Goal: Communication & Community: Answer question/provide support

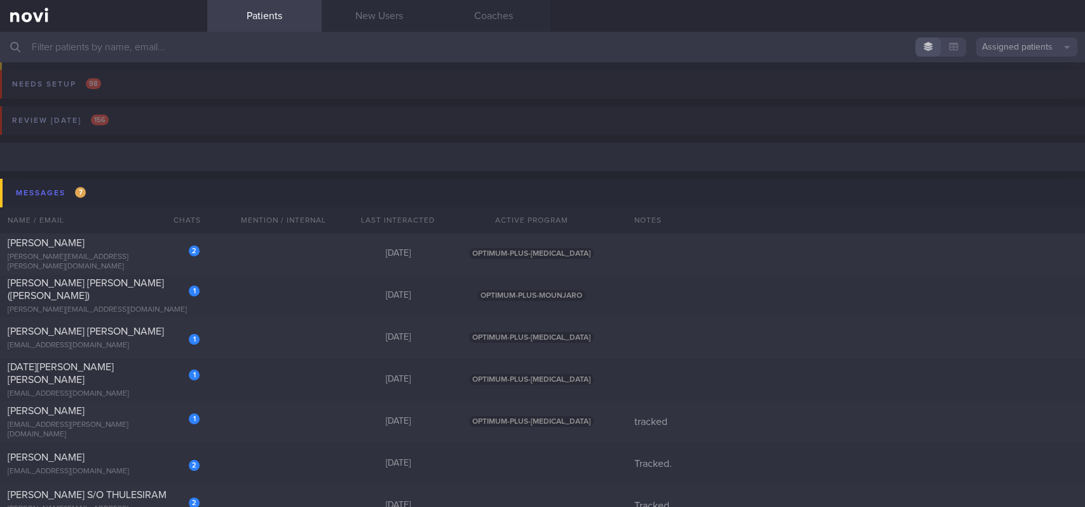
scroll to position [85, 0]
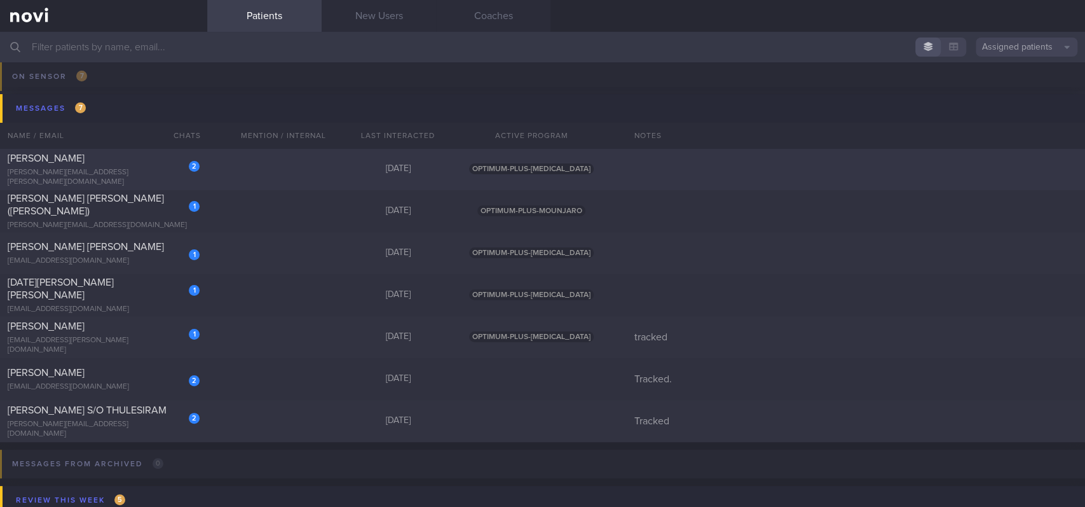
click at [310, 174] on div "2 RATH SWAJIT swajit.rath@gmail.com 3 days ago OPTIMUM-PLUS-RYBELSUS" at bounding box center [542, 169] width 1085 height 42
select select "8"
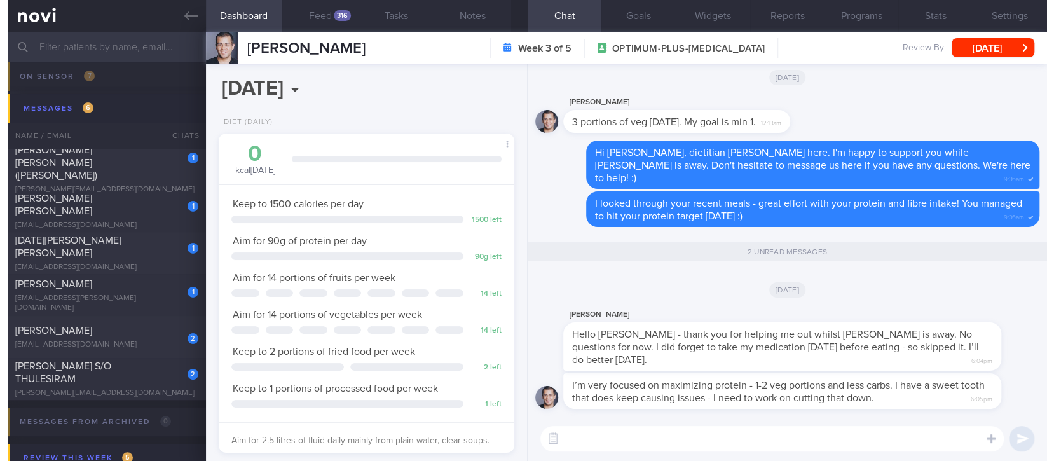
scroll to position [149, 264]
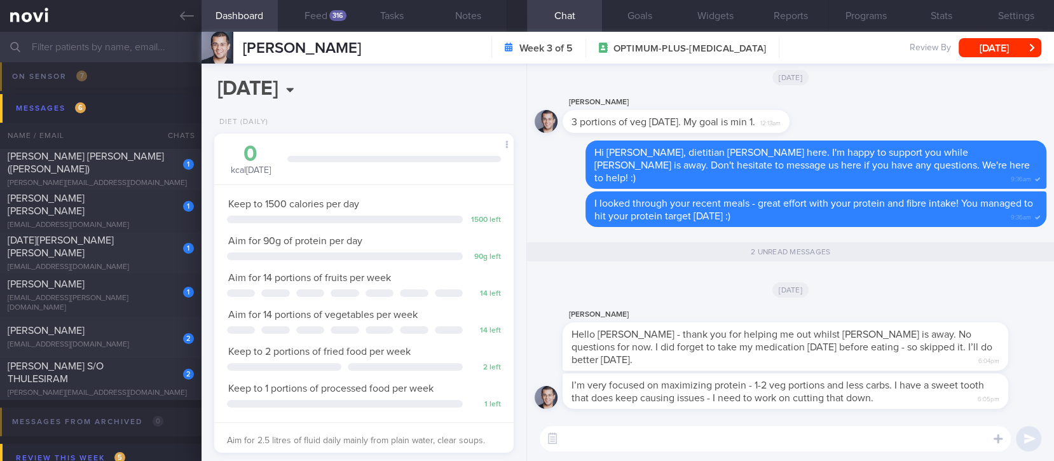
click at [704, 307] on div "[DATE]" at bounding box center [791, 289] width 512 height 36
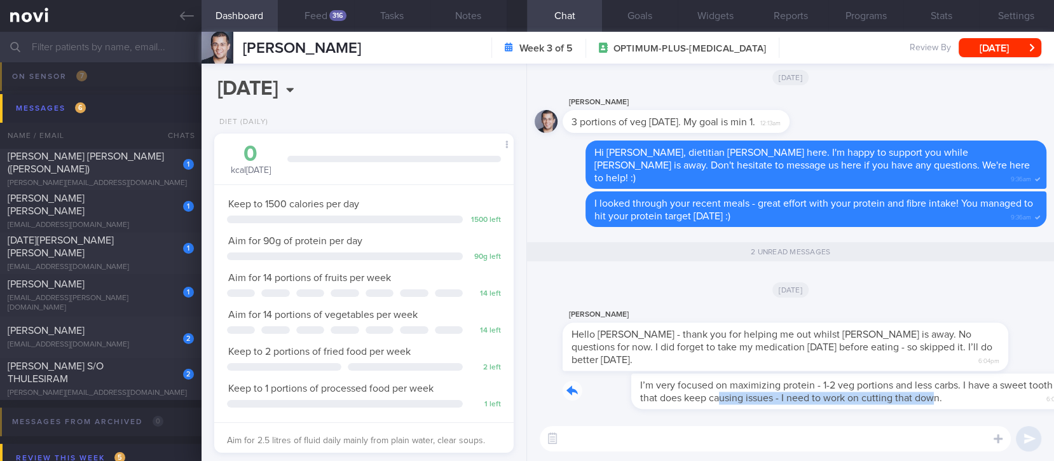
drag, startPoint x: 650, startPoint y: 409, endPoint x: 870, endPoint y: 409, distance: 220.6
click at [869, 409] on div "I’m very focused on maximizing protein - 1-2 veg portions and less carbs. I hav…" at bounding box center [791, 394] width 512 height 43
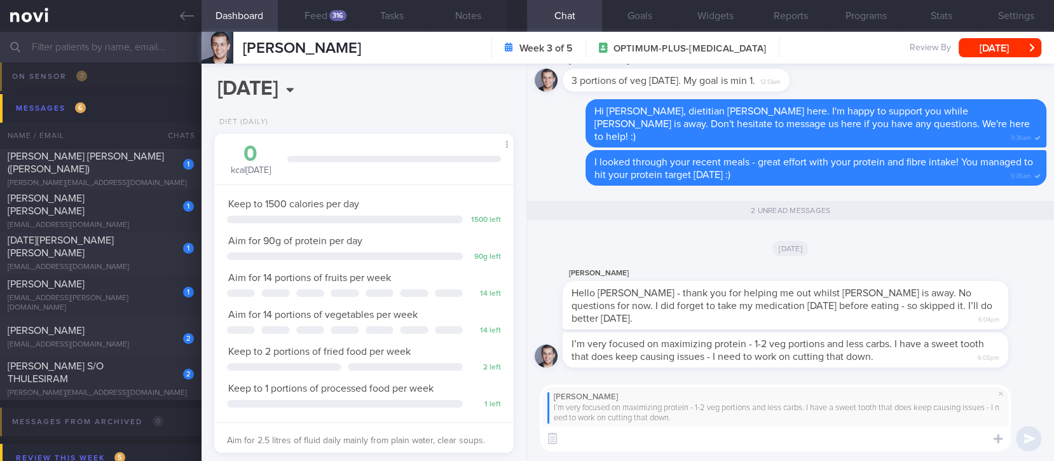
click at [615, 445] on textarea at bounding box center [775, 438] width 471 height 25
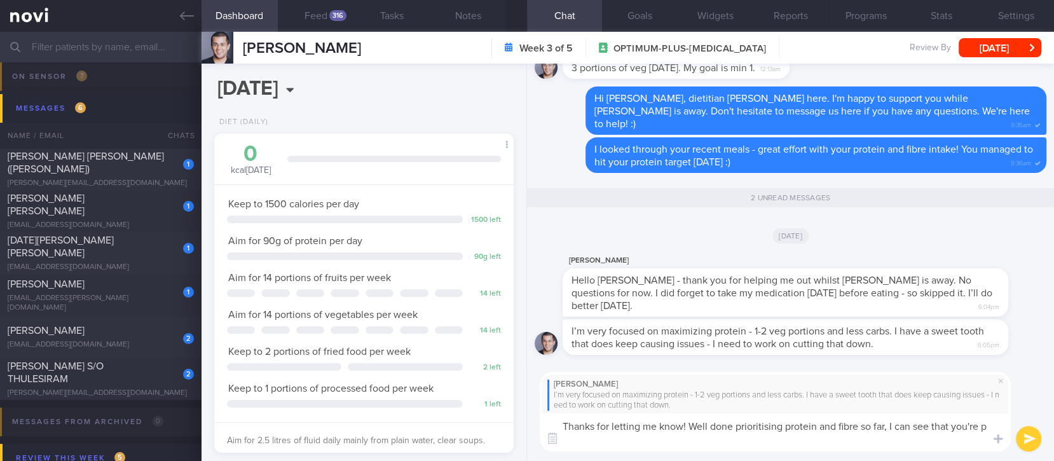
scroll to position [0, 0]
type textarea "Thanks for letting me know! Well done prioritising protein and fibre so far, I …"
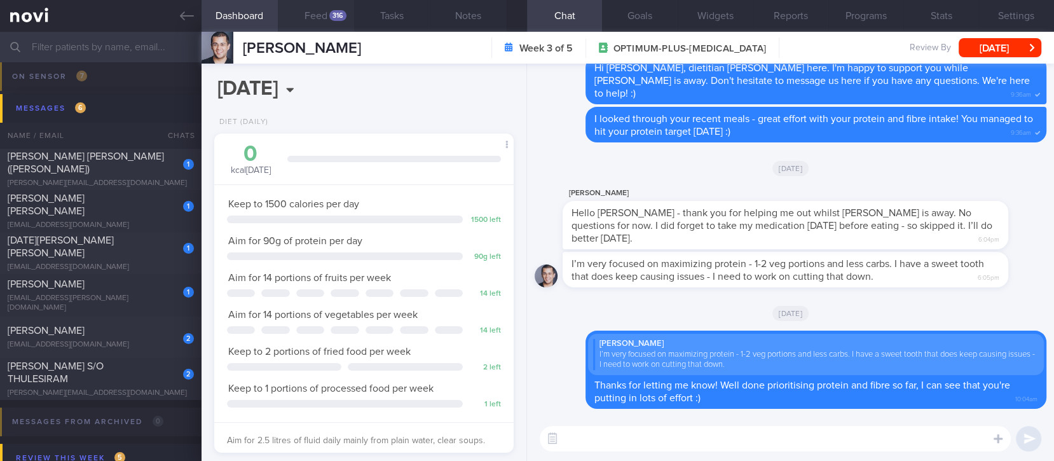
click at [326, 11] on button "Feed 316" at bounding box center [316, 16] width 76 height 32
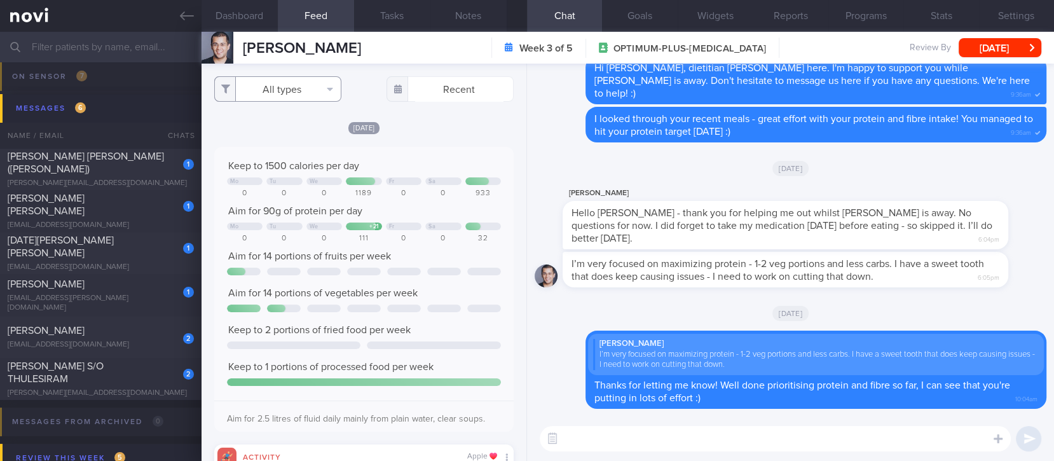
click at [307, 88] on button "All types" at bounding box center [277, 88] width 127 height 25
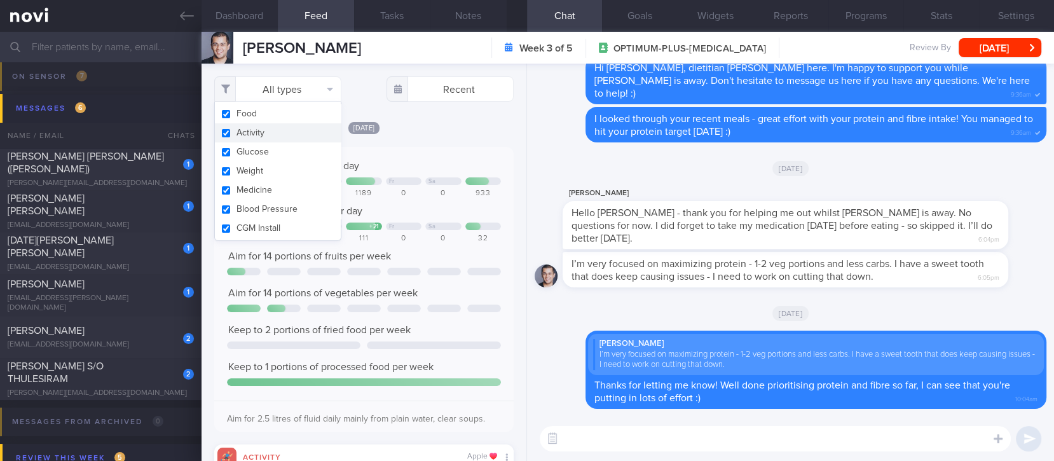
click at [274, 123] on button "Activity" at bounding box center [278, 132] width 126 height 19
checkbox input "false"
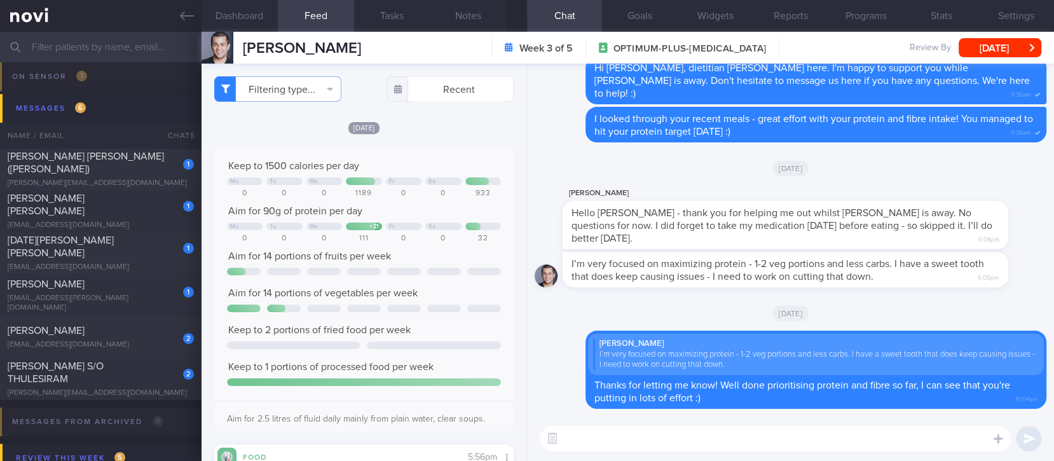
click at [432, 148] on div "Keep to 1500 calories per day Mo Tu We Fr Sa 0 0 0 1189 0 0 933 Aim for 90g of …" at bounding box center [363, 289] width 299 height 285
click at [621, 429] on textarea at bounding box center [775, 438] width 471 height 25
click at [633, 441] on textarea at bounding box center [775, 438] width 471 height 25
paste textarea "Here are some ways to manage sweet/sugar cravings: 1) My top tip is to increase…"
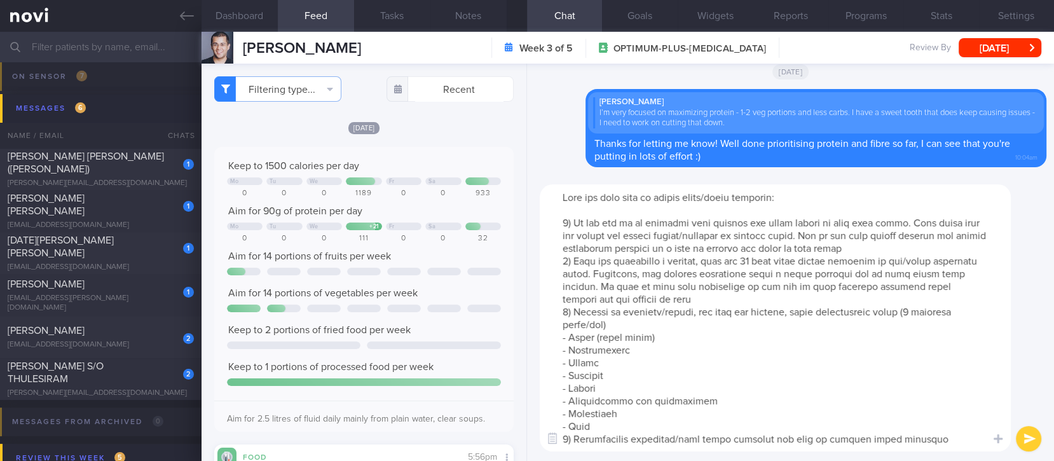
click at [911, 244] on textarea at bounding box center [775, 317] width 471 height 267
click at [638, 218] on textarea at bounding box center [775, 317] width 471 height 267
click at [712, 217] on textarea at bounding box center [775, 317] width 471 height 267
click at [768, 257] on textarea at bounding box center [775, 317] width 471 height 267
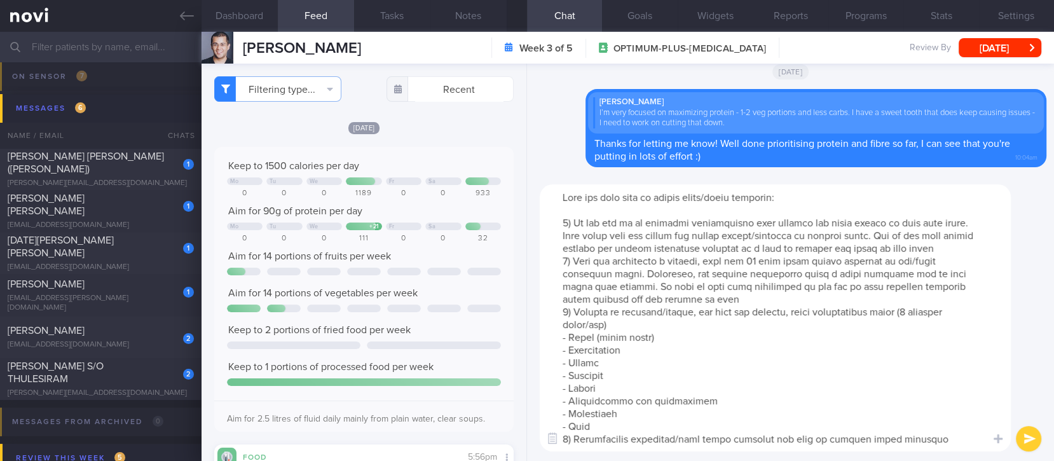
click at [656, 258] on textarea at bounding box center [775, 317] width 471 height 267
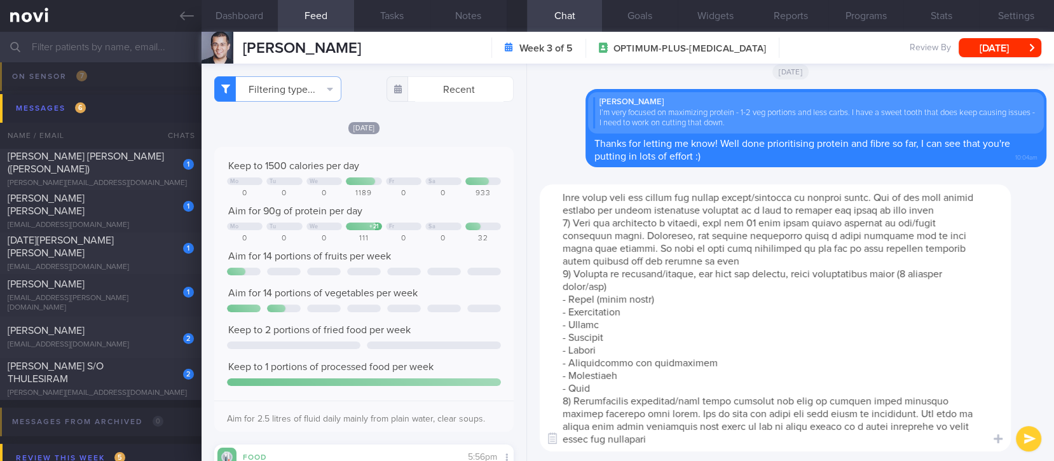
scroll to position [50, 0]
click at [809, 301] on textarea at bounding box center [775, 317] width 471 height 267
click at [758, 264] on textarea at bounding box center [775, 317] width 471 height 267
click at [769, 342] on textarea at bounding box center [775, 317] width 471 height 267
click at [758, 365] on textarea at bounding box center [775, 317] width 471 height 267
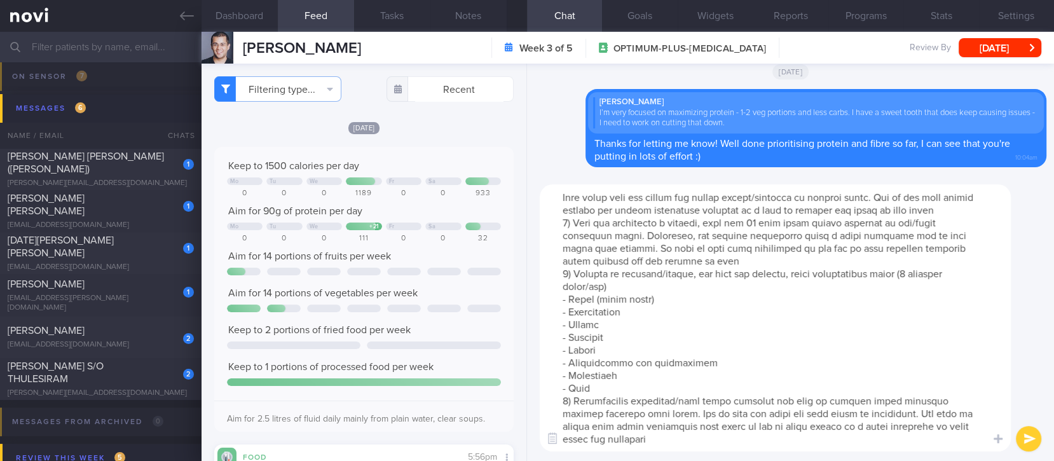
click at [704, 416] on textarea at bounding box center [775, 317] width 471 height 267
click at [697, 435] on textarea at bounding box center [775, 317] width 471 height 267
click at [837, 430] on textarea at bounding box center [775, 317] width 471 height 267
type textarea "Here are some ways to manage sweet/sugar cravings: 1) My top tip is to continue…"
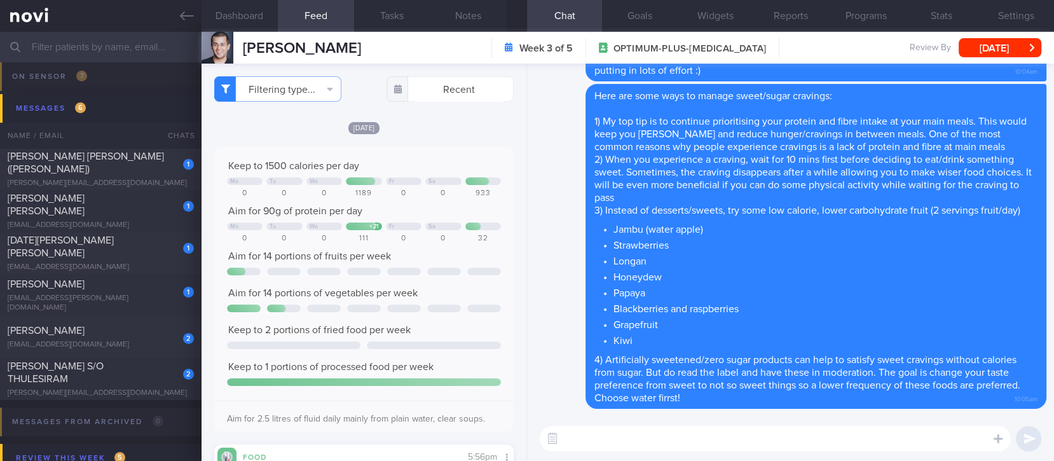
scroll to position [0, 0]
click at [69, 179] on div "[PERSON_NAME][EMAIL_ADDRESS][DOMAIN_NAME]" at bounding box center [101, 184] width 186 height 10
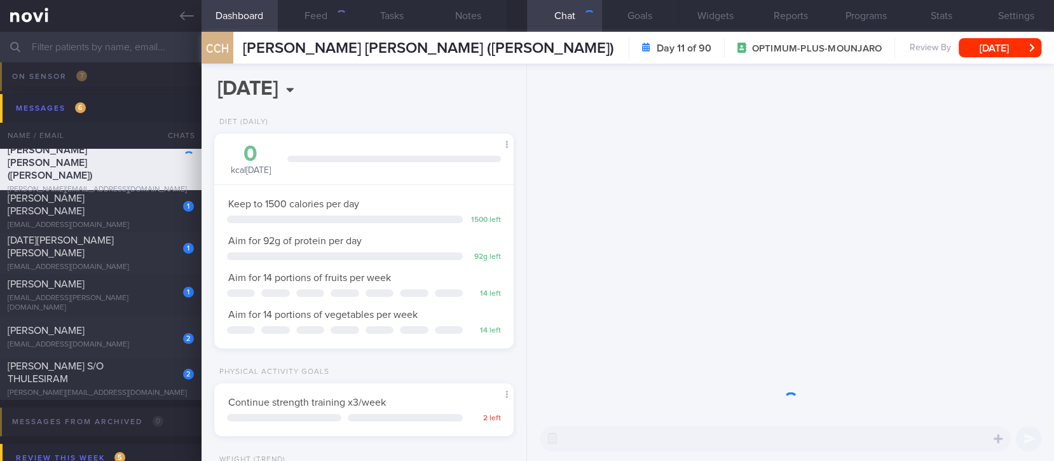
scroll to position [149, 264]
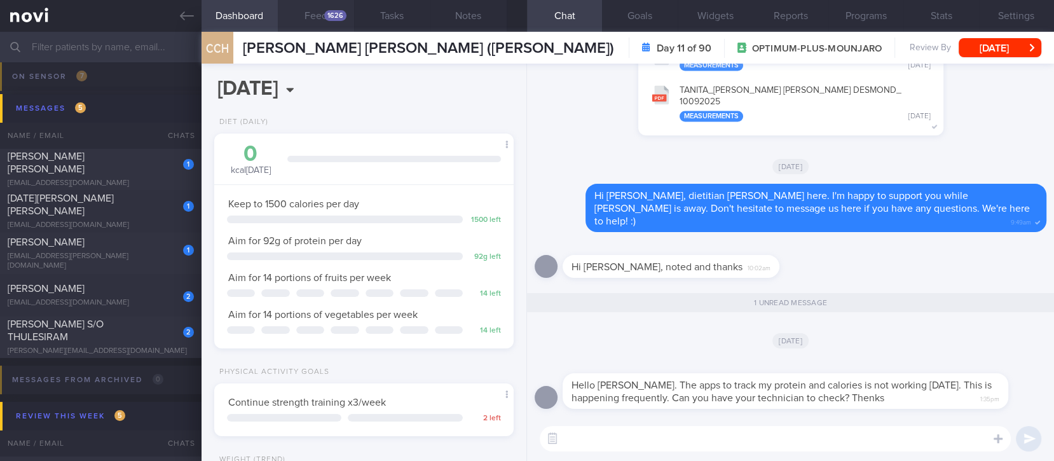
click at [338, 17] on div "1626" at bounding box center [335, 15] width 22 height 11
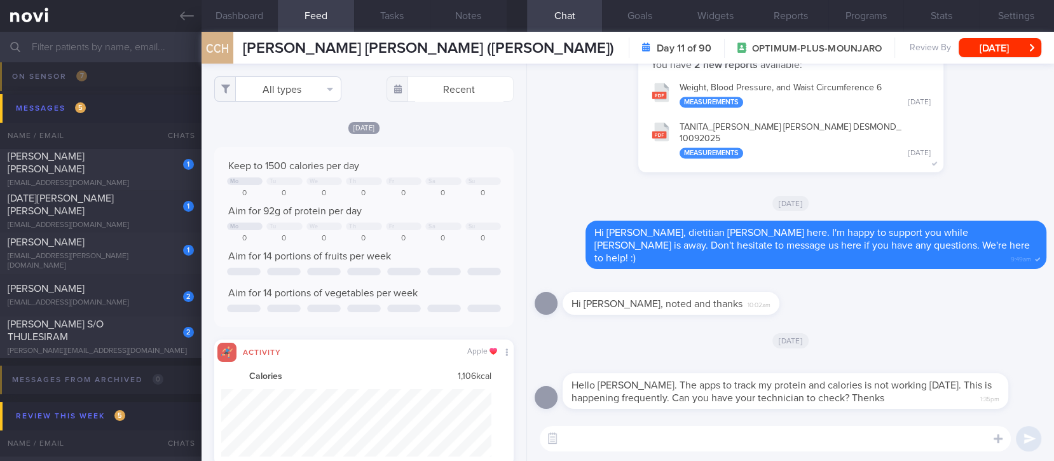
scroll to position [67, 270]
click at [312, 97] on button "All types" at bounding box center [277, 88] width 127 height 25
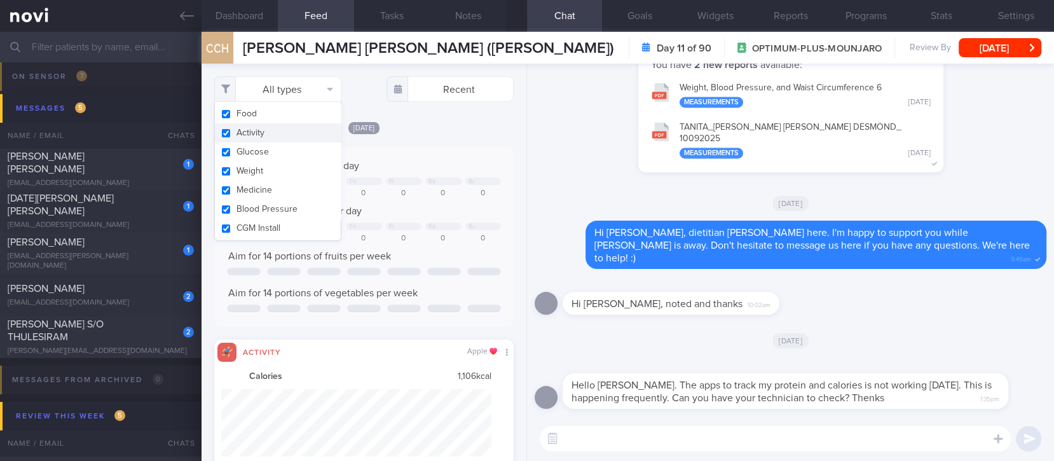
click at [288, 129] on button "Activity" at bounding box center [278, 132] width 126 height 19
checkbox input "false"
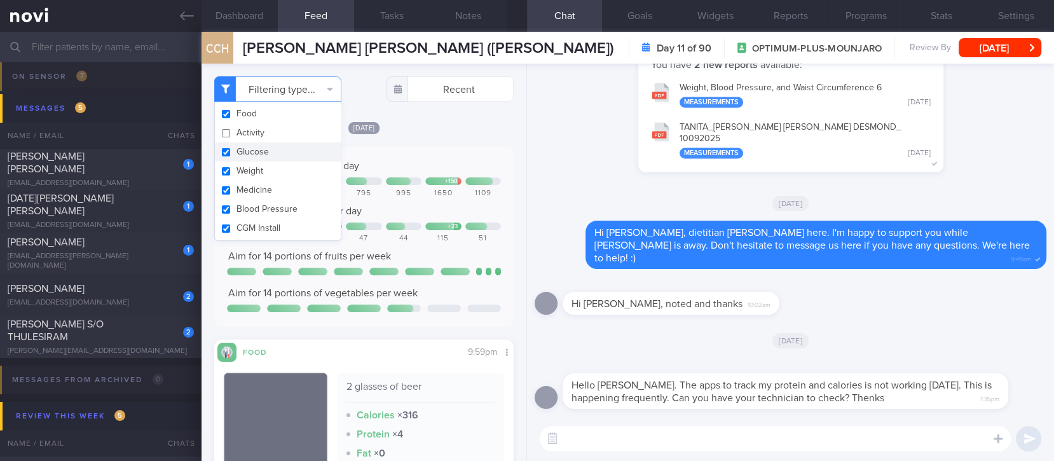
click at [422, 127] on div "[DATE]" at bounding box center [363, 127] width 299 height 13
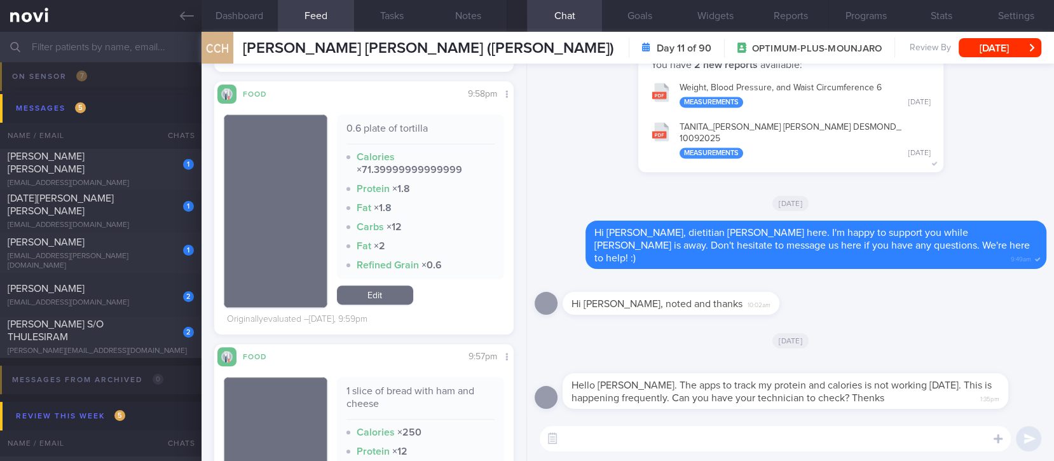
scroll to position [85, 0]
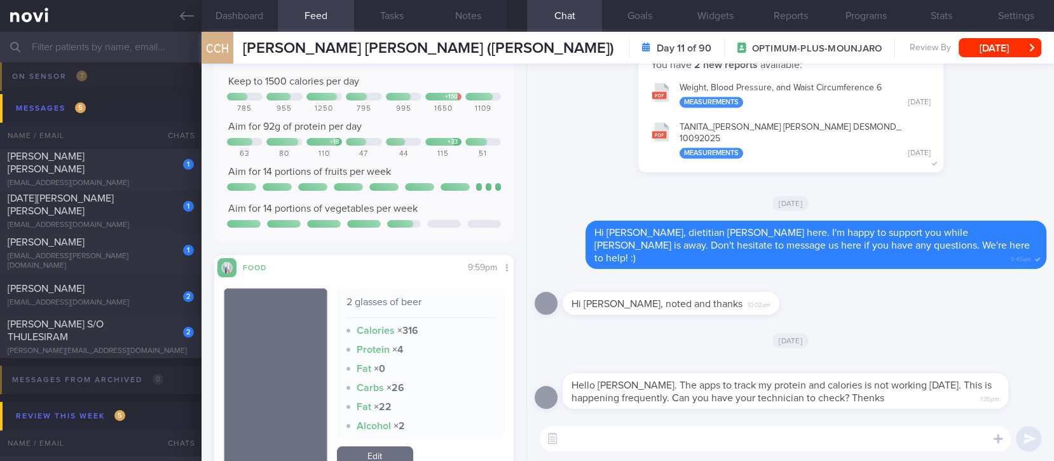
click at [622, 444] on textarea at bounding box center [775, 438] width 471 height 25
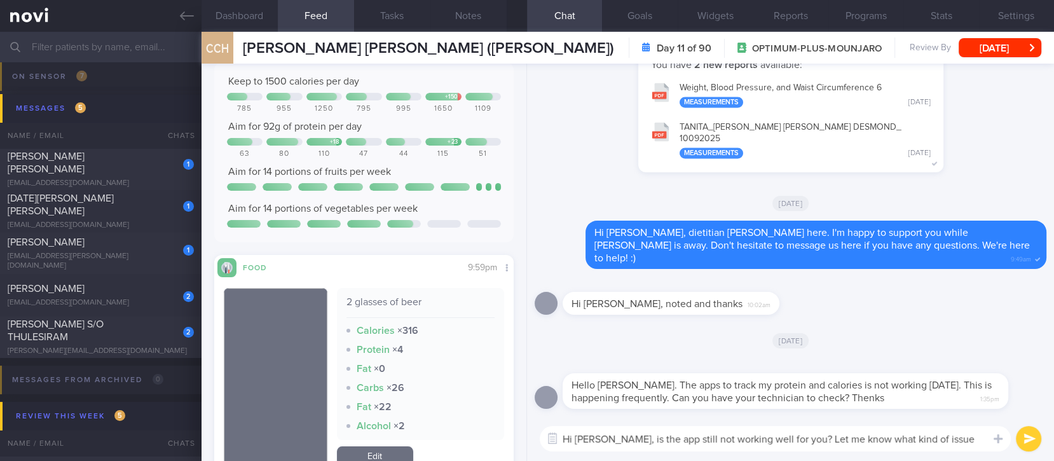
scroll to position [0, 0]
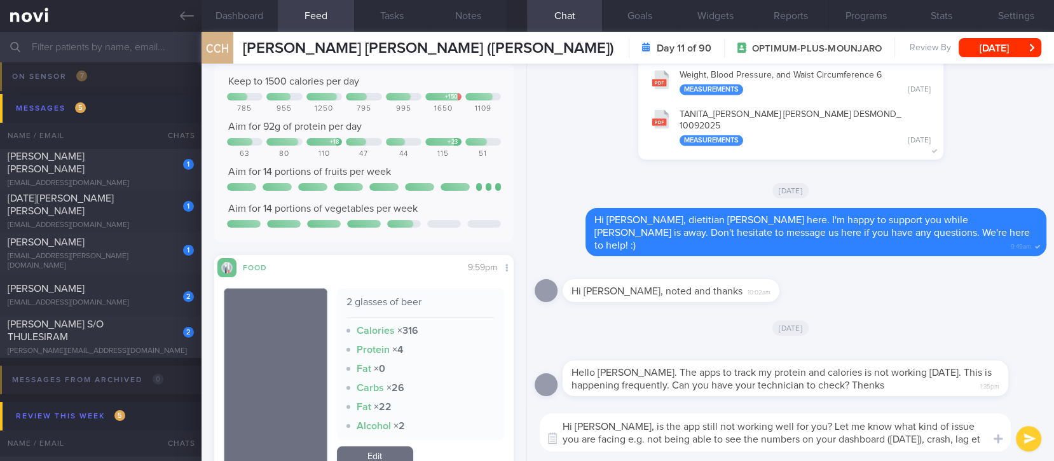
type textarea "Hi Mr Desmond, is the app still not working well for you? Let me know what kind…"
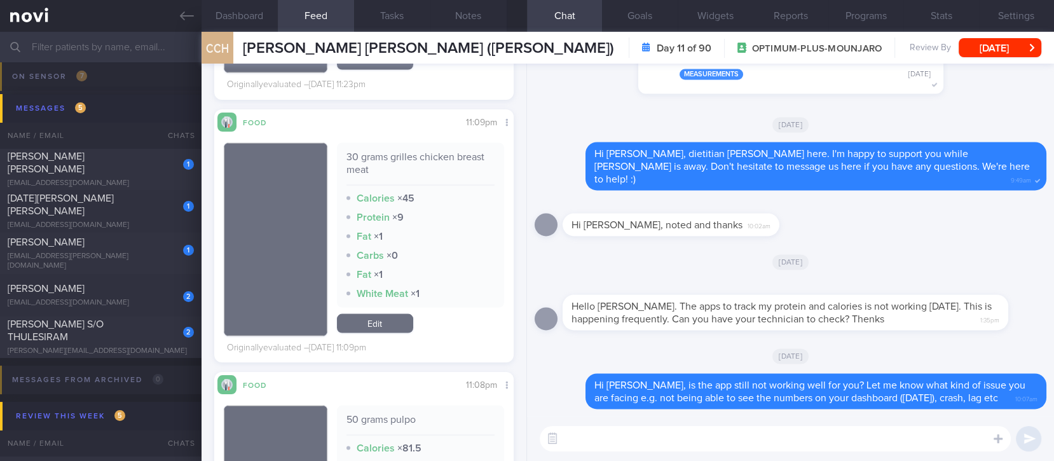
scroll to position [2458, 0]
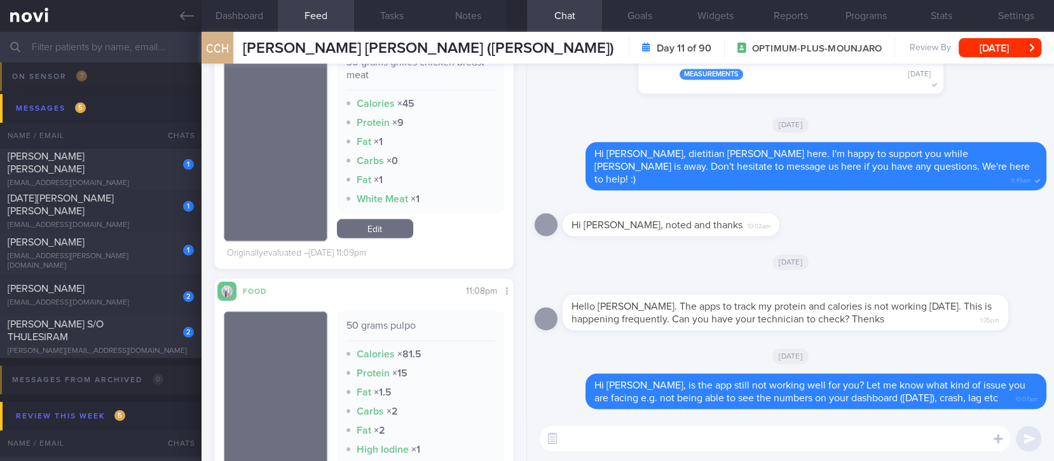
click at [705, 444] on textarea at bounding box center [775, 438] width 471 height 25
type textarea "I am able to see the meals you logged over the weekend :)"
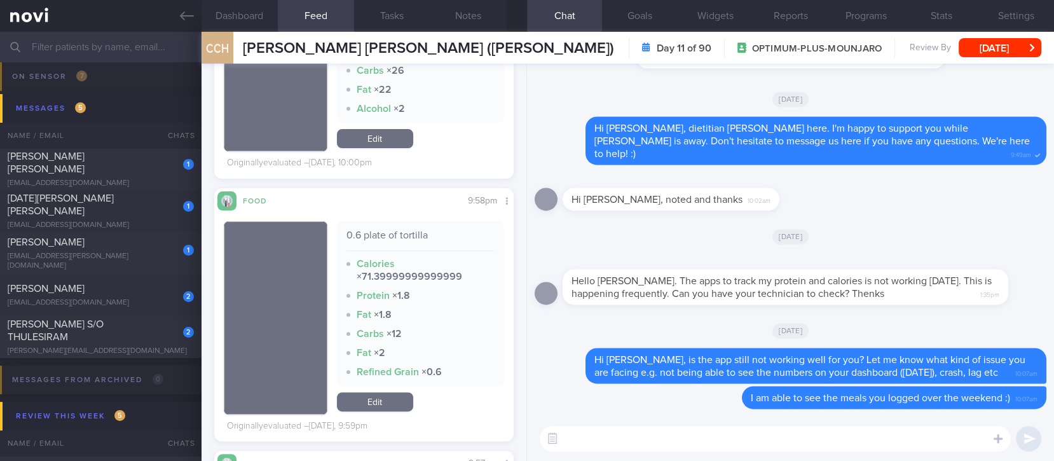
scroll to position [593, 0]
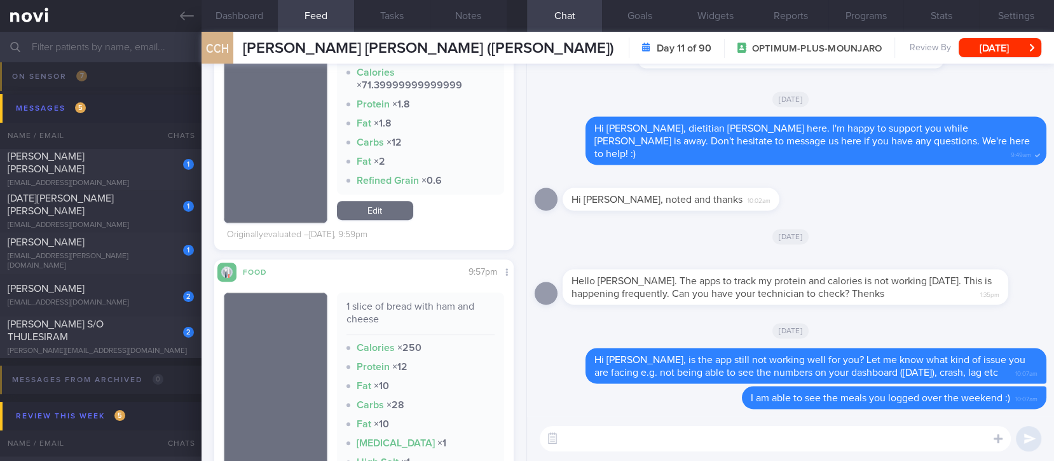
click at [623, 434] on textarea at bounding box center [775, 438] width 471 height 25
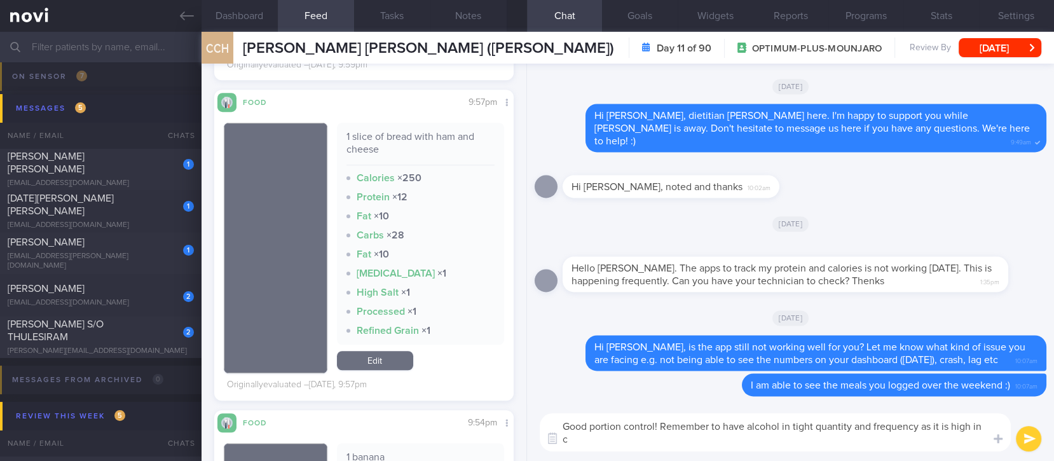
scroll to position [0, 0]
drag, startPoint x: 792, startPoint y: 442, endPoint x: 675, endPoint y: 441, distance: 117.0
click at [675, 441] on textarea "Good portion control! Remember to have alcohol in tight quantity and frequency …" at bounding box center [775, 432] width 471 height 38
type textarea "Good portion control! Remember to have alcohol in tight quantity and frequency …"
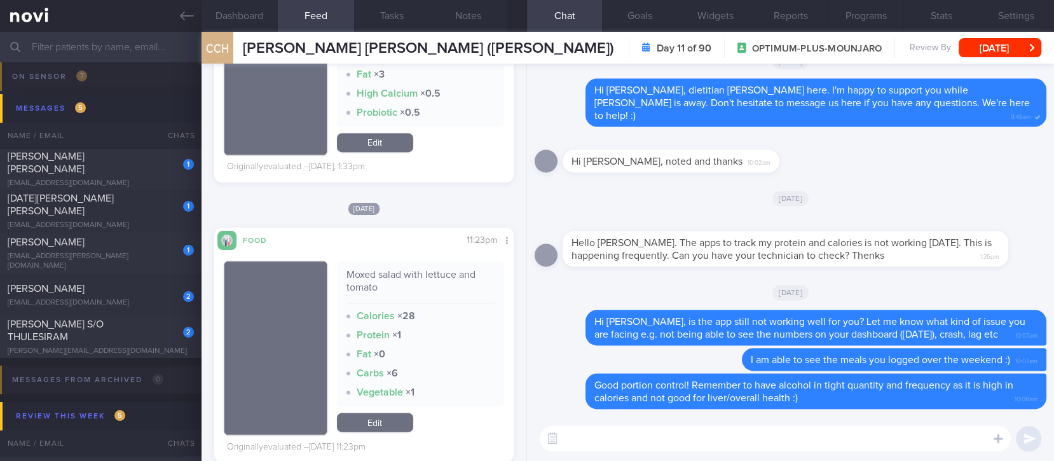
scroll to position [2119, 0]
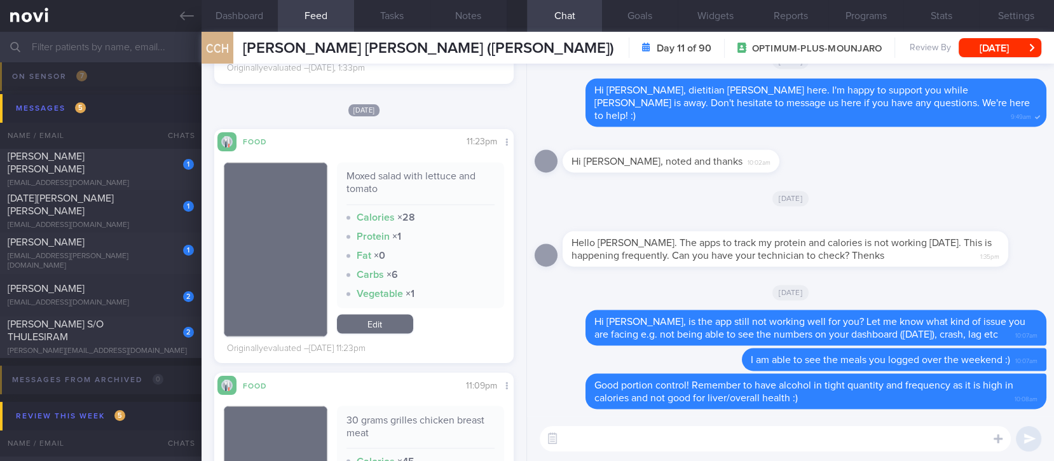
click at [578, 435] on textarea at bounding box center [775, 438] width 471 height 25
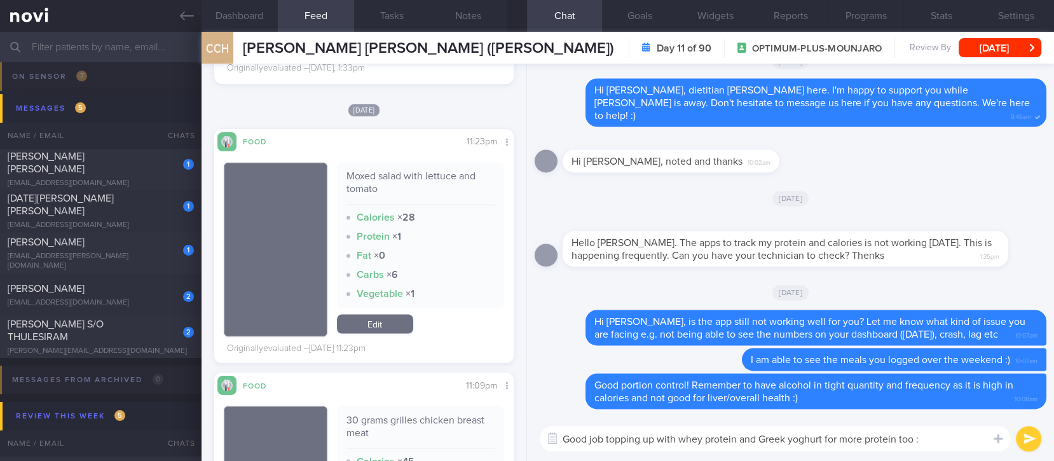
type textarea "Good job topping up with whey protein and Greek yoghurt for more protein too :)"
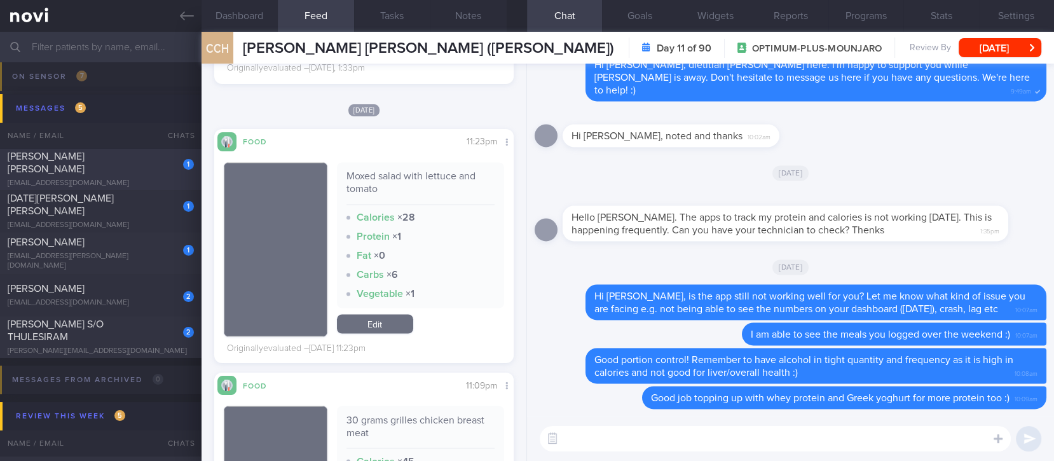
click at [110, 160] on div "[PERSON_NAME] [PERSON_NAME]" at bounding box center [99, 162] width 183 height 25
click at [670, 93] on div "Delete Good job topping up with whey protein and Greek yoghurt for more protein…" at bounding box center [790, 240] width 527 height 353
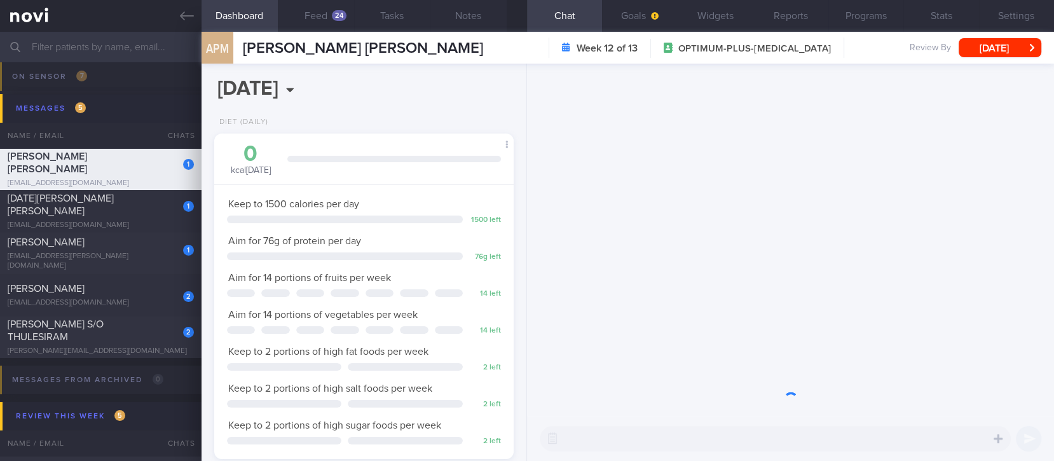
scroll to position [149, 264]
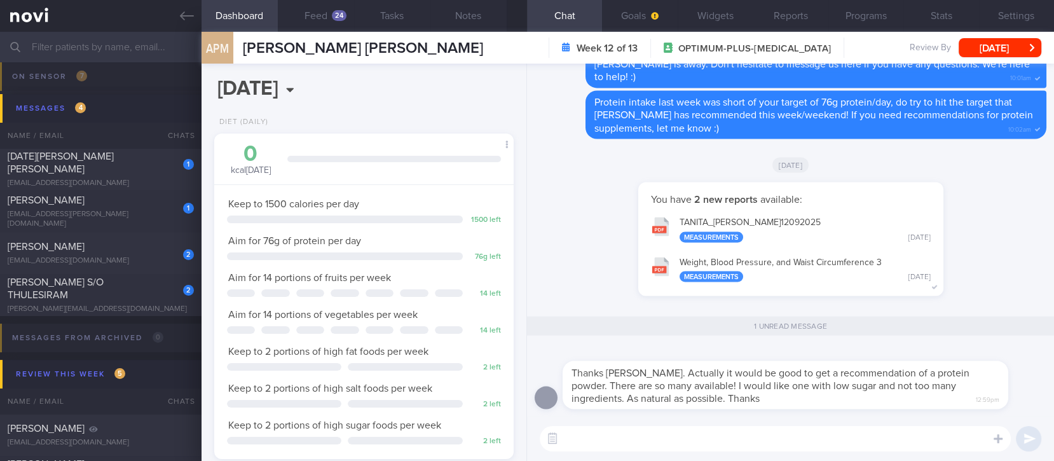
click at [692, 447] on textarea at bounding box center [775, 438] width 471 height 25
click at [692, 446] on textarea at bounding box center [775, 438] width 471 height 25
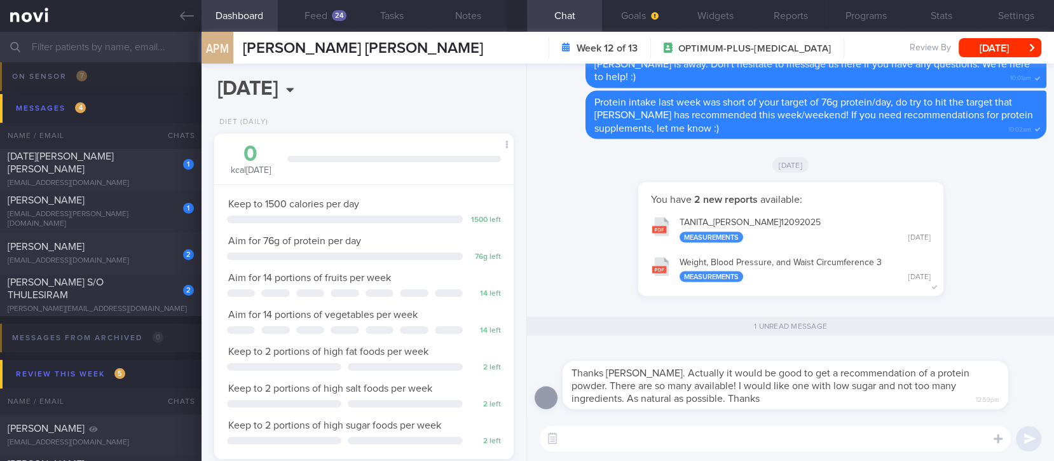
click at [692, 446] on textarea at bounding box center [775, 438] width 471 height 25
click at [690, 446] on textarea at bounding box center [775, 438] width 471 height 25
click at [689, 445] on textarea at bounding box center [775, 438] width 471 height 25
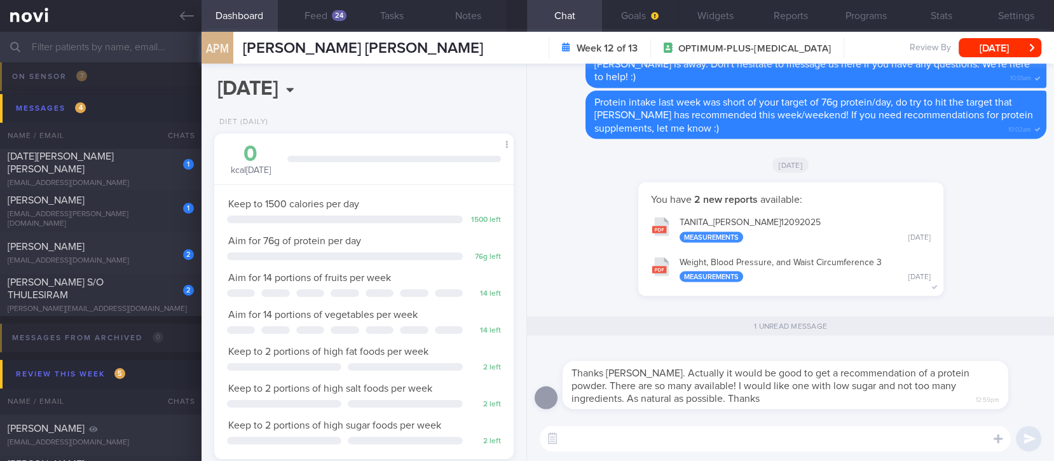
click at [689, 445] on textarea at bounding box center [775, 438] width 471 height 25
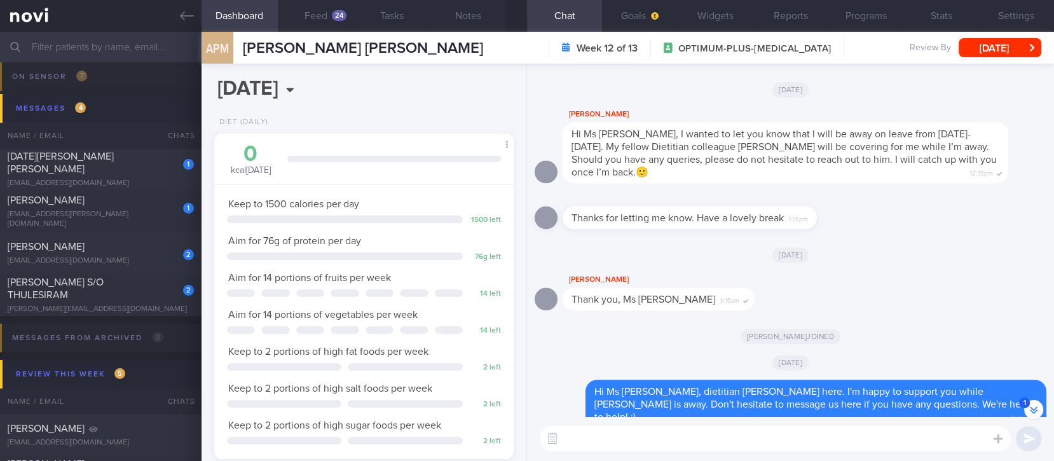
scroll to position [0, 0]
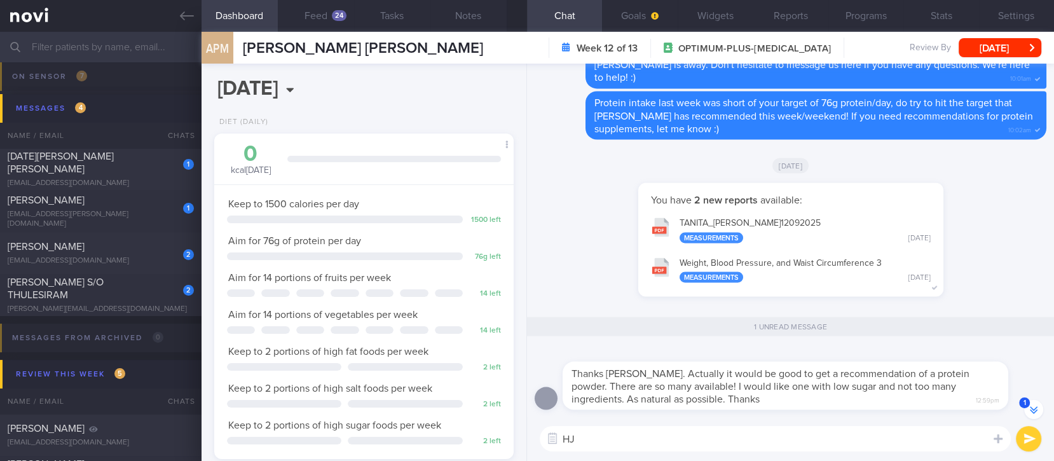
type textarea "H"
type textarea "i"
paste textarea "[Isopure unflavoured](https://www.lac.sg/en/brands/isopure/whey-protein-isolate…"
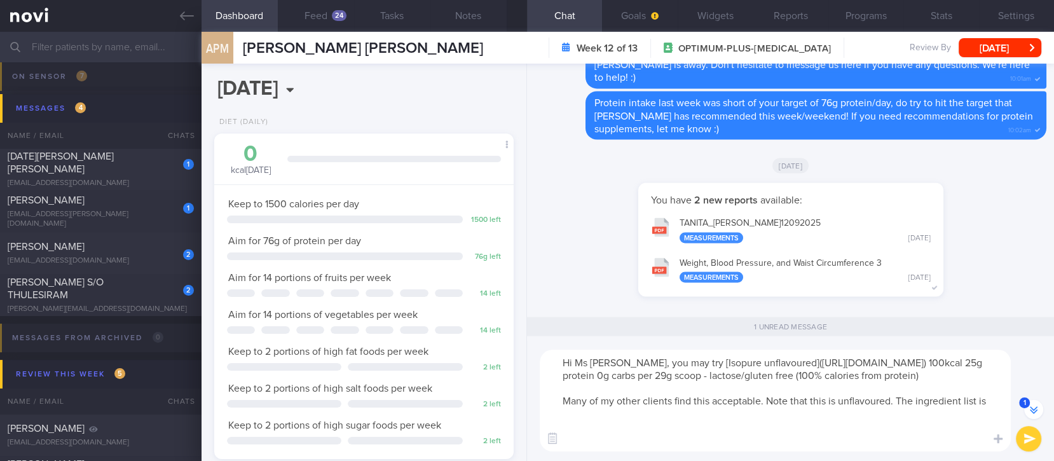
scroll to position [-90, 0]
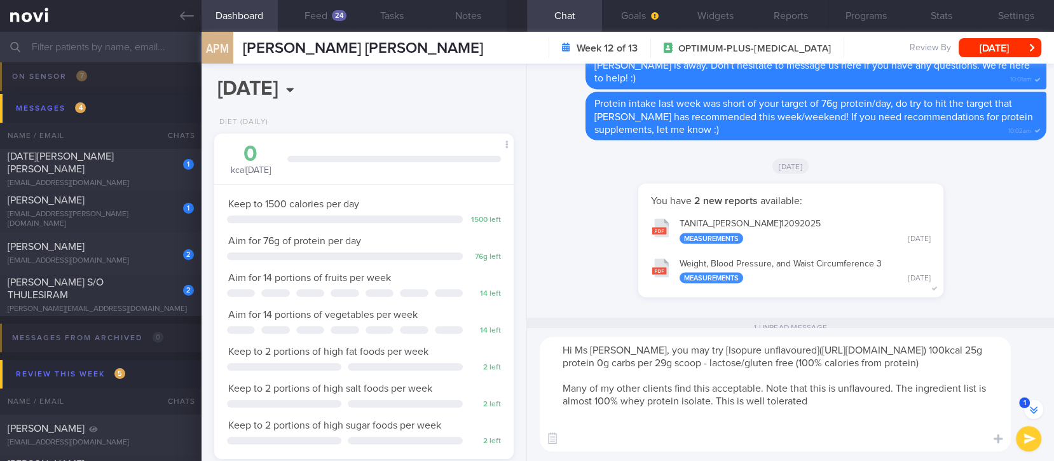
drag, startPoint x: 857, startPoint y: 440, endPoint x: 739, endPoint y: 440, distance: 117.6
click at [739, 440] on textarea "Hi Ms Patricia, you may try [Isopure unflavoured](https://www.lac.sg/en/brands/…" at bounding box center [775, 394] width 471 height 114
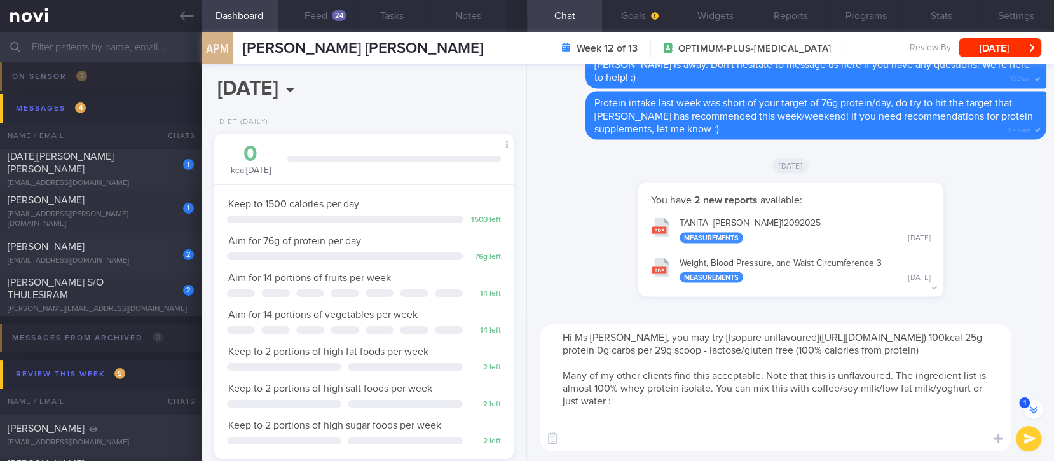
type textarea "Hi Ms Patricia, you may try [Isopure unflavoured](https://www.lac.sg/en/brands/…"
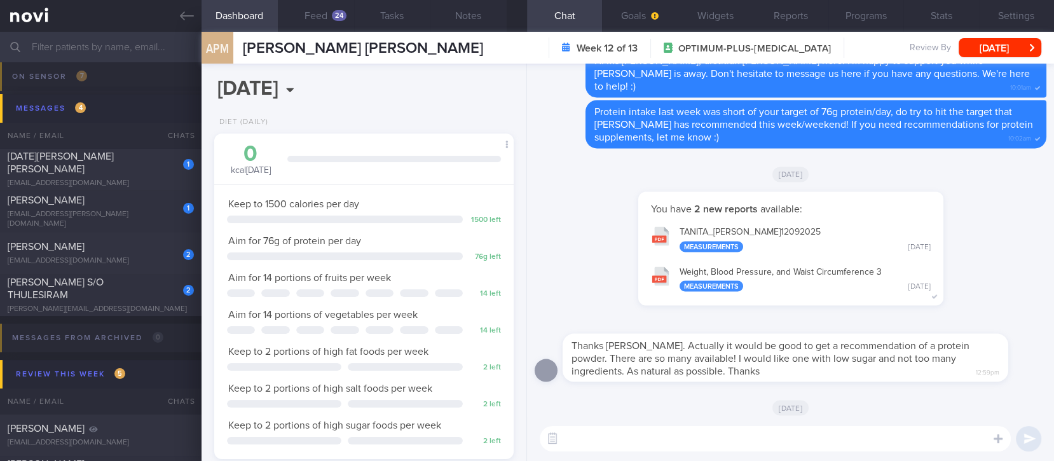
scroll to position [0, 0]
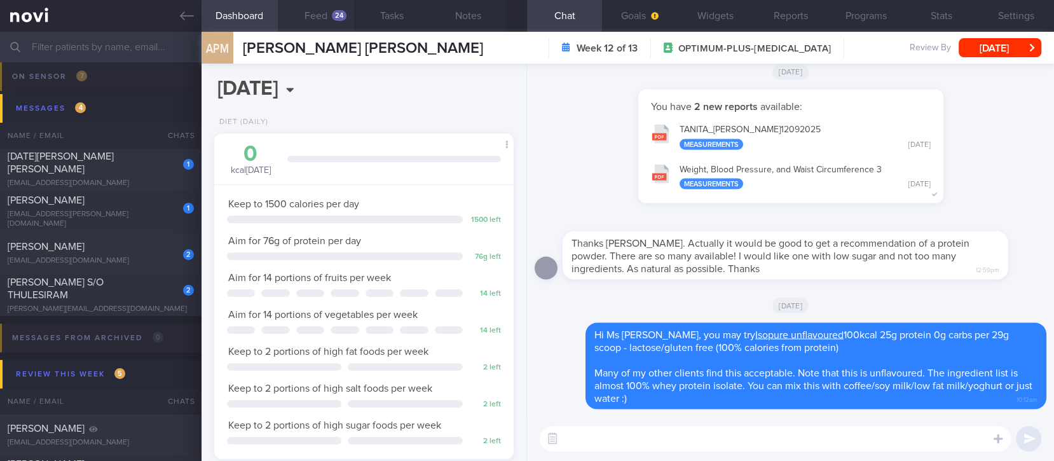
click at [326, 13] on button "Feed 24" at bounding box center [316, 16] width 76 height 32
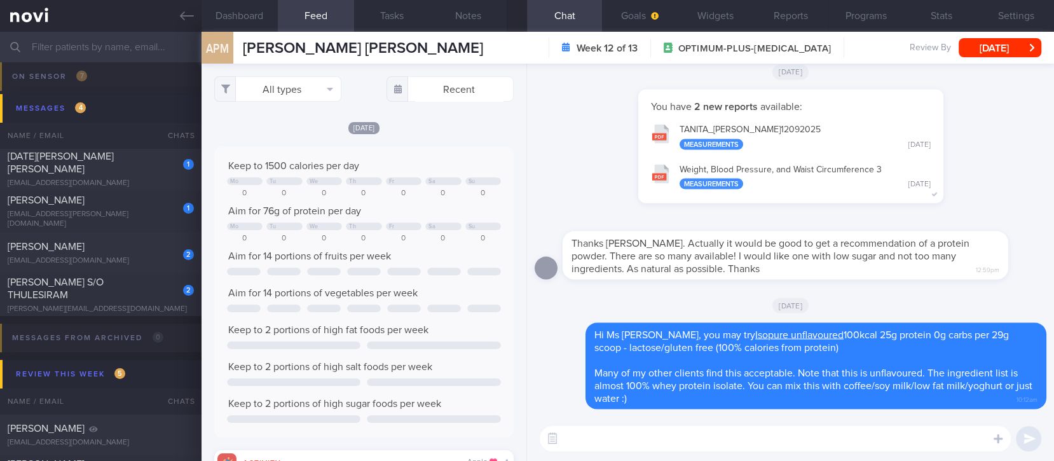
scroll to position [67, 270]
click at [302, 80] on button "All types" at bounding box center [277, 88] width 127 height 25
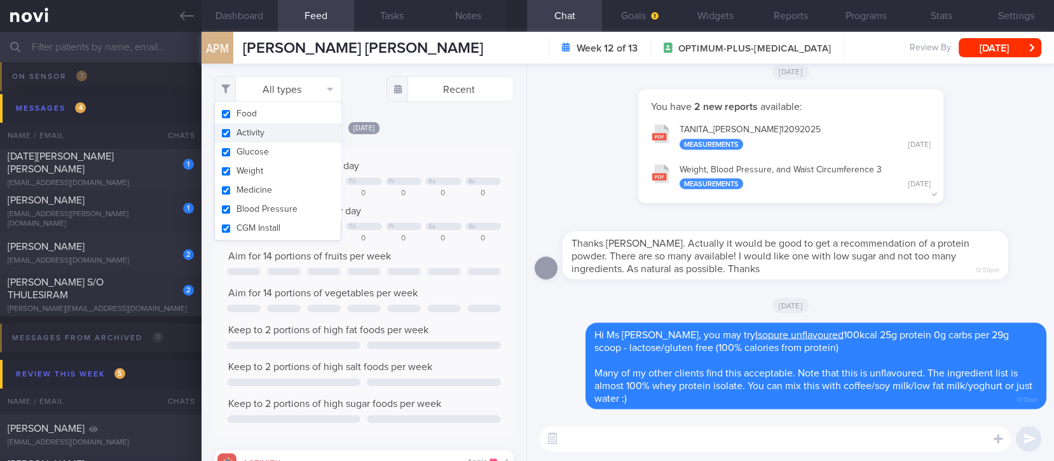
click at [271, 128] on button "Activity" at bounding box center [278, 132] width 126 height 19
checkbox input "false"
click at [449, 136] on div "Fri, 12 Sep Keep to 1500 calories per day Mo Tu We Th Fr Sa Su 0 0 0 0 0 0 0 Ai…" at bounding box center [363, 279] width 299 height 317
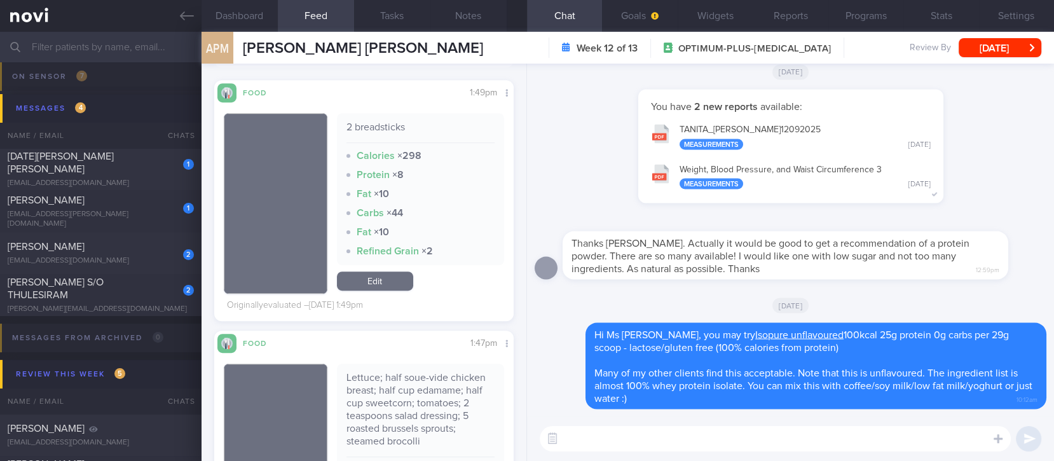
scroll to position [593, 0]
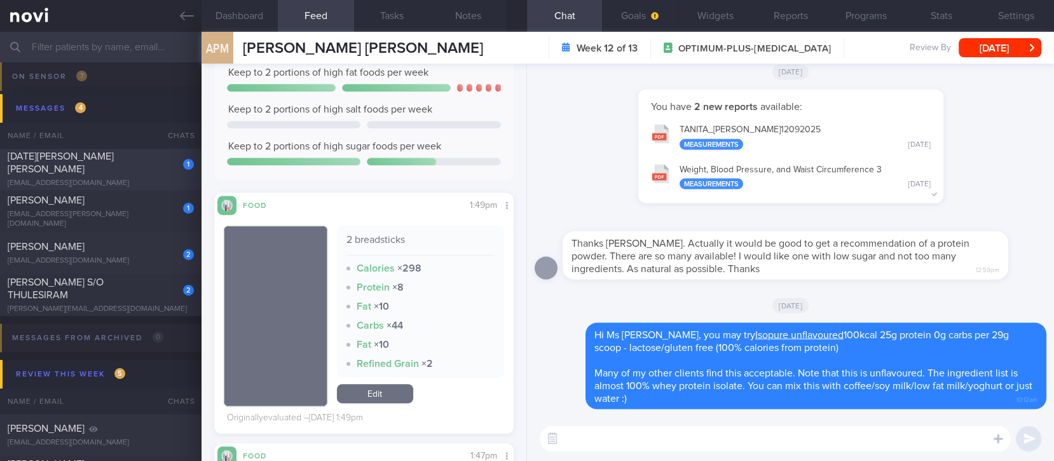
click at [112, 155] on div "[DATE][PERSON_NAME] [PERSON_NAME]" at bounding box center [99, 162] width 183 height 25
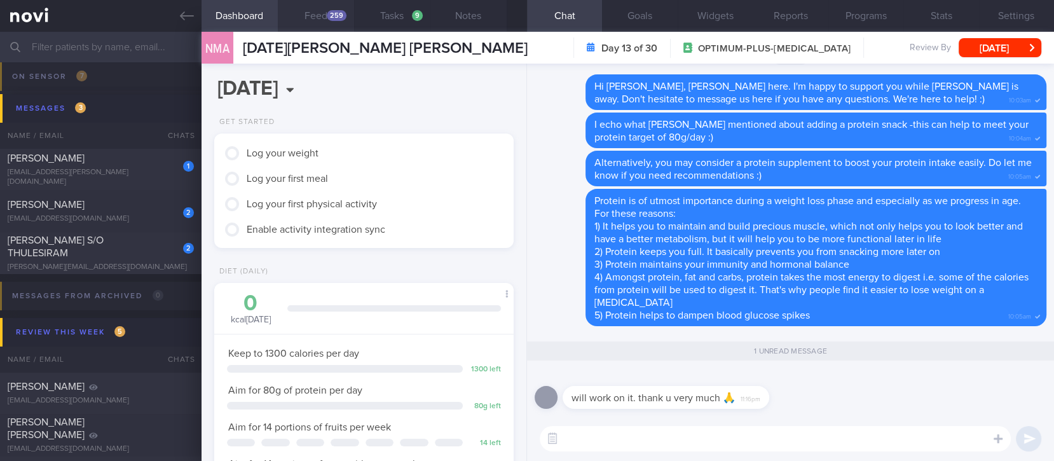
click at [310, 9] on button "Feed 259" at bounding box center [316, 16] width 76 height 32
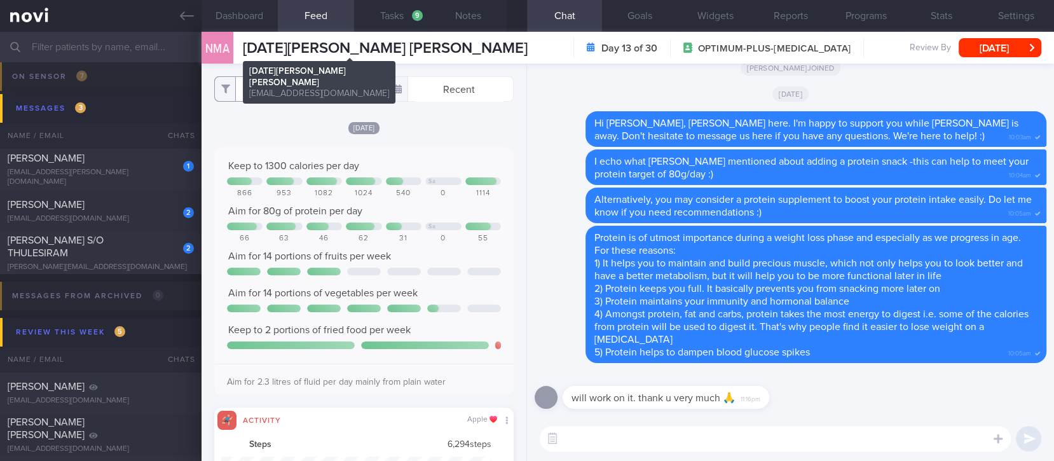
click at [290, 93] on button "All types" at bounding box center [277, 88] width 127 height 25
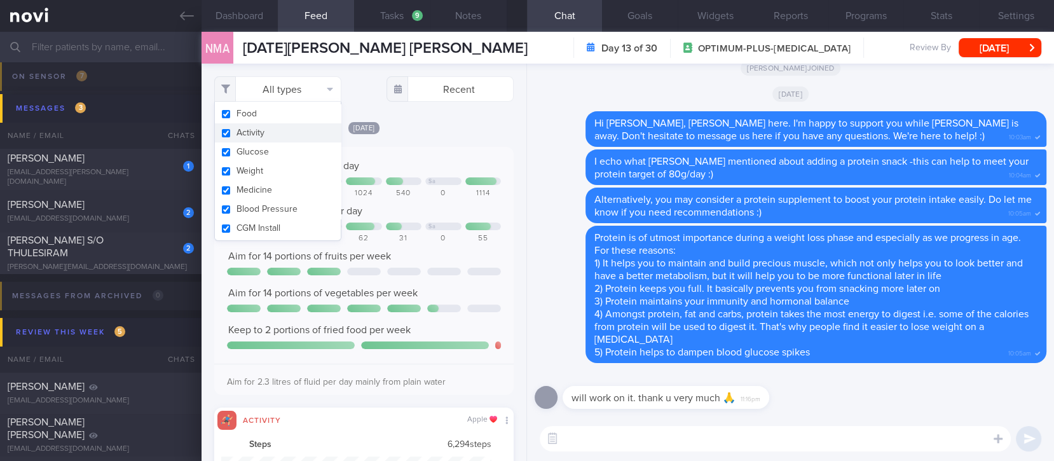
click at [276, 130] on button "Activity" at bounding box center [278, 132] width 126 height 19
checkbox input "false"
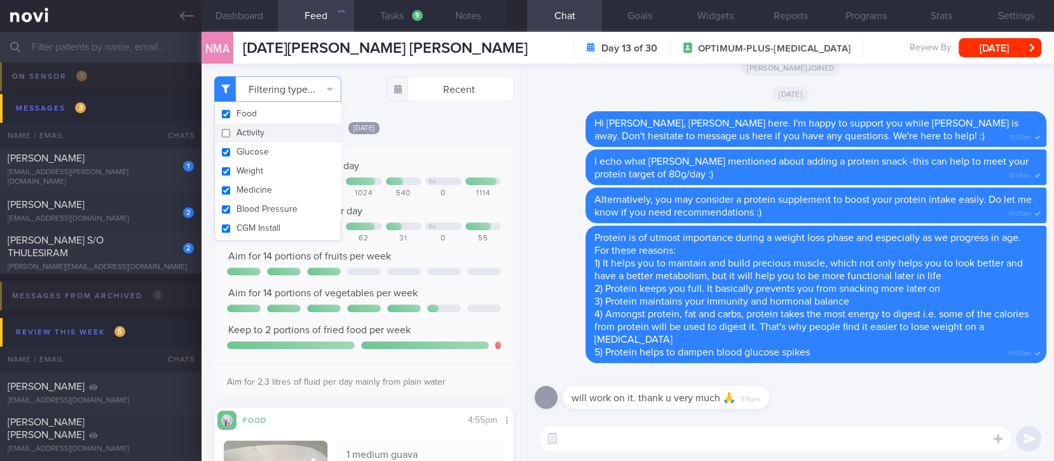
click at [442, 154] on div "Keep to 1300 calories per day Sa 866 953 1082 1024 540 0 1114 Aim for 80g of pr…" at bounding box center [363, 271] width 299 height 248
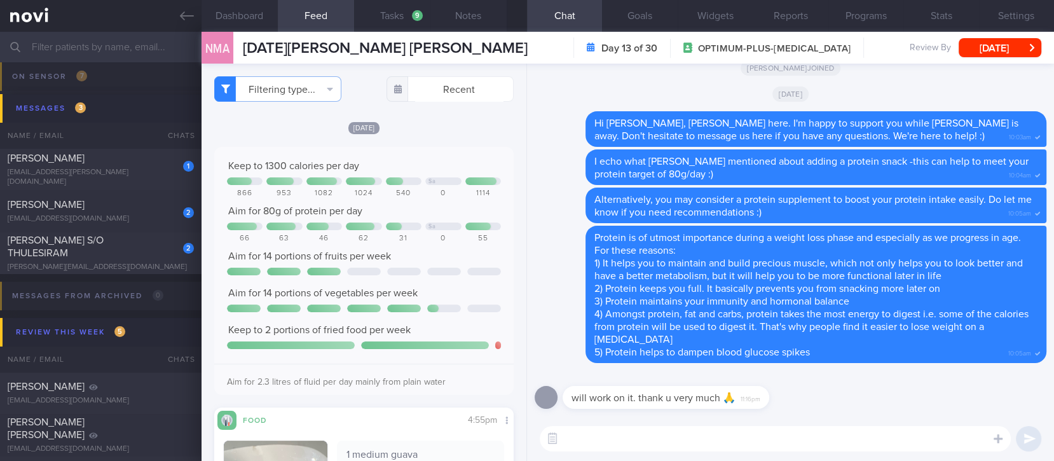
click at [601, 457] on div "​ ​" at bounding box center [790, 438] width 527 height 45
click at [603, 448] on textarea at bounding box center [775, 438] width 471 height 25
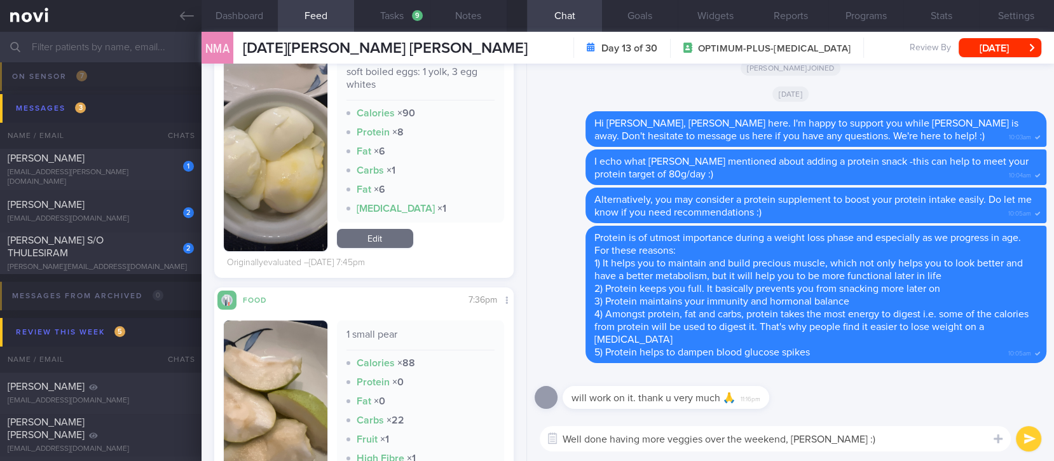
drag, startPoint x: 700, startPoint y: 436, endPoint x: 755, endPoint y: 445, distance: 55.5
click at [701, 436] on textarea "Well done having more veggies over the weekend, Mary :)" at bounding box center [775, 438] width 471 height 25
click at [706, 442] on textarea "Well done having more veggies over the weekend, Mary :)" at bounding box center [775, 438] width 471 height 25
type textarea "Well done having more veggies and fruits over the weekend, Mary :)"
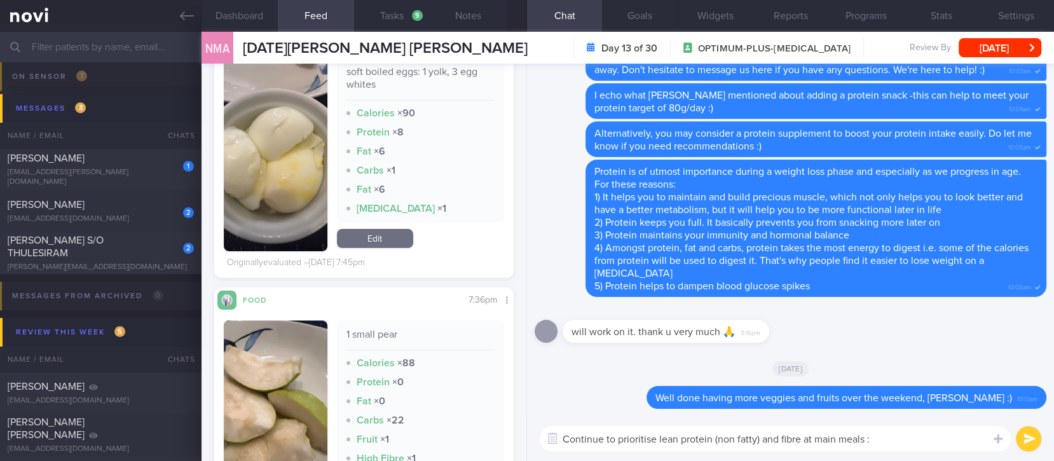
type textarea "Continue to prioritise lean protein (non fatty) and fibre at main meals :)"
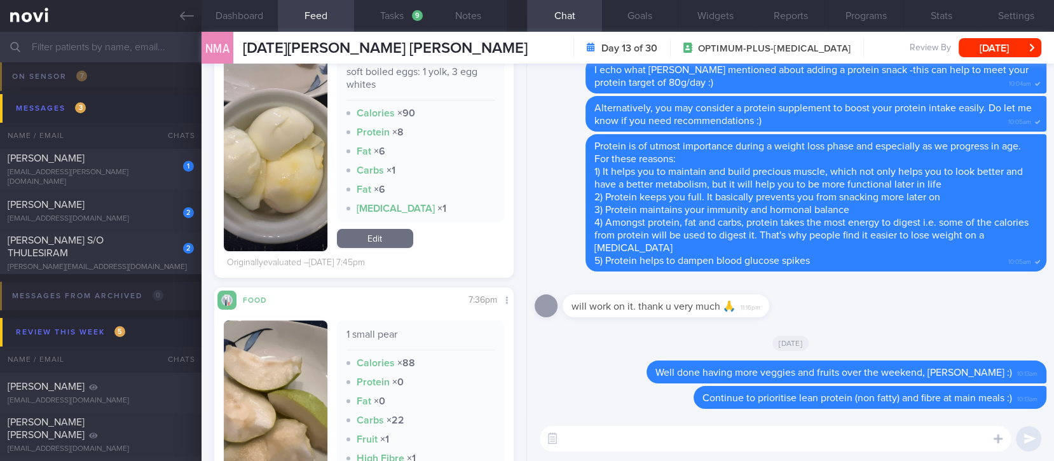
click at [110, 175] on div "[EMAIL_ADDRESS][PERSON_NAME][DOMAIN_NAME]" at bounding box center [101, 177] width 186 height 19
type input "tracked"
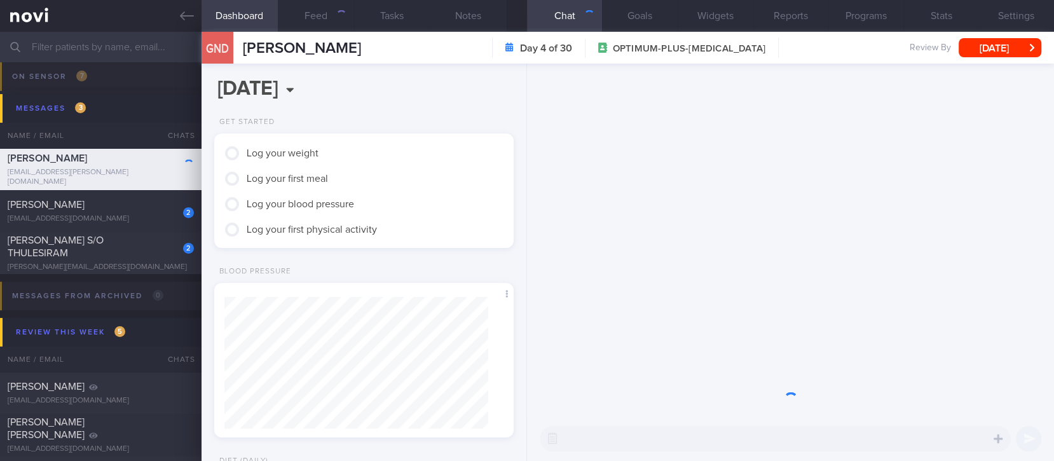
scroll to position [635673, 635541]
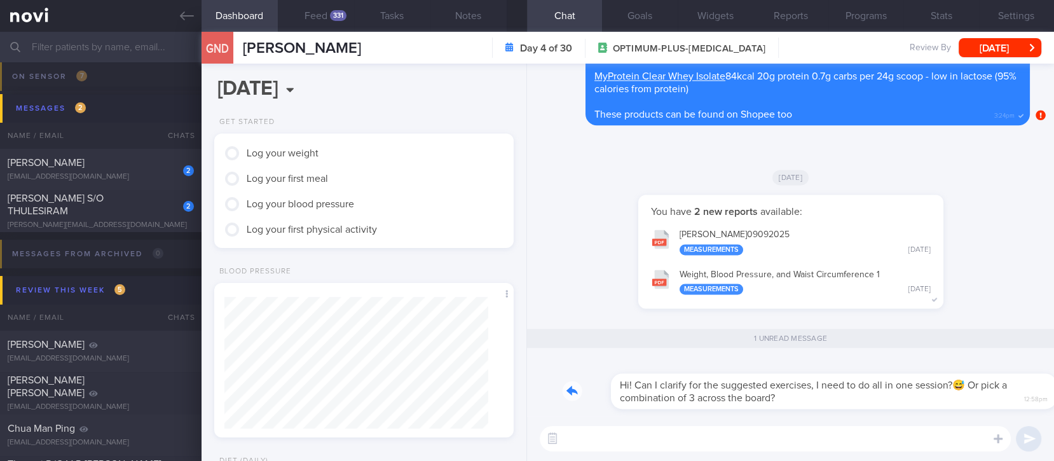
drag, startPoint x: 732, startPoint y: 399, endPoint x: 931, endPoint y: 393, distance: 198.5
click at [931, 398] on div "Hi! Can I clarify for the suggested exercises, I need to do all in one session?…" at bounding box center [805, 383] width 484 height 51
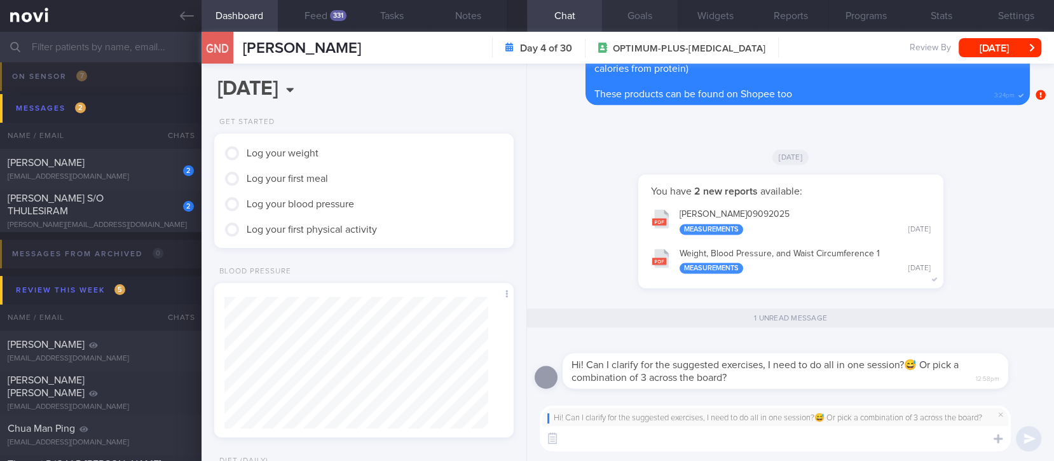
click at [650, 13] on button "Goals" at bounding box center [639, 16] width 75 height 32
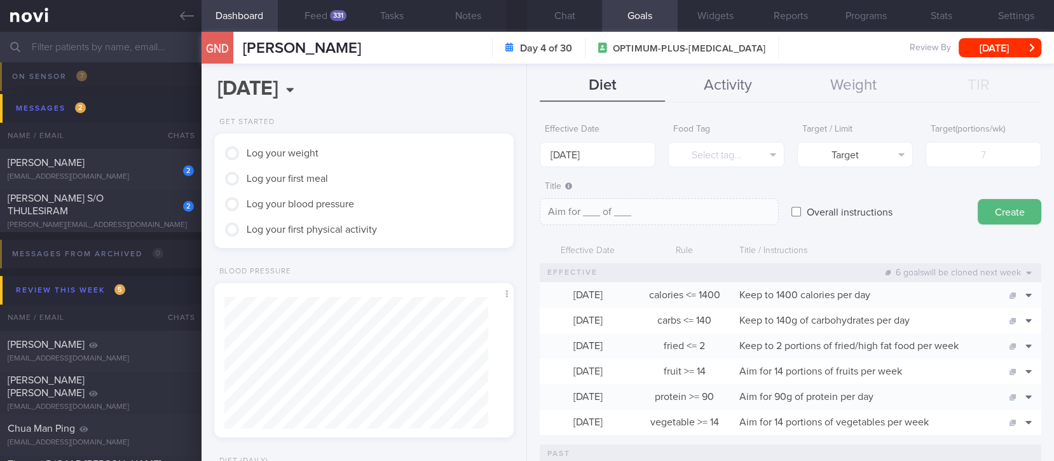
click at [706, 78] on button "Activity" at bounding box center [727, 86] width 125 height 32
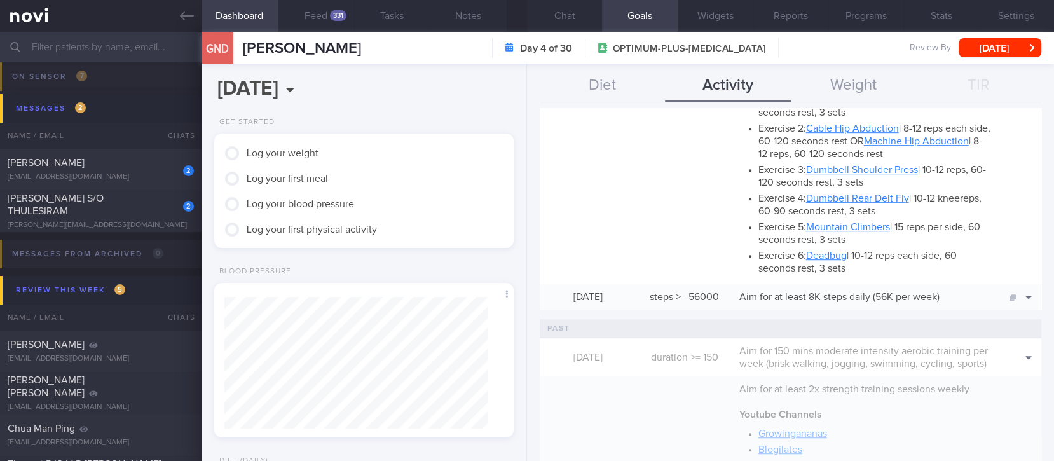
scroll to position [848, 0]
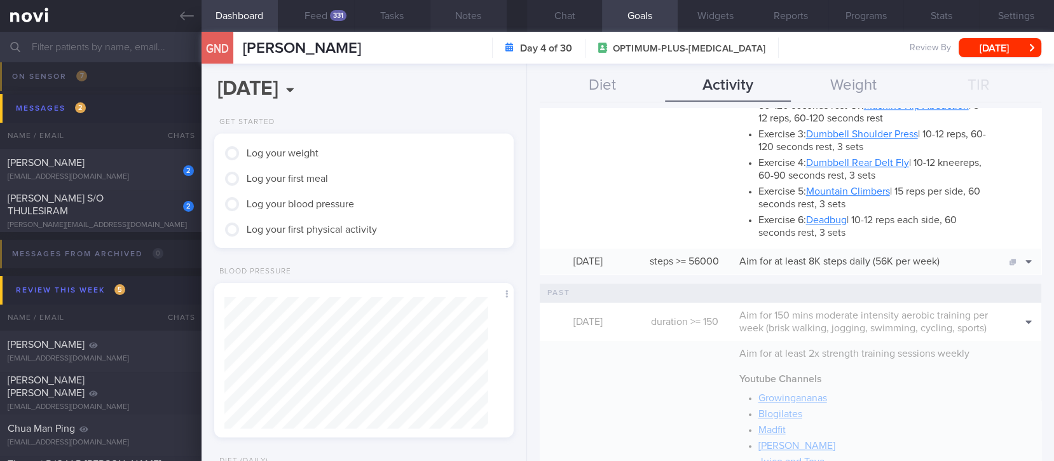
click at [475, 17] on button "Notes" at bounding box center [468, 16] width 76 height 32
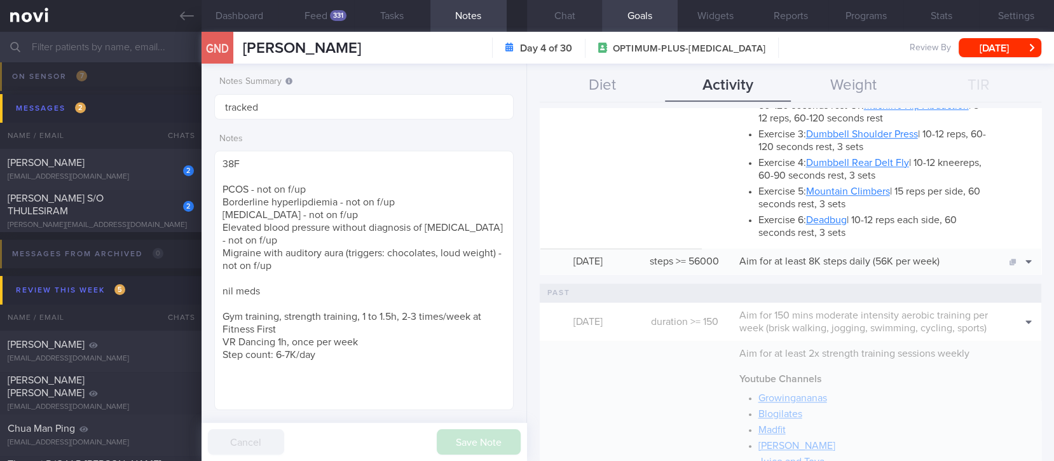
click at [568, 16] on button "Chat" at bounding box center [564, 16] width 75 height 32
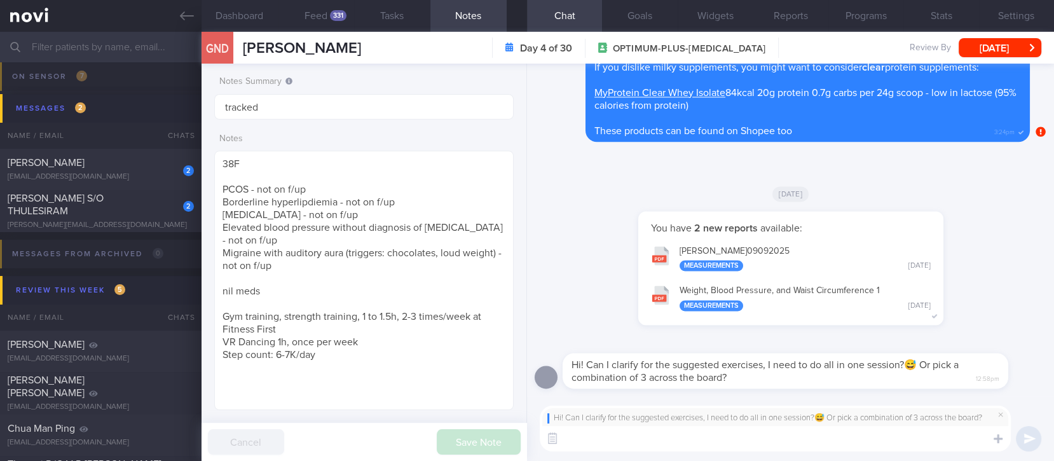
click at [654, 447] on textarea at bounding box center [775, 438] width 471 height 25
type textarea "T"
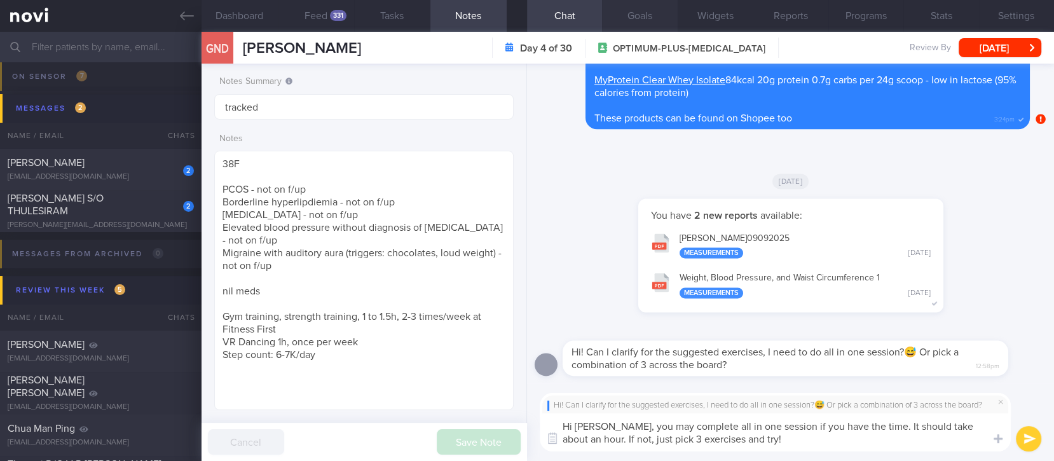
type textarea "Hi Naomi, you may complete all in one session if you have the time. It should t…"
click at [632, 22] on button "Goals" at bounding box center [639, 16] width 75 height 32
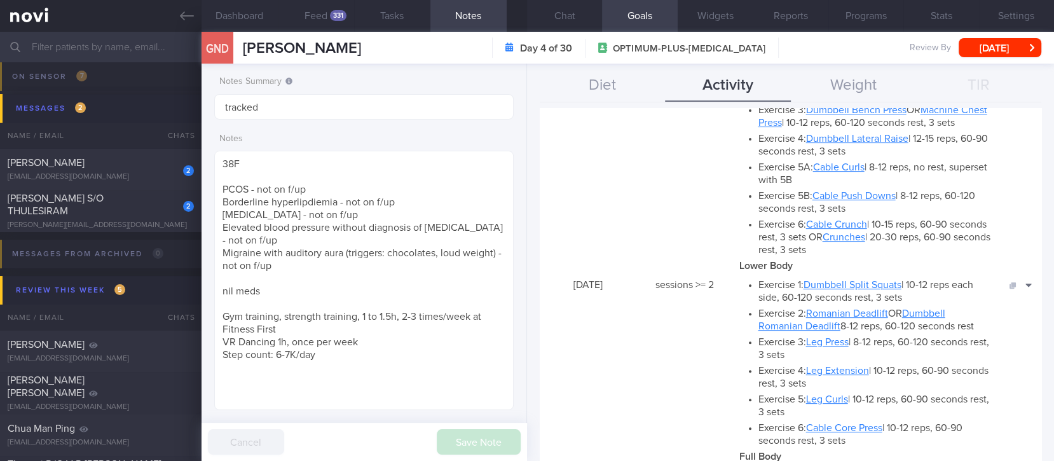
scroll to position [339, 0]
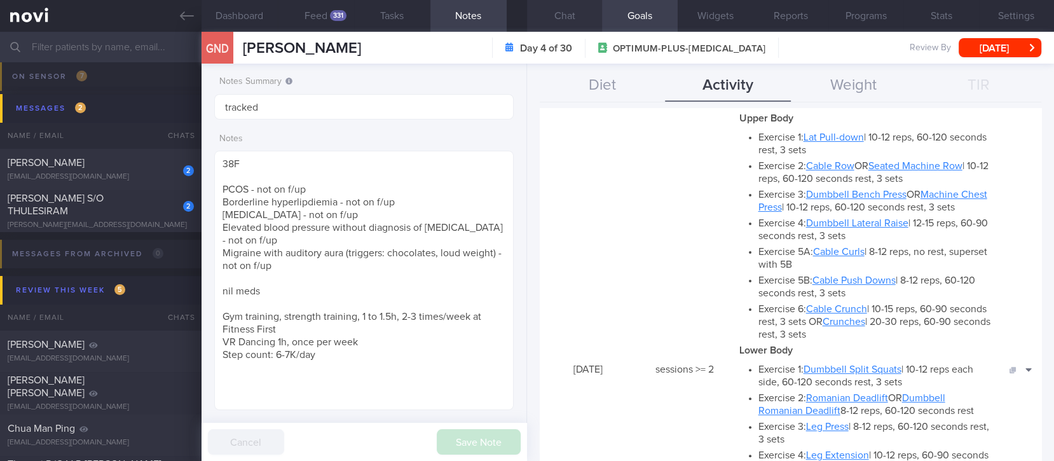
click at [572, 20] on button "Chat" at bounding box center [564, 16] width 75 height 32
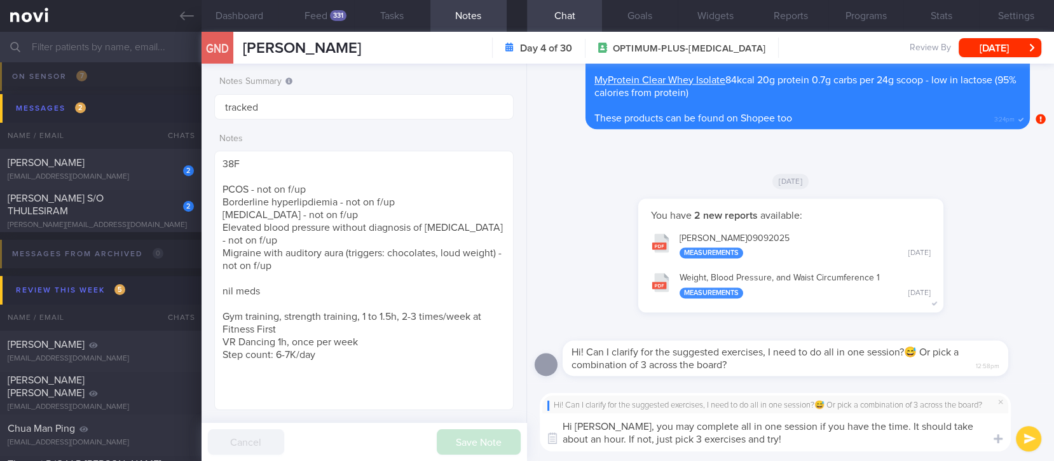
click at [799, 450] on textarea "Hi Naomi, you may complete all in one session if you have the time. It should t…" at bounding box center [775, 432] width 471 height 38
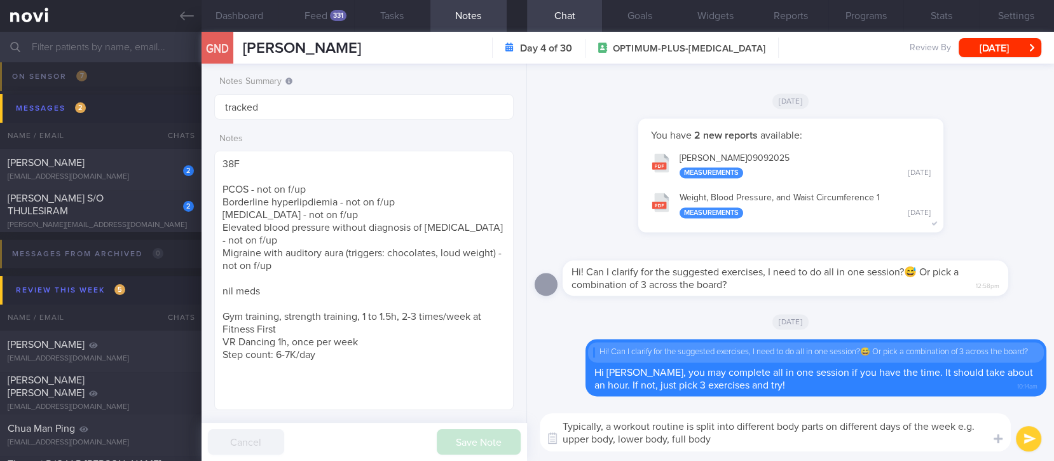
type textarea "Typically, a workout routine is split into different body parts on different da…"
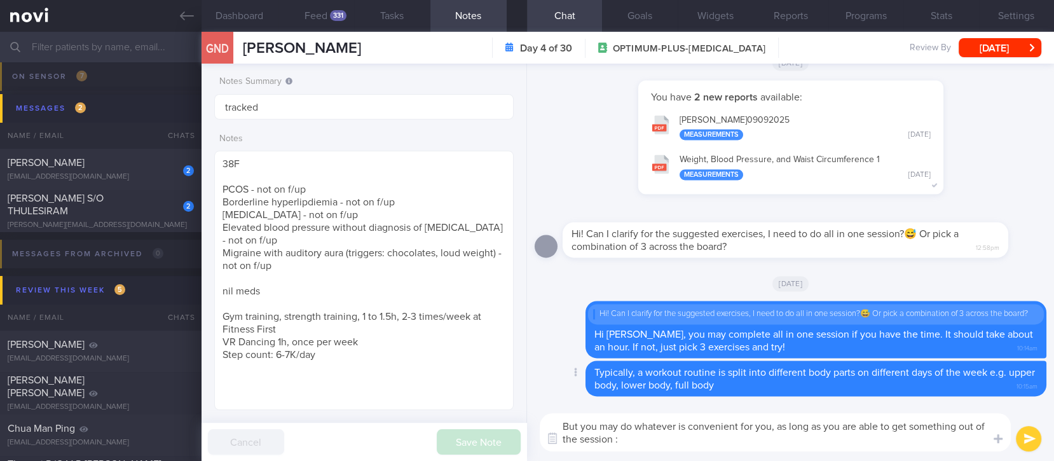
type textarea "But you may do whatever is convenient for you, as long as you are able to get s…"
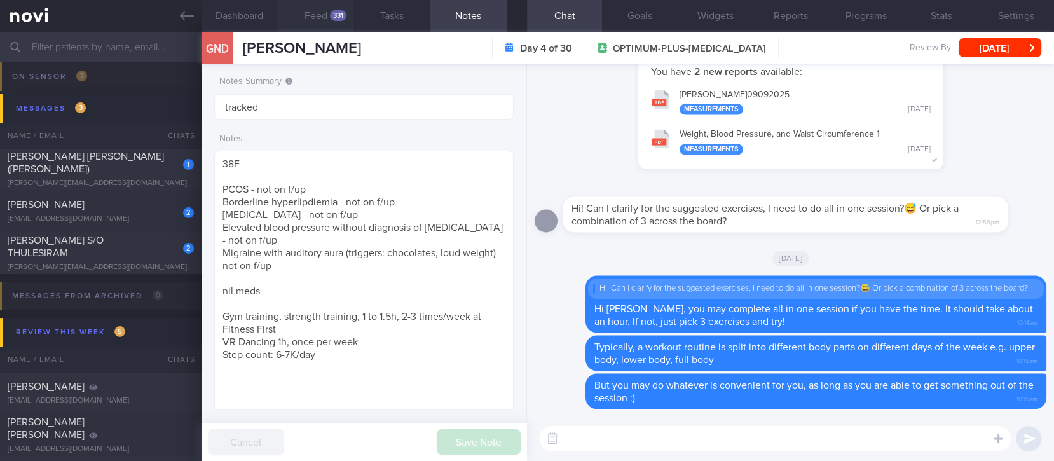
click at [317, 19] on button "Feed 331" at bounding box center [316, 16] width 76 height 32
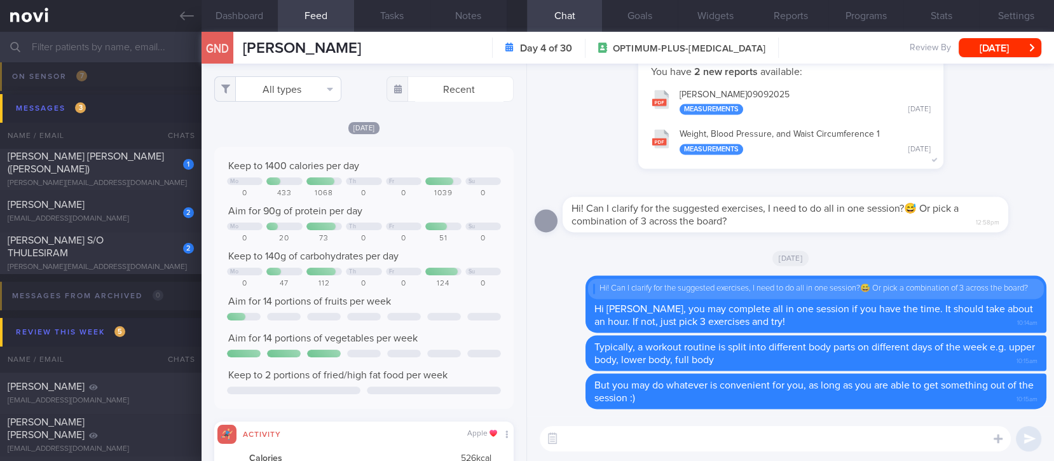
scroll to position [67, 270]
click at [301, 88] on button "All types" at bounding box center [277, 88] width 127 height 25
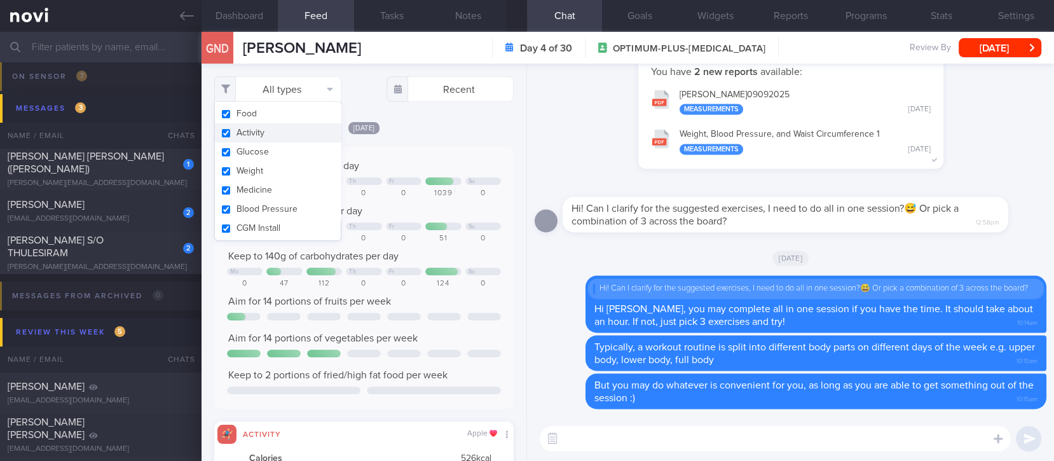
click at [286, 126] on button "Activity" at bounding box center [278, 132] width 126 height 19
checkbox input "false"
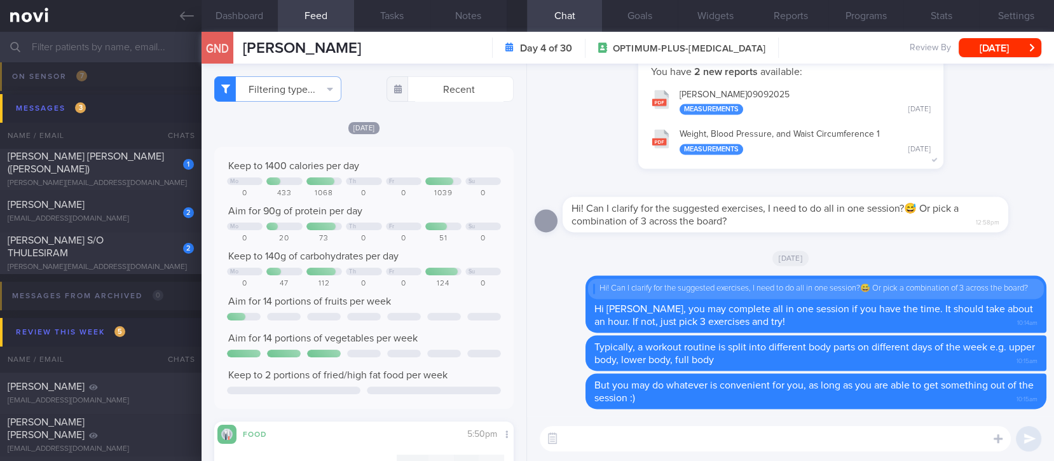
click at [402, 194] on div "0" at bounding box center [404, 194] width 36 height 10
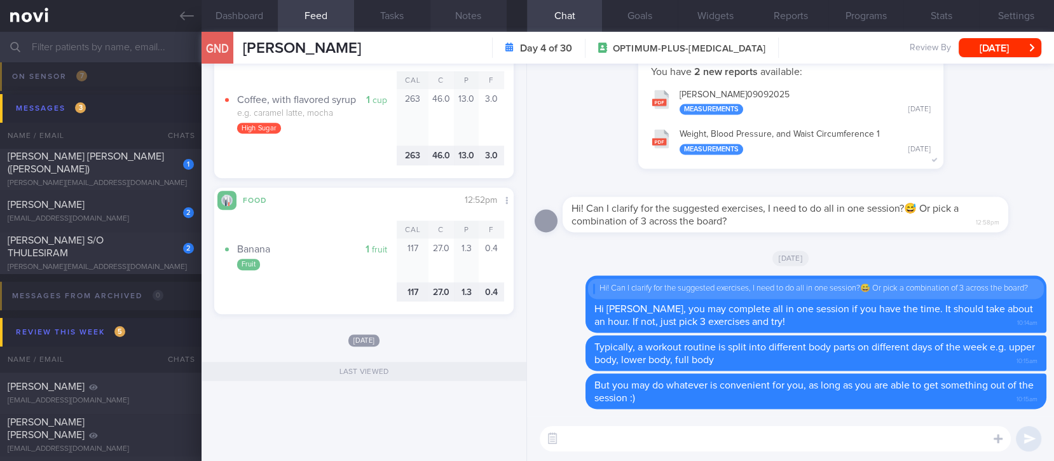
scroll to position [414, 0]
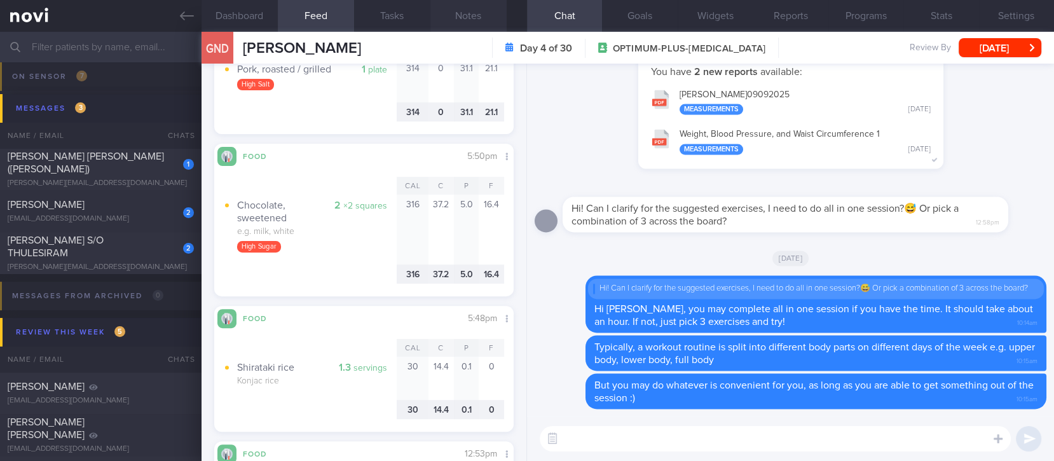
click at [479, 8] on button "Notes" at bounding box center [468, 16] width 76 height 32
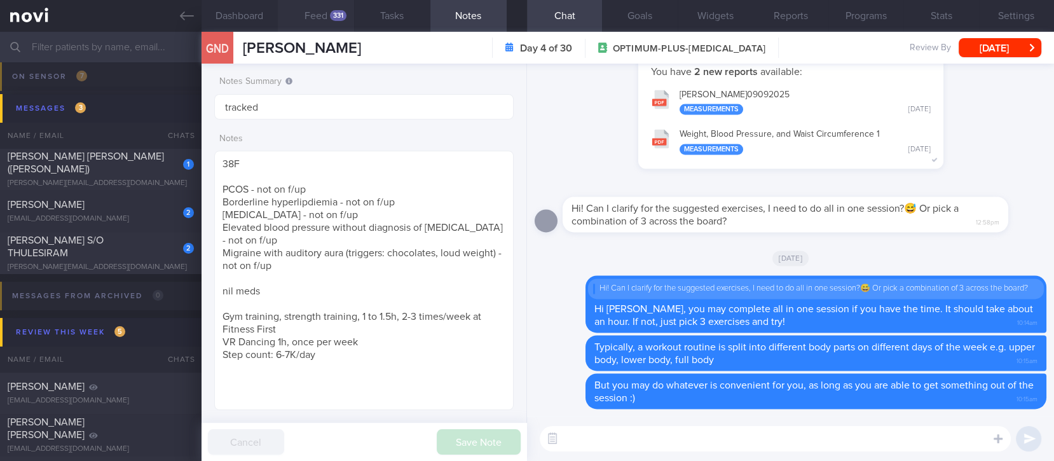
click at [331, 8] on button "Feed 331" at bounding box center [316, 16] width 76 height 32
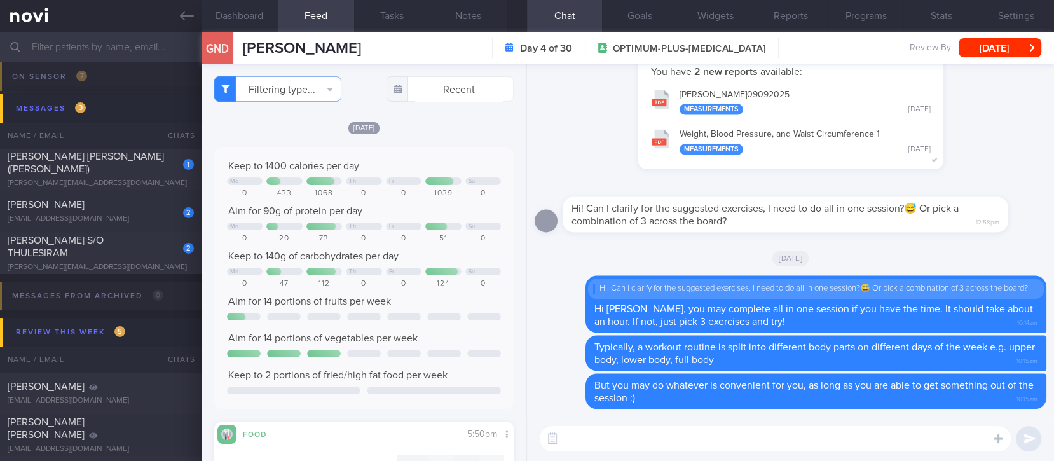
click at [603, 434] on textarea at bounding box center [775, 438] width 471 height 25
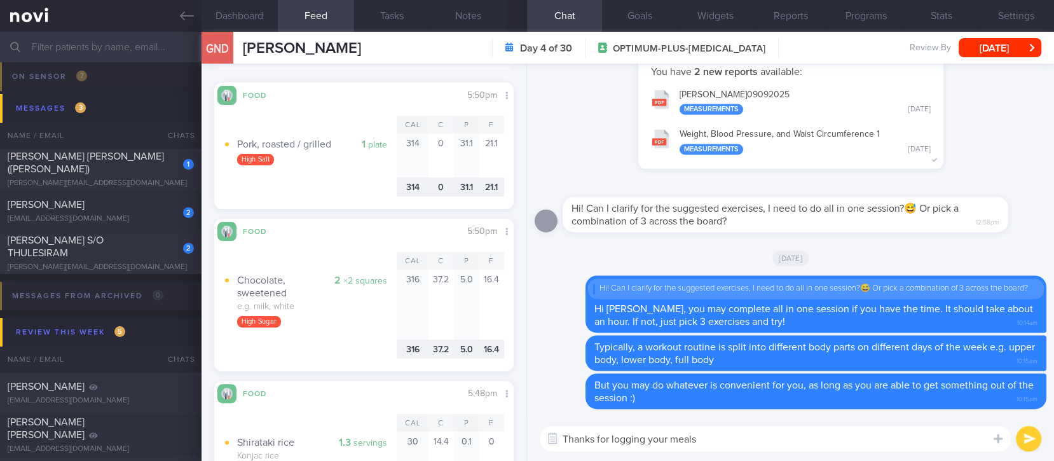
type textarea "Thanks for logging your meals!"
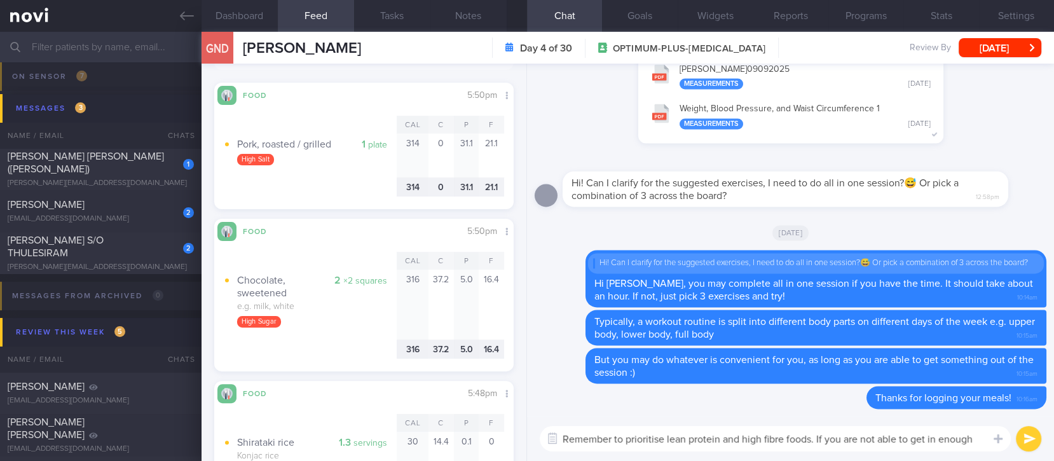
scroll to position [0, 0]
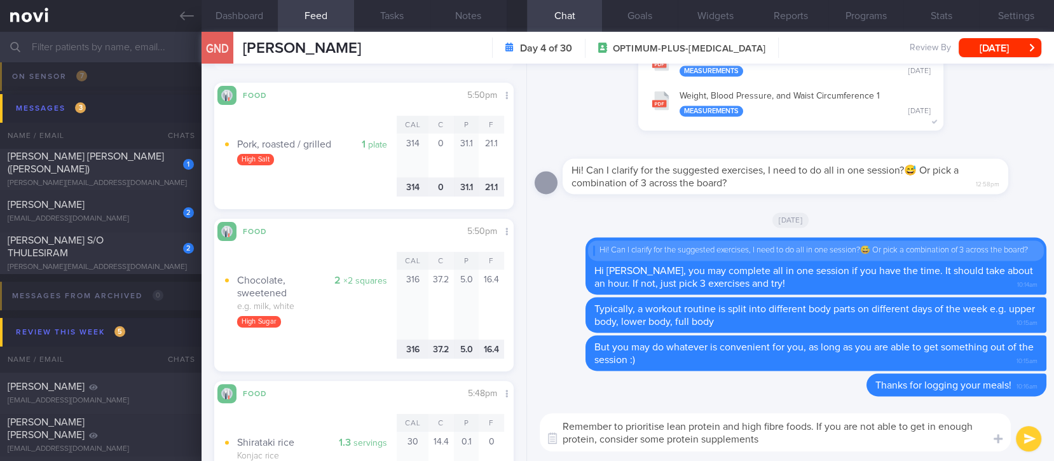
type textarea "Remember to prioritise lean protein and high fibre foods. If you are not able t…"
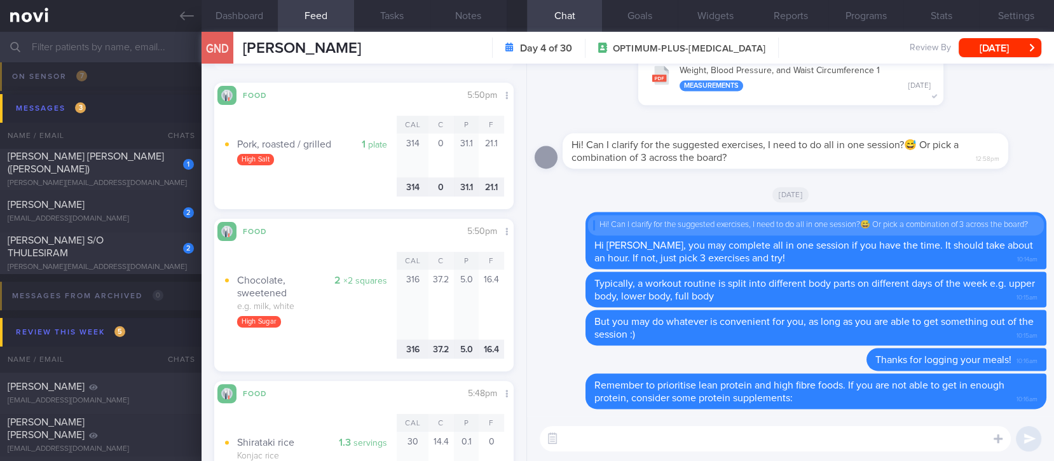
paste textarea "*Protein powders:* [MyProtein Impact Whey Isolate](https://shopee.sg/Myprotein-…"
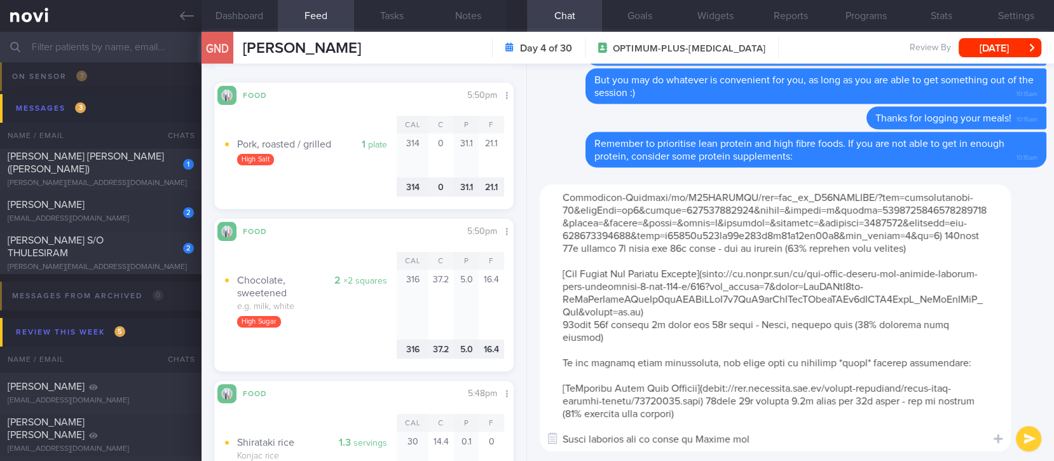
scroll to position [128, 0]
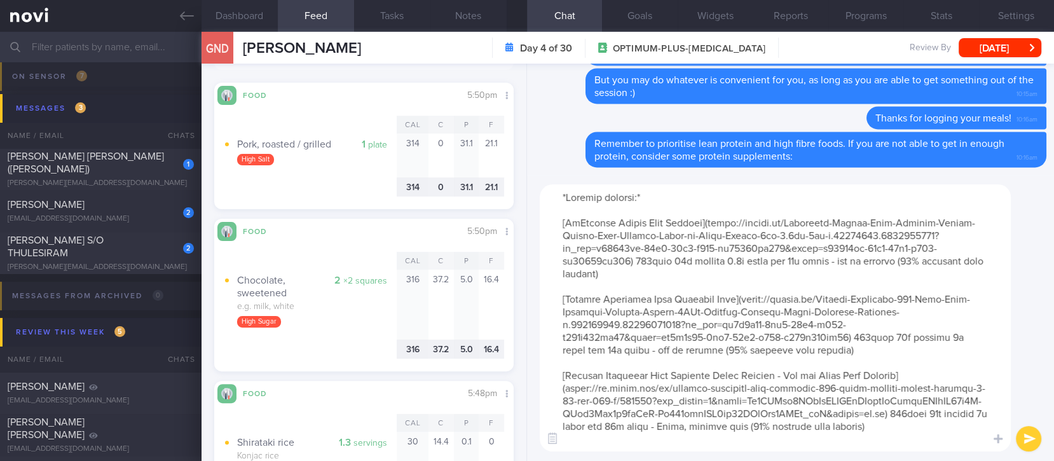
drag, startPoint x: 561, startPoint y: 220, endPoint x: 723, endPoint y: 282, distance: 173.5
click at [723, 282] on textarea at bounding box center [775, 317] width 471 height 267
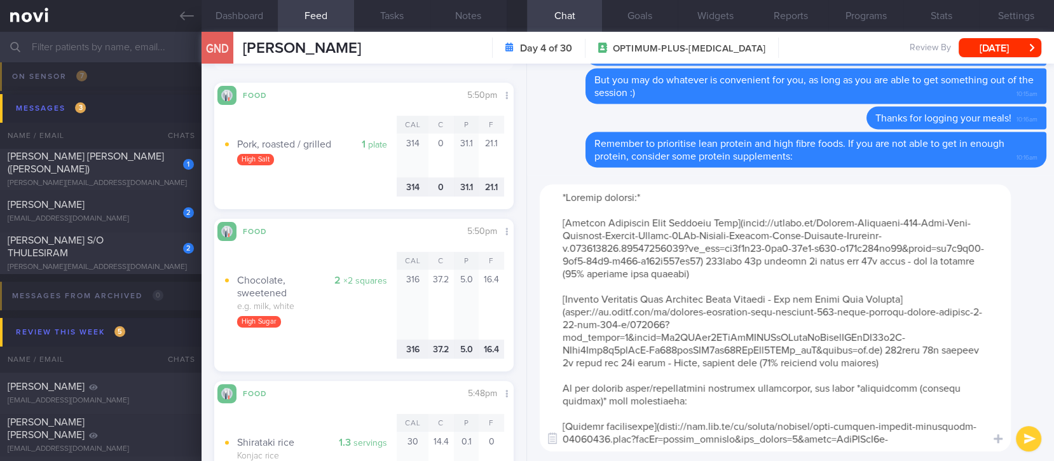
drag, startPoint x: 641, startPoint y: 288, endPoint x: 941, endPoint y: 367, distance: 310.3
click at [941, 367] on textarea at bounding box center [775, 317] width 471 height 267
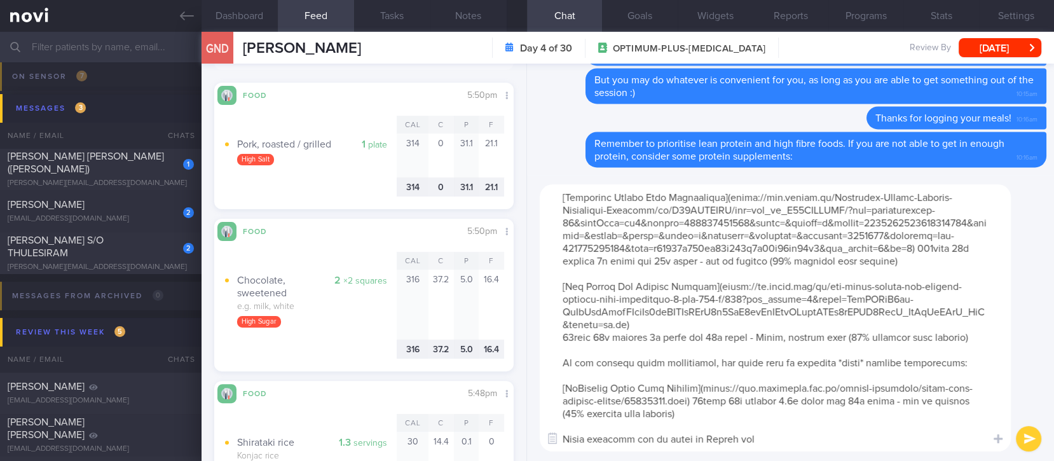
drag, startPoint x: 603, startPoint y: 227, endPoint x: 994, endPoint y: 313, distance: 400.3
click at [994, 313] on textarea at bounding box center [775, 317] width 471 height 267
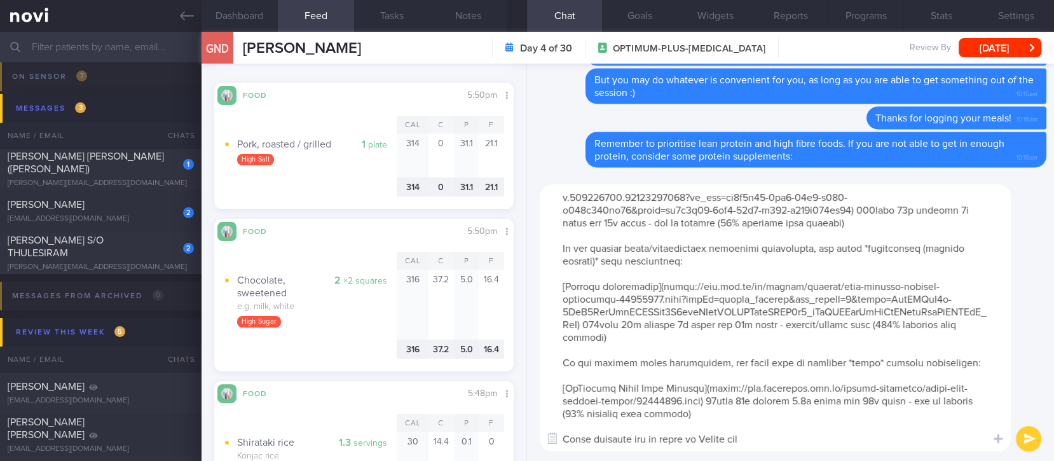
scroll to position [63, 0]
type textarea "*Protein powders:* [Optimum Nutrition Gold Standard Whey](https://shopee.sg/Opt…"
click at [1038, 435] on button "submit" at bounding box center [1028, 438] width 25 height 25
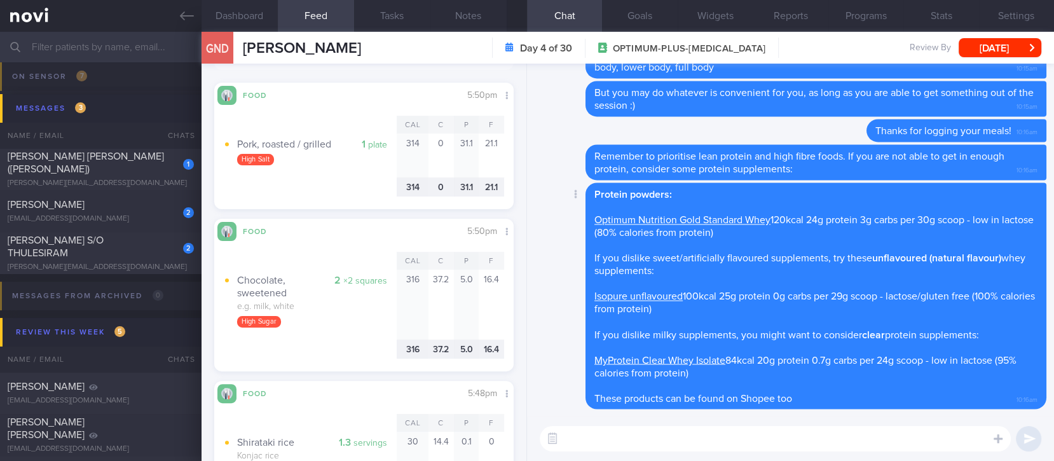
scroll to position [0, 0]
click at [993, 51] on button "[DATE]" at bounding box center [1000, 47] width 83 height 19
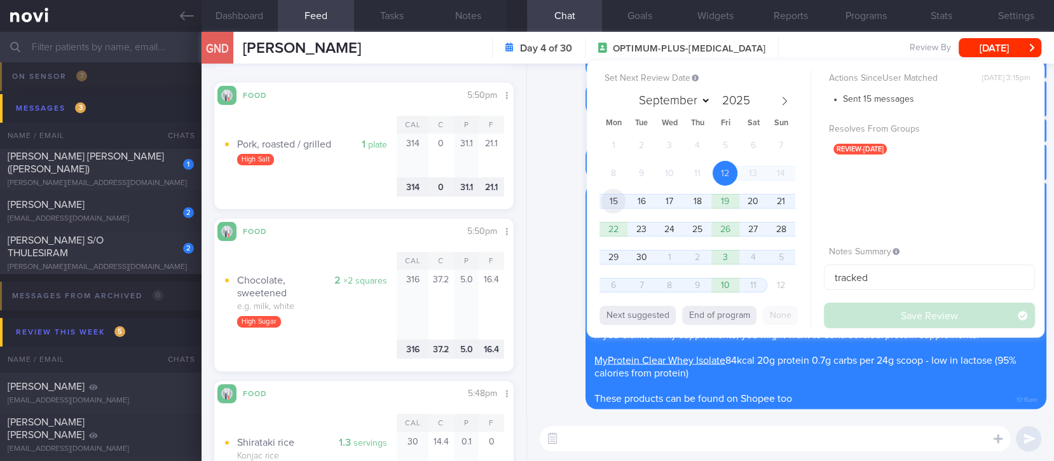
click at [615, 198] on span "15" at bounding box center [613, 201] width 25 height 25
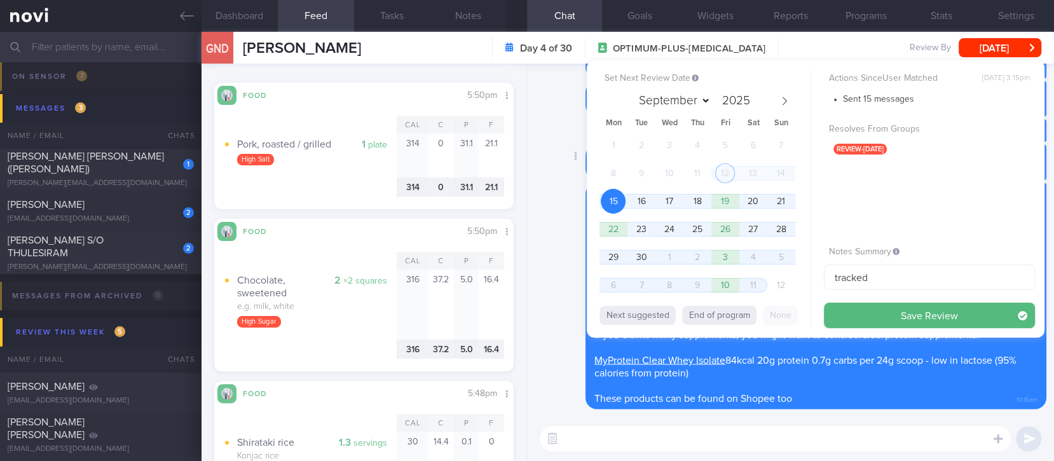
click at [565, 175] on div "Delete Remember to prioritise lean protein and high fibre foods. If you are not…" at bounding box center [791, 162] width 512 height 36
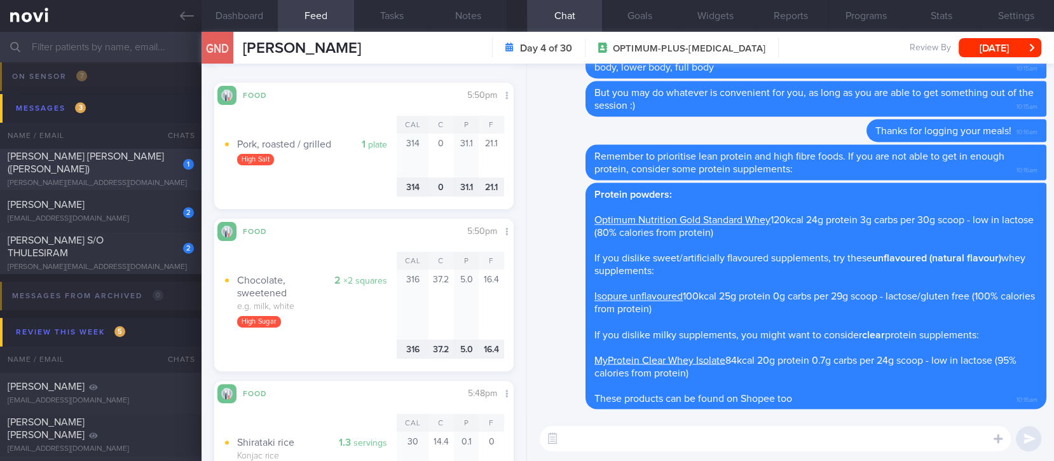
click at [85, 158] on span "[PERSON_NAME] [PERSON_NAME] ([PERSON_NAME])" at bounding box center [86, 162] width 156 height 23
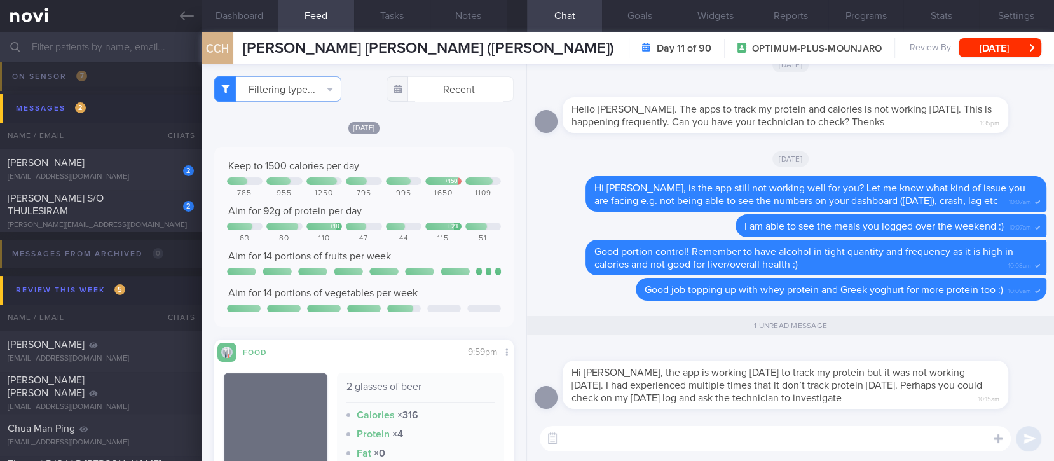
click at [643, 437] on textarea at bounding box center [775, 438] width 471 height 25
click at [615, 450] on textarea at bounding box center [775, 438] width 471 height 25
click at [615, 448] on textarea at bounding box center [775, 438] width 471 height 25
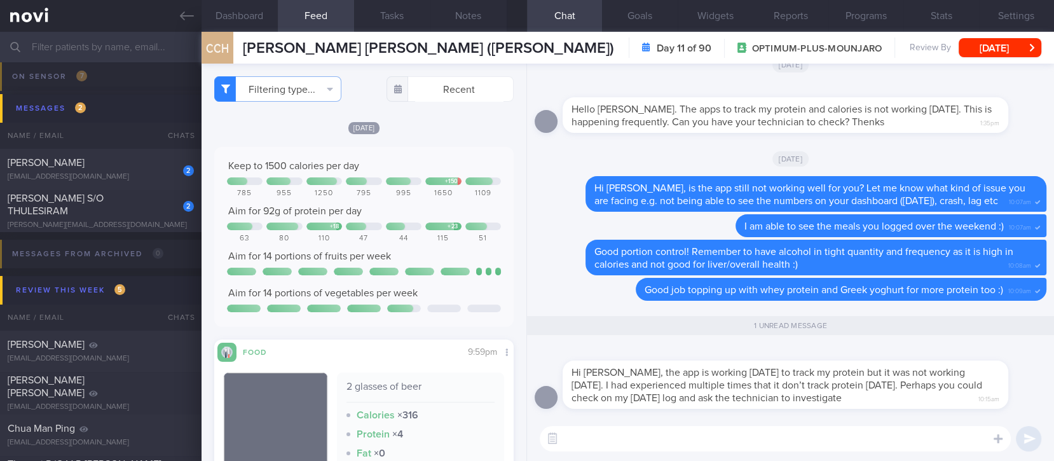
click at [615, 448] on textarea at bounding box center [775, 438] width 471 height 25
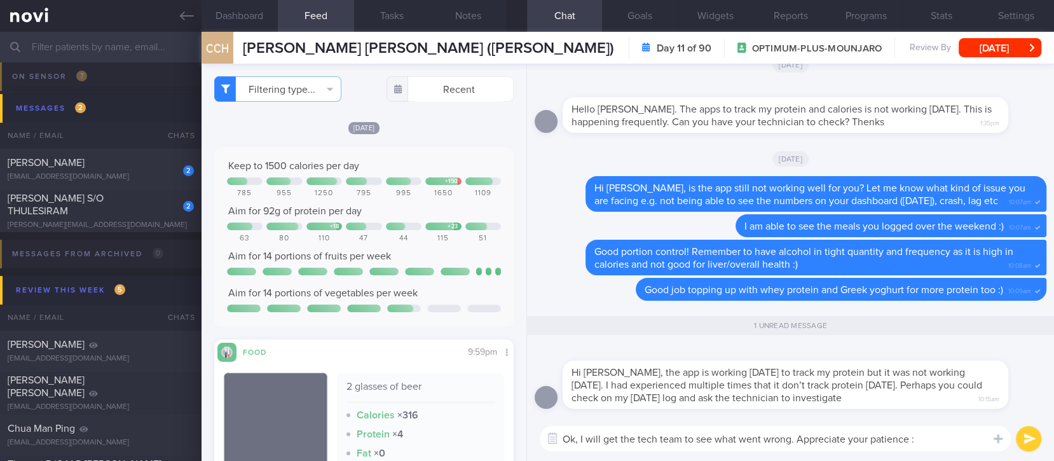
type textarea "Ok, I will get the tech team to see what went wrong. Appreciate your patience :)"
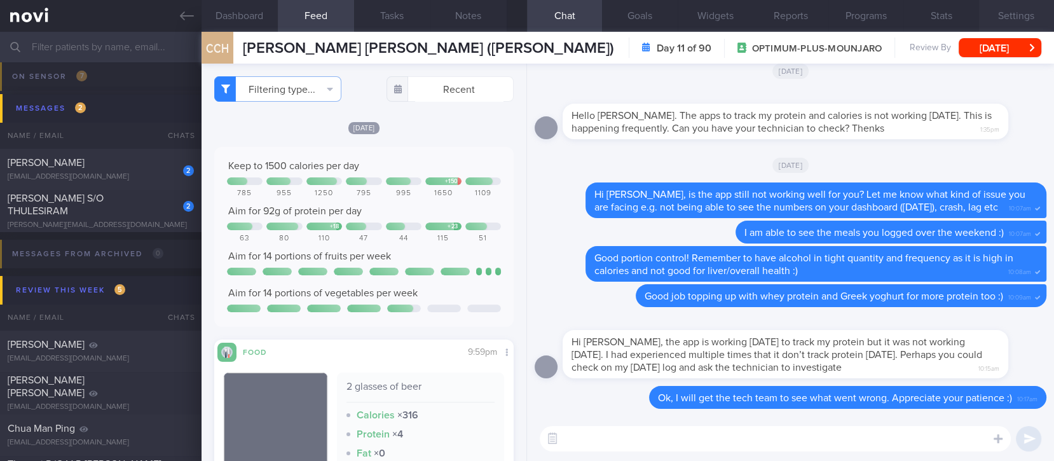
click at [1022, 8] on button "Settings" at bounding box center [1016, 16] width 75 height 32
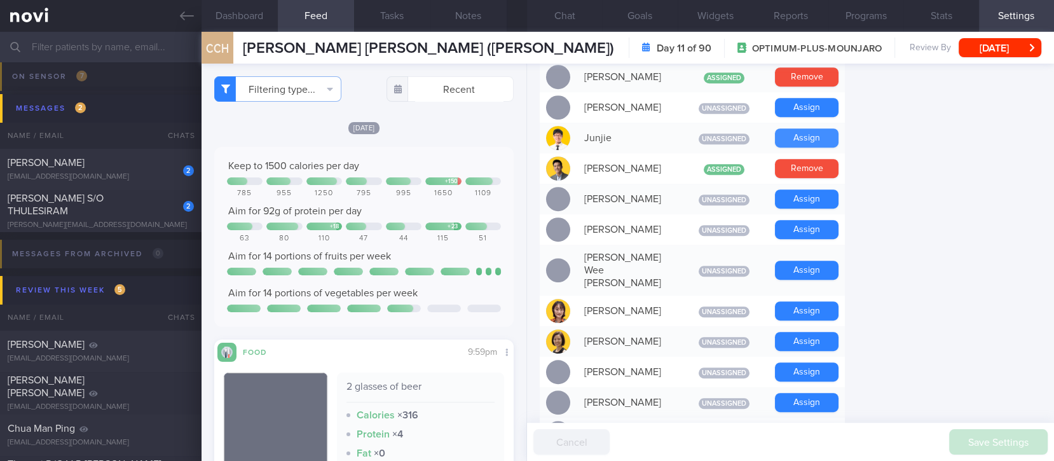
scroll to position [932, 0]
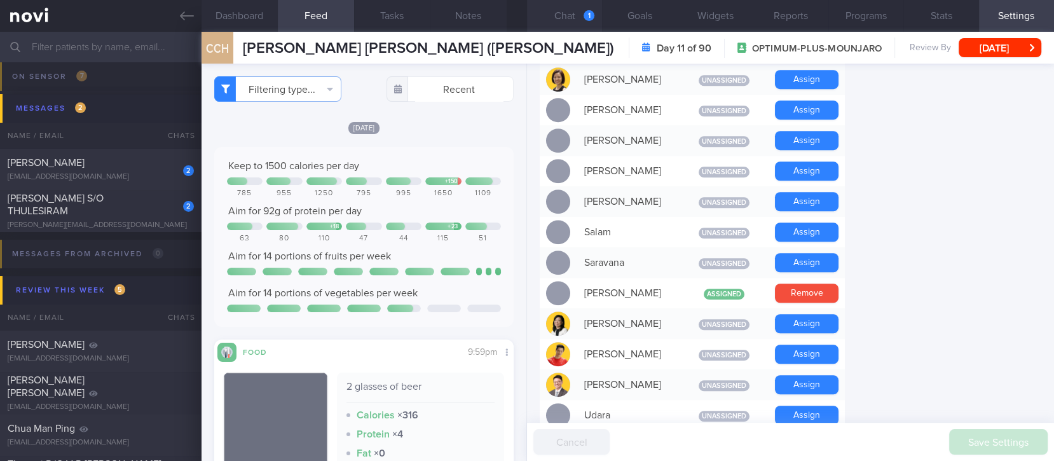
click at [567, 15] on button "Chat 1" at bounding box center [564, 16] width 75 height 32
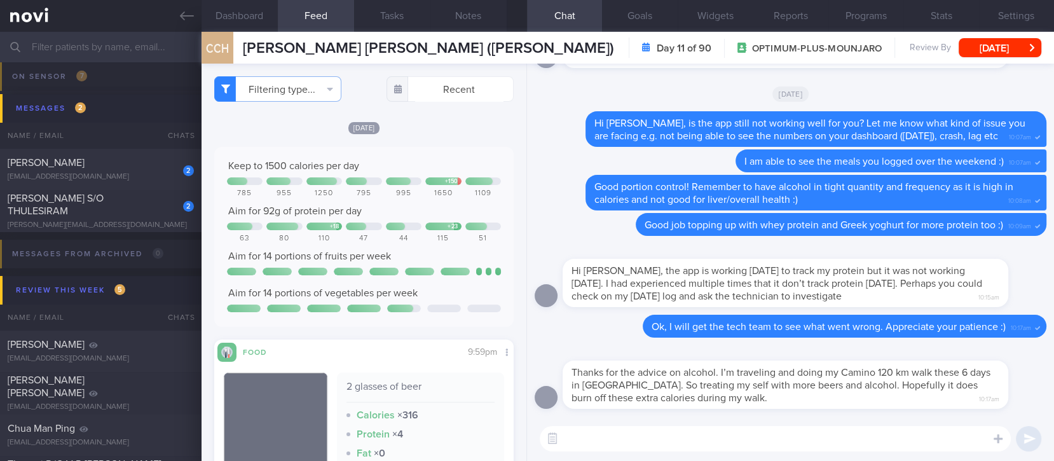
click at [678, 444] on textarea at bounding box center [775, 438] width 471 height 25
click at [677, 443] on textarea at bounding box center [775, 438] width 471 height 25
type textarea "A"
type textarea "Have a great time and stay safe! :)"
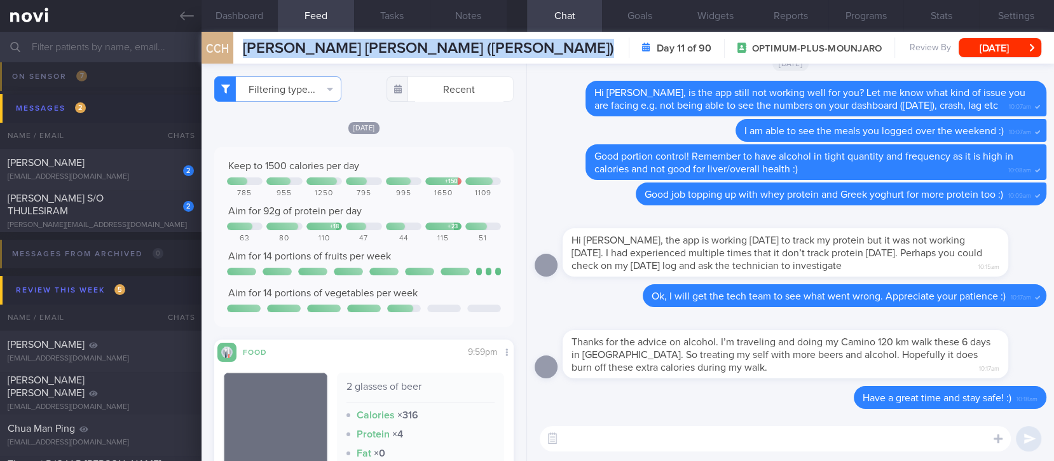
drag, startPoint x: 514, startPoint y: 43, endPoint x: 238, endPoint y: 50, distance: 276.0
click at [238, 50] on div "CCH CHAN CHOON HOCK (Desmond) CHAN CHOON HOCK (Desmond) desmond_chchan@yahoo.co…" at bounding box center [628, 48] width 853 height 32
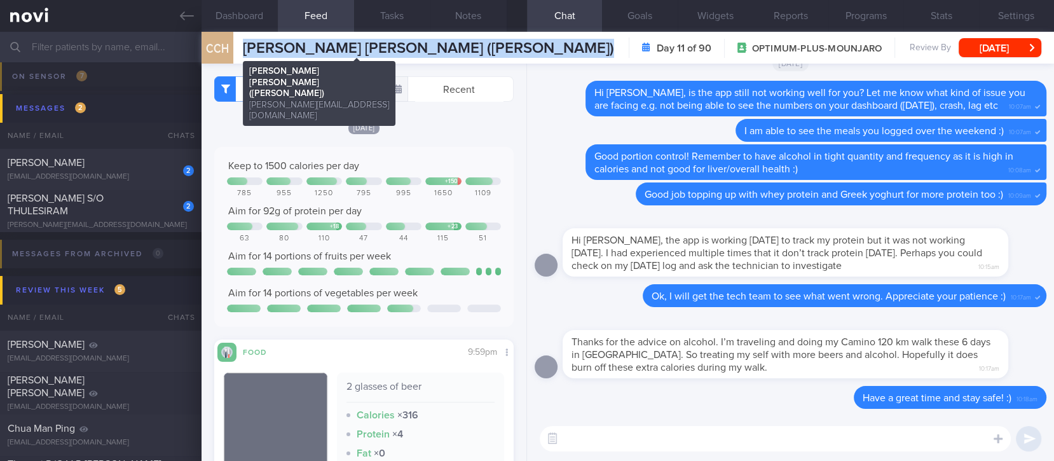
copy div "CHAN CHOON HOCK (Desmond) CHAN CHOON HOCK (Desmond) desmond_chchan@yahoo.com.sg"
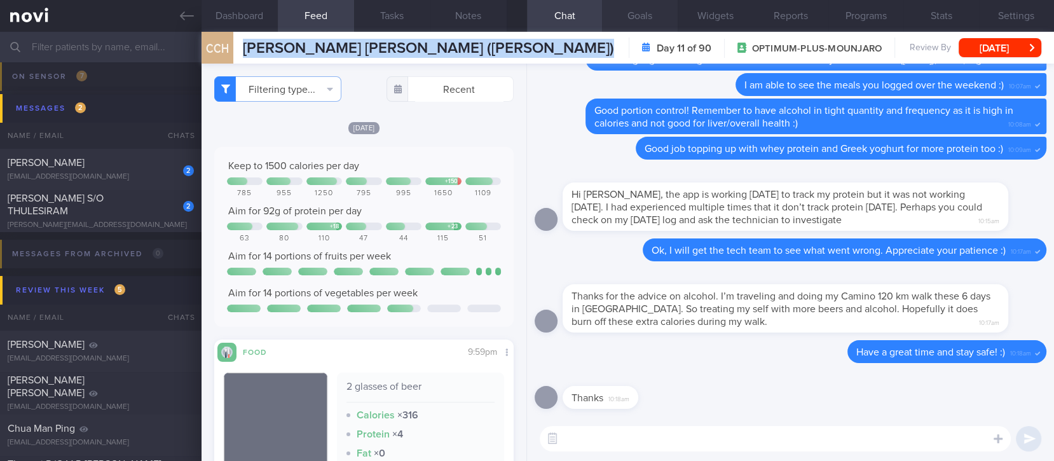
click at [635, 20] on button "Goals" at bounding box center [639, 16] width 75 height 32
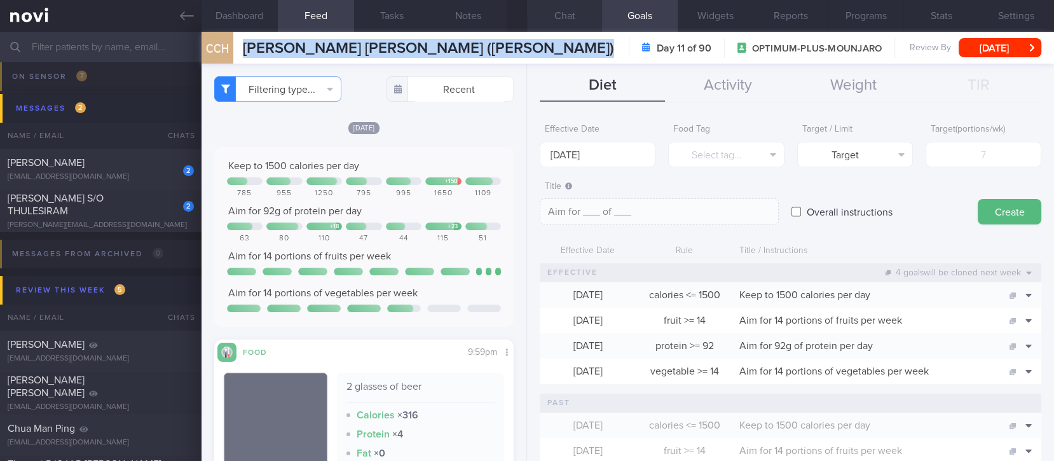
click at [553, 8] on button "Chat" at bounding box center [564, 16] width 75 height 32
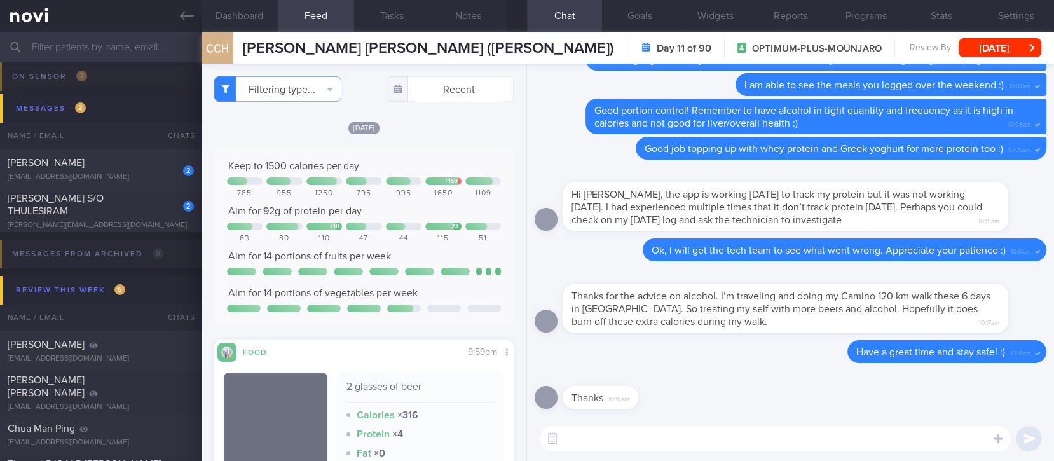
drag, startPoint x: 372, startPoint y: 396, endPoint x: 385, endPoint y: 390, distance: 14.2
click at [372, 396] on div "2 glasses of beer" at bounding box center [421, 391] width 149 height 22
click at [120, 154] on div "2 Geraldine Pabilonia mageraldine425@gmail.com 4 days ago Tracked." at bounding box center [527, 169] width 1054 height 42
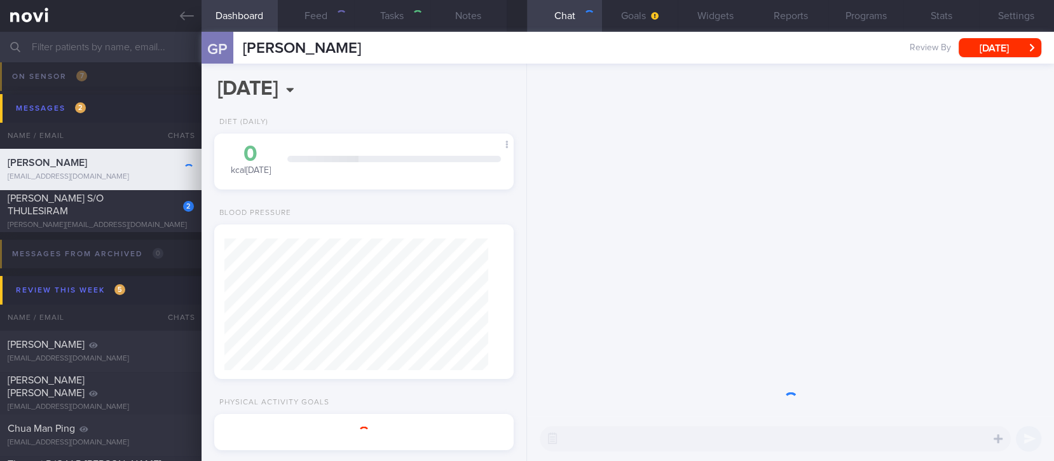
select select "4"
type input "Tracked."
type textarea ""57 F DM dx 2018 HTN HLD Hepatic steatosis w elevated liver enzyme on Buzud (Pa…"
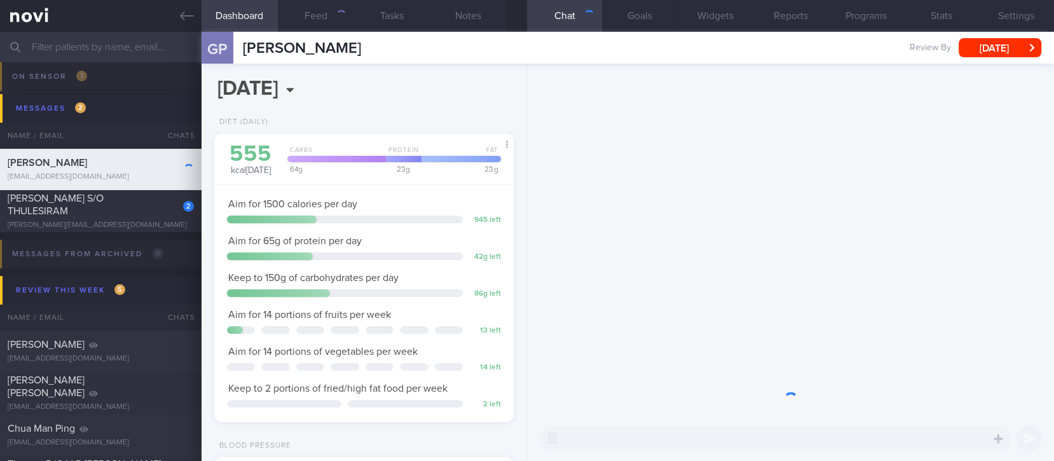
scroll to position [149, 264]
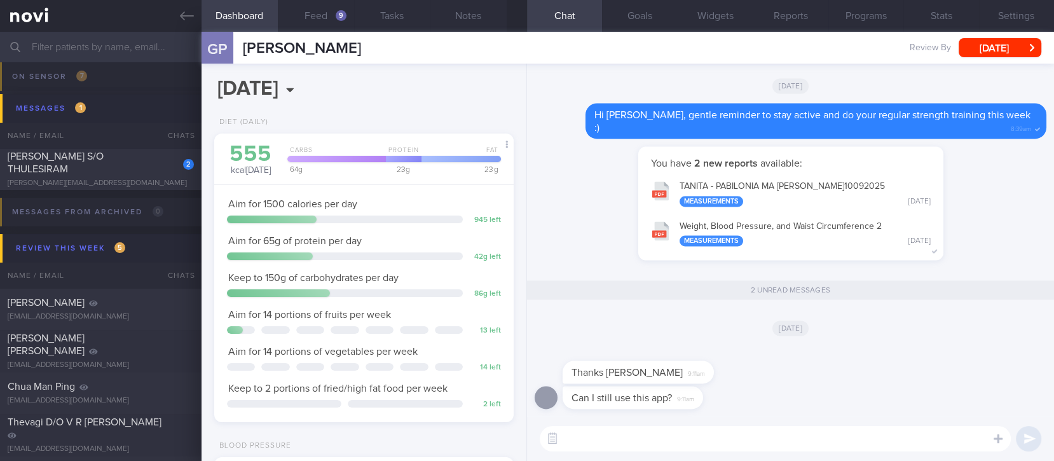
click at [326, 33] on div "GP Geraldine Pabilonia Geraldine Pabilonia mageraldine425@gmail.com" at bounding box center [282, 48] width 160 height 32
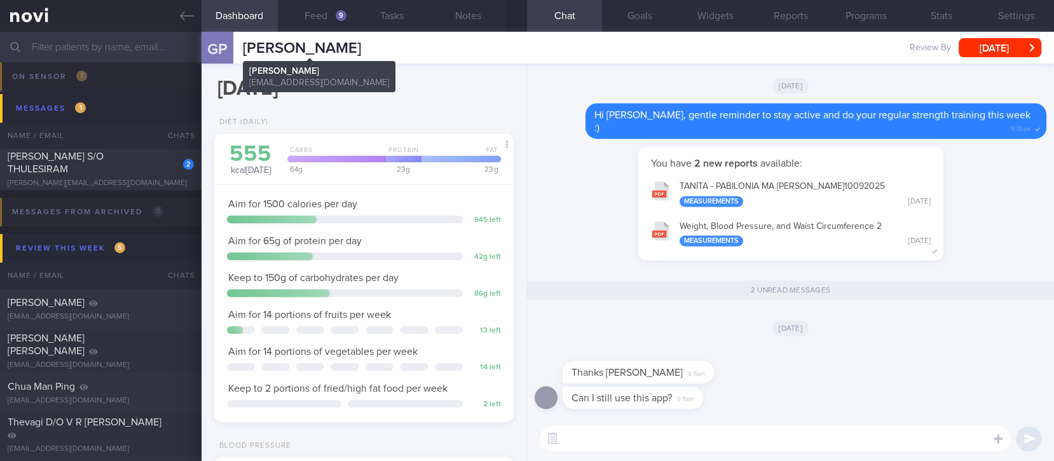
drag, startPoint x: 389, startPoint y: 43, endPoint x: 246, endPoint y: 46, distance: 143.1
click at [246, 46] on div "GP Geraldine Pabilonia Geraldine Pabilonia mageraldine425@gmail.com Review By F…" at bounding box center [628, 48] width 853 height 32
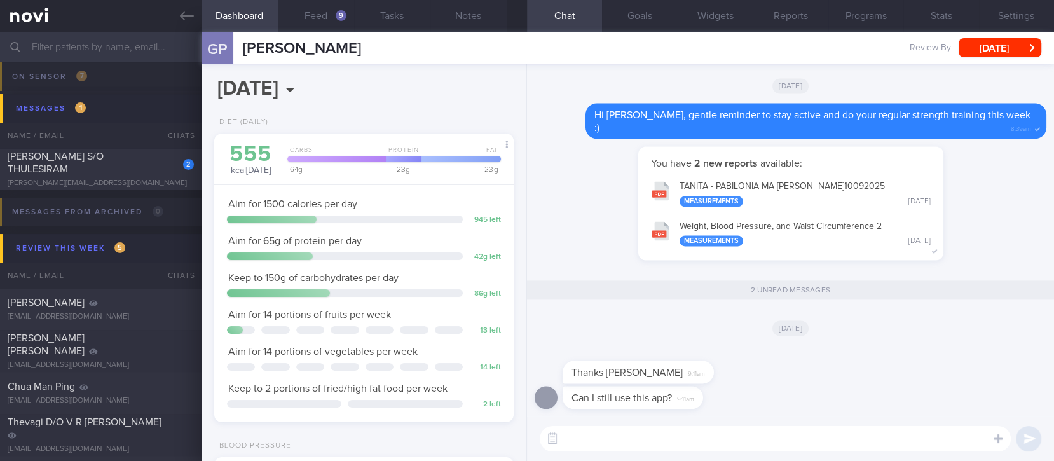
copy span "[PERSON_NAME]"
click at [646, 441] on textarea at bounding box center [775, 438] width 471 height 25
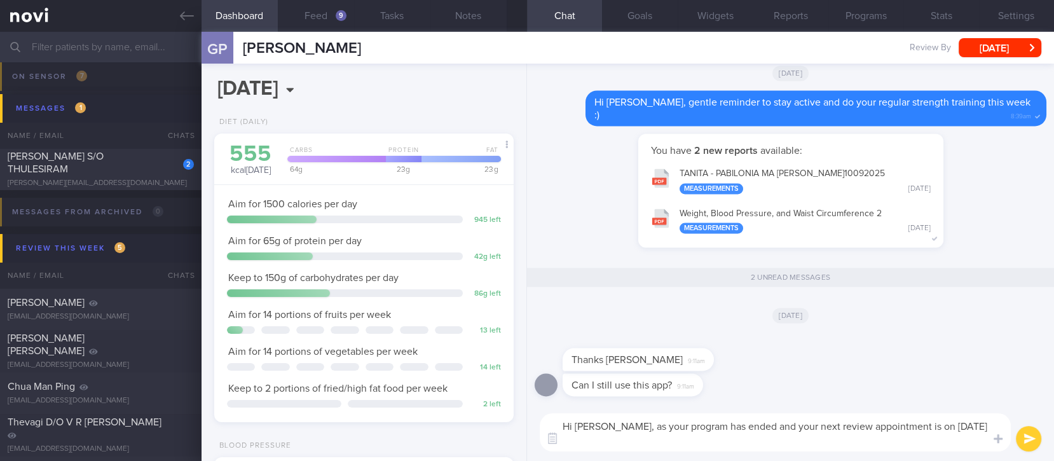
scroll to position [0, 0]
click at [626, 437] on textarea "Hi Geraldine, as your program has ended and your next review appointment is on …" at bounding box center [775, 432] width 471 height 38
click at [914, 434] on textarea "Hi Geraldine, as your program has ended and your next review appointment is on …" at bounding box center [775, 432] width 471 height 38
click at [900, 429] on textarea "Hi Geraldine, as your program has ended and your next review appointment is on …" at bounding box center [775, 432] width 471 height 38
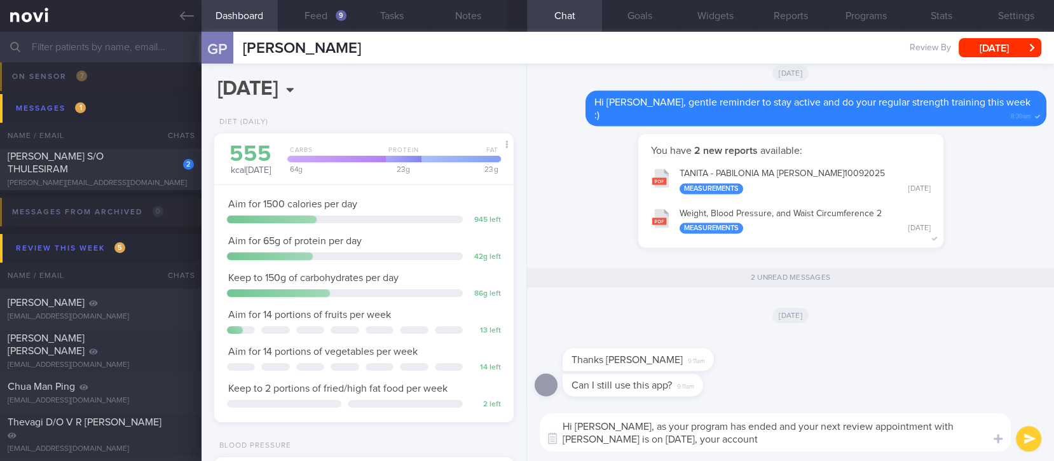
click at [704, 437] on textarea "Hi Geraldine, as your program has ended and your next review appointment with D…" at bounding box center [775, 432] width 471 height 38
paste textarea "[PERSON_NAME]"
click at [828, 438] on textarea "Hi Geraldine, as your program has ended and your next review appointment with D…" at bounding box center [775, 432] width 471 height 38
drag, startPoint x: 801, startPoint y: 439, endPoint x: 731, endPoint y: 440, distance: 70.6
click at [731, 440] on textarea "Hi Geraldine, as your program has ended and your next review appointment with D…" at bounding box center [775, 432] width 471 height 38
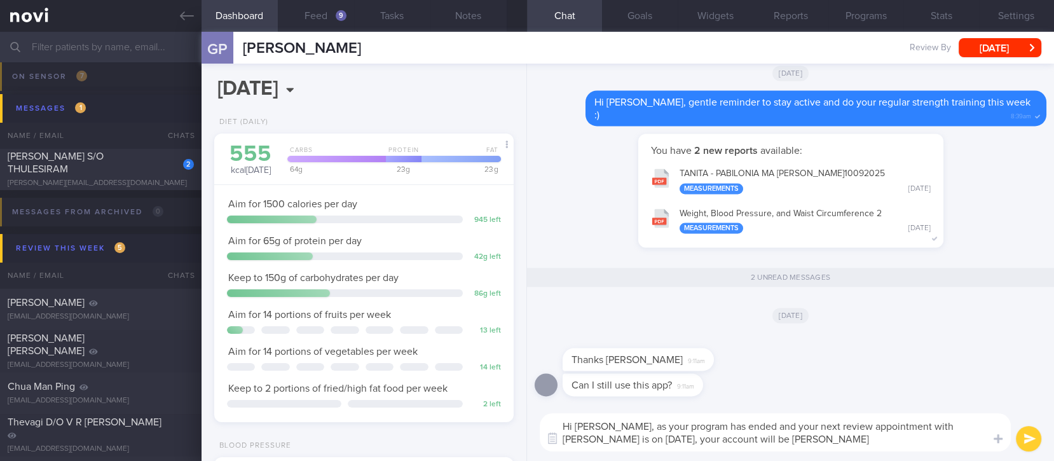
drag, startPoint x: 729, startPoint y: 440, endPoint x: 879, endPoint y: 439, distance: 149.4
click at [879, 439] on textarea "Hi Geraldine, as your program has ended and your next review appointment with D…" at bounding box center [775, 432] width 471 height 38
paste textarea "transitioning to Digital Support. This means we’ll pause active reviews and che…"
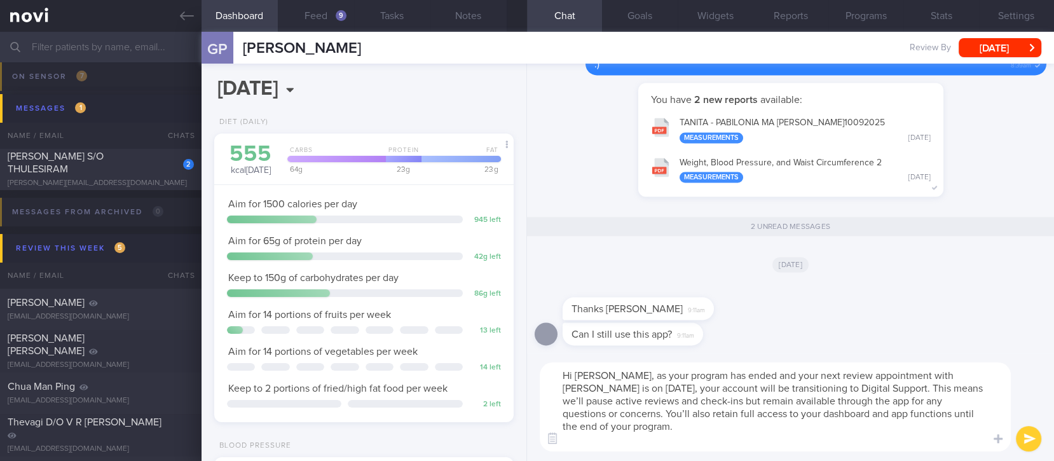
click at [758, 386] on textarea "Hi Geraldine, as your program has ended and your next review appointment with D…" at bounding box center [775, 406] width 471 height 89
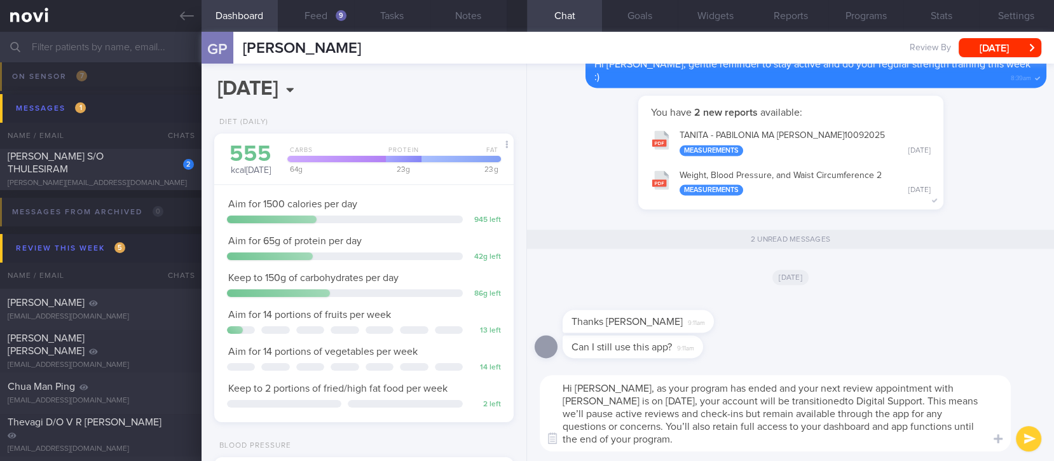
type textarea "Hi Geraldine, as your program has ended and your next review appointment with D…"
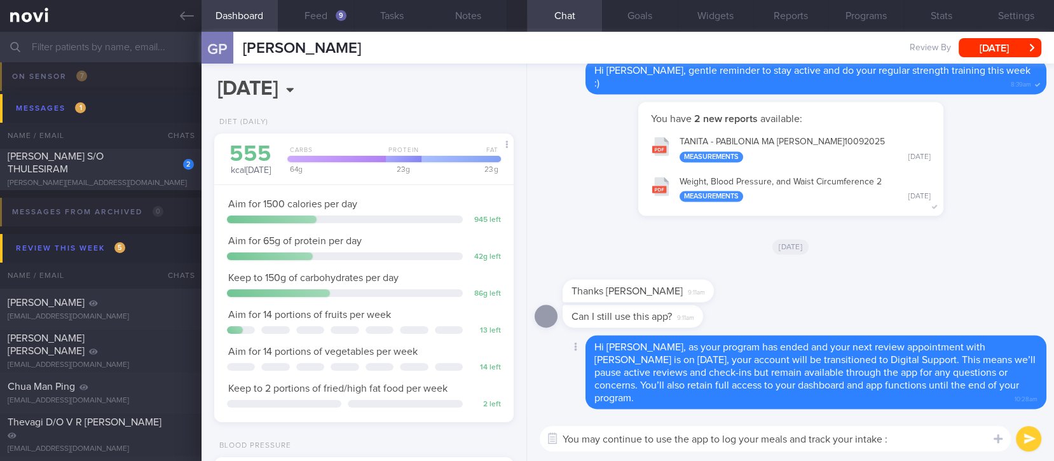
type textarea "You may continue to use the app to log your meals and track your intake :)"
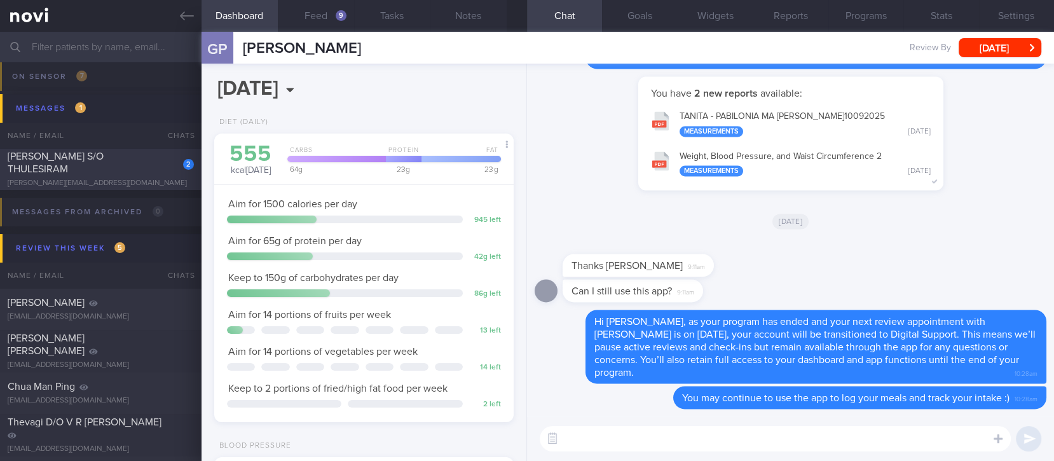
click at [127, 169] on div "2 GURURAJ S/O THULESIRAM gururaj.thulesiram@gmail.com" at bounding box center [101, 169] width 202 height 38
type input "Tracked"
type textarea "NRIC: S8204858H Name: GURURAJ S/O THULESIRAM Gender: Male DOB: 7 Feb 1982 Age: …"
select select "8"
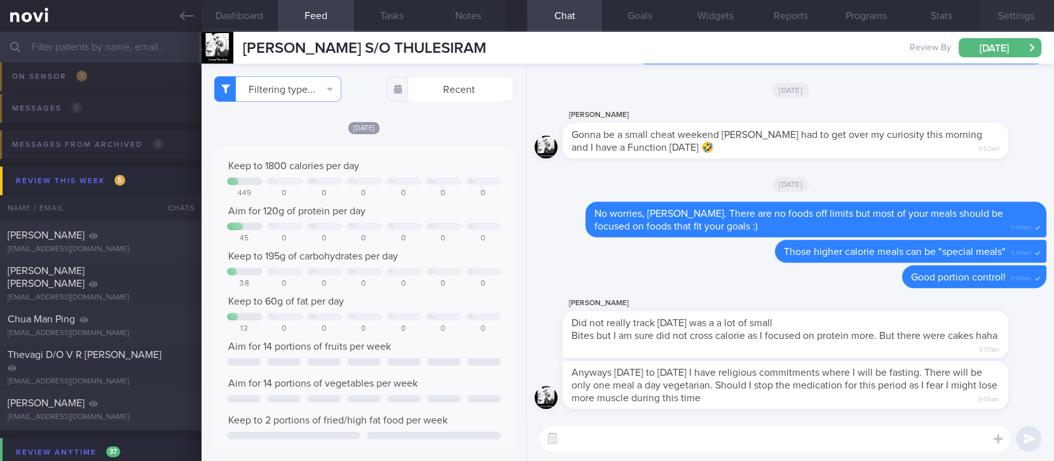
click at [1026, 19] on button "Settings" at bounding box center [1016, 16] width 75 height 32
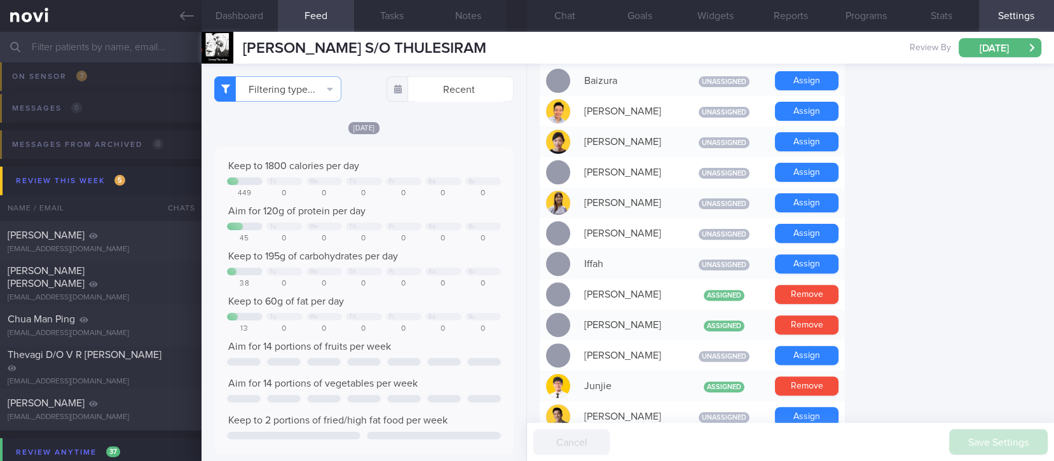
scroll to position [423, 0]
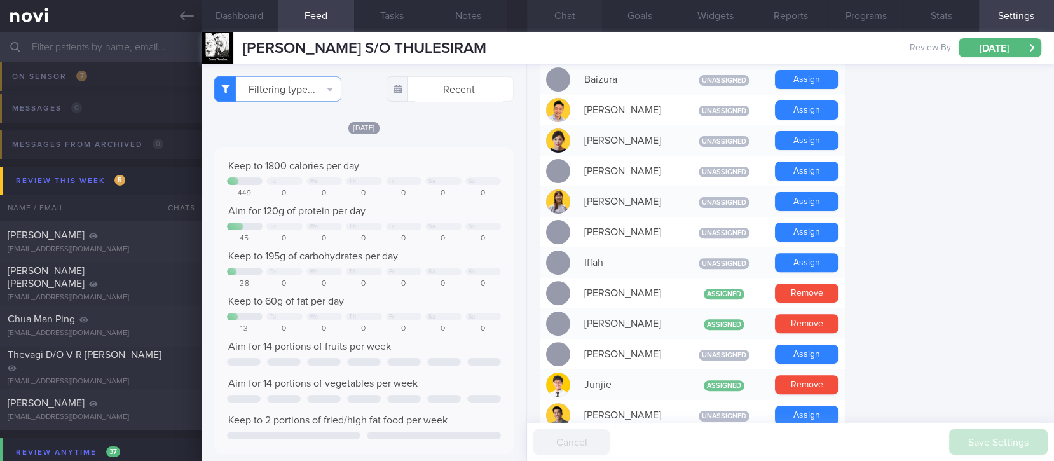
click at [568, 18] on button "Chat" at bounding box center [564, 16] width 75 height 32
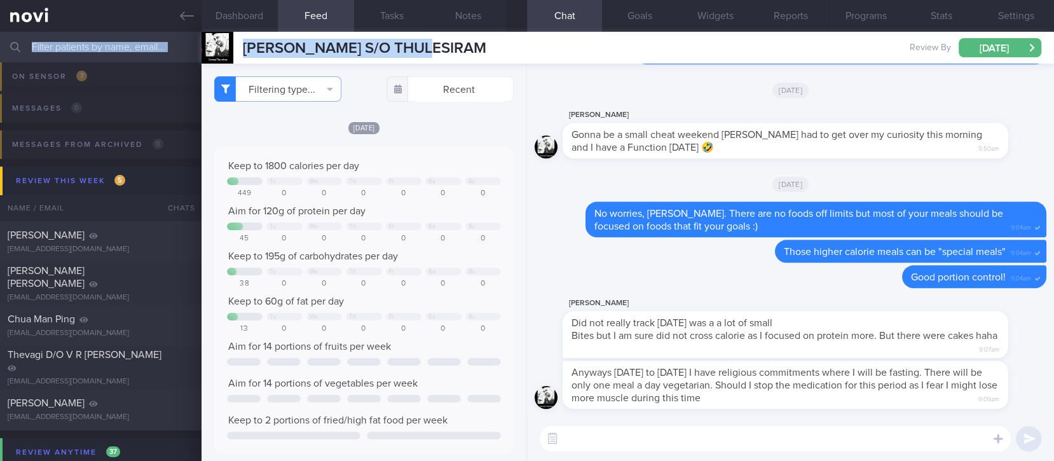
drag, startPoint x: 467, startPoint y: 47, endPoint x: 180, endPoint y: 43, distance: 286.8
click at [180, 43] on div "Patients New Users Coaches Assigned patients Assigned patients All active patie…" at bounding box center [527, 246] width 1054 height 429
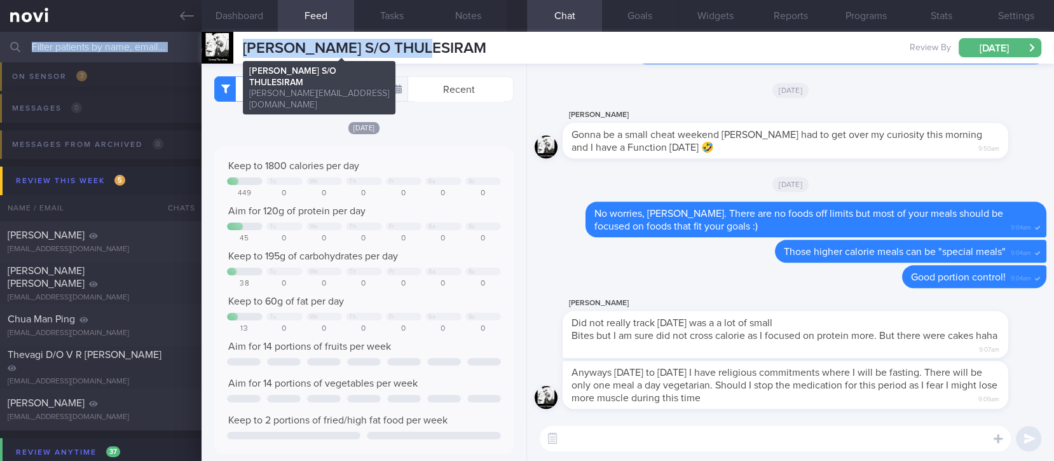
click at [415, 60] on div "GURURAJ S/O THULESIRAM GURURAJ S/O THULESIRAM gururaj.thulesiram@gmail.com" at bounding box center [344, 48] width 285 height 32
drag, startPoint x: 464, startPoint y: 53, endPoint x: 242, endPoint y: 43, distance: 222.2
click at [242, 43] on div "GURURAJ S/O THULESIRAM GURURAJ S/O THULESIRAM gururaj.thulesiram@gmail.com Revi…" at bounding box center [628, 48] width 853 height 32
copy span "[PERSON_NAME] S/O THULESIRAM"
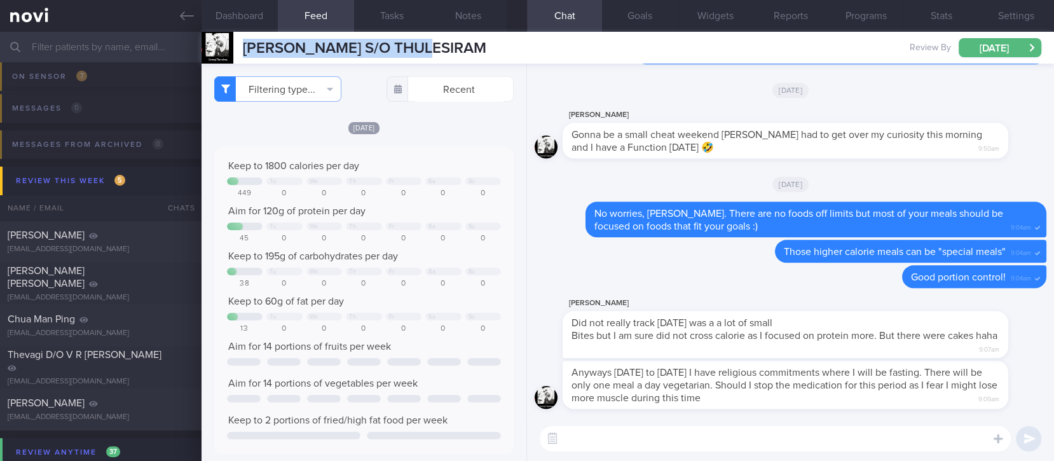
click at [621, 439] on textarea at bounding box center [775, 438] width 471 height 25
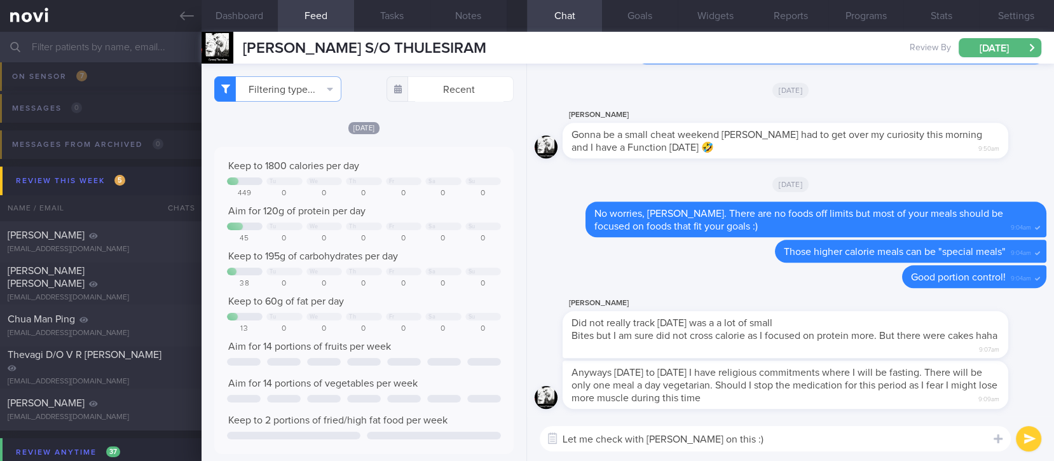
type textarea "Let me check with [PERSON_NAME] on this :)"
drag, startPoint x: 725, startPoint y: 397, endPoint x: 923, endPoint y: 386, distance: 198.1
click at [920, 392] on div "Anyways Sep 22 to Oct 29 I have religious commitments where I will be fasting. …" at bounding box center [805, 385] width 484 height 48
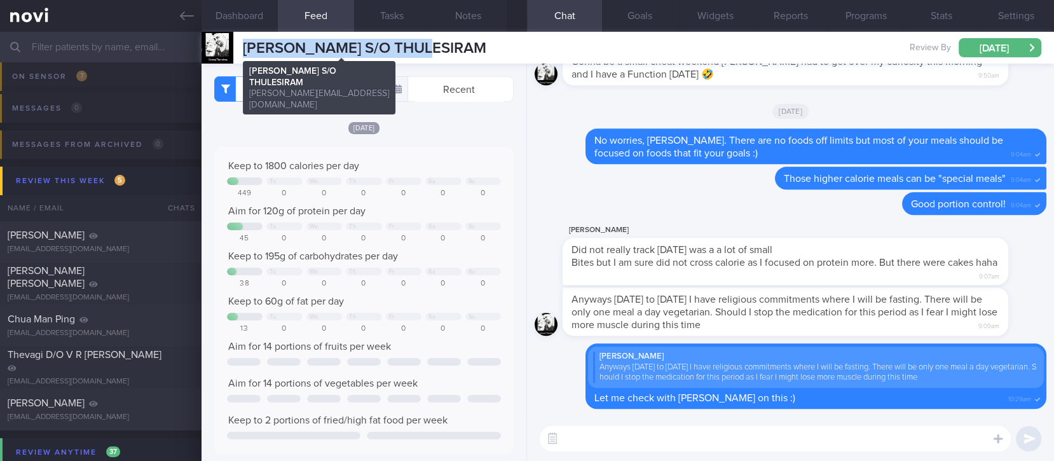
drag, startPoint x: 483, startPoint y: 53, endPoint x: 242, endPoint y: 48, distance: 240.4
click at [242, 48] on div "GURURAJ S/O THULESIRAM GURURAJ S/O THULESIRAM gururaj.thulesiram@gmail.com Revi…" at bounding box center [628, 48] width 853 height 32
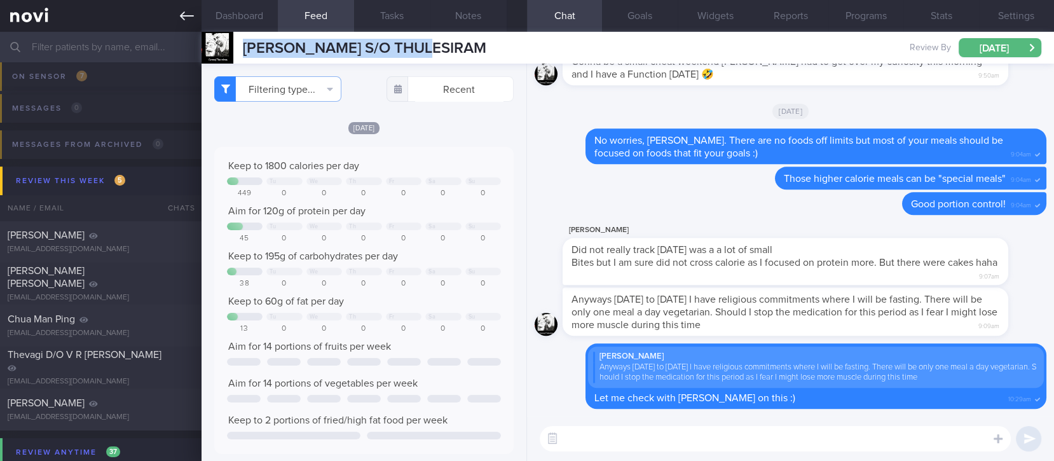
copy span "[PERSON_NAME] S/O THULESIRAM"
click at [180, 18] on icon at bounding box center [187, 16] width 14 height 14
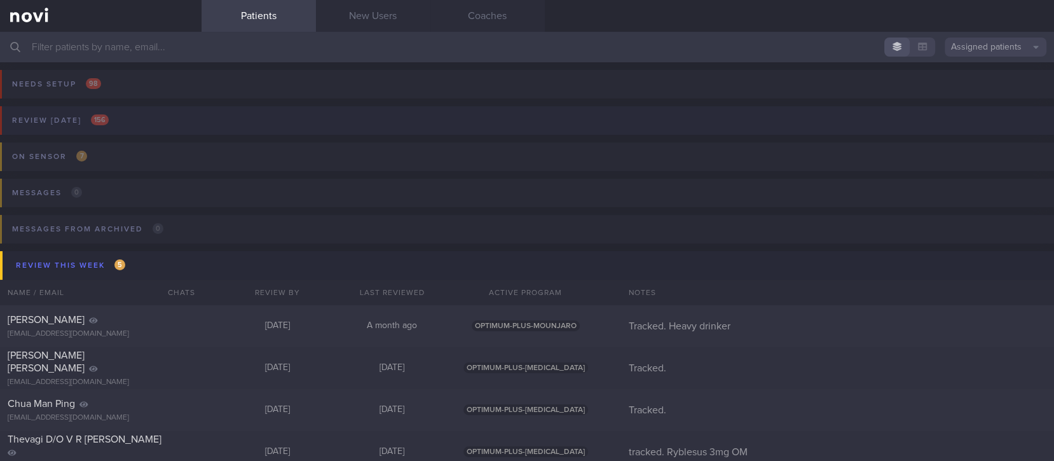
click at [217, 125] on button "Review today 156" at bounding box center [525, 124] width 1058 height 36
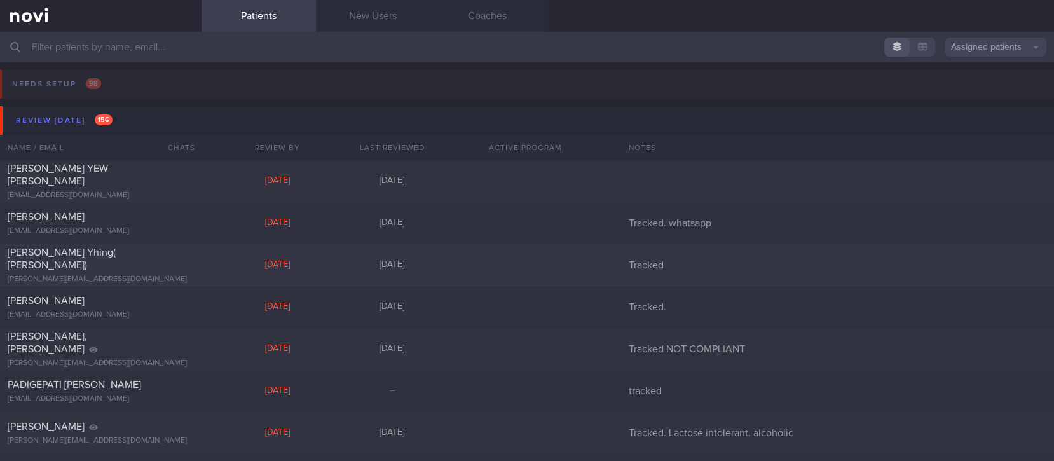
click at [223, 262] on div "[DATE]" at bounding box center [278, 264] width 114 height 11
select select "4"
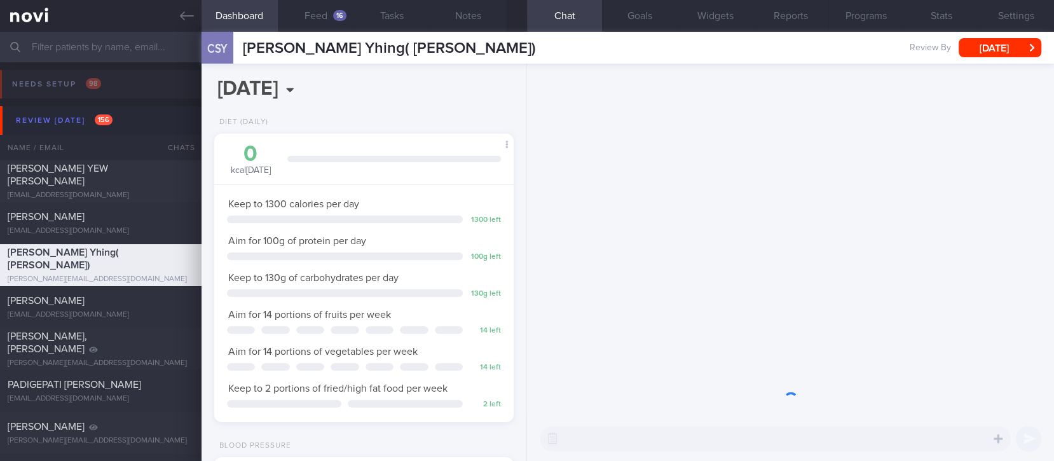
scroll to position [149, 264]
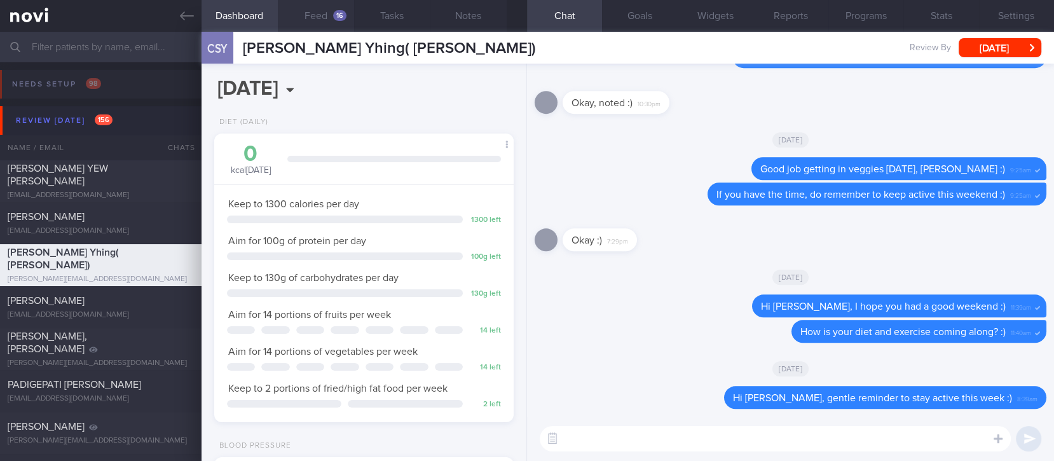
click at [341, 21] on button "Feed 16" at bounding box center [316, 16] width 76 height 32
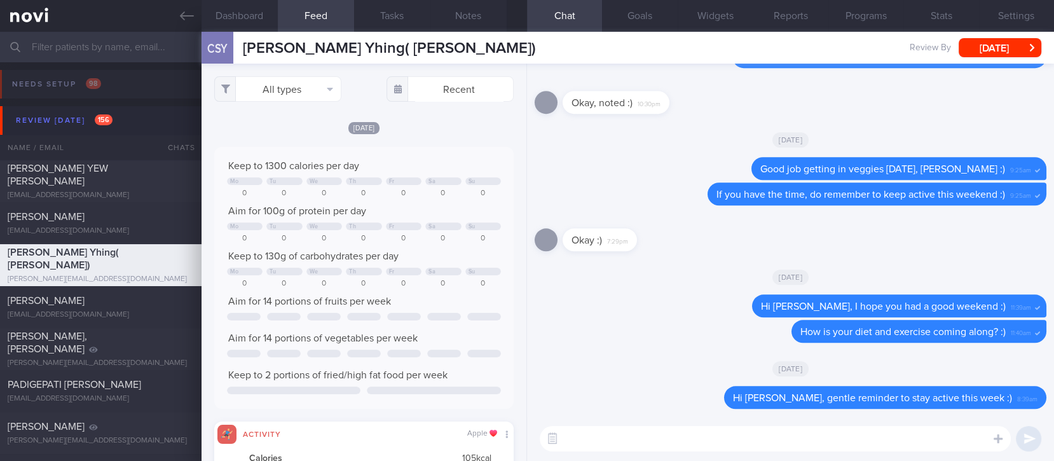
scroll to position [67, 270]
click at [285, 73] on div "All types Food Activity Glucose Weight Medicine Blood Pressure CGM Install Rece…" at bounding box center [364, 262] width 325 height 397
click at [289, 85] on button "All types" at bounding box center [277, 88] width 127 height 25
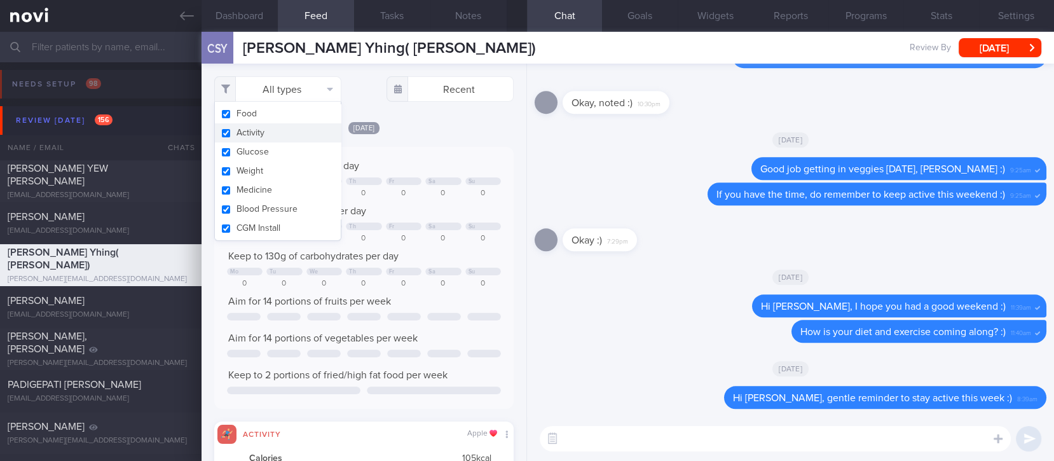
click at [278, 130] on button "Activity" at bounding box center [278, 132] width 126 height 19
checkbox input "false"
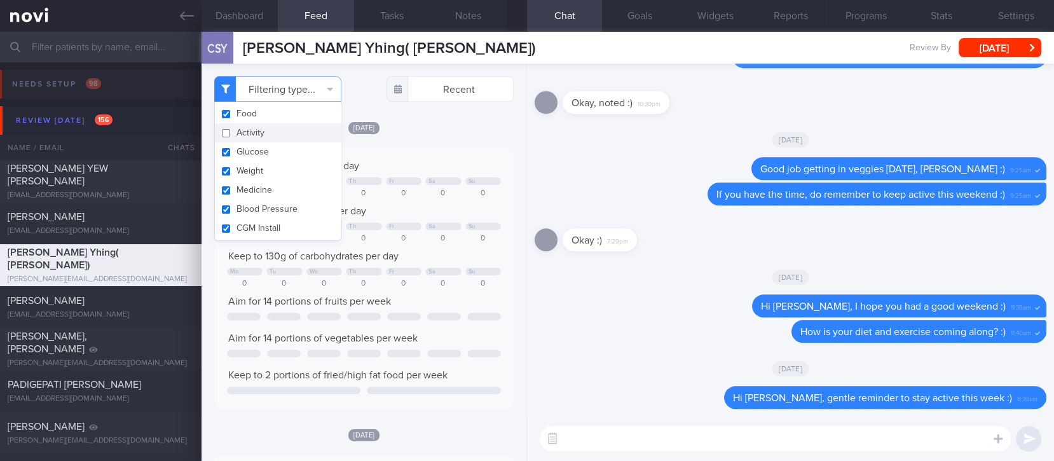
click at [676, 441] on textarea at bounding box center [775, 438] width 471 height 25
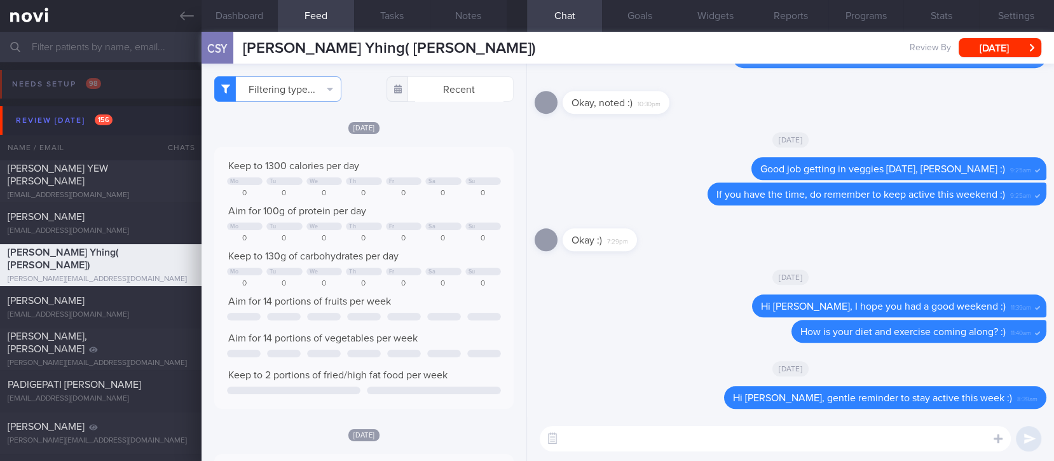
click at [687, 434] on textarea at bounding box center [775, 438] width 471 height 25
type textarea "Hi Anna, how are things? :)"
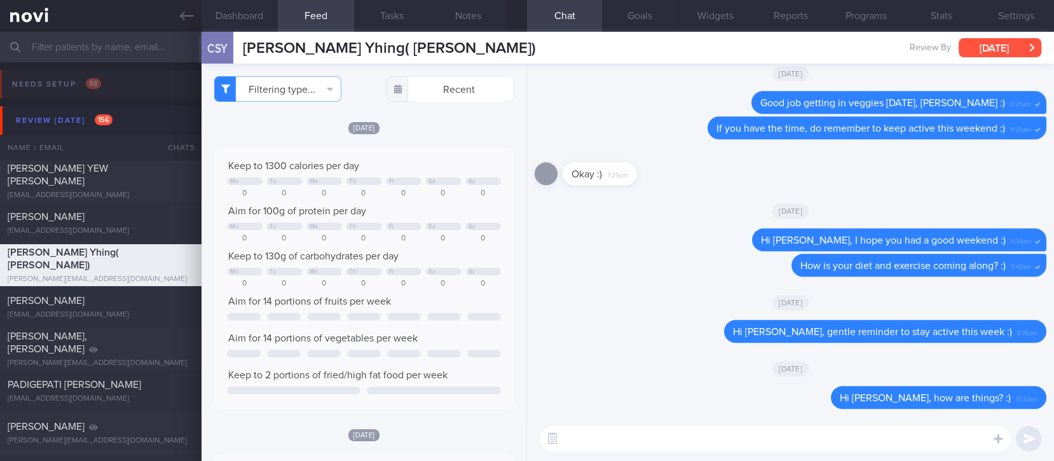
click at [1017, 46] on button "[DATE]" at bounding box center [1000, 47] width 83 height 19
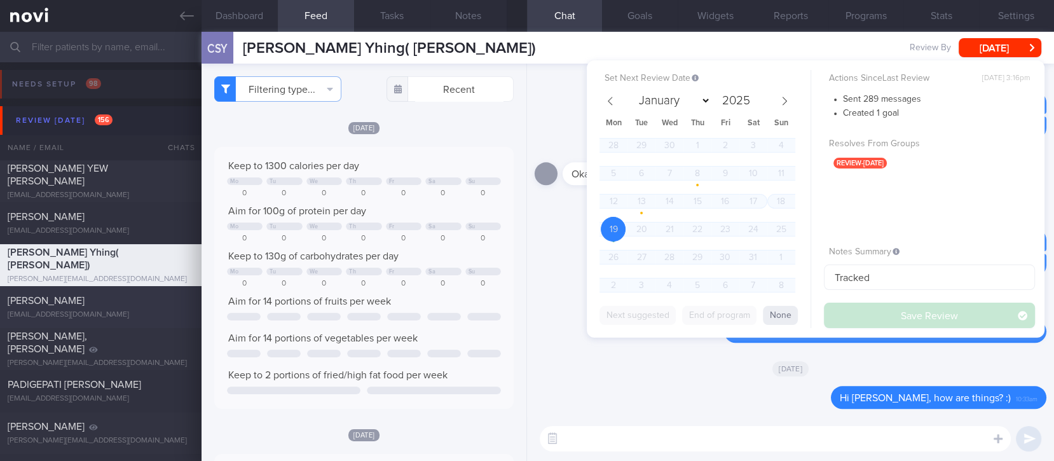
click at [186, 299] on div at bounding box center [180, 297] width 28 height 7
type input "Tracked."
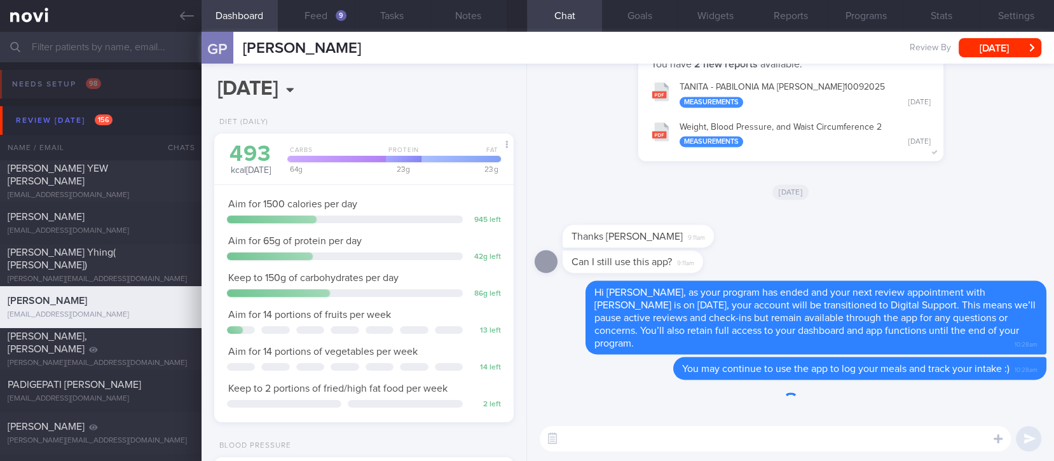
scroll to position [149, 264]
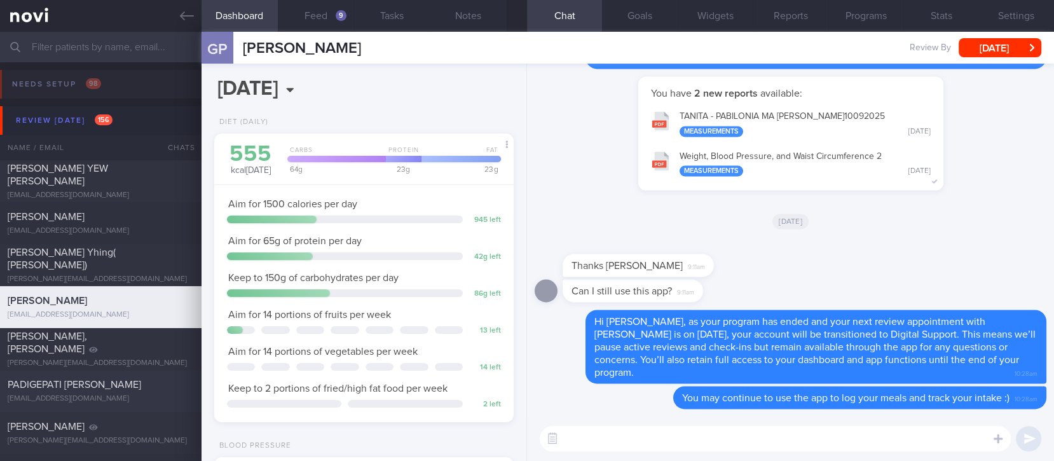
click at [148, 385] on div "PADIGEPATI [PERSON_NAME]" at bounding box center [99, 384] width 183 height 13
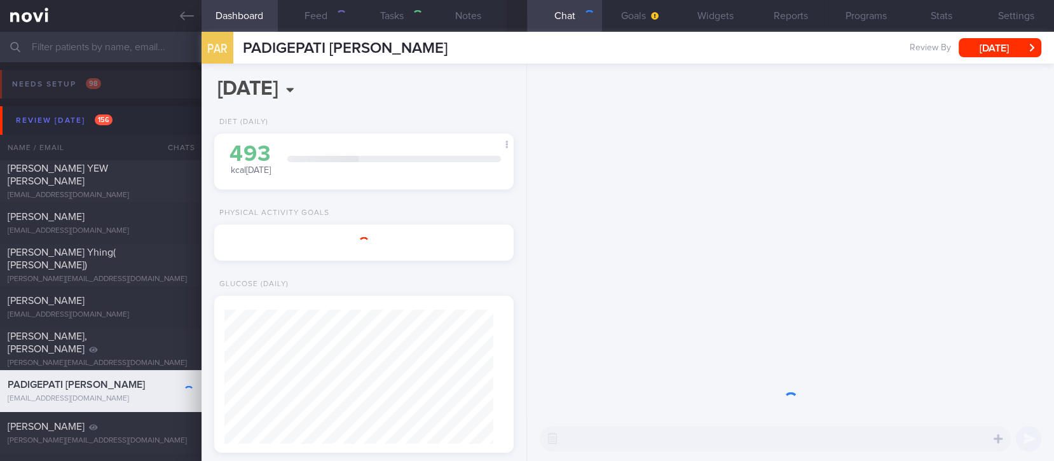
select select "Month"
type input "tracked"
select select "8"
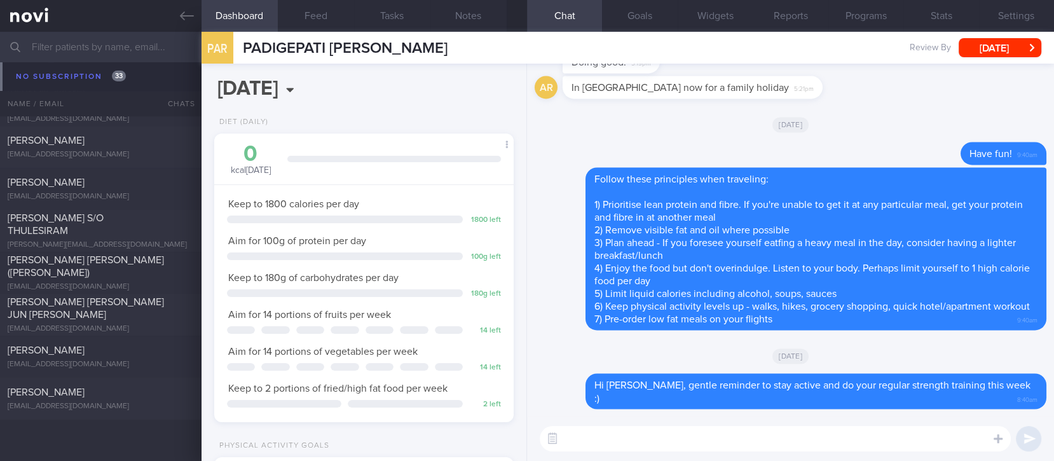
click at [703, 445] on textarea at bounding box center [775, 438] width 471 height 25
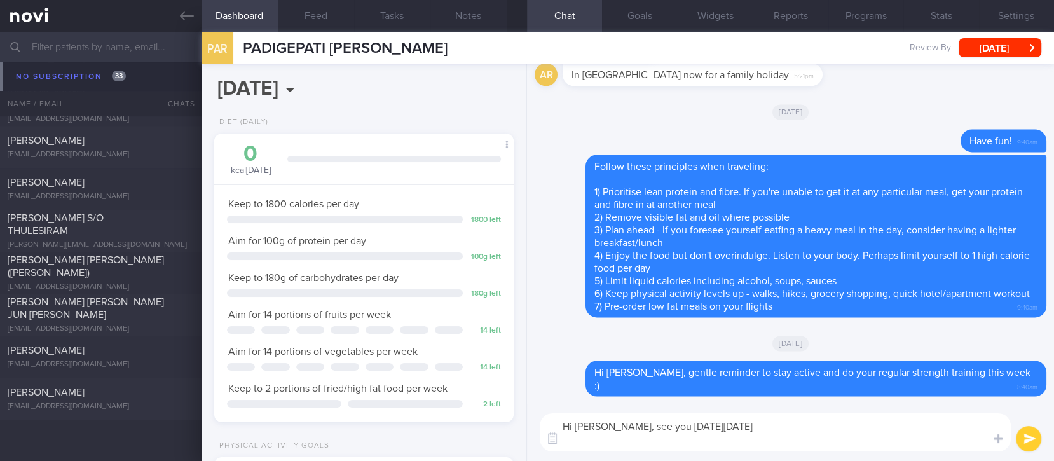
click at [673, 345] on div "[DATE]" at bounding box center [791, 343] width 512 height 36
click at [881, 443] on textarea "Hi Anirudh, see you this Thursday 18th September" at bounding box center [775, 432] width 471 height 38
type textarea "Hi Anirudh, see you this Thursday 18th September :)"
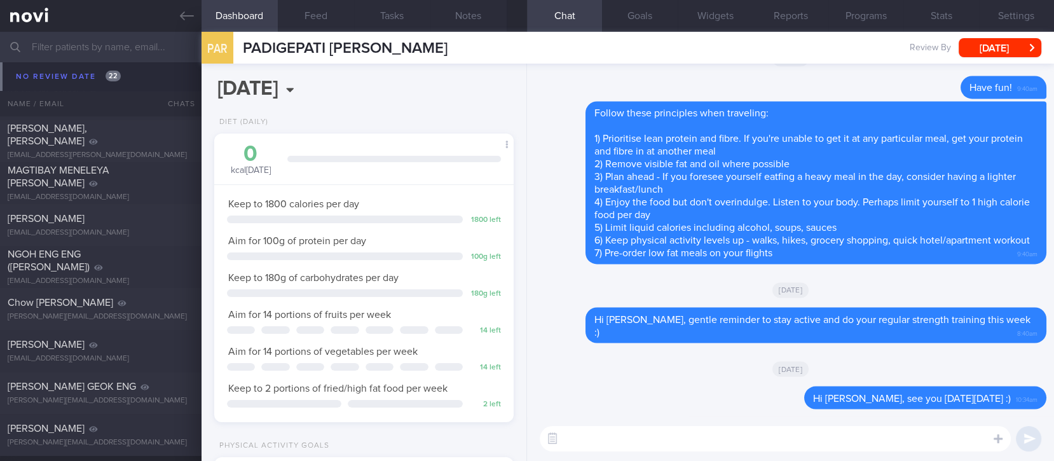
scroll to position [9569, 0]
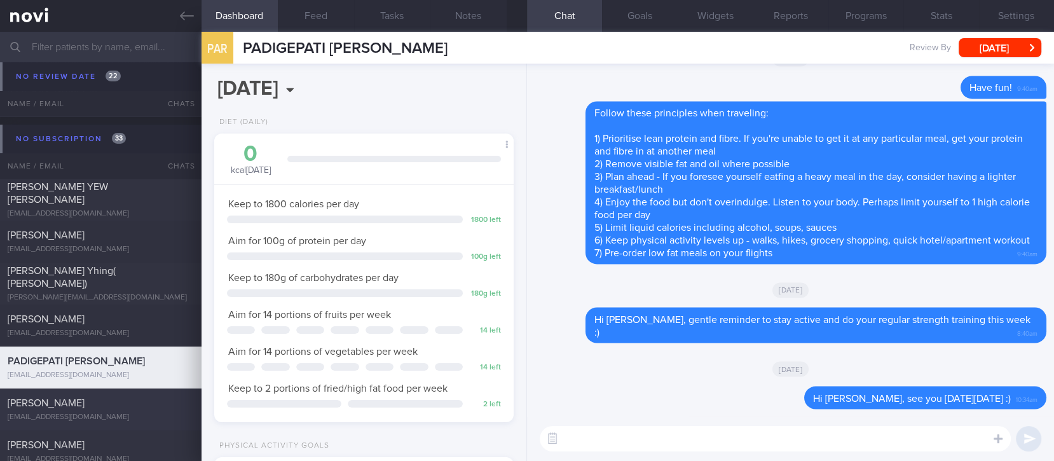
click at [132, 410] on div "Vishnu Jeffery vishnujeffery@gmail.com" at bounding box center [101, 409] width 202 height 25
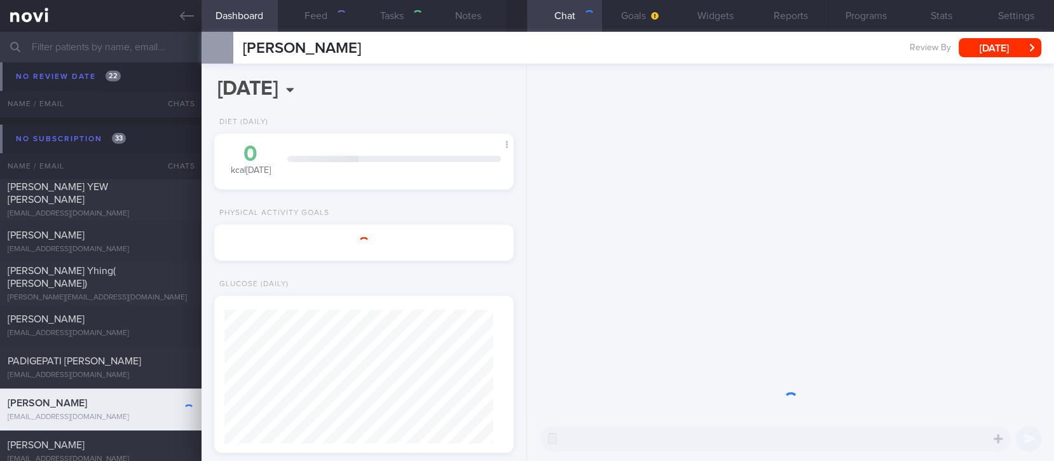
select select "8"
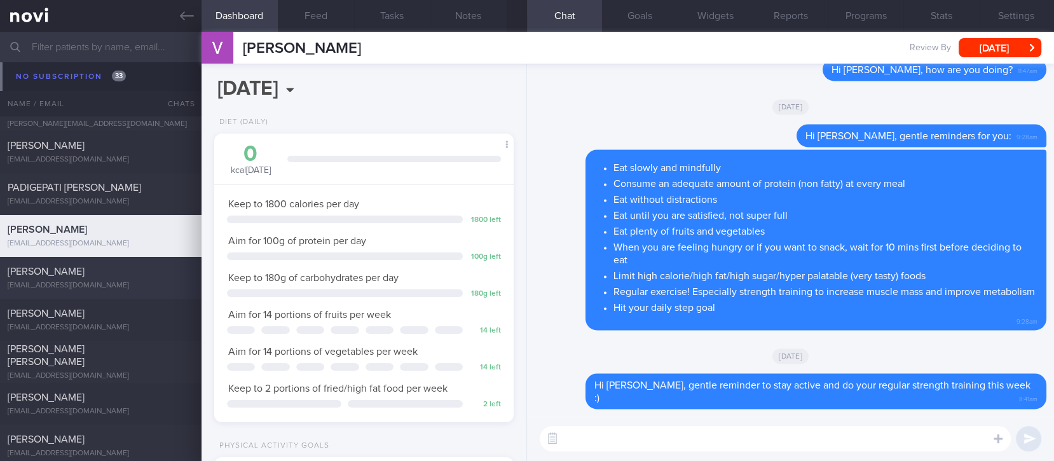
scroll to position [9739, 0]
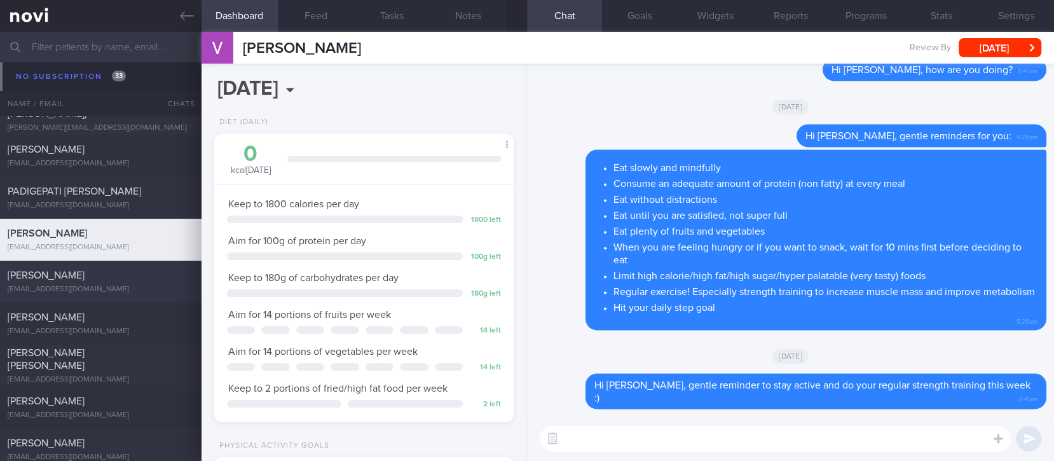
click at [136, 277] on div "[PERSON_NAME]" at bounding box center [99, 275] width 183 height 13
type input "tracked. TLC - requires close monitoring, assistance with behaviour change. pt …"
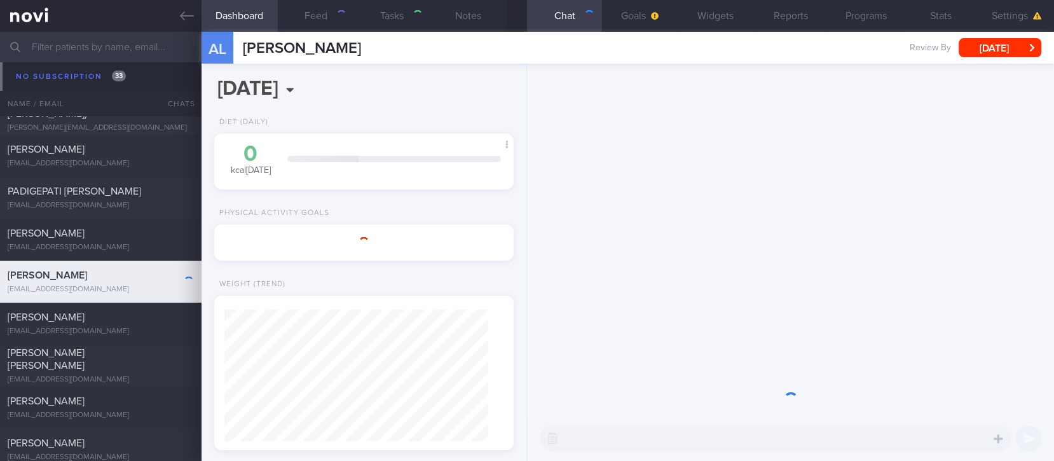
select select "8"
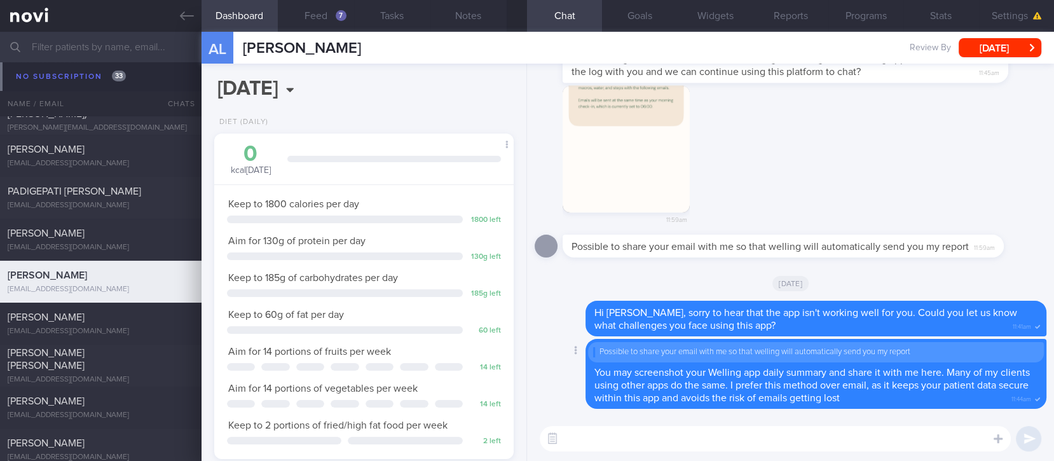
scroll to position [149, 264]
click at [317, 25] on button "Feed 7" at bounding box center [316, 16] width 76 height 32
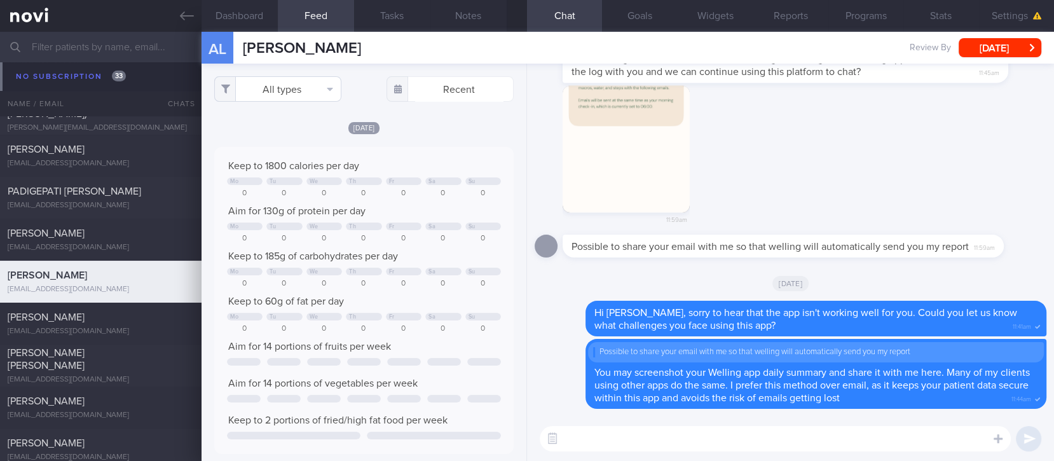
scroll to position [67, 270]
click at [305, 85] on button "All types" at bounding box center [277, 88] width 127 height 25
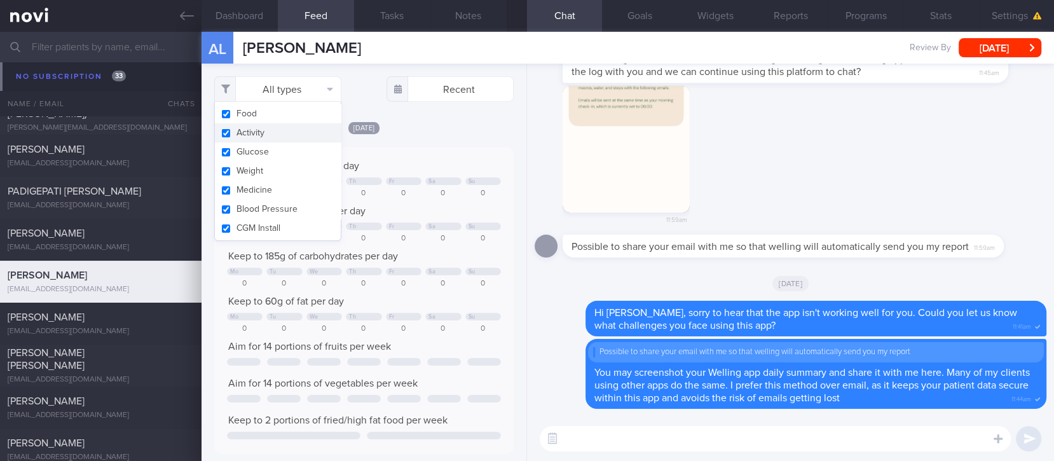
click at [291, 129] on button "Activity" at bounding box center [278, 132] width 126 height 19
checkbox input "false"
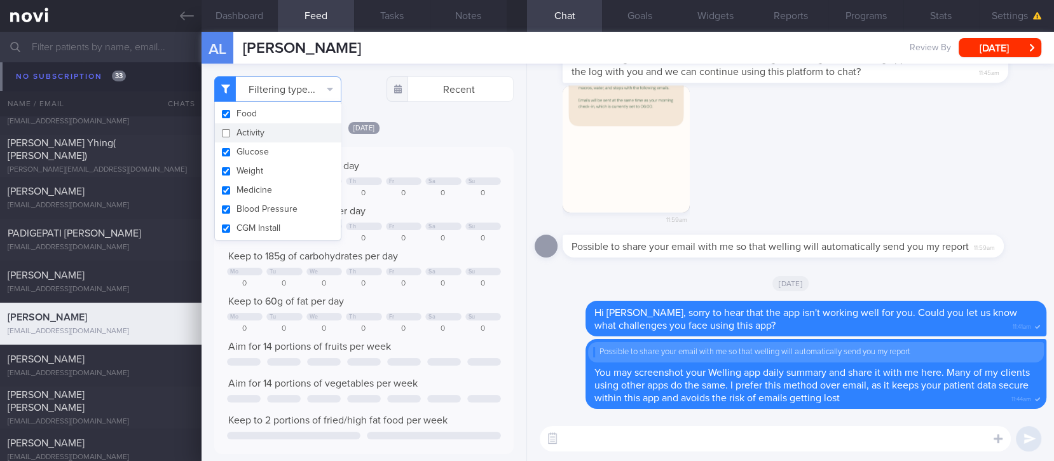
click at [631, 445] on textarea at bounding box center [775, 438] width 471 height 25
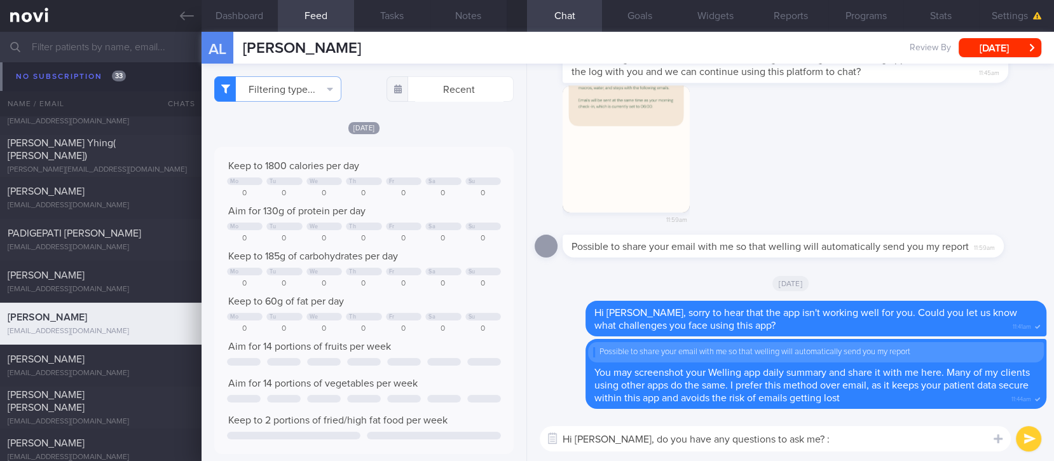
type textarea "Hi Alex, do you have any questions to ask me? :)"
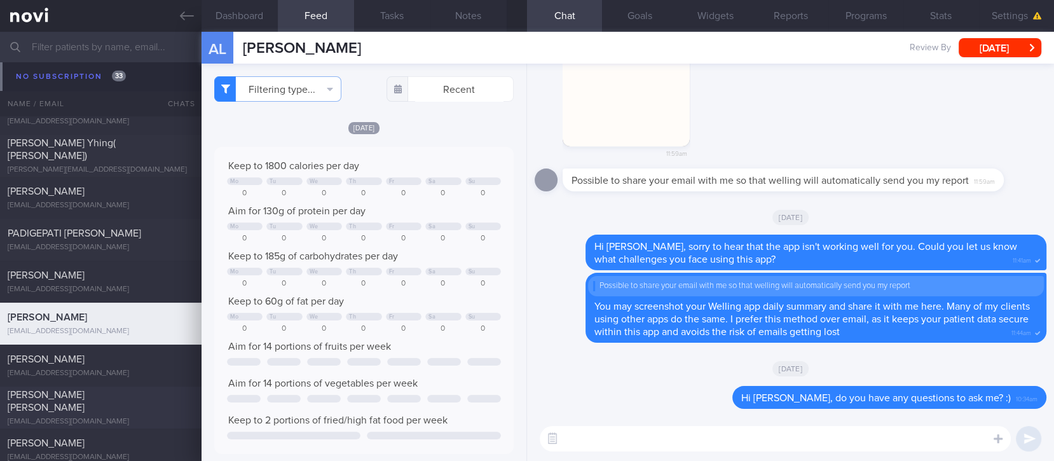
scroll to position [9849, 0]
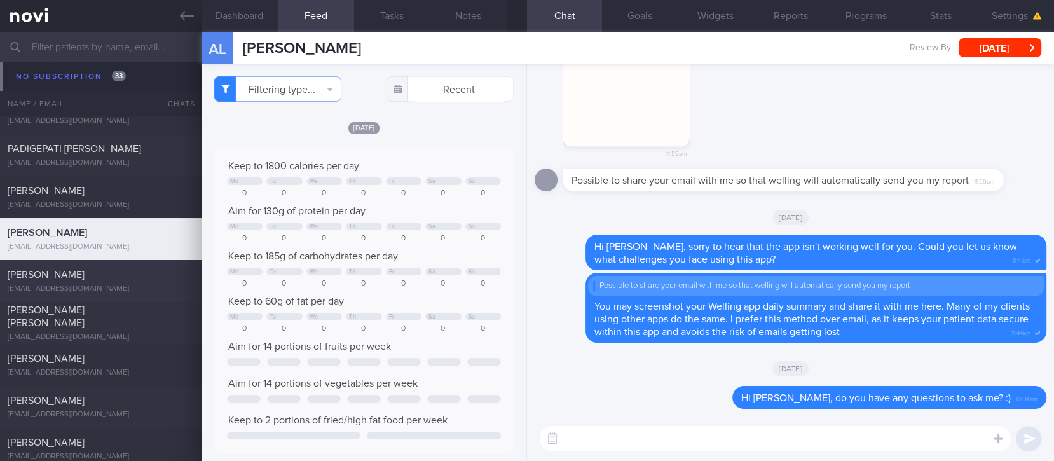
click at [97, 284] on div "duckio22@gmail.com" at bounding box center [101, 289] width 186 height 10
type input "tracked"
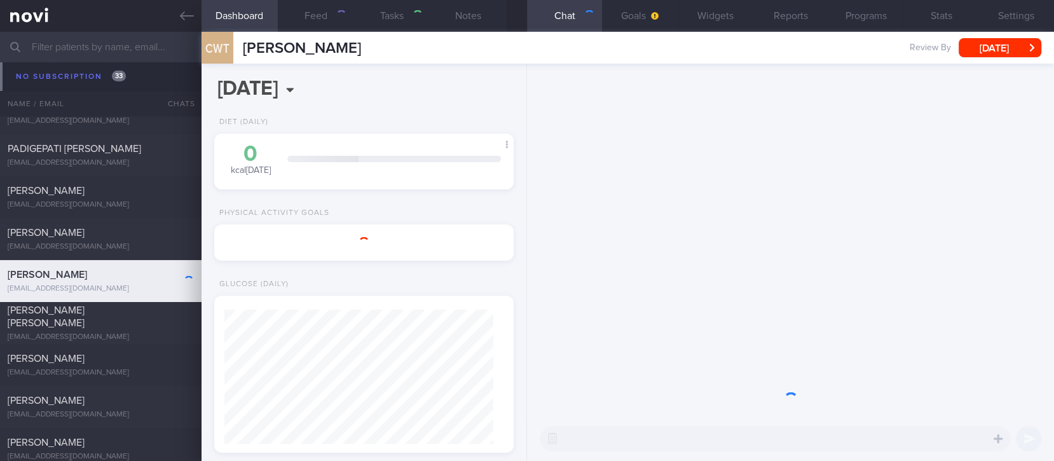
select select "8"
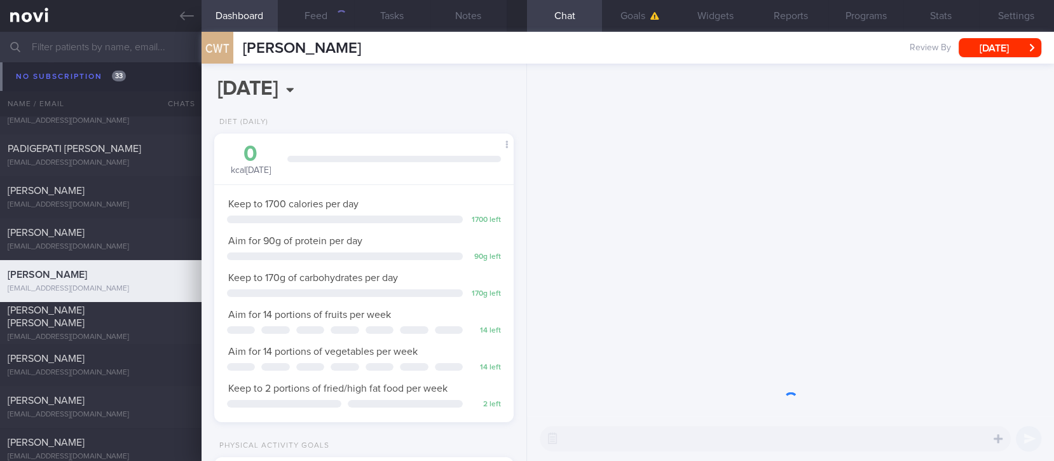
scroll to position [149, 264]
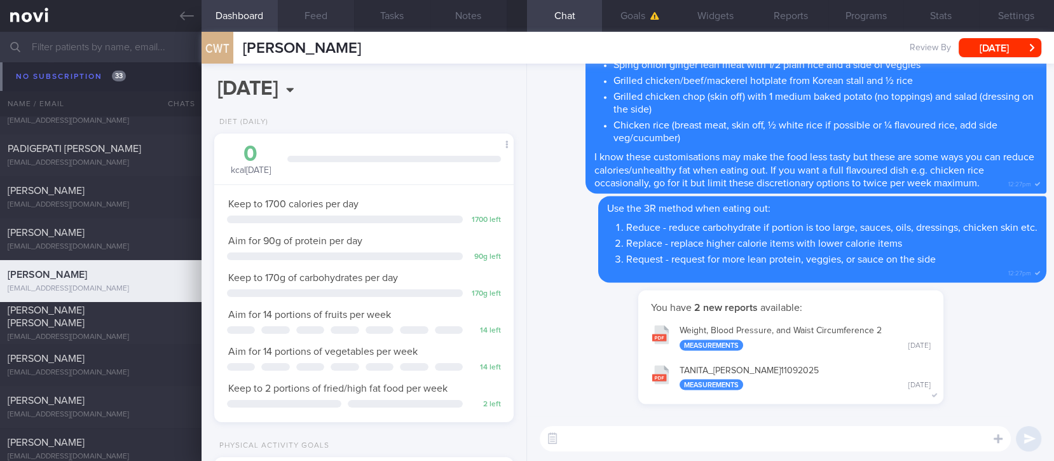
click at [332, 18] on button "Feed" at bounding box center [316, 16] width 76 height 32
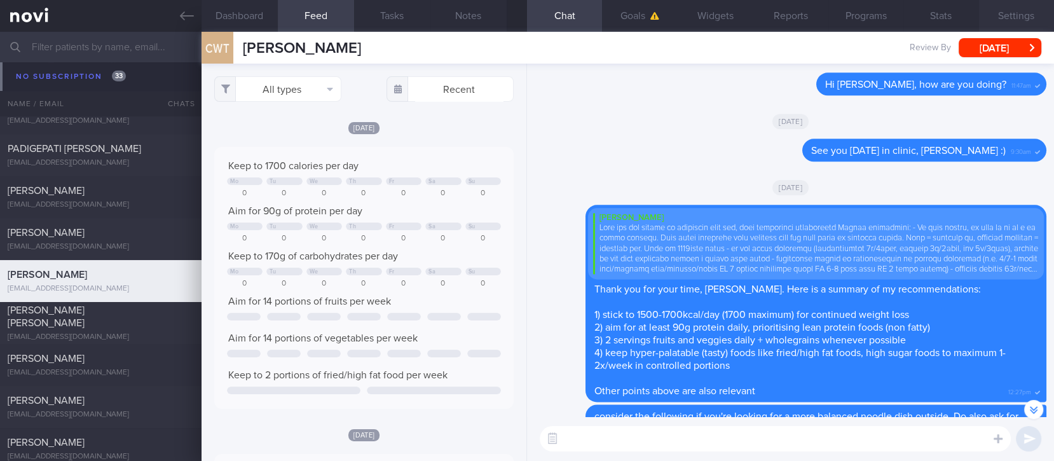
click at [1005, 13] on button "Settings" at bounding box center [1016, 16] width 75 height 32
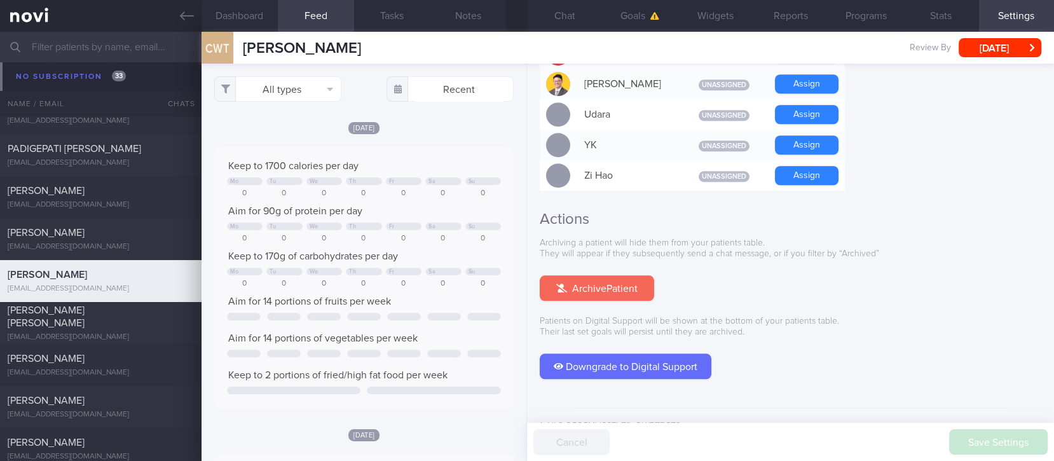
click at [622, 275] on button "Archive Patient" at bounding box center [597, 287] width 114 height 25
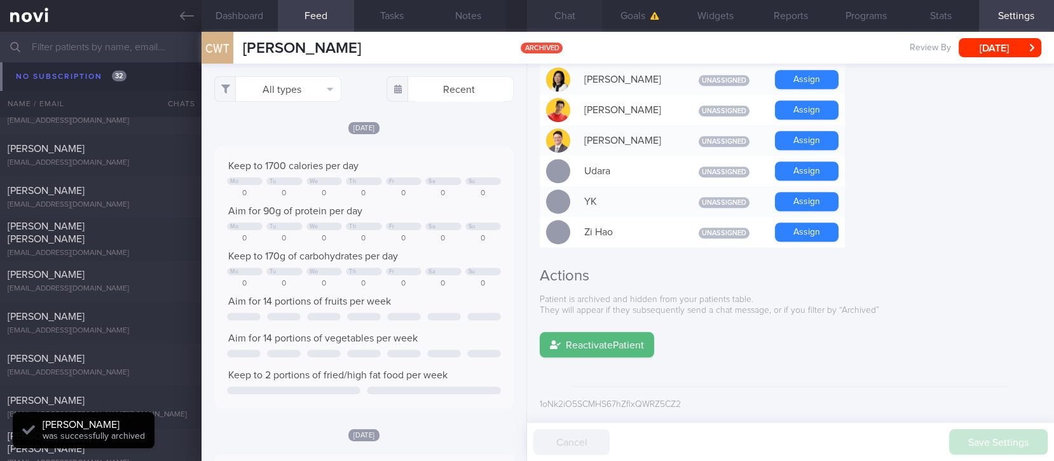
click at [572, 18] on button "Chat" at bounding box center [564, 16] width 75 height 32
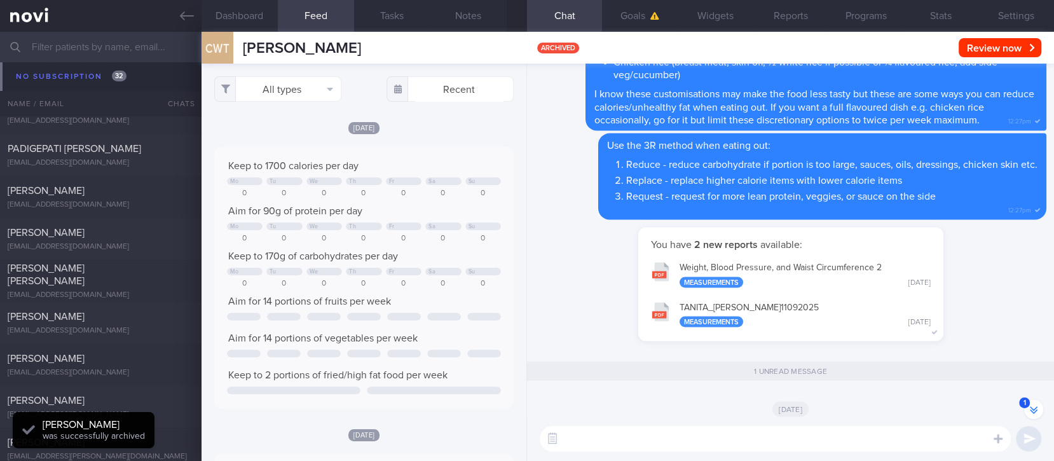
scroll to position [-630, 0]
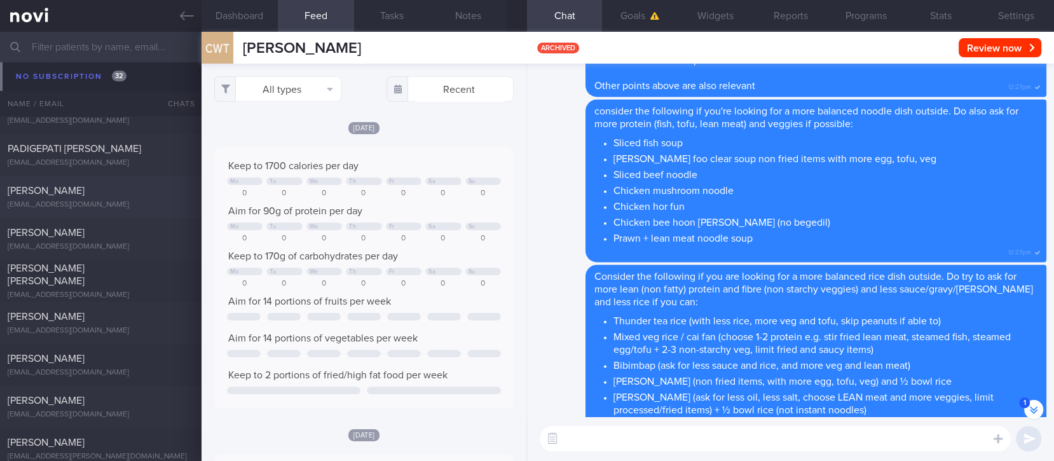
click at [143, 205] on div "[EMAIL_ADDRESS][DOMAIN_NAME]" at bounding box center [101, 205] width 186 height 10
select select "6"
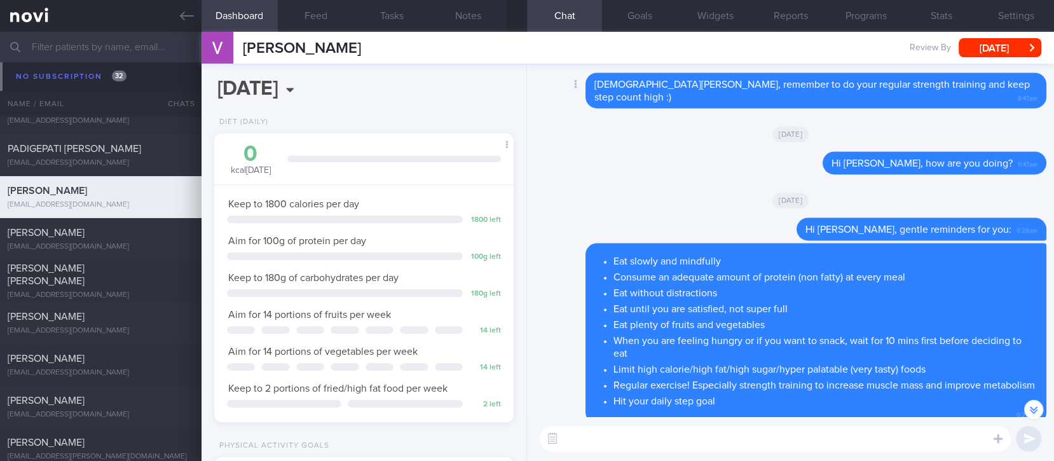
scroll to position [-169, 0]
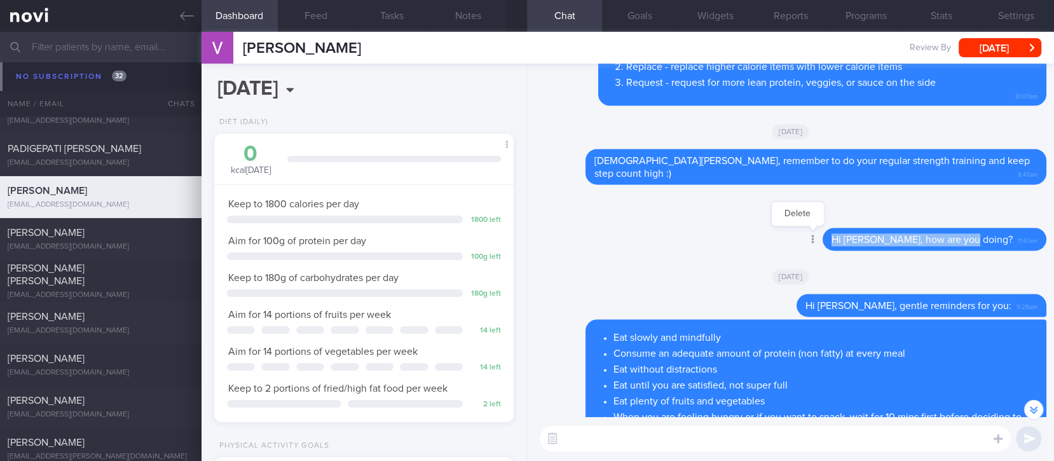
drag, startPoint x: 1001, startPoint y: 238, endPoint x: 848, endPoint y: 238, distance: 153.9
click at [848, 238] on div "Delete Hi Vishnu, how are you doing? 11:47am" at bounding box center [909, 239] width 275 height 23
copy span "Hi Vishnu, how are you doing?"
click at [629, 445] on textarea at bounding box center [775, 438] width 471 height 25
paste textarea "Hi Vishnu, how are you doing?"
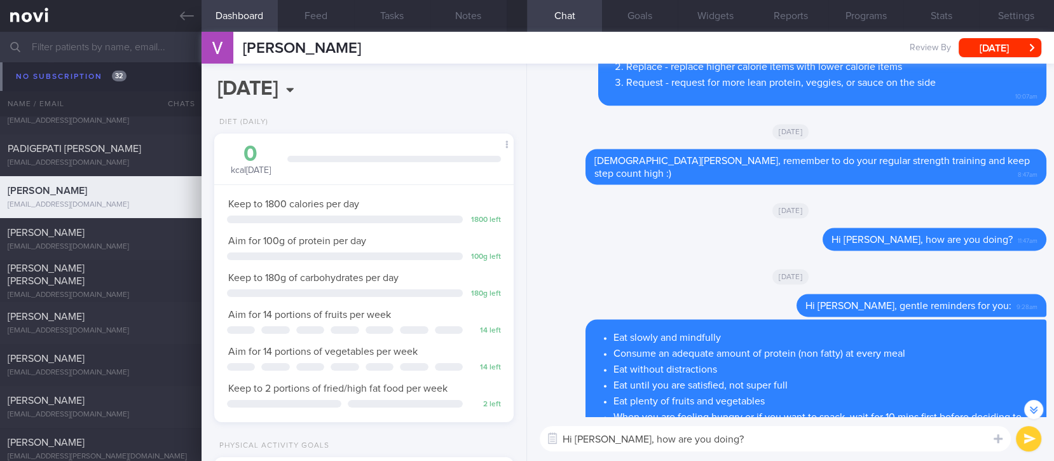
type textarea "Hi Vishnu, how are you doing?"
click at [1027, 441] on button "submit" at bounding box center [1028, 438] width 25 height 25
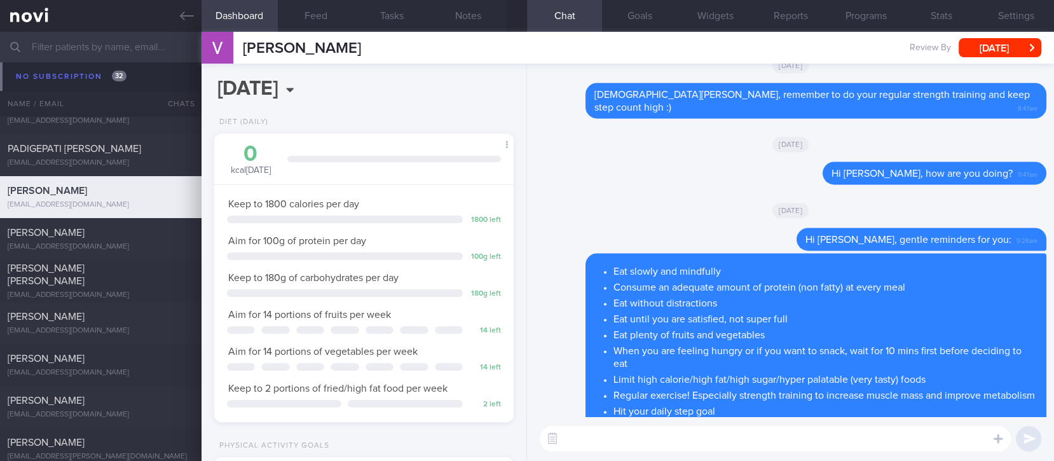
scroll to position [0, 0]
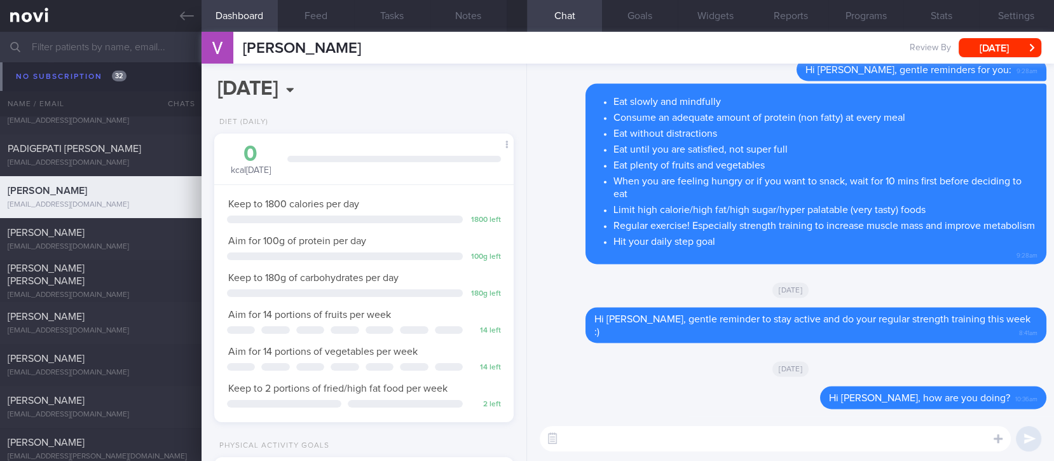
click at [810, 439] on textarea at bounding box center [775, 438] width 471 height 25
type textarea "T"
click at [669, 441] on textarea "See you Thursday 18th september :)" at bounding box center [775, 438] width 471 height 25
click at [603, 439] on textarea "See you Thursday 18th September :)" at bounding box center [775, 438] width 471 height 25
type textarea "See you this Thursday 18th September :)"
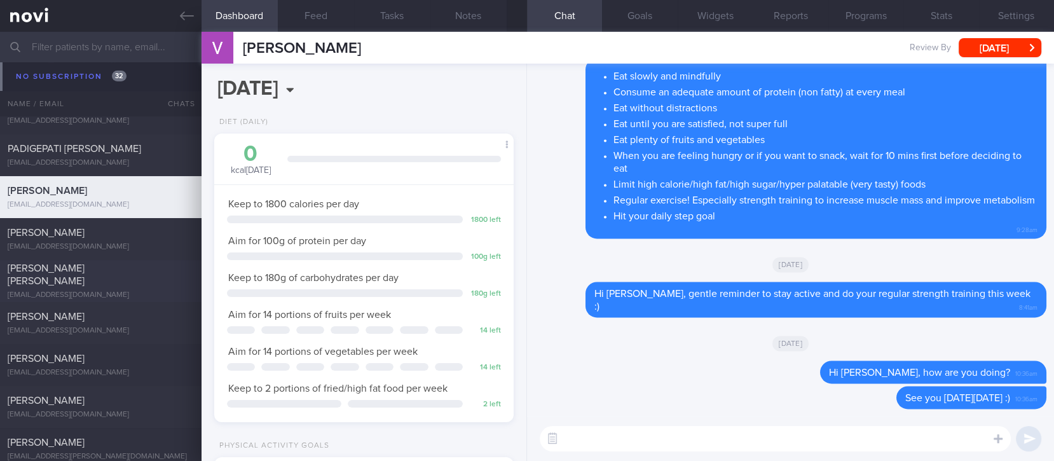
click at [85, 273] on span "[PERSON_NAME] [PERSON_NAME]" at bounding box center [46, 274] width 77 height 23
type input "tracked. buzud [PERSON_NAME]"
select select "7"
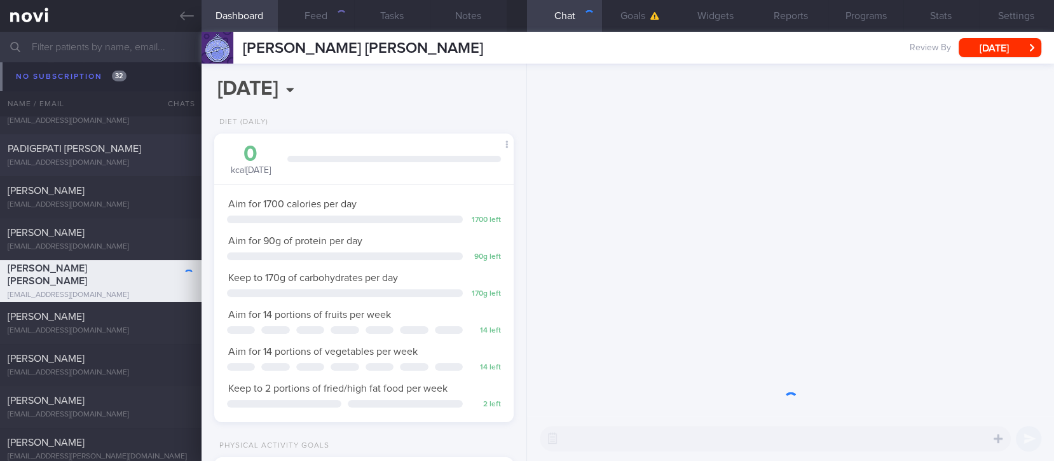
scroll to position [134, 269]
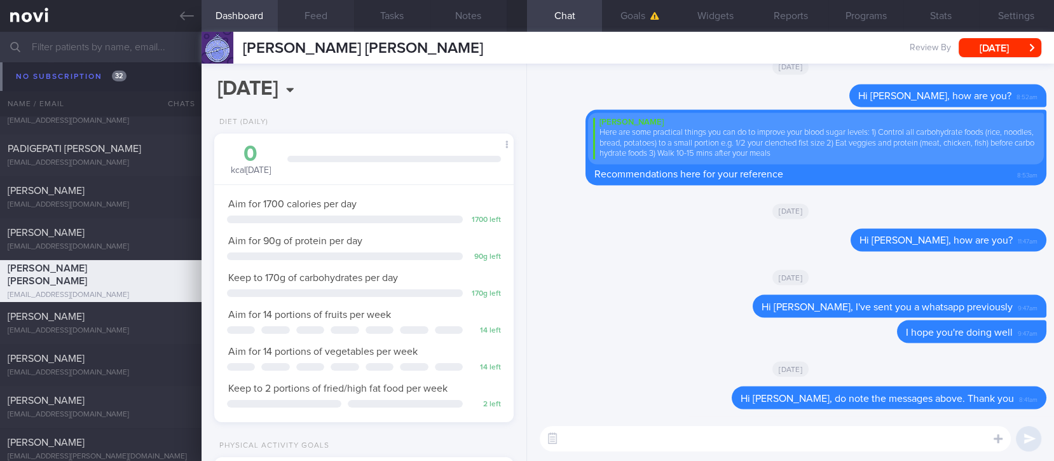
click at [325, 15] on button "Feed" at bounding box center [316, 16] width 76 height 32
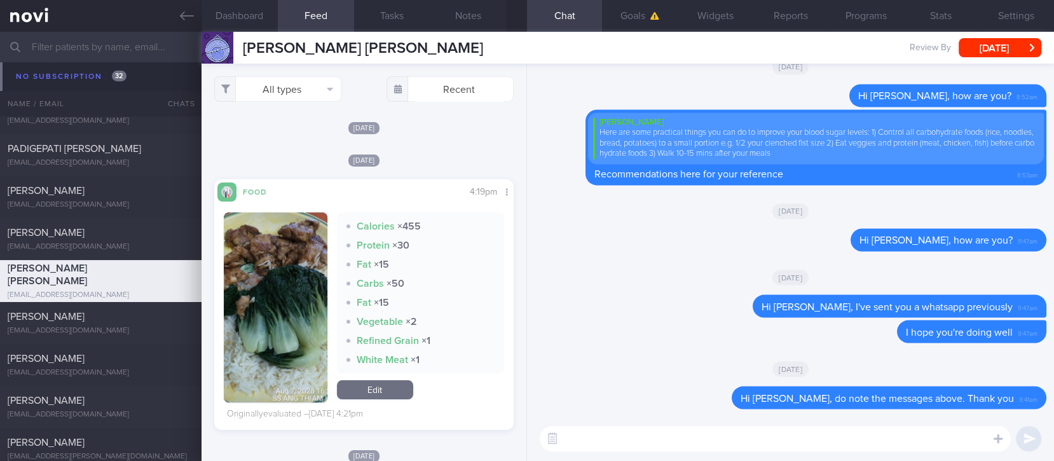
click at [827, 428] on textarea at bounding box center [775, 438] width 471 height 25
type textarea "i"
type textarea "Hi Stewart, how are you? :)"
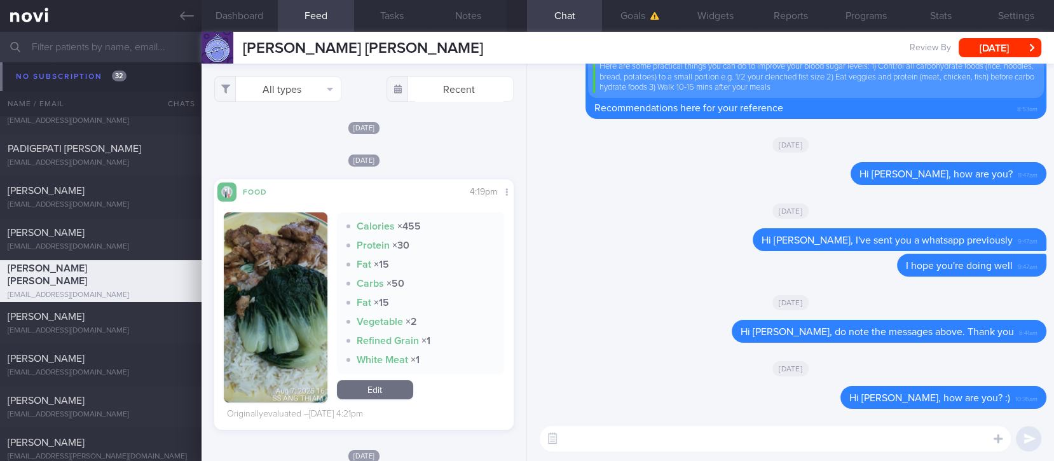
click at [313, 271] on img "button" at bounding box center [276, 307] width 104 height 190
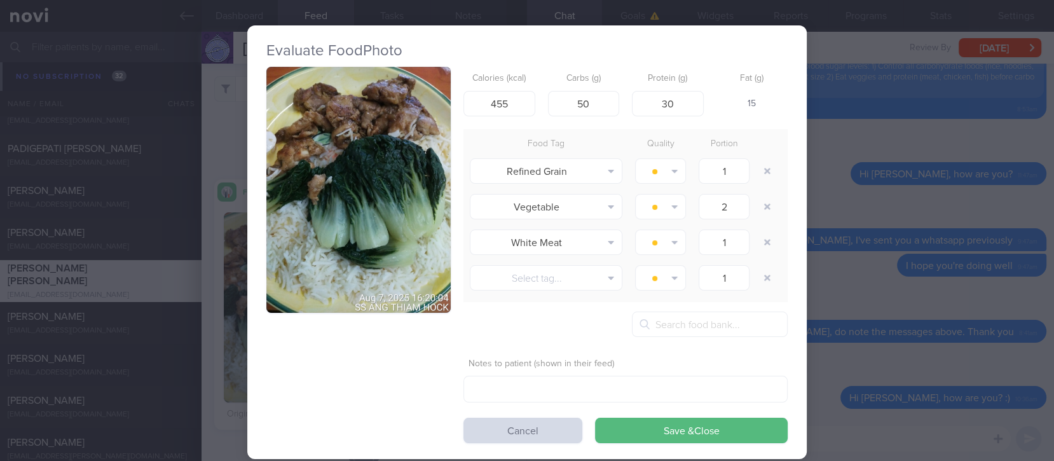
drag, startPoint x: 397, startPoint y: 195, endPoint x: 410, endPoint y: 197, distance: 13.0
click at [399, 195] on button "button" at bounding box center [358, 190] width 184 height 246
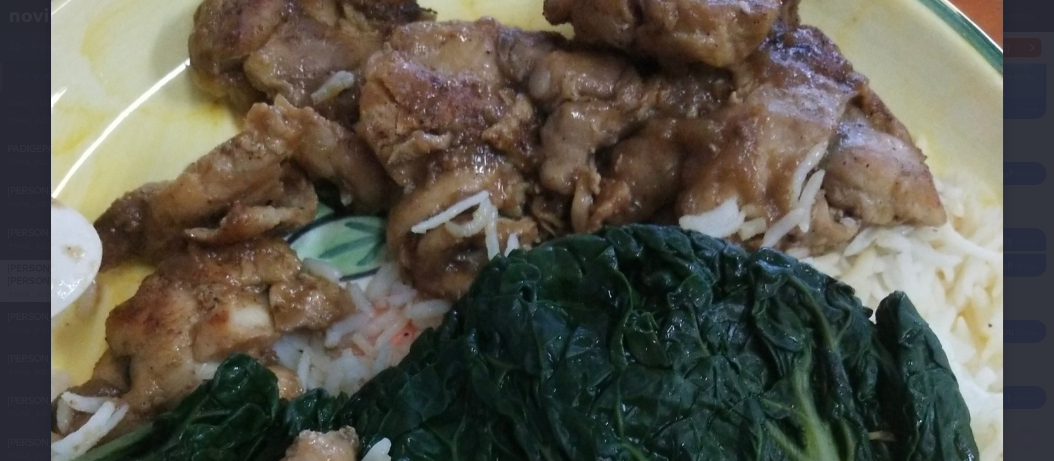
scroll to position [169, 0]
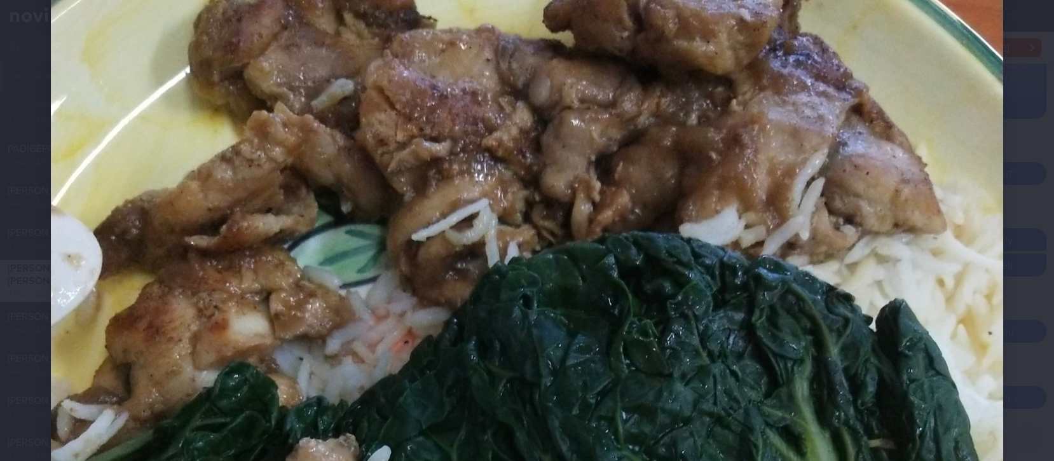
drag, startPoint x: 961, startPoint y: 297, endPoint x: 969, endPoint y: 289, distance: 11.7
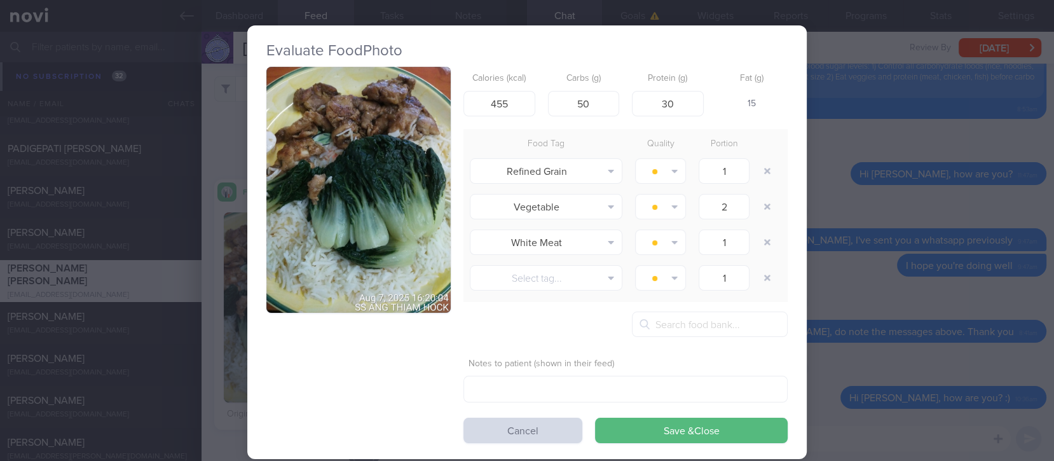
click at [962, 291] on div "Evaluate Food Photo Calories (kcal) 455 Carbs (g) 50 Protein (g) 30 Fat (g) 15 …" at bounding box center [527, 230] width 1054 height 461
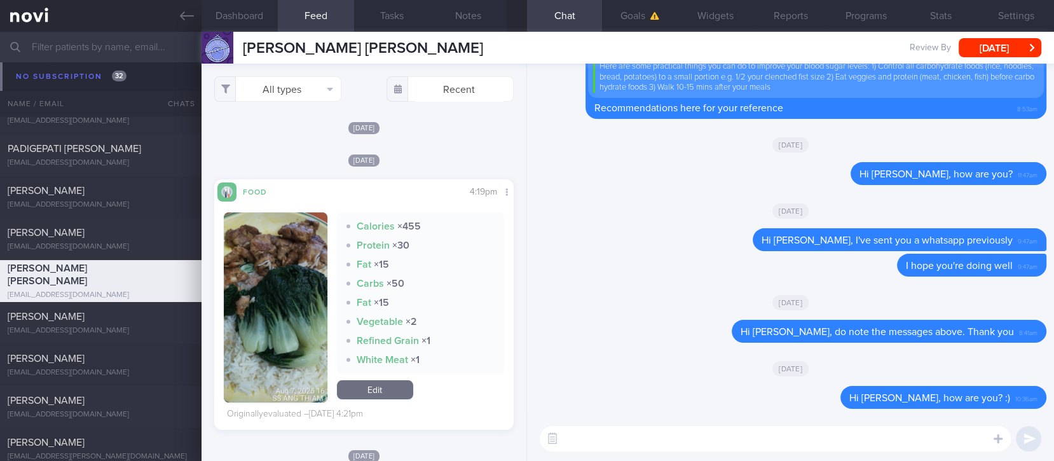
click at [286, 313] on button "button" at bounding box center [276, 307] width 104 height 190
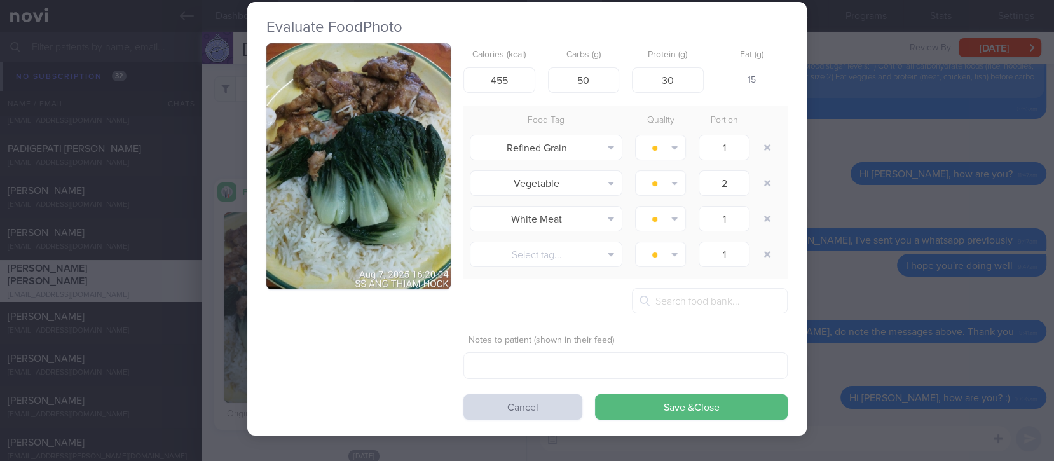
scroll to position [66, 0]
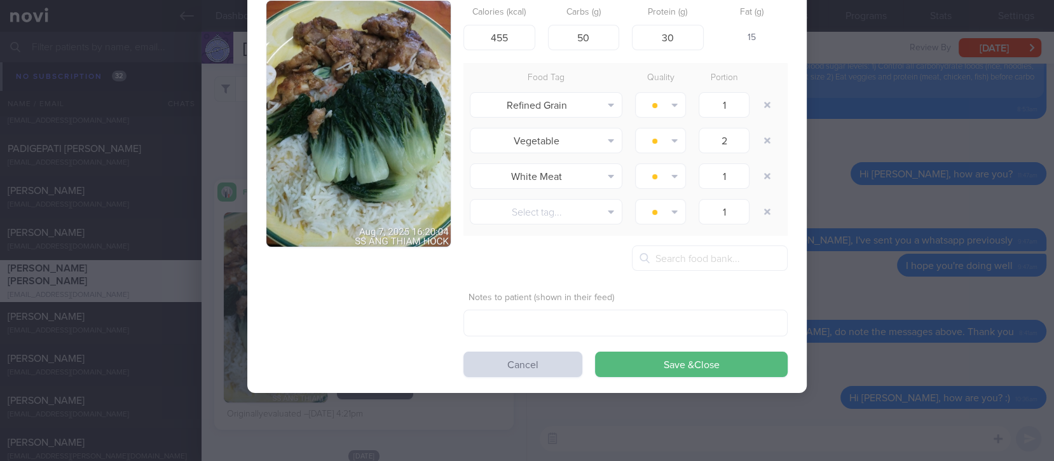
click at [855, 277] on div "Evaluate Food Photo Calories (kcal) 455 Carbs (g) 50 Protein (g) 30 Fat (g) 15 …" at bounding box center [527, 230] width 1054 height 461
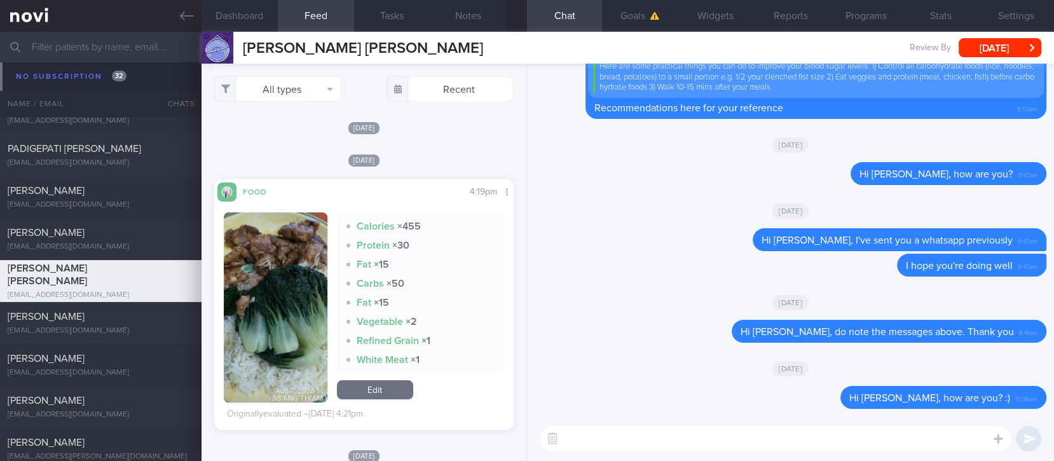
click at [311, 360] on img "button" at bounding box center [276, 307] width 104 height 190
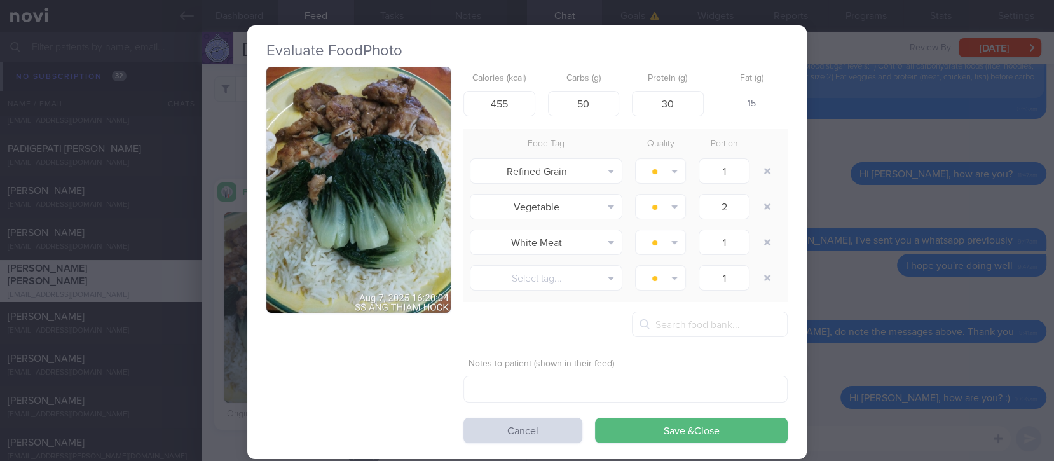
drag, startPoint x: 913, startPoint y: 234, endPoint x: 869, endPoint y: 256, distance: 48.9
click at [914, 234] on div "Evaluate Food Photo Calories (kcal) 455 Carbs (g) 50 Protein (g) 30 Fat (g) 15 …" at bounding box center [527, 230] width 1054 height 461
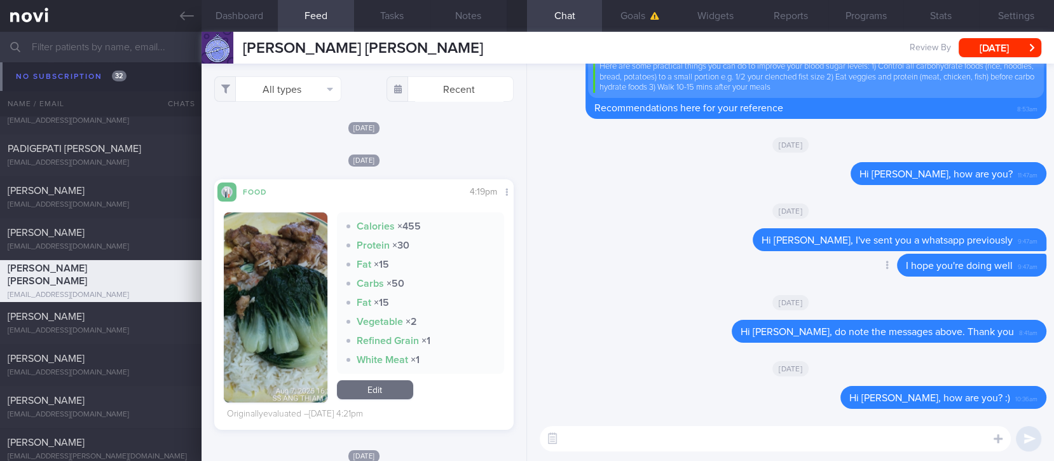
click at [823, 267] on div "Delete I hope you're doing well 9:47am" at bounding box center [791, 269] width 512 height 31
click at [141, 309] on div "Elizabeth Sutjioko els2002@yahoo.com Thu, 7 Aug – tracked" at bounding box center [527, 323] width 1054 height 42
type input "tracked"
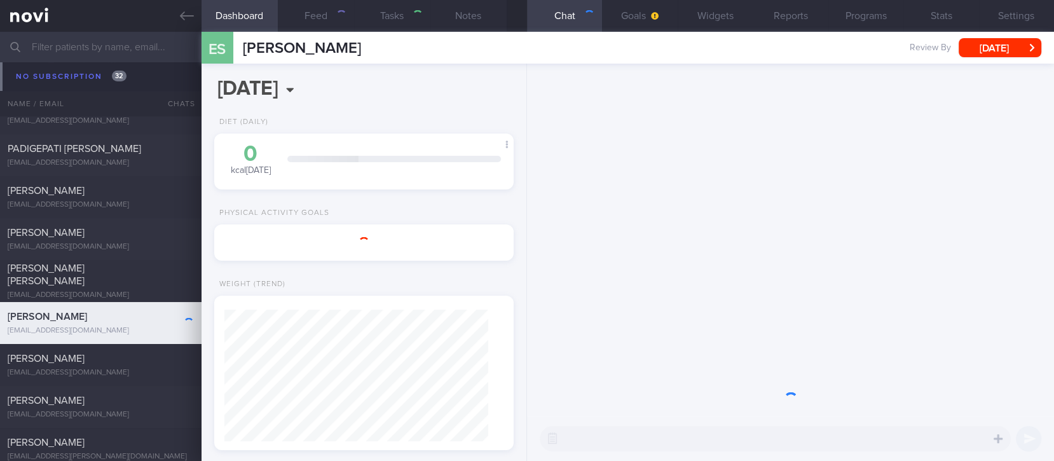
select select "8"
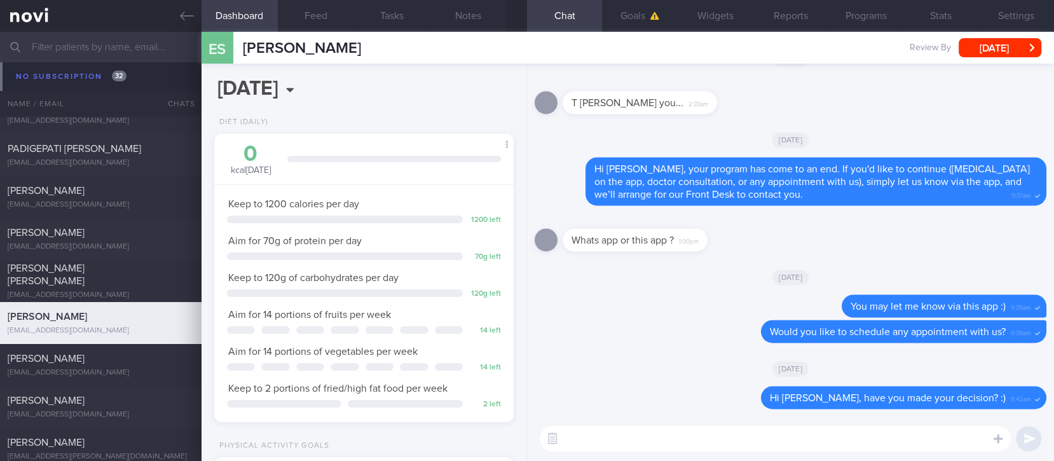
click at [826, 423] on div "​ ​" at bounding box center [790, 438] width 527 height 45
click at [773, 439] on textarea at bounding box center [775, 438] width 471 height 25
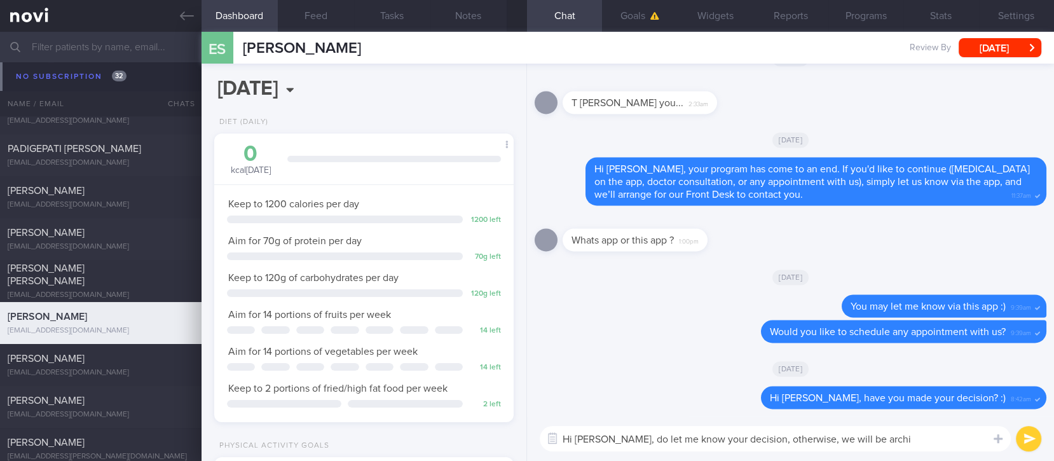
drag, startPoint x: 902, startPoint y: 437, endPoint x: 753, endPoint y: 439, distance: 148.8
click at [753, 439] on textarea "Hi Elizabeth, do let me know your decision, otherwise, we will be archi" at bounding box center [775, 438] width 471 height 25
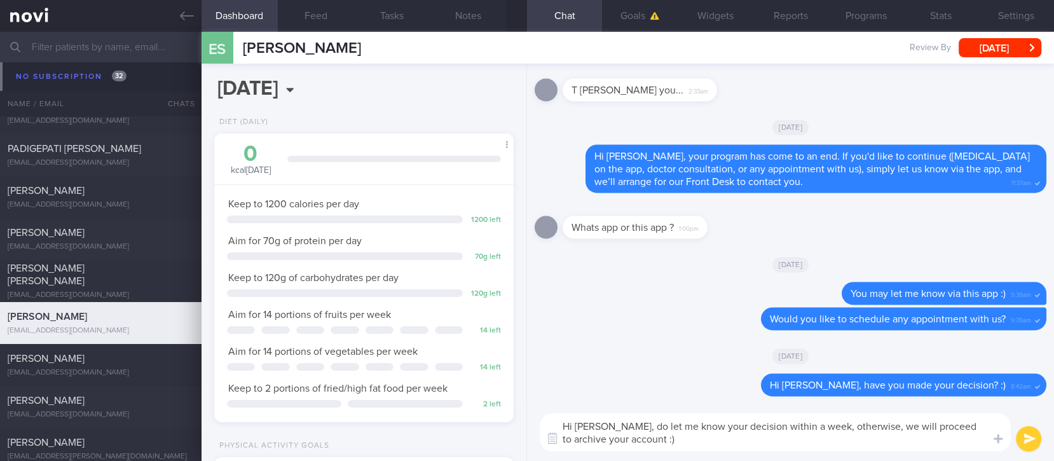
click at [862, 424] on textarea "Hi Elizabeth, do let me know your decision within a week, otherwise, we will pr…" at bounding box center [775, 432] width 471 height 38
click at [855, 424] on textarea "Hi Elizabeth, do let me know your decision within a week, otherwise, we will pr…" at bounding box center [775, 432] width 471 height 38
type textarea "Hi Elizabeth, do let me know your decision within a week. If we do not hear bac…"
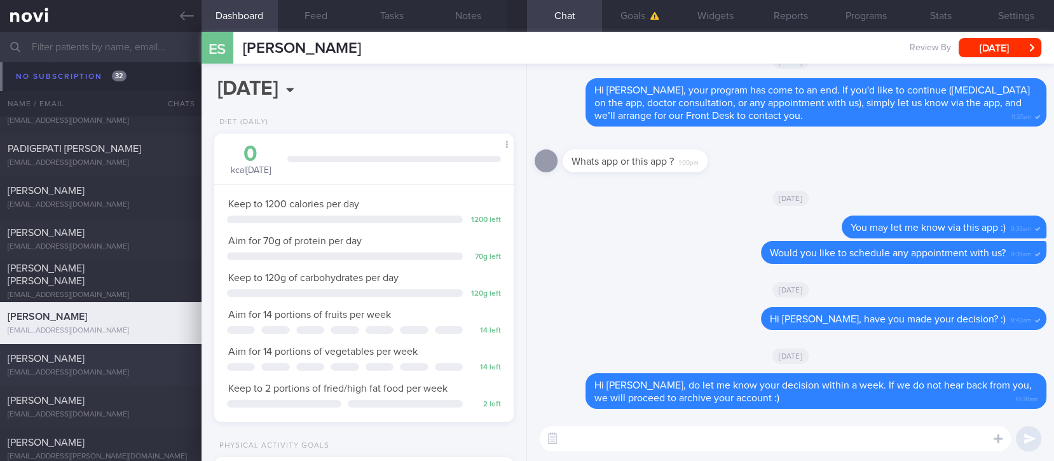
click at [148, 355] on div "[PERSON_NAME]" at bounding box center [99, 358] width 183 height 13
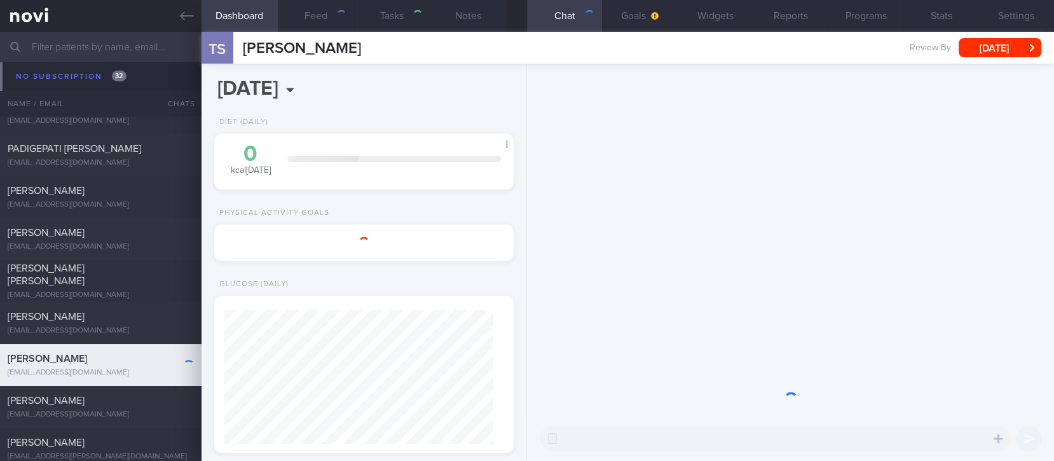
select select "7"
type input "Tracked. Has many diet misconceptions. TLC"
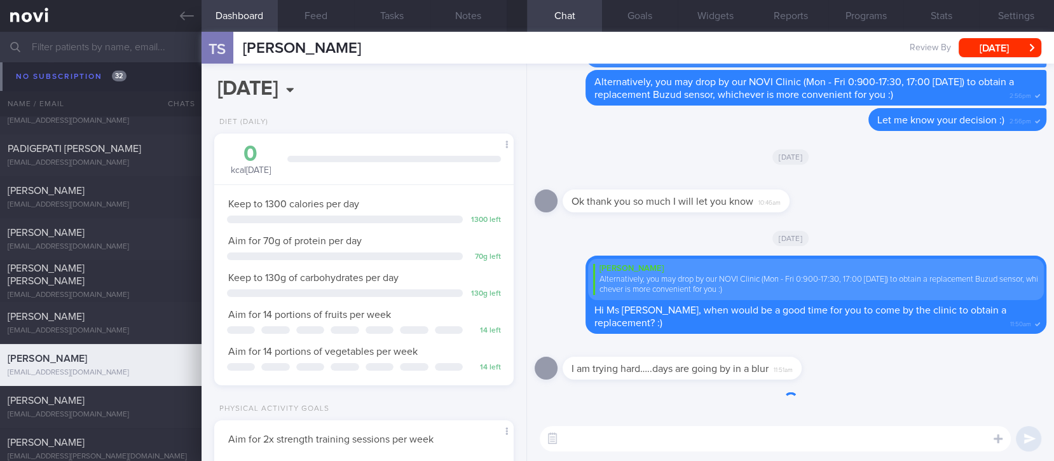
scroll to position [134, 269]
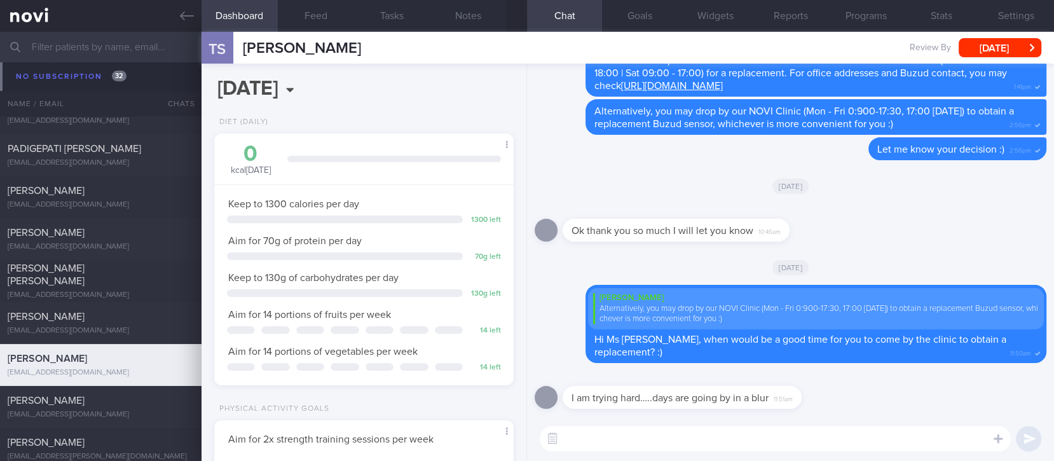
click at [676, 435] on textarea at bounding box center [775, 438] width 471 height 25
click at [673, 440] on textarea "Hi Ms Sujata," at bounding box center [775, 438] width 471 height 25
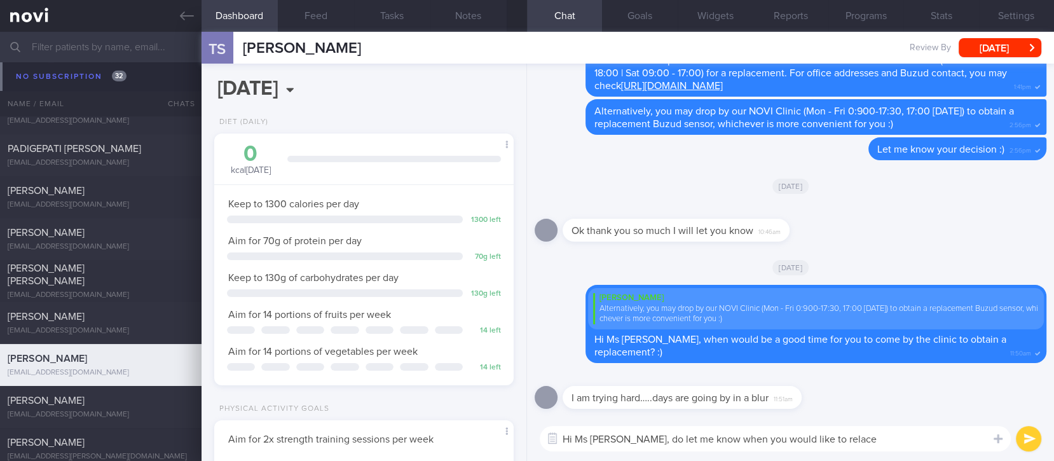
click at [658, 440] on textarea "Hi Ms Sujata, do let me know when you would like to relace" at bounding box center [775, 438] width 471 height 25
click at [923, 442] on textarea "Hi Ms Sujata, do let us know when you would like to relace" at bounding box center [775, 438] width 471 height 25
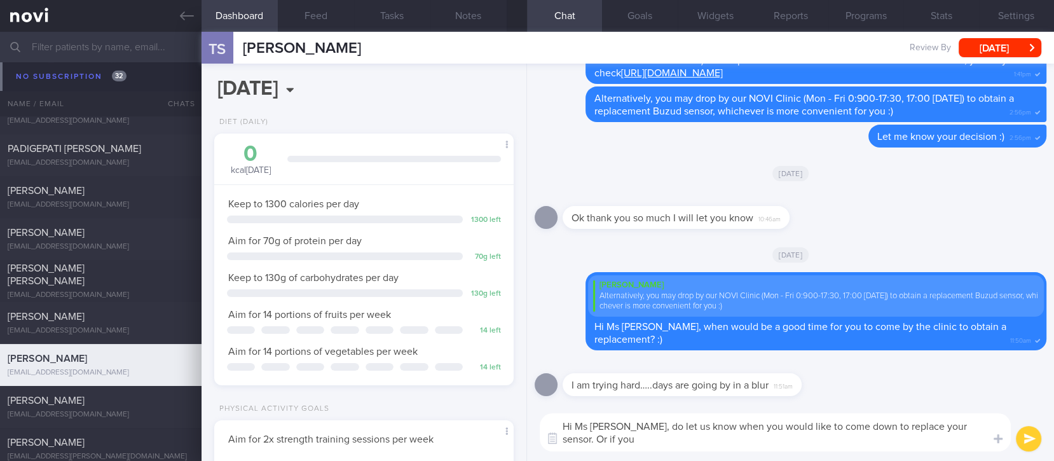
scroll to position [0, 0]
type textarea "Hi Ms Sujata, do let us know when you would like to come down to replace your s…"
click at [1028, 437] on button "submit" at bounding box center [1028, 438] width 25 height 25
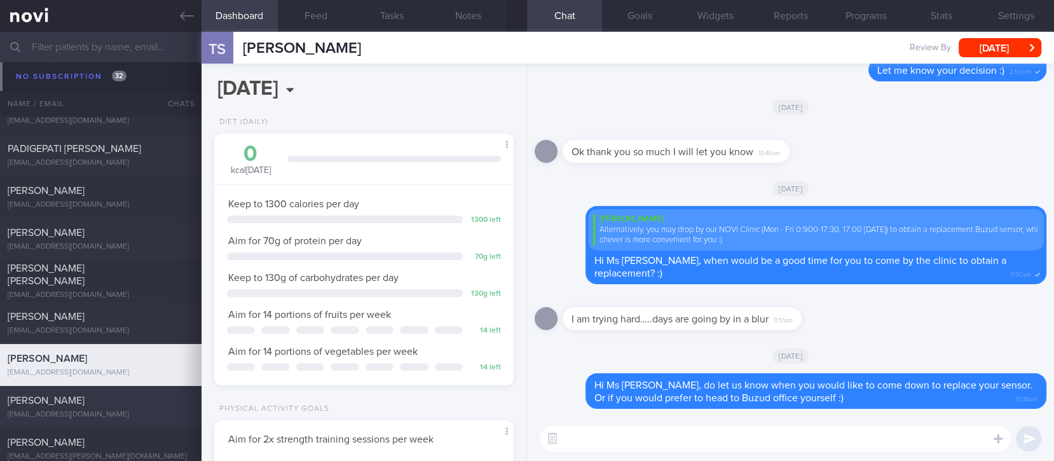
click at [157, 406] on div "[PERSON_NAME]" at bounding box center [99, 400] width 183 height 13
select select "8"
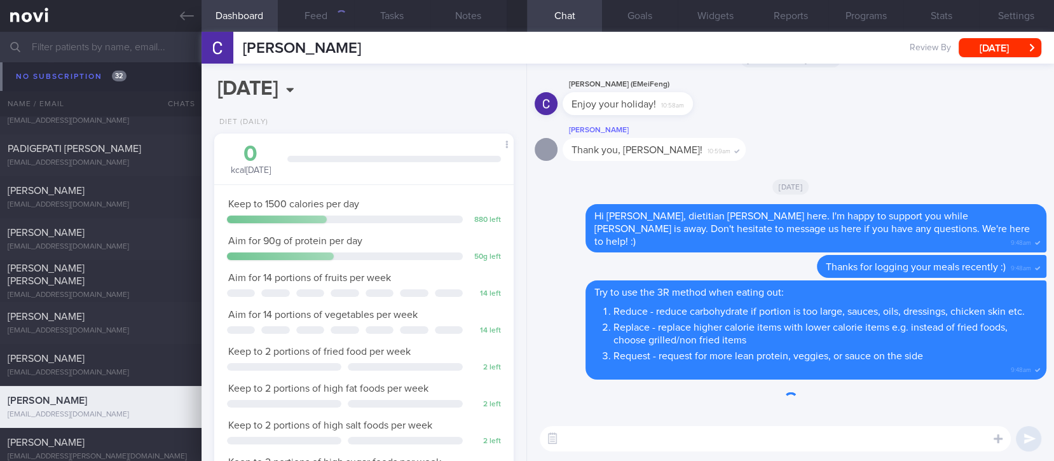
scroll to position [149, 264]
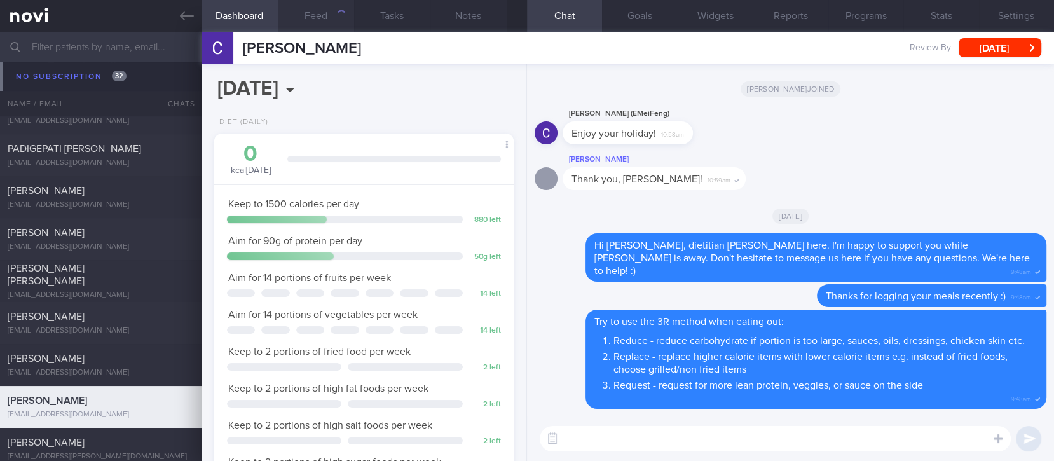
click at [310, 24] on button "Feed" at bounding box center [316, 16] width 76 height 32
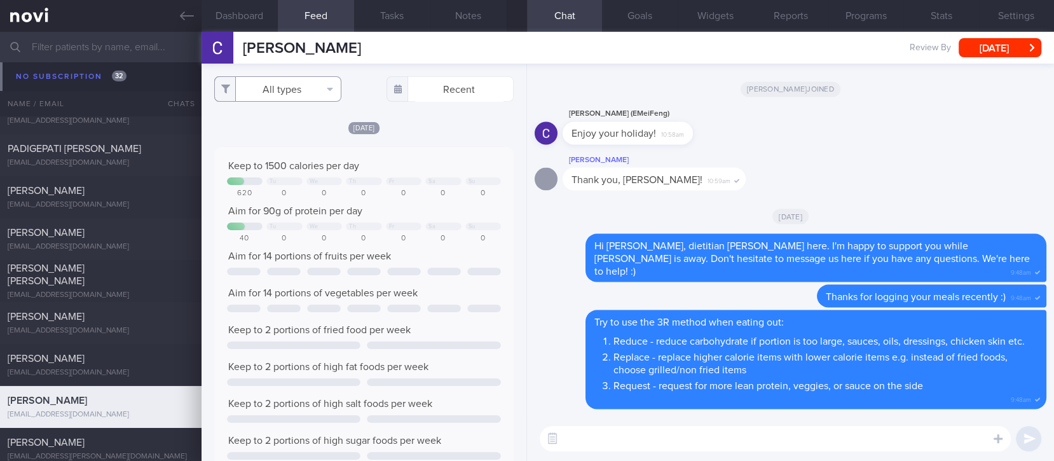
click at [319, 87] on button "All types" at bounding box center [277, 88] width 127 height 25
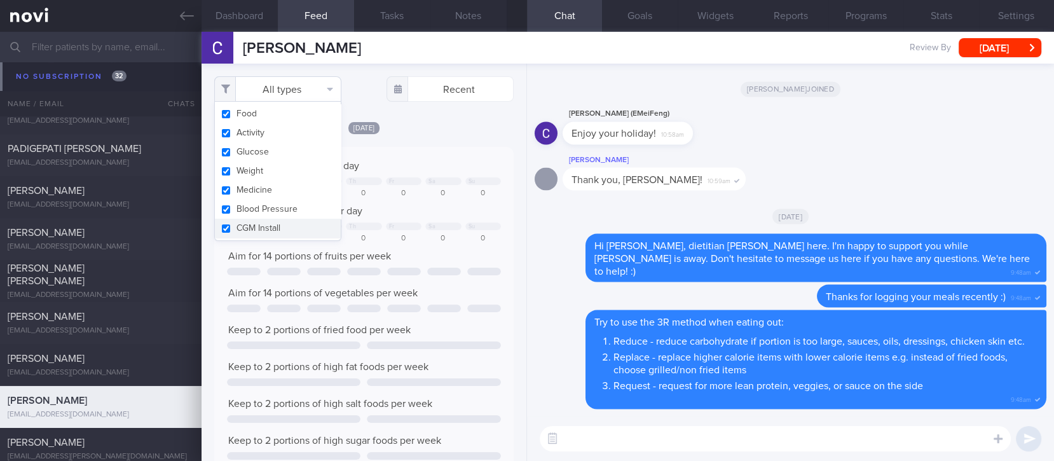
scroll to position [67, 270]
click at [279, 137] on button "Activity" at bounding box center [278, 132] width 126 height 19
checkbox input "false"
click at [431, 173] on div "Keep to 1500 calories per day Tu We Th Fr Sa Su 620 0 0 0 0 0 0 Aim for 90g of …" at bounding box center [364, 311] width 274 height 302
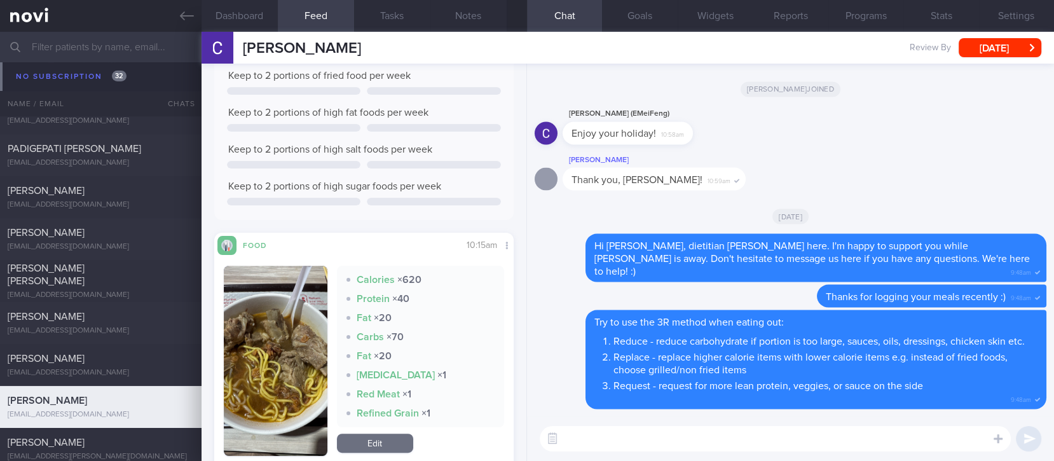
scroll to position [423, 0]
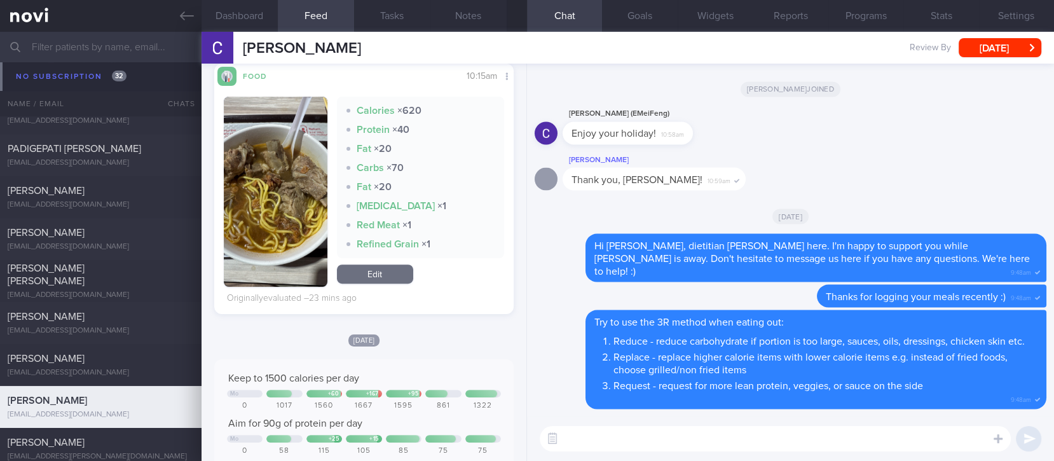
click at [270, 221] on button "button" at bounding box center [276, 192] width 104 height 190
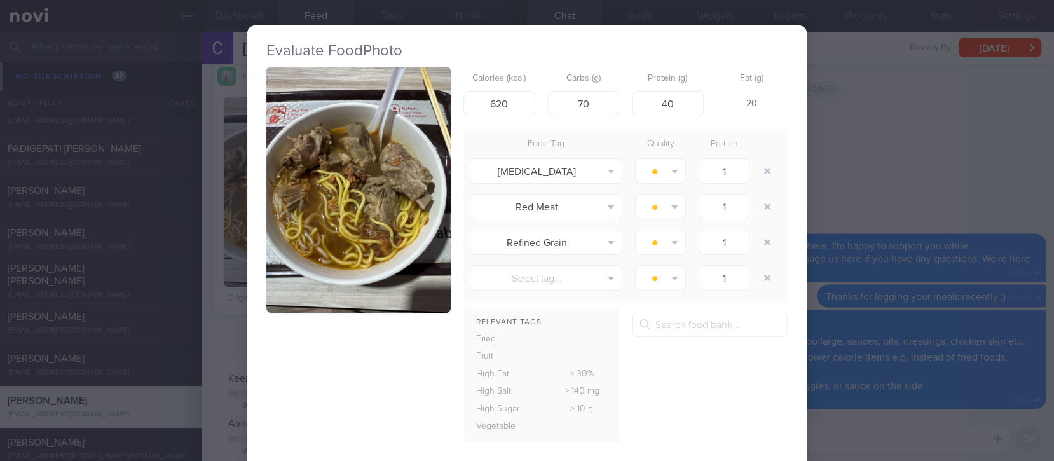
click at [846, 145] on div "Evaluate Food Photo Calories (kcal) 620 Carbs (g) 70 Protein (g) 40 Fat (g) 20 …" at bounding box center [527, 230] width 1054 height 461
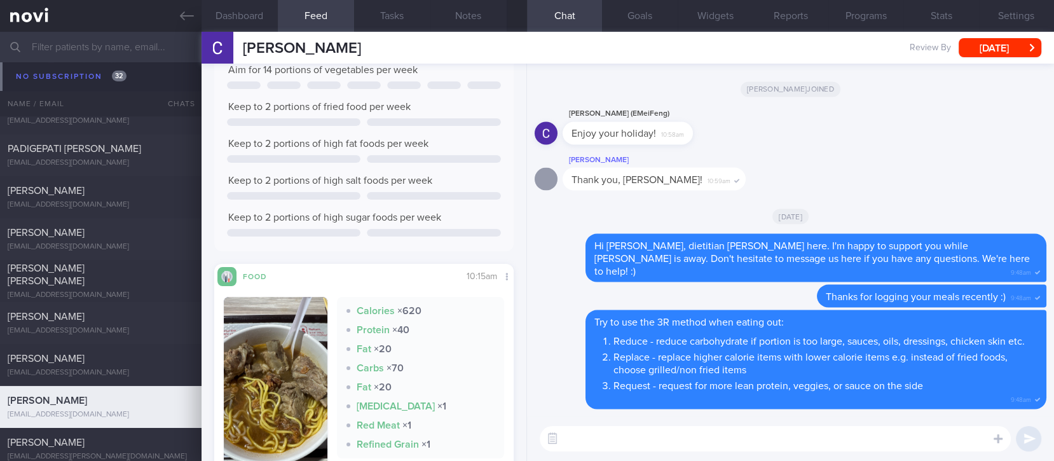
scroll to position [339, 0]
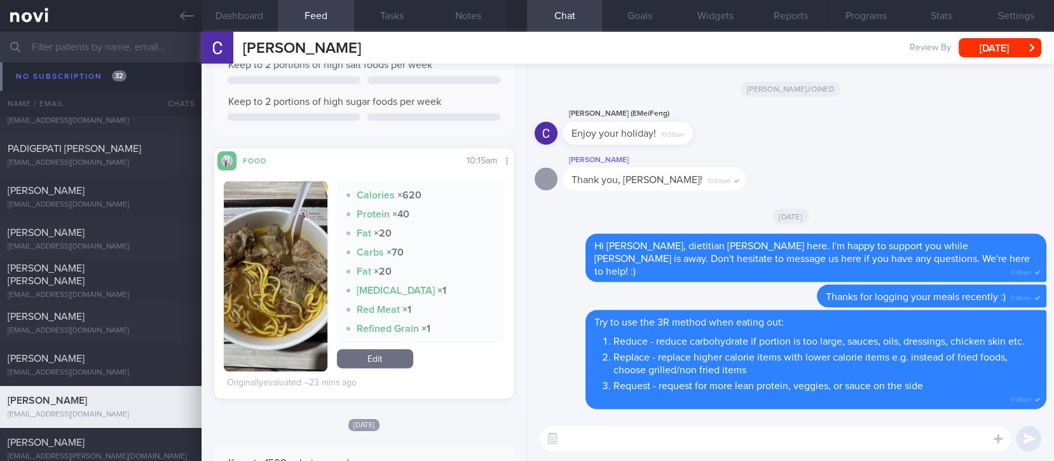
click at [279, 312] on img "button" at bounding box center [276, 276] width 104 height 190
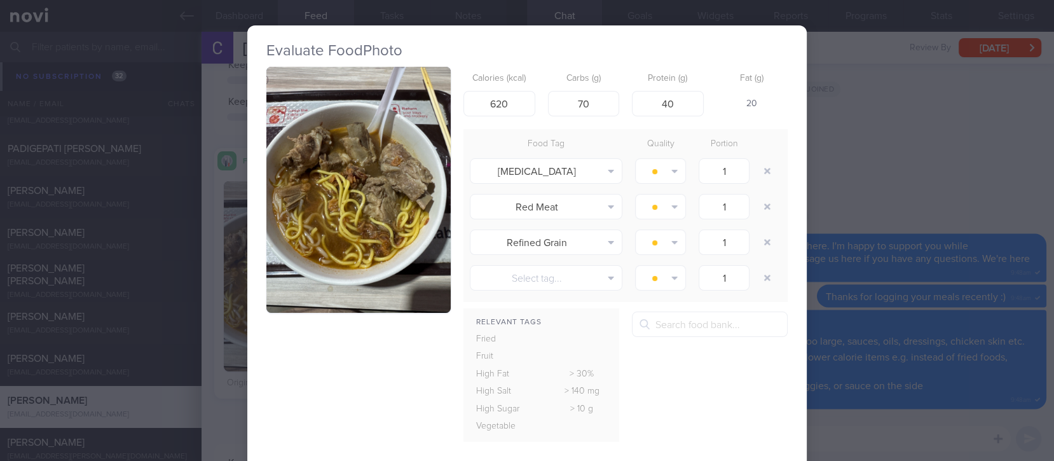
click at [346, 194] on button "button" at bounding box center [358, 190] width 184 height 246
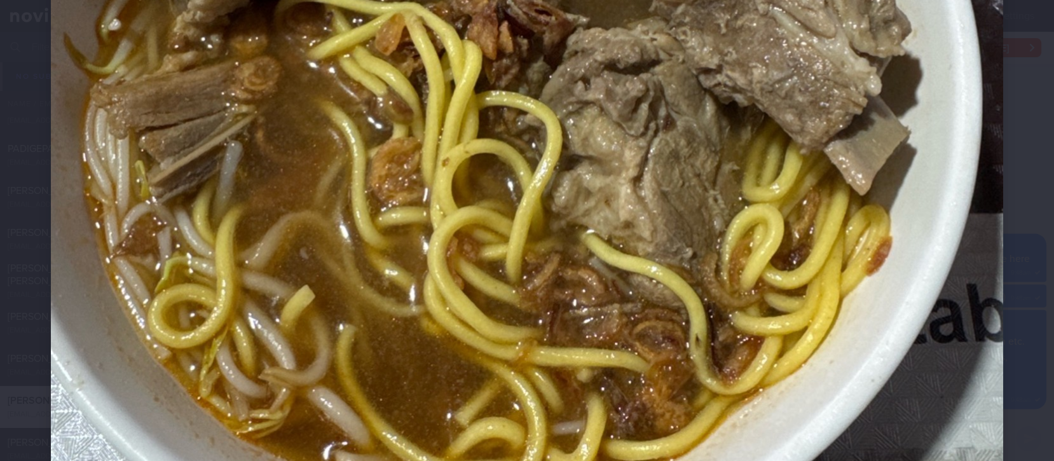
click at [871, 332] on img at bounding box center [527, 93] width 952 height 1270
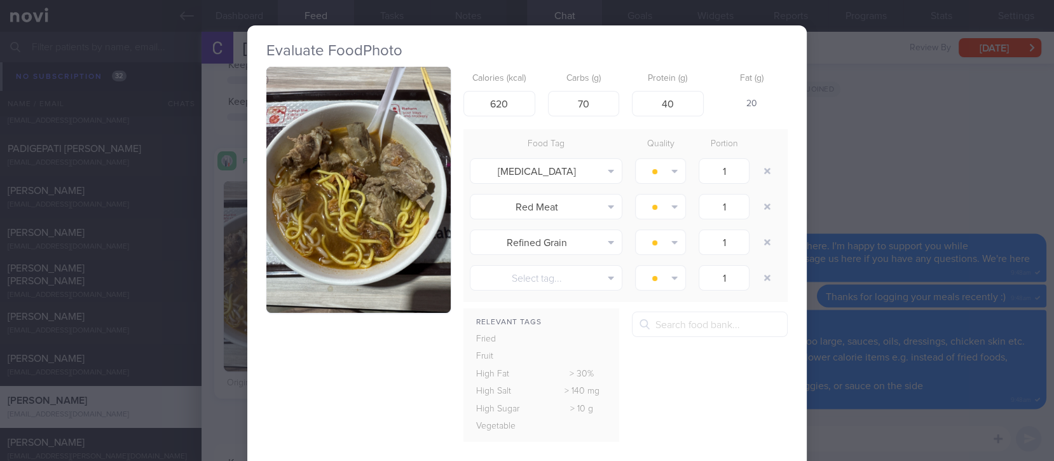
click at [885, 320] on div "Evaluate Food Photo Calories (kcal) 620 Carbs (g) 70 Protein (g) 40 Fat (g) 20 …" at bounding box center [527, 230] width 1054 height 461
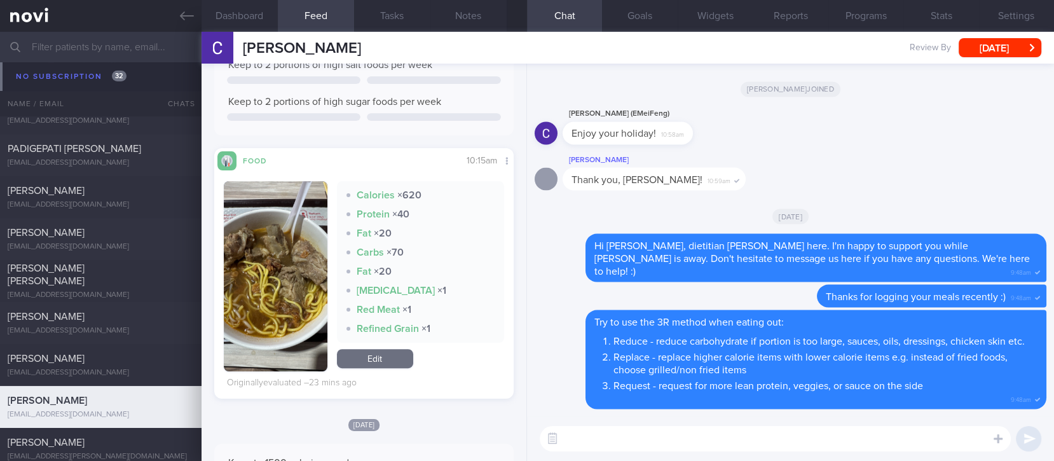
click at [610, 440] on textarea at bounding box center [775, 438] width 471 height 25
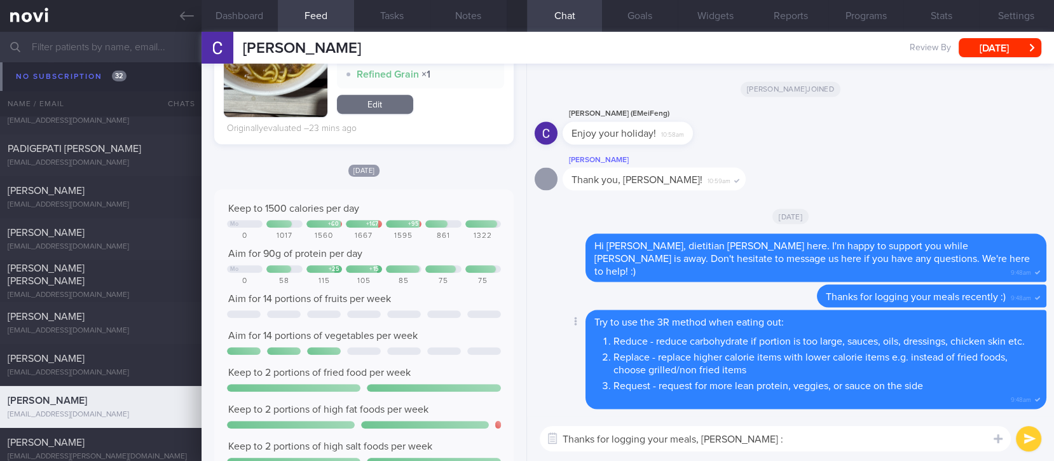
type textarea "Thanks for logging your meals, Mr Lin :)"
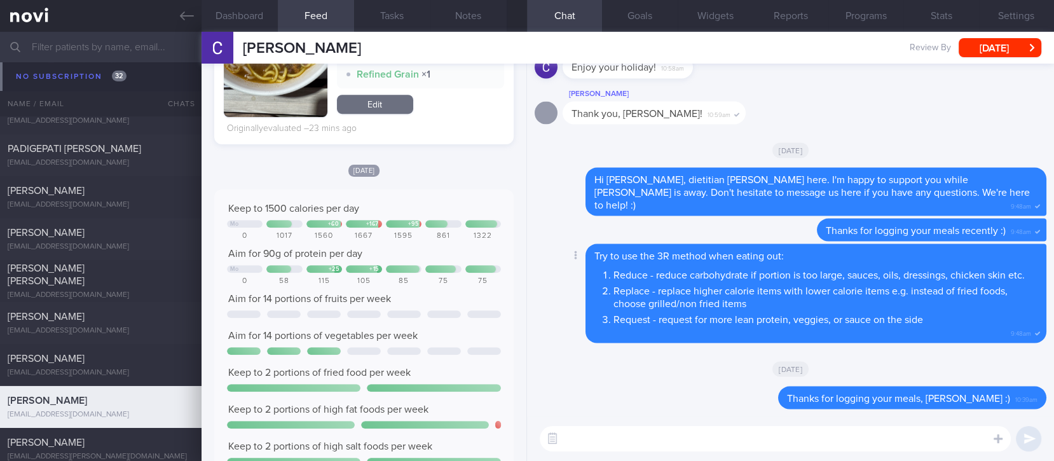
type textarea "P"
type textarea "M"
type textarea "D"
type textarea "T"
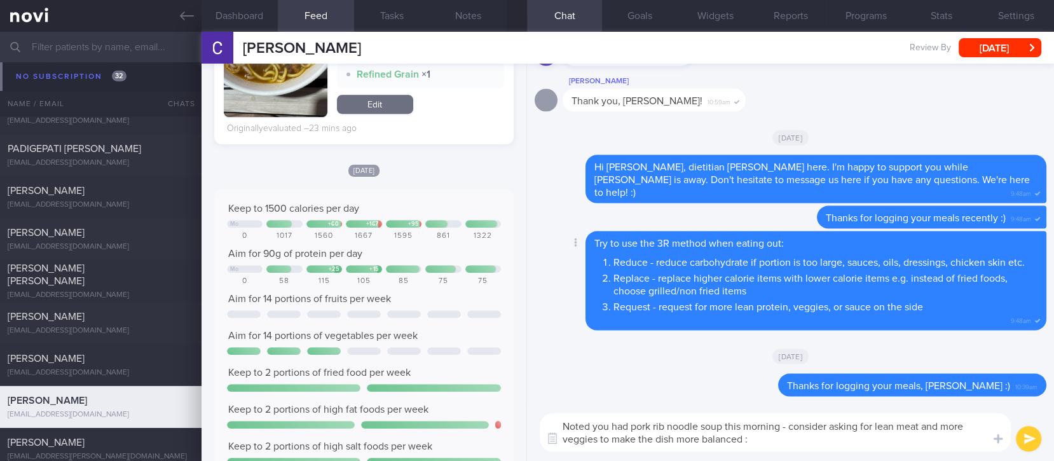
type textarea "Noted you had pork rib noodle soup this morning - consider asking for lean meat…"
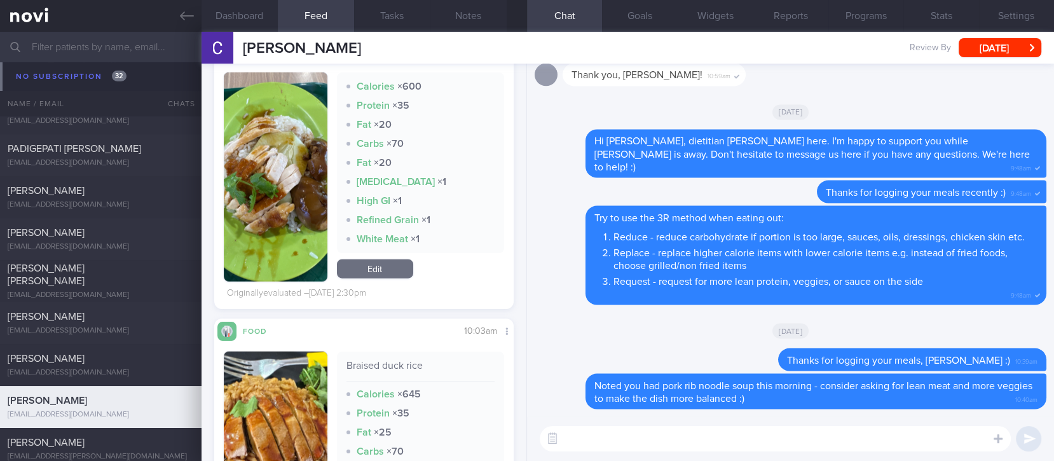
scroll to position [3136, 0]
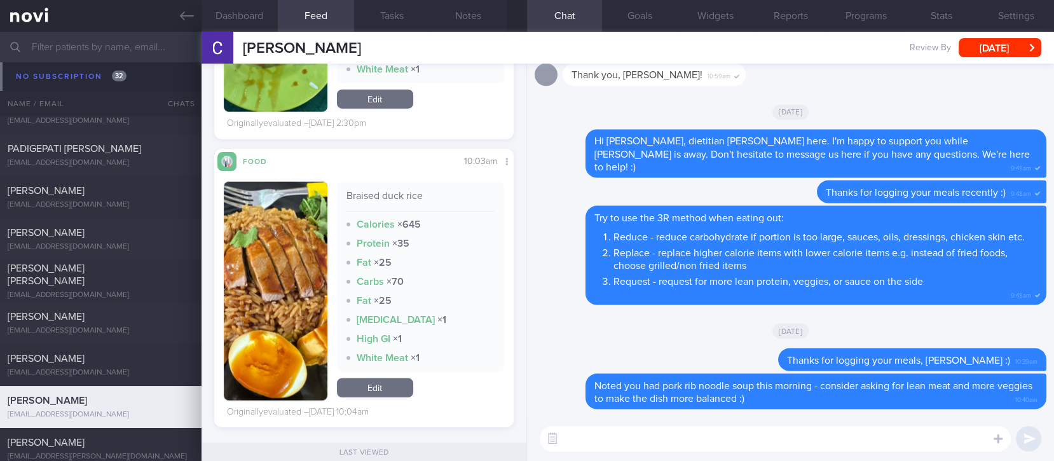
click at [605, 441] on textarea at bounding box center [775, 438] width 471 height 25
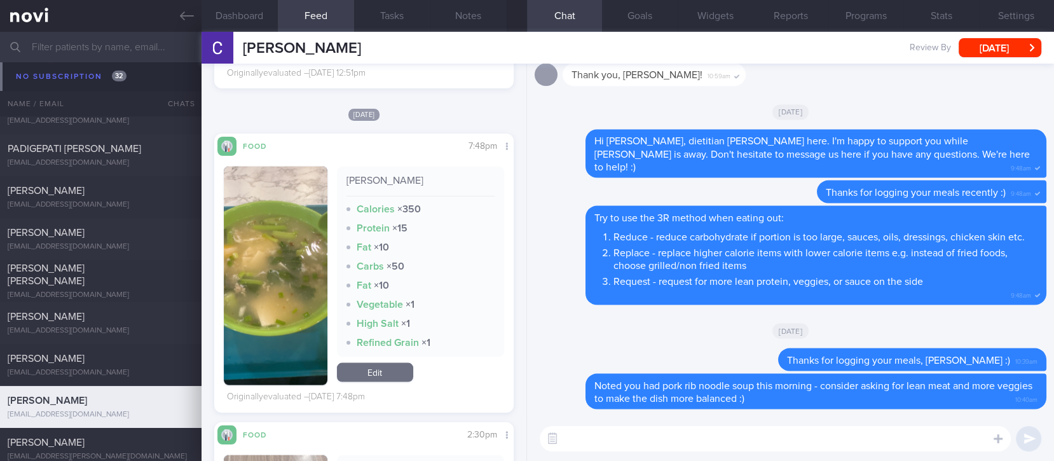
scroll to position [2533, 0]
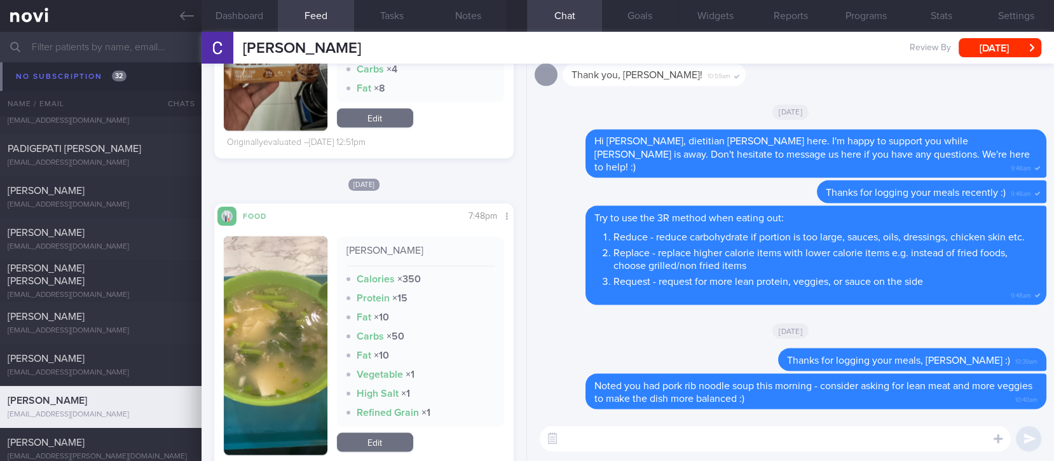
click at [661, 442] on textarea at bounding box center [775, 438] width 471 height 25
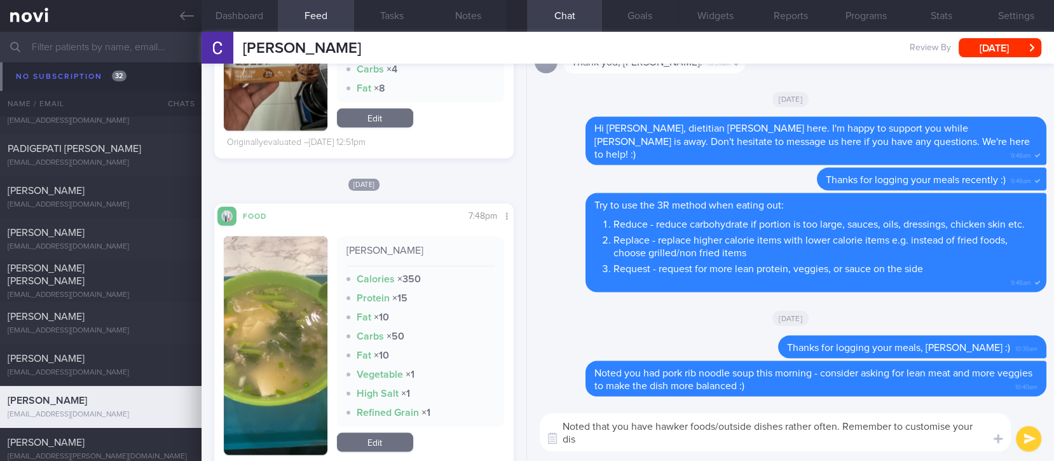
scroll to position [0, 0]
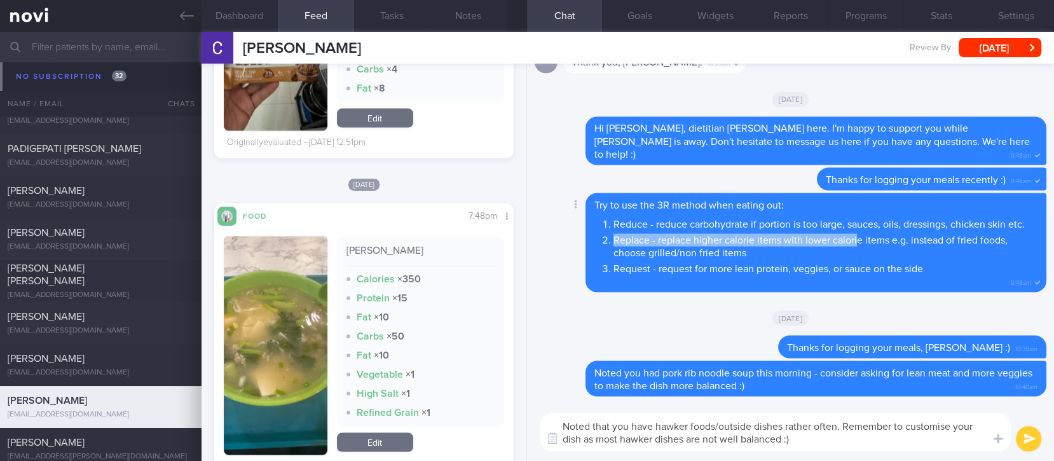
drag, startPoint x: 675, startPoint y: 228, endPoint x: 847, endPoint y: 237, distance: 172.5
click at [856, 237] on ol "Reduce - reduce carbohydrate if portion is too large, sauces, oils, dressings, …" at bounding box center [815, 244] width 443 height 60
click at [679, 224] on li "Reduce - reduce carbohydrate if portion is too large, sauces, oils, dressings, …" at bounding box center [826, 222] width 424 height 16
click at [659, 216] on li "Reduce - reduce carbohydrate if portion is too large, sauces, oils, dressings, …" at bounding box center [826, 222] width 424 height 16
click at [654, 214] on li "Reduce - reduce carbohydrate if portion is too large, sauces, oils, dressings, …" at bounding box center [826, 222] width 424 height 16
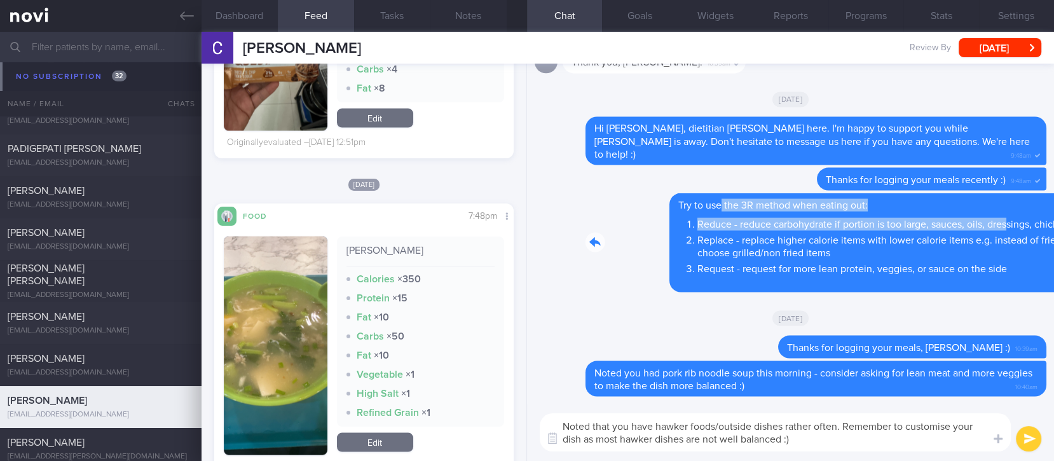
drag, startPoint x: 636, startPoint y: 198, endPoint x: 928, endPoint y: 205, distance: 292.6
click at [926, 200] on div "Delete Try to use the 3R method when eating out: Reduce - reduce carbohydrate i…" at bounding box center [791, 242] width 512 height 99
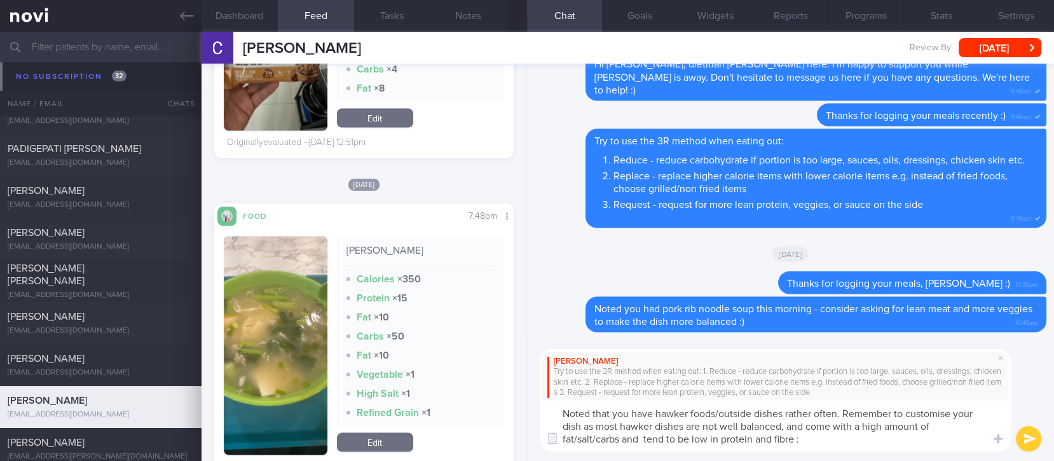
type textarea "Noted that you have hawker foods/outside dishes rather often. Remember to custo…"
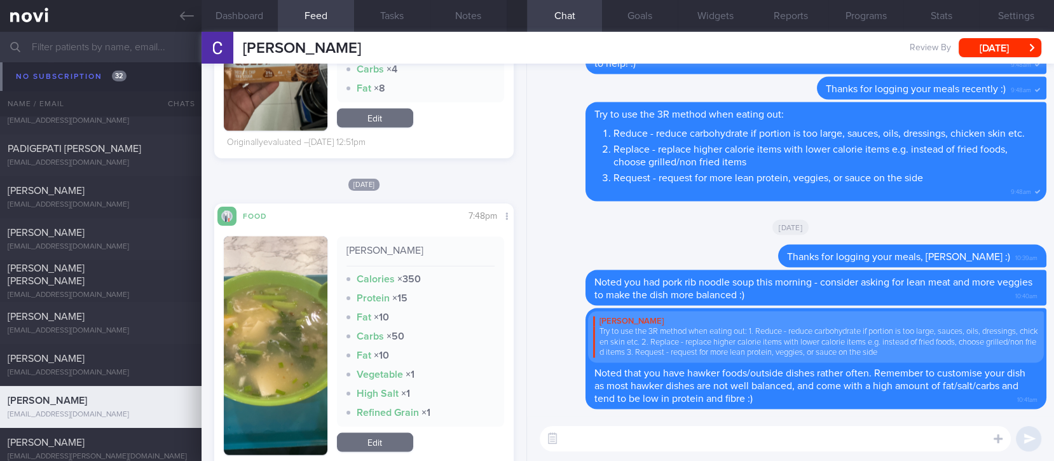
paste textarea "consider the following if you're looking for a more balanced noodle dish outsid…"
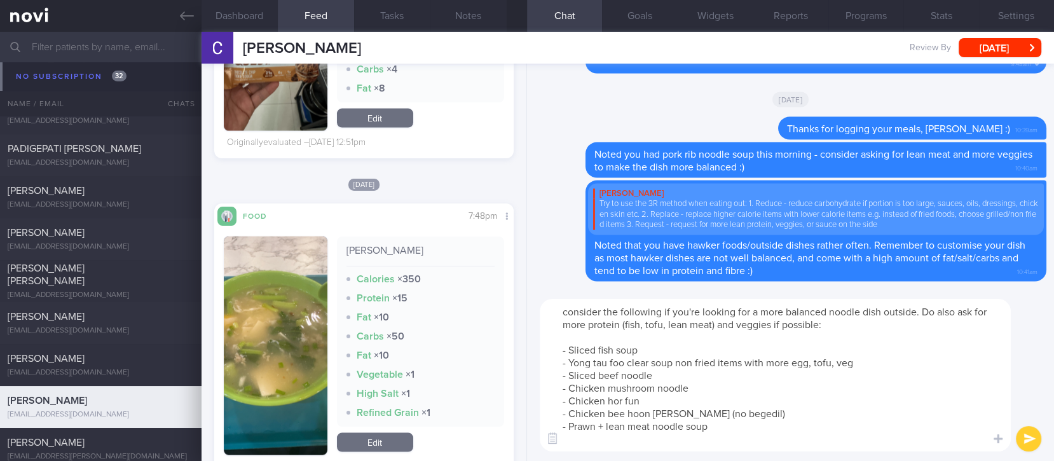
drag, startPoint x: 561, startPoint y: 308, endPoint x: 543, endPoint y: 308, distance: 18.4
click at [543, 308] on textarea "consider the following if you're looking for a more balanced noodle dish outsid…" at bounding box center [775, 375] width 471 height 153
type textarea "Consider the following if you're looking for a more balanced noodle dish outsid…"
click at [757, 380] on textarea "Consider the following if you're looking for a more balanced noodle dish outsid…" at bounding box center [775, 375] width 471 height 153
click at [763, 351] on textarea "Consider the following if you're looking for a more balanced noodle dish outsid…" at bounding box center [775, 375] width 471 height 153
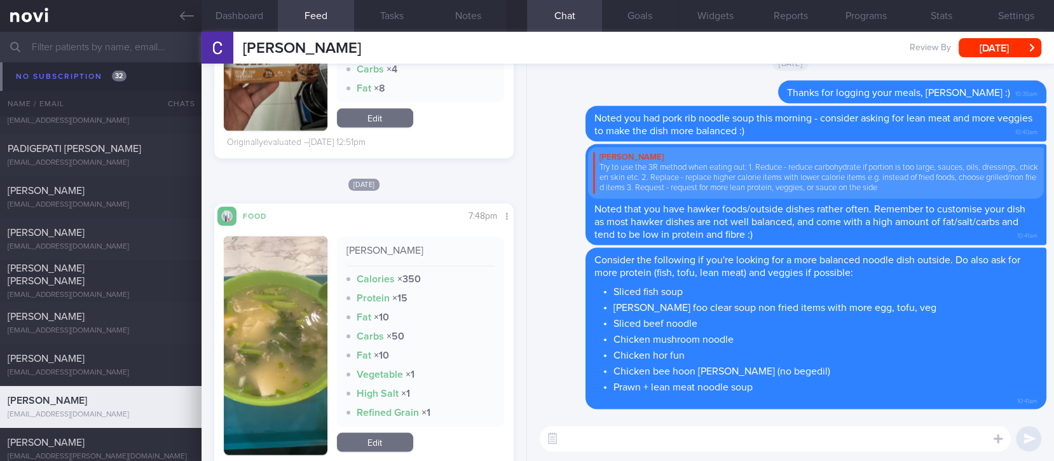
click at [716, 439] on textarea at bounding box center [775, 438] width 471 height 25
click at [663, 432] on textarea at bounding box center [775, 438] width 471 height 25
paste textarea "consider the following if you're looking for a more balanced noodle dish outsid…"
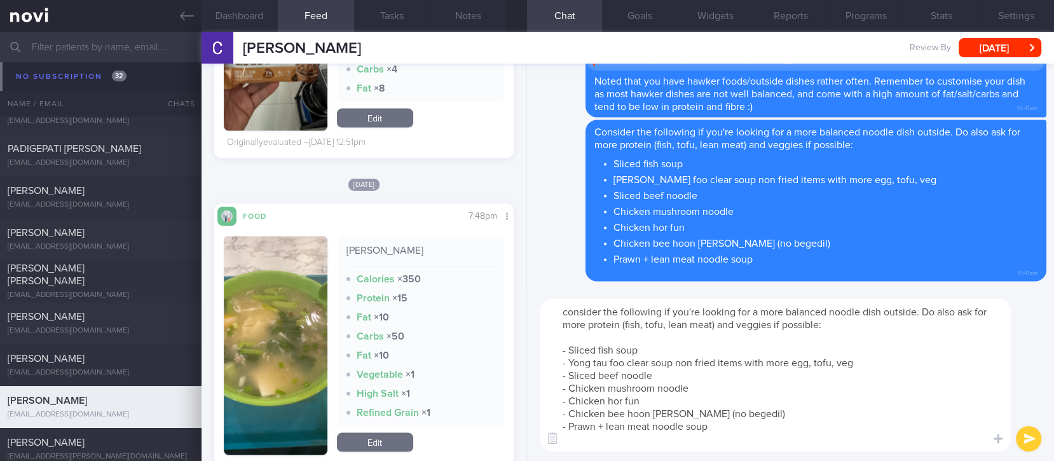
click at [753, 441] on textarea "consider the following if you're looking for a more balanced noodle dish outsid…" at bounding box center [775, 375] width 471 height 153
paste textarea "Loremips dol sitametco ad eli sed doeiusm tem i utla etdolore magn aliq enimadm…"
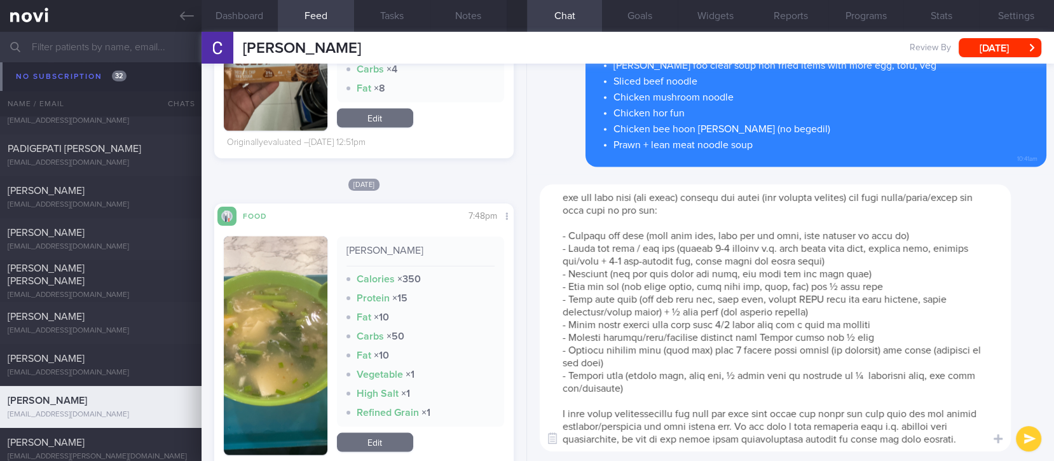
scroll to position [25, 0]
click at [868, 414] on textarea at bounding box center [775, 317] width 471 height 267
click at [763, 395] on textarea at bounding box center [775, 317] width 471 height 267
click at [761, 379] on textarea at bounding box center [775, 317] width 471 height 267
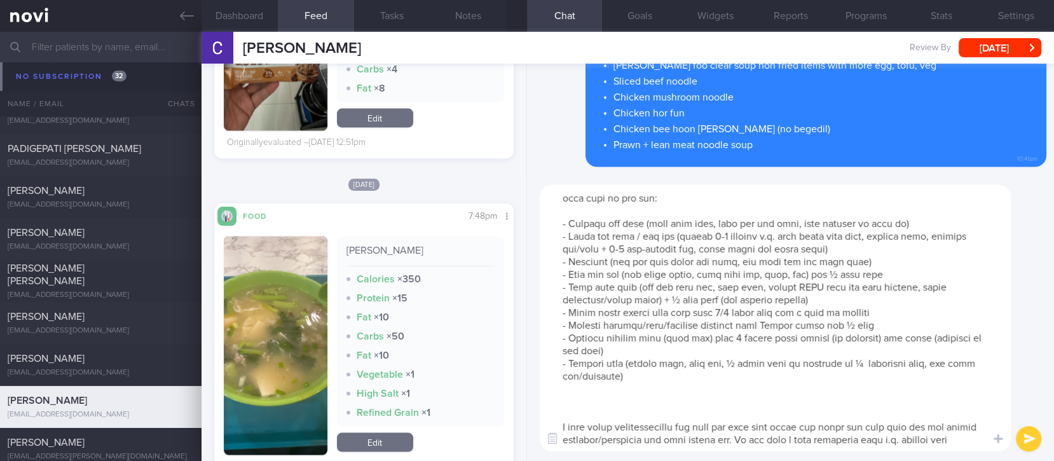
paste textarea "Loremips dol sitametco ad eli sed doeiusm tem i utla etdolore magn aliq enimadm…"
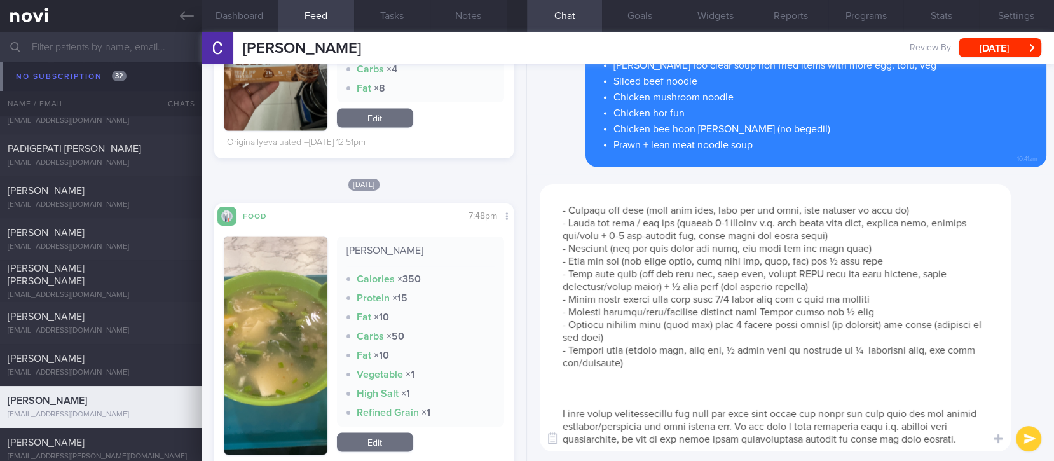
scroll to position [50, 0]
click at [741, 381] on textarea at bounding box center [775, 317] width 471 height 267
click at [694, 383] on textarea at bounding box center [775, 317] width 471 height 267
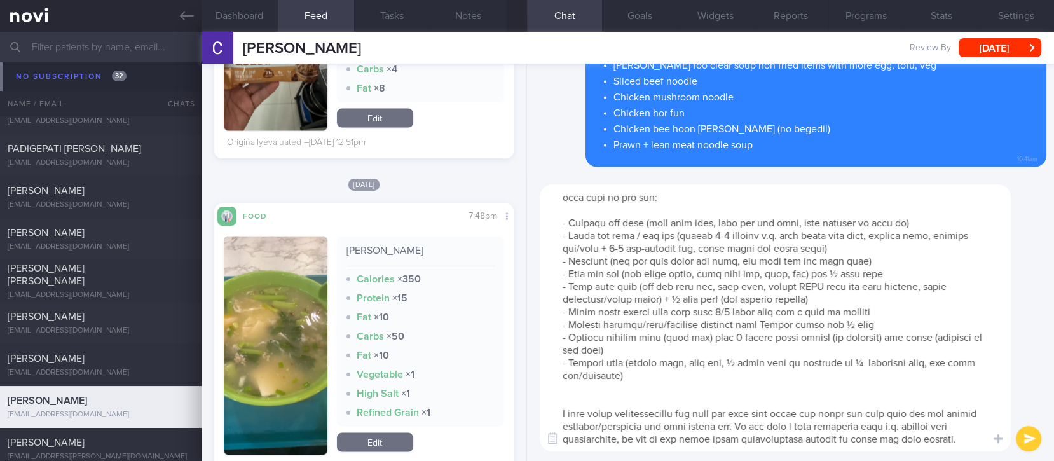
scroll to position [38, 0]
type textarea "Loremips dol sitametco ad eli sed doeiusm tem i utla etdolore magn aliq enimadm…"
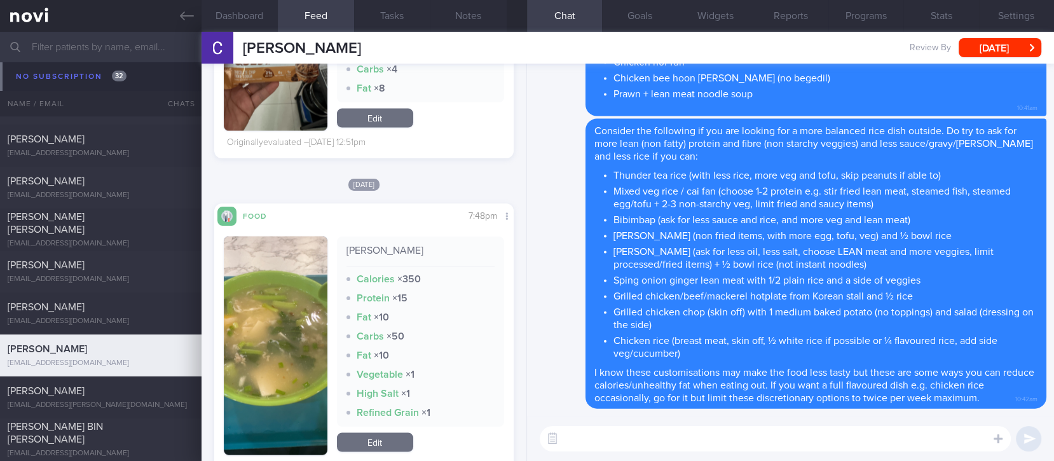
scroll to position [9976, 0]
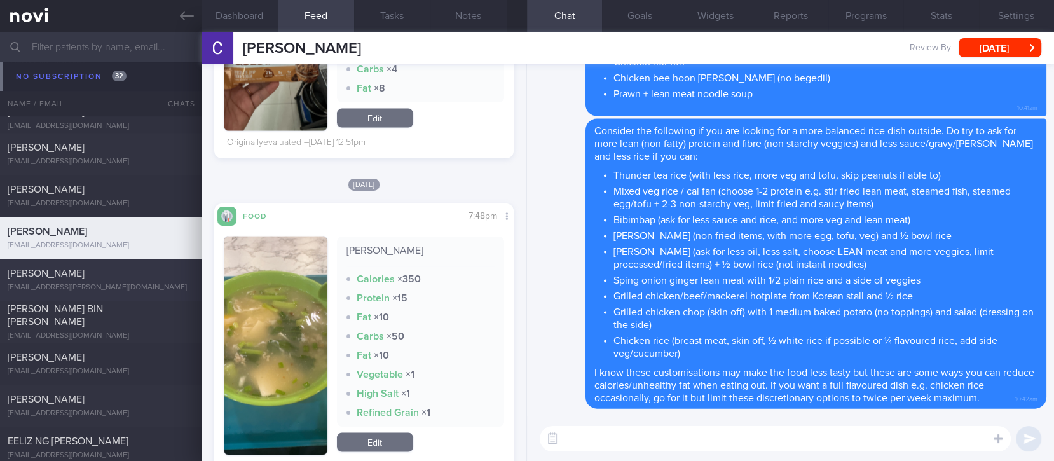
click at [148, 279] on div "SAGNIK BANERJEE b.sagnik@gmail.com" at bounding box center [101, 279] width 202 height 25
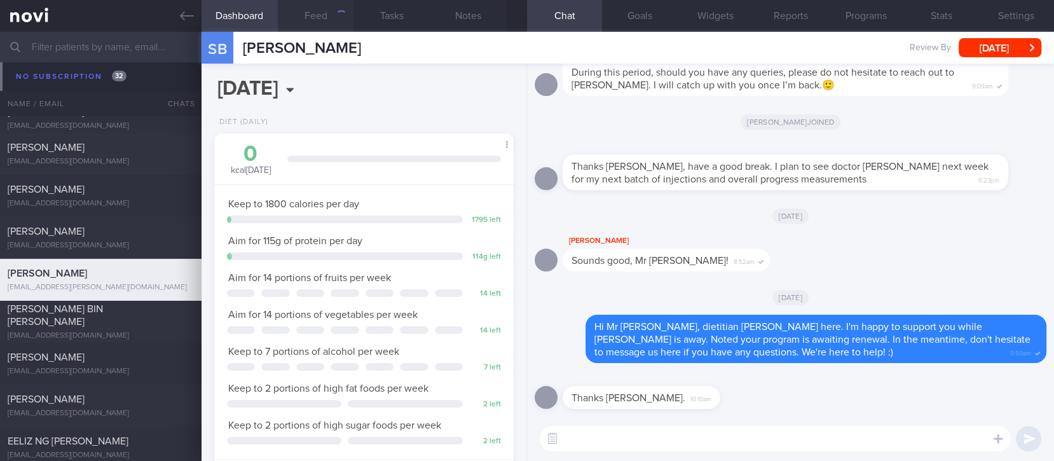
scroll to position [149, 264]
click at [155, 314] on div "[PERSON_NAME] BIN [PERSON_NAME]" at bounding box center [99, 315] width 183 height 25
type input "tracked"
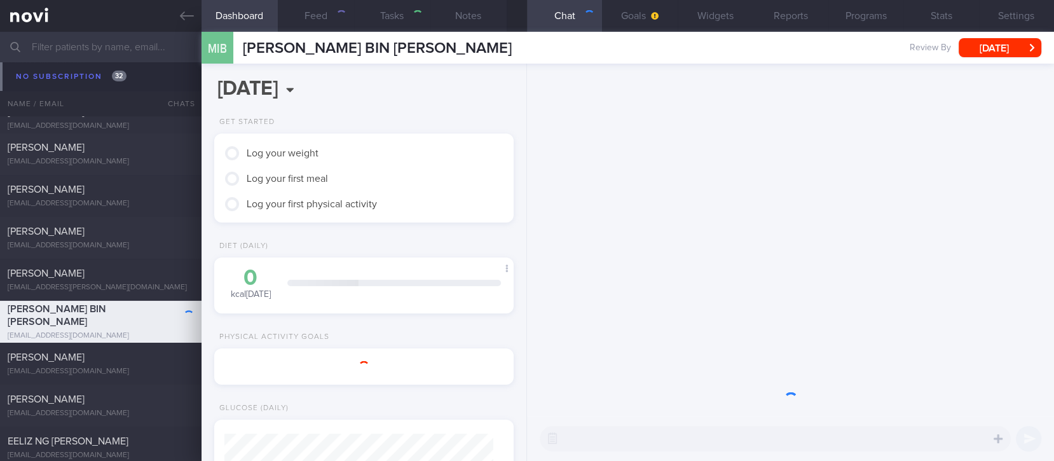
select select "8"
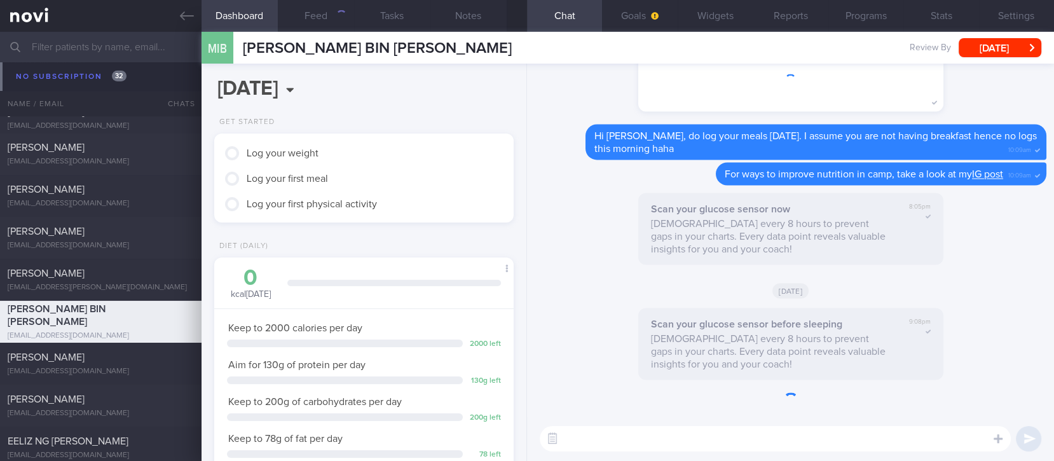
scroll to position [134, 269]
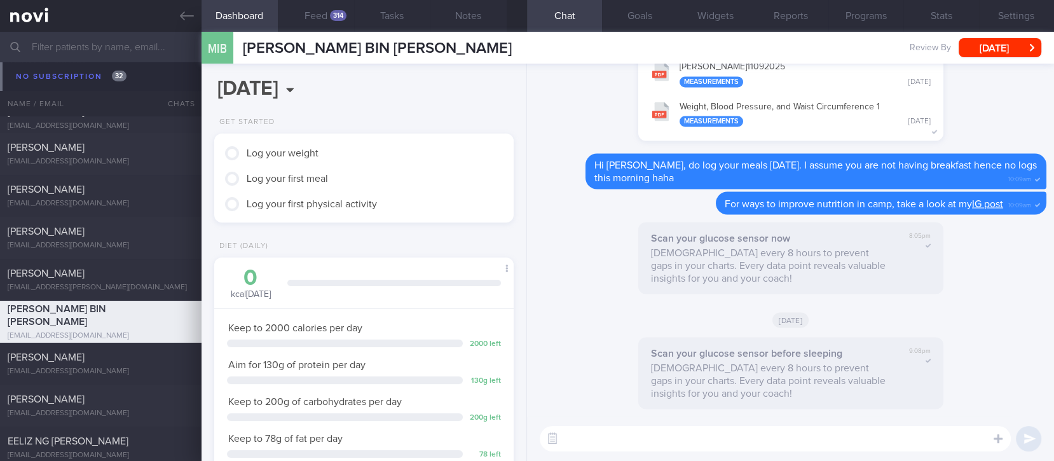
scroll to position [134, 269]
click at [341, 18] on div "314" at bounding box center [338, 15] width 17 height 11
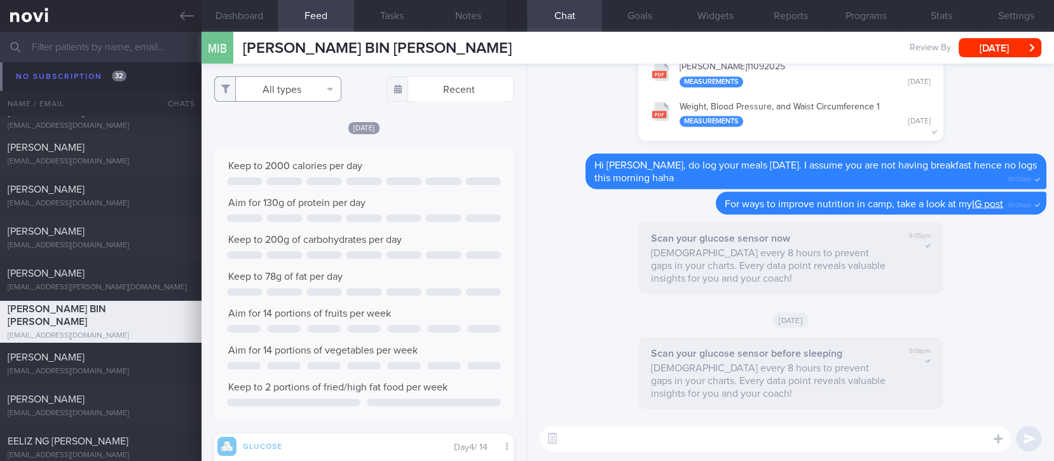
click at [268, 95] on button "All types" at bounding box center [277, 88] width 127 height 25
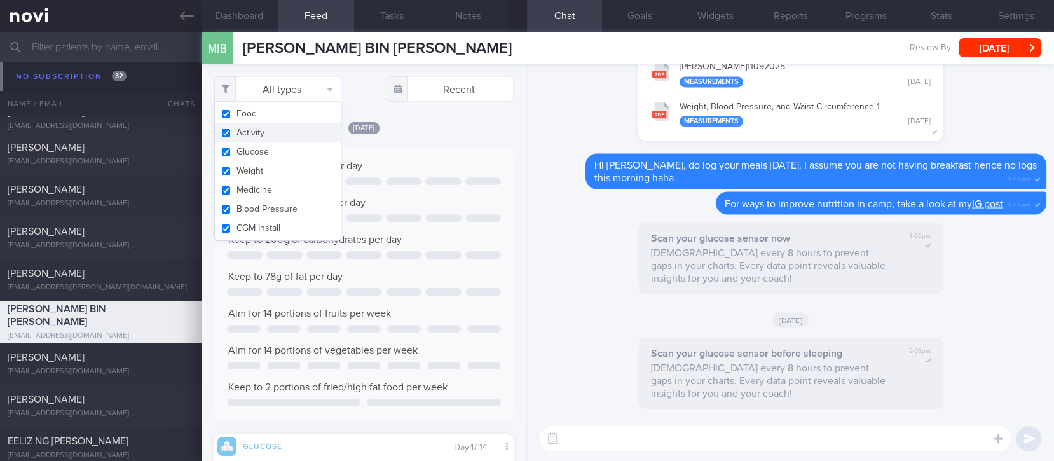
click at [266, 134] on button "Activity" at bounding box center [278, 132] width 126 height 19
checkbox input "false"
click at [381, 185] on div at bounding box center [364, 182] width 274 height 10
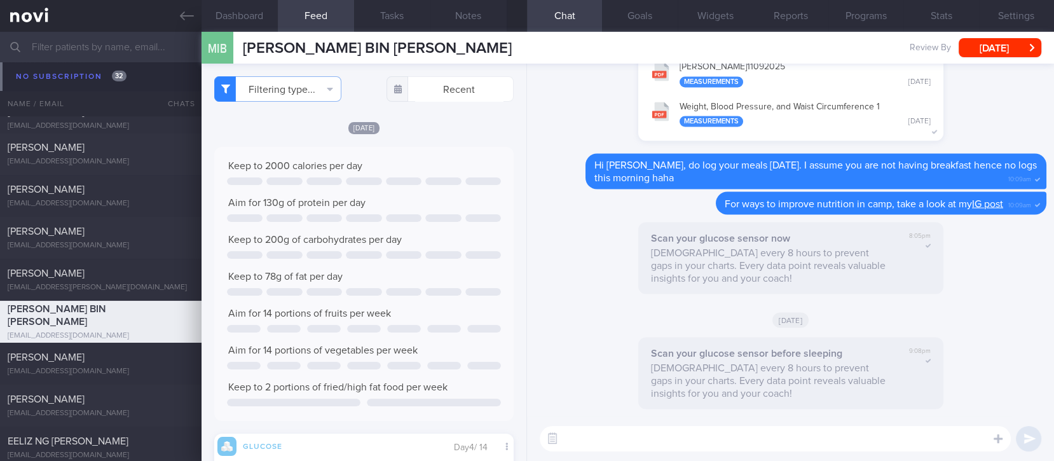
click at [412, 270] on div "Keep to 78g of fat per day" at bounding box center [364, 276] width 274 height 13
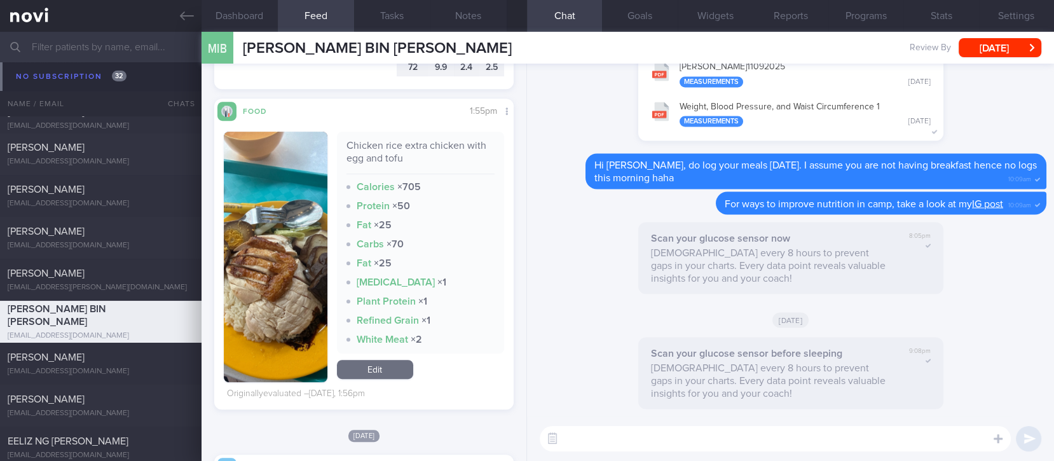
click at [585, 444] on textarea at bounding box center [775, 438] width 471 height 25
type textarea "Hi [PERSON_NAME], thanks for logging your meals :)"
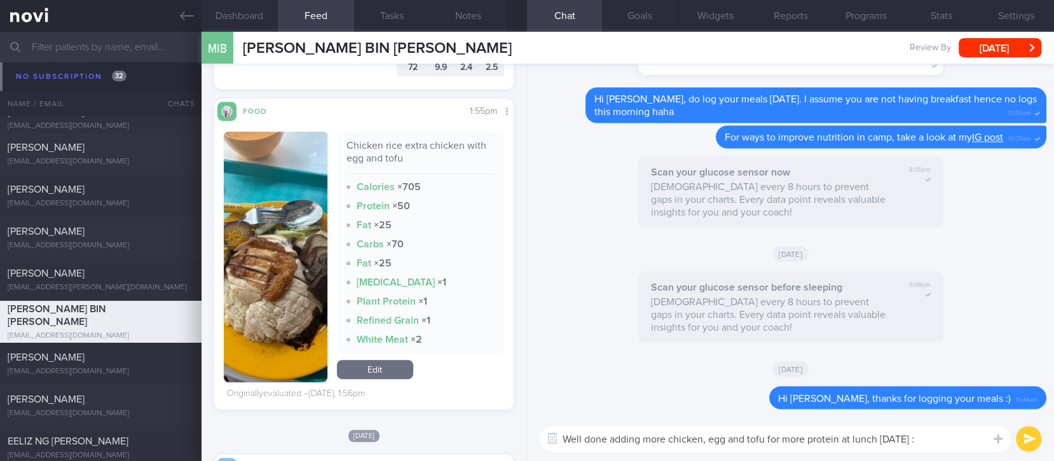
type textarea "Well done adding more chicken, egg and tofu for more protein at lunch [DATE] :)"
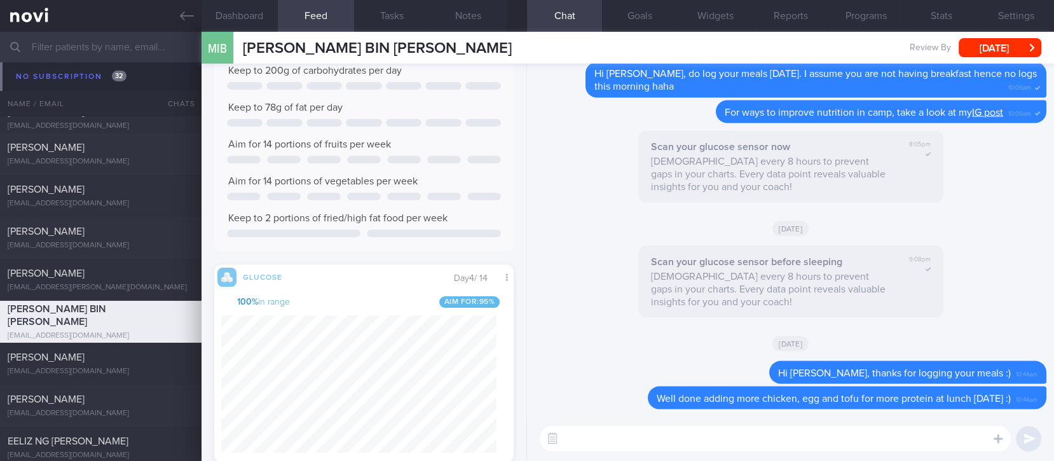
click at [668, 434] on textarea at bounding box center [775, 438] width 471 height 25
click at [671, 433] on textarea at bounding box center [775, 438] width 471 height 25
type textarea "Some veggies would be great!"
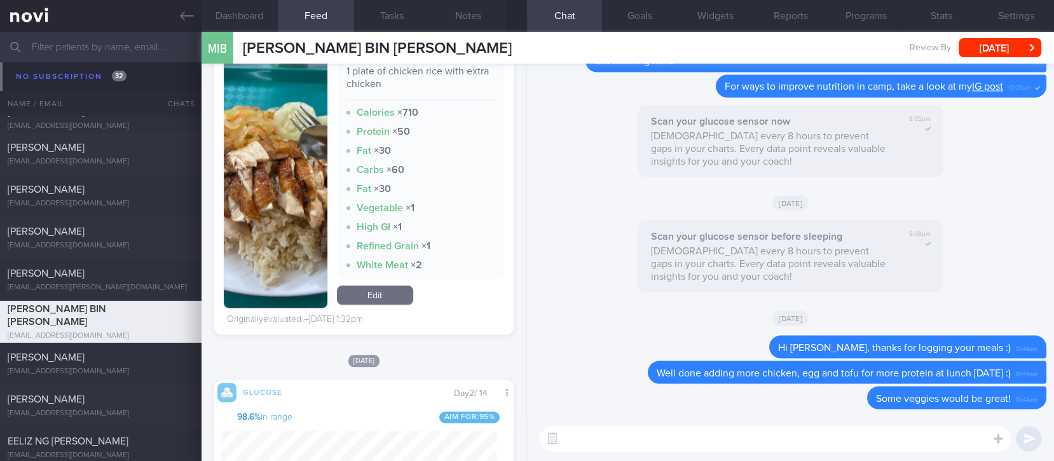
click at [610, 443] on textarea at bounding box center [775, 438] width 471 height 25
paste textarea "Loremips dol sitametco ad eli sed doeiusm tem i utla etdolore magn aliq enimadm…"
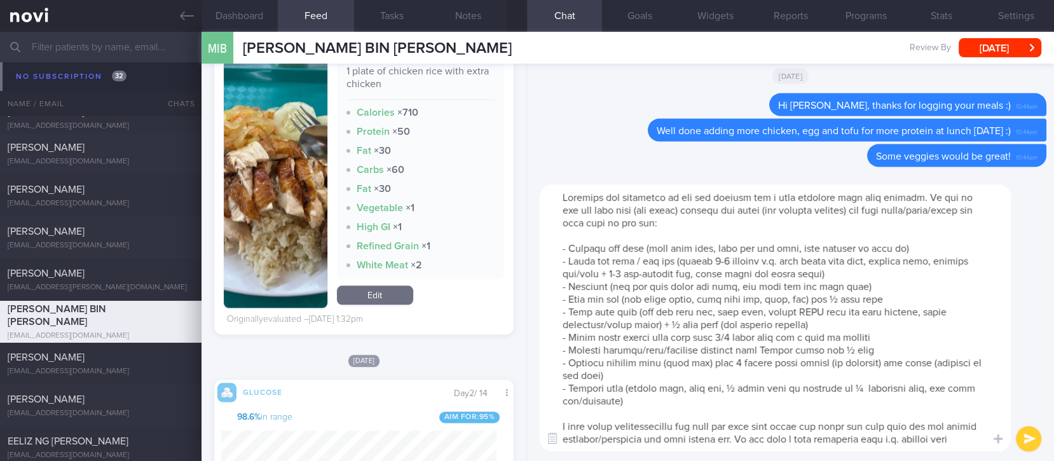
click at [649, 409] on textarea at bounding box center [775, 317] width 471 height 267
click at [653, 401] on textarea at bounding box center [775, 317] width 471 height 267
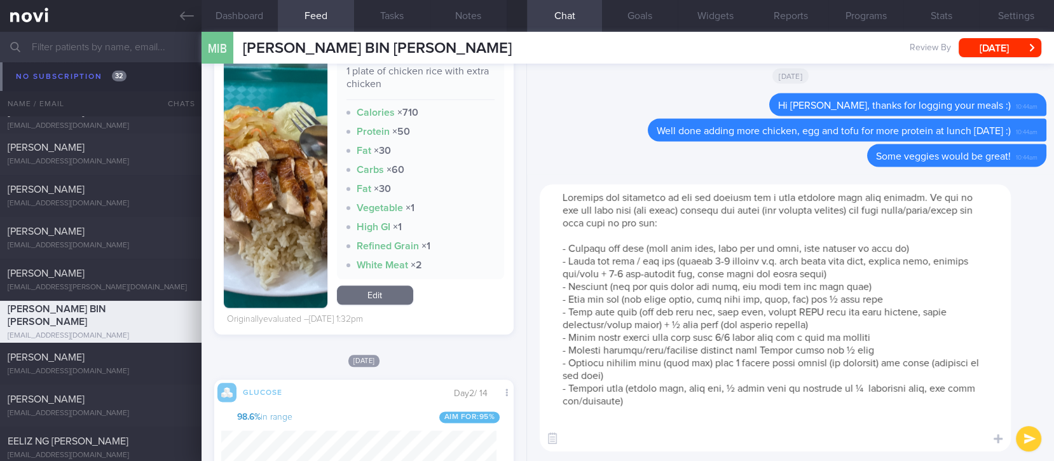
paste textarea "Loremips dol sitametco ad eli sed doeiusm tem i utla etdolore magn aliq enimadm…"
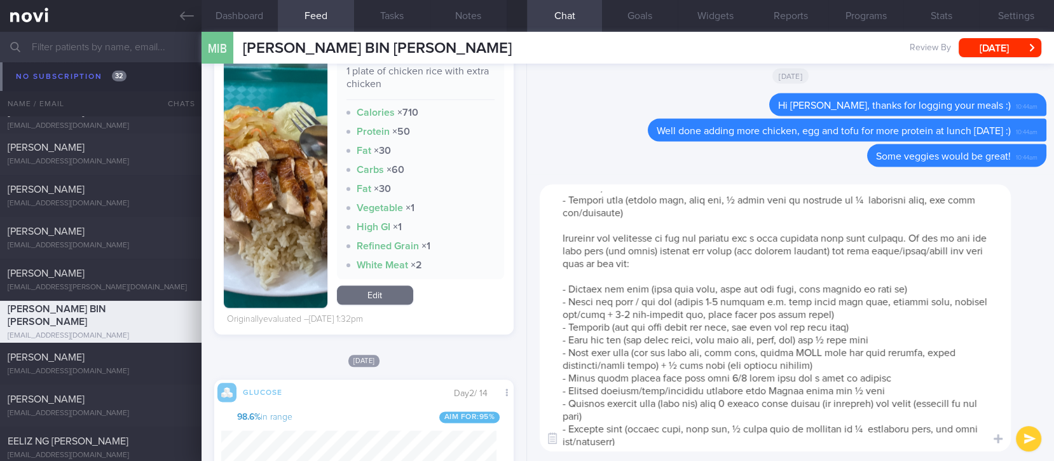
scroll to position [0, 0]
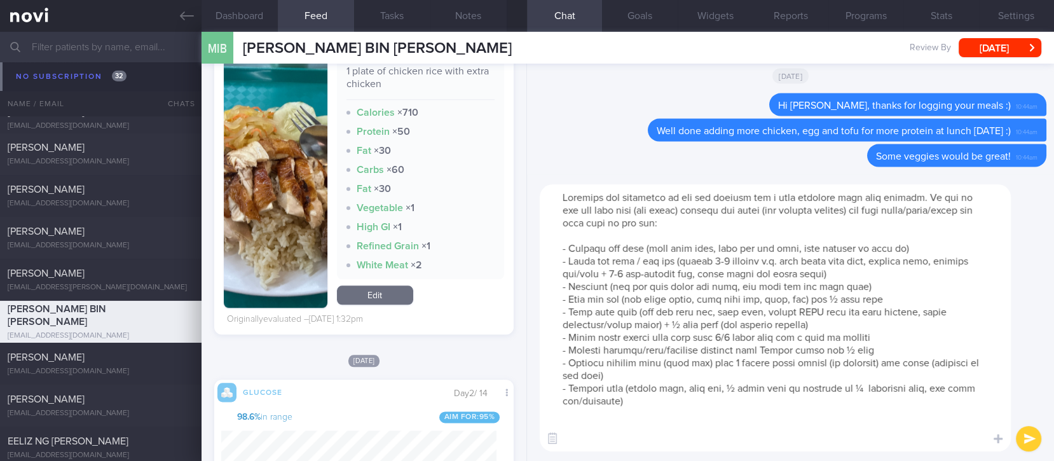
type textarea "Loremips dol sitametco ad eli sed doeiusm tem i utla etdolore magn aliq enimadm…"
click at [1024, 437] on button "submit" at bounding box center [1028, 438] width 25 height 25
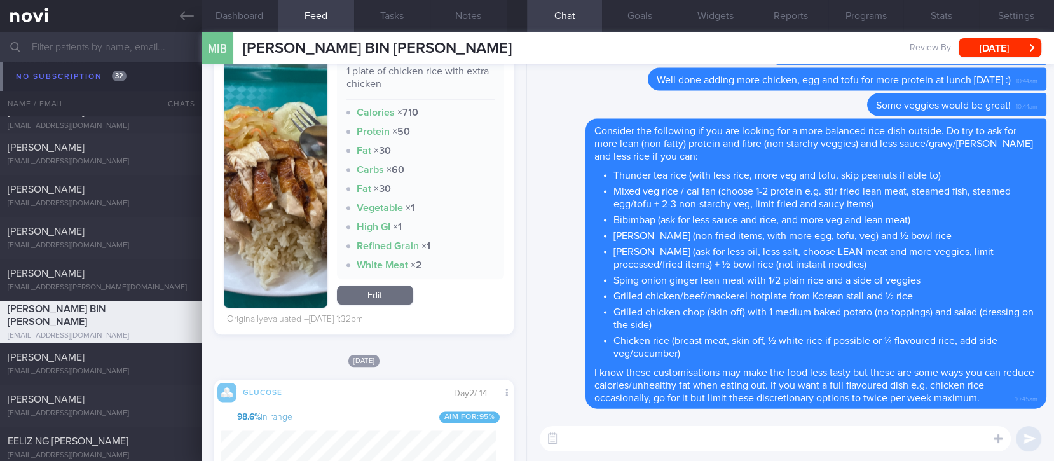
click at [670, 442] on textarea at bounding box center [775, 438] width 471 height 25
paste textarea "Loremips dol sitametco ad eli sed doeiusm tem i utla etdolore magn aliq enimadm…"
type textarea "Loremips dol sitametco ad eli sed doeiusm tem i utla etdolore magn aliq enimadm…"
paste textarea "Loremips dol sitametco ad eli sed doeiusm tem i utla etdolore magn aliq enimadm…"
type textarea "Loremips dol sitametco ad eli sed doeiusm tem i utla etdolore magn aliq enimadm…"
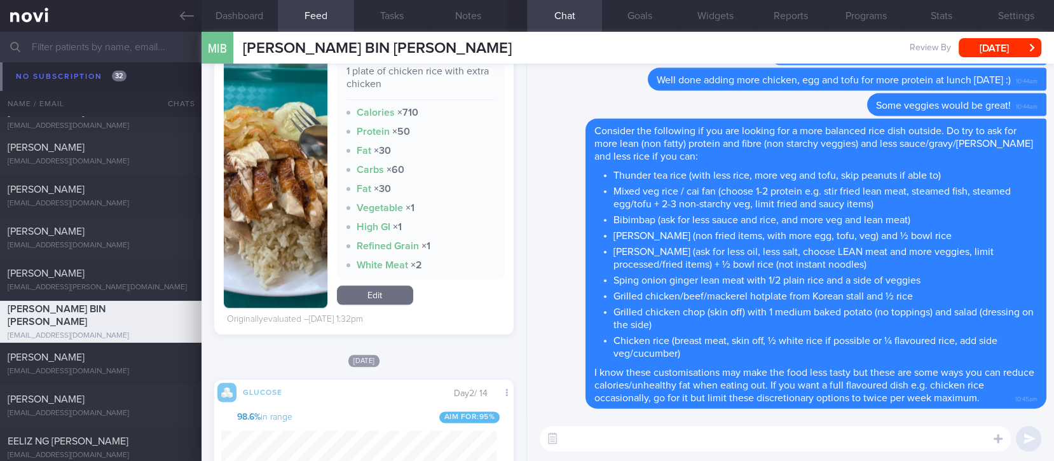
click at [647, 436] on textarea at bounding box center [775, 438] width 471 height 25
paste textarea "For healthier hawker meals, you can refer to my [list]([URL][DOMAIN_NAME]) I cr…"
type textarea "For healthier hawker meals, you can refer to my [list]([URL][DOMAIN_NAME]) I cr…"
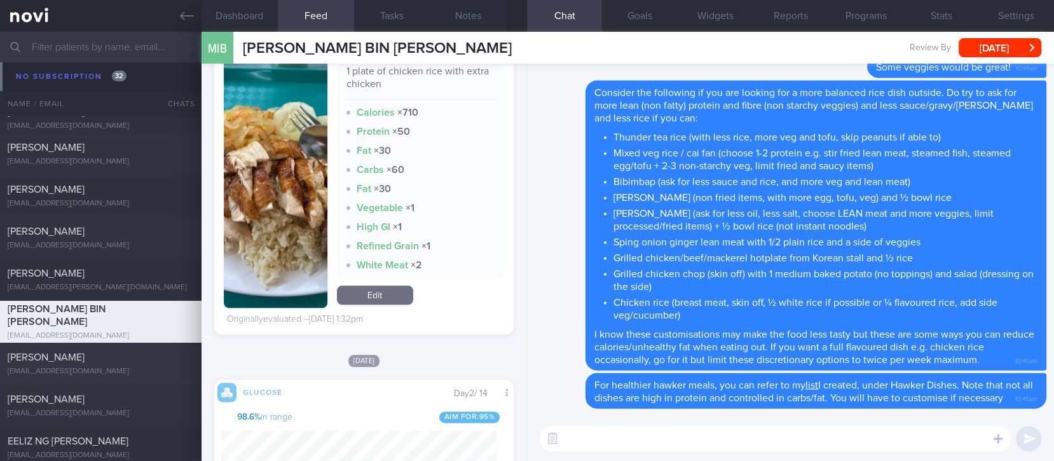
click at [124, 367] on div "[EMAIL_ADDRESS][DOMAIN_NAME]" at bounding box center [101, 372] width 186 height 10
type input "Tracked"
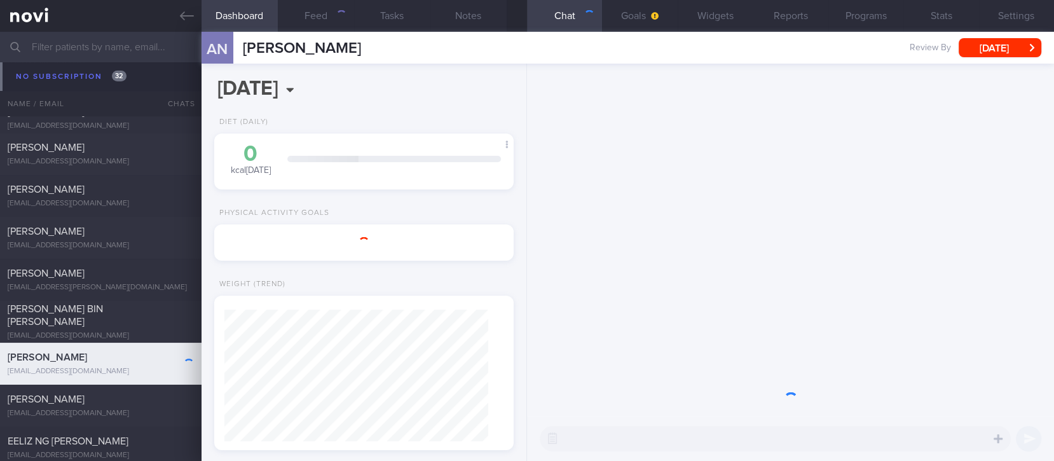
scroll to position [149, 264]
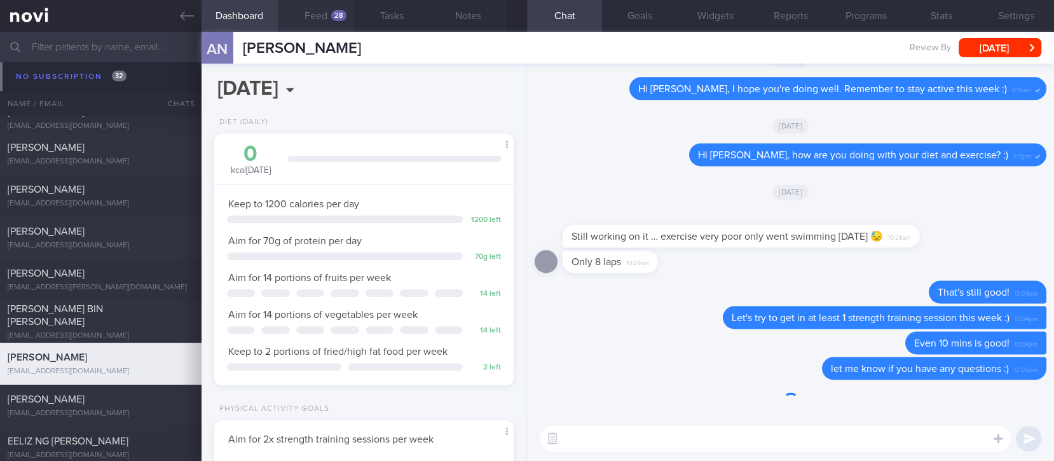
click at [321, 24] on button "Feed 28" at bounding box center [316, 16] width 76 height 32
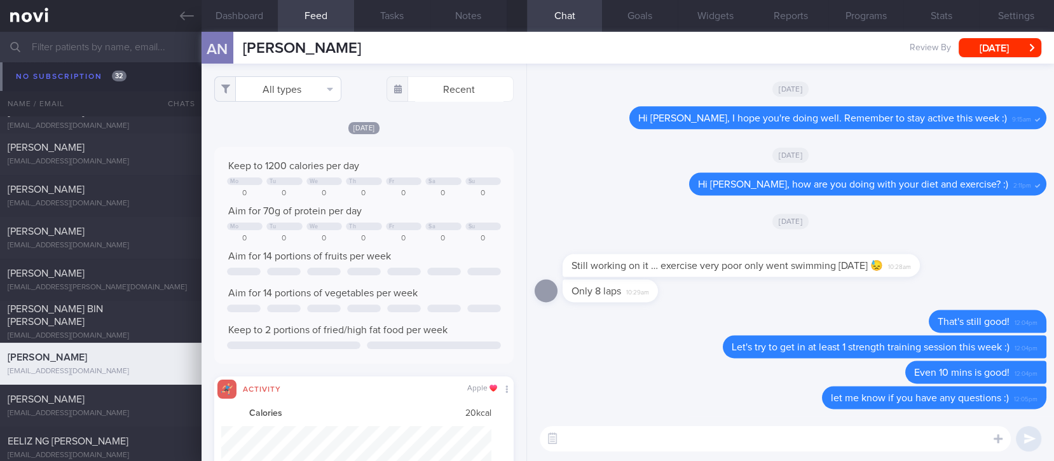
scroll to position [67, 270]
click at [318, 84] on button "All types" at bounding box center [277, 88] width 127 height 25
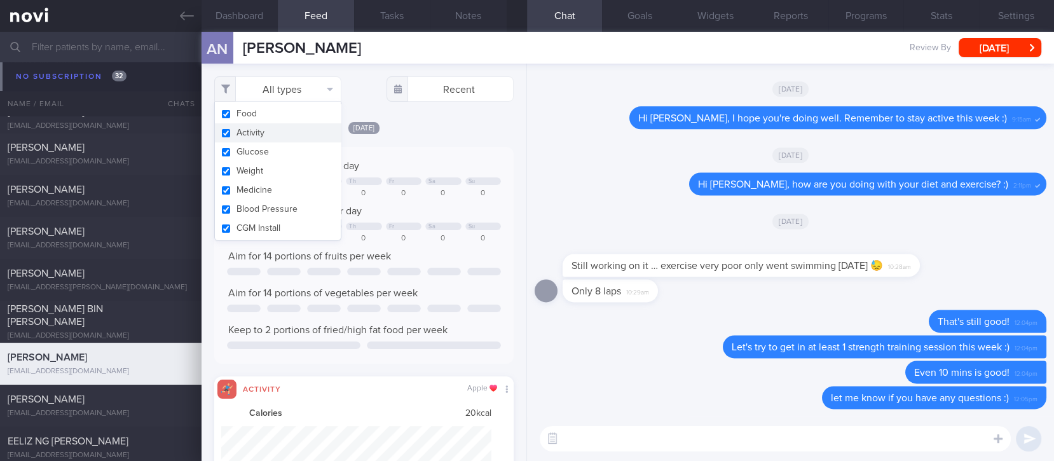
click at [285, 138] on button "Activity" at bounding box center [278, 132] width 126 height 19
checkbox input "false"
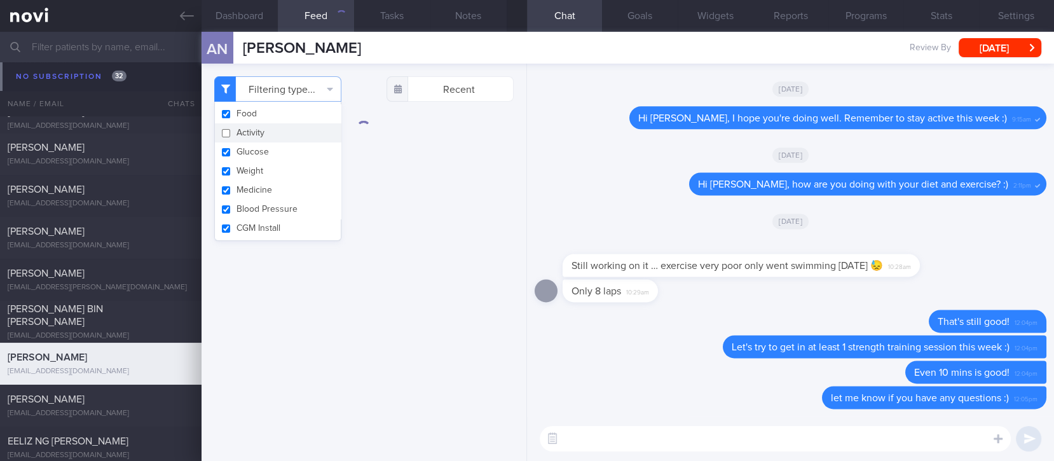
click at [378, 158] on div "Filtering type... Food Activity Glucose Weight Medicine Blood Pressure [MEDICAL…" at bounding box center [364, 262] width 325 height 397
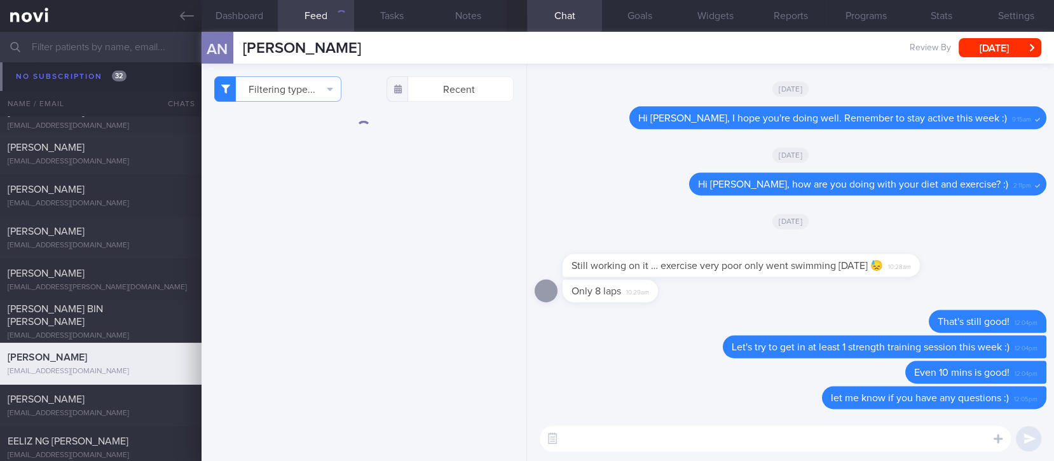
click at [420, 303] on div "Filtering type... Food Activity Glucose Weight Medicine Blood Pressure [MEDICAL…" at bounding box center [364, 262] width 325 height 397
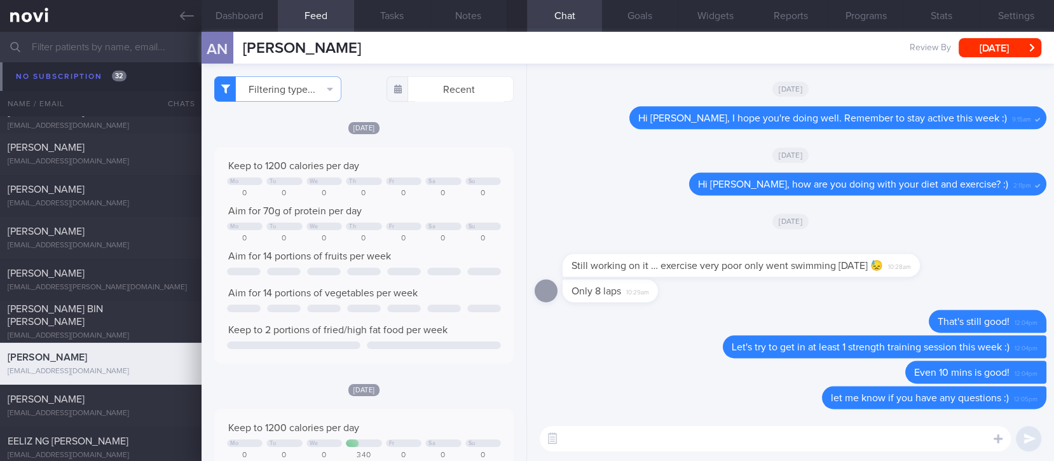
click at [397, 247] on div "Keep to 1200 calories per day Mo Tu We Th Fr Sa Su 0 0 0 0 0 0 0 Aim for 70g of…" at bounding box center [364, 255] width 274 height 191
click at [810, 436] on textarea at bounding box center [775, 438] width 471 height 25
click at [809, 436] on textarea at bounding box center [775, 438] width 471 height 25
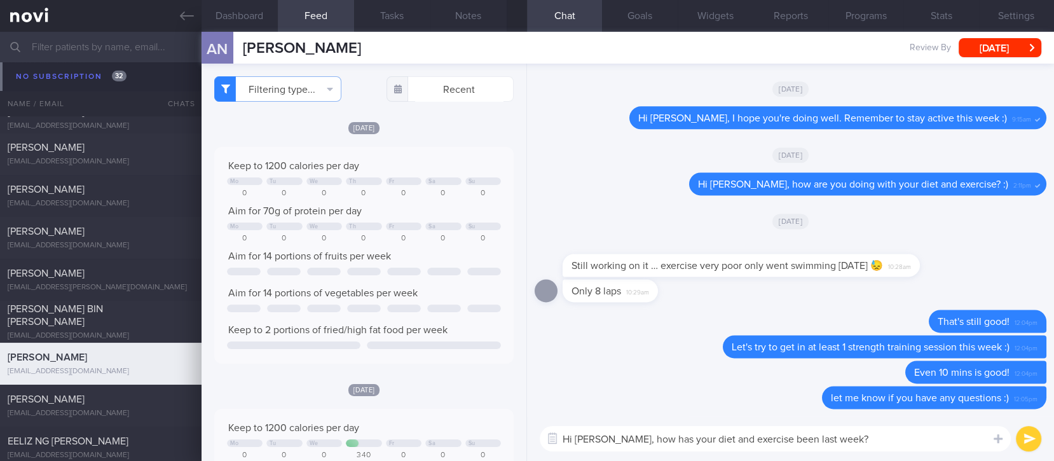
click at [638, 439] on textarea "Hi [PERSON_NAME], how has your diet and exercise been last week?" at bounding box center [775, 438] width 471 height 25
click at [880, 439] on textarea "Hi [PERSON_NAME], how was your diet and exercise been last week?" at bounding box center [775, 438] width 471 height 25
type textarea "Hi [PERSON_NAME], how was your diet and exercise been last week? :)"
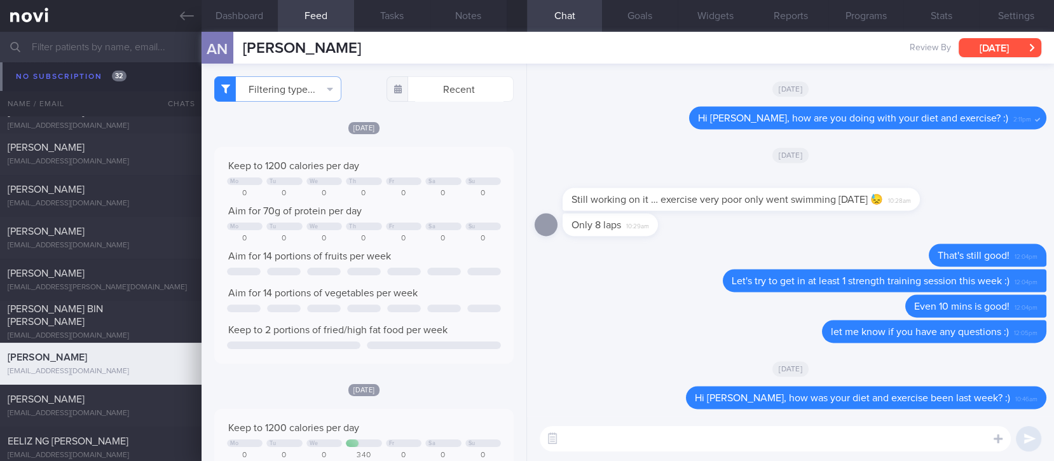
click at [1014, 39] on button "[DATE]" at bounding box center [1000, 47] width 83 height 19
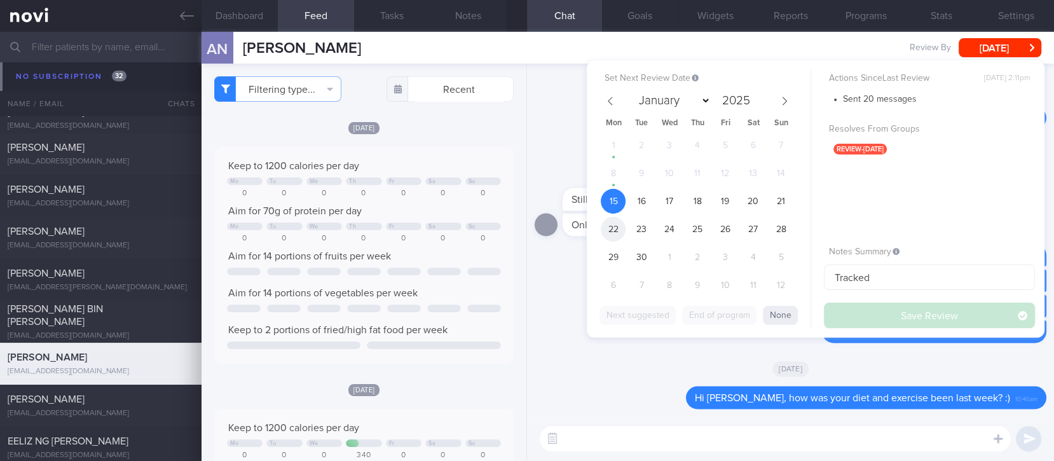
click at [612, 224] on span "22" at bounding box center [613, 229] width 25 height 25
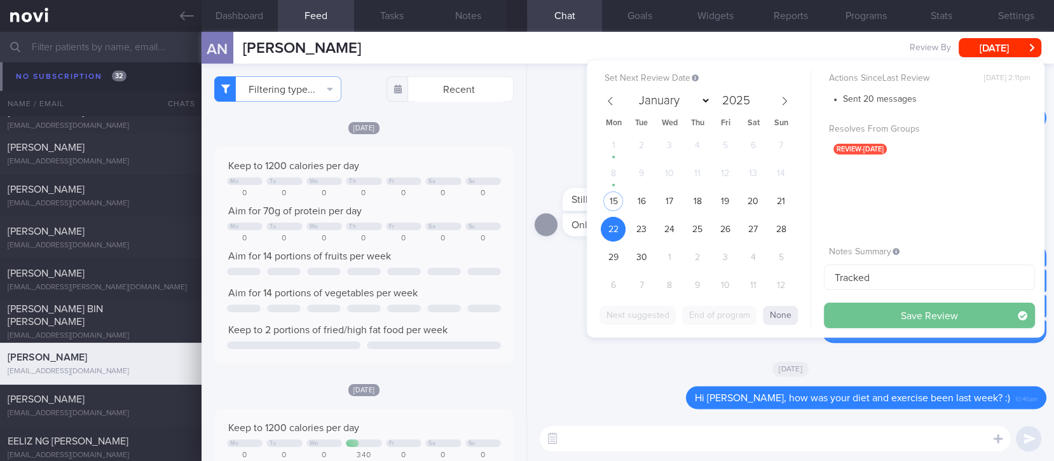
click at [879, 318] on button "Save Review" at bounding box center [929, 315] width 211 height 25
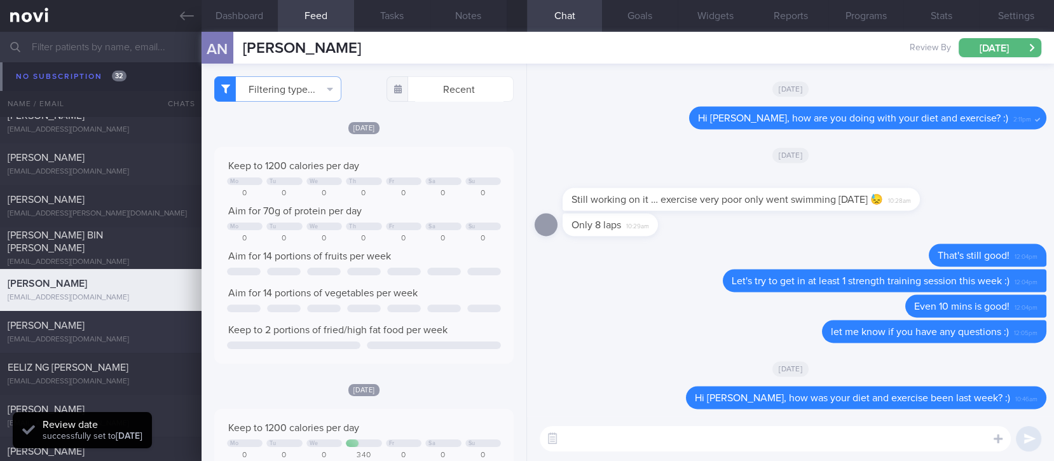
scroll to position [10146, 0]
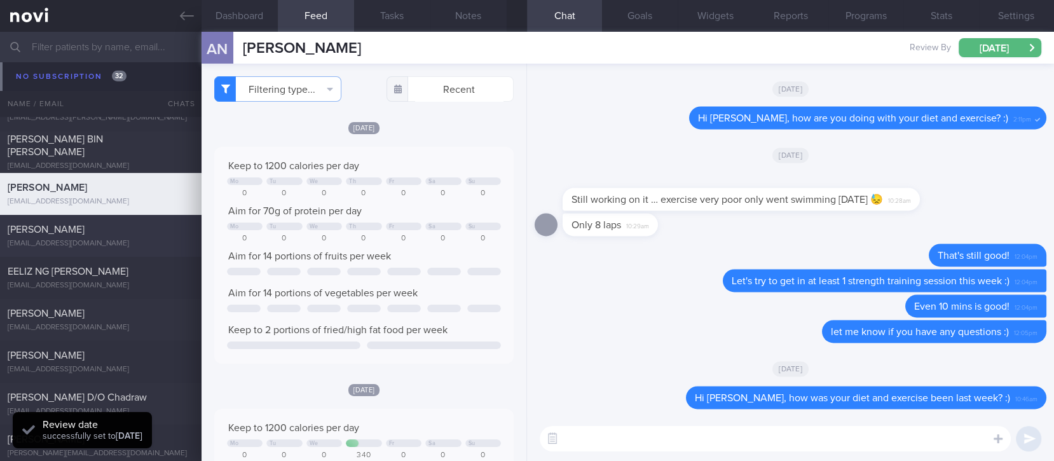
click at [152, 237] on div "[PERSON_NAME] [EMAIL_ADDRESS][DOMAIN_NAME]" at bounding box center [101, 235] width 202 height 25
type input "tracked"
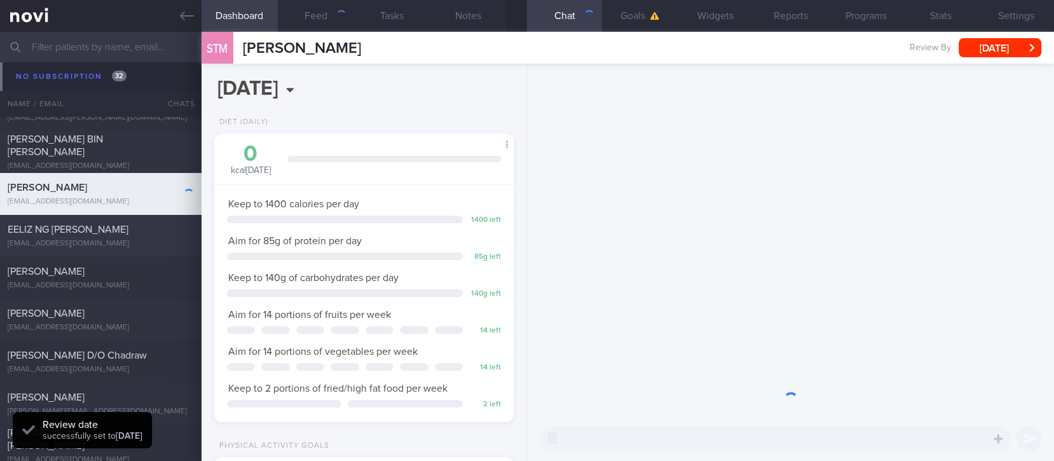
scroll to position [149, 264]
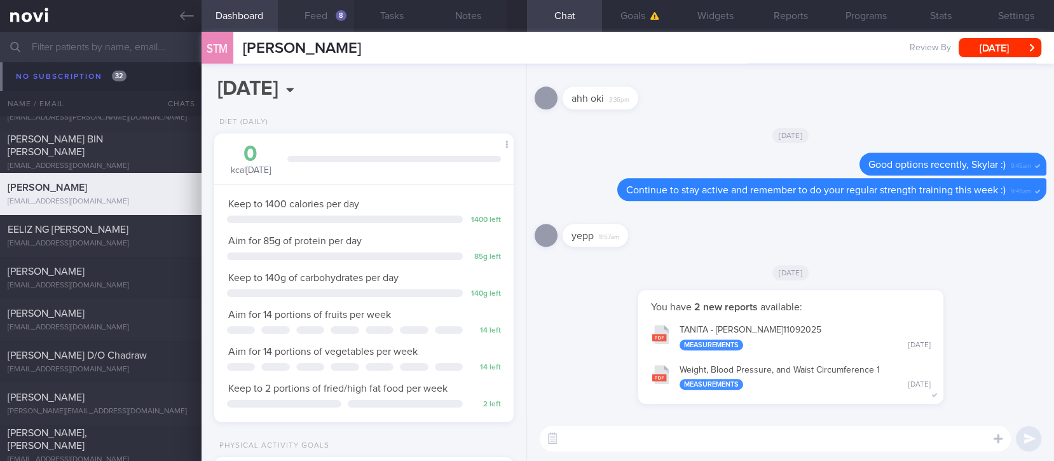
click at [326, 18] on button "Feed 8" at bounding box center [316, 16] width 76 height 32
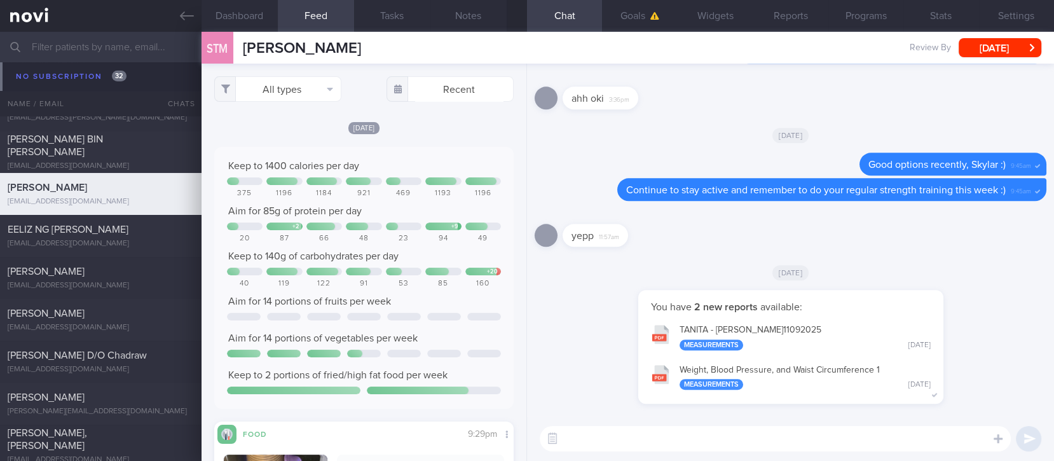
click at [291, 102] on div "All types Food Activity Glucose Weight Medicine Blood Pressure [MEDICAL_DATA] I…" at bounding box center [364, 262] width 325 height 397
click at [300, 86] on button "All types" at bounding box center [277, 88] width 127 height 25
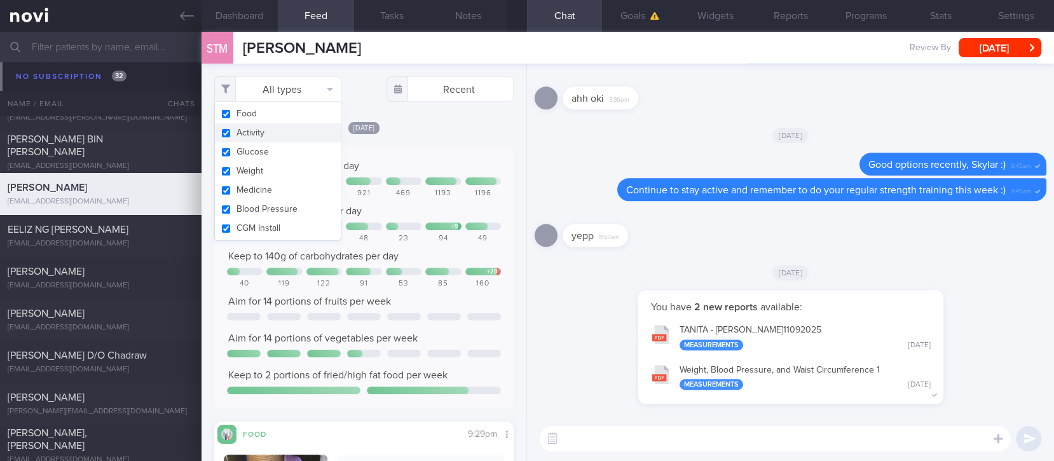
click at [275, 130] on button "Activity" at bounding box center [278, 132] width 126 height 19
checkbox input "false"
click at [427, 189] on div "1193" at bounding box center [443, 194] width 36 height 10
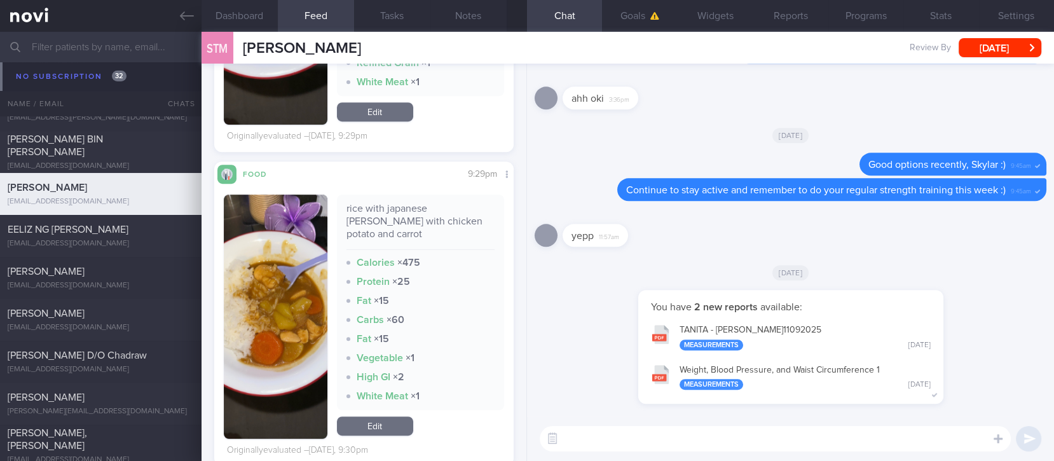
scroll to position [423, 0]
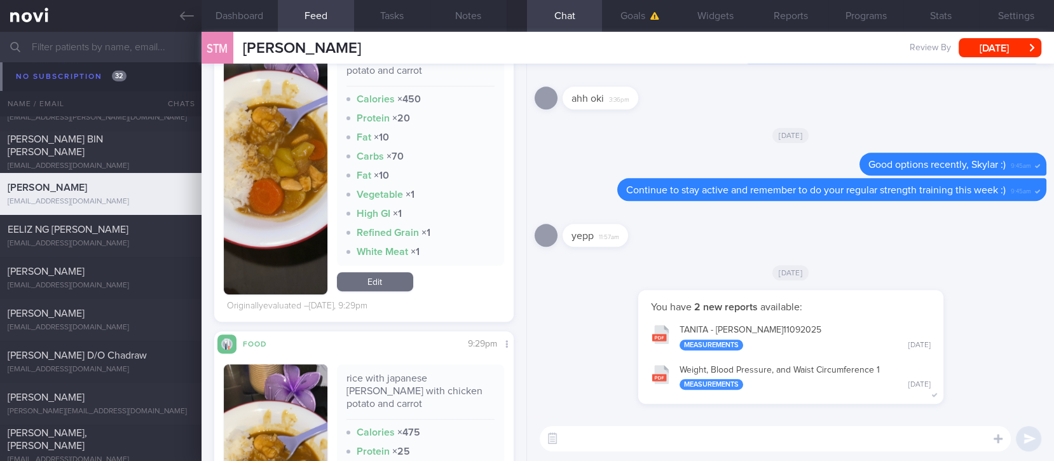
click at [384, 272] on link "Edit" at bounding box center [375, 281] width 76 height 19
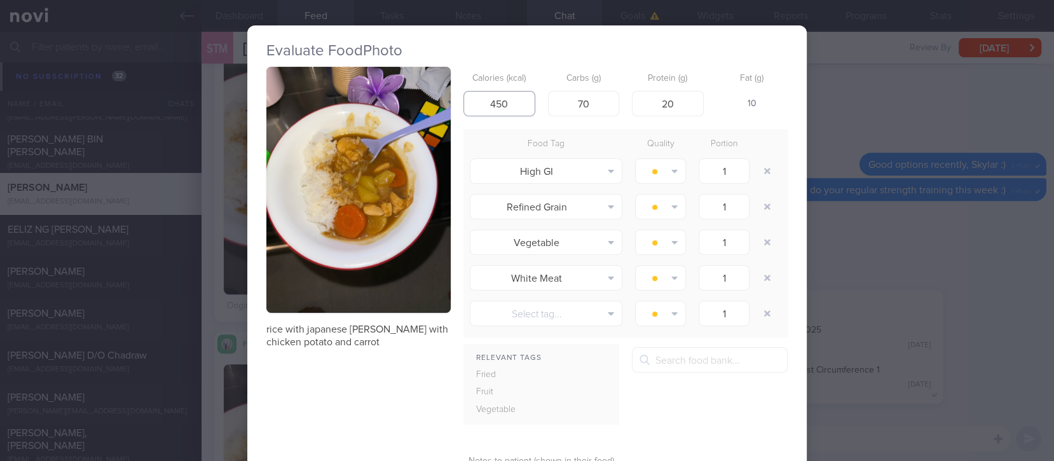
drag, startPoint x: 512, startPoint y: 96, endPoint x: 456, endPoint y: 97, distance: 56.0
click at [456, 97] on div "rice with japanese [PERSON_NAME] with chicken potato and carrot Calories (kcal)…" at bounding box center [526, 304] width 521 height 474
drag, startPoint x: 586, startPoint y: 104, endPoint x: 620, endPoint y: 109, distance: 34.6
click at [620, 109] on div "Calories (kcal) Carbs (g) 70 Protein (g) 20 Fat (g) -" at bounding box center [626, 92] width 324 height 50
type input "7"
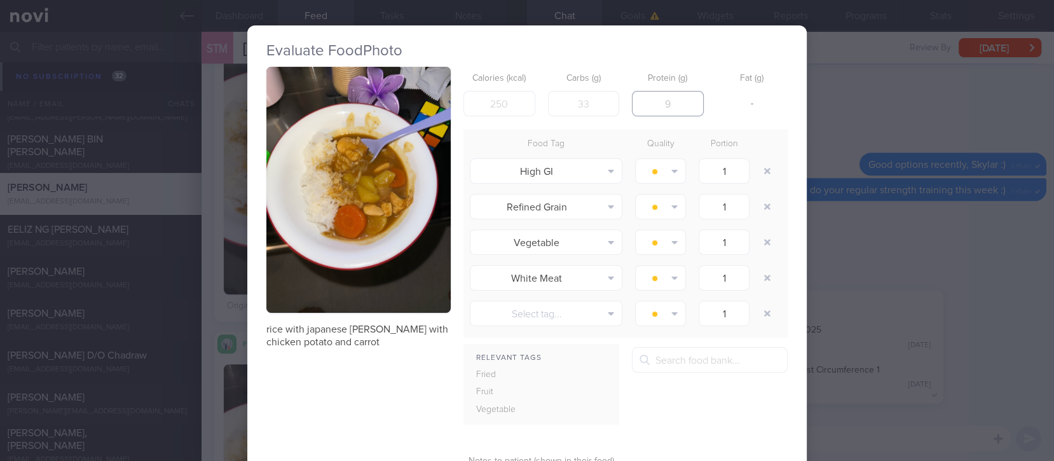
drag, startPoint x: 670, startPoint y: 100, endPoint x: 620, endPoint y: 110, distance: 50.6
click at [620, 110] on div "Calories (kcal) Carbs (g) Protein (g) Fat (g) -" at bounding box center [626, 92] width 324 height 50
click at [766, 168] on button "button" at bounding box center [767, 171] width 23 height 23
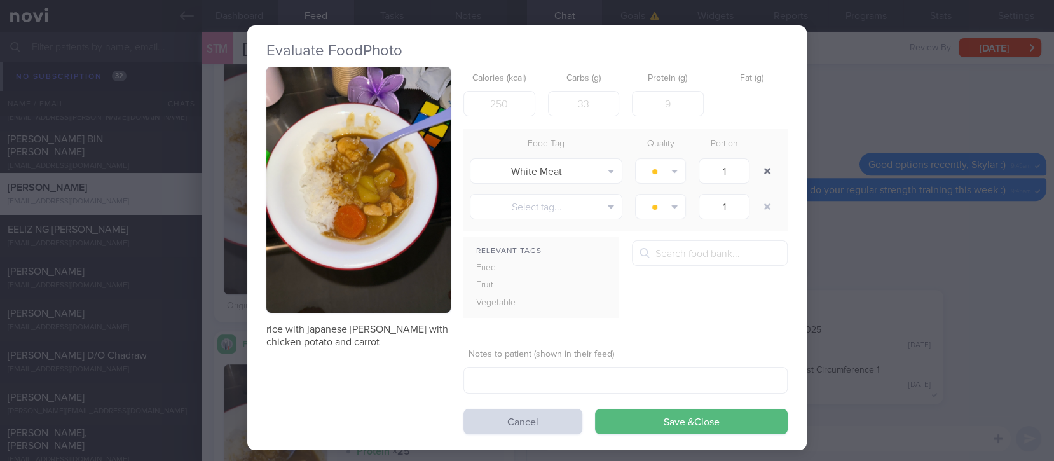
click at [766, 168] on button "button" at bounding box center [767, 171] width 23 height 23
click at [766, 168] on div at bounding box center [768, 171] width 25 height 36
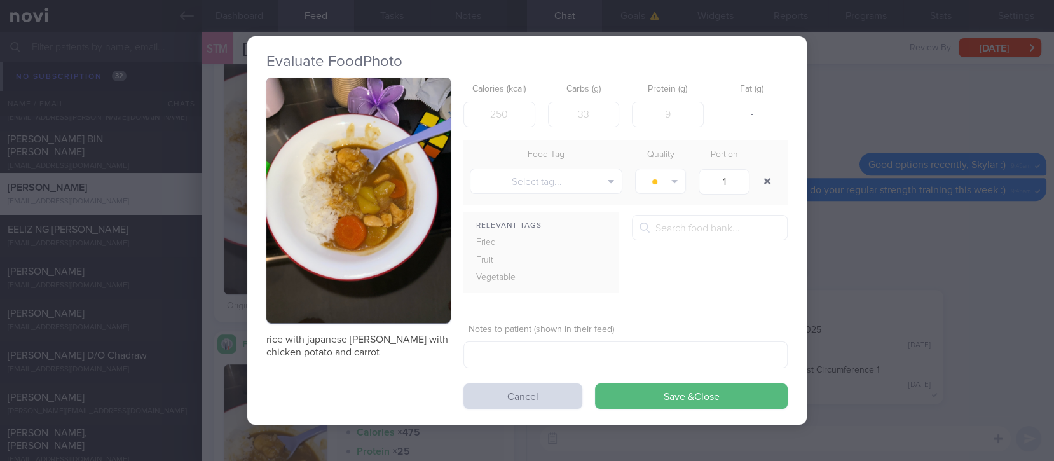
click at [766, 168] on div at bounding box center [768, 181] width 25 height 36
click at [767, 188] on button "button" at bounding box center [767, 181] width 23 height 23
drag, startPoint x: 767, startPoint y: 188, endPoint x: 766, endPoint y: 206, distance: 17.8
click at [767, 188] on button "button" at bounding box center [767, 181] width 23 height 23
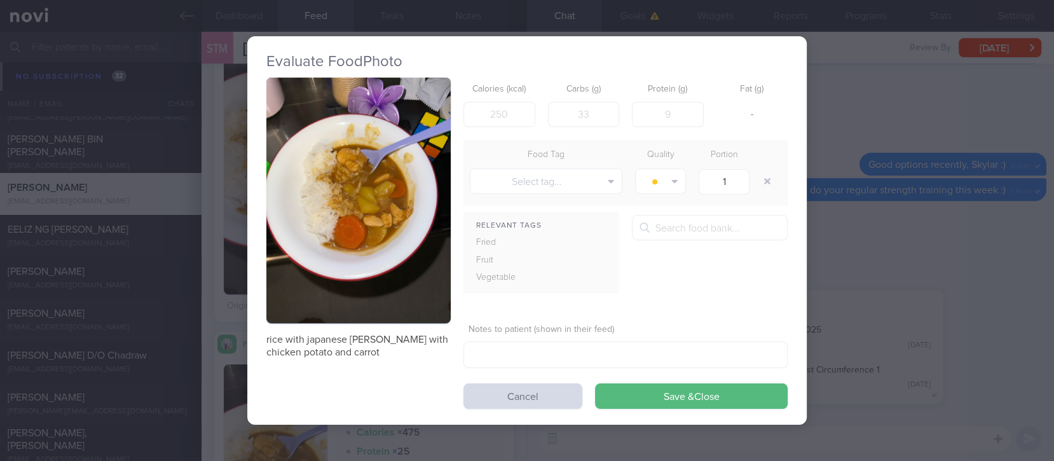
click at [770, 189] on button "button" at bounding box center [767, 181] width 23 height 23
click at [678, 392] on button "Save & Close" at bounding box center [691, 395] width 193 height 25
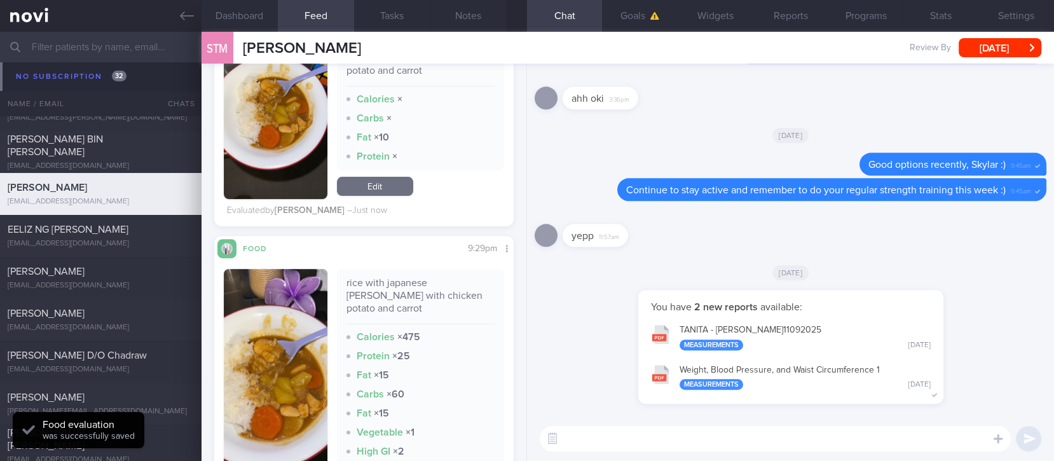
click at [759, 252] on div "yepp 11:57am" at bounding box center [791, 232] width 512 height 46
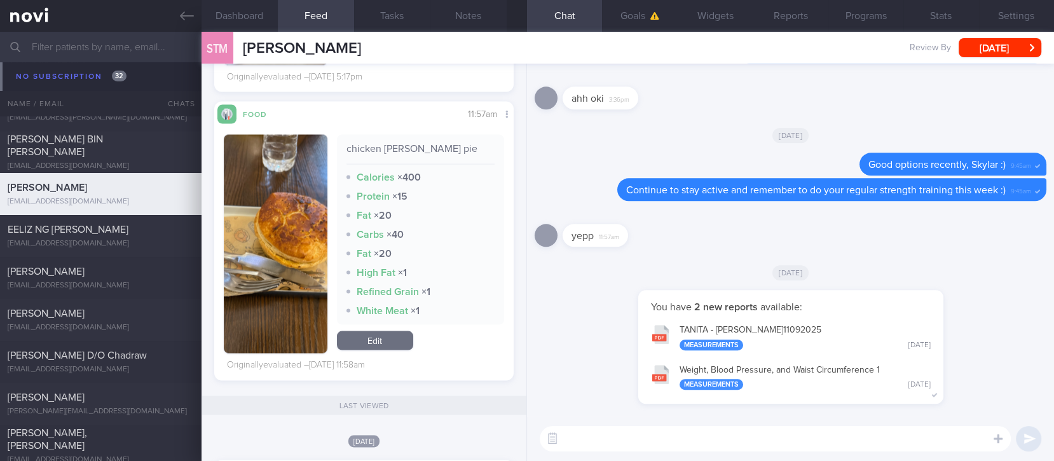
scroll to position [2035, 0]
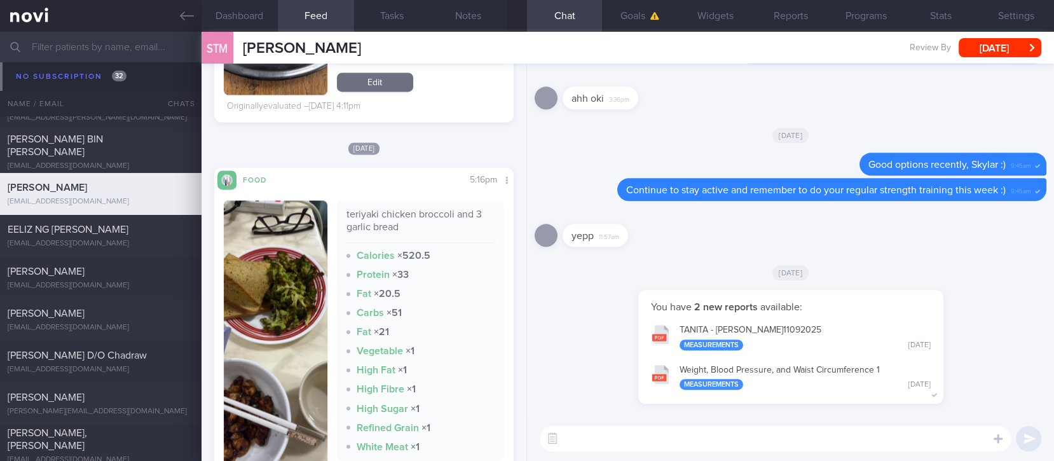
click at [656, 432] on textarea at bounding box center [775, 438] width 471 height 25
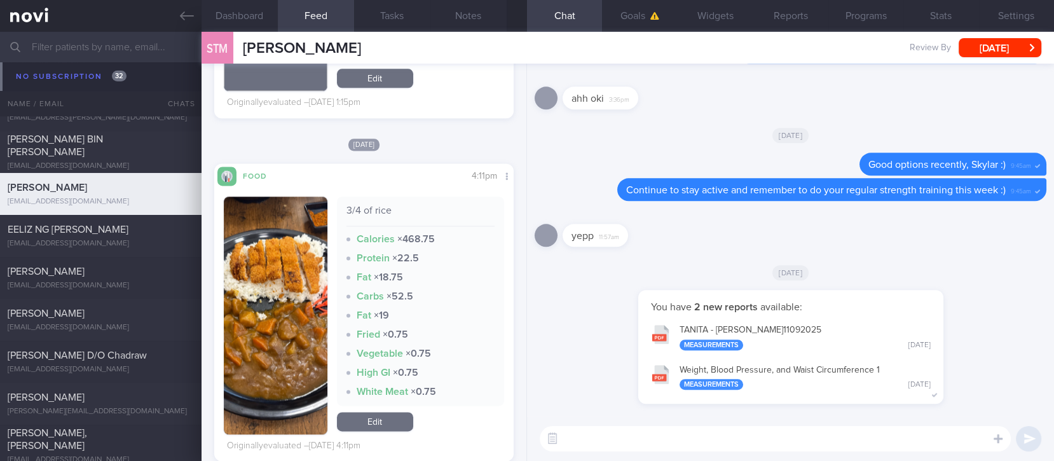
type textarea "S"
type textarea "Noted some tasty food over the weekend :)"
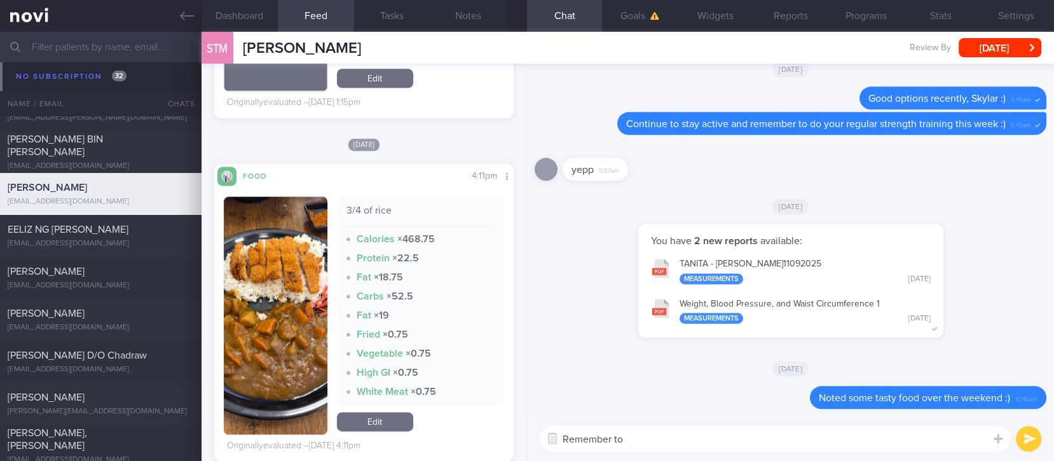
drag, startPoint x: 730, startPoint y: 435, endPoint x: 435, endPoint y: 437, distance: 295.0
click at [436, 437] on div "Dashboard Feed 8 Tasks Notes Chat Goals Widgets Reports Programs Stats Settings…" at bounding box center [628, 246] width 853 height 429
type textarea "Good portion control!"
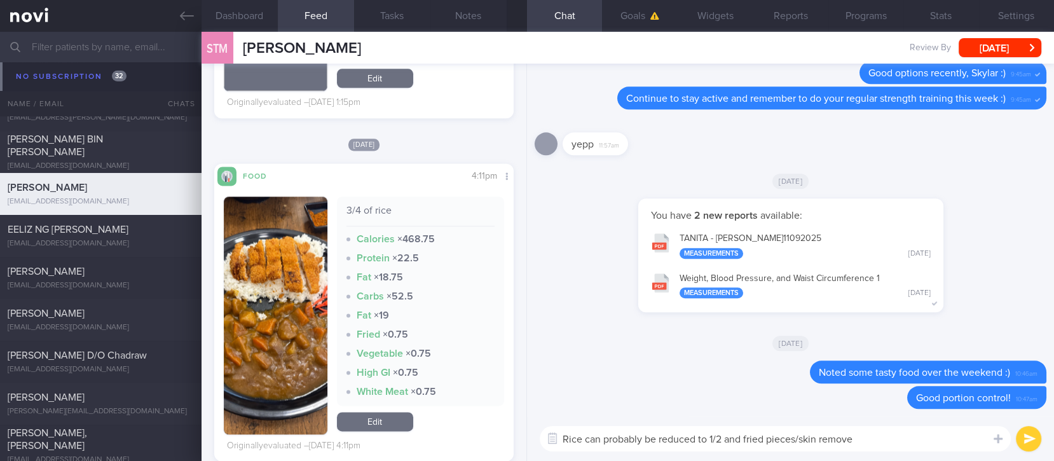
type textarea "Rice can probably be reduced to 1/2 and fried pieces/skin removed"
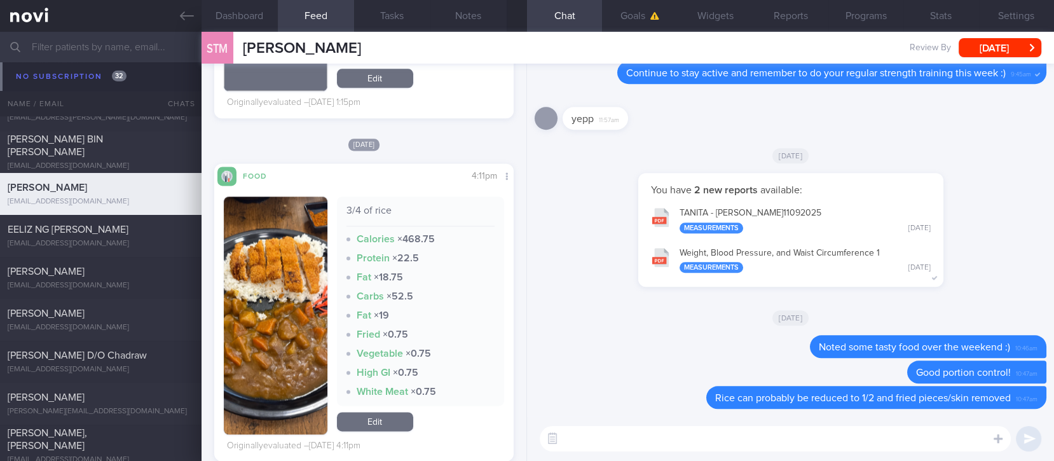
paste textarea "Use the 3R method when eating out: 1. Reduce - reduce carbohydrate if portion i…"
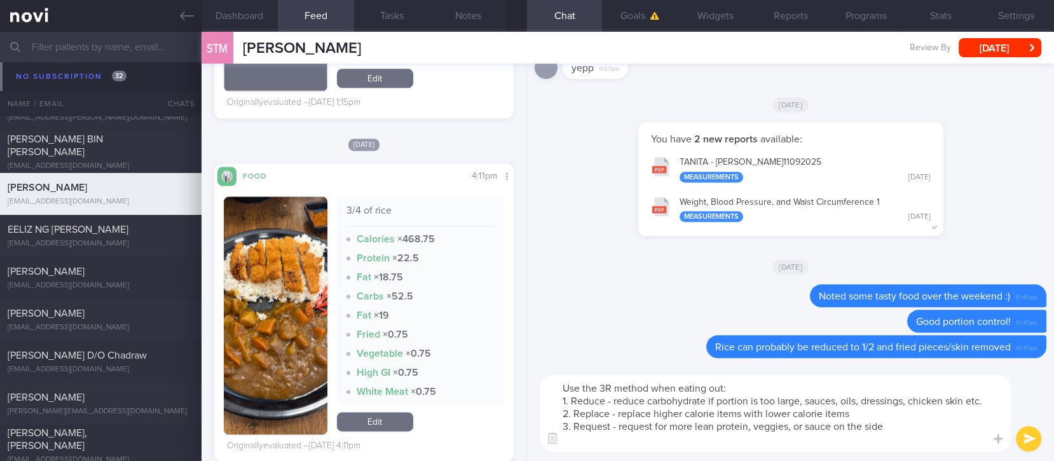
scroll to position [0, 0]
click at [732, 392] on textarea "Use the 3R method when eating out: 1. Reduce - reduce carbohydrate if portion i…" at bounding box center [775, 413] width 471 height 76
drag, startPoint x: 575, startPoint y: 384, endPoint x: 478, endPoint y: 381, distance: 96.7
click at [478, 381] on div "Dashboard Feed 8 Tasks Notes Chat Goals Widgets Reports Programs Stats Settings…" at bounding box center [628, 246] width 853 height 429
type textarea "Remember to ue the 3R method when eating out: 1. Reduce - reduce carbohydrate i…"
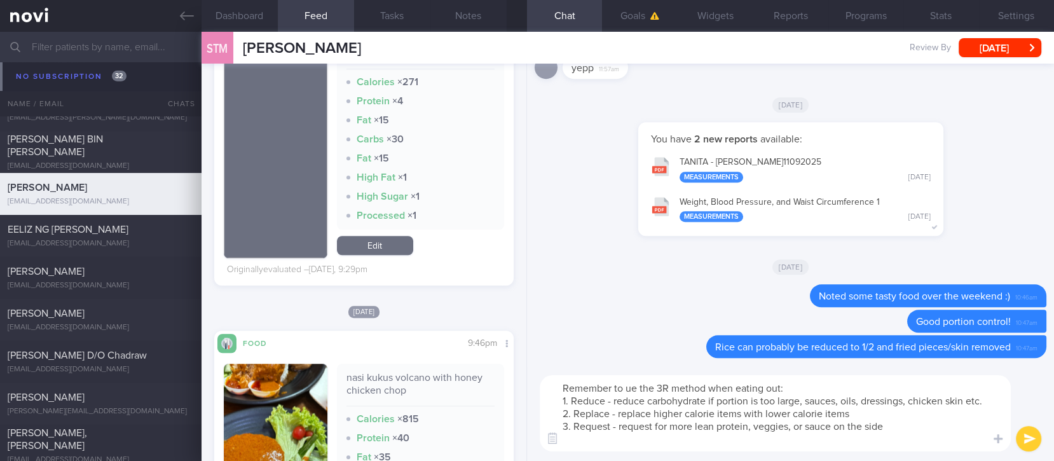
scroll to position [932, 0]
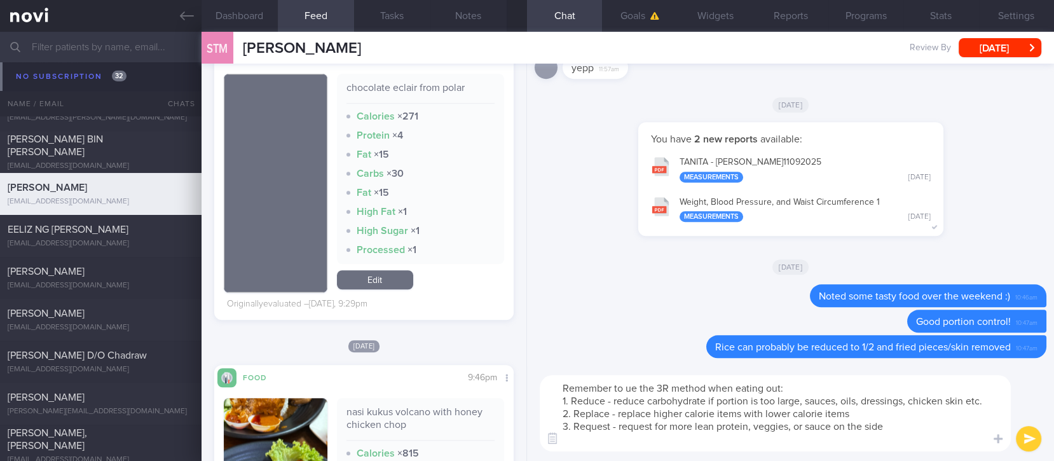
click at [626, 401] on textarea "Remember to ue the 3R method when eating out: 1. Reduce - reduce carbohydrate i…" at bounding box center [775, 413] width 471 height 76
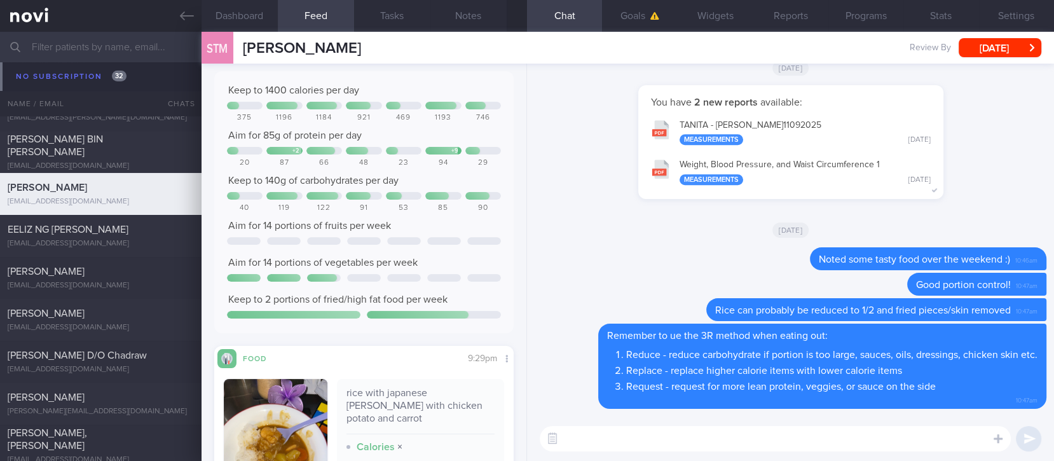
scroll to position [0, 0]
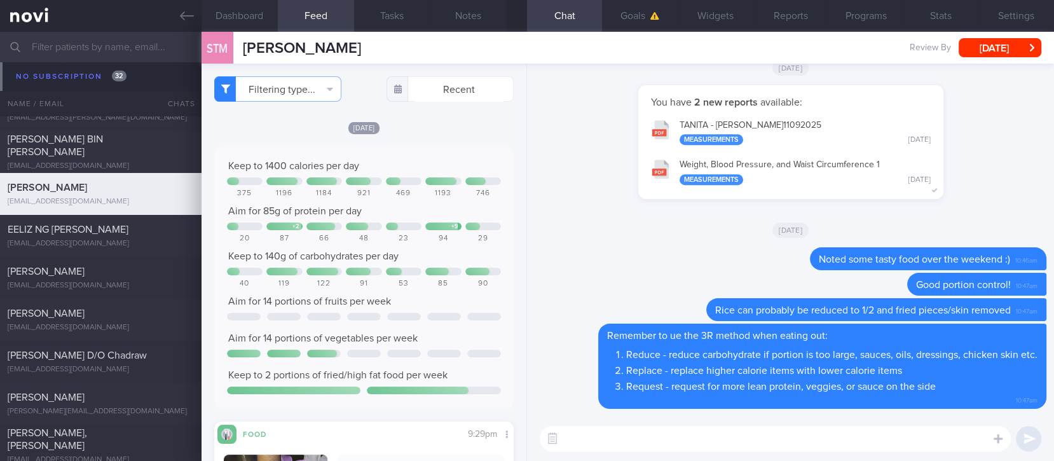
click at [641, 441] on textarea at bounding box center [775, 438] width 471 height 25
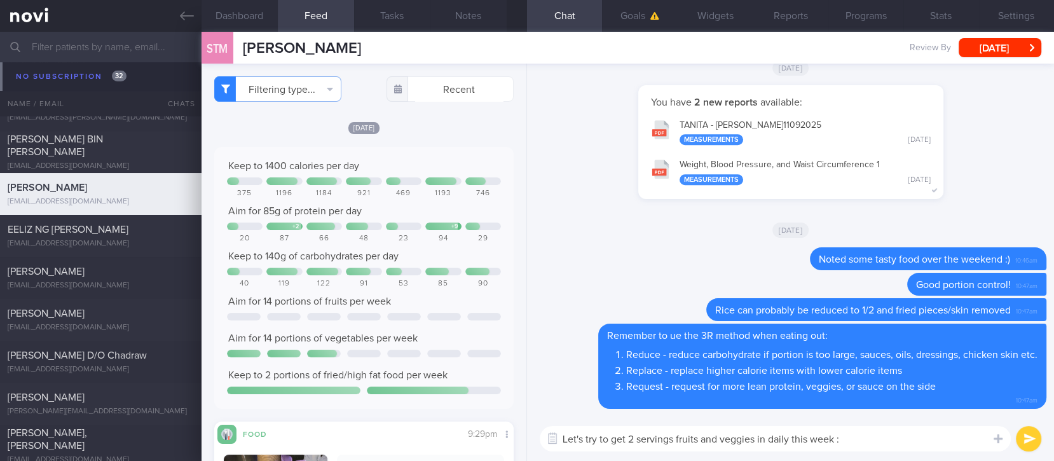
type textarea "Let's try to get 2 servings fruits and veggies in daily this week :)"
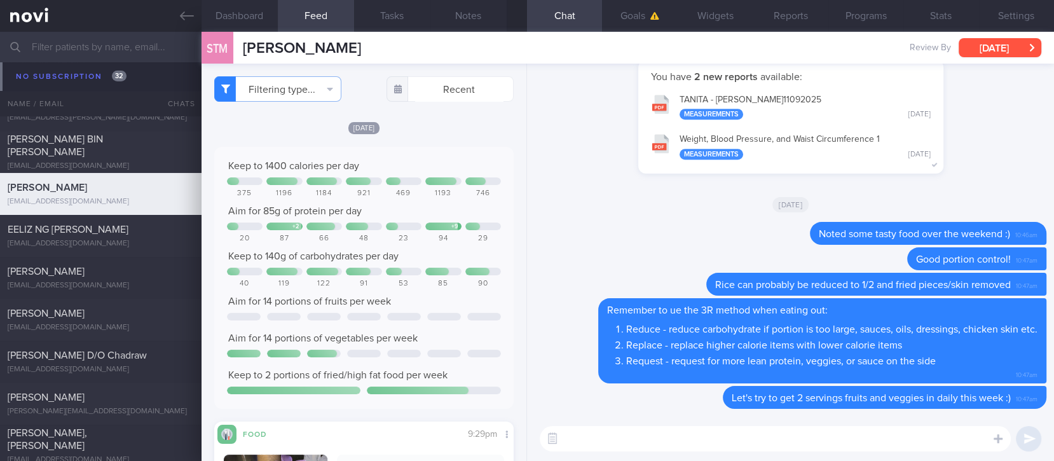
click at [1023, 43] on button "[DATE]" at bounding box center [1000, 47] width 83 height 19
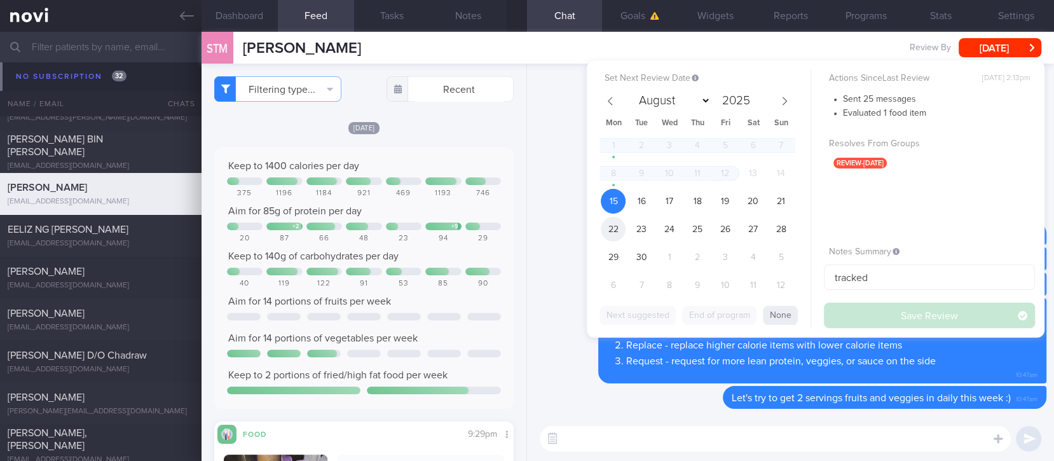
click at [610, 226] on span "22" at bounding box center [613, 229] width 25 height 25
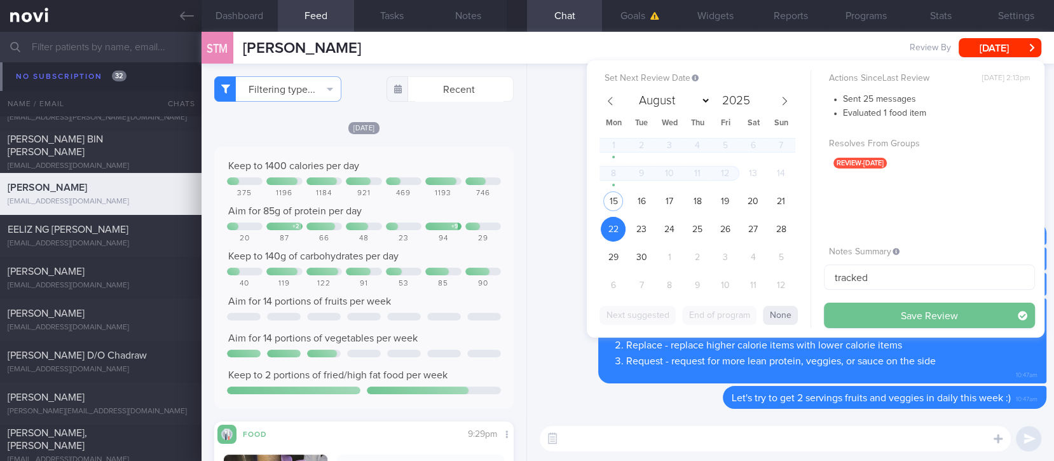
click at [886, 313] on button "Save Review" at bounding box center [929, 315] width 211 height 25
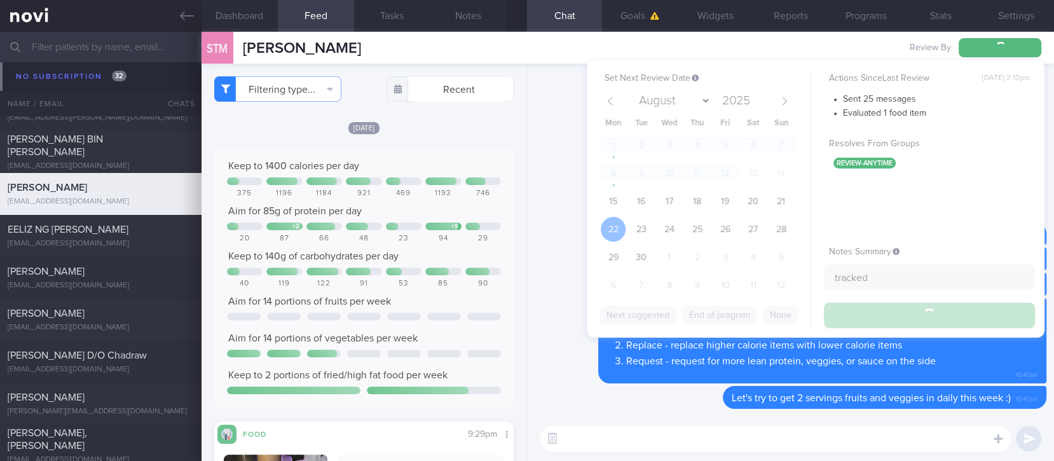
scroll to position [10146, 0]
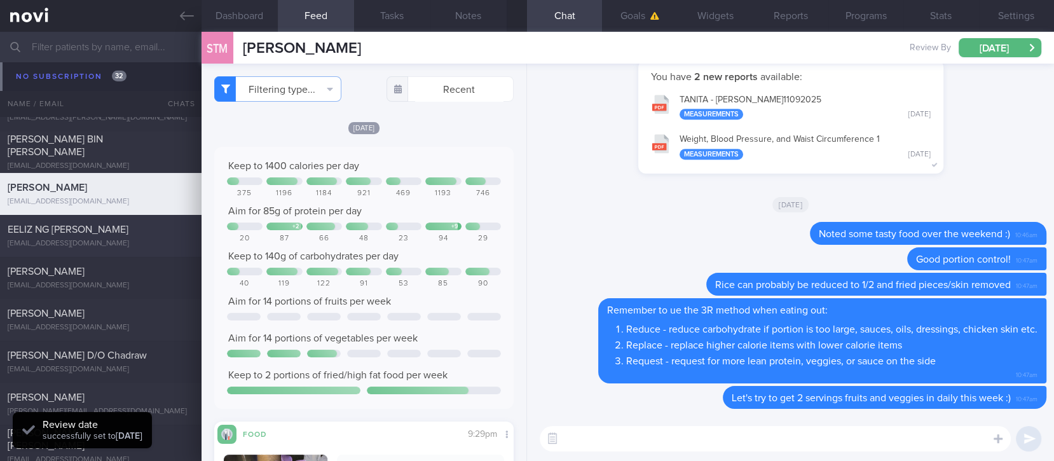
click at [132, 233] on div "EELIZ NG [PERSON_NAME]" at bounding box center [99, 229] width 183 height 13
type input "tracked."
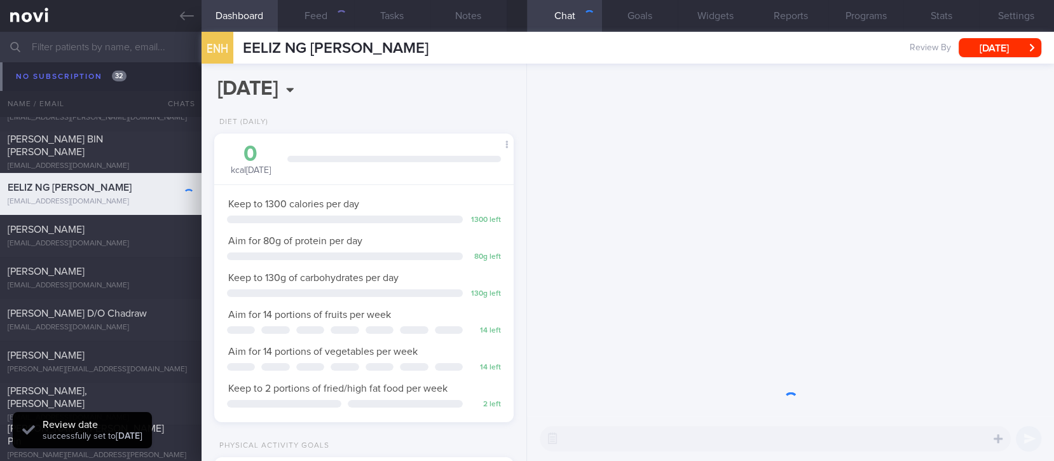
scroll to position [149, 264]
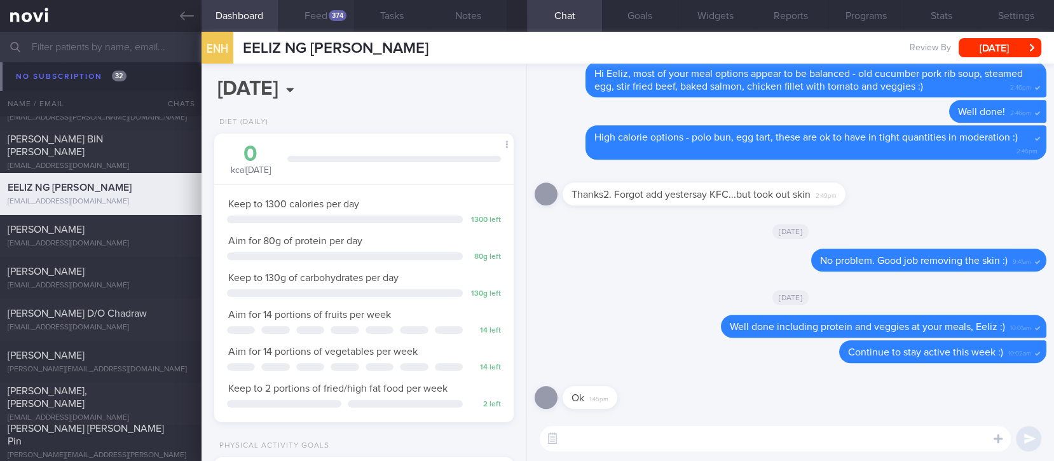
click at [319, 13] on button "Feed 374" at bounding box center [316, 16] width 76 height 32
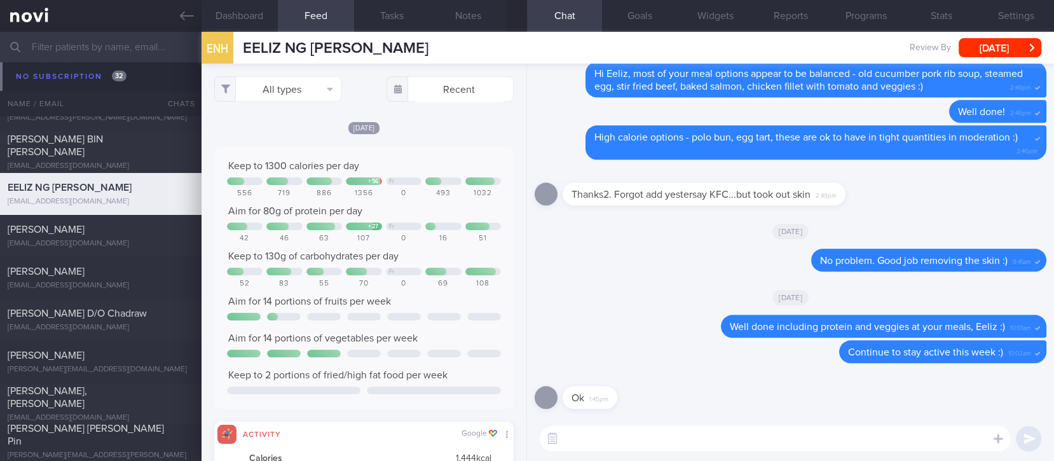
scroll to position [67, 270]
click at [296, 85] on button "All types" at bounding box center [277, 88] width 127 height 25
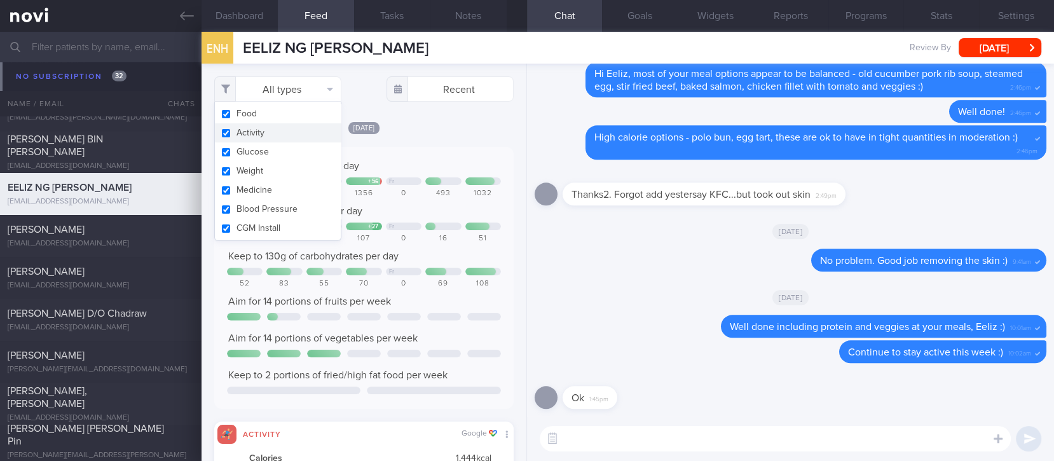
click at [273, 132] on button "Activity" at bounding box center [278, 132] width 126 height 19
checkbox input "false"
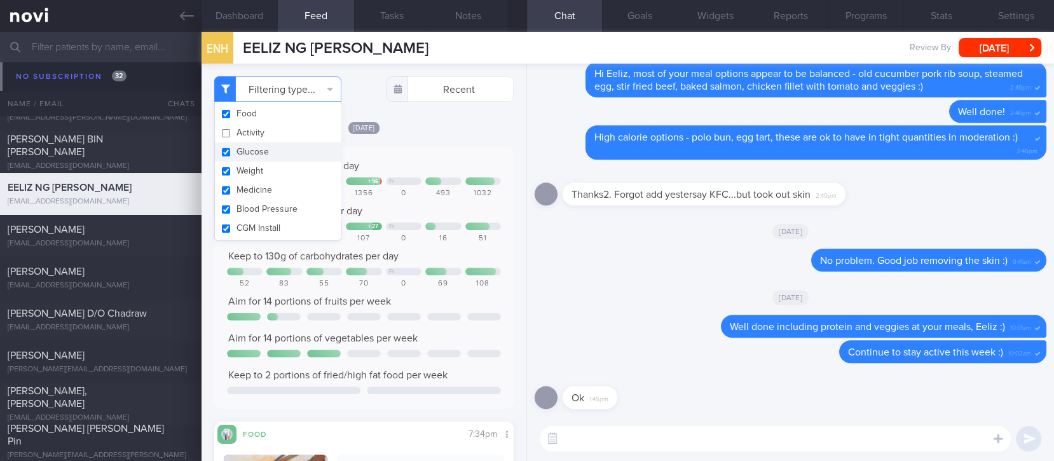
click at [402, 198] on div "Keep to 1300 calories per day + 56 Fr 556 719 886 1356 0 493 1032 Aim for 80g o…" at bounding box center [364, 278] width 274 height 237
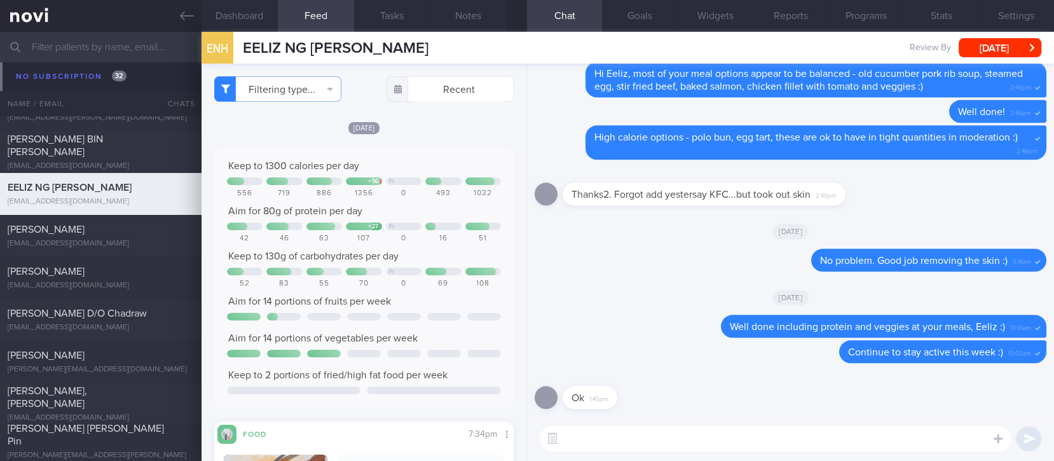
click at [403, 202] on div "Keep to 1300 calories per day + 56 Fr 556 719 886 1356 0 493 1032 Aim for 80g o…" at bounding box center [364, 278] width 274 height 237
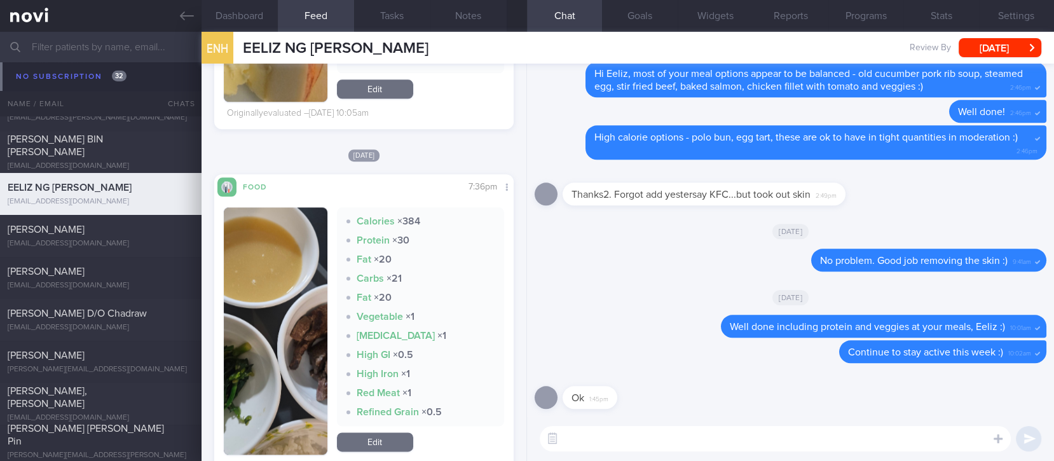
scroll to position [1780, 0]
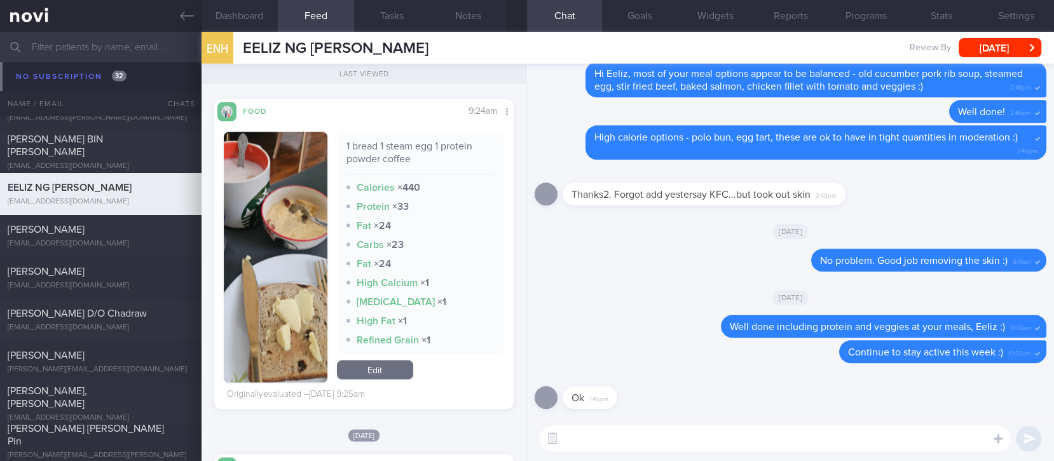
drag, startPoint x: 244, startPoint y: 286, endPoint x: 275, endPoint y: 281, distance: 31.6
click at [245, 286] on button "button" at bounding box center [276, 257] width 104 height 251
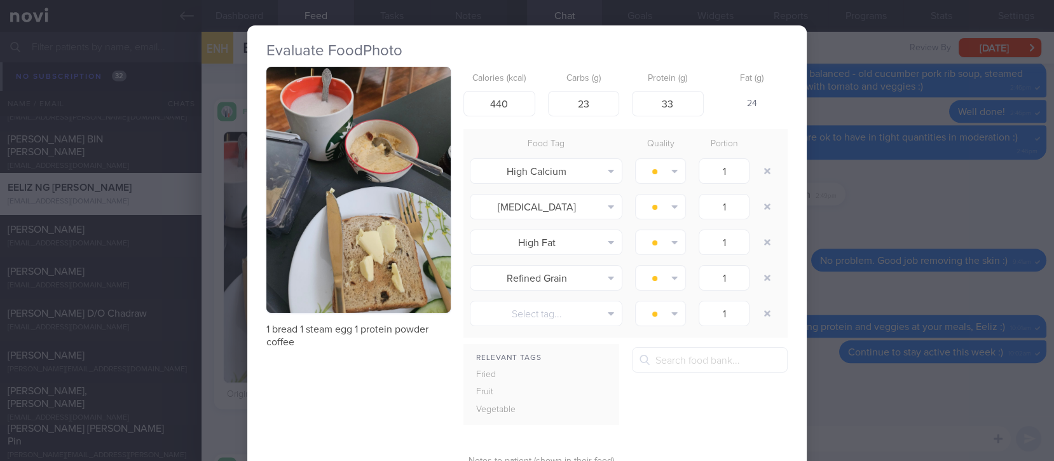
click at [343, 242] on img "button" at bounding box center [358, 190] width 184 height 246
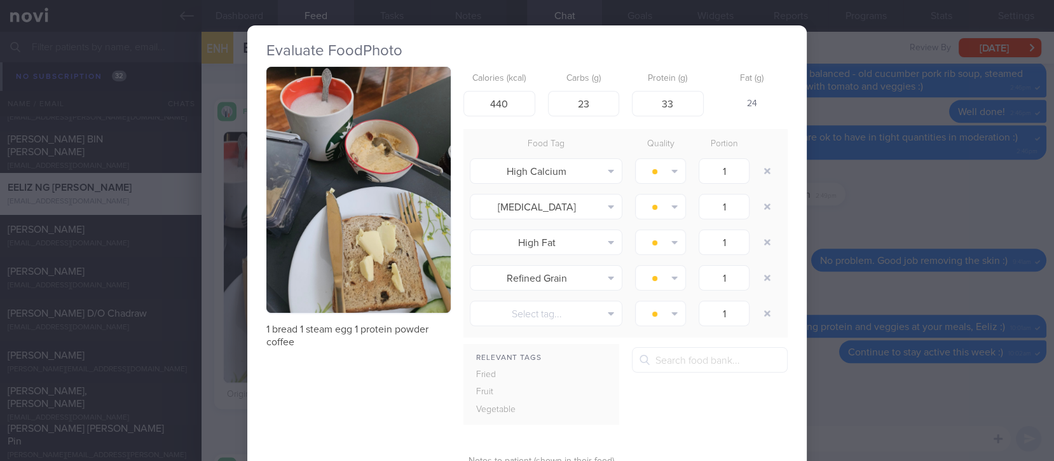
click at [875, 343] on div "Evaluate Food Photo 1 bread 1 steam egg 1 protein powder coffee Calories (kcal)…" at bounding box center [527, 230] width 1054 height 461
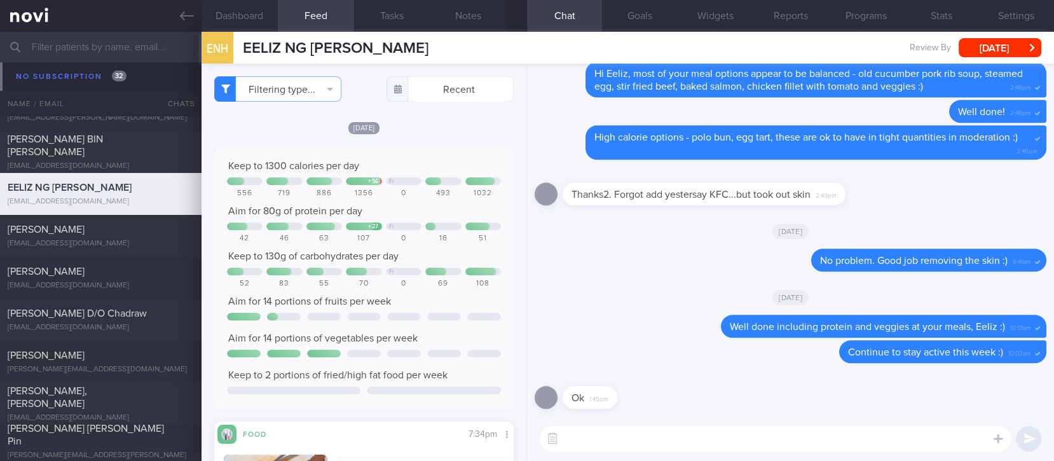
click at [689, 439] on textarea at bounding box center [775, 438] width 471 height 25
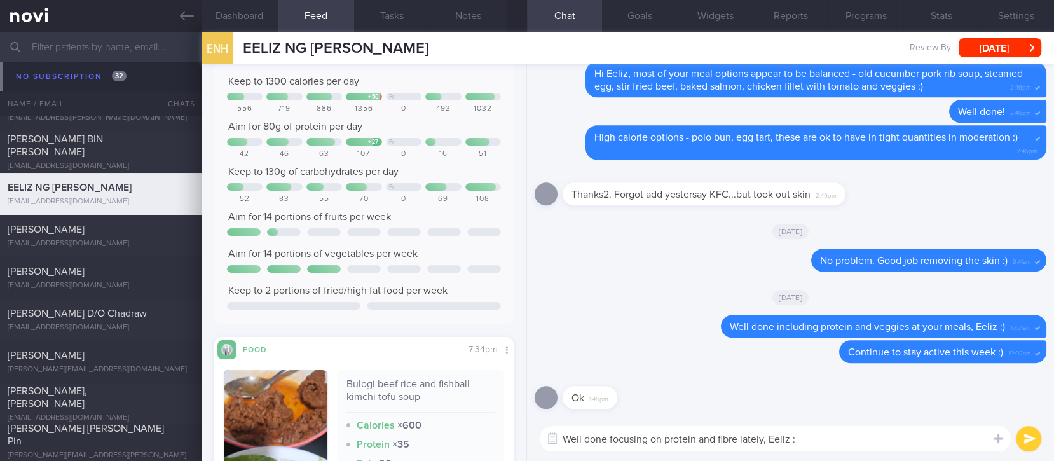
type textarea "Well done focusing on protein and fibre lately, Eeliz :)"
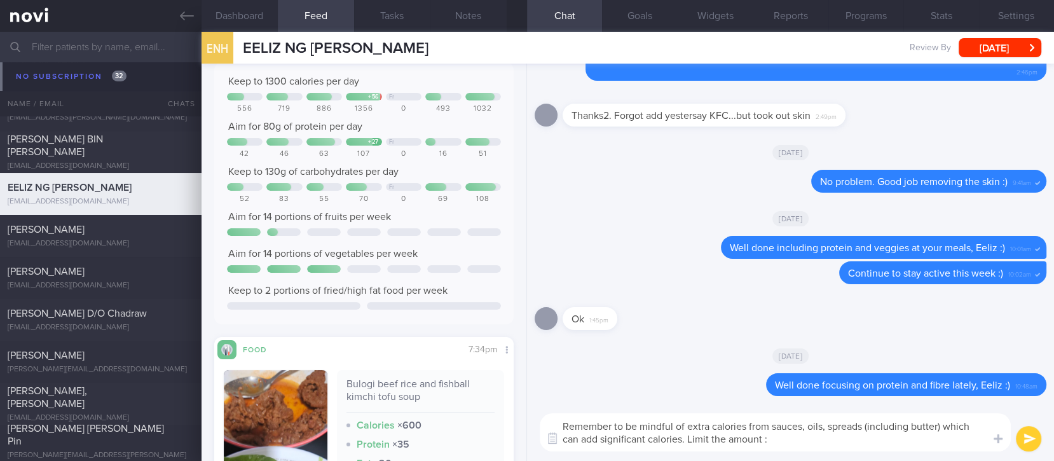
type textarea "Remember to be mindful of extra calories from sauces, oils, spreads (including …"
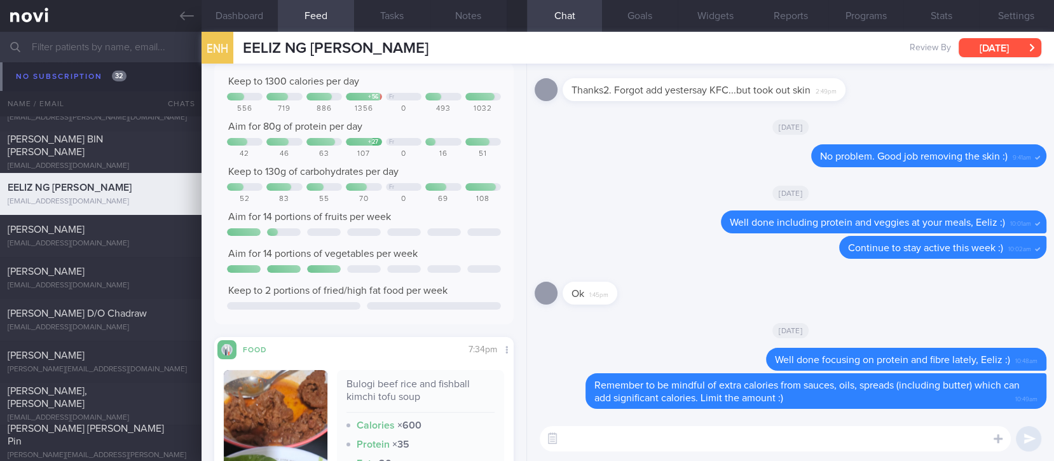
click at [1002, 49] on button "[DATE]" at bounding box center [1000, 47] width 83 height 19
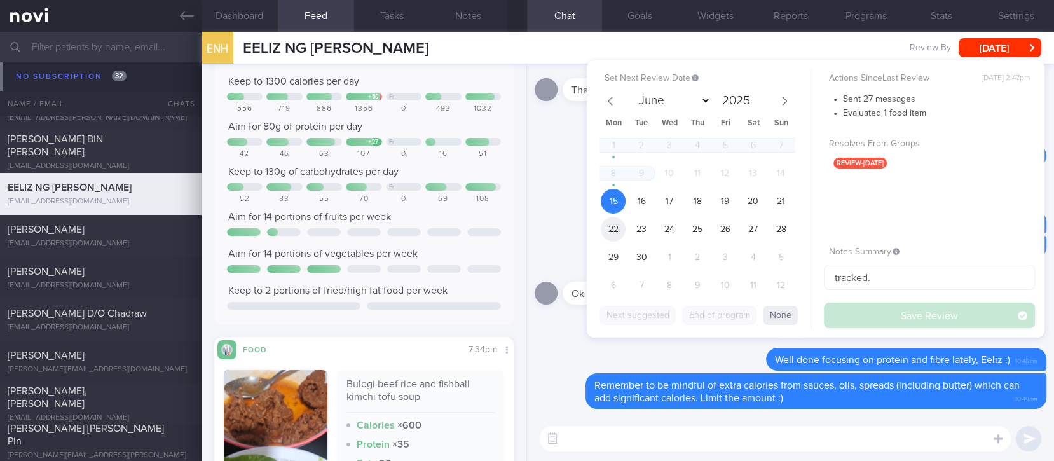
click at [622, 228] on span "22" at bounding box center [613, 229] width 25 height 25
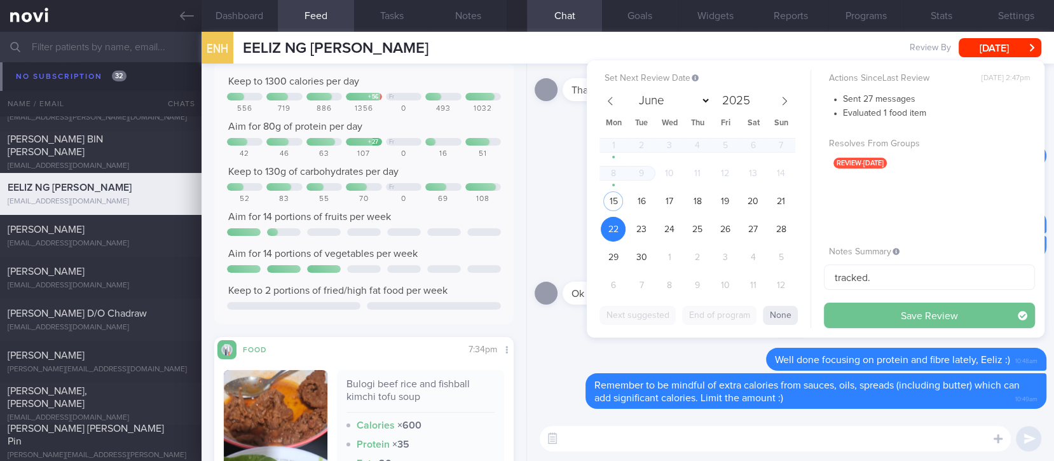
click at [856, 313] on button "Save Review" at bounding box center [929, 315] width 211 height 25
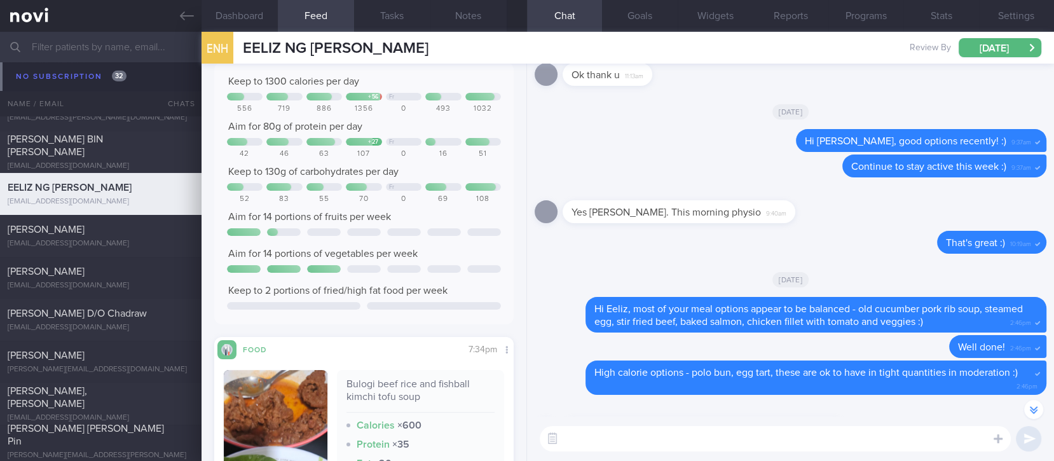
scroll to position [-169, 0]
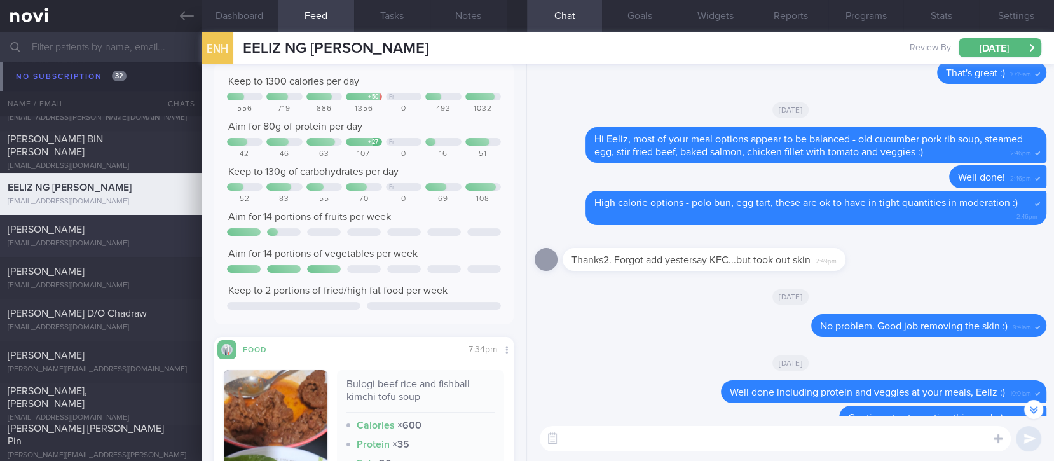
click at [125, 228] on div "[PERSON_NAME]" at bounding box center [99, 229] width 183 height 13
type input "tracked. poor sleep. new DM [MEDICAL_DATA] 11.5 % [DATE]"
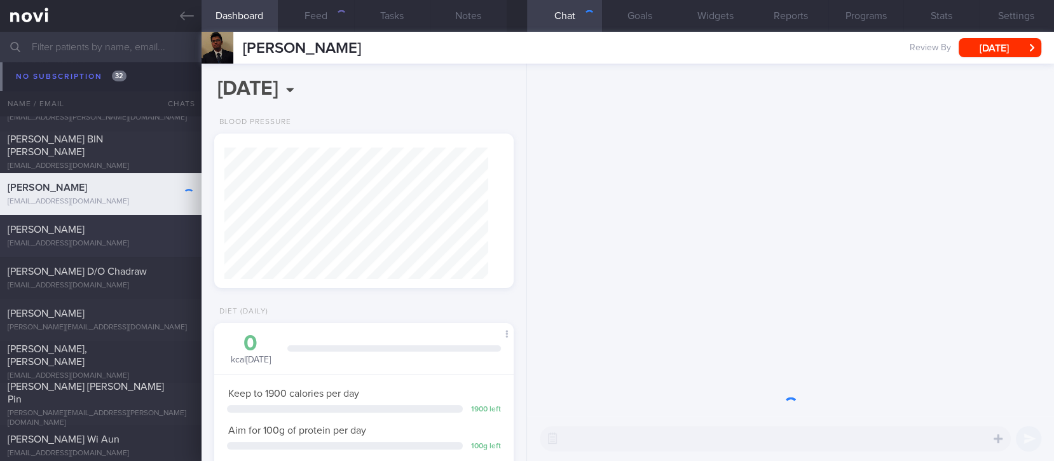
scroll to position [149, 264]
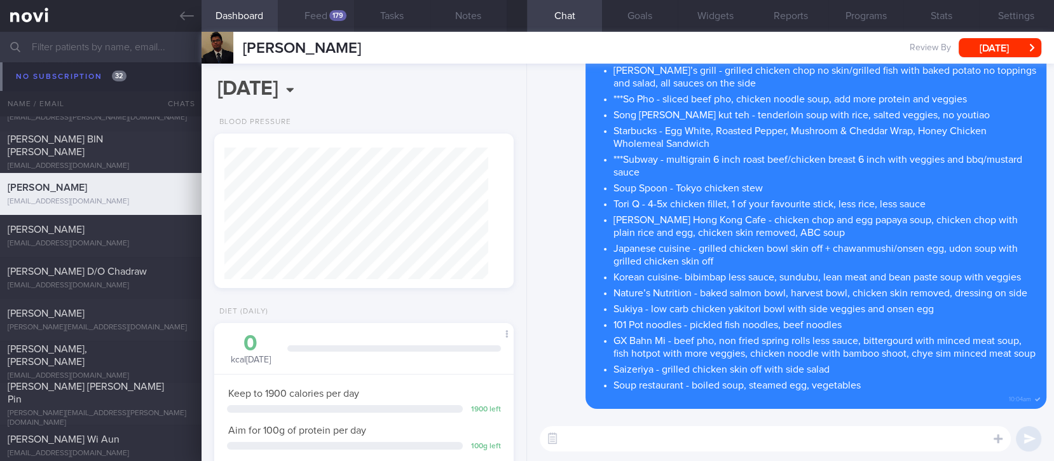
click at [331, 16] on div "179" at bounding box center [337, 15] width 17 height 11
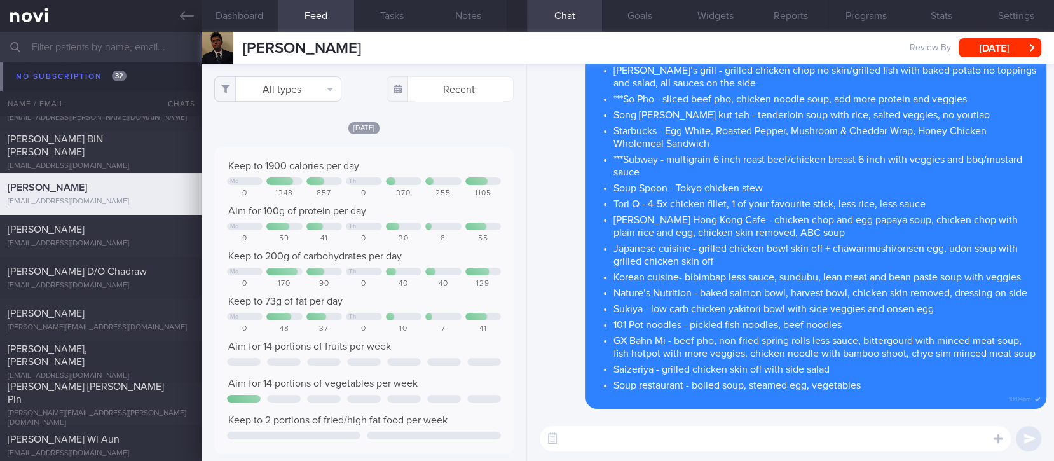
scroll to position [67, 270]
click at [318, 79] on button "All types" at bounding box center [277, 88] width 127 height 25
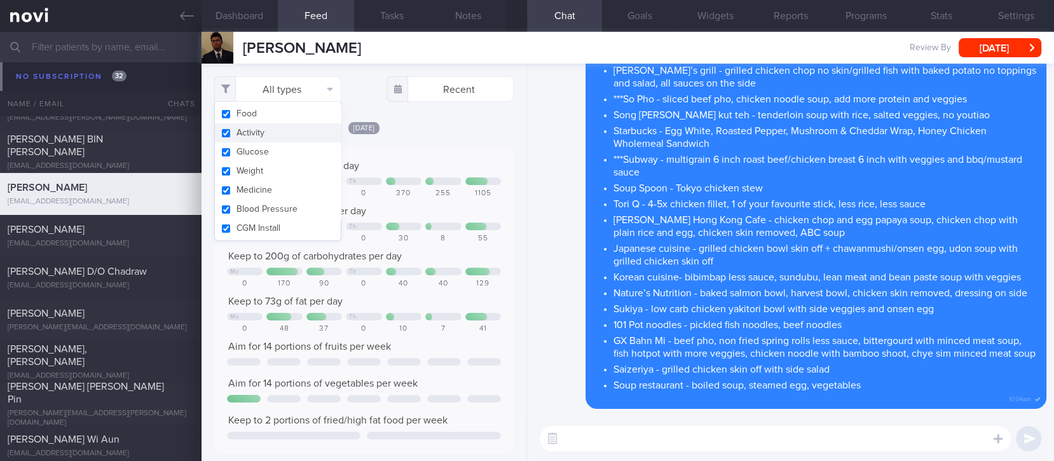
click at [273, 130] on button "Activity" at bounding box center [278, 132] width 126 height 19
checkbox input "false"
drag, startPoint x: 727, startPoint y: 237, endPoint x: 769, endPoint y: 277, distance: 58.9
click at [729, 239] on li "Japanese cuisine - grilled chicken bowl skin off + chawanmushi/onsen egg, udon …" at bounding box center [826, 253] width 424 height 29
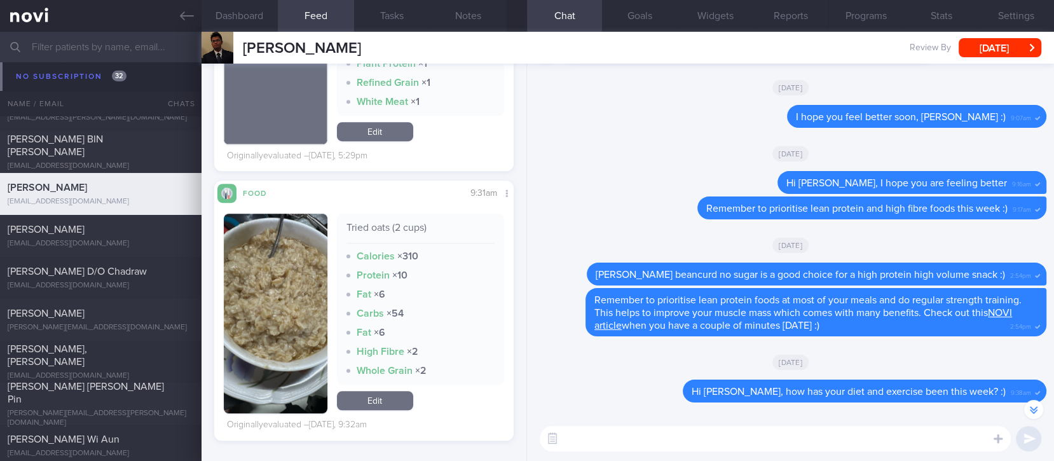
scroll to position [763, 0]
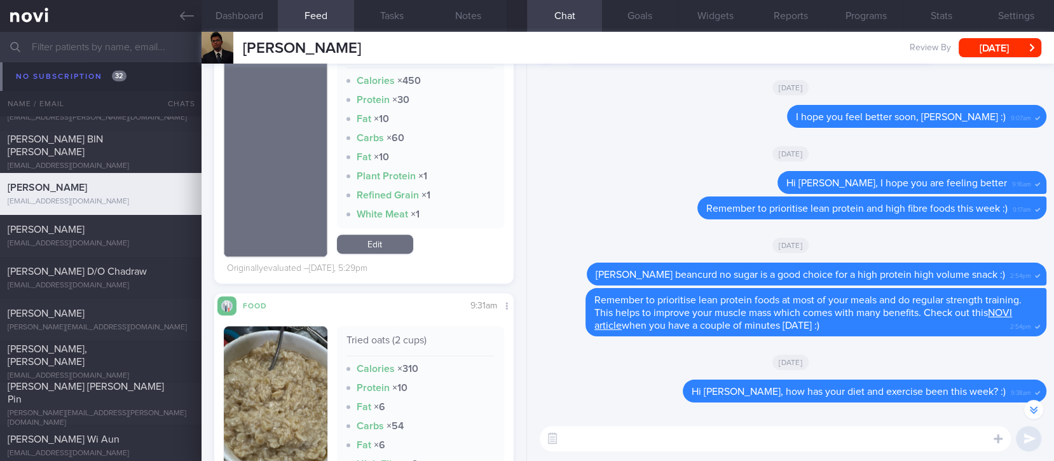
click at [614, 444] on textarea at bounding box center [775, 438] width 471 height 25
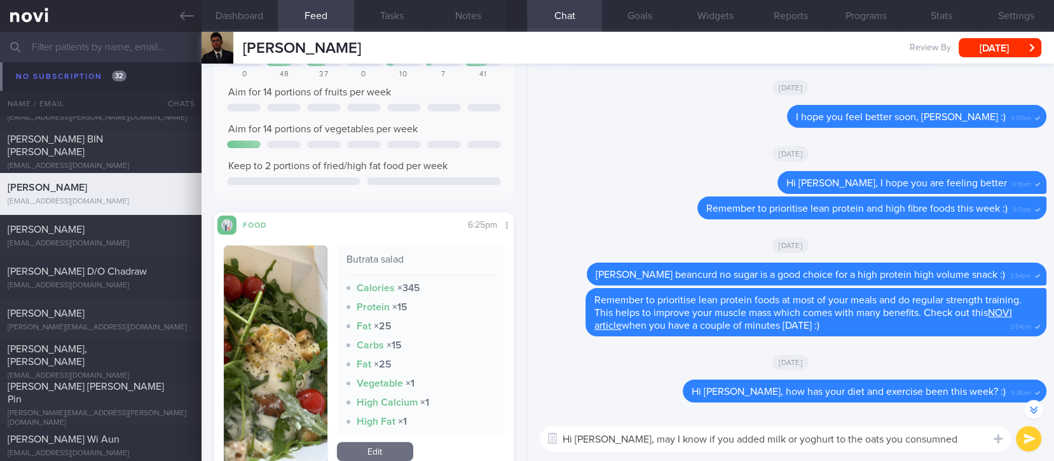
scroll to position [0, 0]
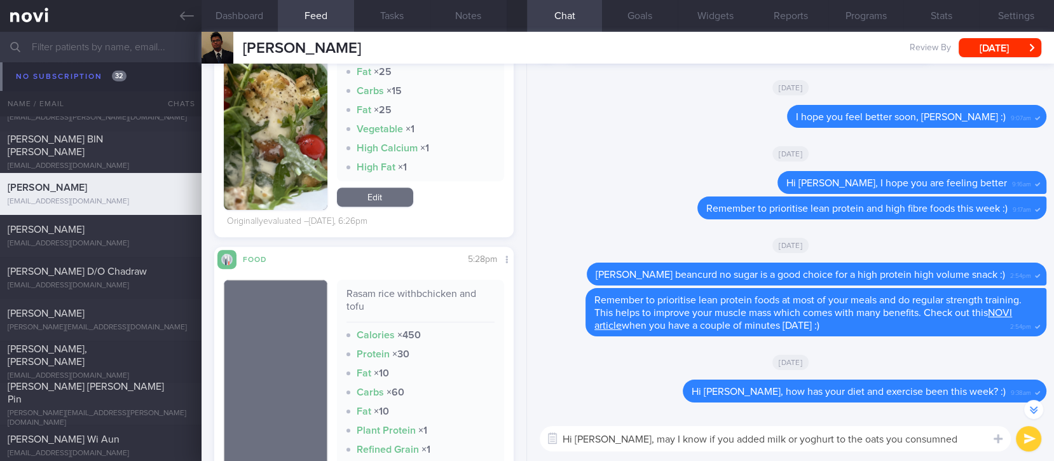
drag, startPoint x: 968, startPoint y: 440, endPoint x: 893, endPoint y: 437, distance: 75.1
click at [893, 437] on textarea "Hi [PERSON_NAME], may I know if you added milk or yoghurt to the oats you consu…" at bounding box center [775, 438] width 471 height 25
drag, startPoint x: 768, startPoint y: 438, endPoint x: 734, endPoint y: 439, distance: 34.4
click at [734, 439] on textarea "Hi [PERSON_NAME], may I know if you added milk or yoghurt to the oats you consu…" at bounding box center [775, 438] width 471 height 25
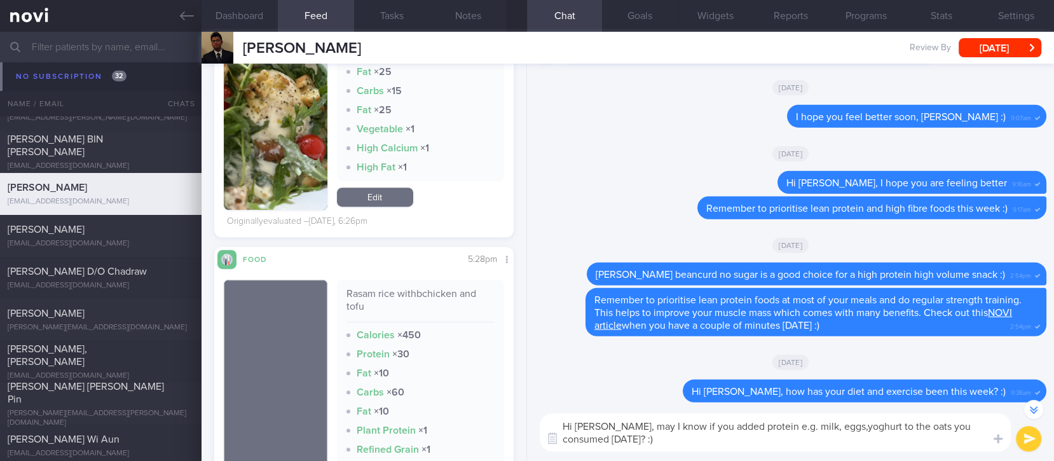
type textarea "Hi [PERSON_NAME], may I know if you added protein e.g. milk, eggs, yoghurt to t…"
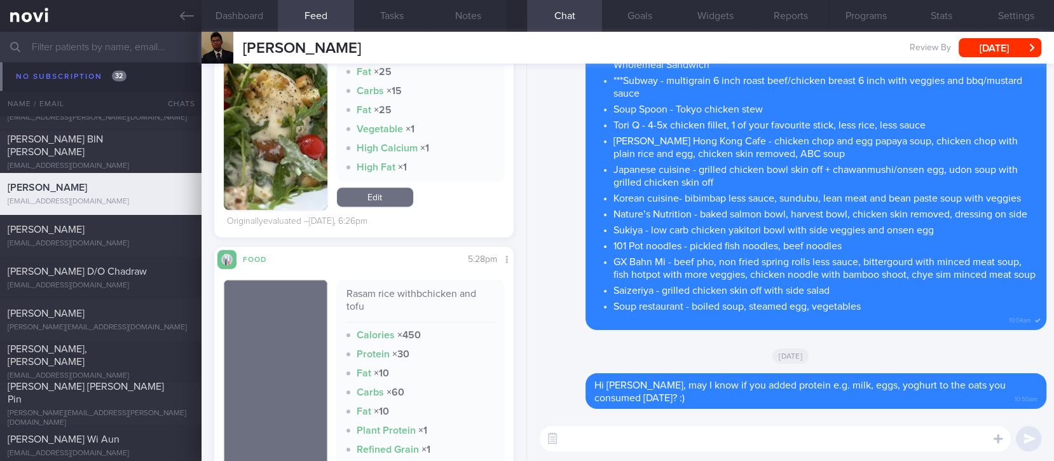
click at [697, 437] on textarea at bounding box center [775, 438] width 471 height 25
paste textarea "Lore, ipsum dolorsitam co ad elit se doeiu tem “incidid”, utl etdol magna aliqu…"
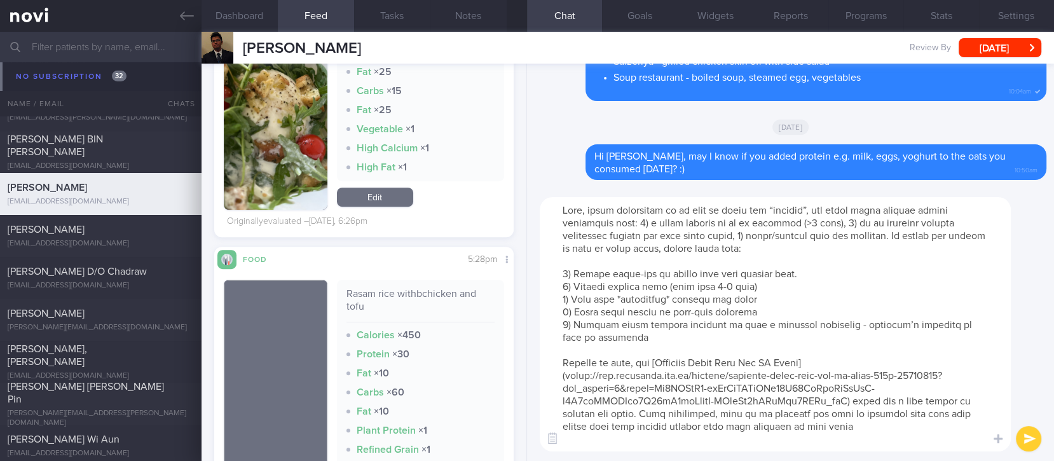
click at [615, 209] on textarea at bounding box center [775, 324] width 471 height 254
click at [642, 210] on textarea at bounding box center [775, 324] width 471 height 254
click at [811, 212] on textarea at bounding box center [775, 324] width 471 height 254
click at [968, 212] on textarea at bounding box center [775, 324] width 471 height 254
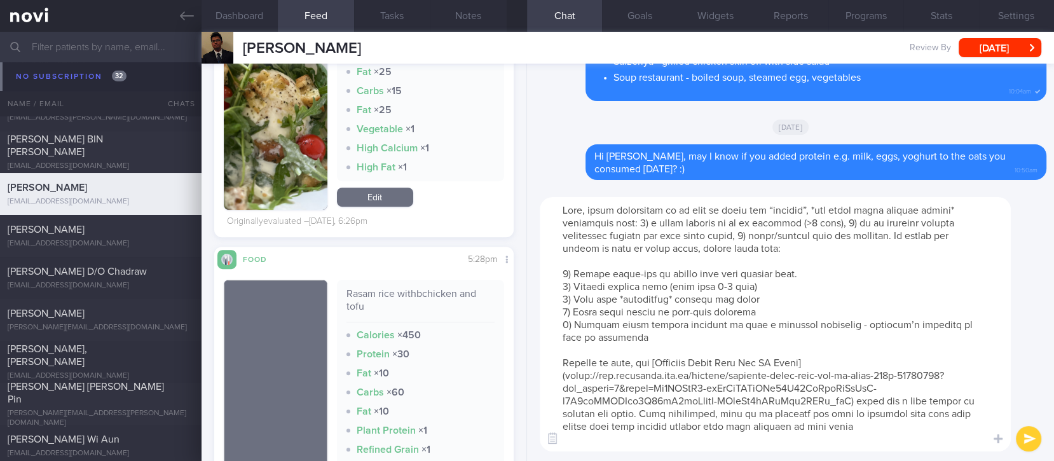
click at [873, 246] on textarea at bounding box center [775, 324] width 471 height 254
type textarea "Lore, ipsum dolorsitam co ad elit se doeiu tem “incidid”, *utl etdol magna aliq…"
click at [1023, 437] on button "submit" at bounding box center [1028, 438] width 25 height 25
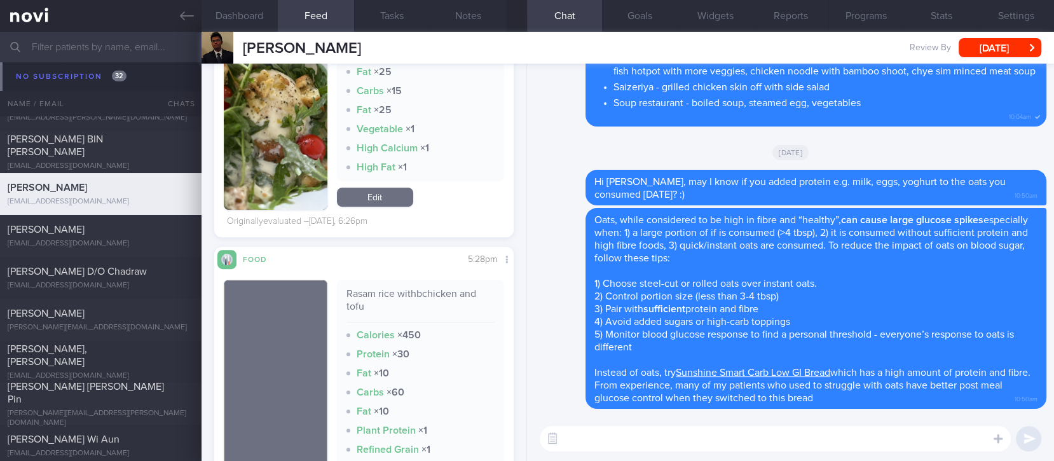
click at [749, 434] on textarea at bounding box center [775, 438] width 471 height 25
click at [739, 439] on textarea at bounding box center [775, 438] width 471 height 25
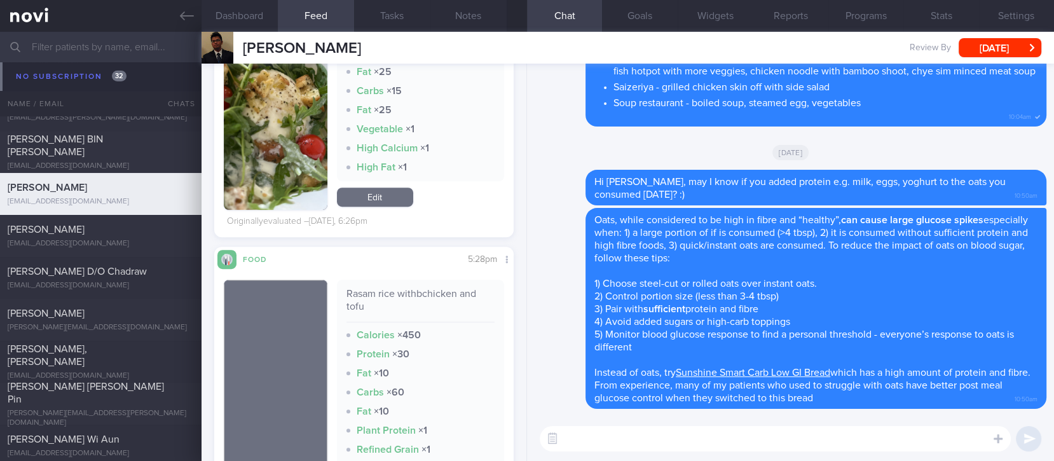
click at [739, 439] on textarea at bounding box center [775, 438] width 471 height 25
click at [735, 443] on textarea at bounding box center [775, 438] width 471 height 25
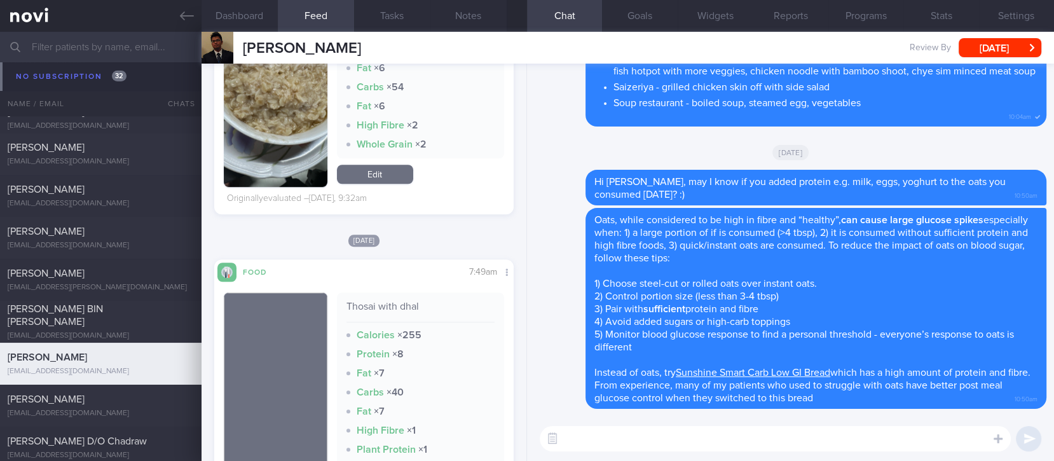
scroll to position [932, 0]
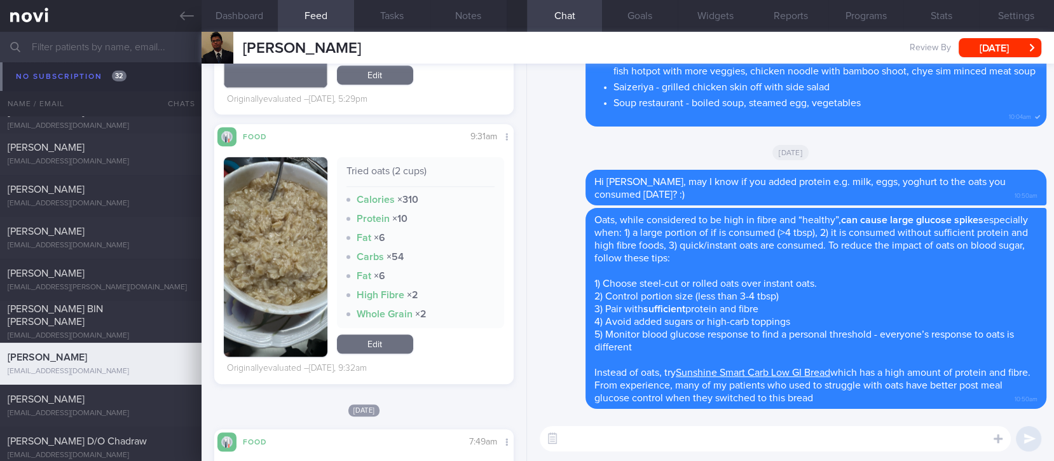
click at [648, 446] on textarea at bounding box center [775, 438] width 471 height 25
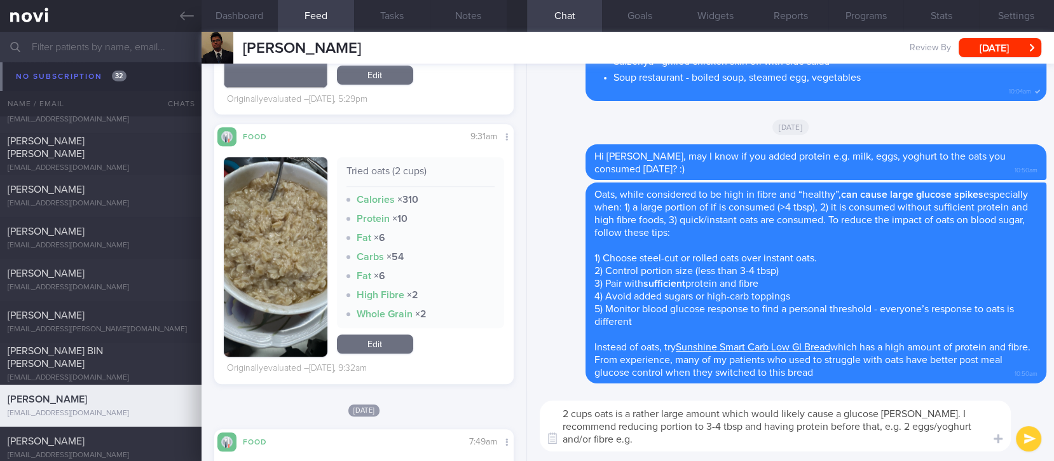
scroll to position [0, 0]
click at [979, 425] on textarea "2 cups oats is a rather large amount which would likely cause a glucose [PERSON…" at bounding box center [775, 426] width 471 height 51
type textarea "2 cups oats is a rather large amount which would likely cause a glucose [PERSON…"
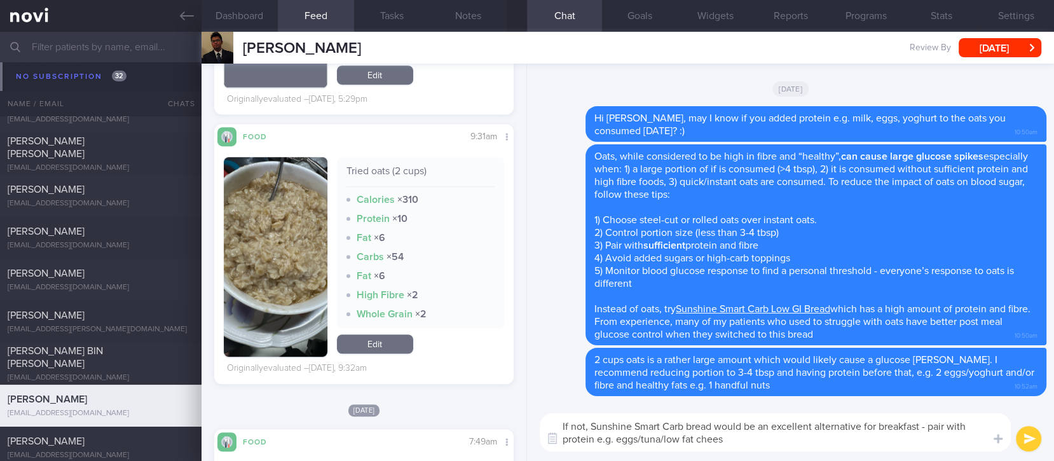
type textarea "If not, Sunshine Smart Carb bread would be an excellent alternative for breakfa…"
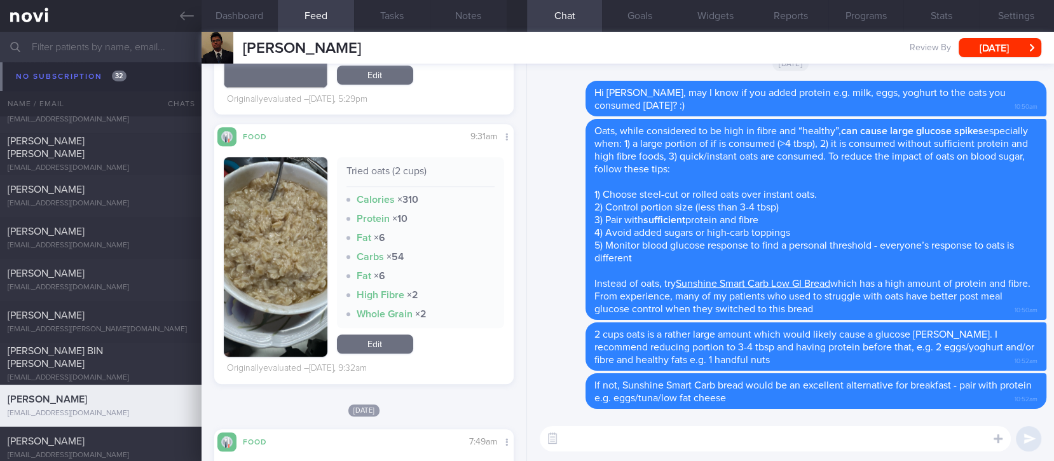
scroll to position [10146, 0]
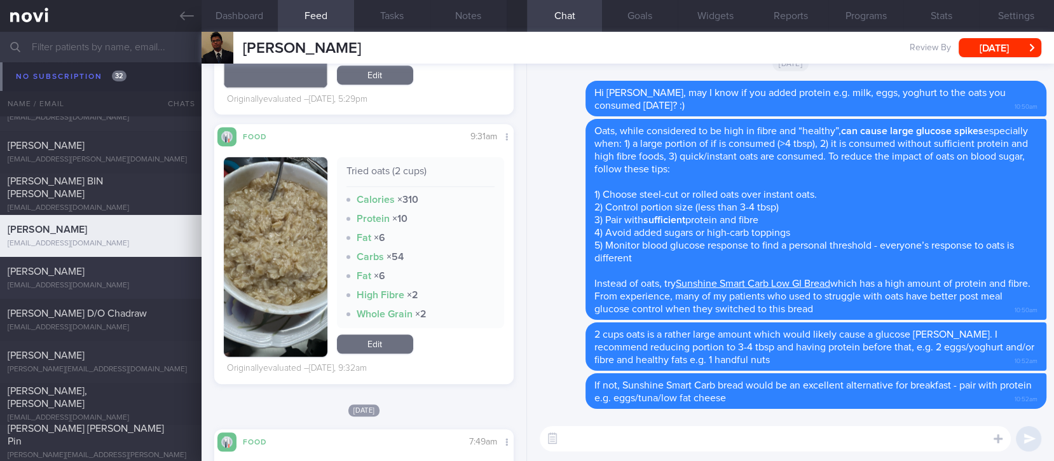
click at [125, 285] on div "[EMAIL_ADDRESS][DOMAIN_NAME]" at bounding box center [101, 286] width 186 height 10
type input "tracked. lacto vegetarian"
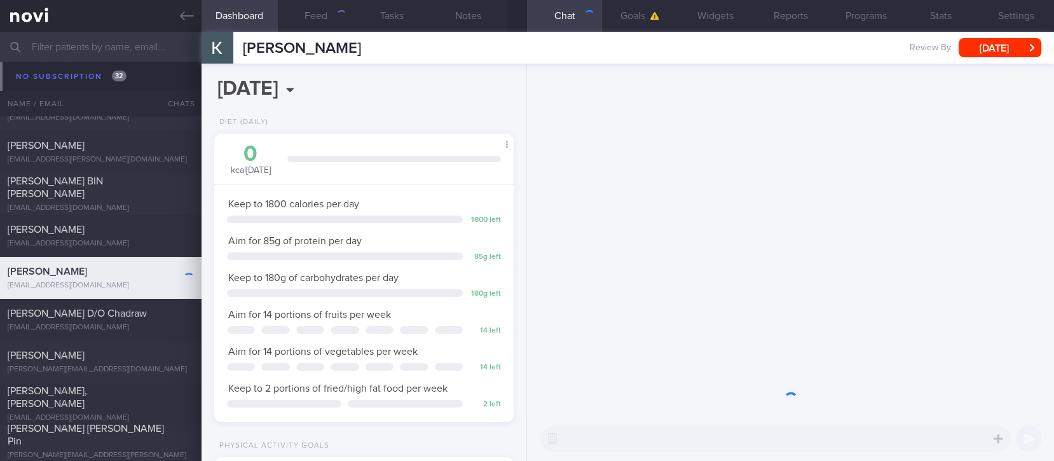
scroll to position [134, 269]
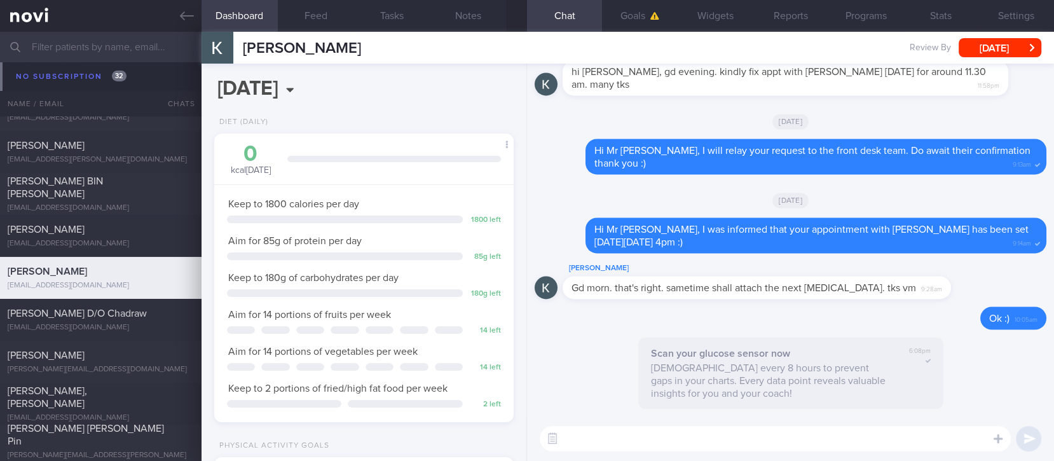
click at [617, 441] on textarea at bounding box center [775, 438] width 471 height 25
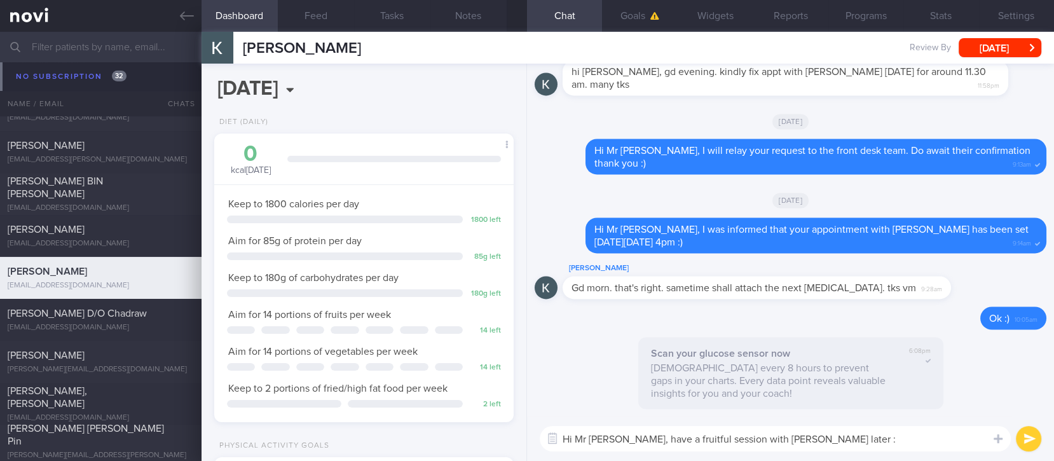
type textarea "Hi Mr [PERSON_NAME], have a fruitful session with [PERSON_NAME] later :)"
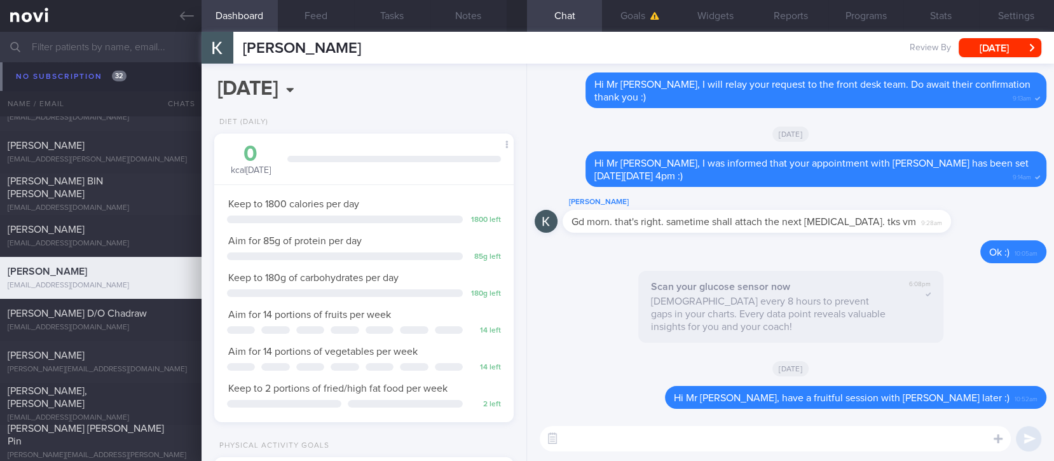
click at [1004, 36] on div "[PERSON_NAME] [PERSON_NAME] [EMAIL_ADDRESS][DOMAIN_NAME] Review By [DATE] Set N…" at bounding box center [628, 48] width 853 height 32
click at [989, 50] on button "[DATE]" at bounding box center [1000, 47] width 83 height 19
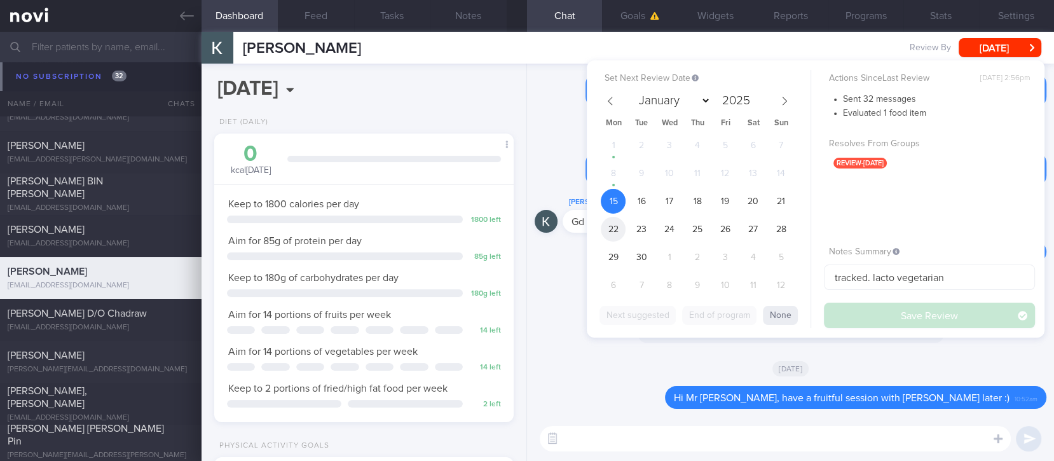
click at [612, 224] on span "22" at bounding box center [613, 229] width 25 height 25
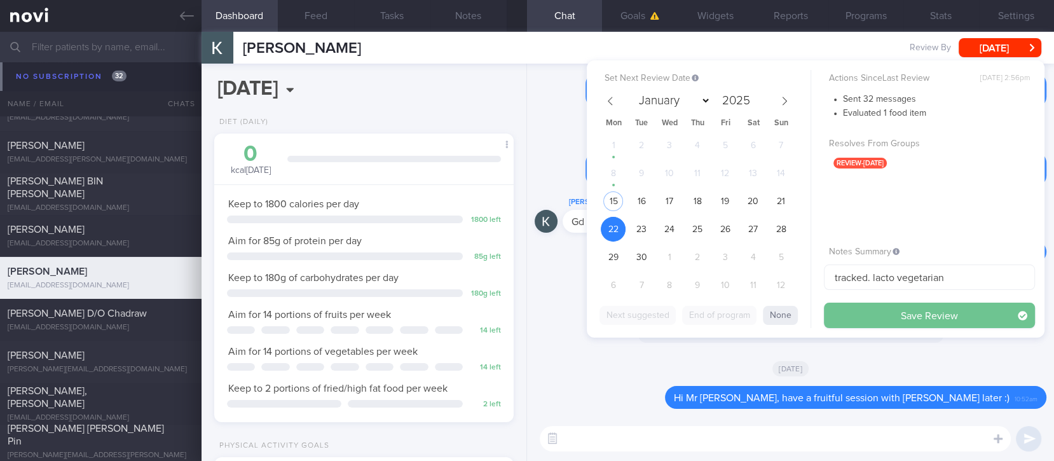
click at [879, 308] on button "Save Review" at bounding box center [929, 315] width 211 height 25
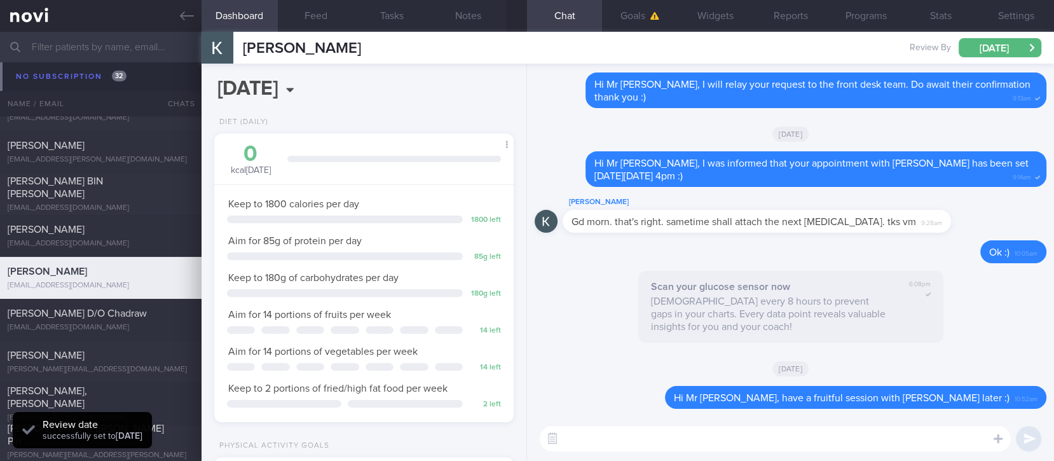
scroll to position [10146, 0]
drag, startPoint x: 107, startPoint y: 231, endPoint x: 101, endPoint y: 238, distance: 9.0
click at [107, 233] on div "[PERSON_NAME]" at bounding box center [99, 229] width 183 height 13
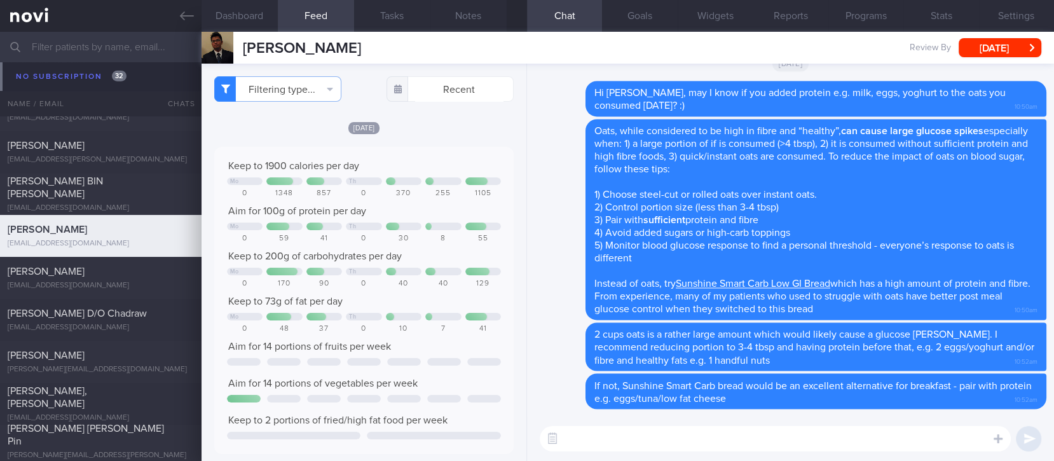
drag, startPoint x: 1011, startPoint y: 41, endPoint x: 987, endPoint y: 64, distance: 33.3
click at [1011, 41] on button "[DATE]" at bounding box center [1000, 47] width 83 height 19
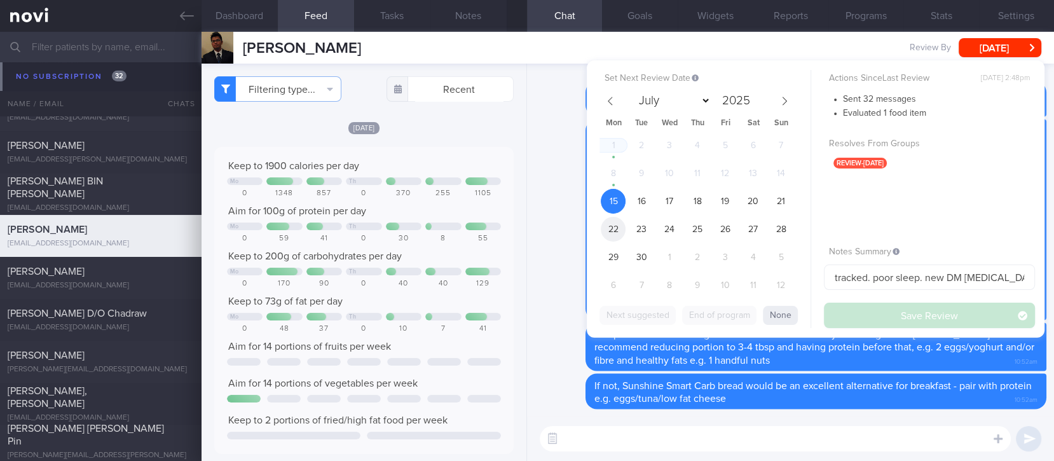
click at [617, 230] on span "22" at bounding box center [613, 229] width 25 height 25
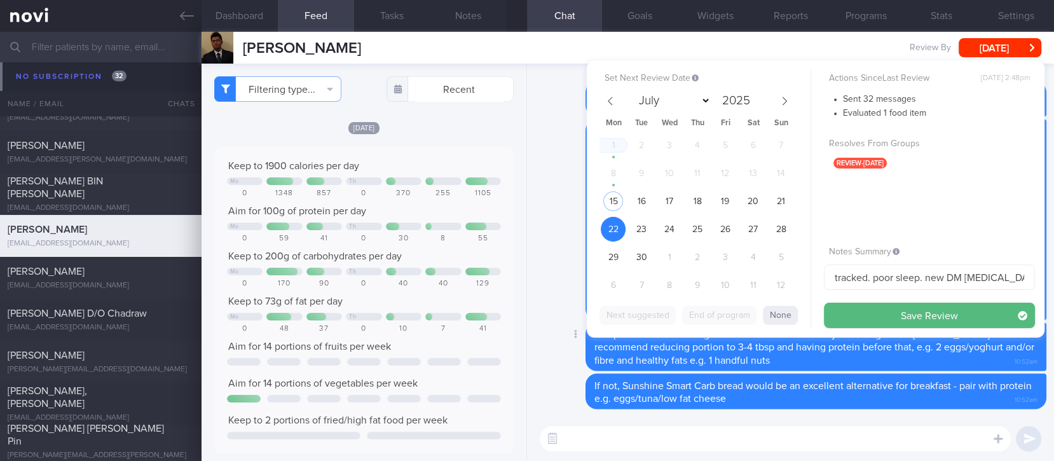
click at [856, 309] on button "Save Review" at bounding box center [929, 315] width 211 height 25
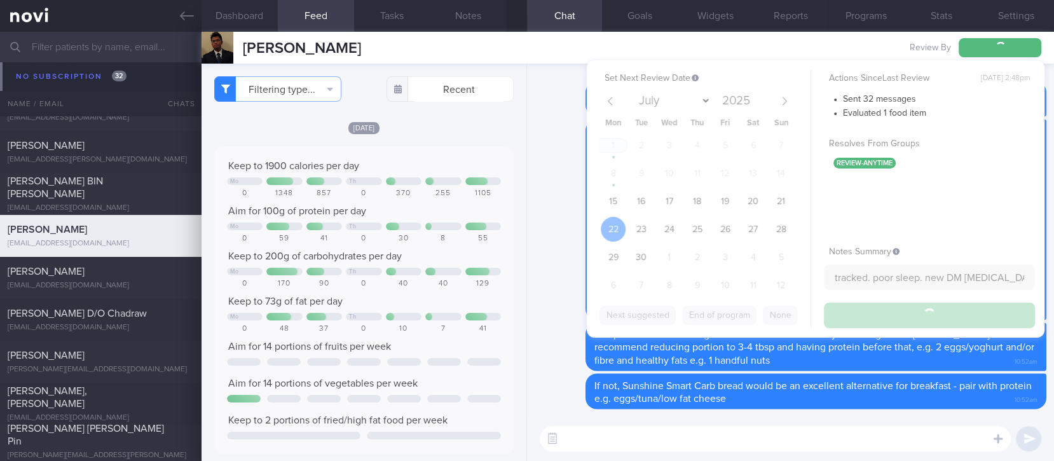
scroll to position [10146, 0]
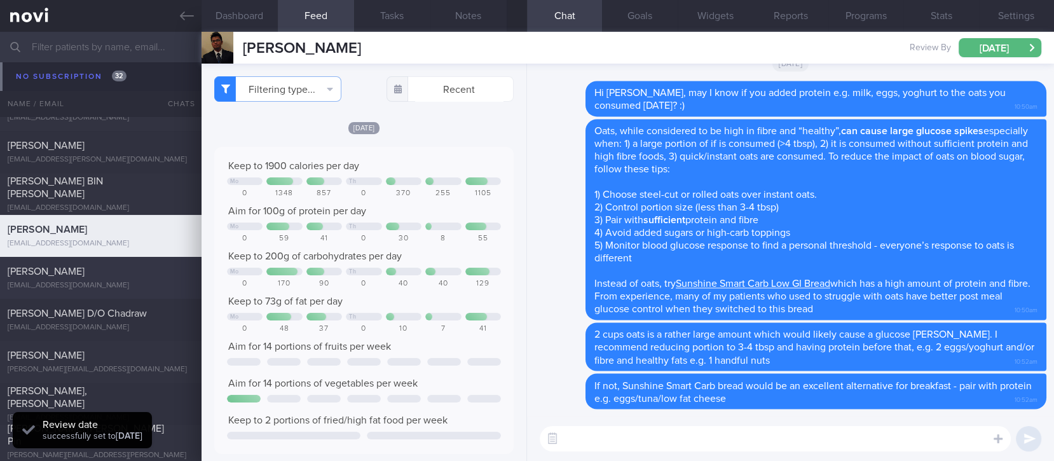
click at [116, 277] on div "[PERSON_NAME] [EMAIL_ADDRESS][DOMAIN_NAME]" at bounding box center [101, 277] width 202 height 25
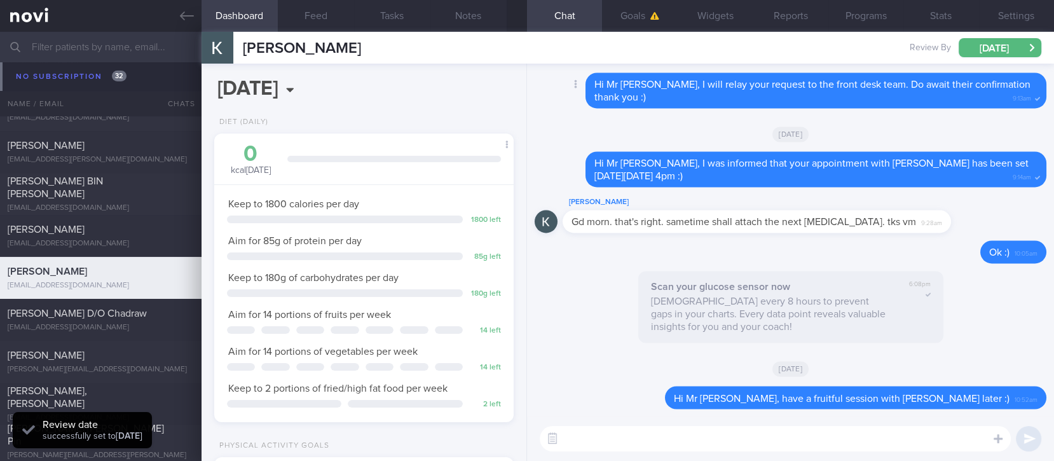
scroll to position [134, 269]
drag, startPoint x: 143, startPoint y: 328, endPoint x: 167, endPoint y: 301, distance: 35.6
click at [143, 327] on div "[EMAIL_ADDRESS][DOMAIN_NAME]" at bounding box center [101, 328] width 186 height 10
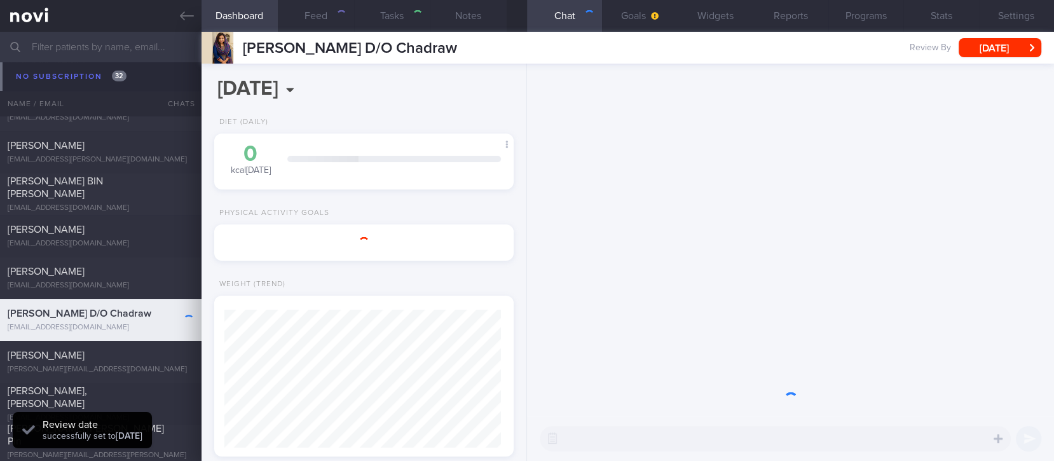
type input "tracked"
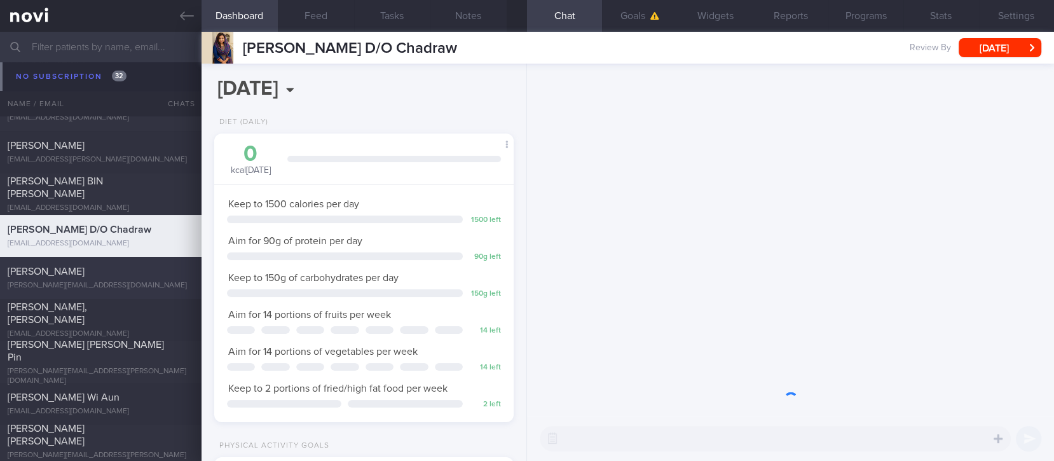
scroll to position [10230, 0]
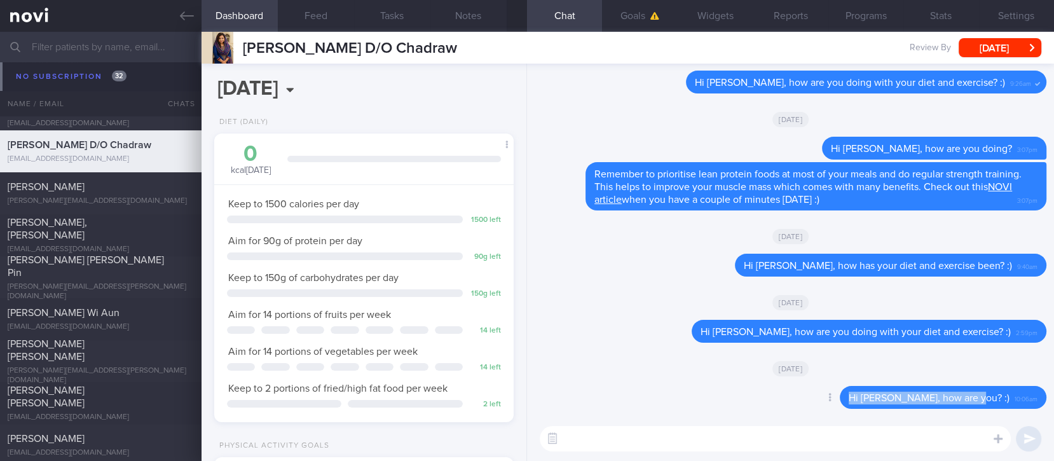
drag, startPoint x: 996, startPoint y: 398, endPoint x: 844, endPoint y: 396, distance: 152.6
click at [844, 396] on div "Delete Hi [PERSON_NAME], how are you? :) 10:06am" at bounding box center [918, 397] width 258 height 23
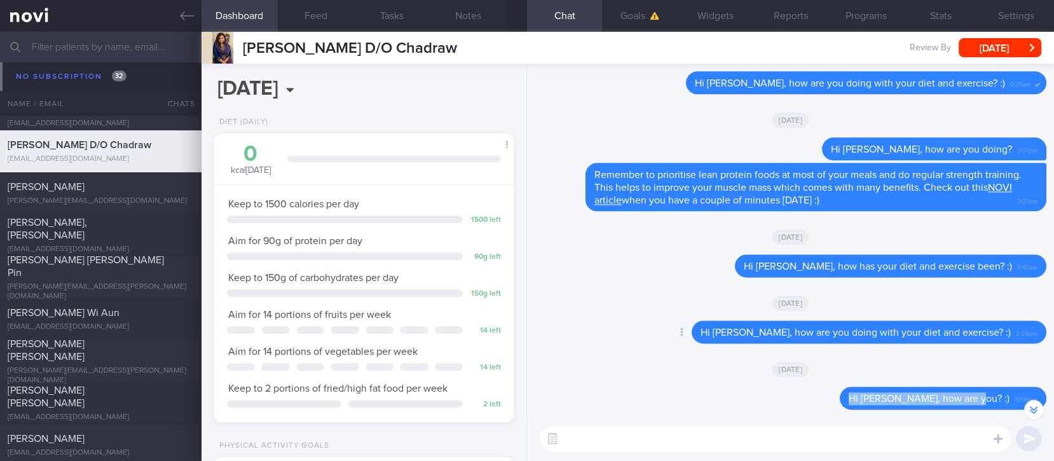
scroll to position [0, 0]
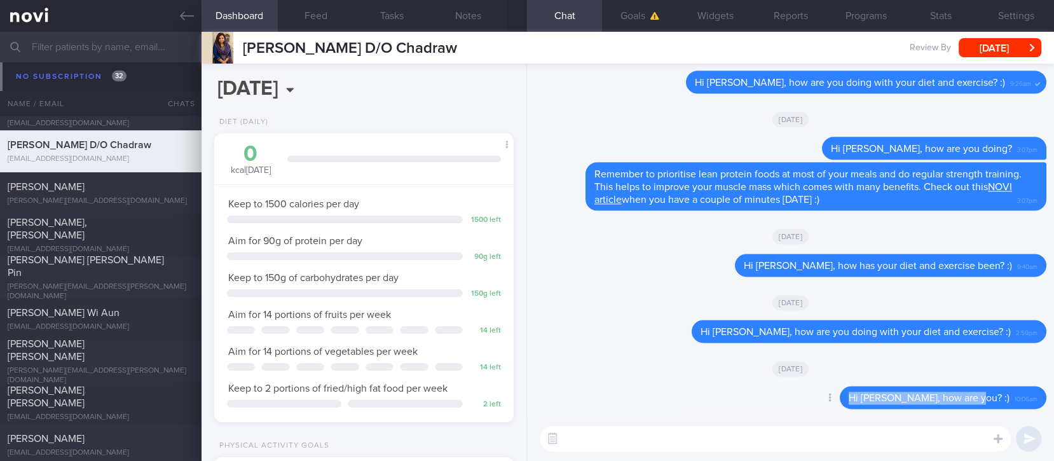
copy span "Hi [PERSON_NAME], how are you? :)"
click at [657, 438] on textarea at bounding box center [775, 438] width 471 height 25
paste textarea "Hi [PERSON_NAME], how are you? :)"
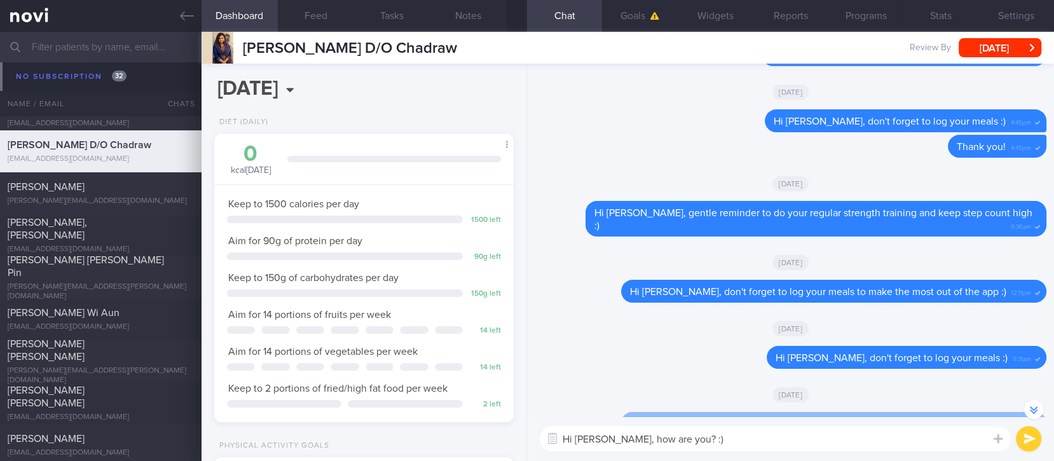
scroll to position [-1694, 0]
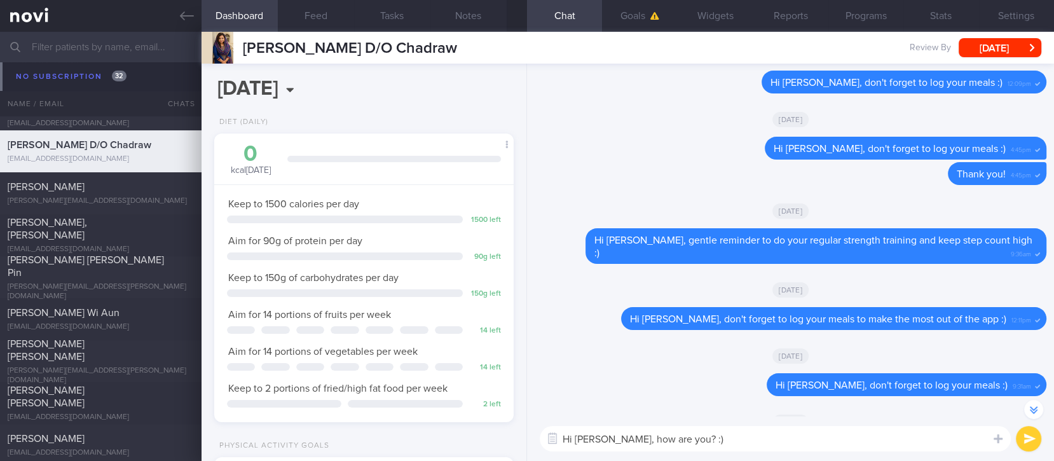
type textarea "Hi [PERSON_NAME], how are you? :)"
drag, startPoint x: 422, startPoint y: 51, endPoint x: 218, endPoint y: 49, distance: 203.5
click at [218, 49] on div "[PERSON_NAME] D/O Chadraw [PERSON_NAME] D/O Chadraw [EMAIL_ADDRESS][DOMAIN_NAME…" at bounding box center [628, 48] width 853 height 32
copy div "[PERSON_NAME] D/O Chadraw"
click at [737, 436] on textarea "Hi [PERSON_NAME], how are you? :)" at bounding box center [775, 438] width 471 height 25
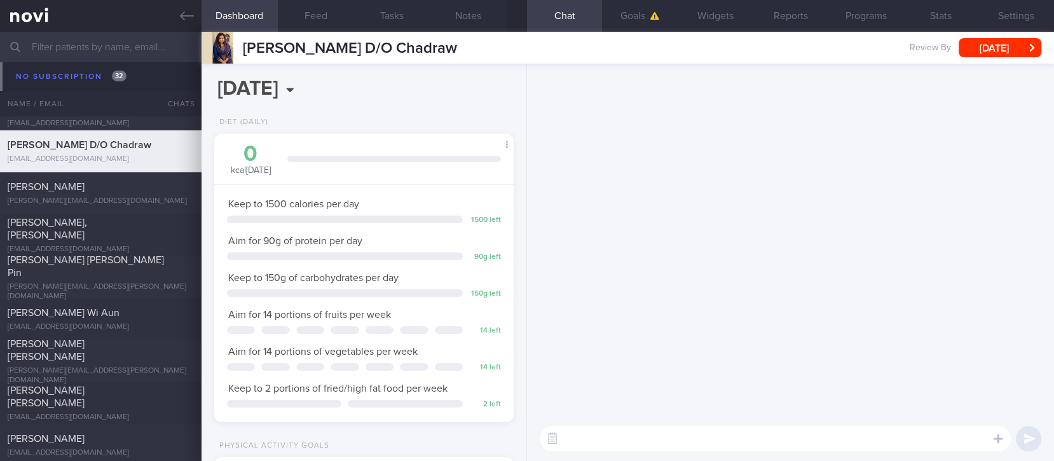
scroll to position [0, 0]
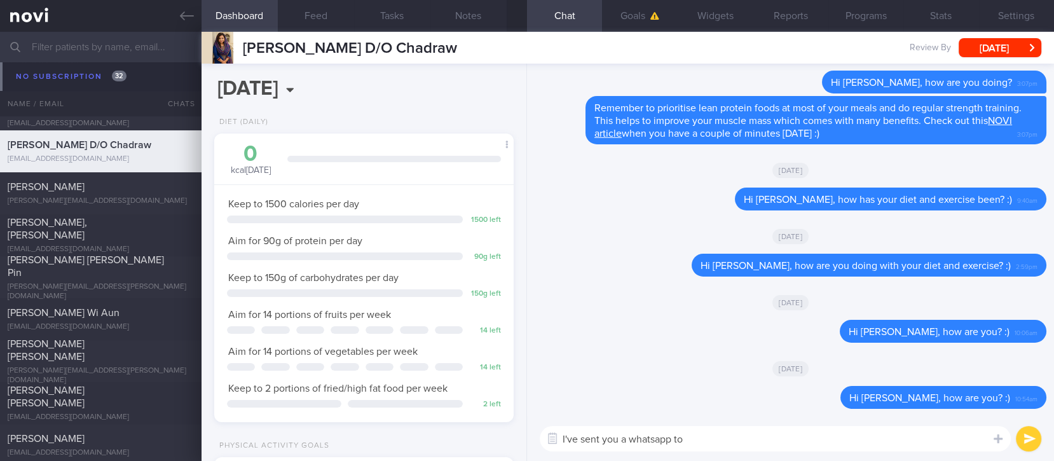
type textarea "I've sent you a whatsapp too"
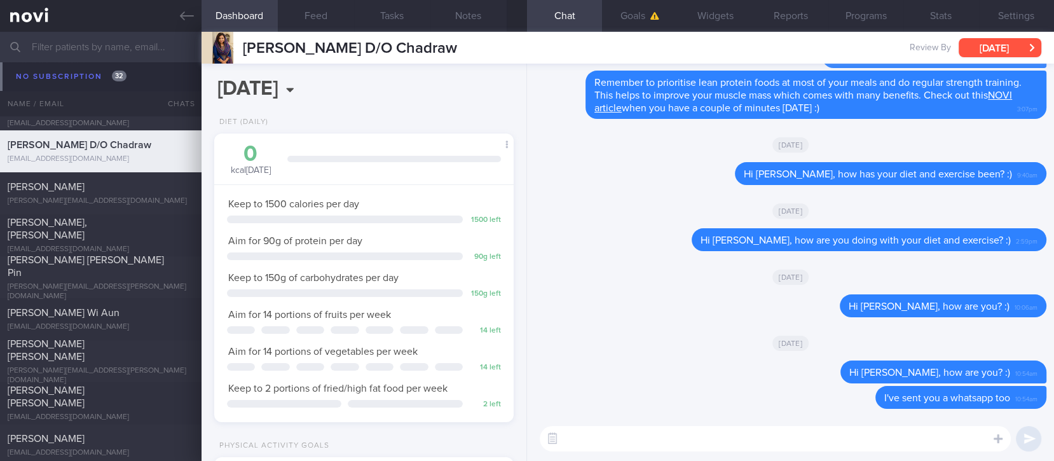
click at [1015, 52] on button "[DATE]" at bounding box center [1000, 47] width 83 height 19
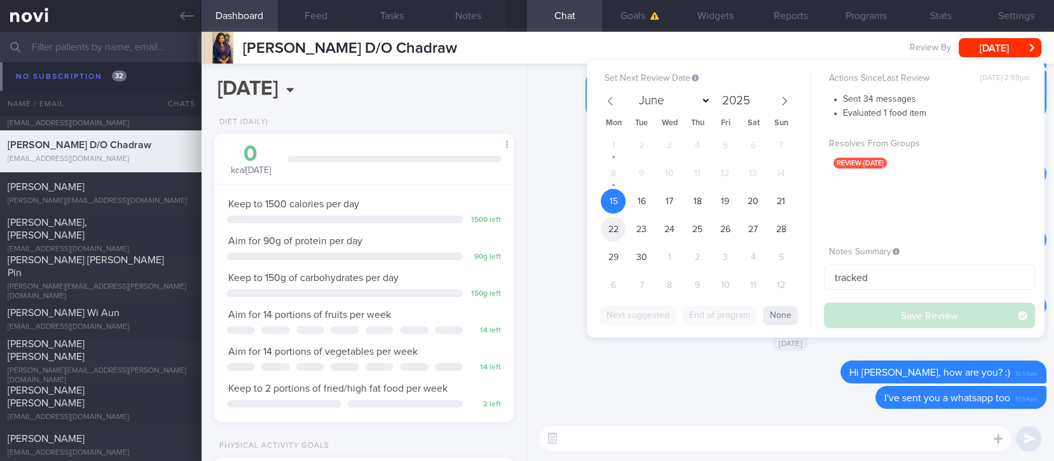
click at [615, 228] on span "22" at bounding box center [613, 229] width 25 height 25
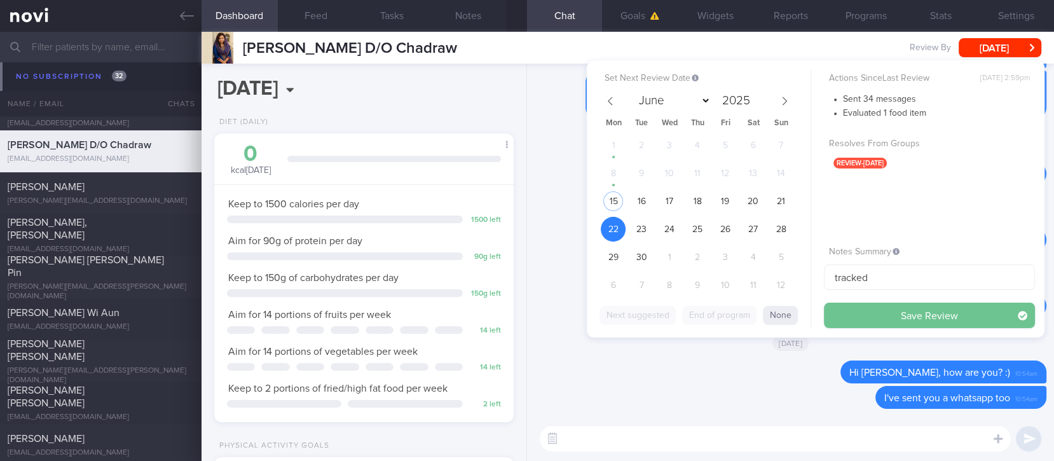
click at [863, 313] on button "Save Review" at bounding box center [929, 315] width 211 height 25
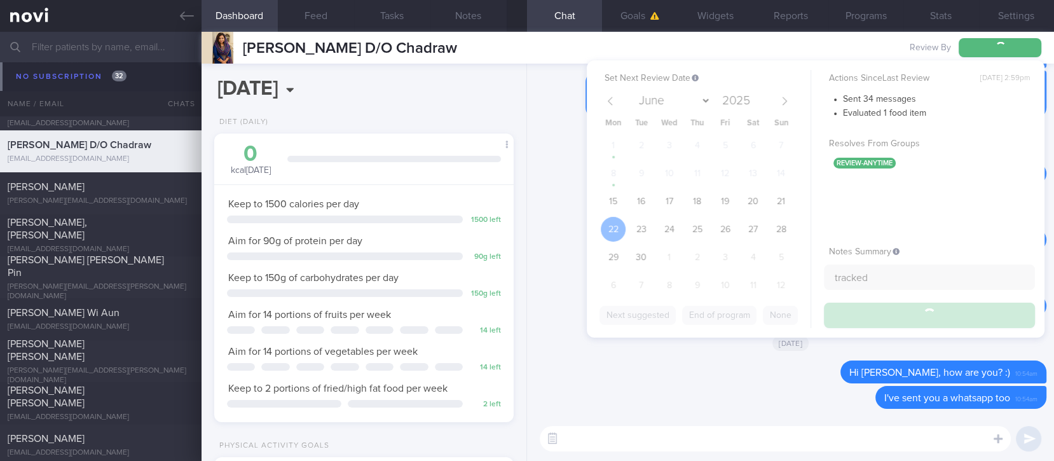
scroll to position [10230, 0]
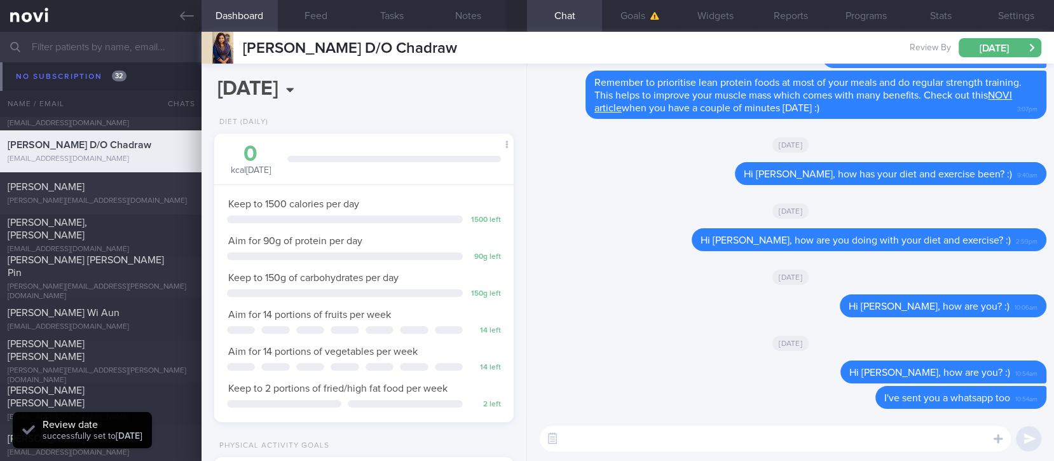
click at [137, 193] on div "[PERSON_NAME] [PERSON_NAME][EMAIL_ADDRESS][DOMAIN_NAME]" at bounding box center [101, 193] width 202 height 25
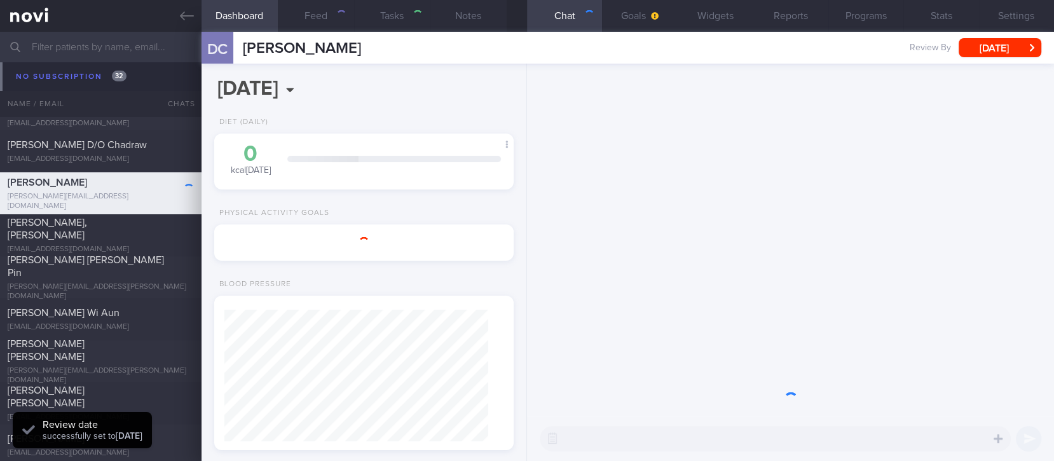
type input "Tracked"
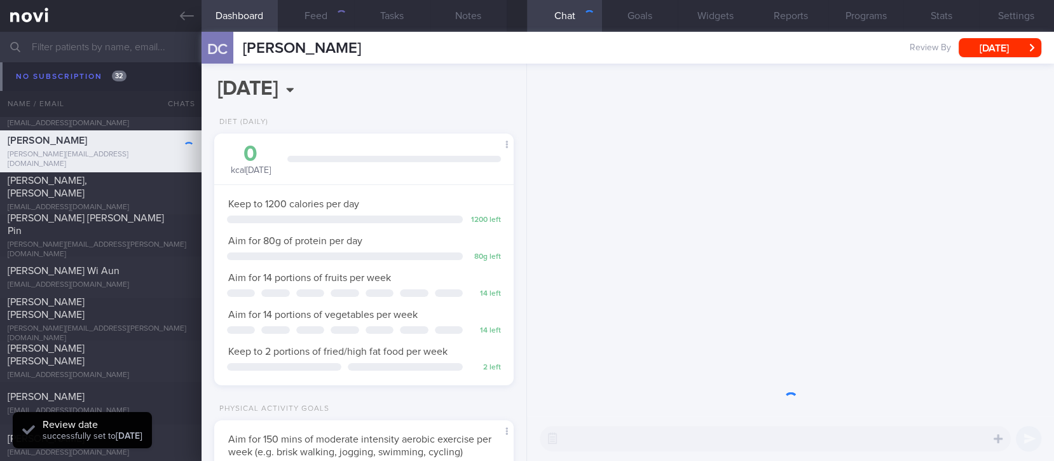
scroll to position [149, 264]
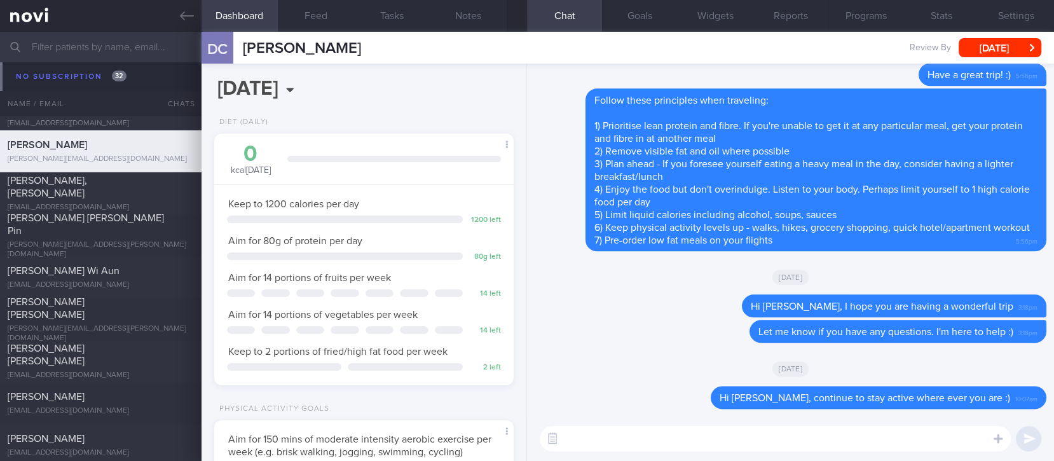
click at [753, 444] on textarea at bounding box center [775, 438] width 471 height 25
type textarea "Hi [PERSON_NAME], how are you doing? :)"
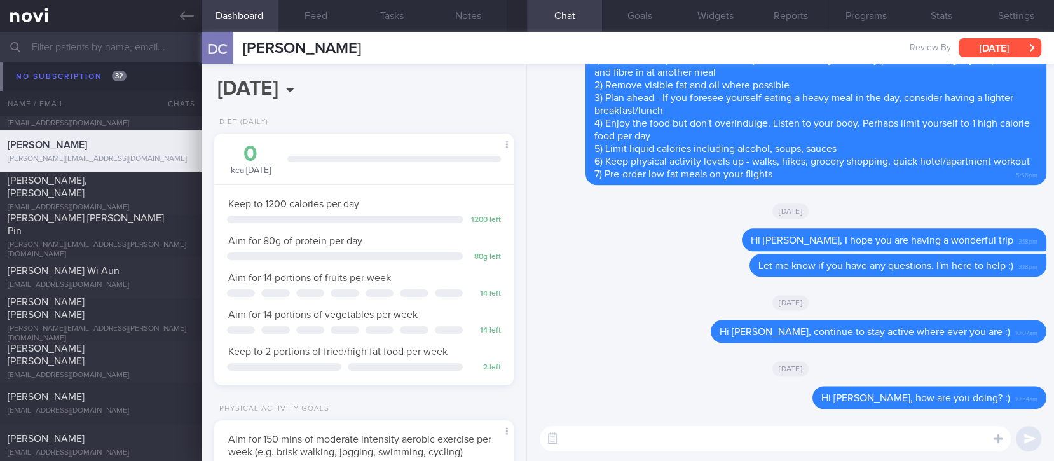
click at [982, 45] on button "[DATE]" at bounding box center [1000, 47] width 83 height 19
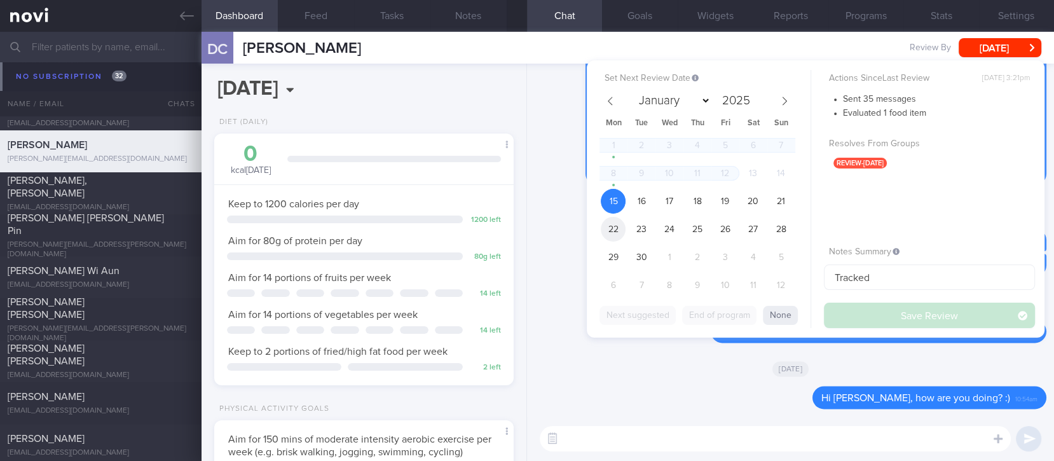
click at [605, 226] on span "22" at bounding box center [613, 229] width 25 height 25
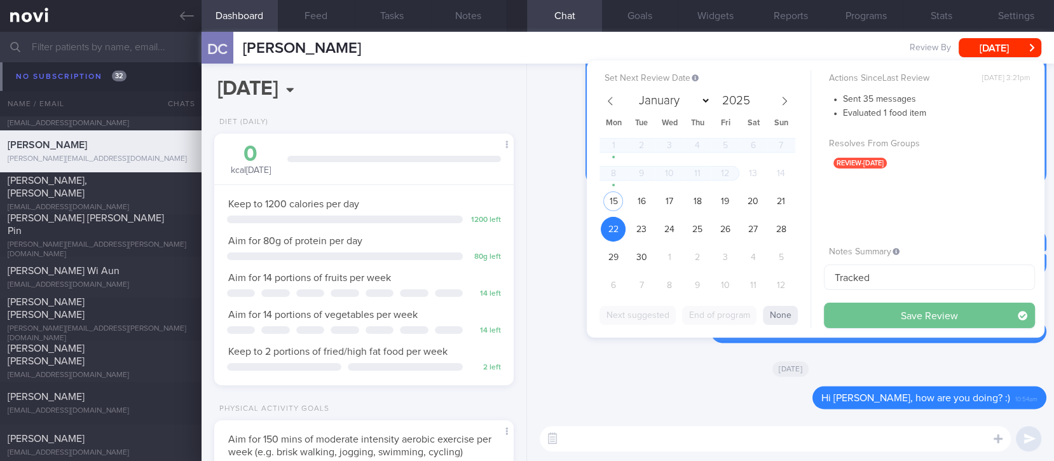
drag, startPoint x: 937, startPoint y: 314, endPoint x: 926, endPoint y: 314, distance: 11.4
click at [936, 313] on button "Save Review" at bounding box center [929, 315] width 211 height 25
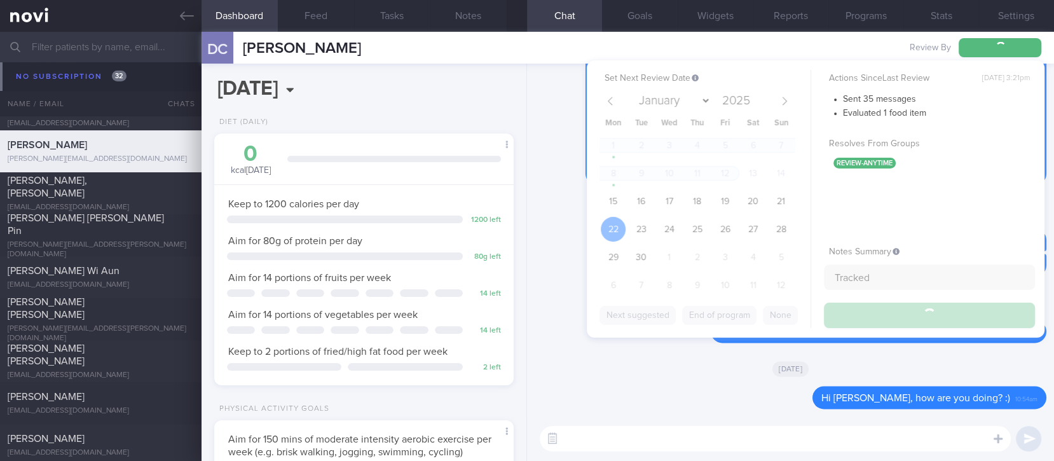
scroll to position [10230, 0]
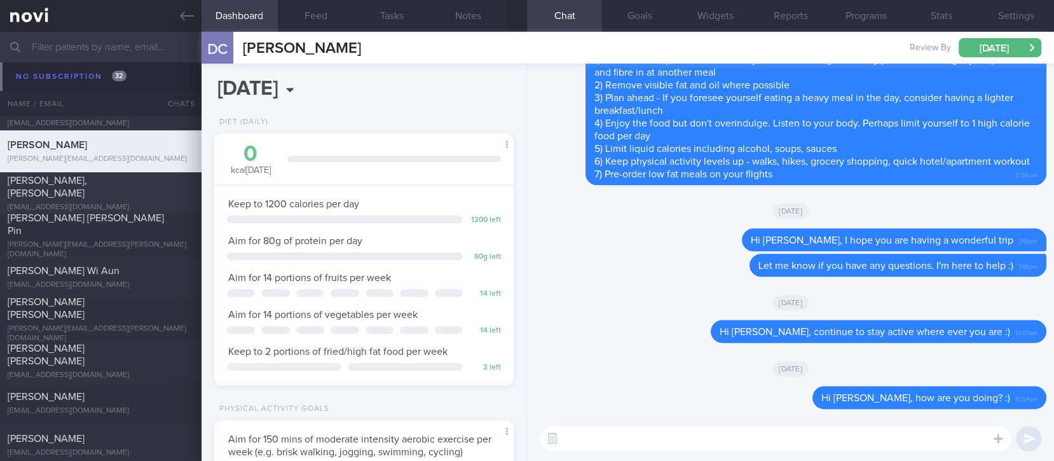
click at [156, 191] on div "[PERSON_NAME], [PERSON_NAME]" at bounding box center [99, 186] width 183 height 25
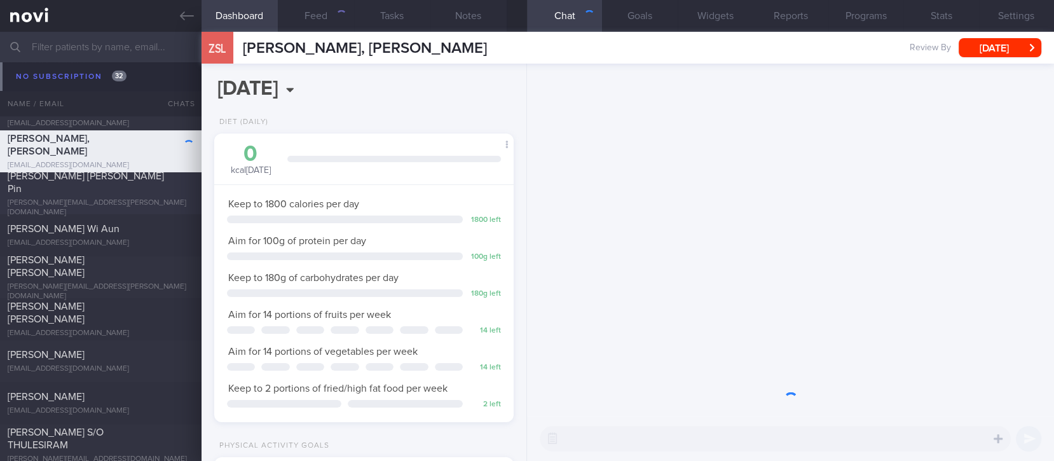
scroll to position [149, 264]
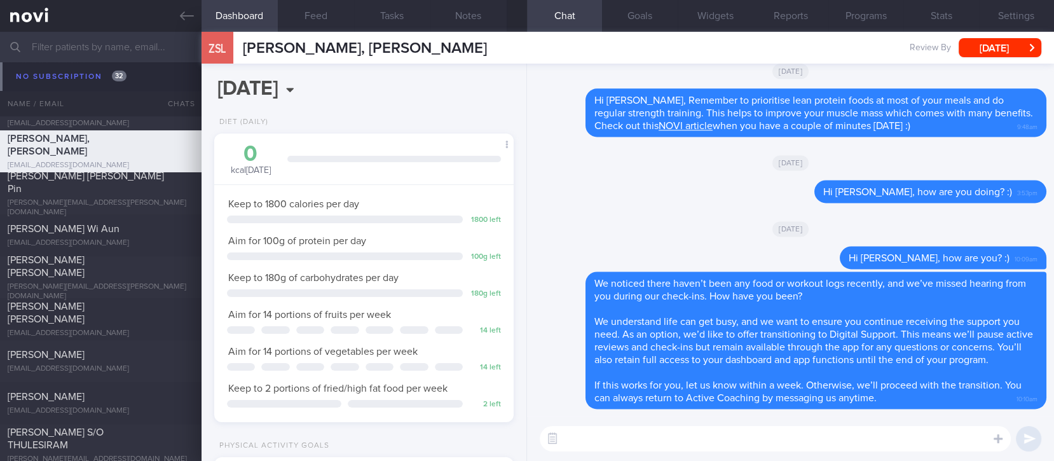
click at [741, 439] on textarea at bounding box center [775, 438] width 471 height 25
paste textarea "Hi, your account has been transitioned to Digital Support. While we won’t be ac…"
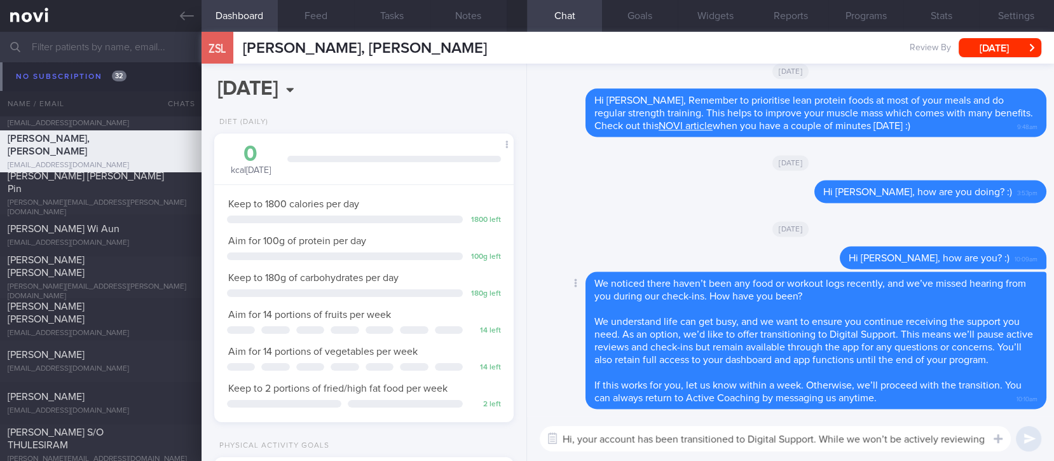
scroll to position [0, 0]
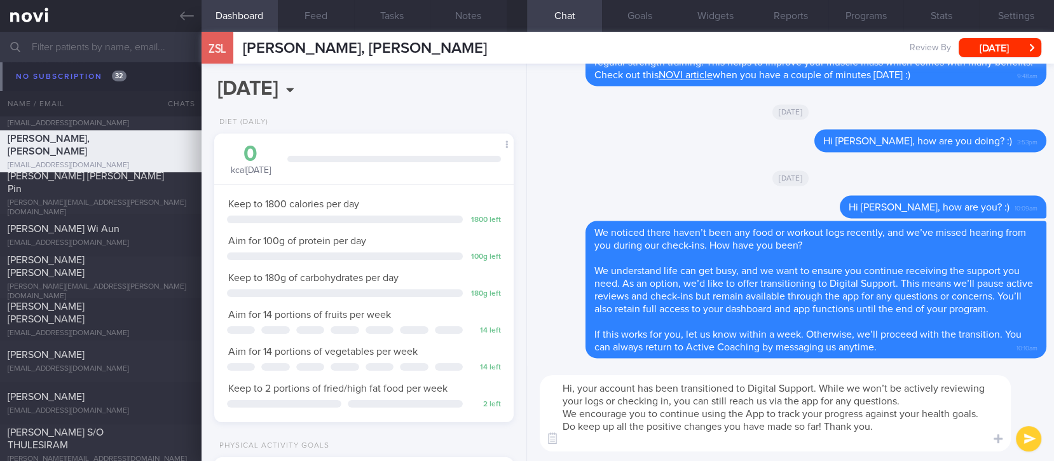
click at [573, 388] on textarea "Hi, your account has been transitioned to Digital Support. While we won’t be ac…" at bounding box center [775, 413] width 471 height 76
type textarea "Hi [PERSON_NAME], your account has been transitioned to Digital Support. While …"
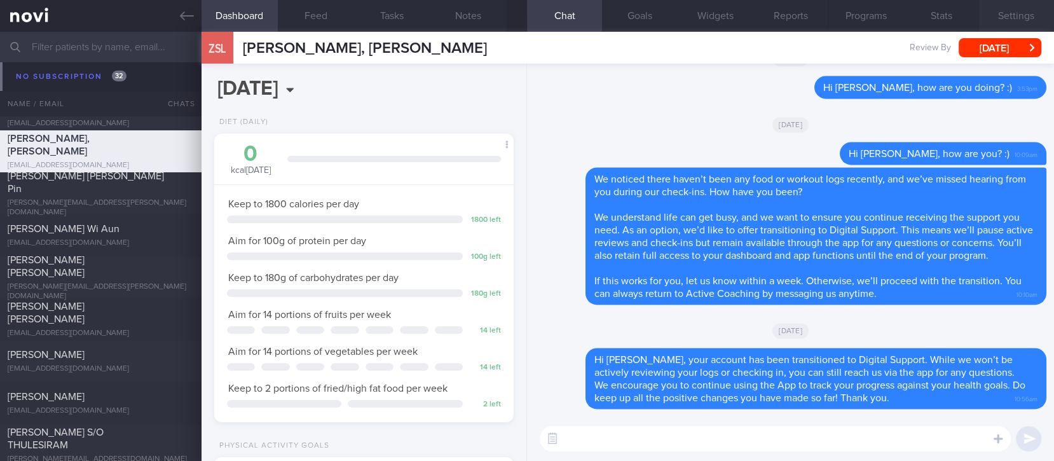
click at [1002, 3] on button "Settings" at bounding box center [1016, 16] width 75 height 32
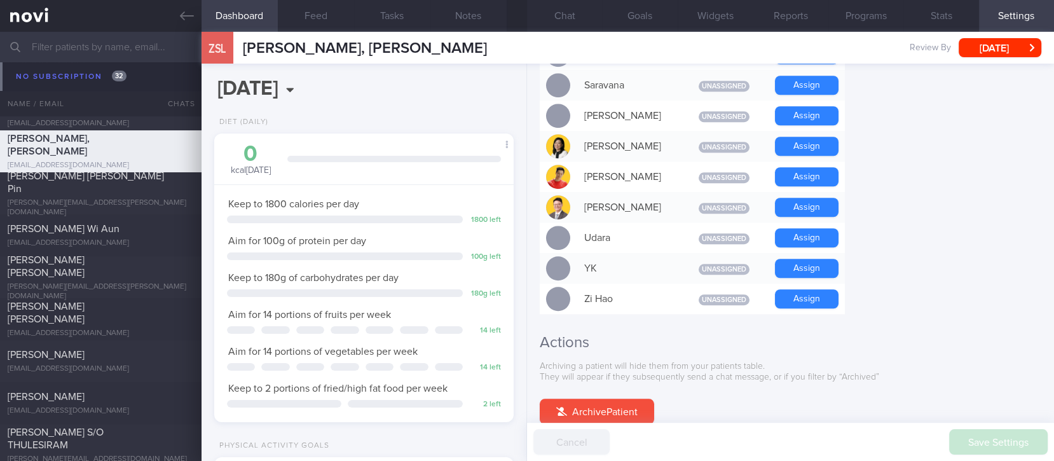
scroll to position [1211, 0]
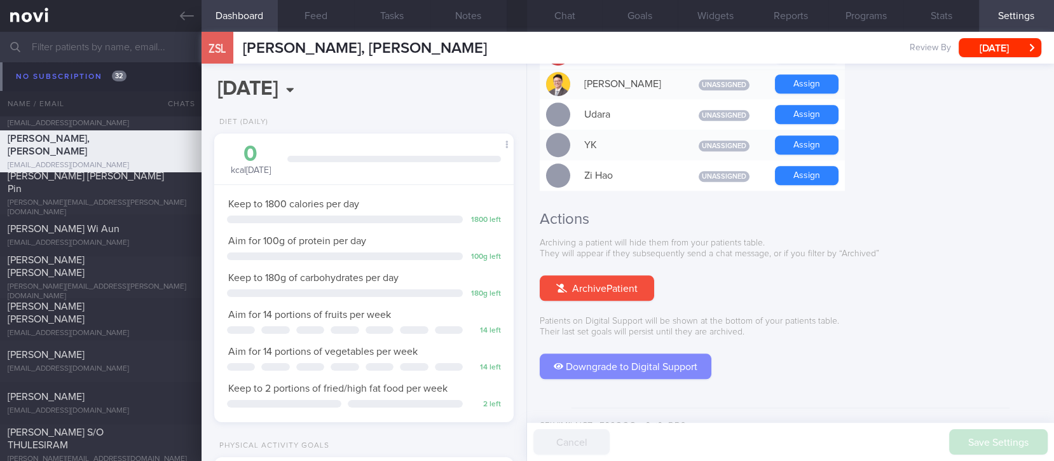
click at [610, 354] on button "Downgrade to Digital Support" at bounding box center [626, 366] width 172 height 25
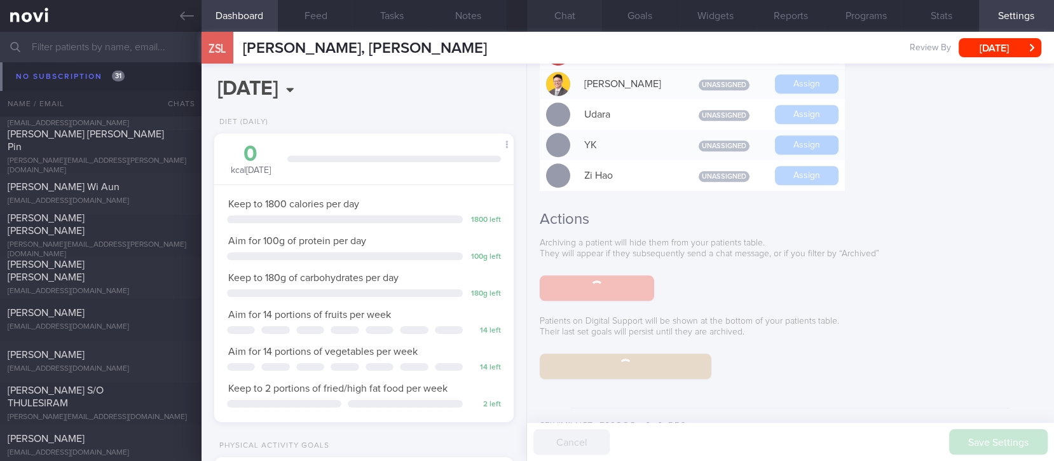
click at [565, 4] on button "Chat" at bounding box center [564, 16] width 75 height 32
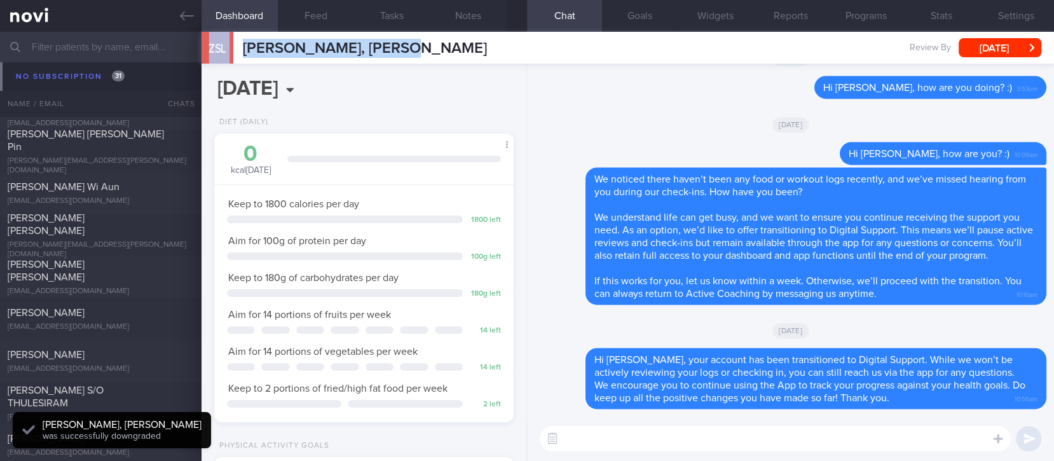
drag, startPoint x: 435, startPoint y: 43, endPoint x: 201, endPoint y: 14, distance: 235.7
click at [217, 32] on div "Dashboard Feed Tasks Notes Chat Goals Widgets Reports Programs Stats Settings Z…" at bounding box center [628, 246] width 853 height 429
click at [437, 53] on div "ZSL [PERSON_NAME], [PERSON_NAME], [PERSON_NAME] [PERSON_NAME][EMAIL_ADDRESS][DO…" at bounding box center [628, 48] width 853 height 32
drag, startPoint x: 440, startPoint y: 53, endPoint x: 233, endPoint y: 53, distance: 206.6
click at [233, 53] on div "ZSL [PERSON_NAME], [PERSON_NAME], [PERSON_NAME] [PERSON_NAME][EMAIL_ADDRESS][DO…" at bounding box center [628, 48] width 853 height 32
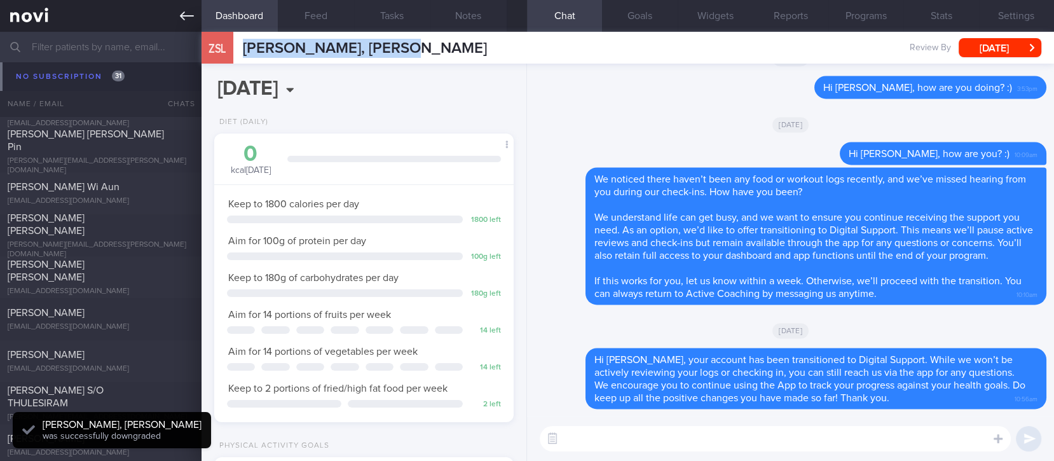
copy div "[PERSON_NAME], [PERSON_NAME]"
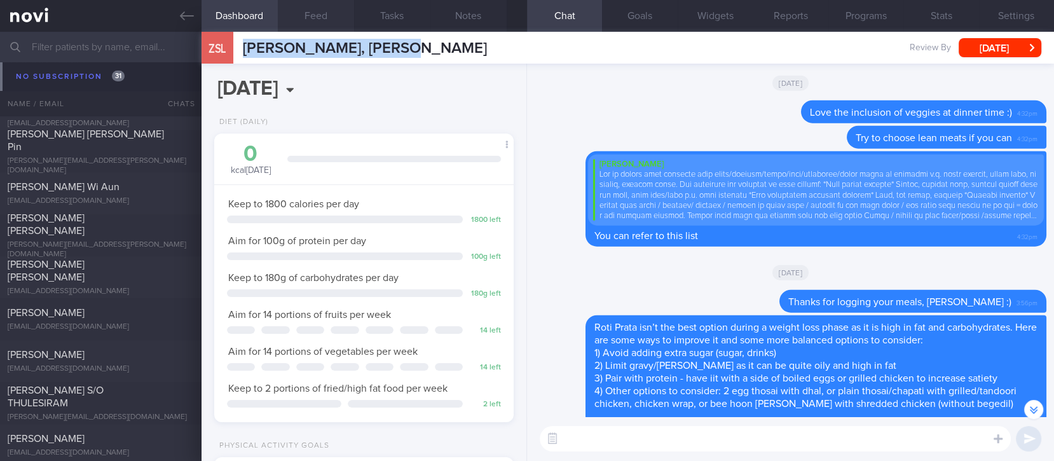
scroll to position [-4121, 0]
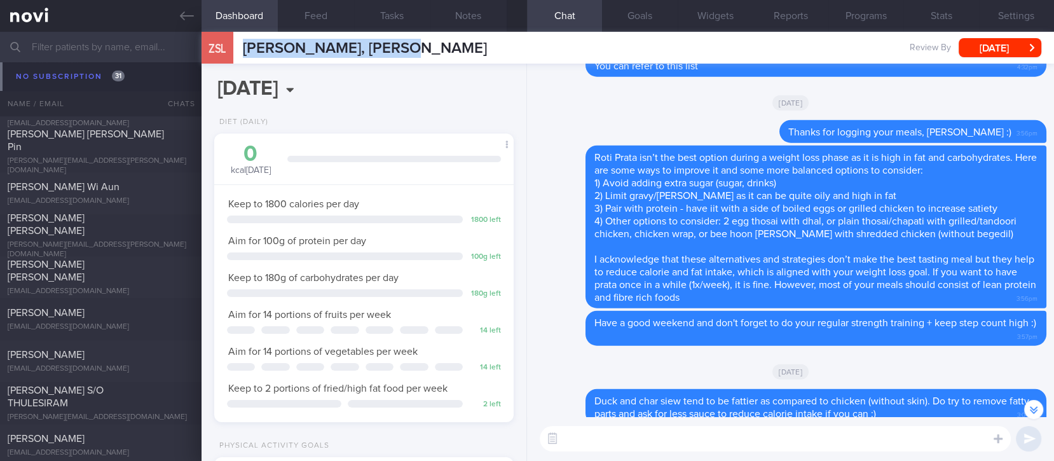
click at [306, 18] on button "Feed" at bounding box center [316, 16] width 76 height 32
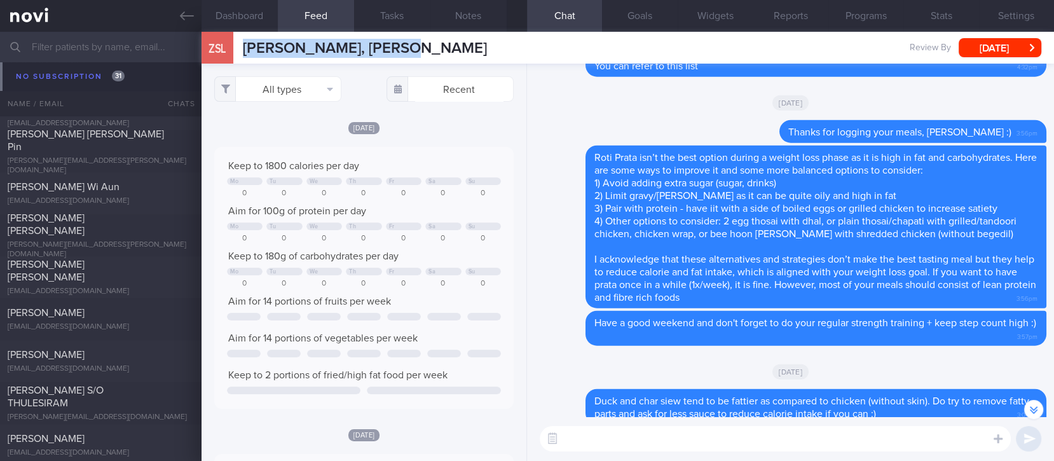
scroll to position [67, 270]
click at [298, 94] on button "All types" at bounding box center [277, 88] width 127 height 25
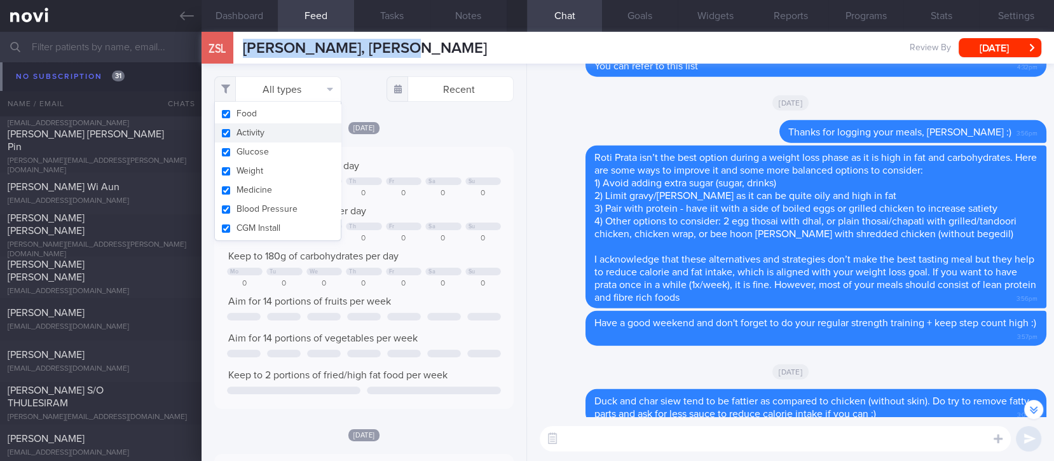
click at [270, 133] on button "Activity" at bounding box center [278, 132] width 126 height 19
checkbox input "false"
click at [283, 156] on button "Glucose" at bounding box center [278, 151] width 126 height 19
checkbox input "false"
click at [398, 265] on div "Keep to 1800 calories per day Mo Tu We Th Fr Sa Su 0 0 0 0 0 0 0 Aim for 100g o…" at bounding box center [364, 278] width 274 height 237
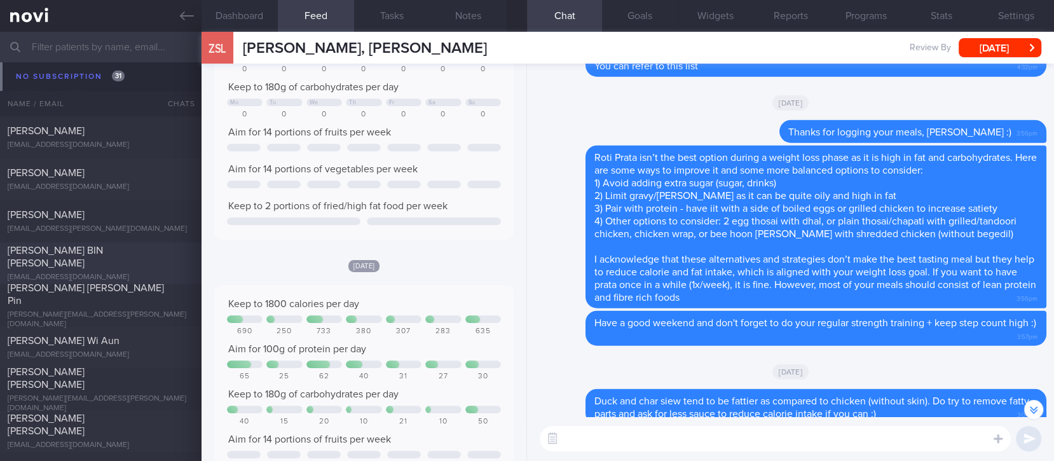
scroll to position [10061, 0]
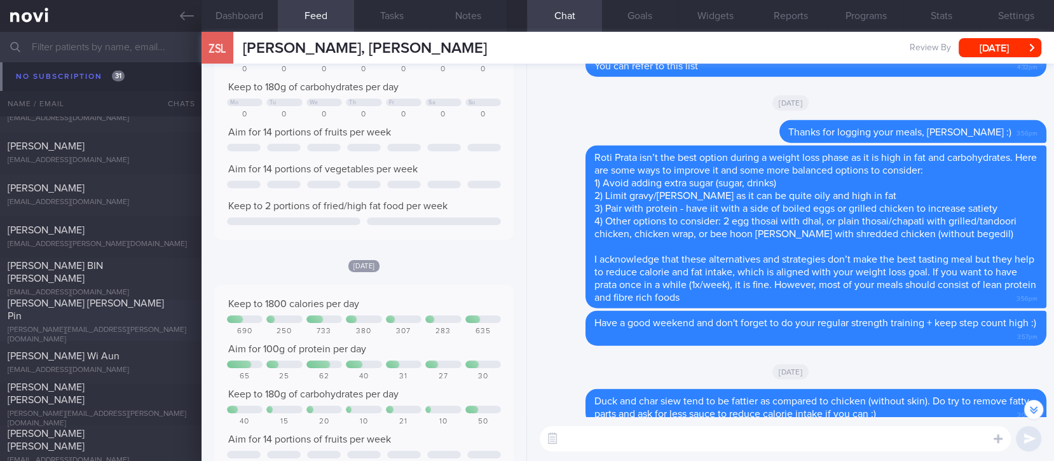
click at [125, 314] on span "[PERSON_NAME] [PERSON_NAME] Pin" at bounding box center [86, 309] width 156 height 23
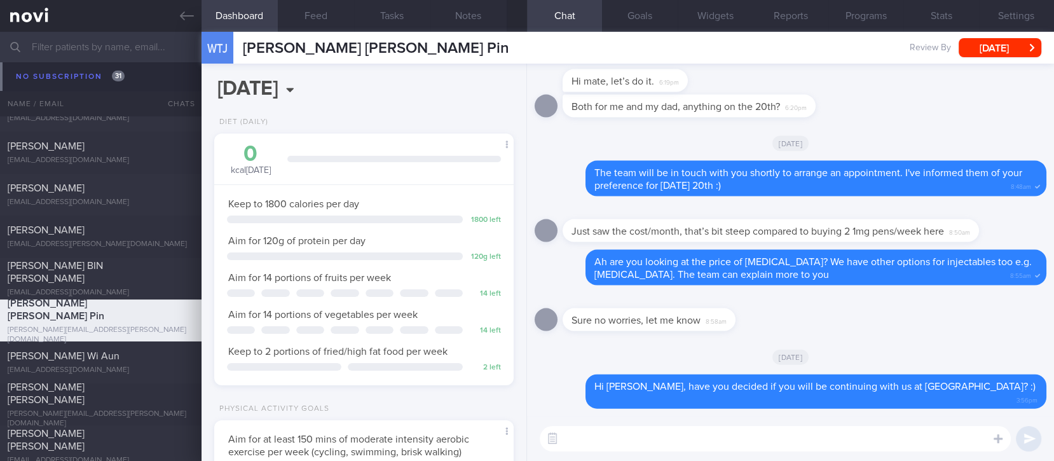
scroll to position [149, 264]
click at [914, 447] on textarea at bounding box center [775, 438] width 471 height 25
click at [908, 441] on textarea at bounding box center [775, 438] width 471 height 25
type textarea "Hi [PERSON_NAME], let us know :)"
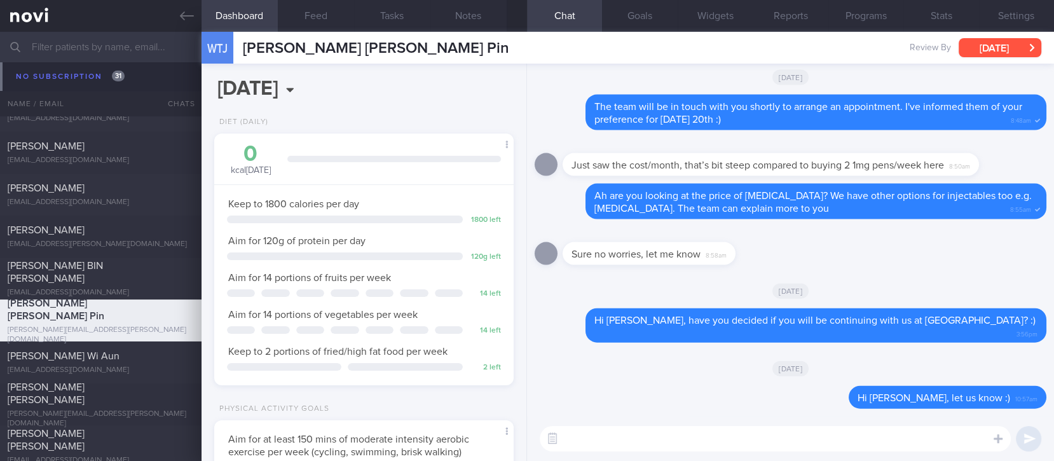
click at [1004, 48] on button "[DATE]" at bounding box center [1000, 47] width 83 height 19
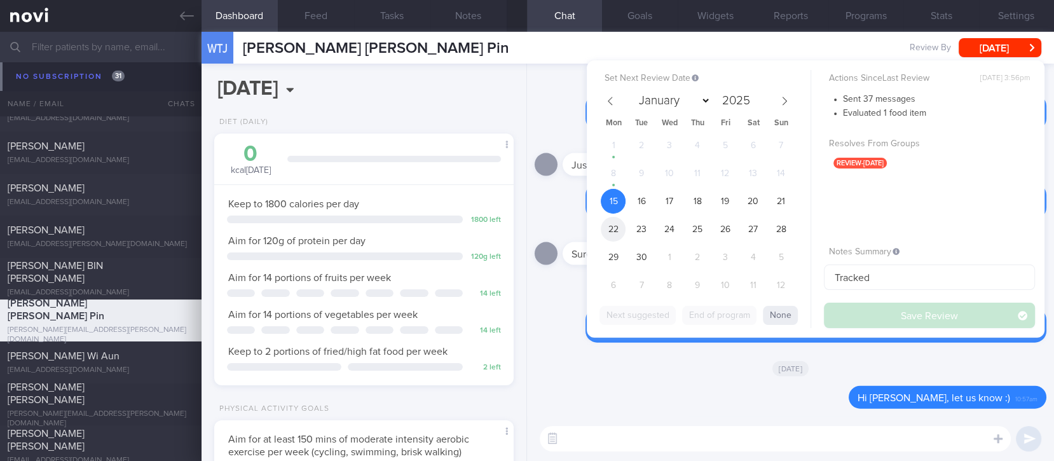
click at [617, 219] on span "22" at bounding box center [613, 229] width 25 height 25
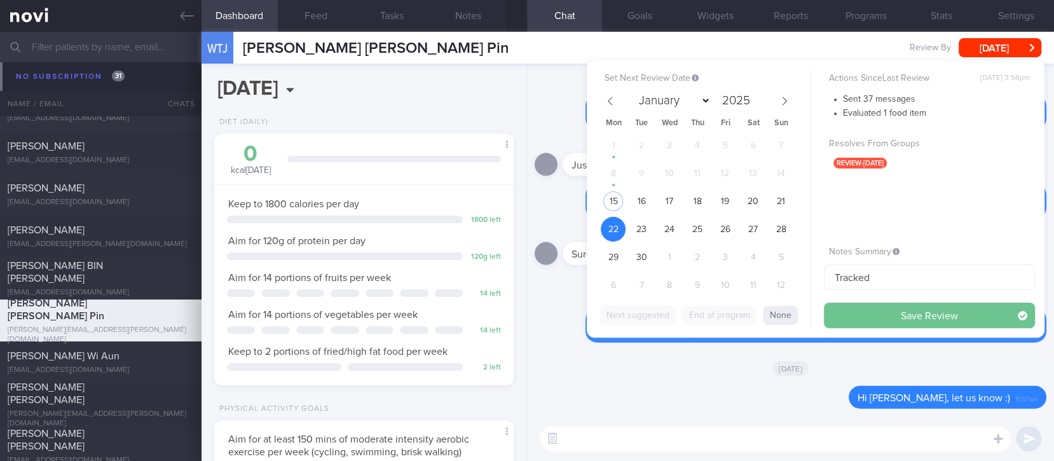
click at [866, 311] on button "Save Review" at bounding box center [929, 315] width 211 height 25
click at [866, 311] on div "Actions Since Last Review [DATE] 3:56pm Sent 37 messages Evaluated 1 food item …" at bounding box center [929, 199] width 211 height 258
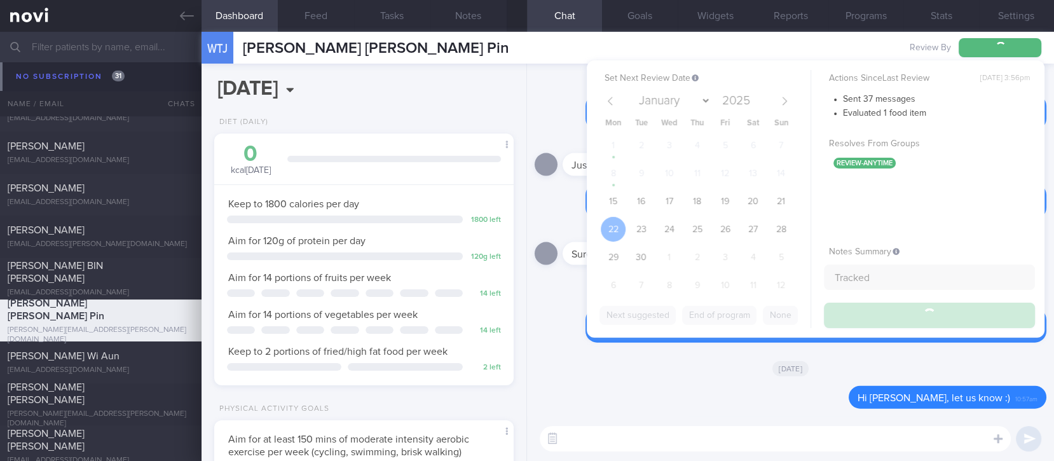
scroll to position [10061, 0]
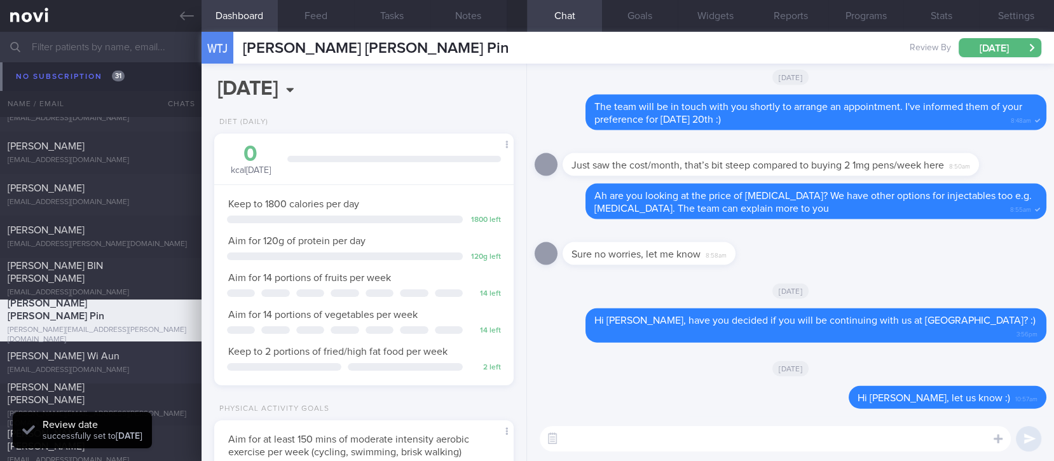
click at [113, 366] on div "[EMAIL_ADDRESS][DOMAIN_NAME]" at bounding box center [101, 371] width 186 height 10
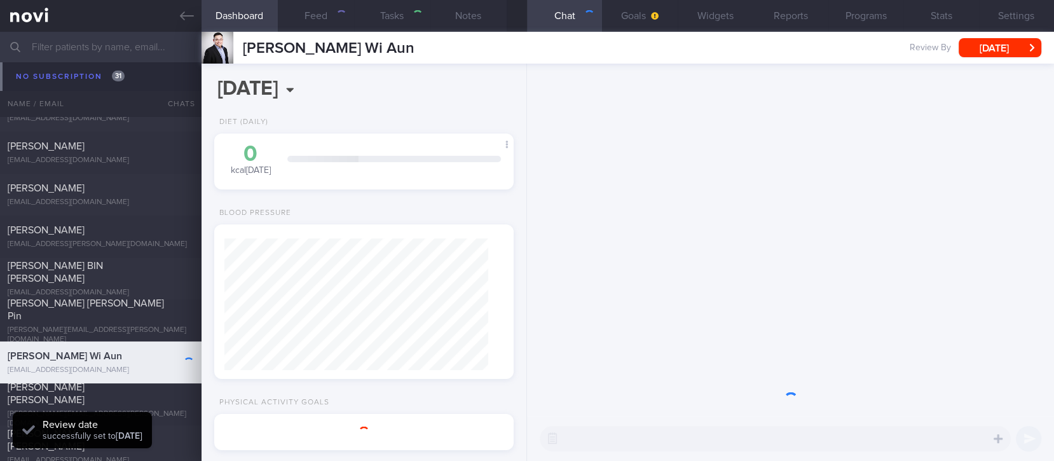
type input "Tracked. [MEDICAL_DATA]. DM [MEDICAL_DATA] 10%"
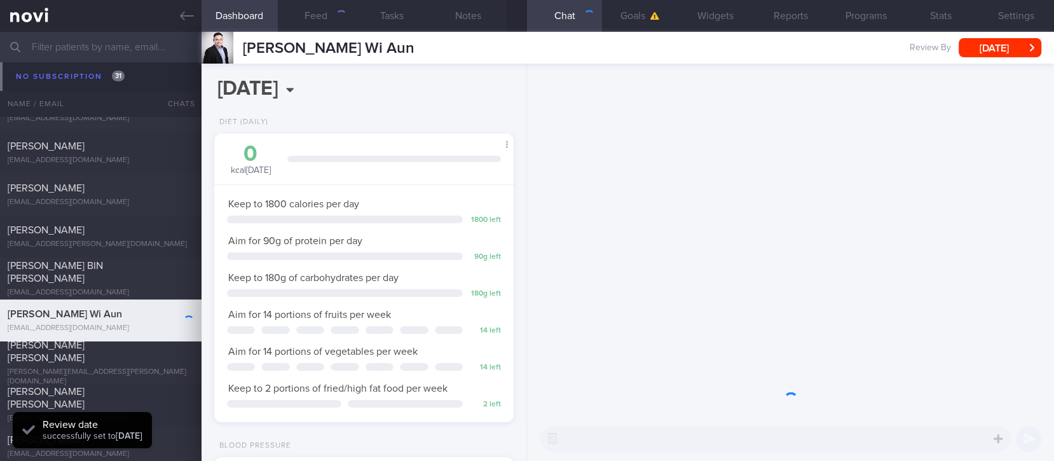
scroll to position [635673, 635541]
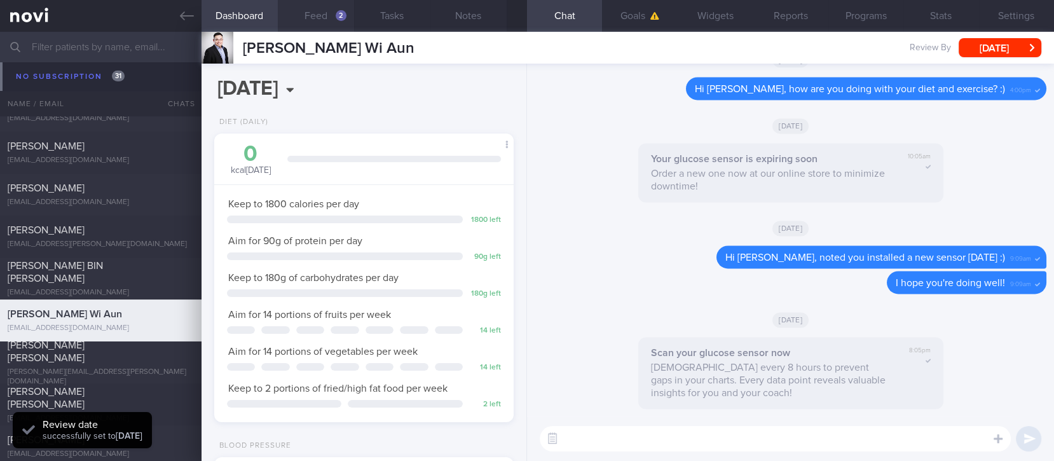
click at [335, 23] on button "Feed 2" at bounding box center [316, 16] width 76 height 32
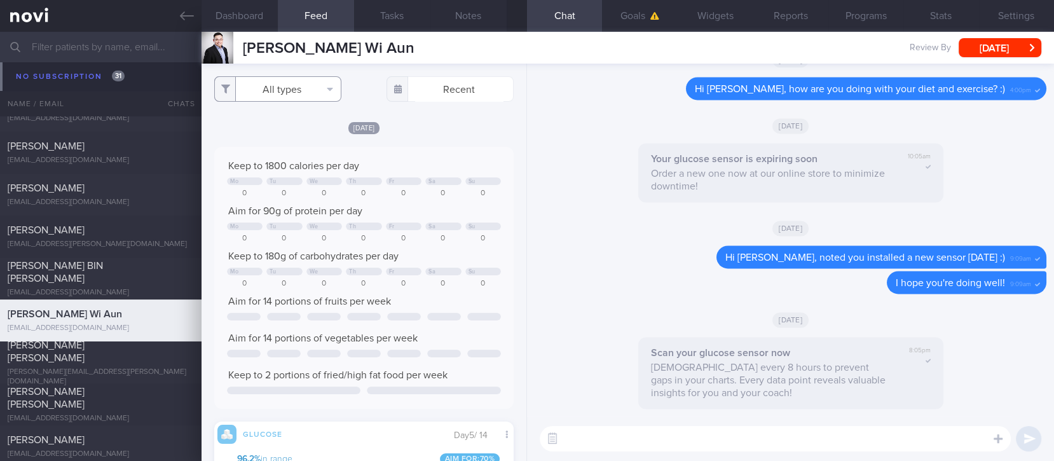
click at [292, 93] on button "All types" at bounding box center [277, 88] width 127 height 25
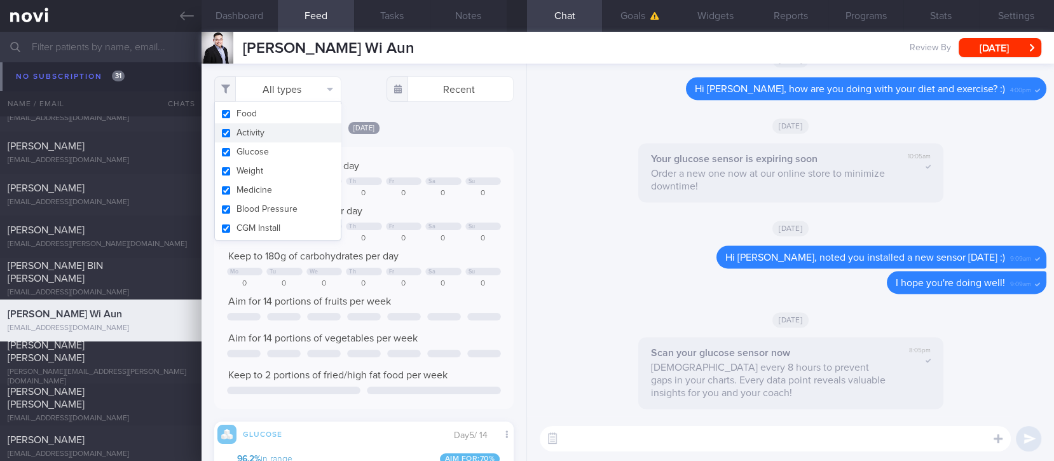
click at [280, 132] on button "Activity" at bounding box center [278, 132] width 126 height 19
click at [371, 252] on span "Keep to 180g of carbohydrates per day" at bounding box center [313, 256] width 170 height 10
checkbox input "false"
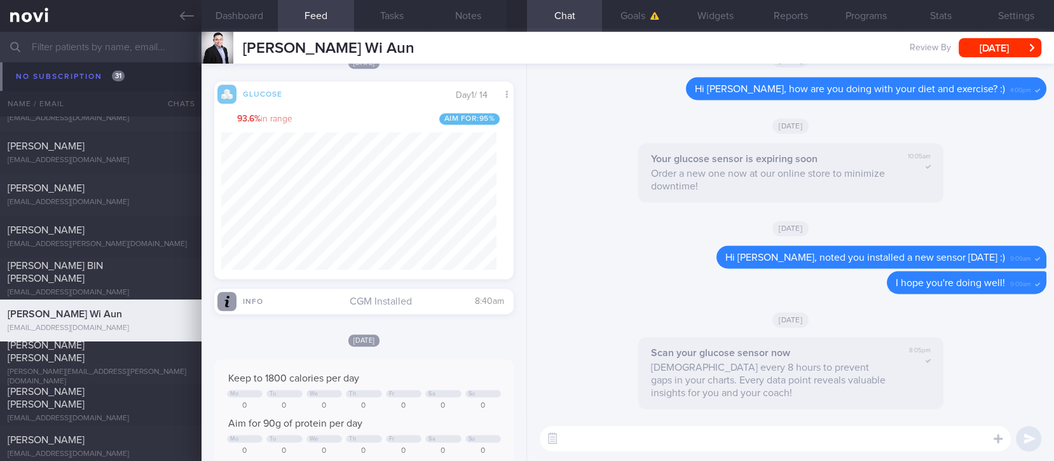
click at [636, 440] on textarea at bounding box center [775, 438] width 471 height 25
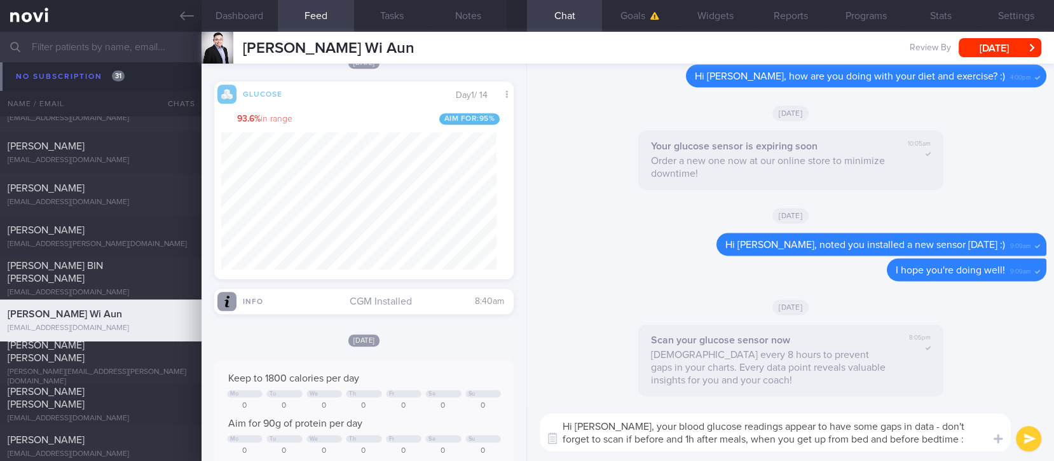
type textarea "Hi [PERSON_NAME], your blood glucose readings appear to have some gaps in data …"
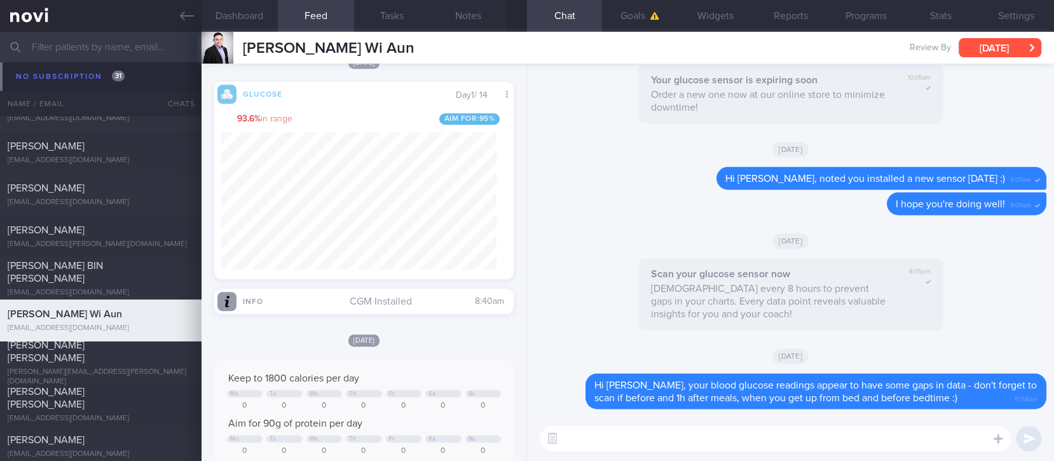
click at [1001, 38] on button "[DATE]" at bounding box center [1000, 47] width 83 height 19
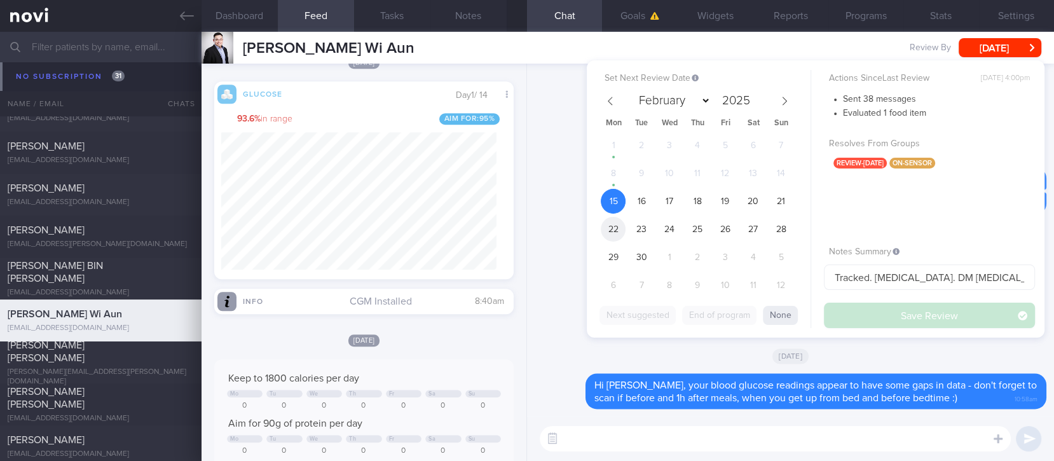
click at [611, 232] on span "22" at bounding box center [613, 229] width 25 height 25
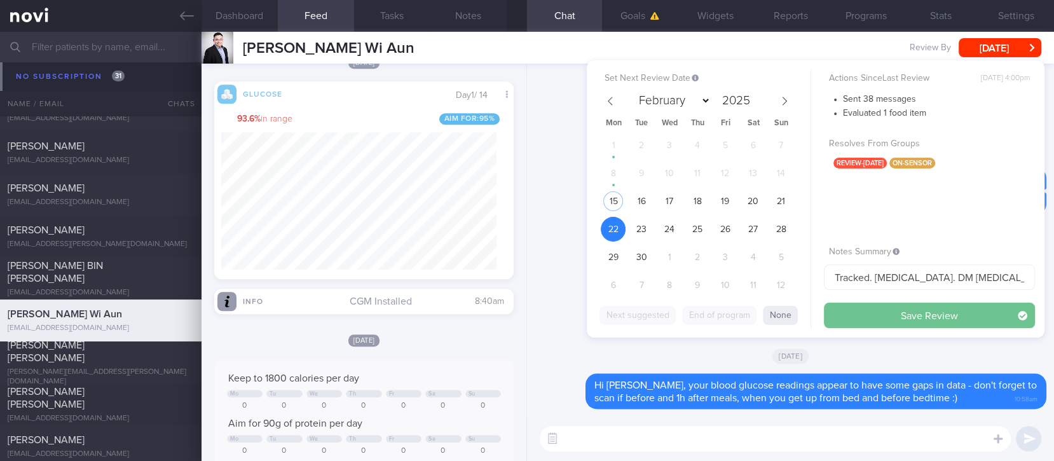
click at [887, 301] on div "Actions Since Last Review [DATE] 4:00pm Sent 38 messages Evaluated 1 food item …" at bounding box center [929, 199] width 211 height 258
click at [886, 310] on button "Save Review" at bounding box center [929, 315] width 211 height 25
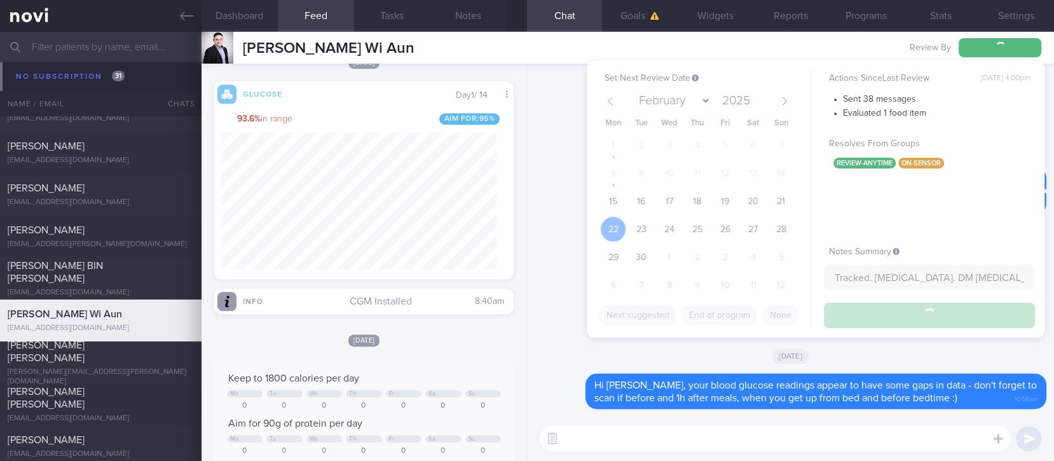
click at [780, 430] on textarea at bounding box center [775, 438] width 471 height 25
click at [745, 442] on textarea at bounding box center [775, 438] width 471 height 25
click at [744, 442] on textarea at bounding box center [775, 438] width 471 height 25
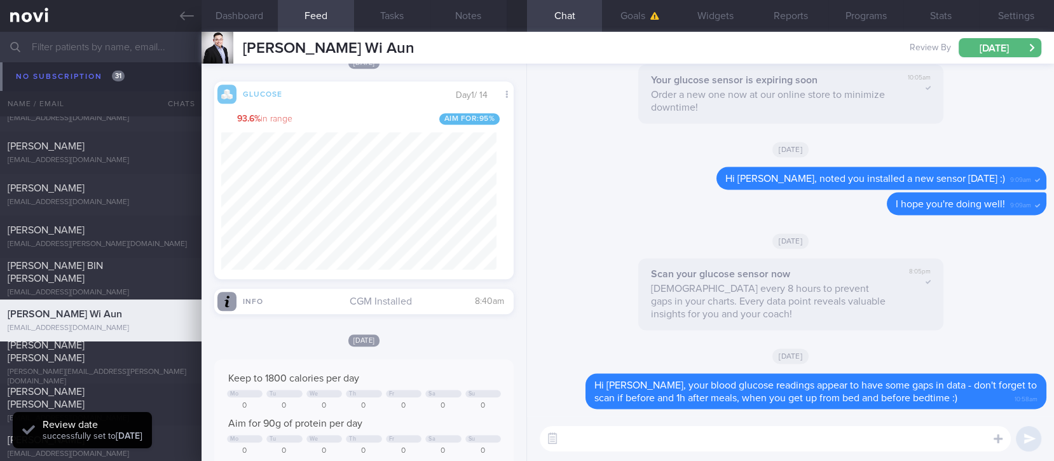
click at [741, 442] on textarea at bounding box center [775, 438] width 471 height 25
click at [739, 441] on textarea at bounding box center [775, 438] width 471 height 25
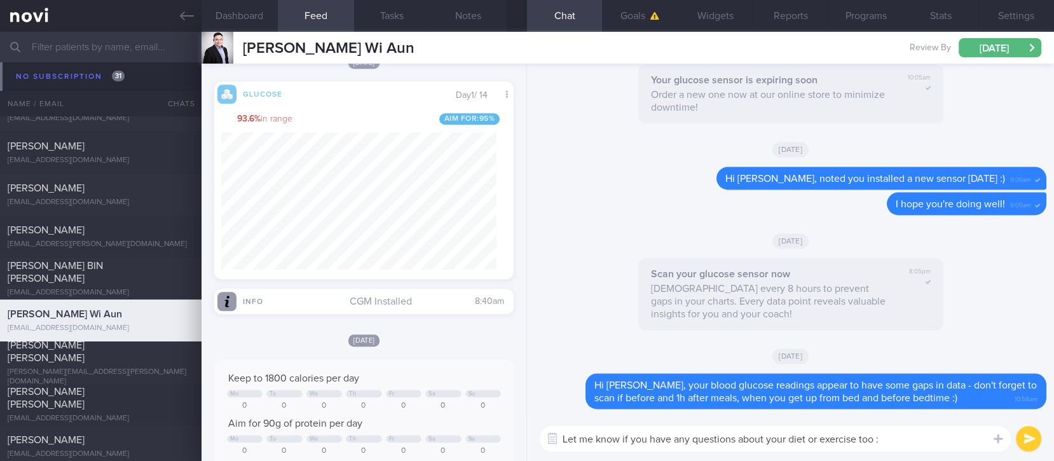
type textarea "Let me know if you have any questions about your diet or exercise too :)"
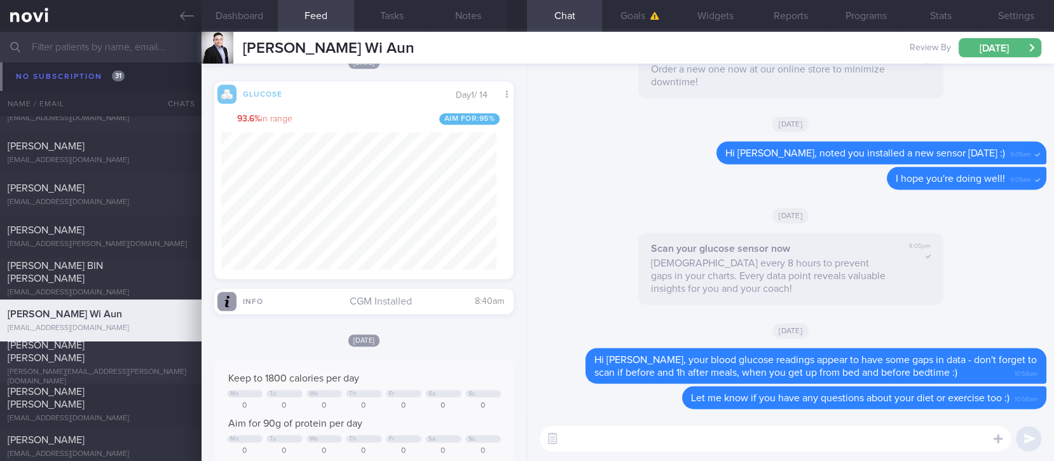
click at [107, 359] on div "[PERSON_NAME] [PERSON_NAME]" at bounding box center [99, 351] width 183 height 25
type input "Tracked"
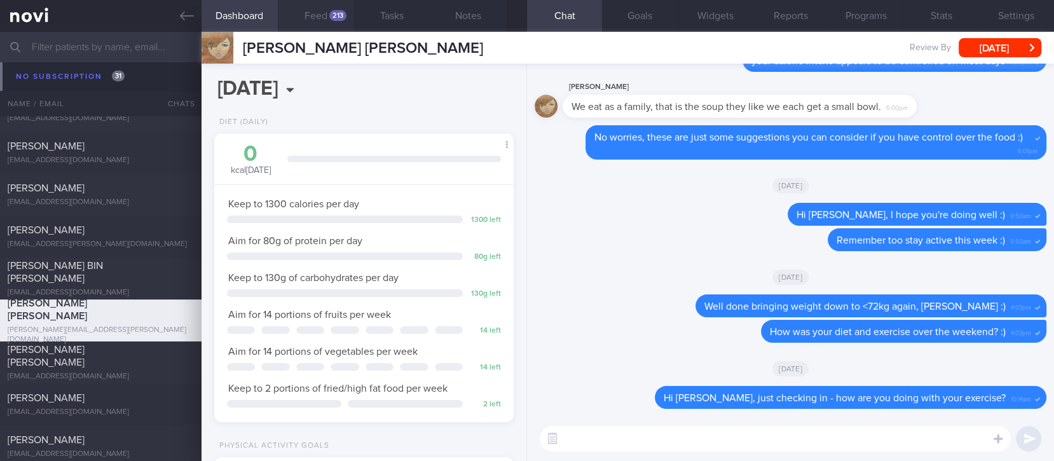
click at [341, 16] on div "213" at bounding box center [337, 15] width 17 height 11
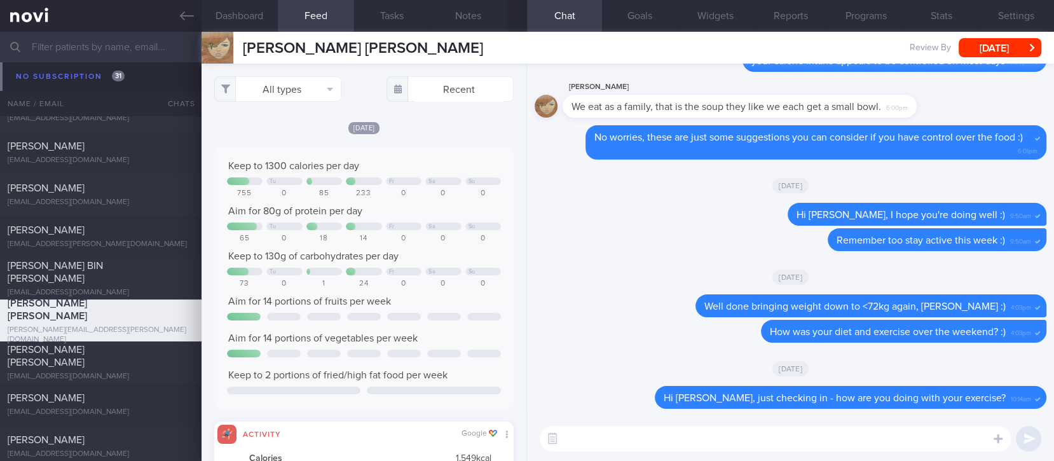
scroll to position [67, 270]
click at [298, 86] on button "All types" at bounding box center [277, 88] width 127 height 25
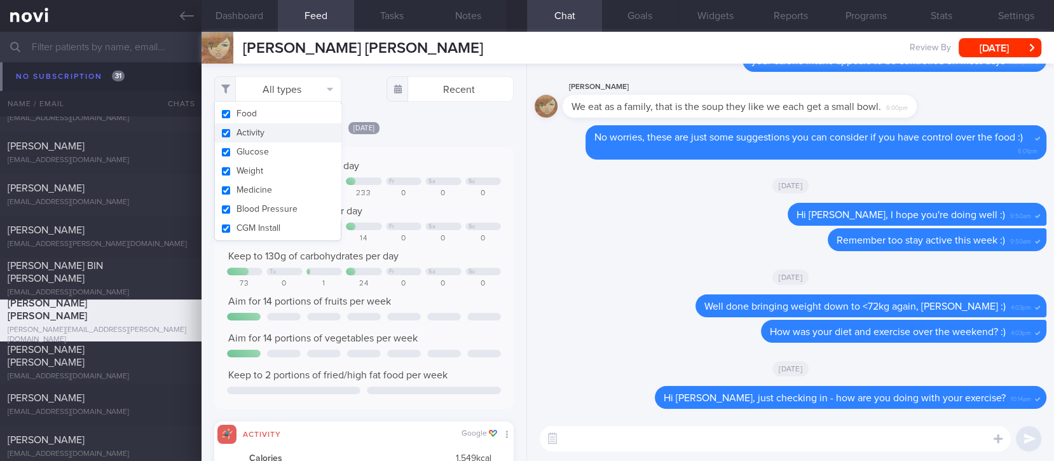
click at [280, 126] on button "Activity" at bounding box center [278, 132] width 126 height 19
checkbox input "false"
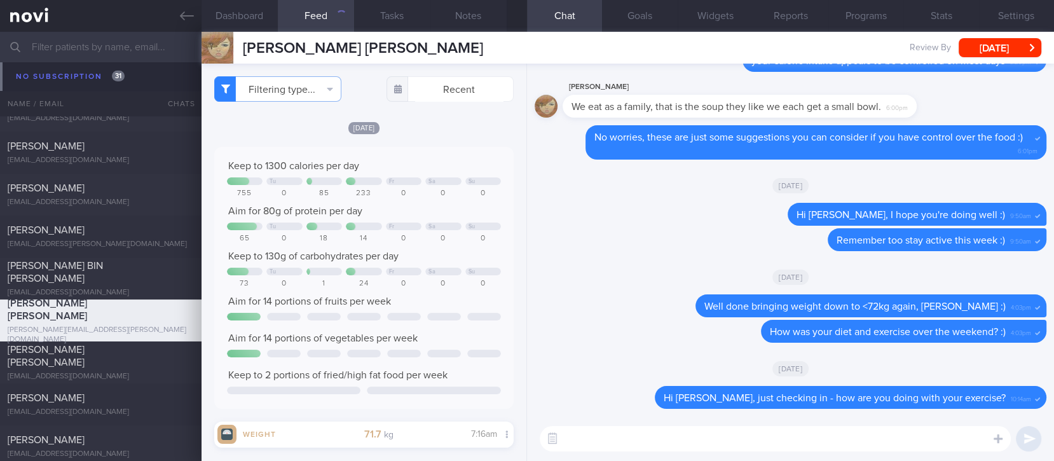
click at [386, 152] on div "Keep to 1300 calories per day Tu Fr Sa Su 755 0 85 233 0 0 0 Aim for 80g of pro…" at bounding box center [363, 278] width 299 height 262
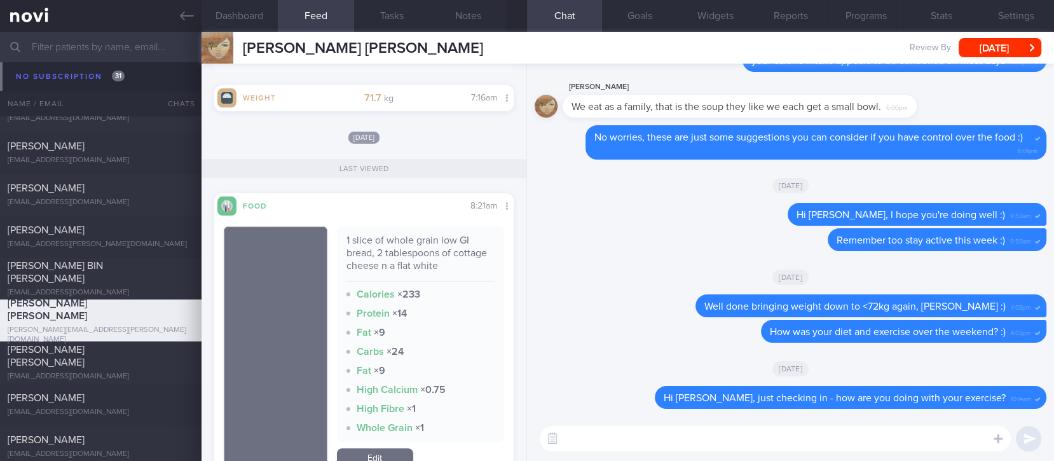
scroll to position [339, 0]
click at [251, 20] on button "Dashboard" at bounding box center [240, 16] width 76 height 32
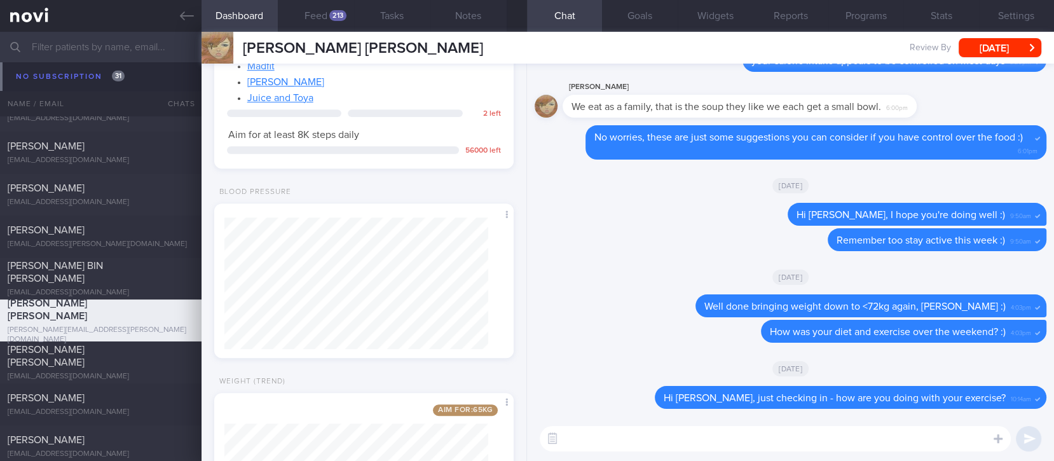
scroll to position [1007, 0]
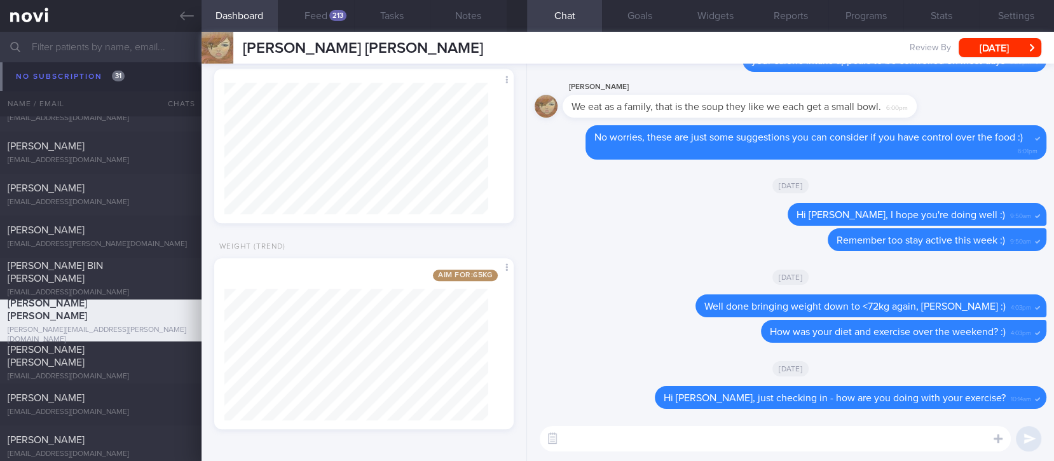
click at [722, 452] on div "​ ​" at bounding box center [790, 438] width 527 height 45
click at [724, 450] on textarea at bounding box center [775, 438] width 471 height 25
type textarea "h"
type textarea "Hi [PERSON_NAME], how are you doing?"
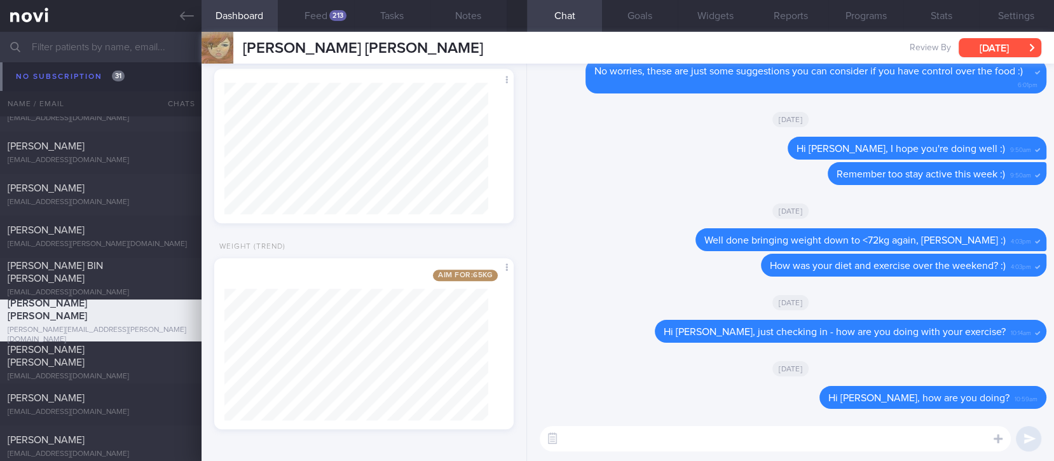
click at [1003, 41] on button "[DATE]" at bounding box center [1000, 47] width 83 height 19
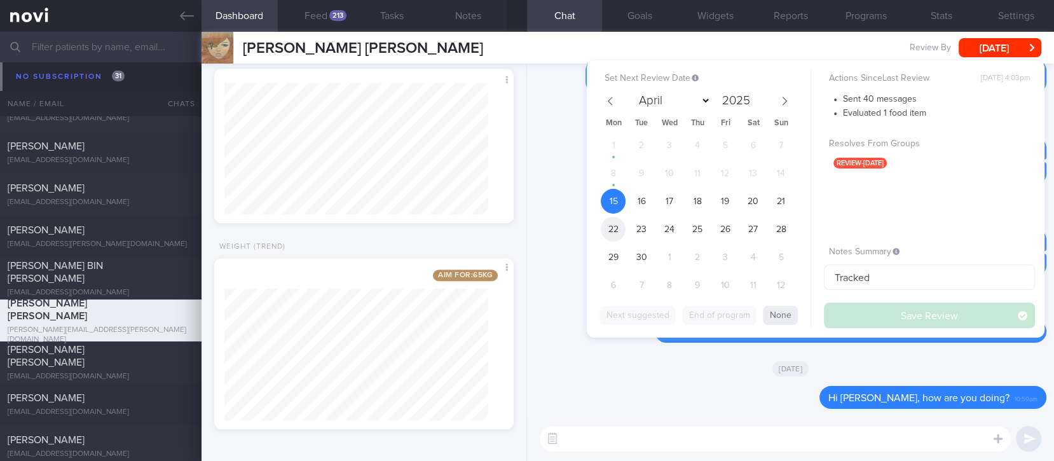
click at [615, 224] on span "22" at bounding box center [613, 229] width 25 height 25
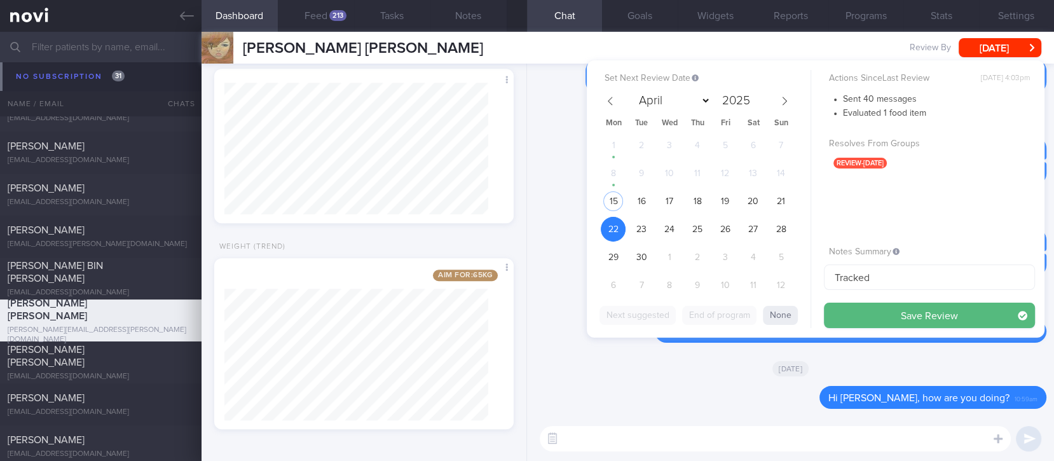
click at [852, 308] on button "Save Review" at bounding box center [929, 315] width 211 height 25
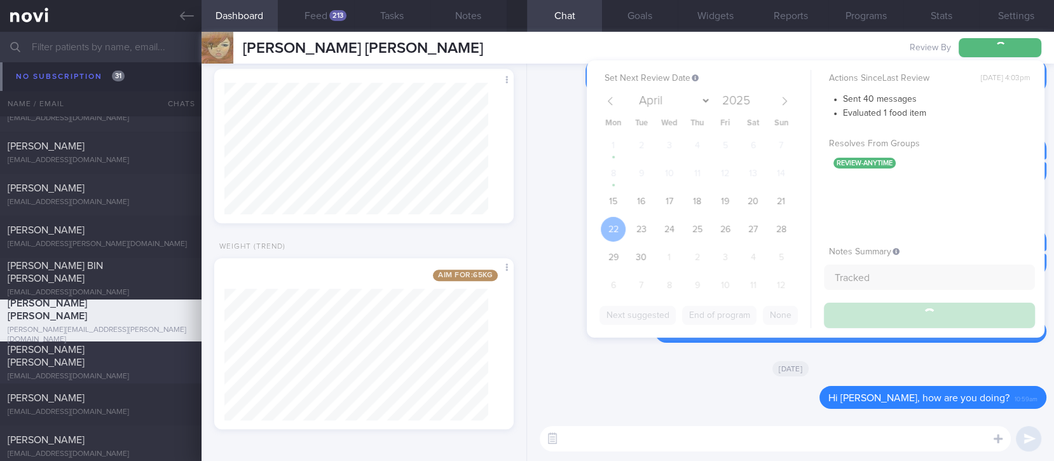
scroll to position [10061, 0]
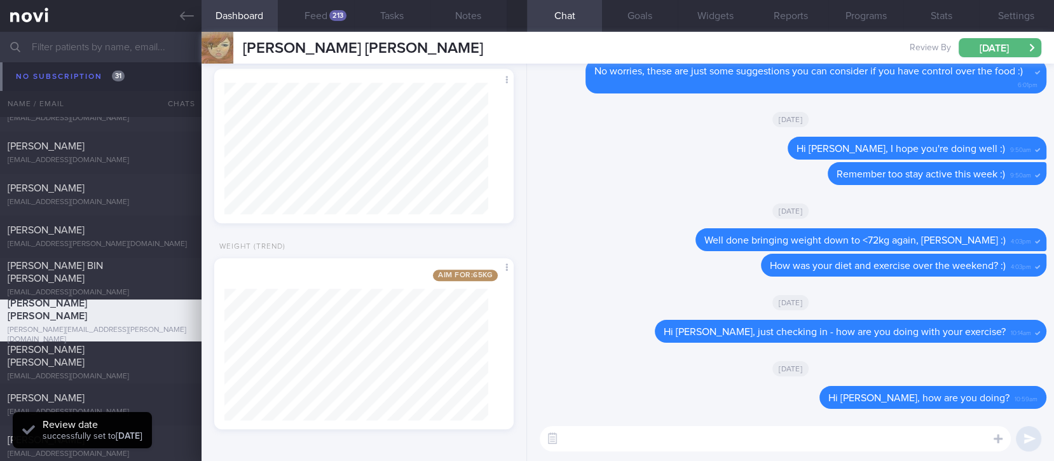
click at [702, 451] on textarea at bounding box center [775, 438] width 471 height 25
click at [707, 447] on textarea at bounding box center [775, 438] width 471 height 25
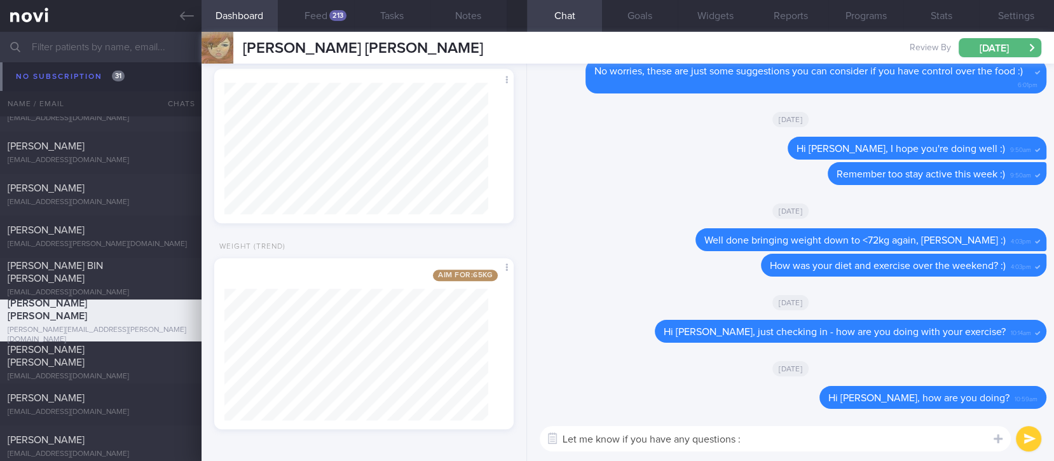
type textarea "Let me know if you have any questions :)"
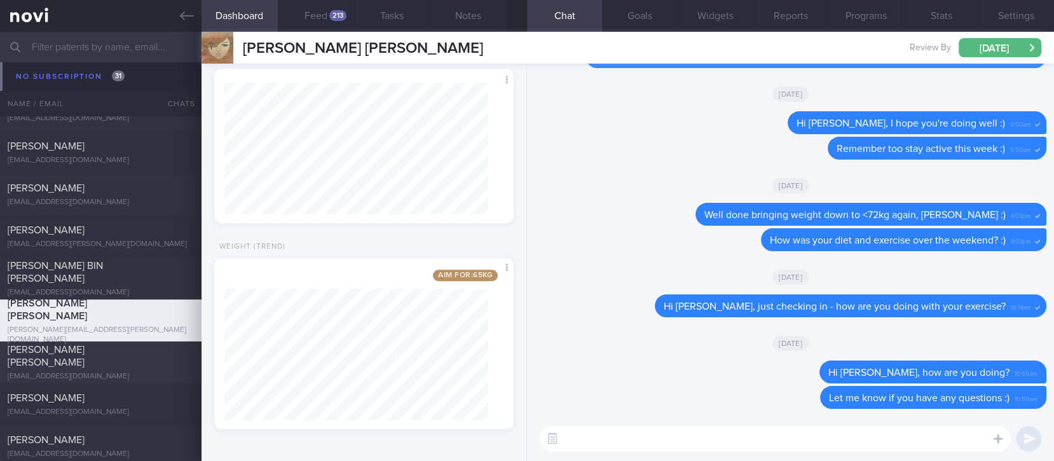
click at [114, 359] on div "[PERSON_NAME] [PERSON_NAME]" at bounding box center [99, 355] width 183 height 25
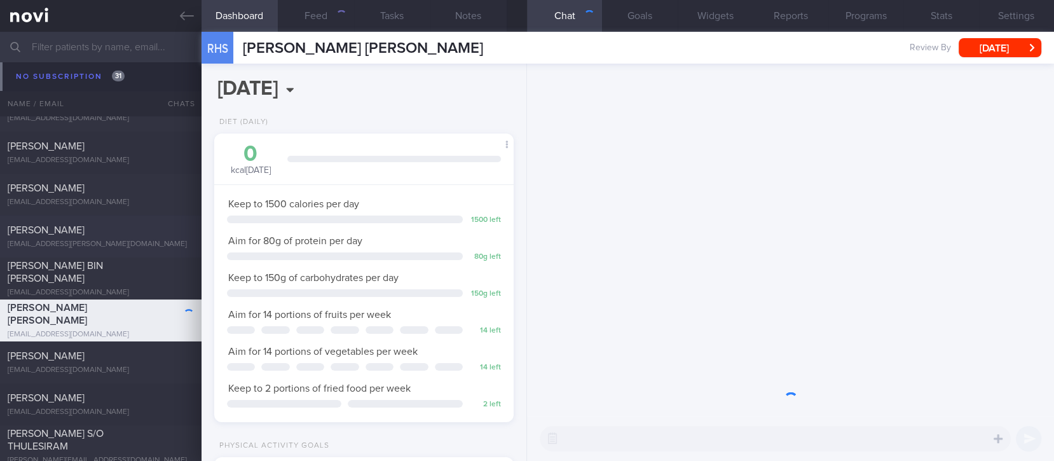
scroll to position [149, 264]
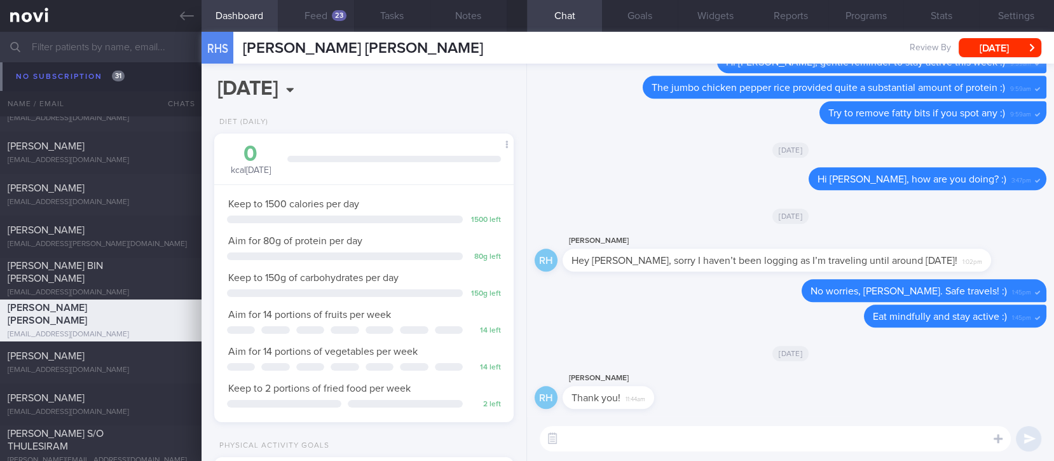
click at [336, 12] on div "23" at bounding box center [339, 15] width 15 height 11
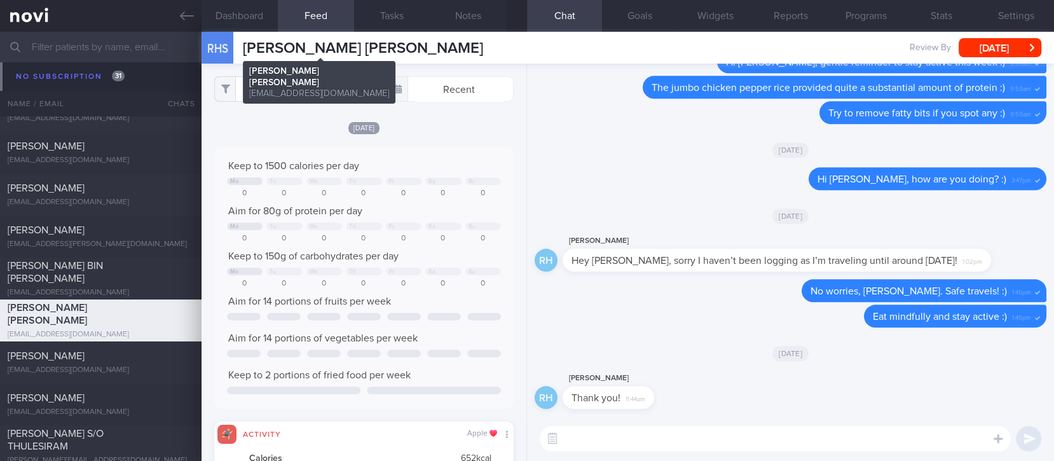
scroll to position [67, 270]
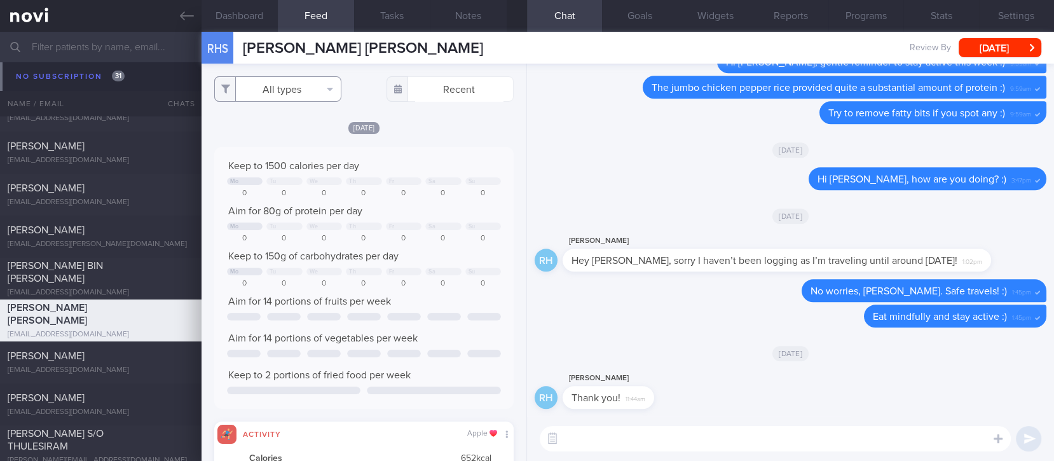
click at [300, 86] on button "All types" at bounding box center [277, 88] width 127 height 25
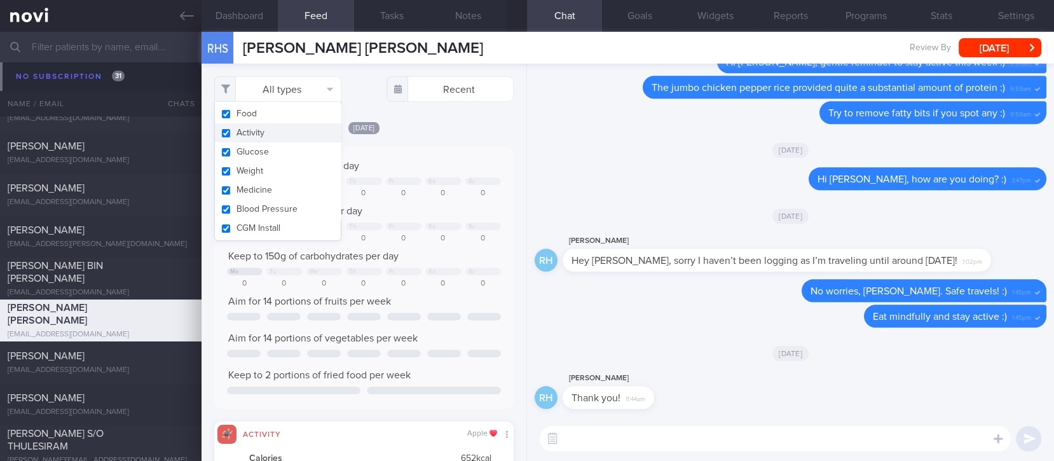
drag, startPoint x: 268, startPoint y: 135, endPoint x: 317, endPoint y: 167, distance: 58.9
click at [268, 135] on button "Activity" at bounding box center [278, 132] width 126 height 19
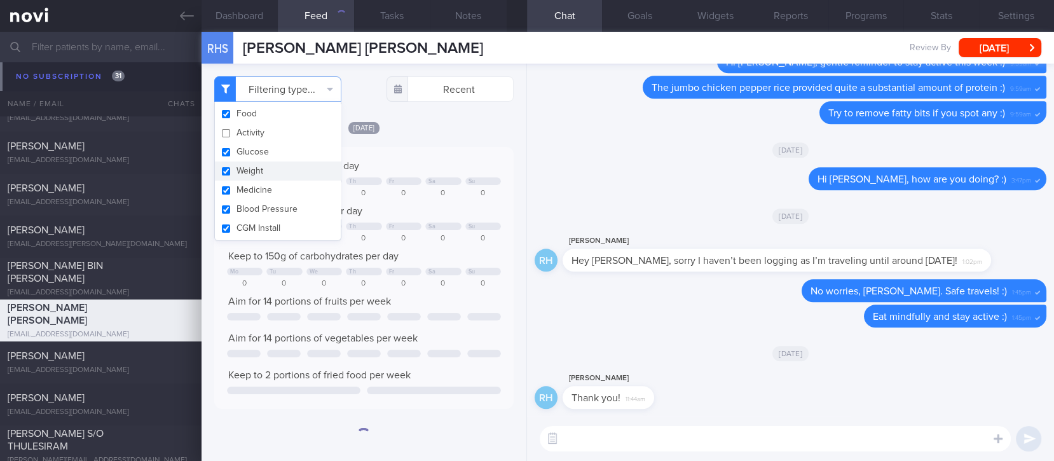
checkbox input "false"
drag, startPoint x: 407, startPoint y: 150, endPoint x: 408, endPoint y: 163, distance: 12.7
click at [408, 150] on div "Keep to 1500 calories per day Mo Tu We Th Fr Sa Su 0 0 0 0 0 0 0 Aim for 80g of…" at bounding box center [363, 278] width 299 height 262
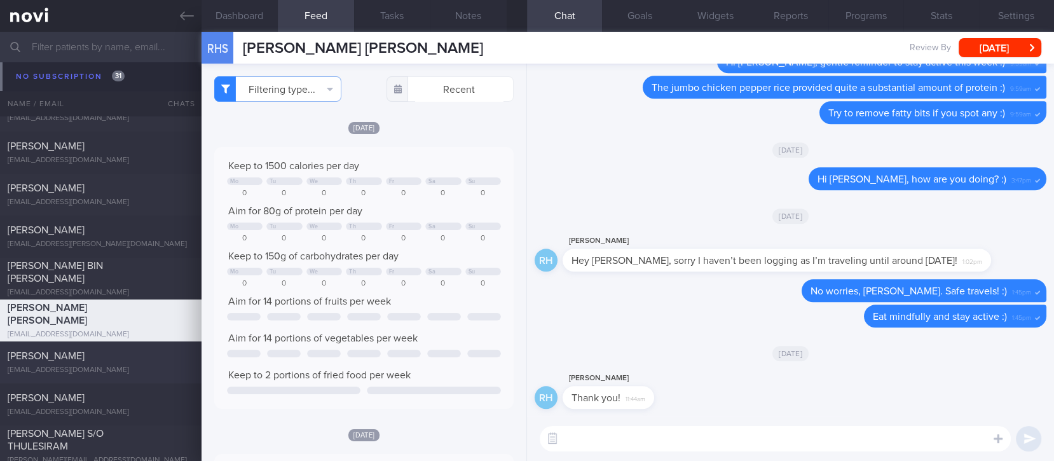
click at [174, 341] on div "[PERSON_NAME] [EMAIL_ADDRESS][DOMAIN_NAME] [DATE] [DATE] Tracked" at bounding box center [527, 362] width 1054 height 42
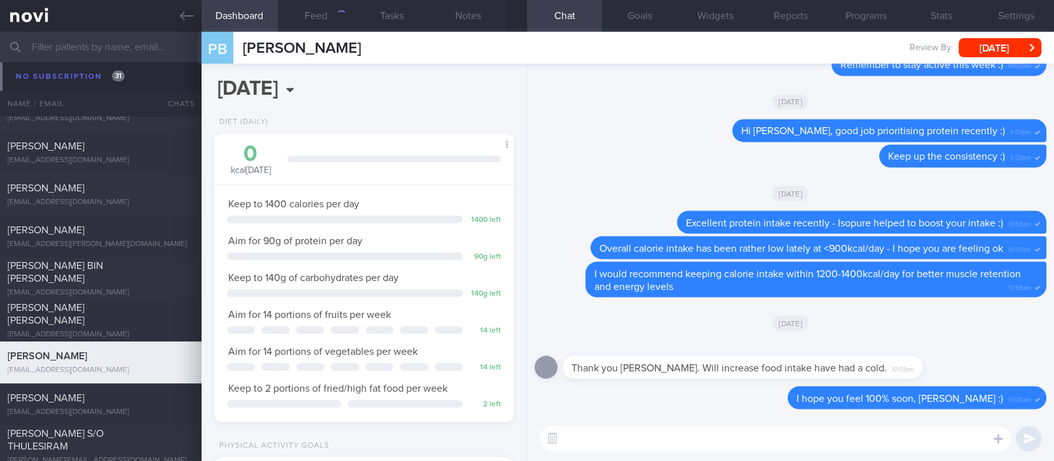
click at [827, 438] on textarea at bounding box center [775, 438] width 471 height 25
click at [825, 438] on textarea at bounding box center [775, 438] width 471 height 25
click at [825, 437] on textarea at bounding box center [775, 438] width 471 height 25
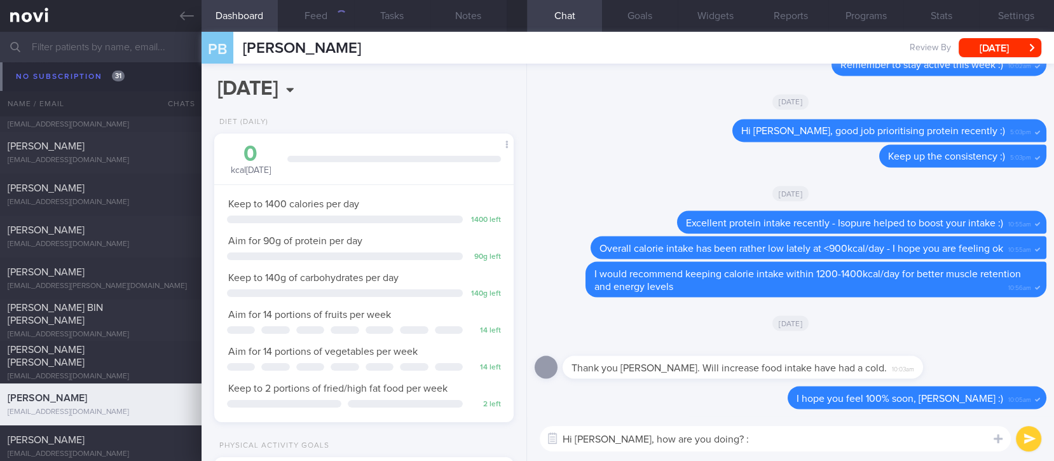
type textarea "Hi [PERSON_NAME], how are you doing? :)"
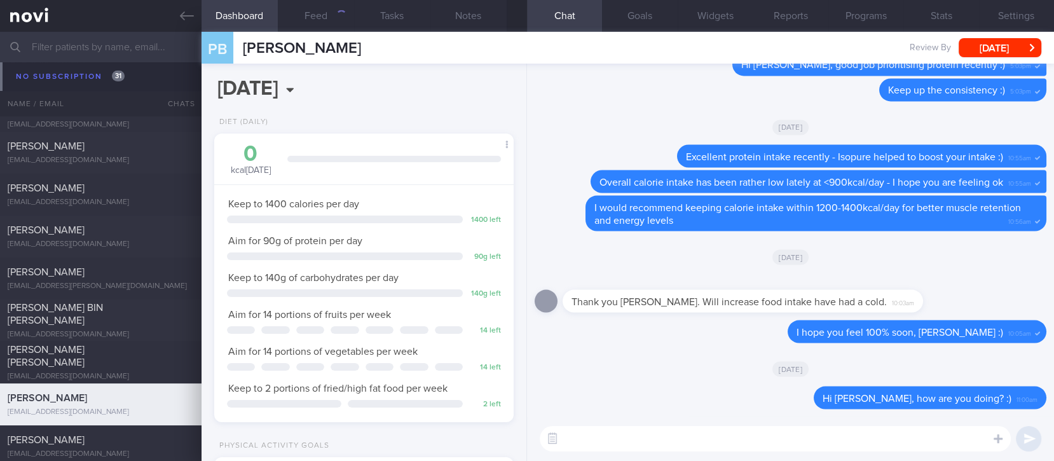
click at [1036, 35] on div "PB [PERSON_NAME] [PERSON_NAME] [EMAIL_ADDRESS][DOMAIN_NAME] Review By [DATE] Se…" at bounding box center [628, 48] width 853 height 32
click at [1031, 39] on button "[DATE]" at bounding box center [1000, 47] width 83 height 19
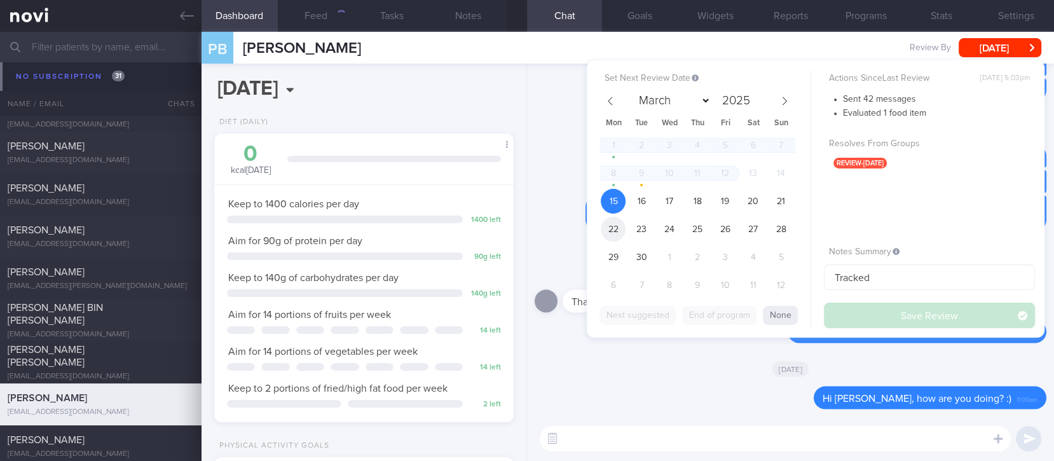
click at [613, 223] on span "22" at bounding box center [613, 229] width 25 height 25
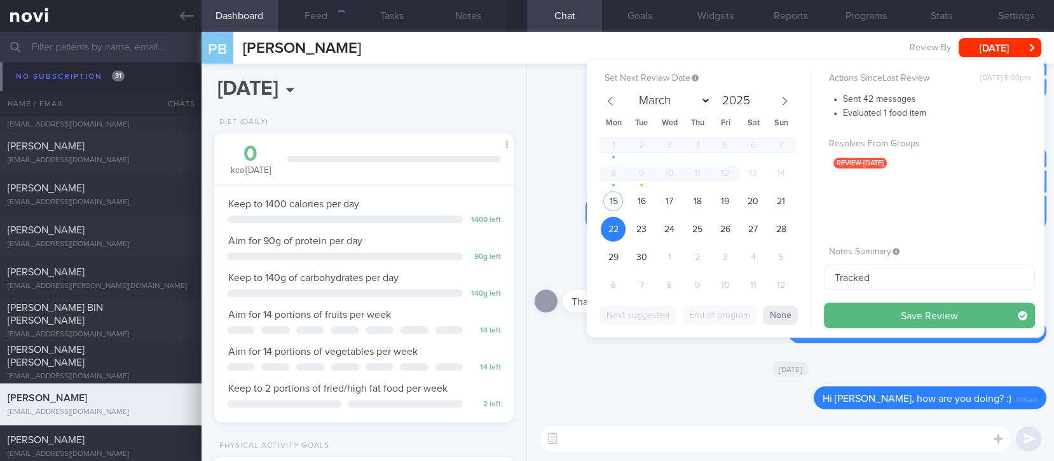
click at [885, 315] on button "Save Review" at bounding box center [929, 315] width 211 height 25
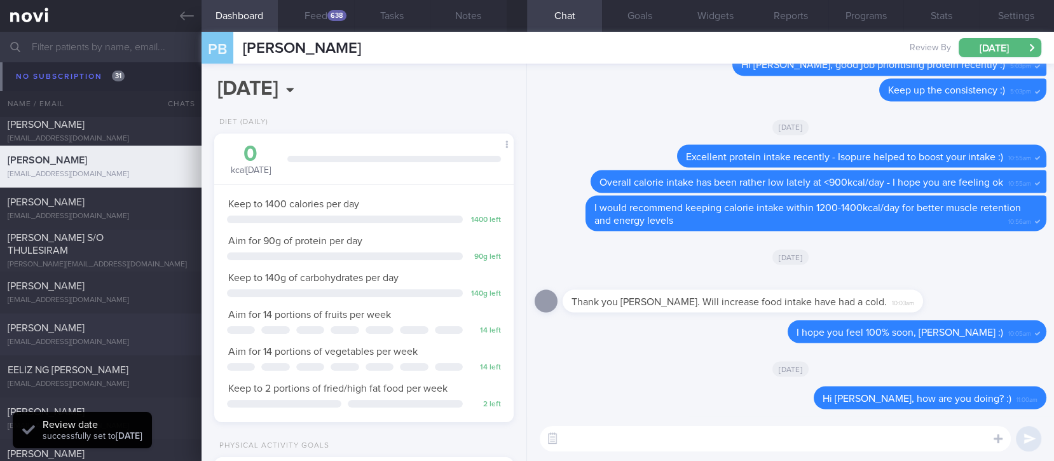
scroll to position [10315, 0]
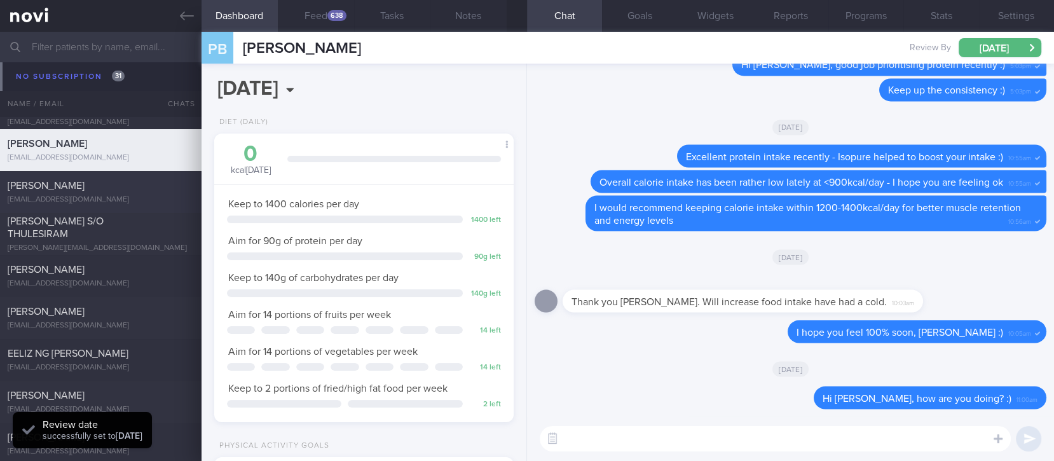
click at [137, 189] on div "[PERSON_NAME]" at bounding box center [99, 185] width 183 height 13
type input "tracked"
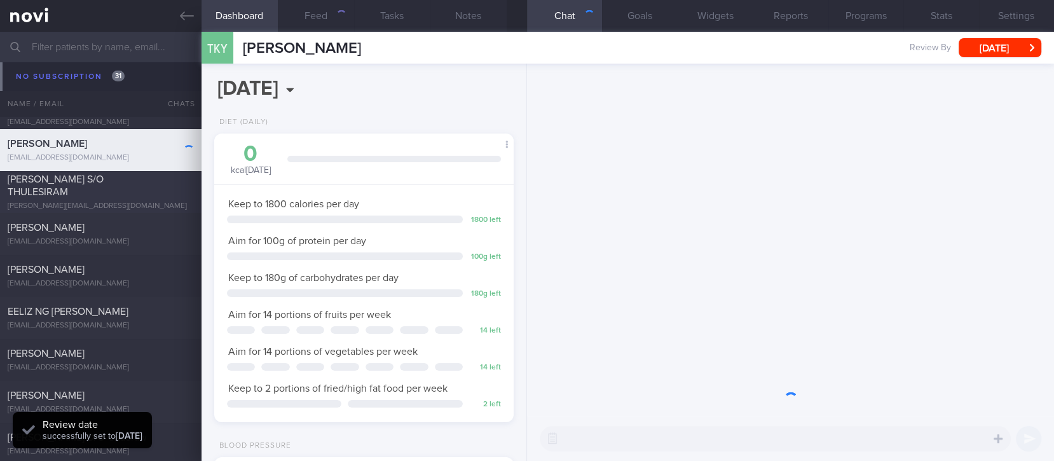
scroll to position [635655, 635541]
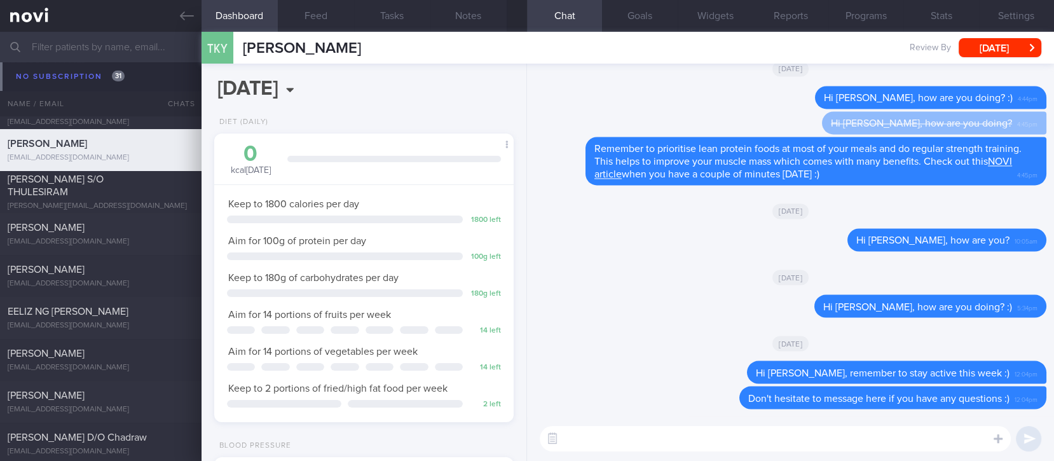
click at [874, 440] on textarea at bounding box center [775, 438] width 471 height 25
type textarea "Hi [PERSON_NAME], how are you?"
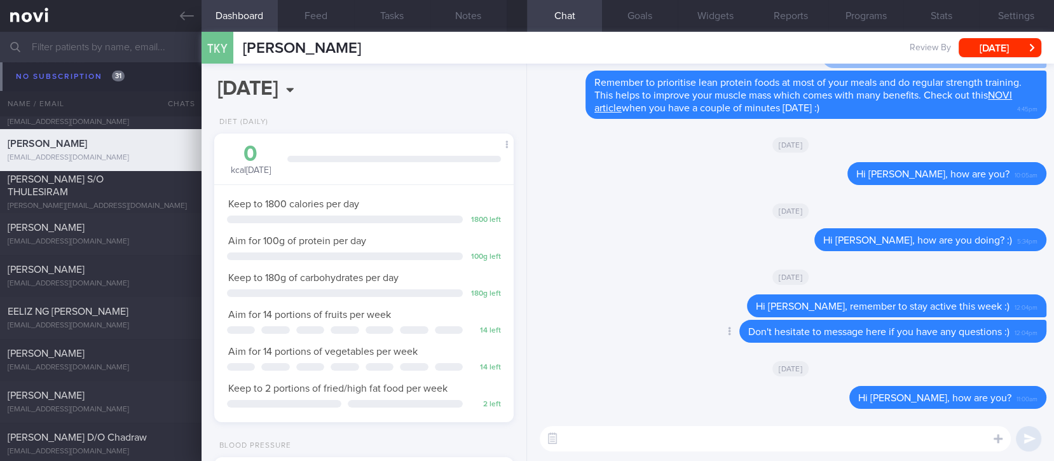
click at [940, 334] on span "Don't hesitate to message here if you have any questions :)" at bounding box center [878, 332] width 261 height 10
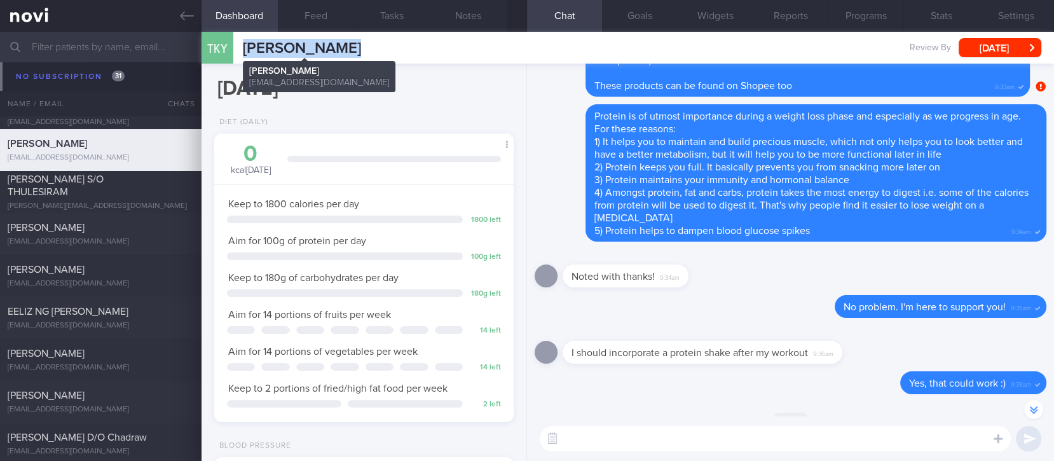
drag, startPoint x: 372, startPoint y: 50, endPoint x: 244, endPoint y: 48, distance: 127.8
click at [244, 48] on div "TKY [PERSON_NAME] [PERSON_NAME] [PERSON_NAME][EMAIL_ADDRESS][DOMAIN_NAME] Revie…" at bounding box center [628, 48] width 853 height 32
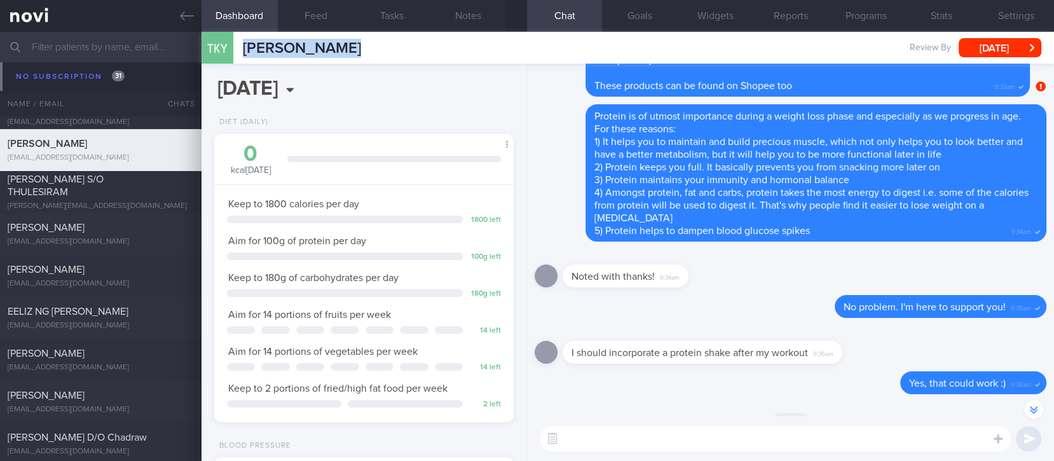
copy span "[PERSON_NAME]"
click at [723, 439] on textarea at bounding box center [775, 438] width 471 height 25
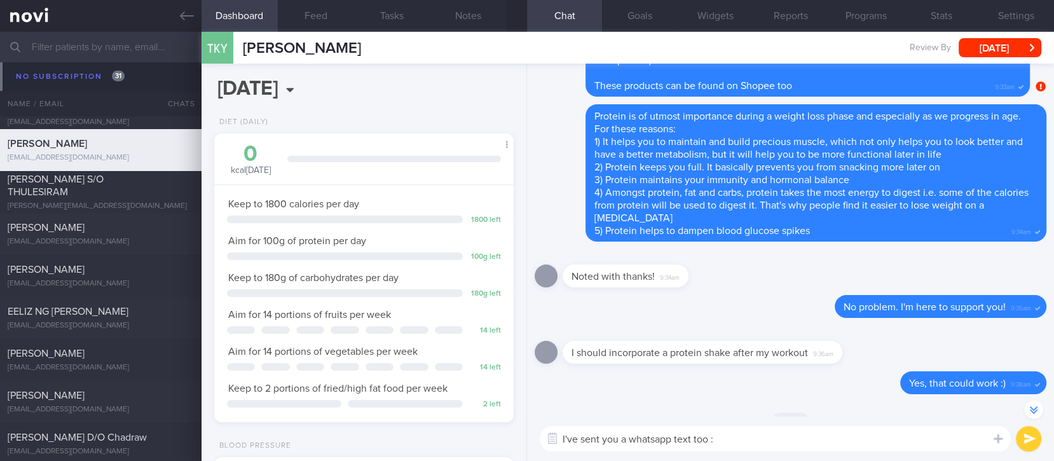
type textarea "I've sent you a whatsapp text too :)"
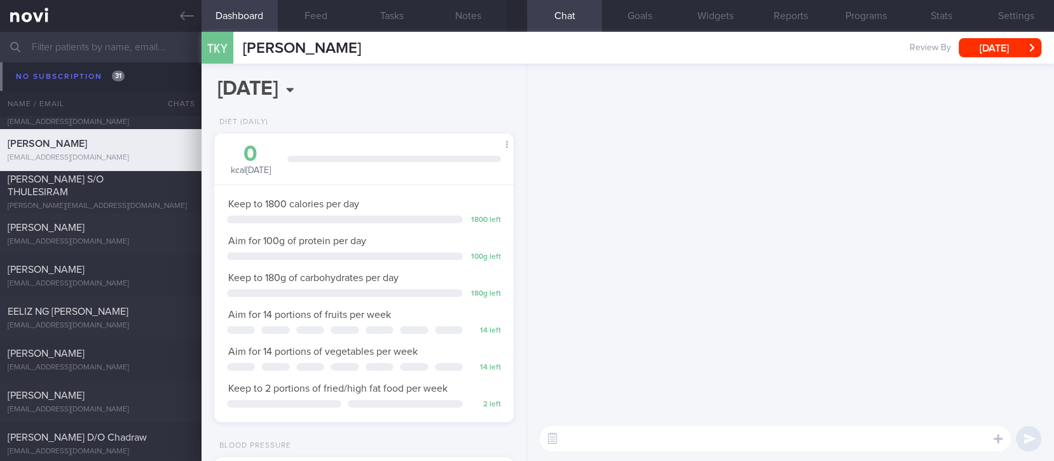
scroll to position [0, 0]
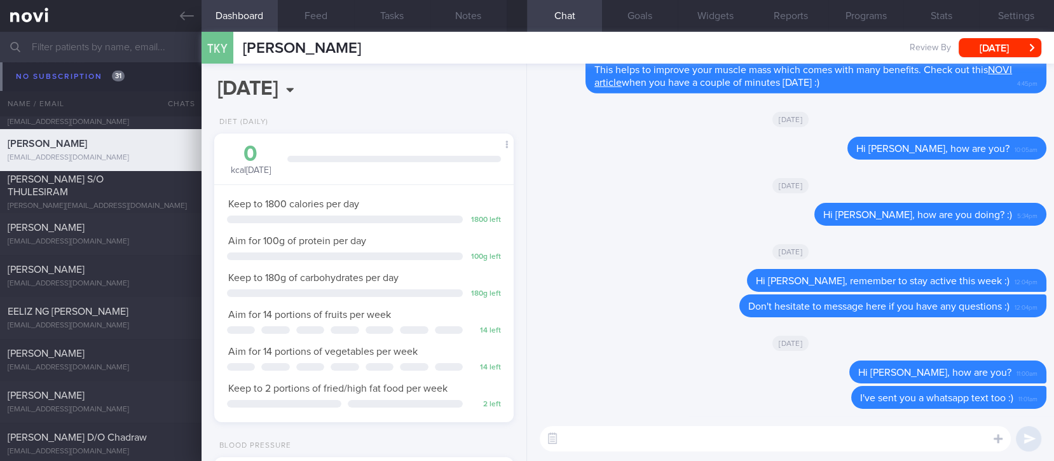
click at [1017, 36] on div "TKY [PERSON_NAME] [PERSON_NAME] [PERSON_NAME][EMAIL_ADDRESS][DOMAIN_NAME] Revie…" at bounding box center [628, 48] width 853 height 32
click at [1015, 48] on button "[DATE]" at bounding box center [1000, 47] width 83 height 19
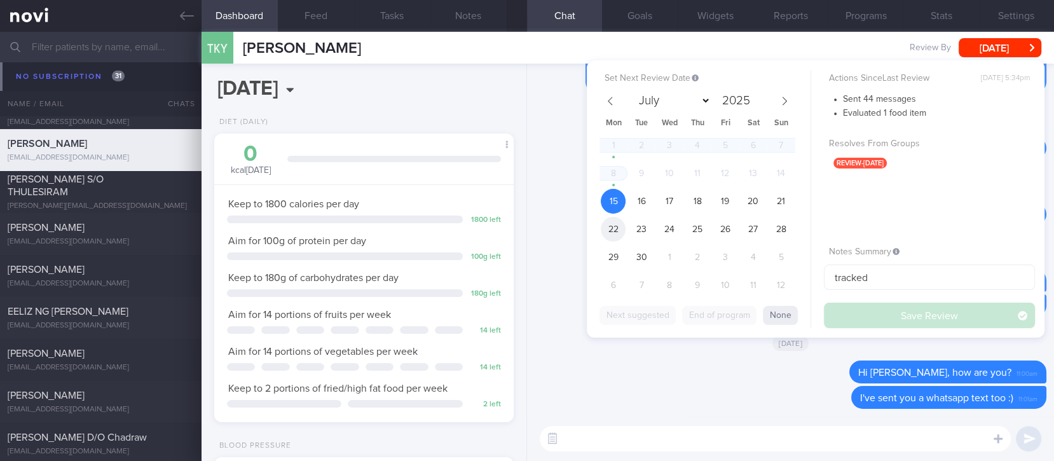
click at [610, 230] on span "22" at bounding box center [613, 229] width 25 height 25
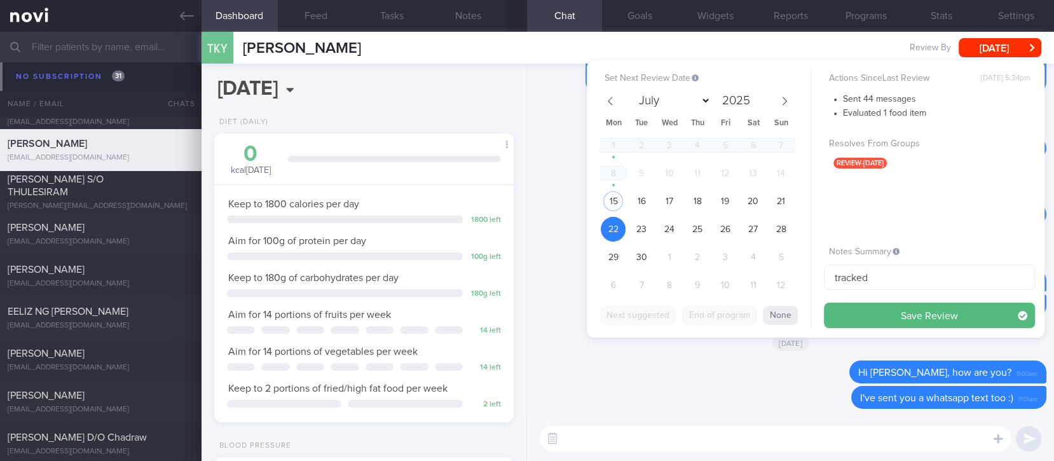
click at [931, 328] on div "Set Next Review Date [DATE] July August September October November [DATE] Mon T…" at bounding box center [816, 198] width 458 height 277
click at [935, 321] on button "Save Review" at bounding box center [929, 315] width 211 height 25
click at [935, 321] on div "Actions Since Last Review [DATE] 5:34pm Sent 44 messages Evaluated 1 food item …" at bounding box center [929, 199] width 211 height 258
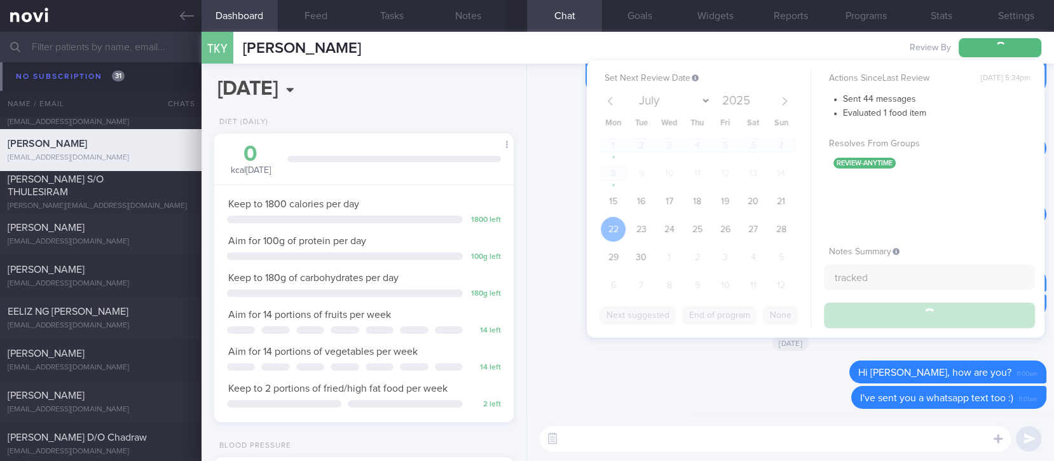
scroll to position [10315, 0]
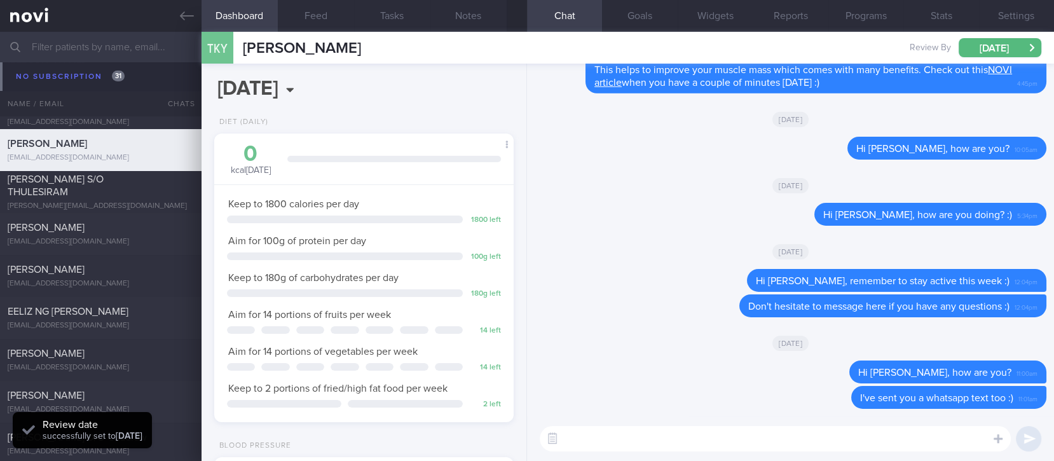
click at [148, 169] on div "[PERSON_NAME] [EMAIL_ADDRESS][DOMAIN_NAME] [DATE] [DATE] tracked" at bounding box center [527, 150] width 1054 height 42
click at [137, 181] on div "[PERSON_NAME] S/O THULESIRAM" at bounding box center [99, 185] width 183 height 25
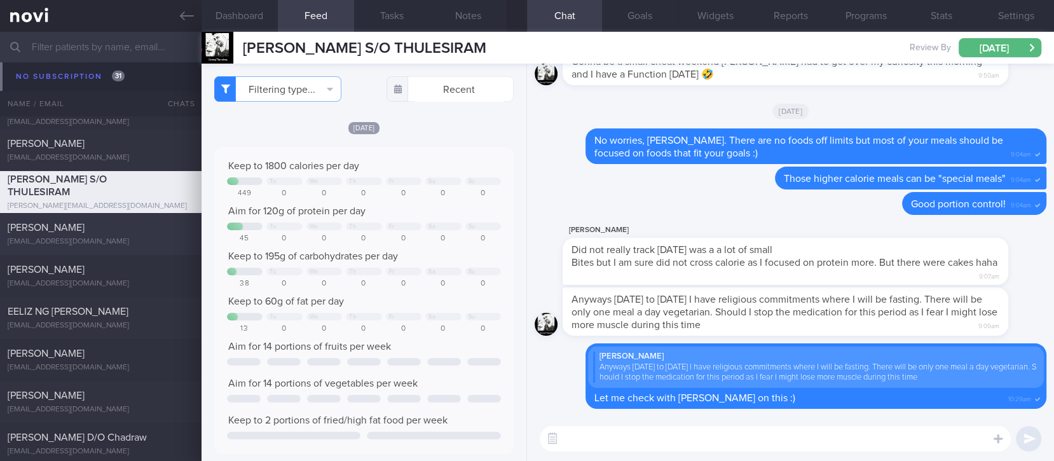
click at [153, 224] on div "[PERSON_NAME]" at bounding box center [99, 227] width 183 height 13
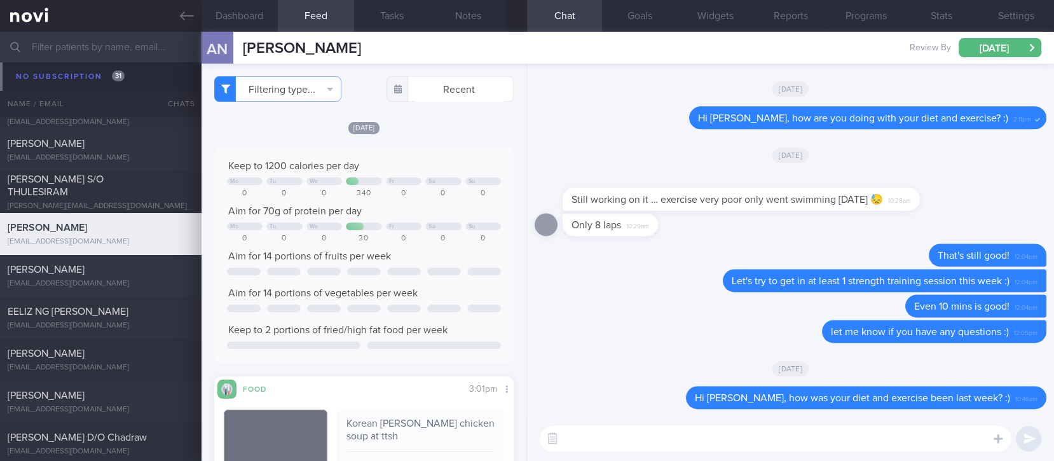
click at [133, 282] on div "[EMAIL_ADDRESS][DOMAIN_NAME]" at bounding box center [101, 284] width 186 height 10
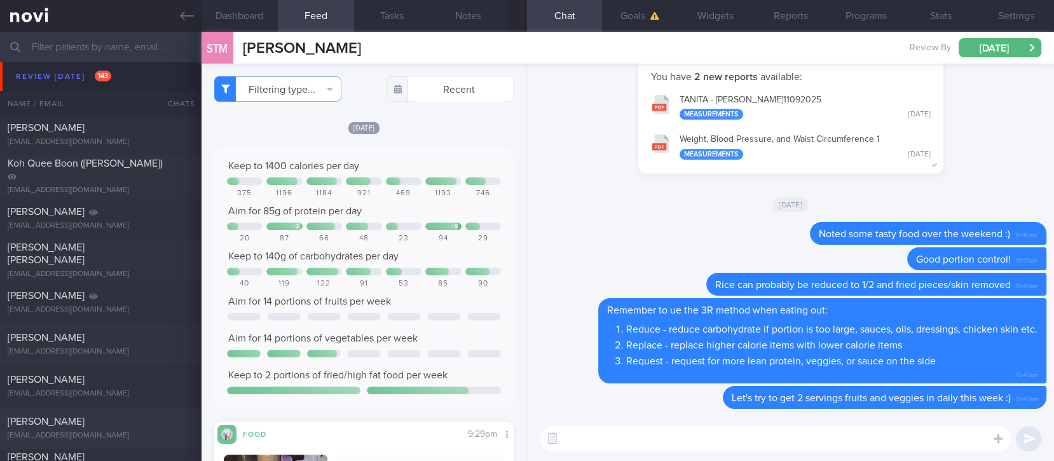
scroll to position [678, 0]
click at [137, 212] on div "[PERSON_NAME]" at bounding box center [99, 210] width 183 height 13
type input "tracked. DM HLD HTN CKD high uric acid. Buzud"
select select "7"
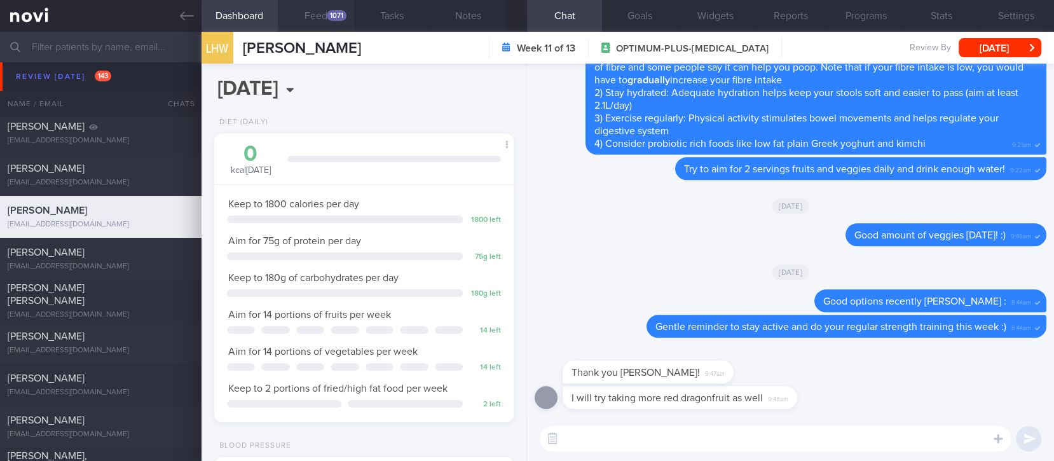
scroll to position [134, 269]
click at [334, 19] on div "1071" at bounding box center [337, 15] width 20 height 11
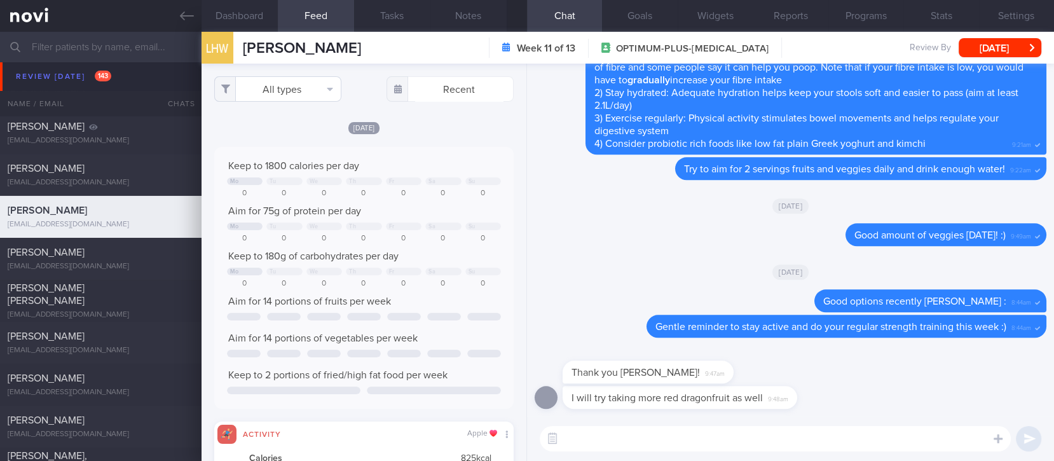
scroll to position [67, 270]
click at [278, 89] on button "All types" at bounding box center [277, 88] width 127 height 25
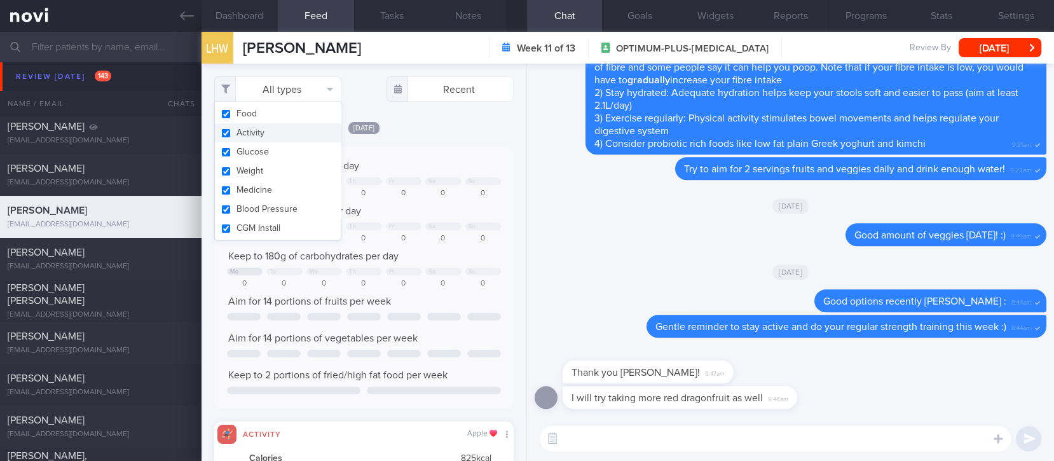
click at [264, 134] on button "Activity" at bounding box center [278, 132] width 126 height 19
checkbox input "false"
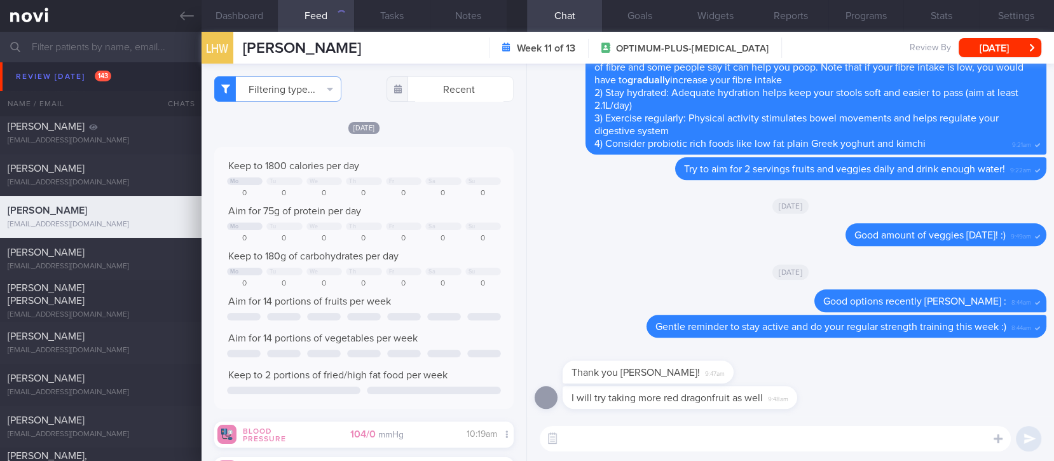
click at [444, 175] on div "Keep to 1800 calories per day Mo Tu We Th Fr Sa Su 0 0 0 0 0 0 0 Aim for 75g of…" at bounding box center [364, 278] width 274 height 237
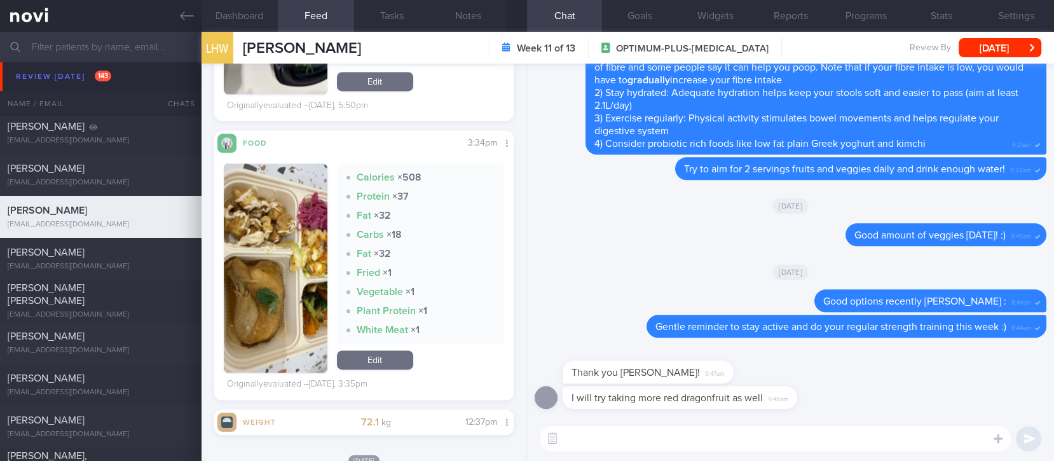
scroll to position [1695, 0]
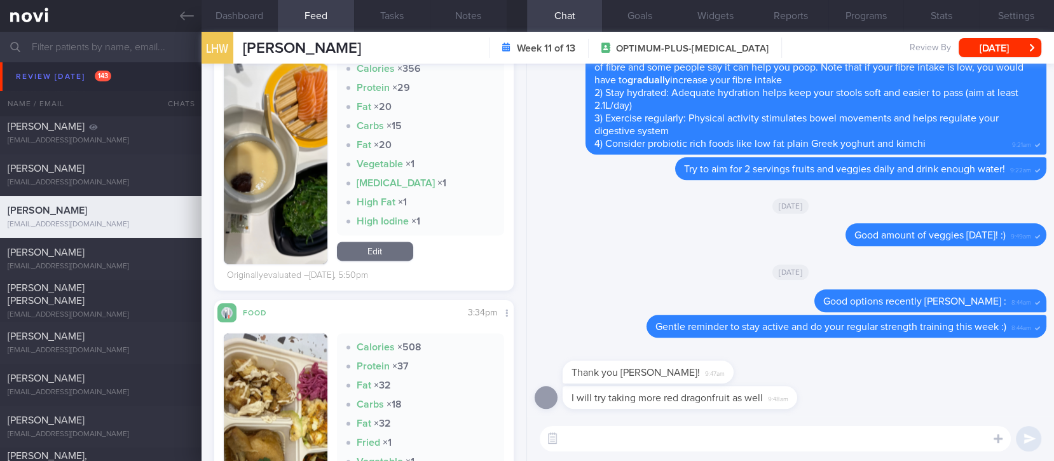
click at [290, 236] on img "button" at bounding box center [276, 159] width 104 height 209
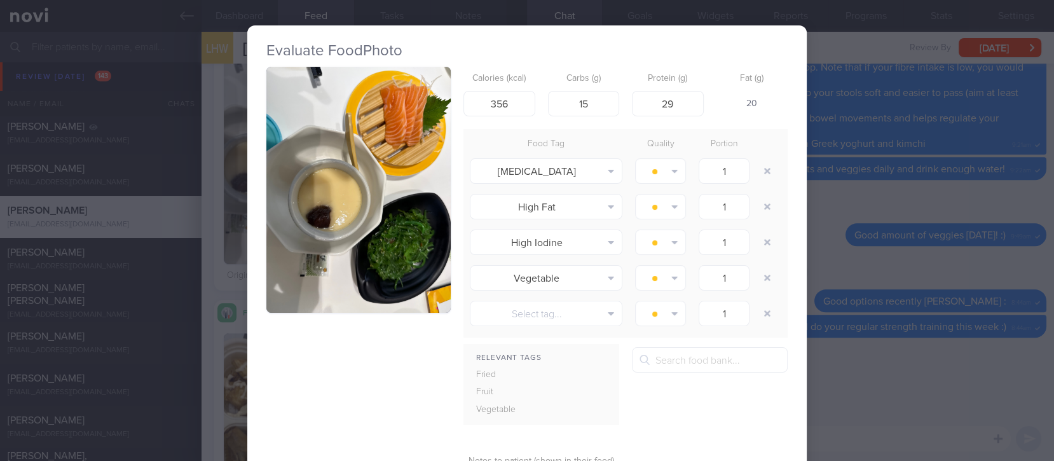
click at [406, 245] on button "button" at bounding box center [358, 190] width 184 height 246
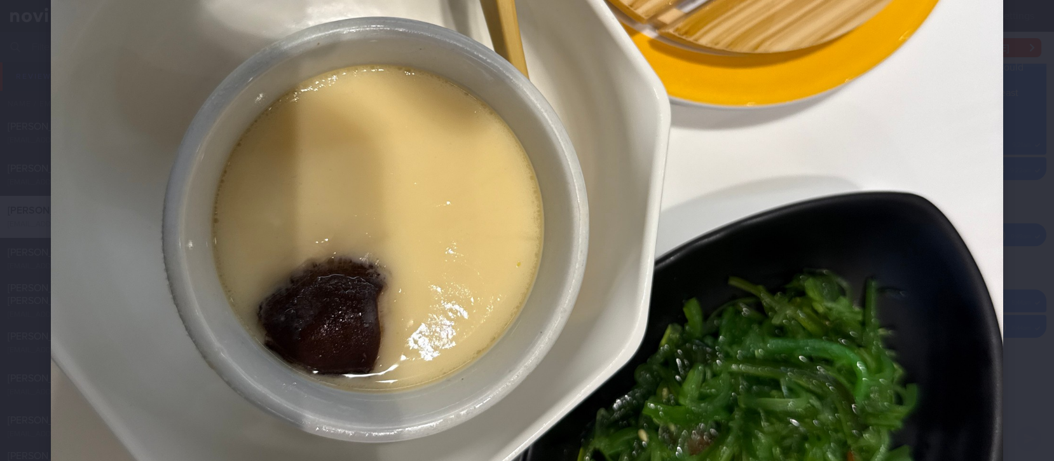
scroll to position [763, 0]
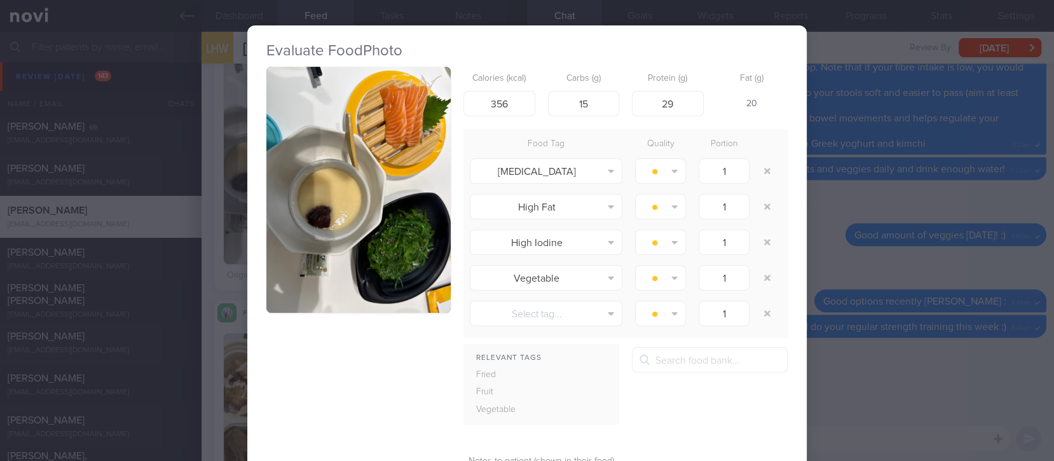
click at [879, 359] on div "Evaluate Food Photo Calories (kcal) 356 Carbs (g) 15 Protein (g) 29 Fat (g) 20 …" at bounding box center [527, 230] width 1054 height 461
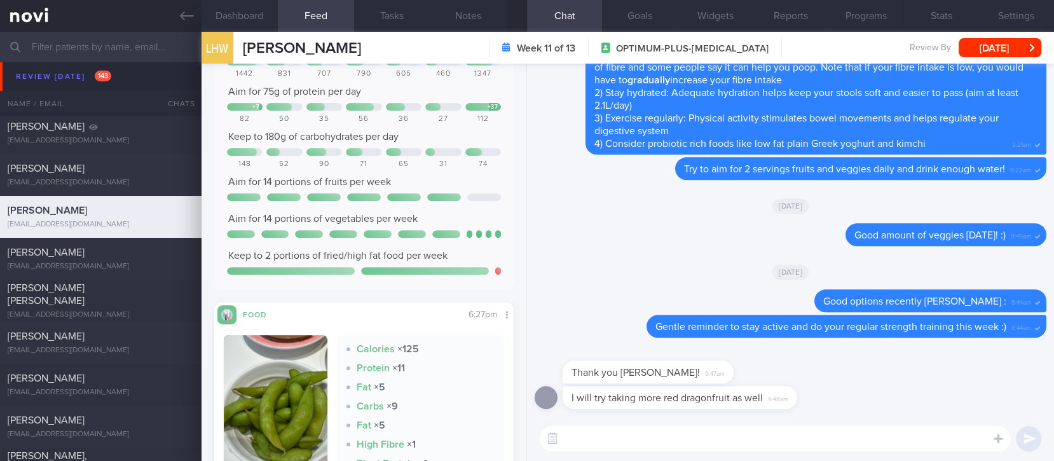
scroll to position [339, 0]
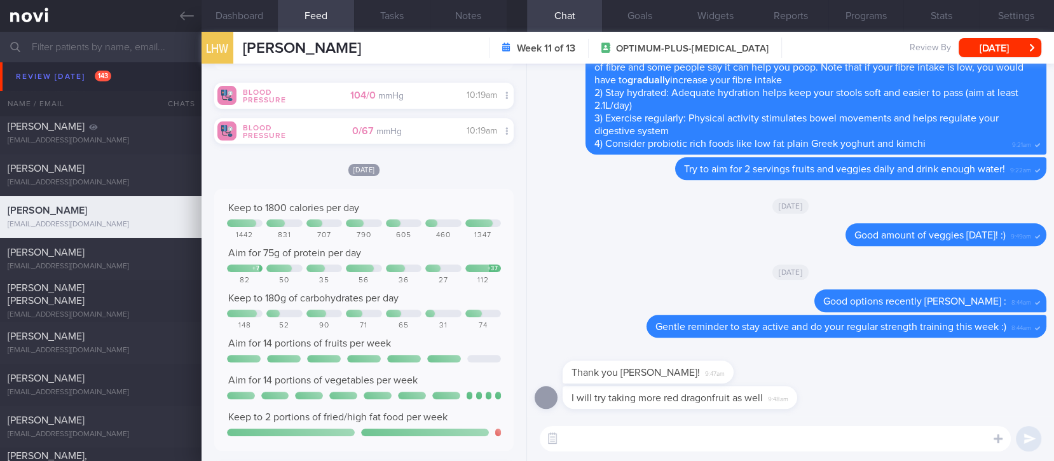
click at [618, 436] on textarea at bounding box center [775, 438] width 471 height 25
type textarea "Decent options at Genki sushi, [PERSON_NAME] :)"
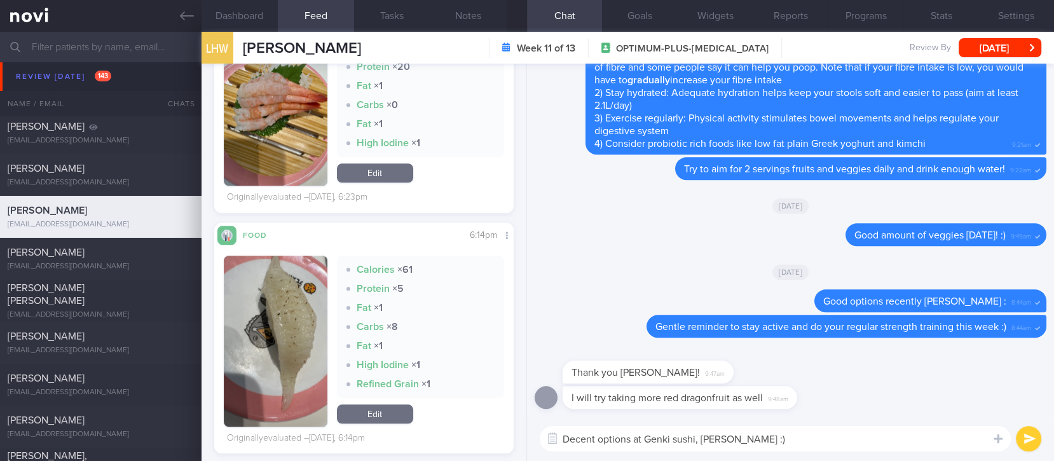
scroll to position [1186, 0]
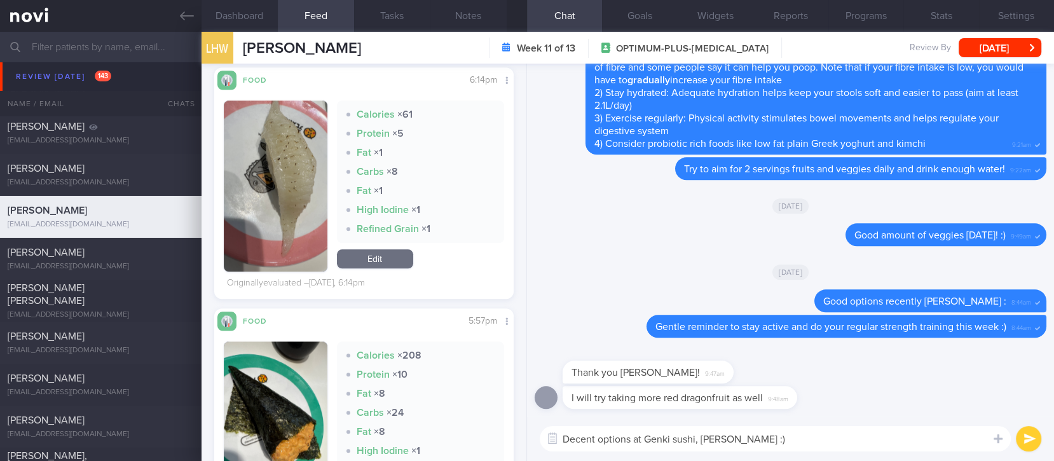
click at [746, 446] on textarea "Decent options at Genki sushi, [PERSON_NAME] :)" at bounding box center [775, 438] width 471 height 25
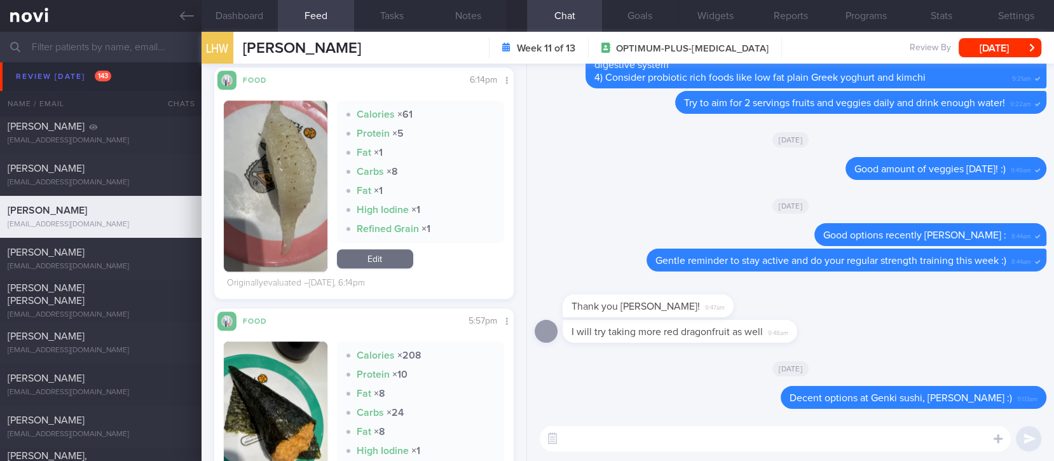
click at [761, 444] on textarea at bounding box center [775, 438] width 471 height 25
paste textarea "When eating sushi: - 5 pieces nigiri (rice sushi) is equivalent to 1 small bowl…"
type textarea "When eating sushi: - 5 pieces nigiri (rice sushi) is equivalent to 1 small bowl…"
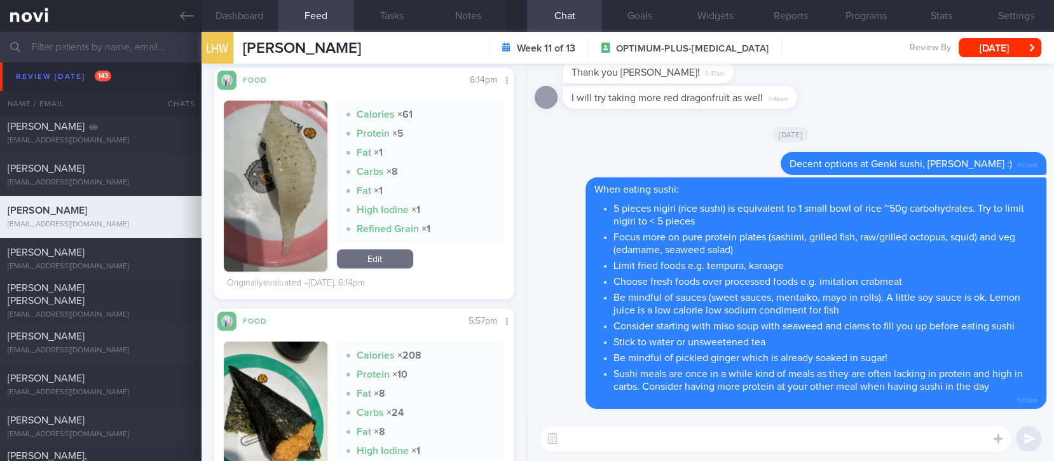
scroll to position [0, 0]
click at [1010, 48] on button "[DATE]" at bounding box center [1000, 47] width 83 height 19
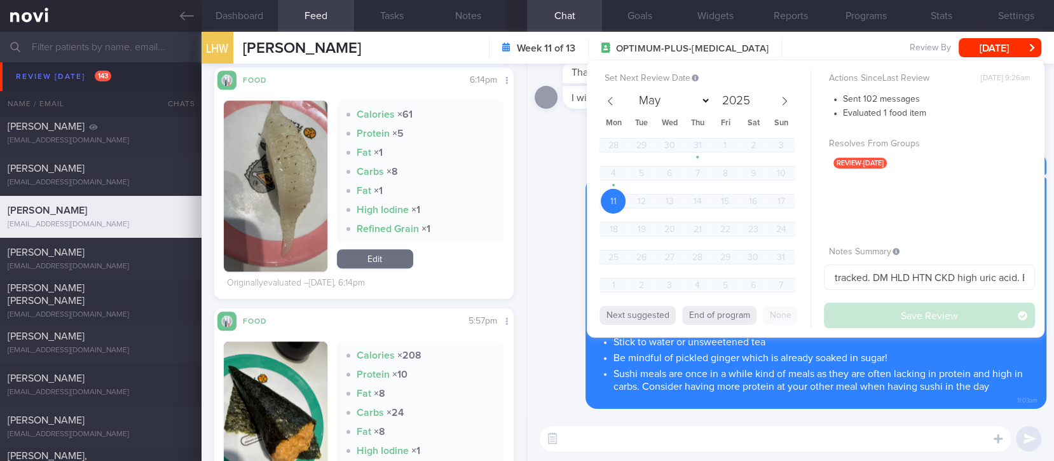
drag, startPoint x: 130, startPoint y: 295, endPoint x: 680, endPoint y: 89, distance: 586.7
click at [130, 295] on div "[PERSON_NAME] [PERSON_NAME]" at bounding box center [99, 294] width 183 height 25
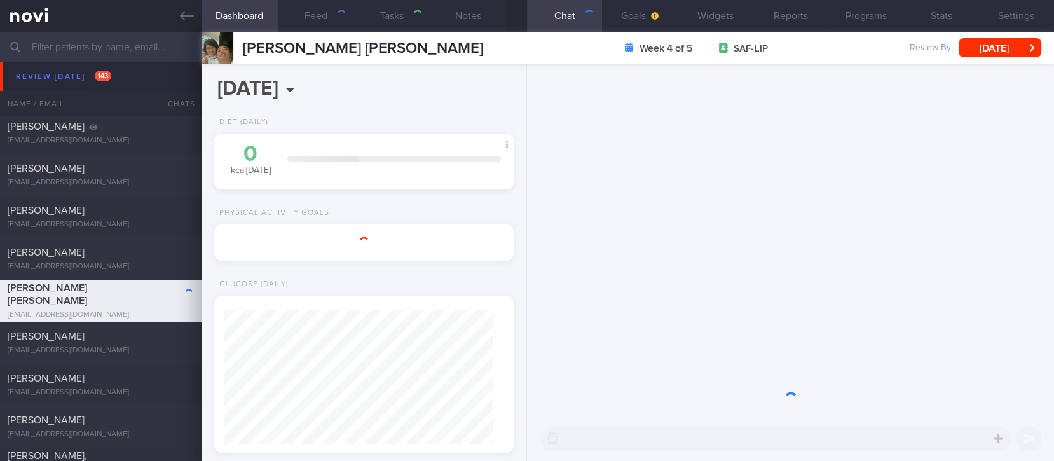
type input "tracked"
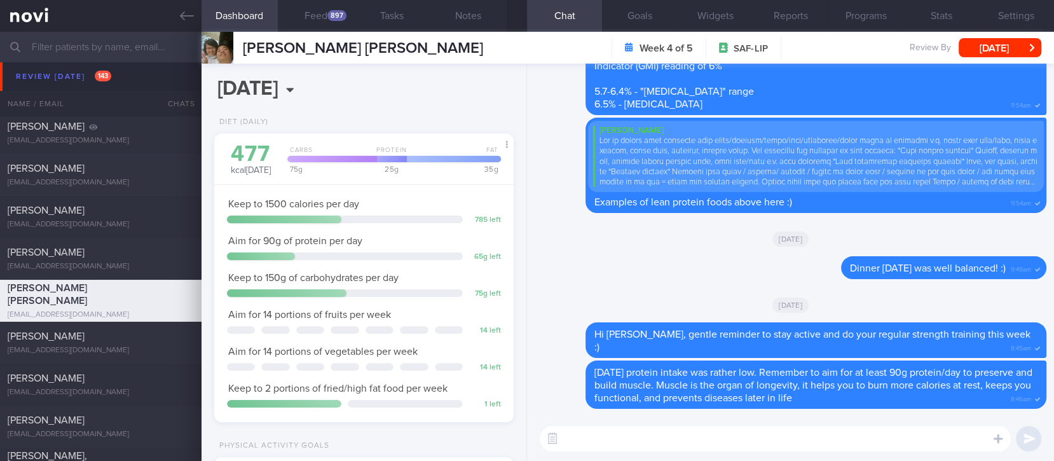
scroll to position [134, 269]
click at [322, 16] on button "Feed 897" at bounding box center [316, 16] width 76 height 32
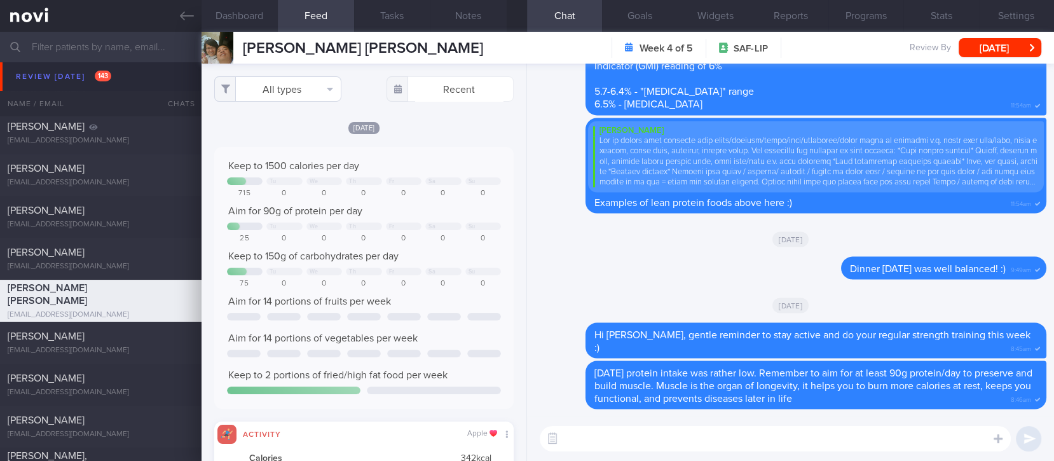
scroll to position [67, 270]
click at [286, 82] on button "All types" at bounding box center [277, 88] width 127 height 25
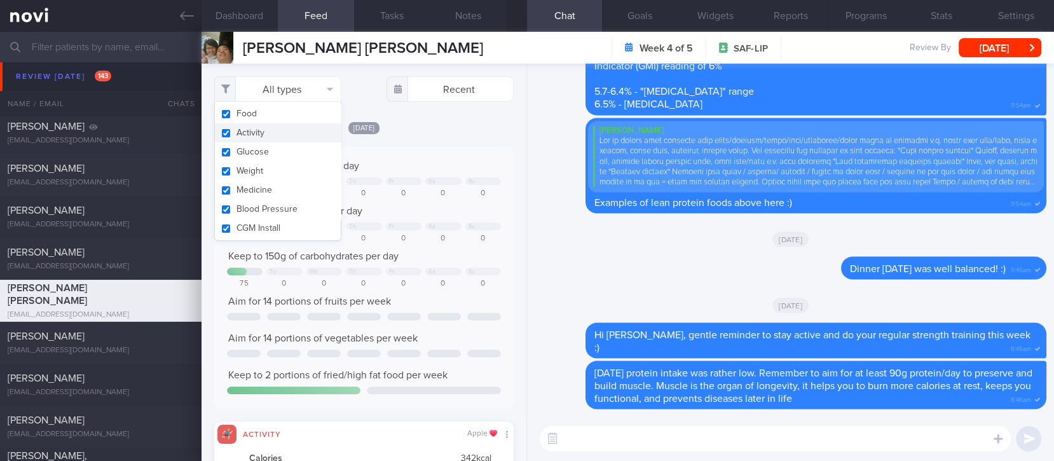
click at [275, 130] on button "Activity" at bounding box center [278, 132] width 126 height 19
checkbox input "false"
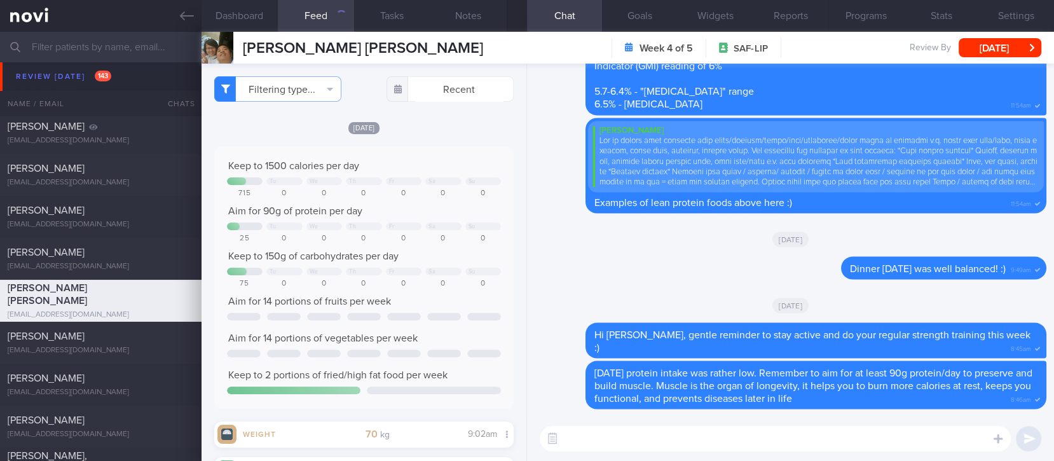
click at [469, 156] on div "Keep to 1500 calories per day Tu We Th Fr Sa Su 715 0 0 0 0 0 0 Aim for 90g of …" at bounding box center [363, 278] width 299 height 262
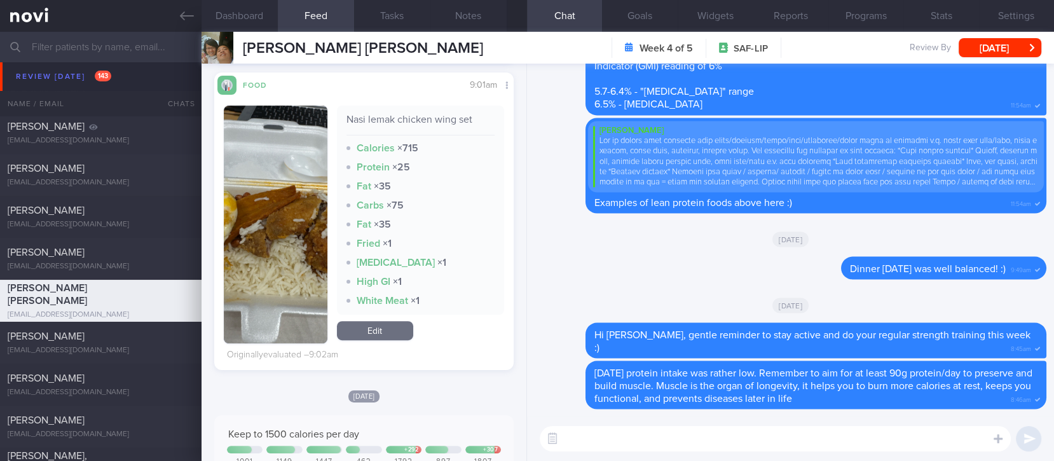
scroll to position [423, 0]
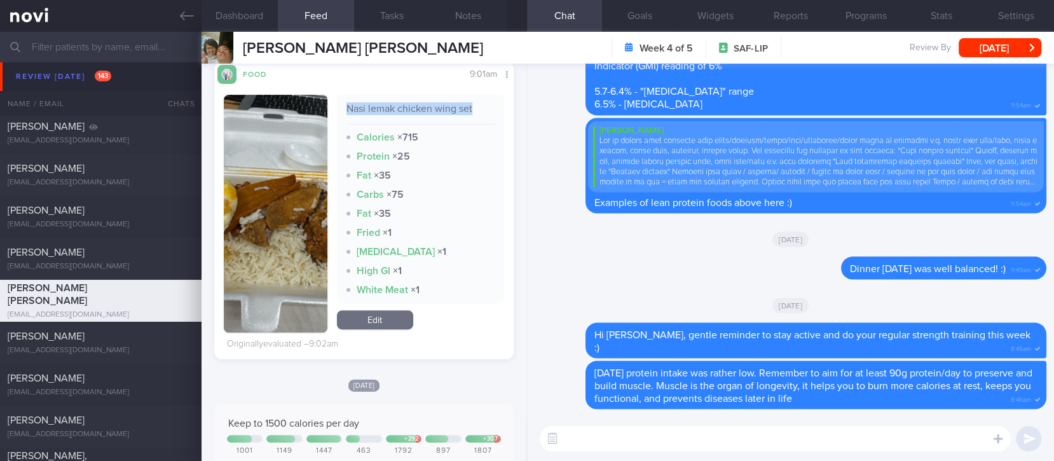
drag, startPoint x: 467, startPoint y: 82, endPoint x: 336, endPoint y: 98, distance: 131.9
click at [337, 98] on div "Nasi lemak chicken wing set Calories × 715 Protein × 25 Fat × 35 Carbs × 75 Fat…" at bounding box center [421, 199] width 168 height 209
copy div "Nasi lemak chicken wing set"
click at [278, 205] on button "button" at bounding box center [276, 214] width 104 height 238
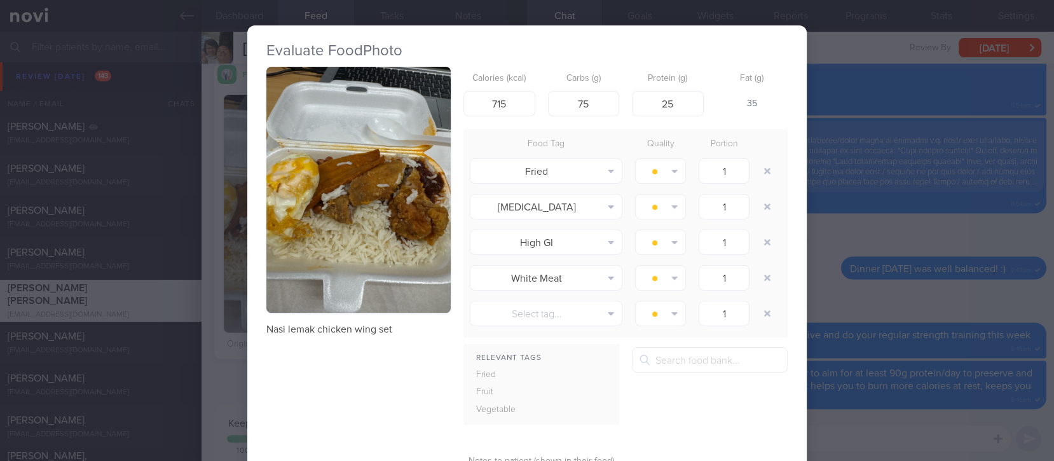
click at [848, 201] on div "Evaluate Food Photo Nasi lemak chicken wing set Calories (kcal) 715 Carbs (g) 7…" at bounding box center [527, 230] width 1054 height 461
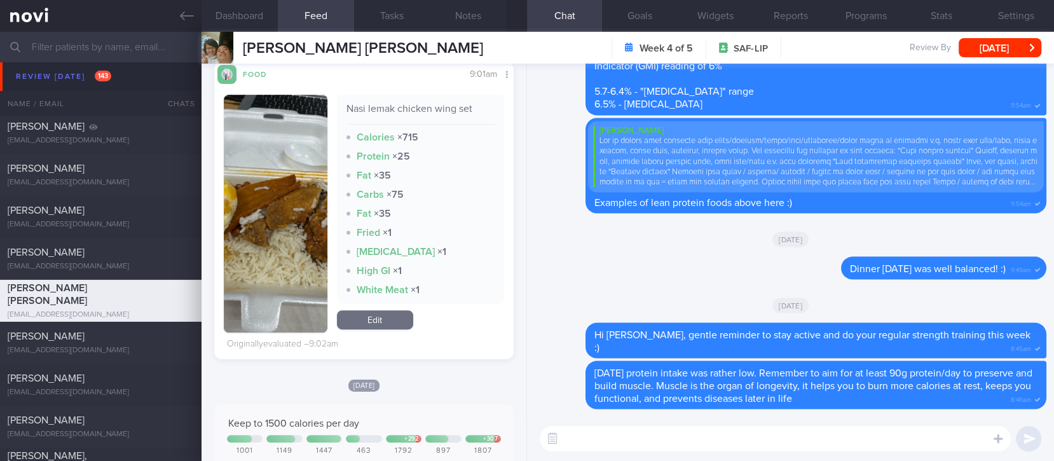
click at [631, 454] on div "​ ​" at bounding box center [790, 438] width 527 height 45
click at [631, 429] on textarea at bounding box center [775, 438] width 471 height 25
click at [666, 443] on textarea at bounding box center [775, 438] width 471 height 25
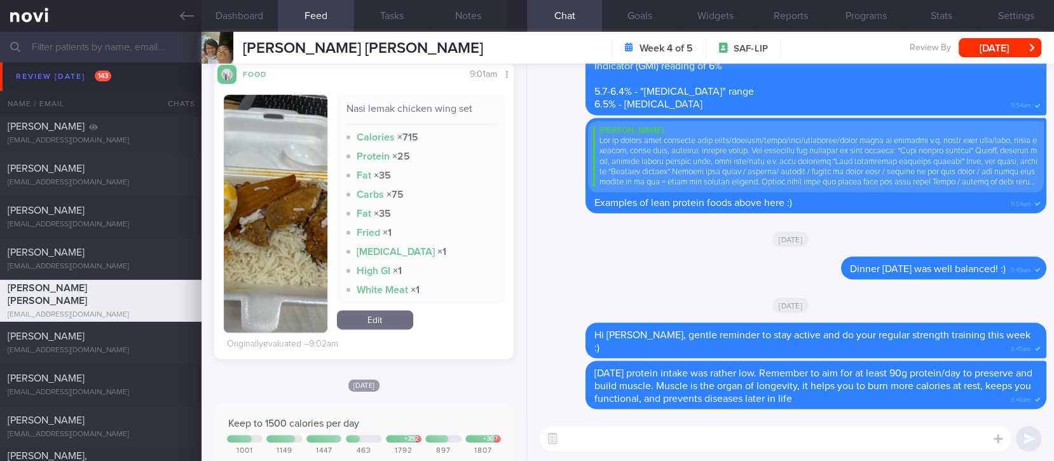
click at [666, 443] on textarea at bounding box center [775, 438] width 471 height 25
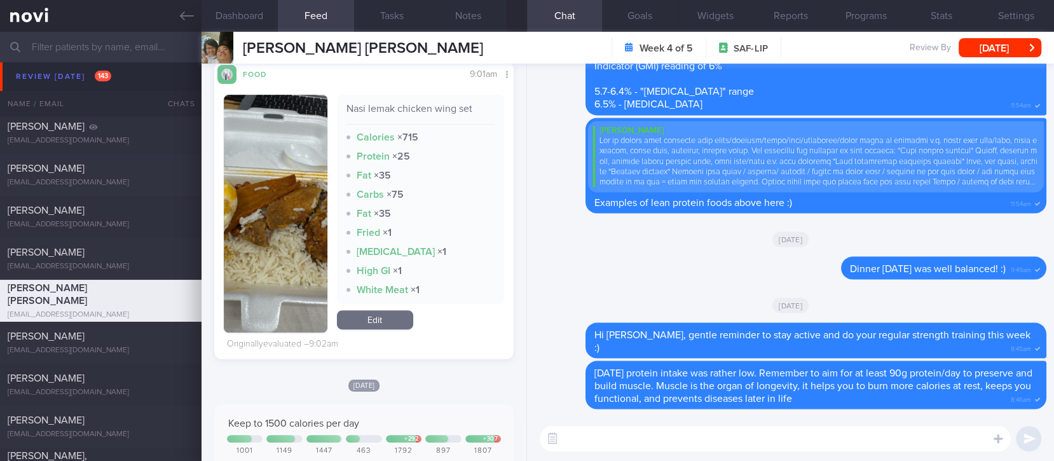
click at [668, 439] on textarea at bounding box center [775, 438] width 471 height 25
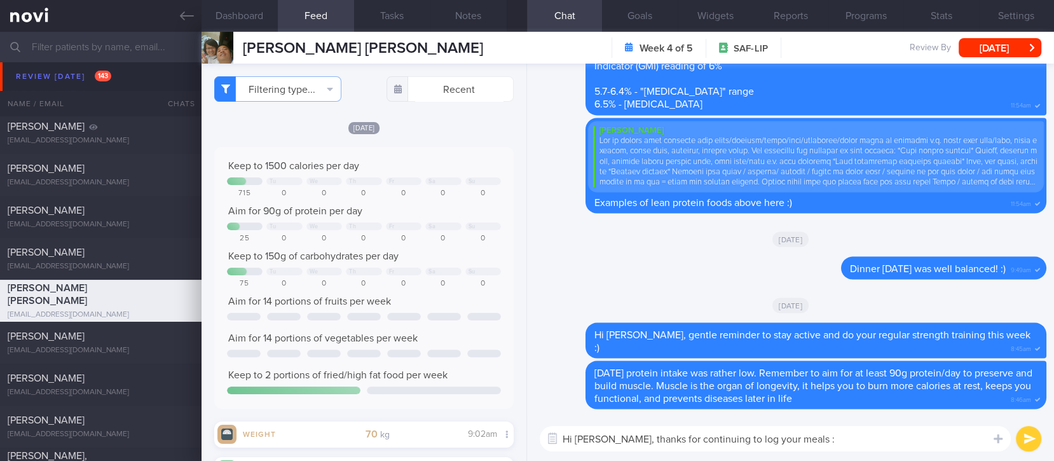
type textarea "Hi [PERSON_NAME], thanks for continuing to log your meals :)"
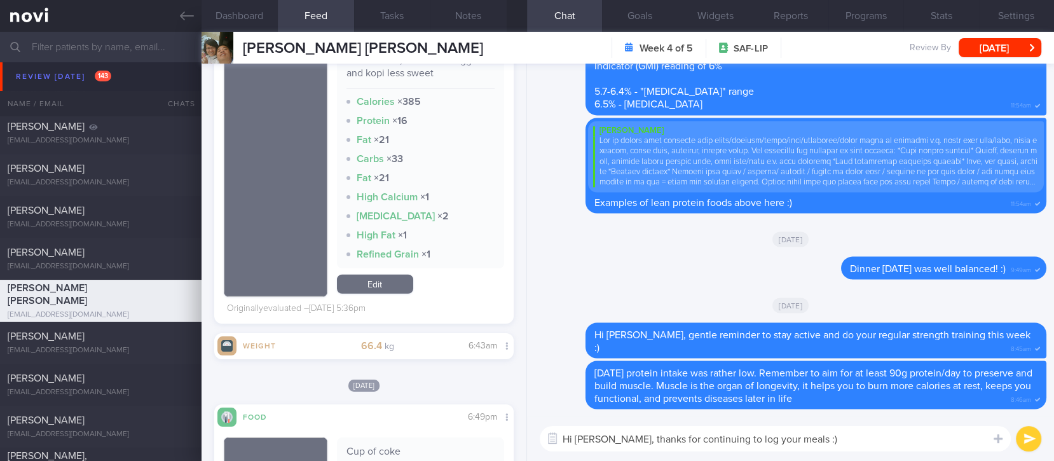
scroll to position [3136, 0]
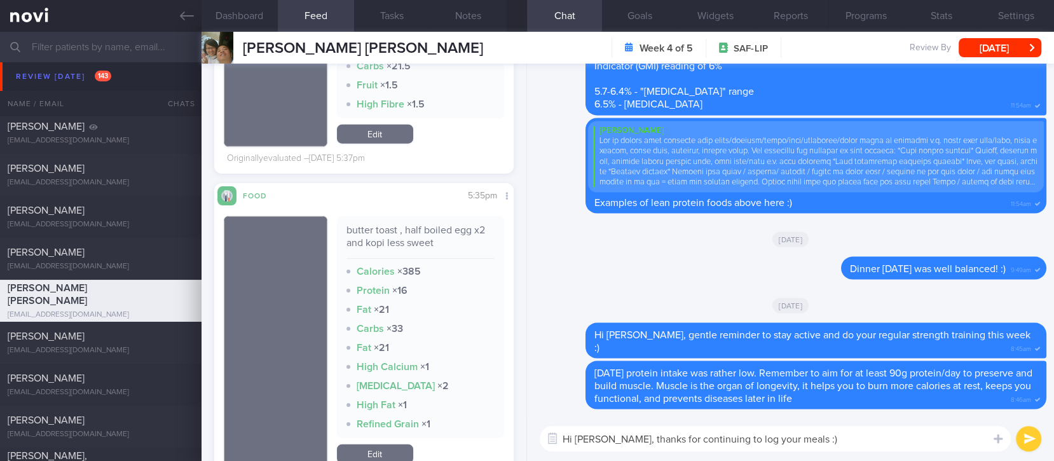
click at [813, 447] on textarea "Hi [PERSON_NAME], thanks for continuing to log your meals :)" at bounding box center [775, 438] width 471 height 25
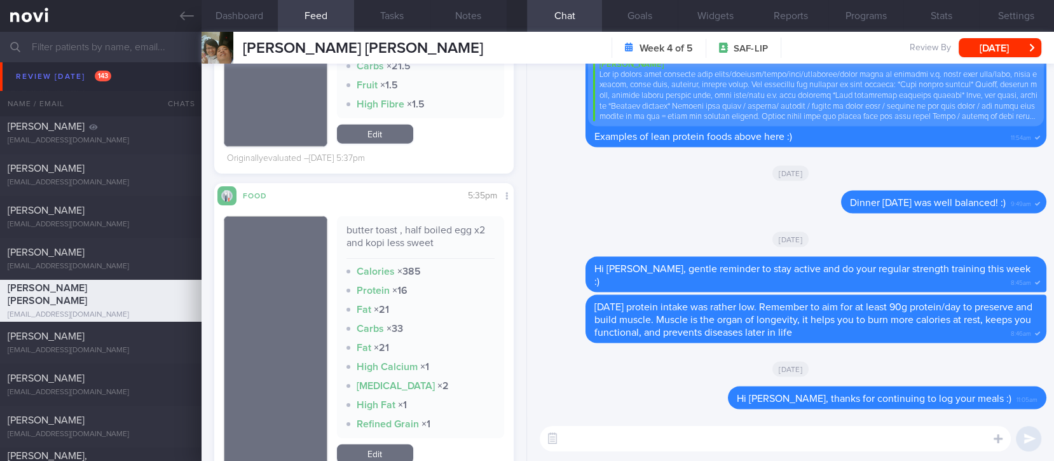
type textarea "o"
type textarea "U"
drag, startPoint x: 671, startPoint y: 441, endPoint x: 664, endPoint y: 430, distance: 12.3
click at [505, 439] on div "Dashboard Feed 897 Tasks Notes Chat Goals Widgets Reports Programs Stats Settin…" at bounding box center [628, 246] width 853 height 429
paste textarea "your food choices do not reflect the goal to lose weight. During this weight lo…"
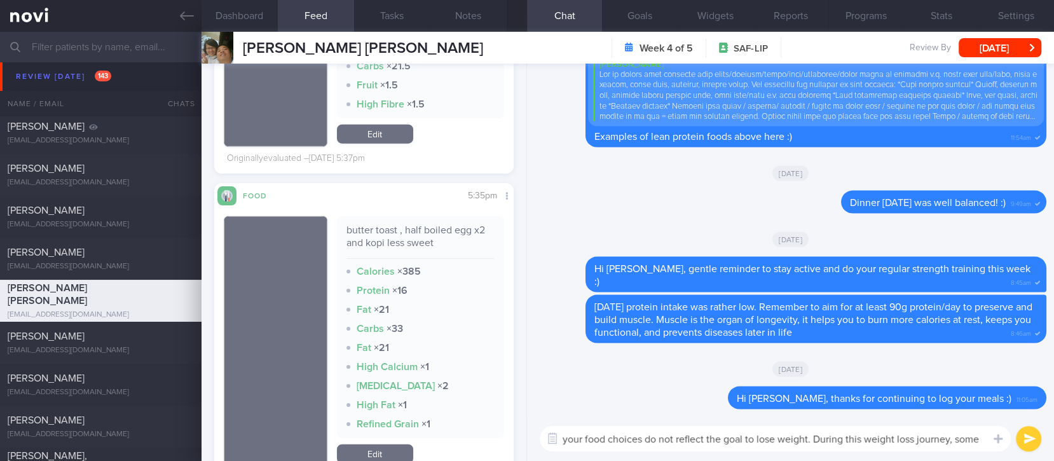
scroll to position [0, 0]
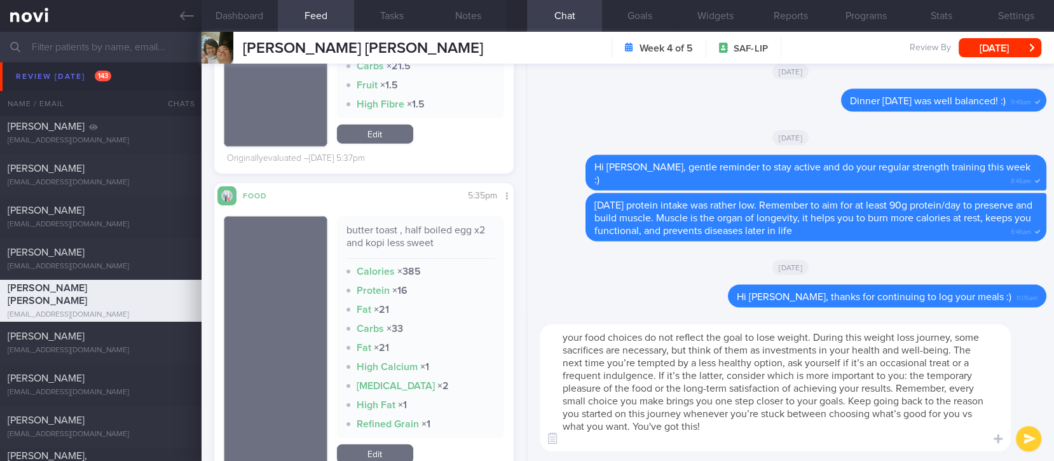
click at [561, 338] on textarea "your food choices do not reflect the goal to lose weight. During this weight lo…" at bounding box center [775, 387] width 471 height 127
click at [722, 336] on textarea "Currently, most of your food choices do not reflect the goal to lose weight. Du…" at bounding box center [775, 387] width 471 height 127
click at [848, 426] on textarea "Currently, most of your food choices still do not reflect the goal to lose weig…" at bounding box center [775, 387] width 471 height 127
click at [872, 434] on textarea "Currently, most of your food choices still do not reflect the goal to lose weig…" at bounding box center [775, 387] width 471 height 127
drag, startPoint x: 667, startPoint y: 362, endPoint x: 598, endPoint y: 397, distance: 77.6
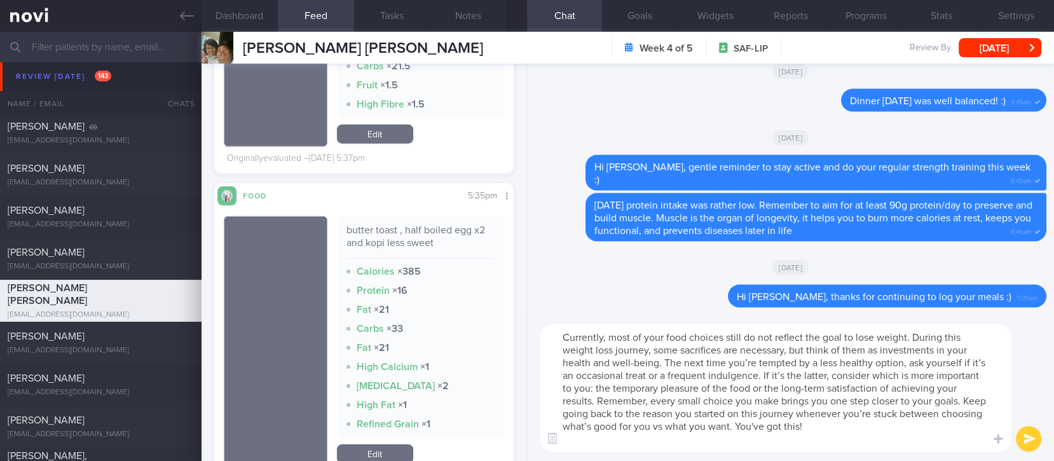
click at [598, 397] on textarea "Currently, most of your food choices still do not reflect the goal to lose weig…" at bounding box center [775, 387] width 471 height 127
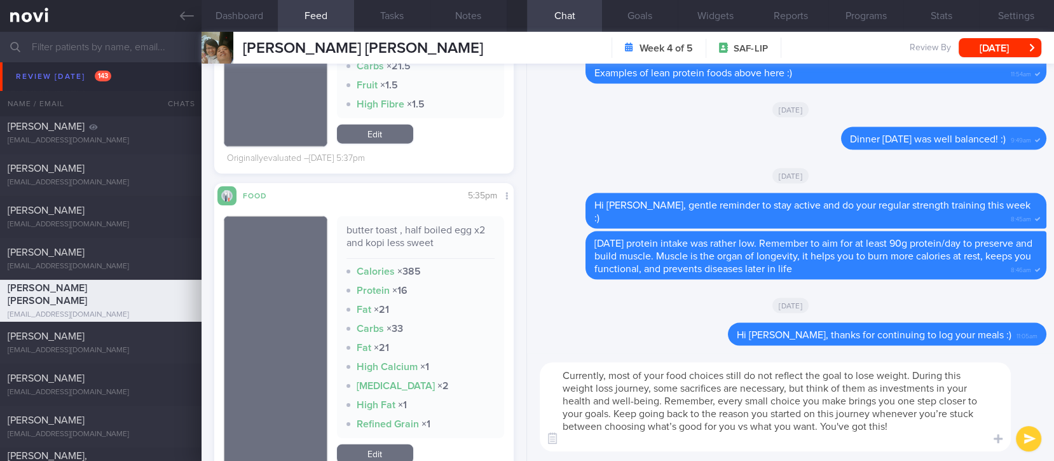
click at [914, 440] on textarea "Currently, most of your food choices still do not reflect the goal to lose weig…" at bounding box center [775, 406] width 471 height 89
drag, startPoint x: 860, startPoint y: 442, endPoint x: 820, endPoint y: 426, distance: 43.1
click at [820, 426] on textarea "Currently, most of your food choices still do not reflect the goal to lose weig…" at bounding box center [775, 406] width 471 height 89
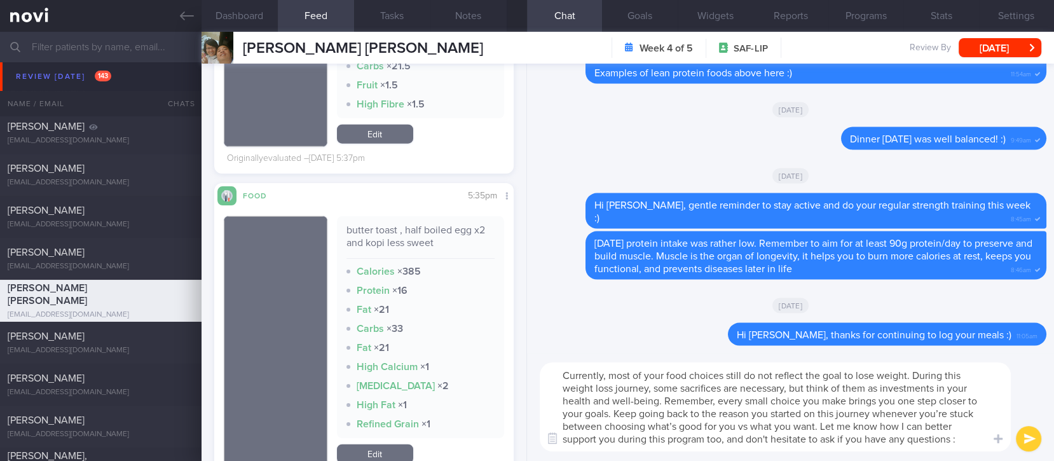
type textarea "Currently, most of your food choices still do not reflect the goal to lose weig…"
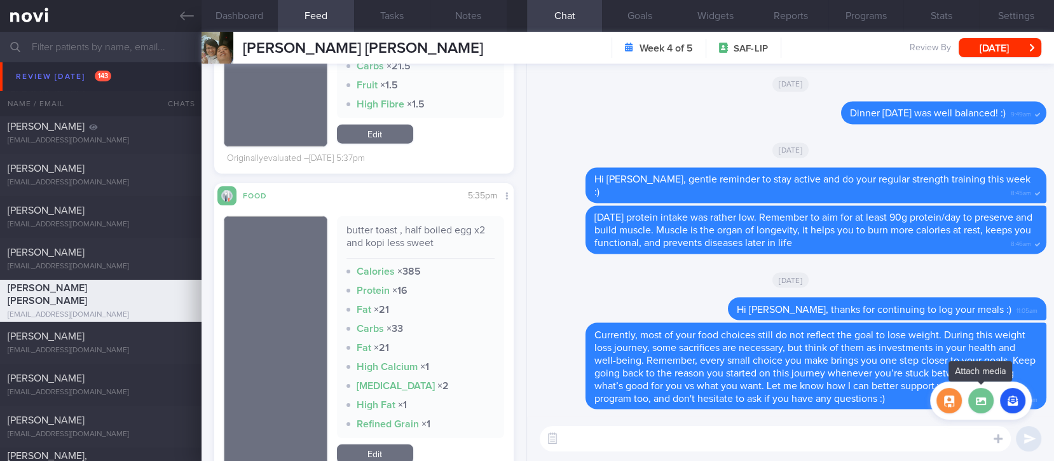
click at [985, 399] on label at bounding box center [980, 400] width 25 height 25
click at [0, 0] on input "file" at bounding box center [0, 0] width 0 height 0
click at [677, 434] on textarea at bounding box center [775, 438] width 471 height 25
click at [654, 434] on textarea at bounding box center [775, 438] width 471 height 25
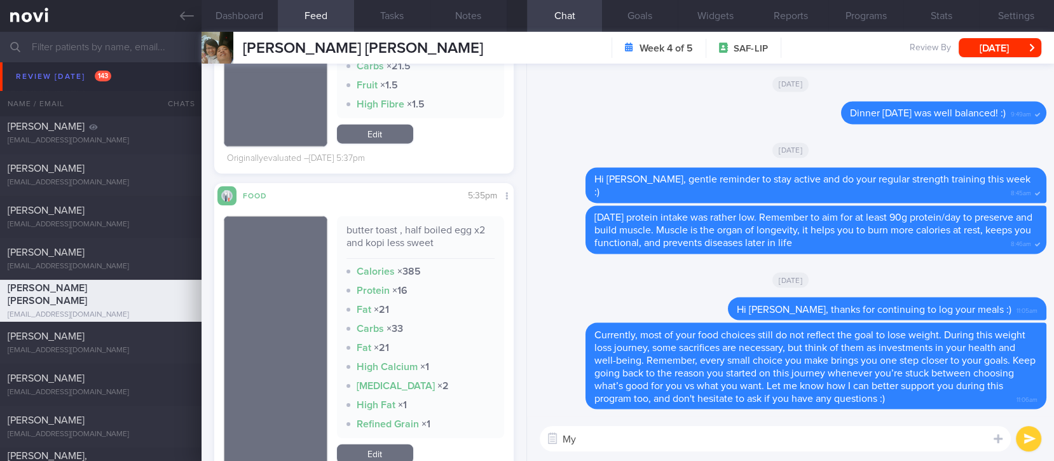
type textarea "M"
type textarea "O"
type textarea "Just sharing"
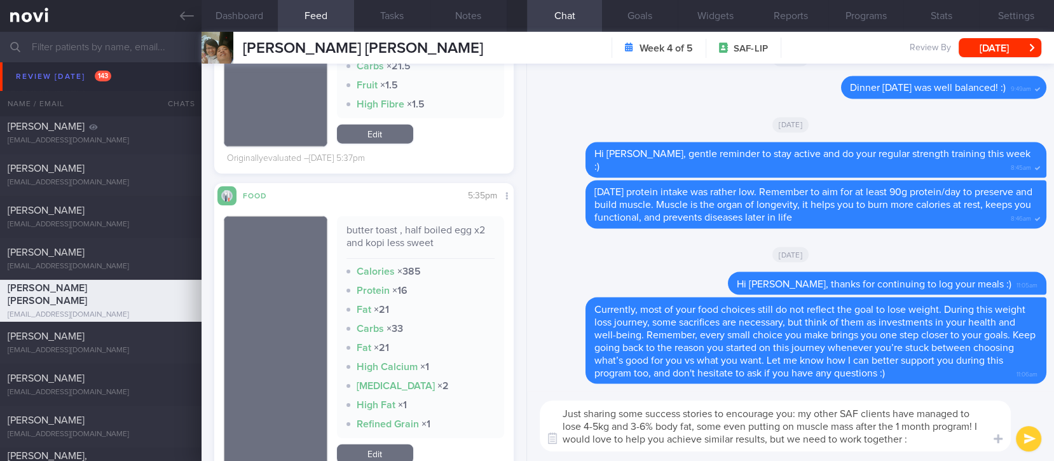
type textarea "Just sharing some success stories to encourage you: my other SAF clients have m…"
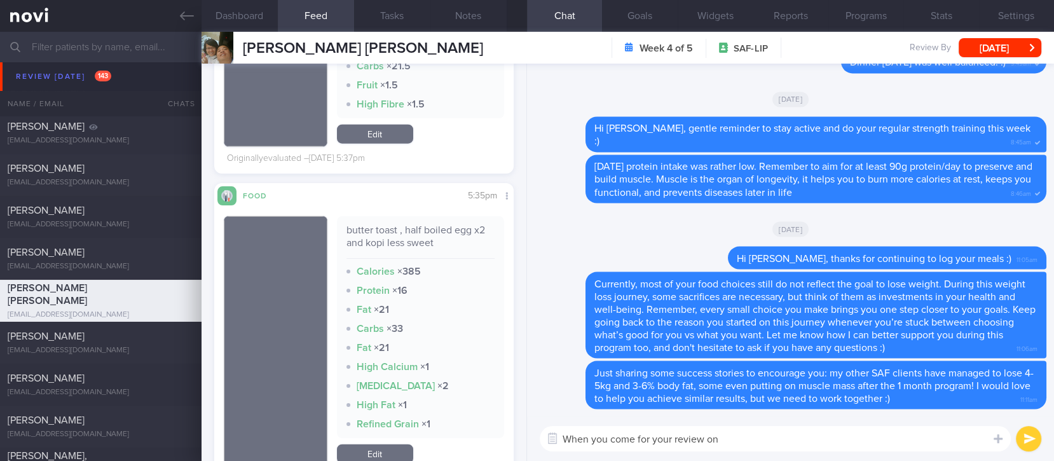
click at [827, 437] on textarea "When you come for your review on" at bounding box center [775, 438] width 471 height 25
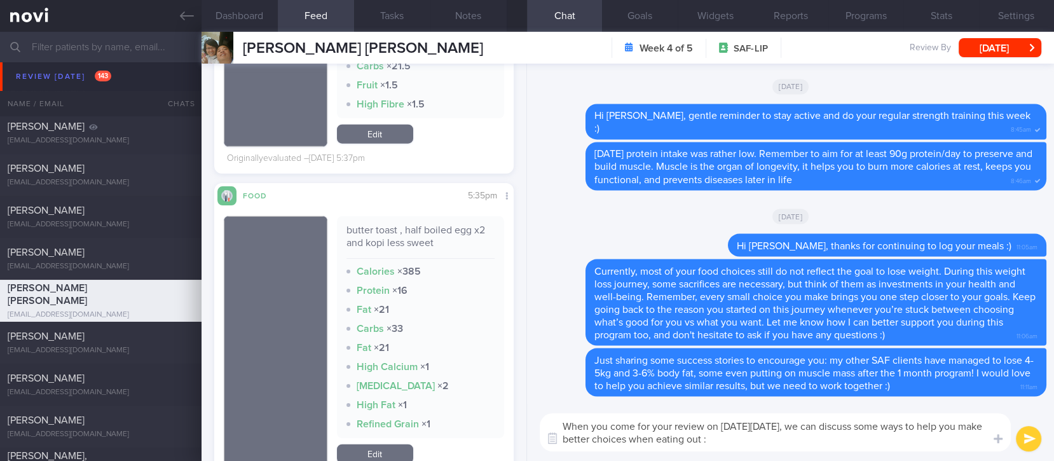
type textarea "When you come for your review on this Thursday 18th September, we can discuss s…"
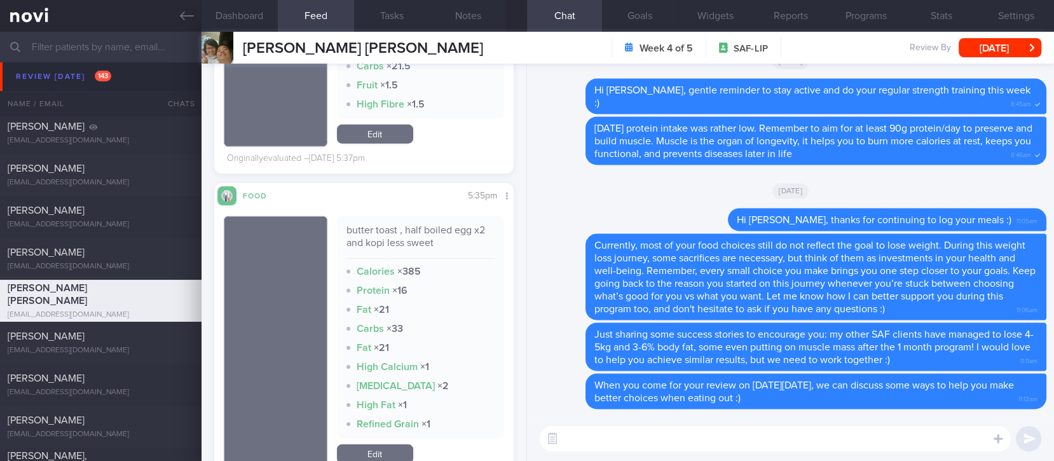
click at [654, 204] on div "[DATE]" at bounding box center [791, 190] width 512 height 36
click at [123, 341] on div "[PERSON_NAME]" at bounding box center [99, 336] width 183 height 13
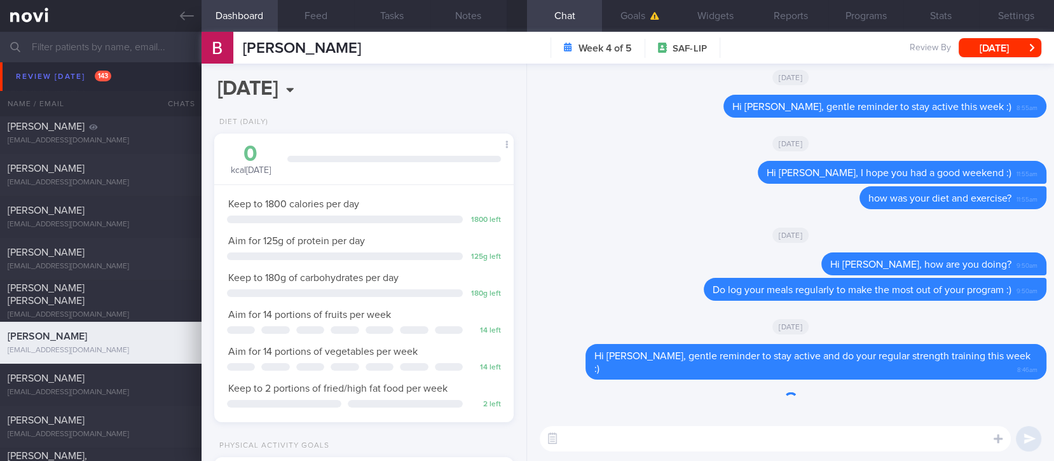
scroll to position [134, 269]
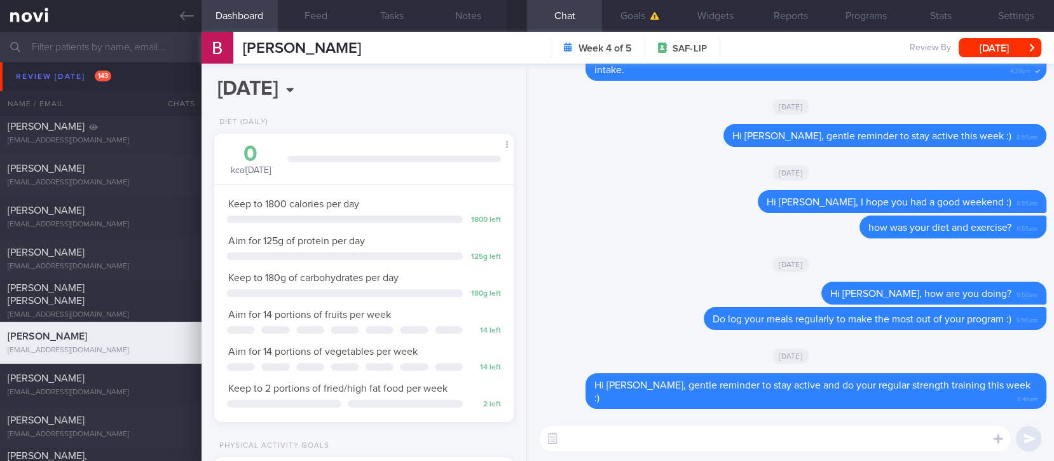
click at [822, 429] on textarea at bounding box center [775, 438] width 471 height 25
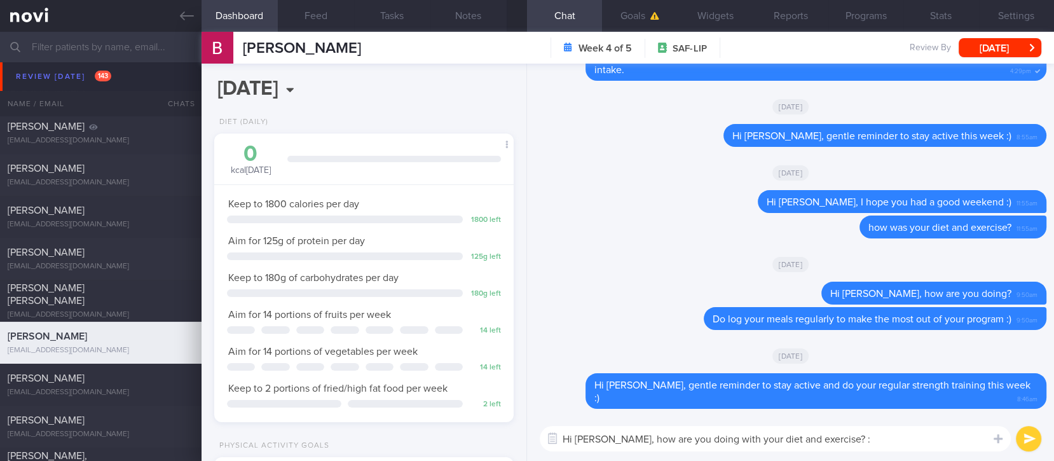
type textarea "Hi Brandon, how are you doing with your diet and exercise? :)"
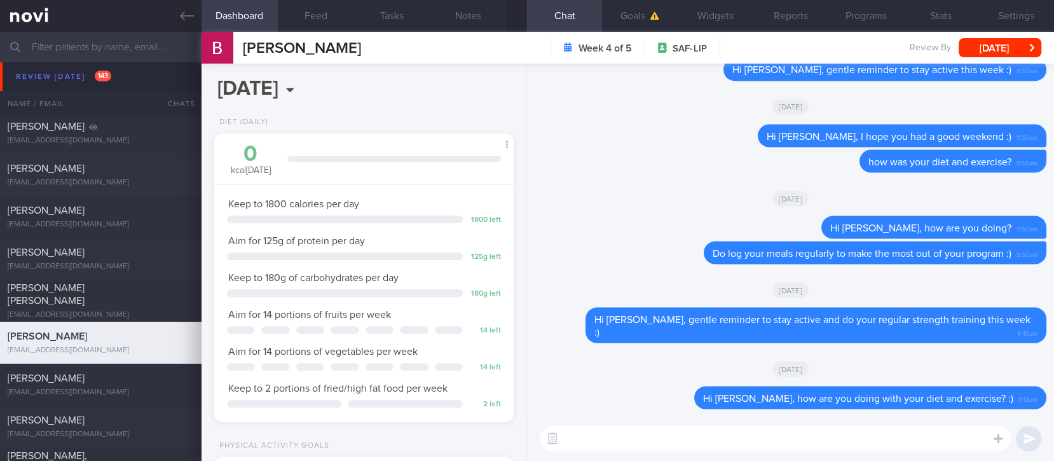
click at [983, 58] on div "Brandon Kow Brandon Kow brandonkow@gmail.com Week 4 of 5 SAF-LIP Review By Thu,…" at bounding box center [628, 48] width 853 height 32
click at [968, 46] on button "[DATE]" at bounding box center [1000, 47] width 83 height 19
click at [146, 379] on div "[PERSON_NAME]" at bounding box center [99, 378] width 183 height 13
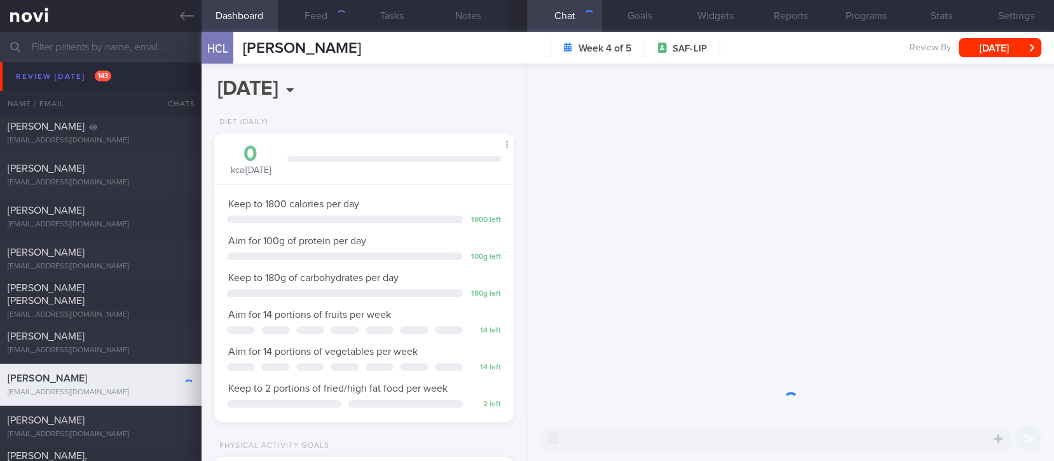
scroll to position [134, 269]
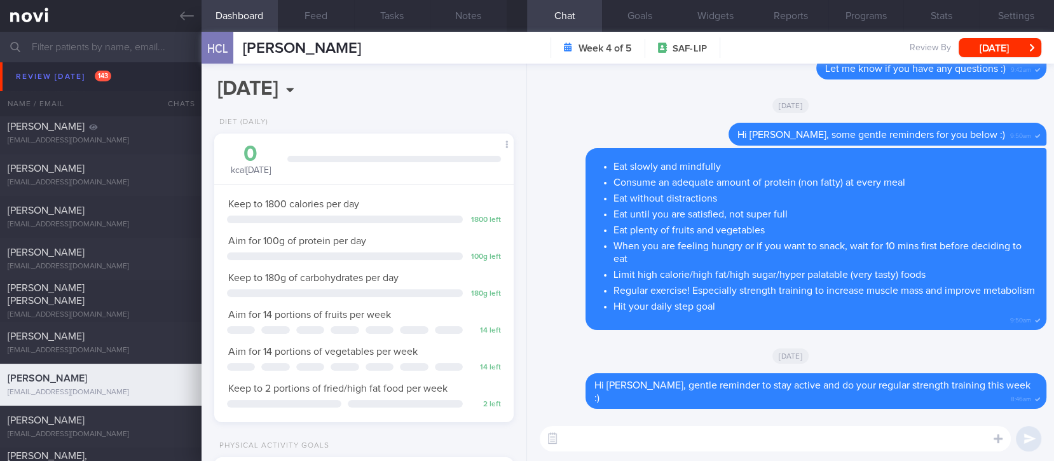
click at [651, 436] on textarea at bounding box center [775, 438] width 471 height 25
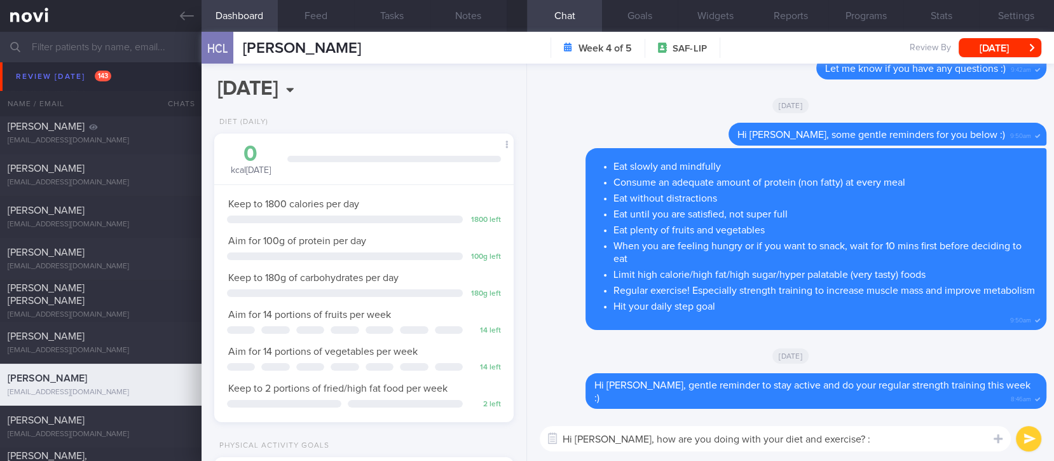
type textarea "Hi Brandon, how are you doing with your diet and exercise? :)"
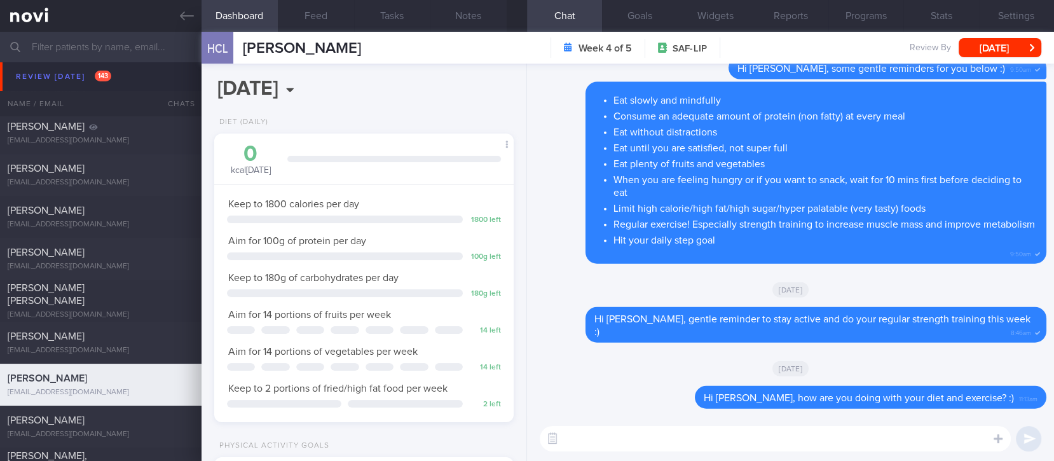
scroll to position [848, 0]
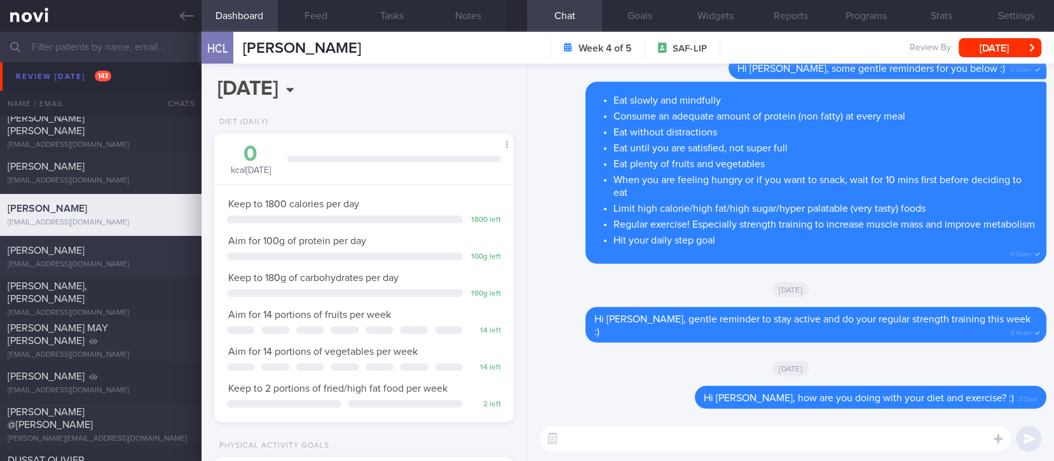
click at [127, 264] on div "[EMAIL_ADDRESS][DOMAIN_NAME]" at bounding box center [101, 265] width 186 height 10
type input "tracked. T1DM on libre - watch for hypos"
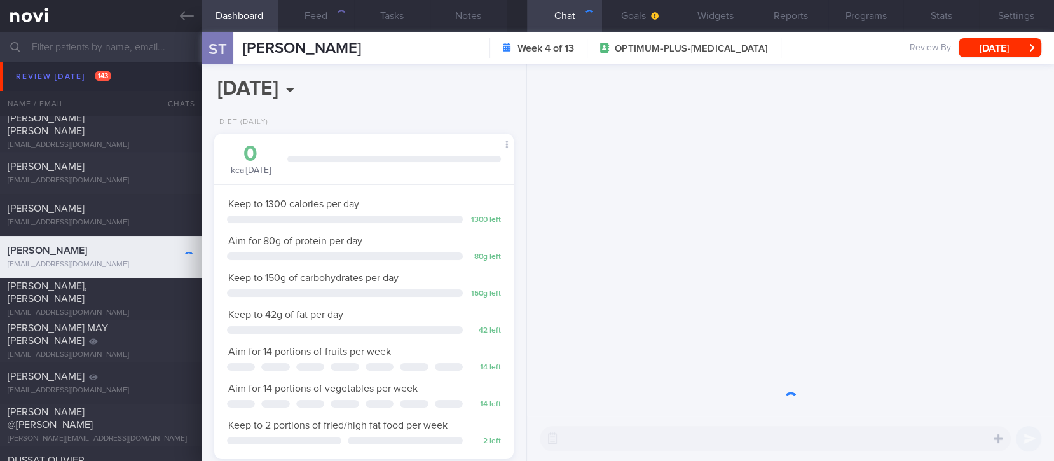
scroll to position [168, 269]
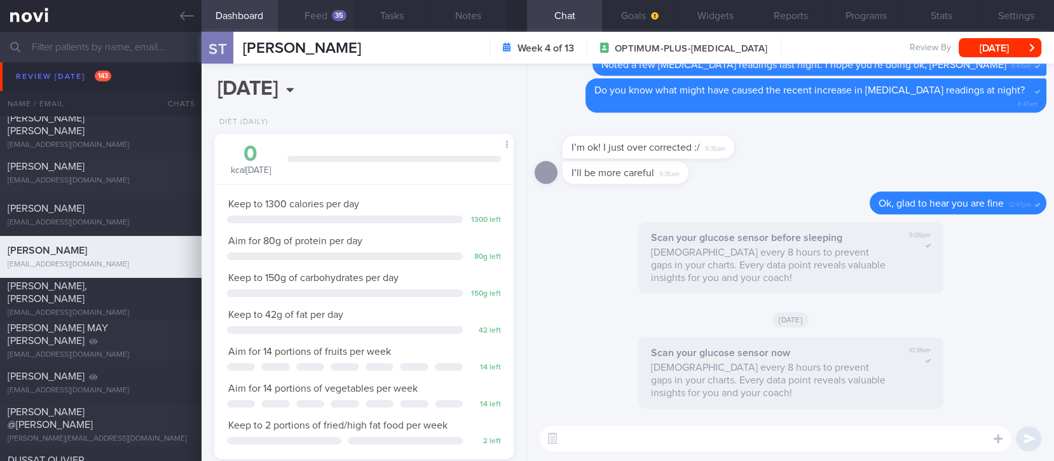
click at [336, 25] on button "Feed 35" at bounding box center [316, 16] width 76 height 32
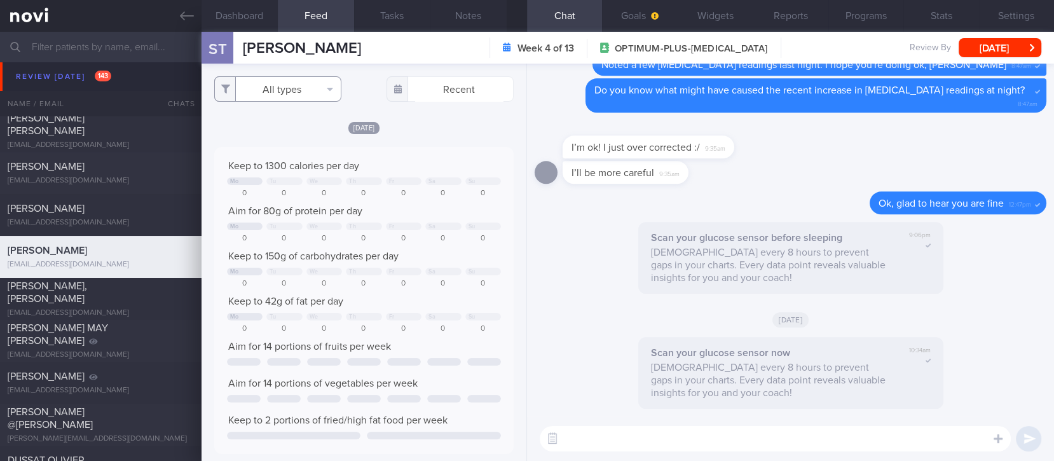
click at [300, 81] on button "All types" at bounding box center [277, 88] width 127 height 25
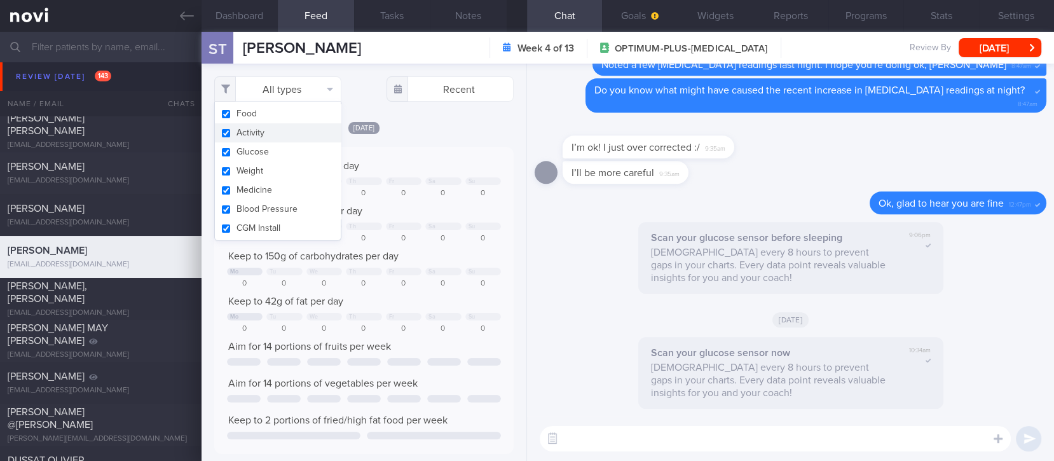
click at [285, 134] on button "Activity" at bounding box center [278, 132] width 126 height 19
click at [397, 186] on div "Mo Tu We Th Fr Sa Su" at bounding box center [364, 182] width 274 height 10
checkbox input "false"
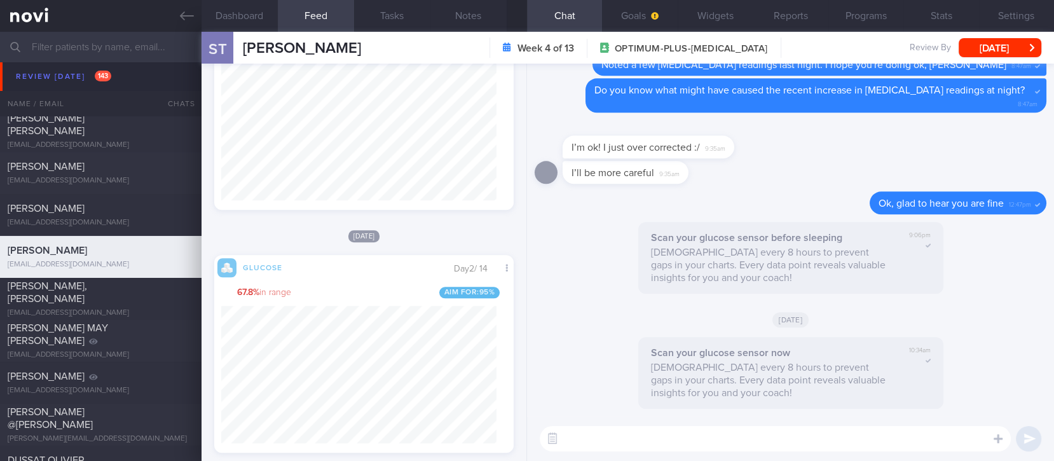
click at [621, 437] on textarea at bounding box center [775, 438] width 471 height 25
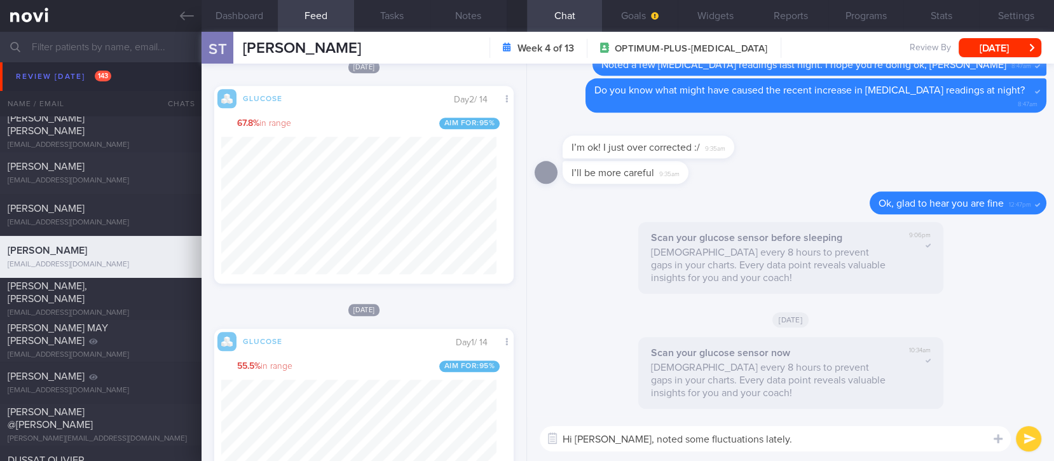
click at [767, 441] on textarea "Hi Sherilyn, noted some fluctuations lately." at bounding box center [775, 438] width 471 height 25
type textarea "Hi Sherilyn, noted some fluctuations lately with low readings past 2 midnights"
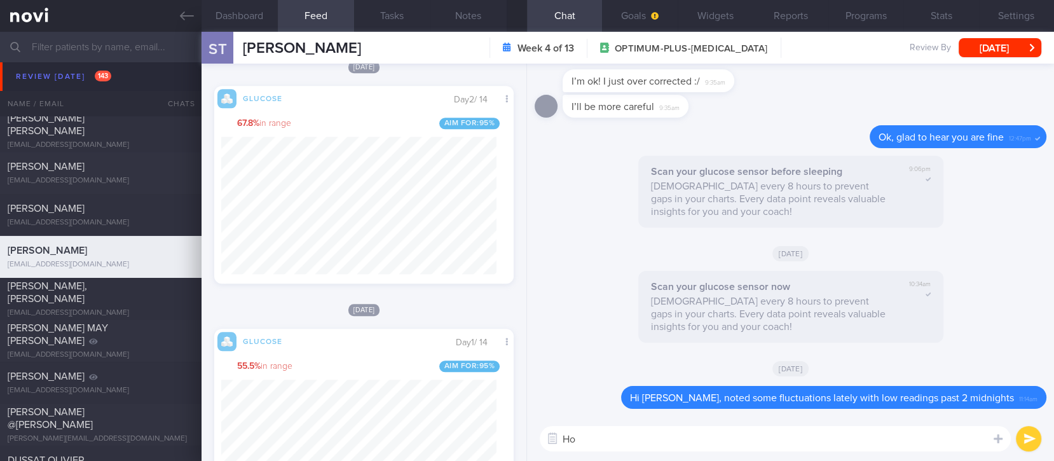
type textarea "H"
type textarea "How have your food options been lately?"
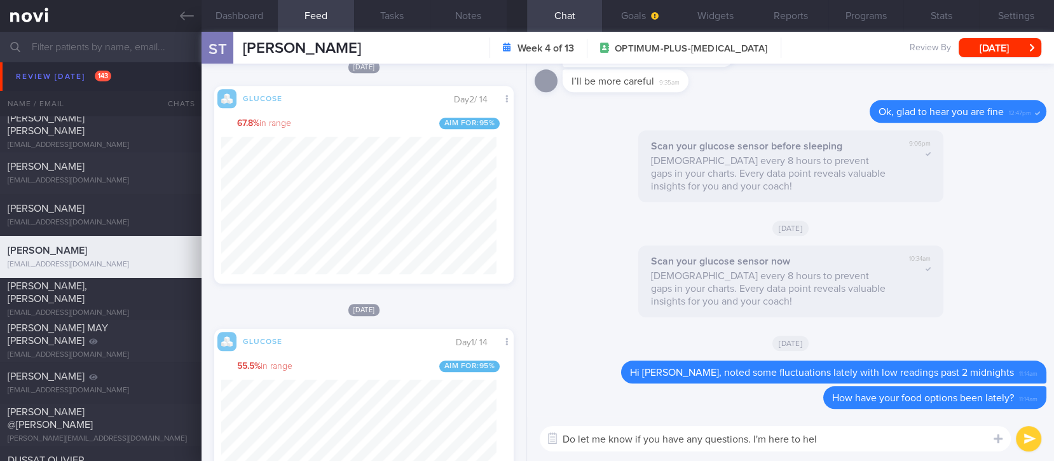
type textarea "Do let me know if you have any questions. I'm here to help"
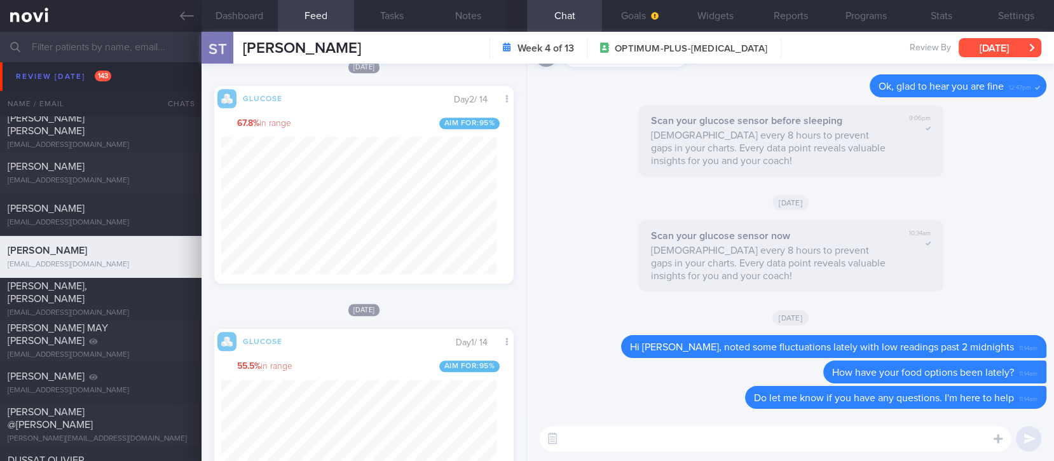
click at [1006, 43] on button "[DATE]" at bounding box center [1000, 47] width 83 height 19
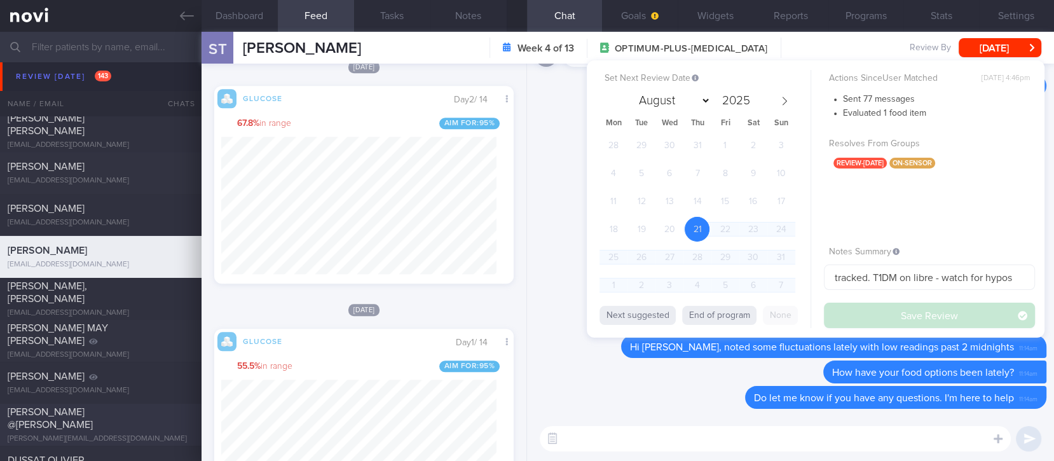
scroll to position [932, 0]
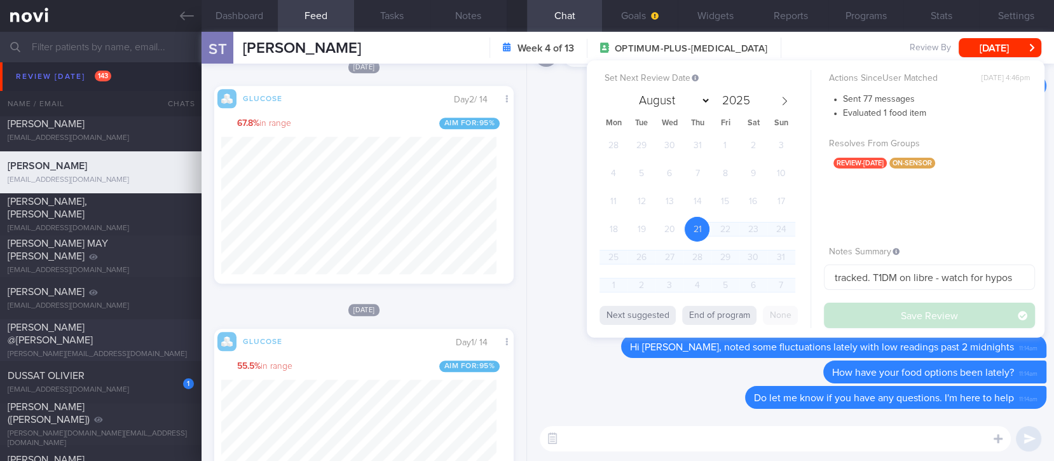
click at [141, 336] on div "[PERSON_NAME] @[PERSON_NAME]" at bounding box center [99, 333] width 183 height 25
type input "Tracked"
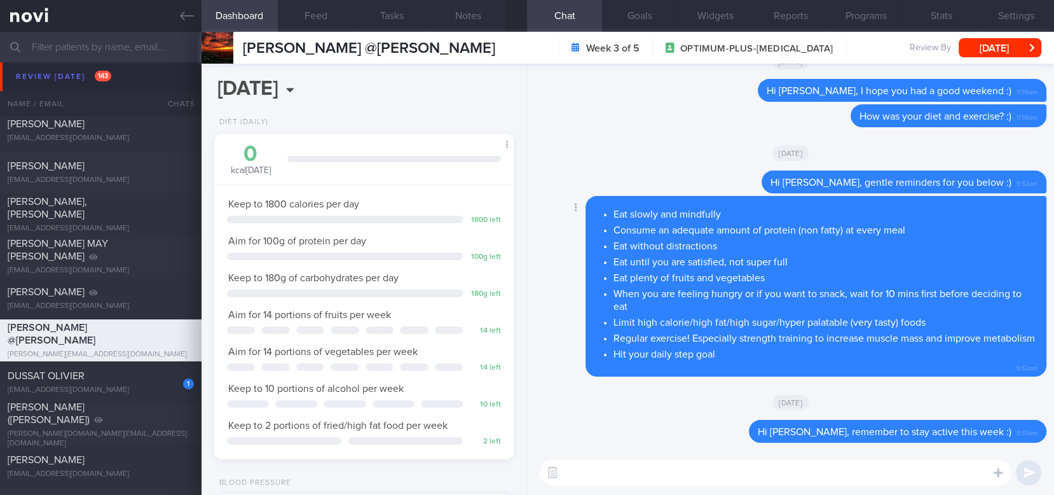
scroll to position [1017, 0]
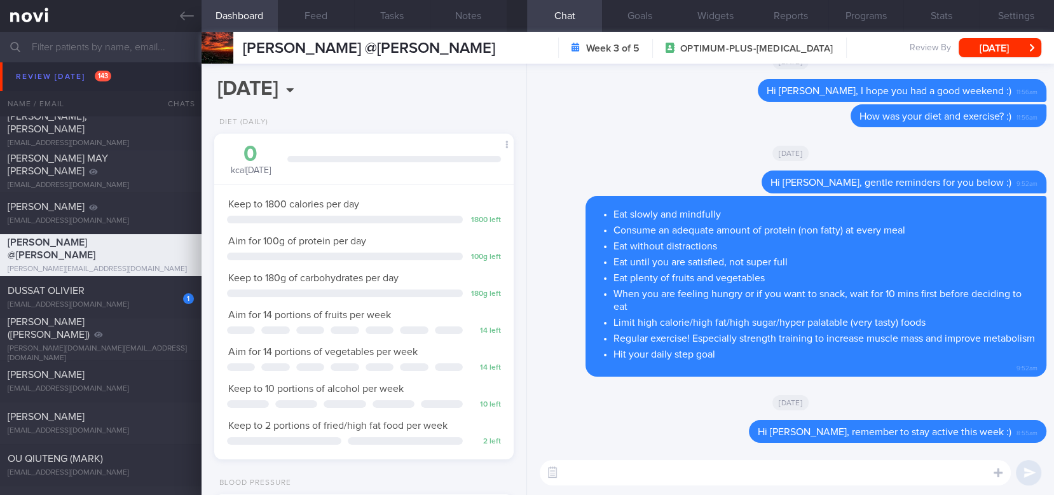
click at [778, 460] on textarea at bounding box center [775, 472] width 471 height 25
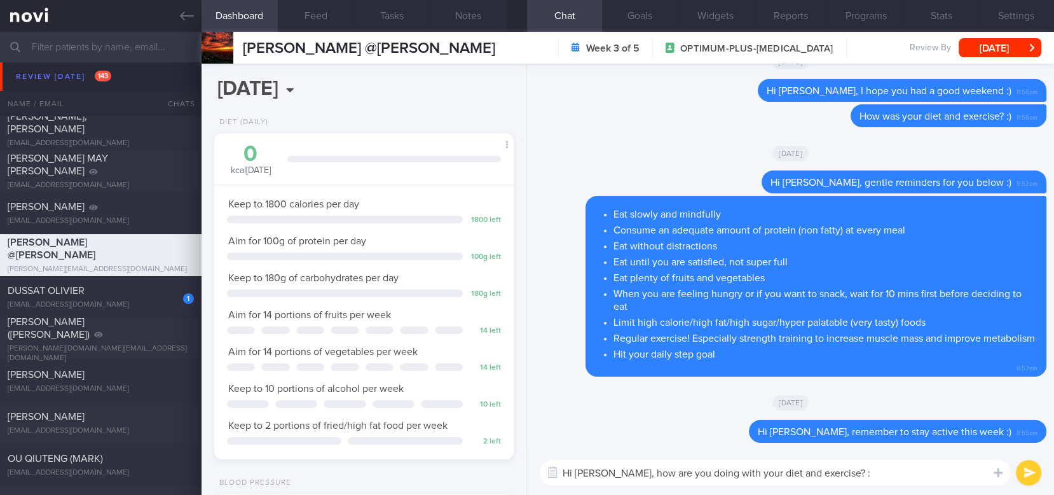
type textarea "Hi Brendan, how are you doing with your diet and exercise? :)"
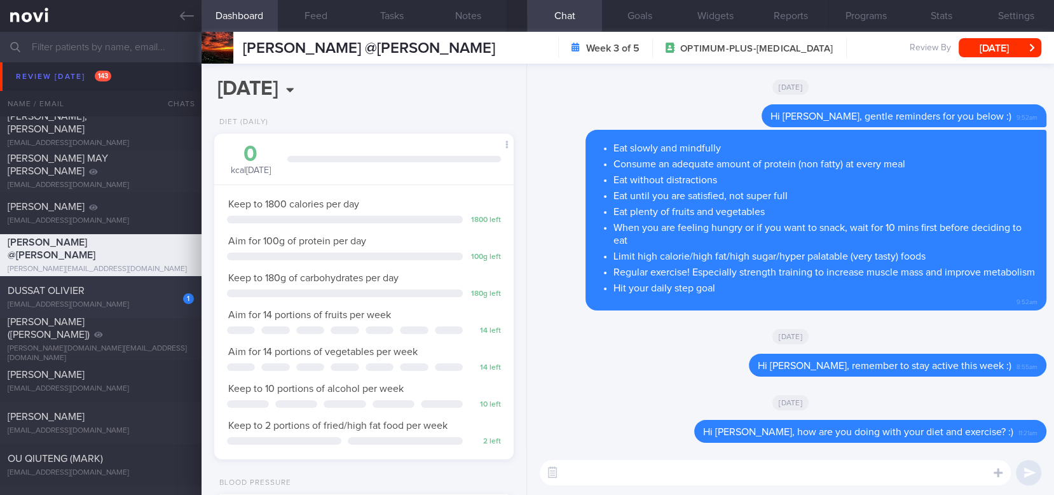
click at [127, 299] on div "1 DUSSAT OLIVIER olivier@dussat.com" at bounding box center [101, 296] width 202 height 25
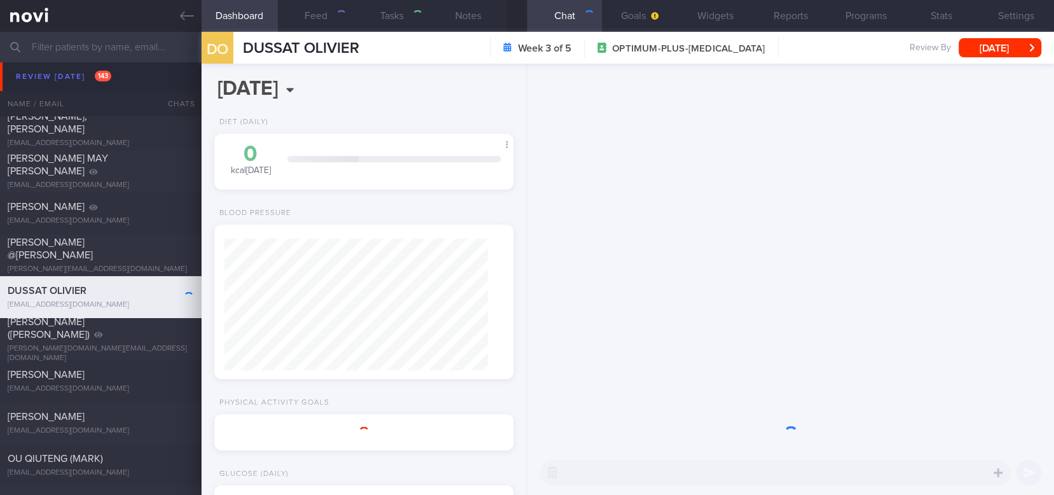
type input "tracked"
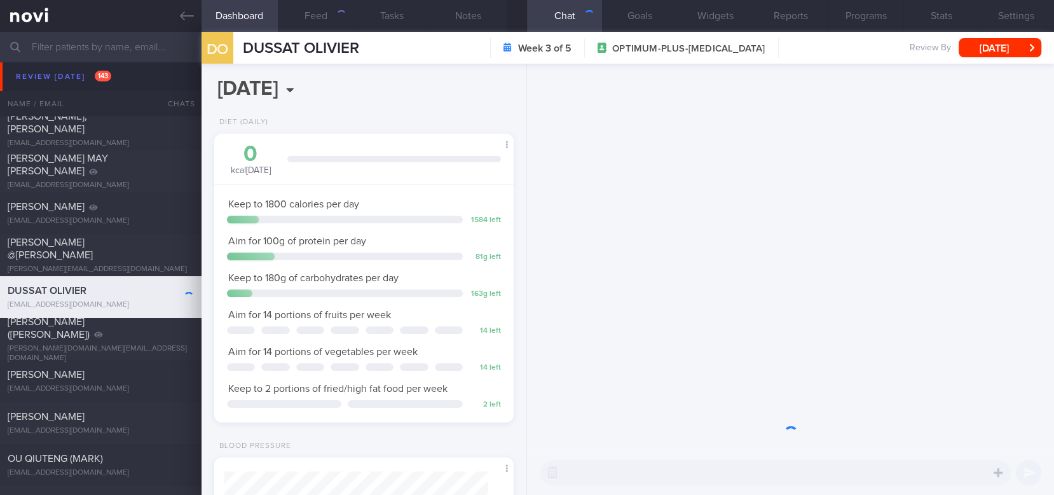
scroll to position [132, 264]
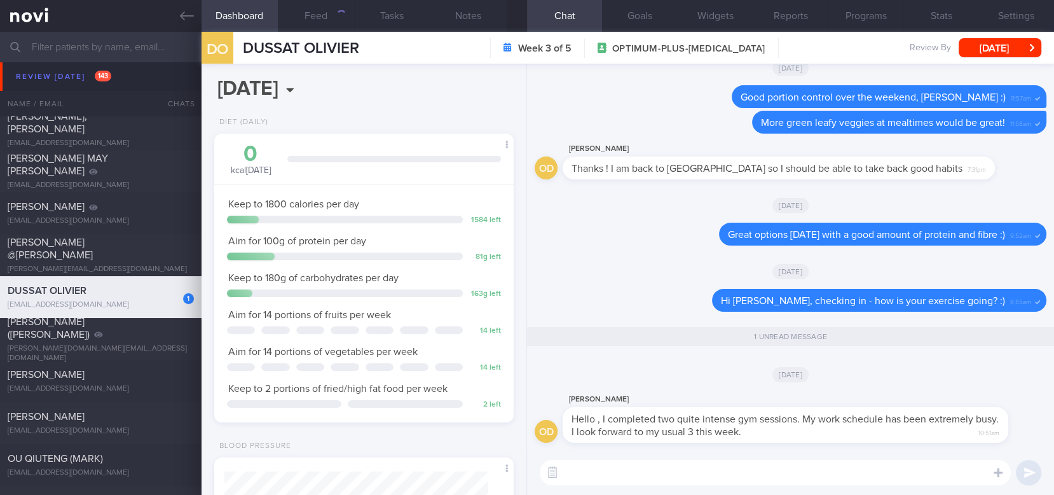
click at [657, 460] on textarea at bounding box center [775, 472] width 471 height 25
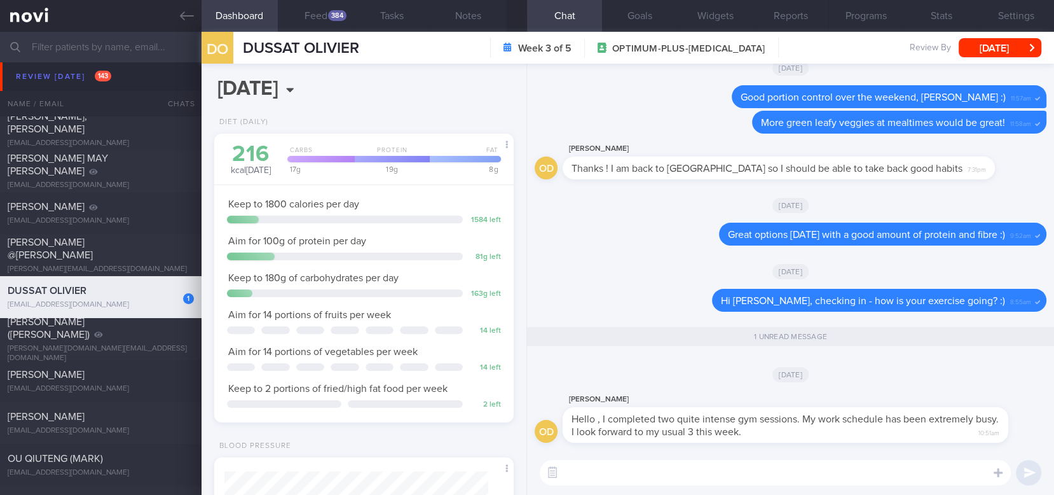
click at [657, 460] on textarea at bounding box center [775, 472] width 471 height 25
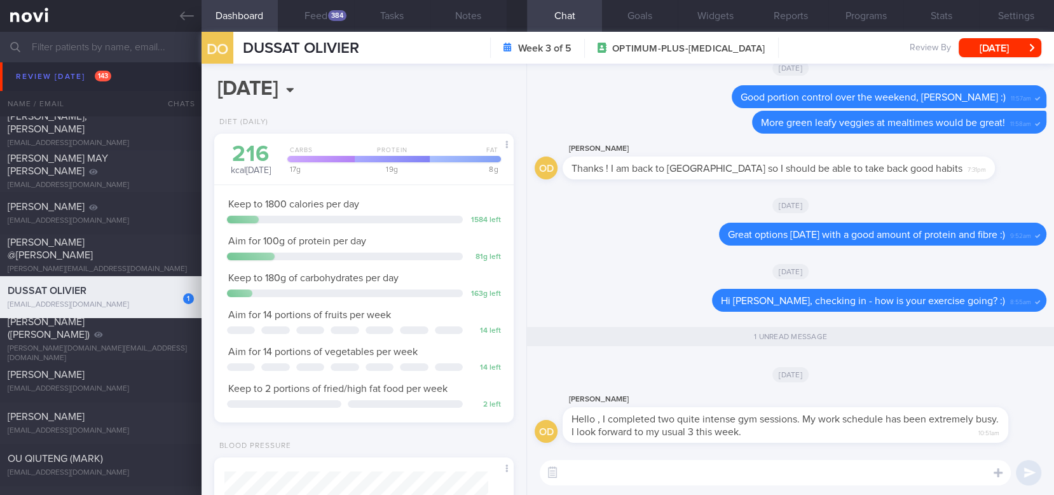
click at [657, 460] on textarea at bounding box center [775, 472] width 471 height 25
click at [608, 460] on textarea "Well done, Olivier" at bounding box center [775, 472] width 471 height 25
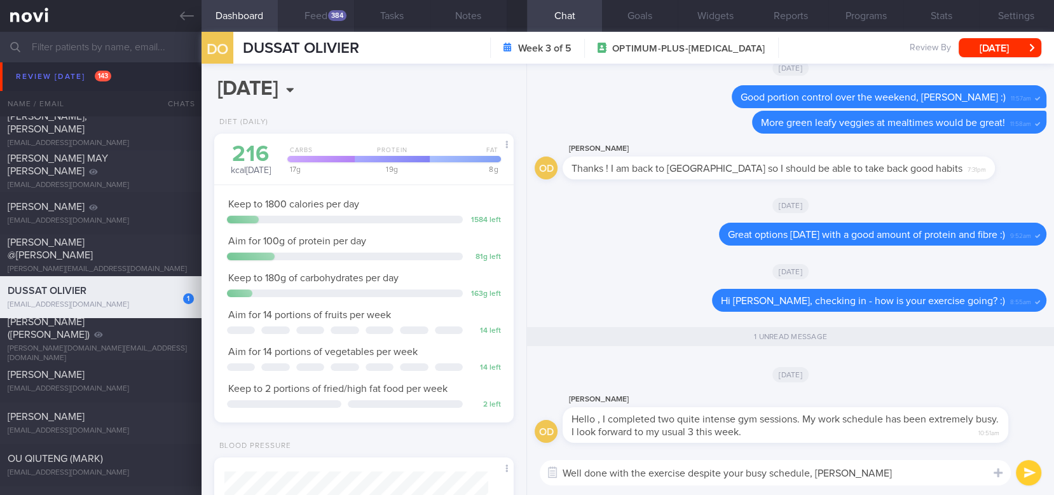
type textarea "Well done with the exercise despite your busy schedule, Olivier"
click at [314, 15] on button "Feed 384" at bounding box center [316, 16] width 76 height 32
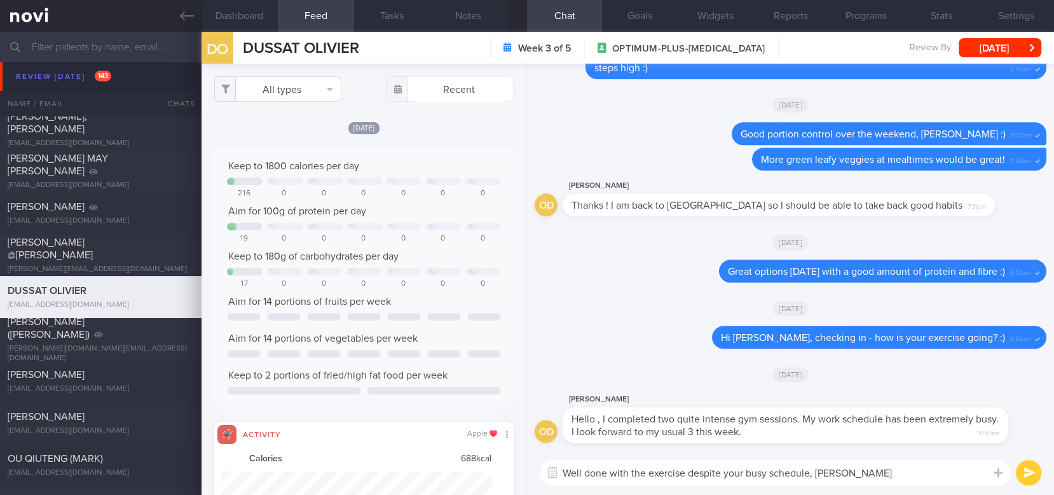
scroll to position [67, 270]
click at [313, 92] on button "All types" at bounding box center [277, 88] width 127 height 25
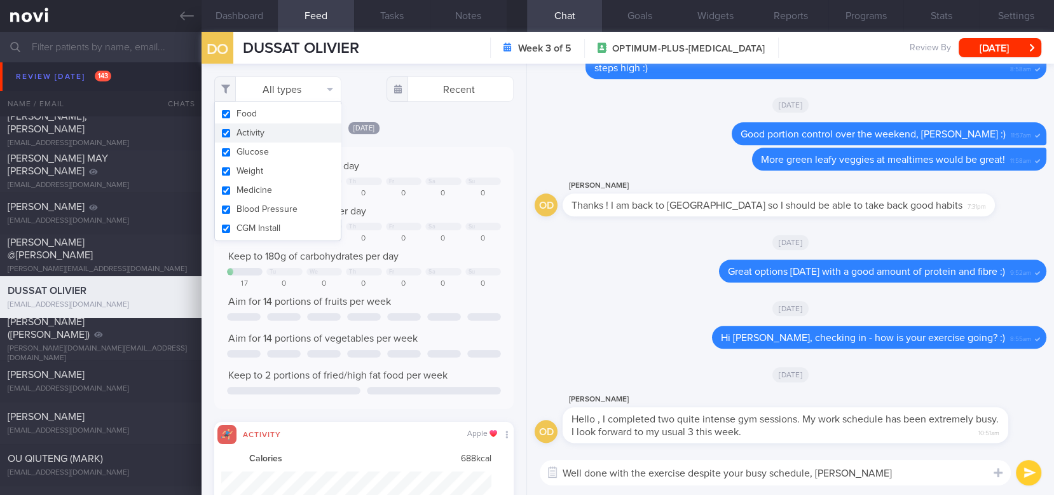
click at [275, 130] on button "Activity" at bounding box center [278, 132] width 126 height 19
checkbox input "false"
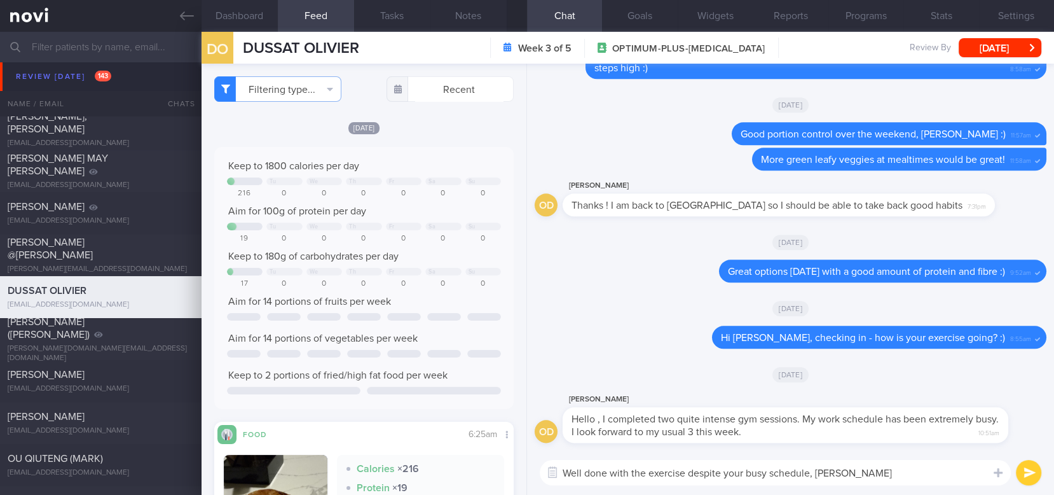
click at [437, 275] on div "Tu We Th Fr Sa Su" at bounding box center [364, 273] width 274 height 10
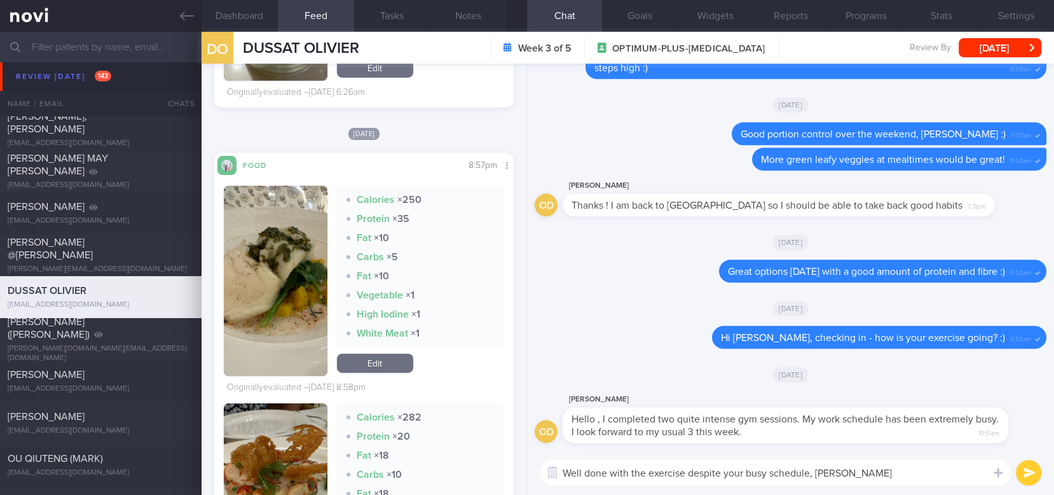
click at [793, 460] on textarea "Well done with the exercise despite your busy schedule, Olivier" at bounding box center [775, 472] width 471 height 25
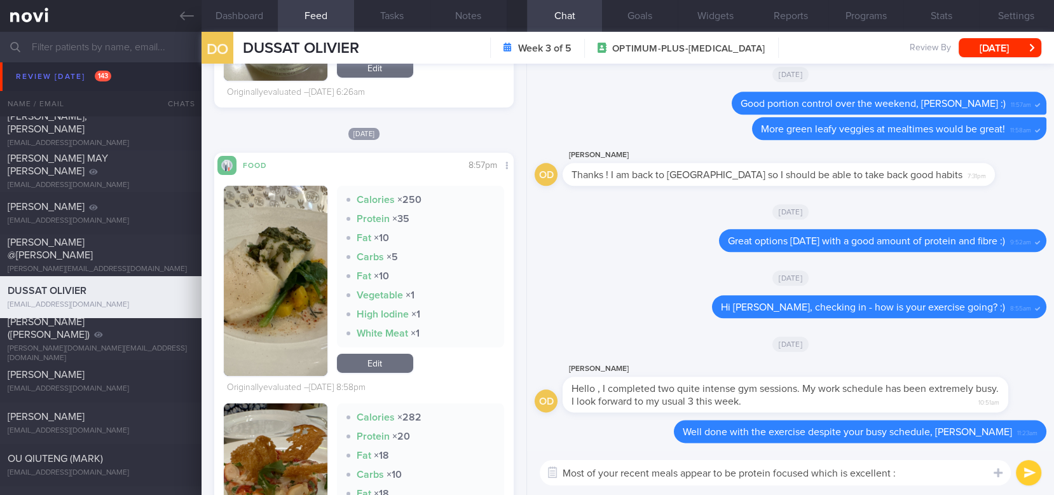
type textarea "Most of your recent meals appear to be protein focused which is excellent :)"
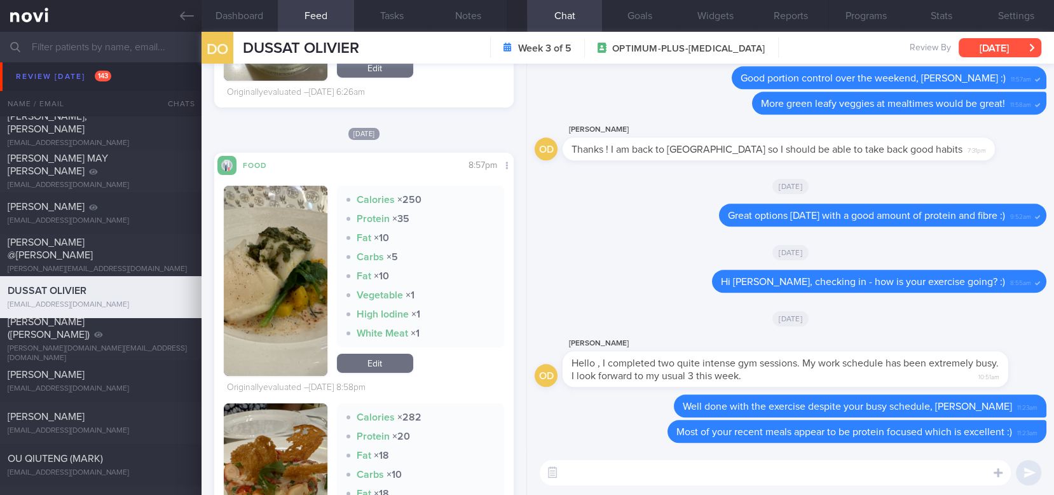
click at [992, 48] on button "[DATE]" at bounding box center [1000, 47] width 83 height 19
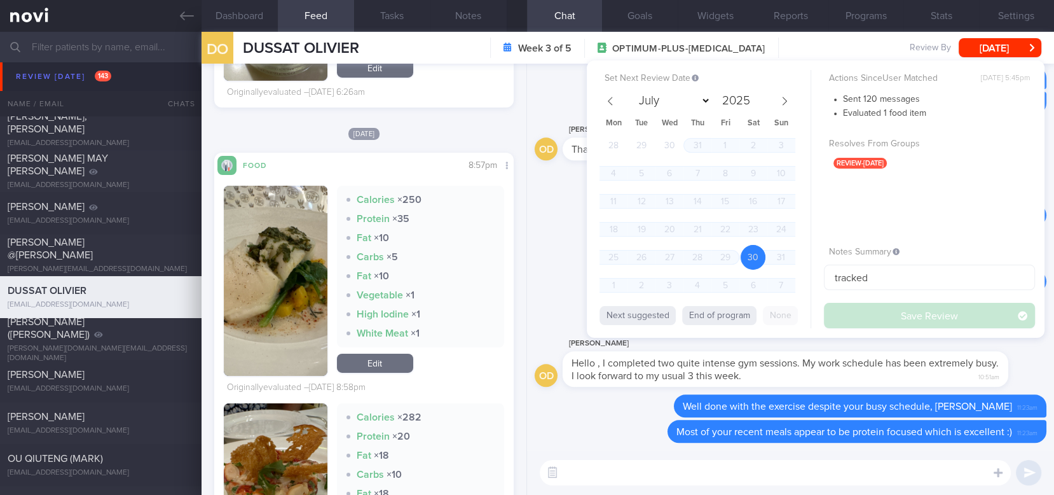
click at [767, 104] on div "July August September October November December 2025" at bounding box center [697, 101] width 147 height 22
click at [778, 103] on span at bounding box center [785, 101] width 22 height 22
select select "8"
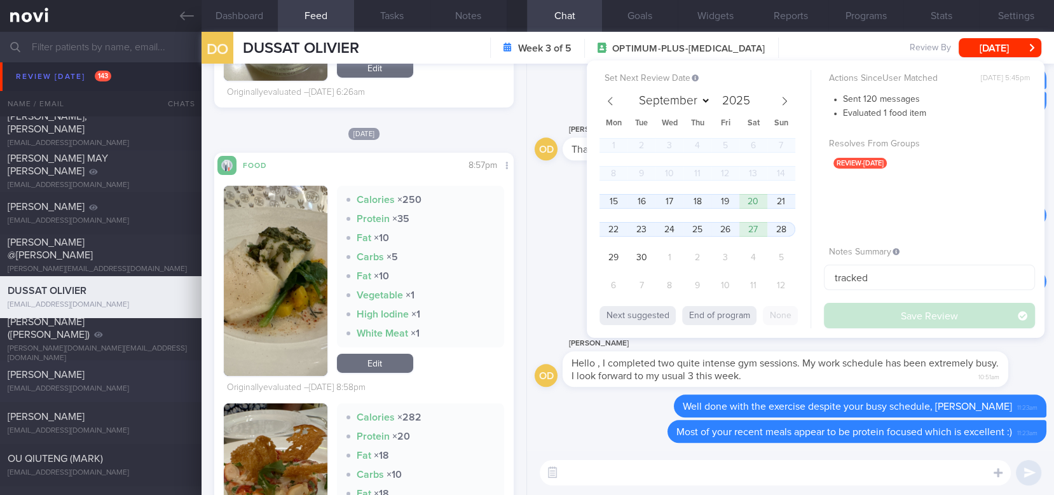
click at [123, 376] on div "[PERSON_NAME]" at bounding box center [99, 374] width 183 height 13
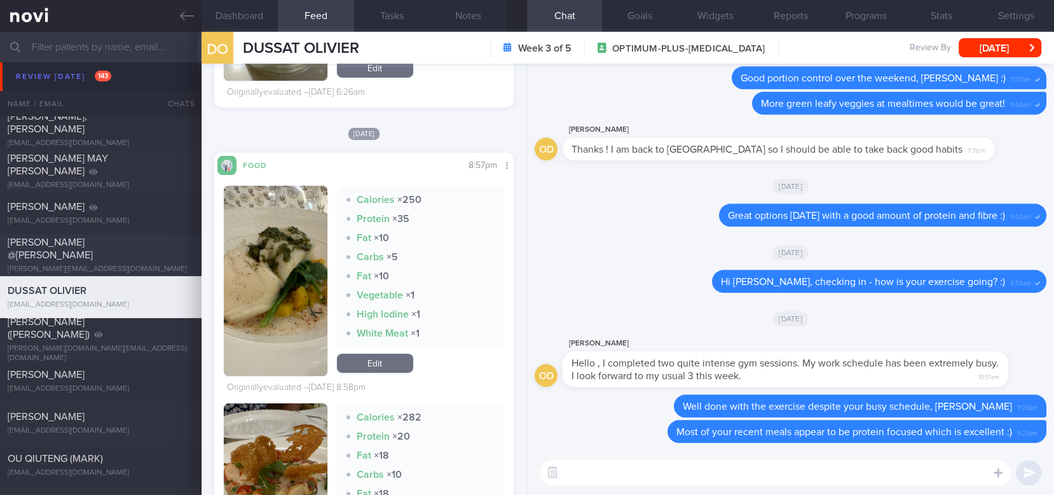
click at [100, 258] on div "[PERSON_NAME] @[PERSON_NAME]" at bounding box center [99, 248] width 183 height 25
type input "Tracked"
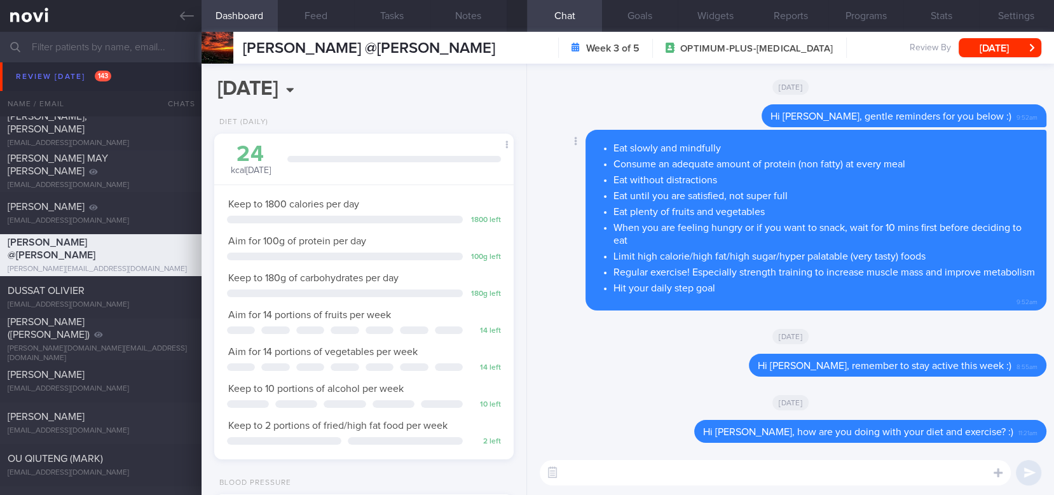
scroll to position [132, 264]
click at [996, 45] on button "[DATE]" at bounding box center [1000, 47] width 83 height 19
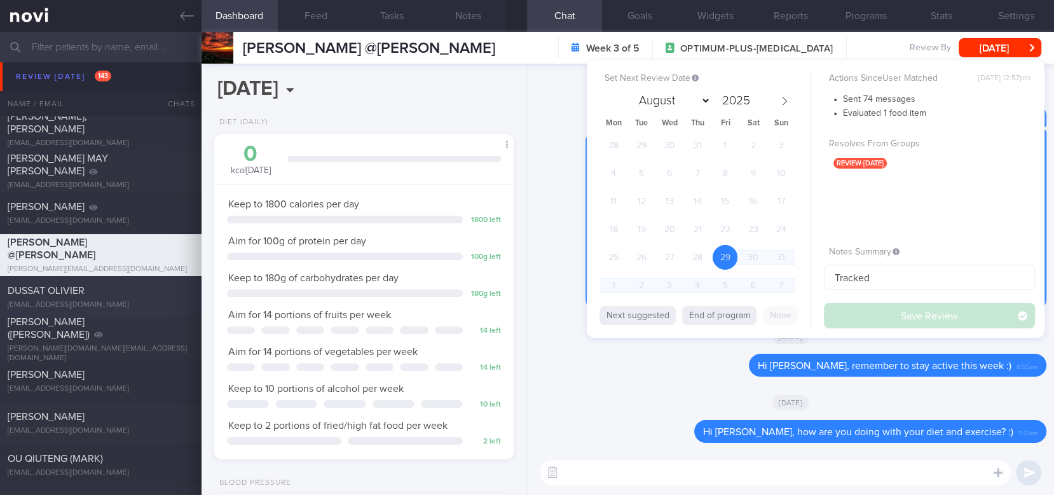
click at [97, 304] on div "[EMAIL_ADDRESS][DOMAIN_NAME]" at bounding box center [101, 305] width 186 height 10
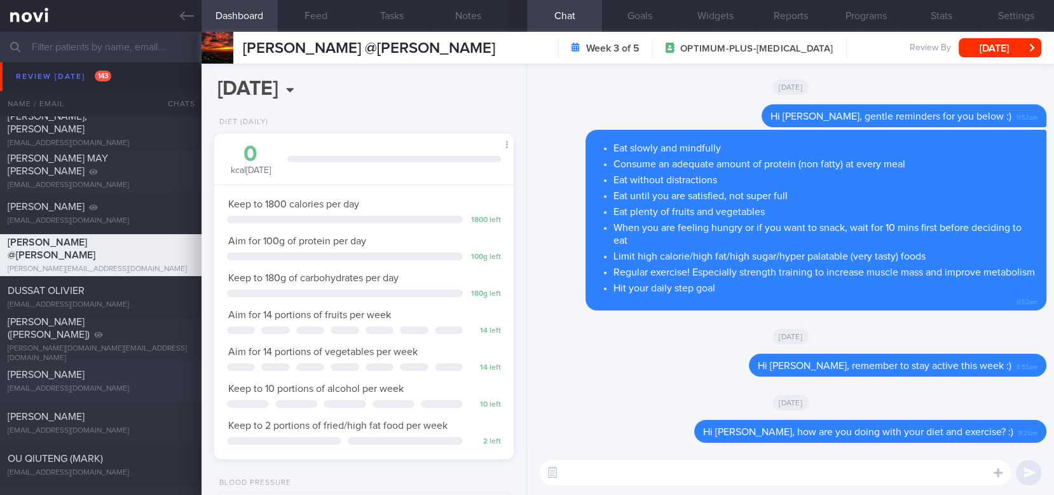
click at [97, 383] on div "David Blake blakedj@tcd.ie" at bounding box center [101, 380] width 202 height 25
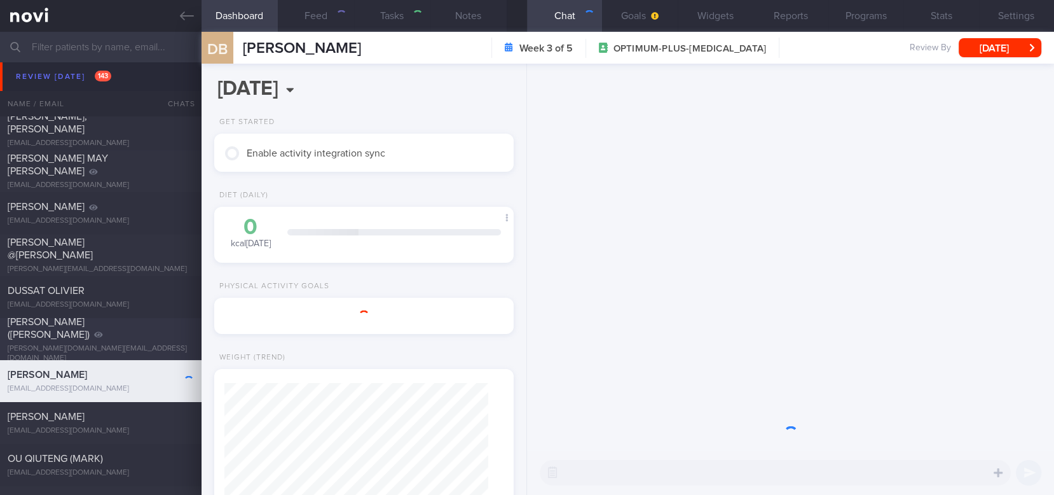
select select "8"
type input "tracked"
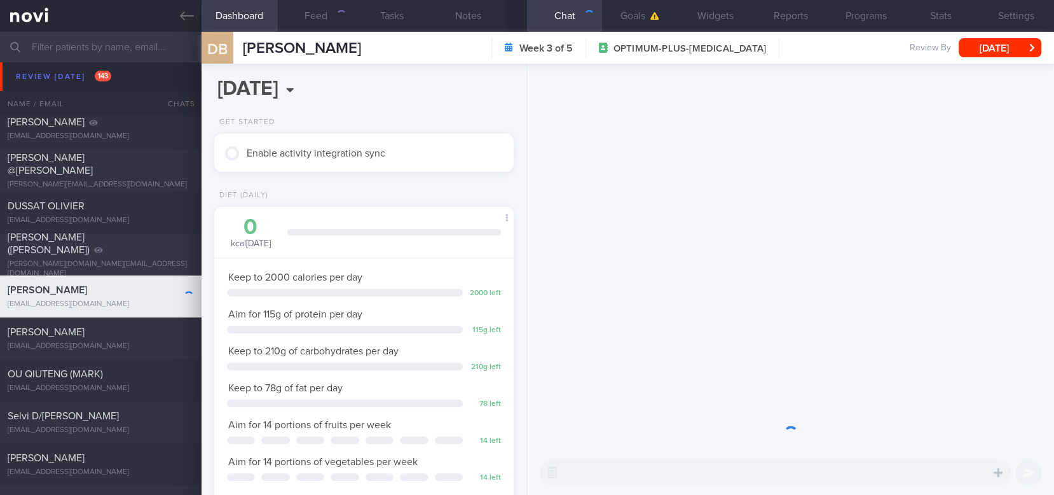
scroll to position [132, 264]
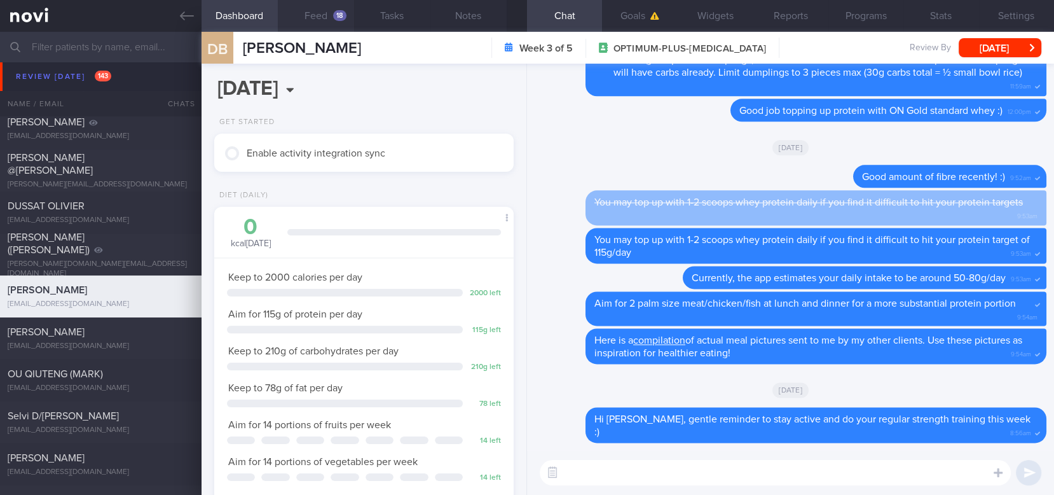
click at [337, 25] on button "Feed 18" at bounding box center [316, 16] width 76 height 32
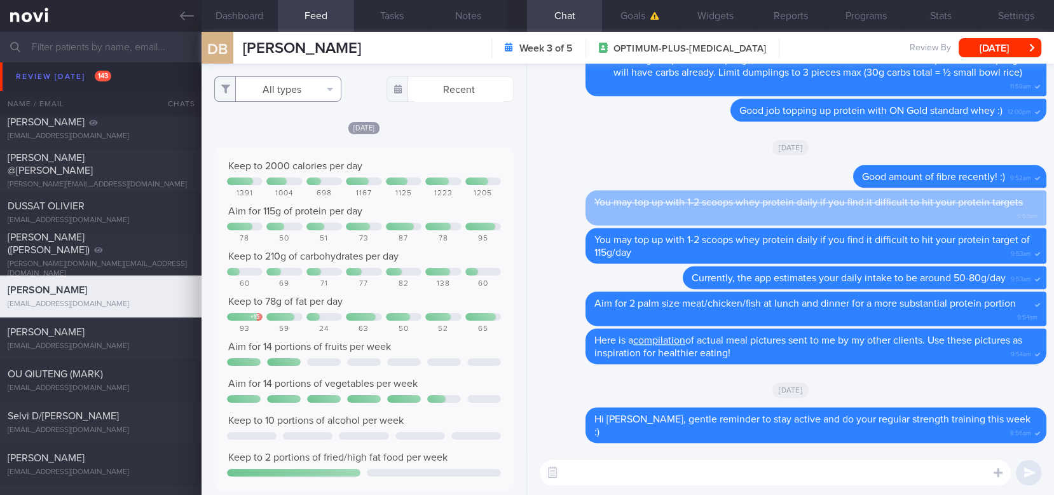
click at [291, 86] on button "All types" at bounding box center [277, 88] width 127 height 25
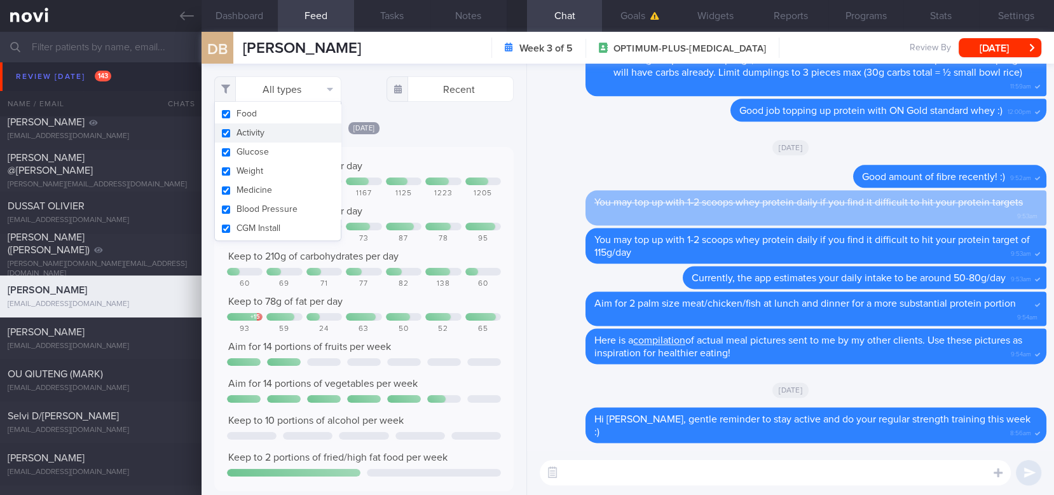
click at [259, 137] on button "Activity" at bounding box center [278, 132] width 126 height 19
checkbox input "false"
click at [729, 460] on textarea at bounding box center [775, 472] width 471 height 25
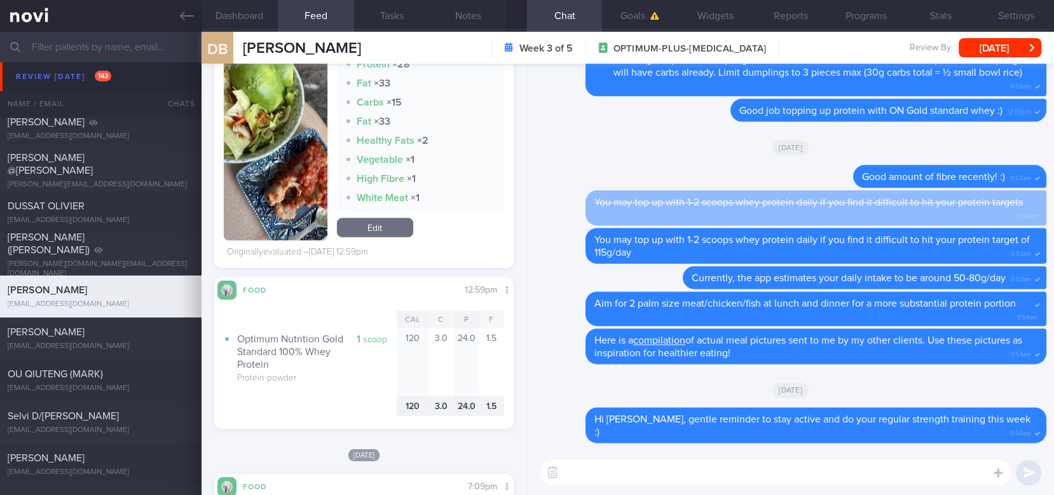
scroll to position [2628, 0]
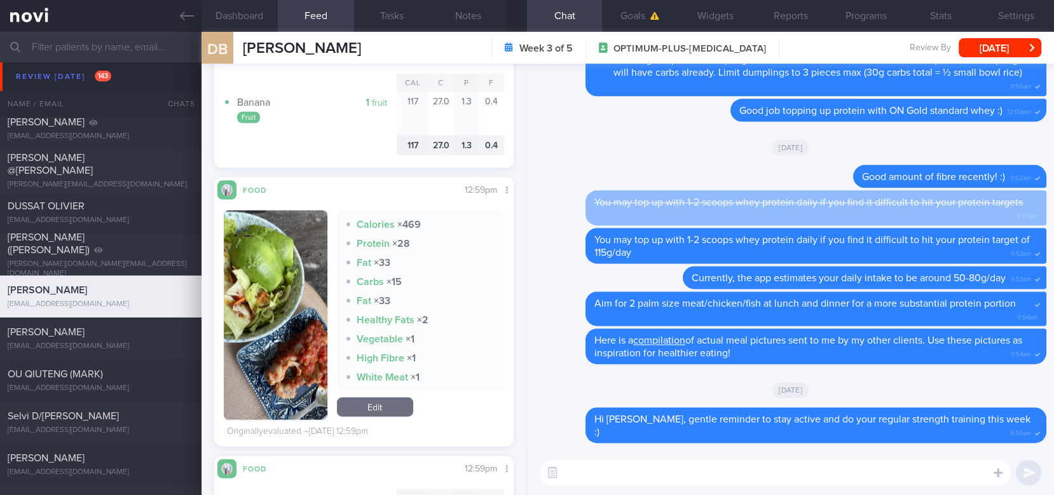
click at [289, 319] on button "button" at bounding box center [276, 314] width 104 height 209
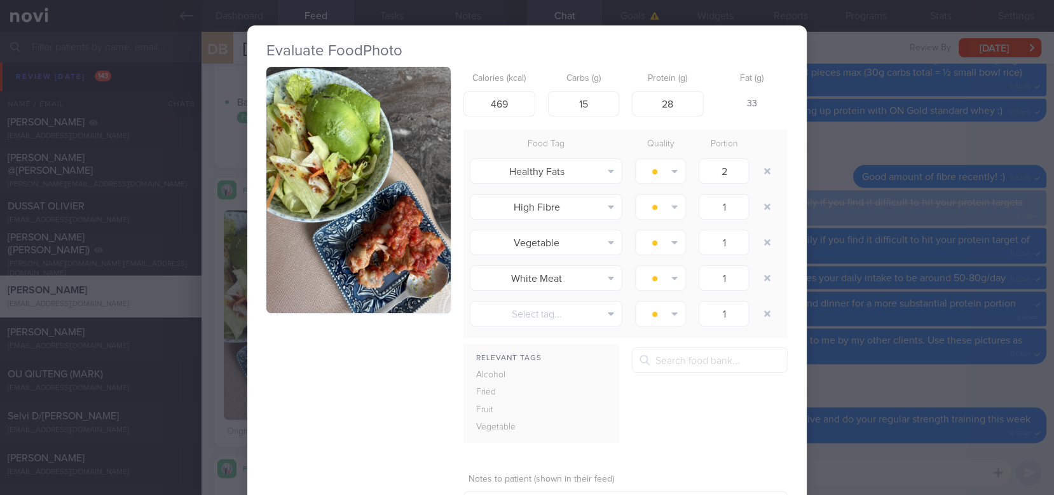
click at [377, 256] on button "button" at bounding box center [358, 190] width 184 height 246
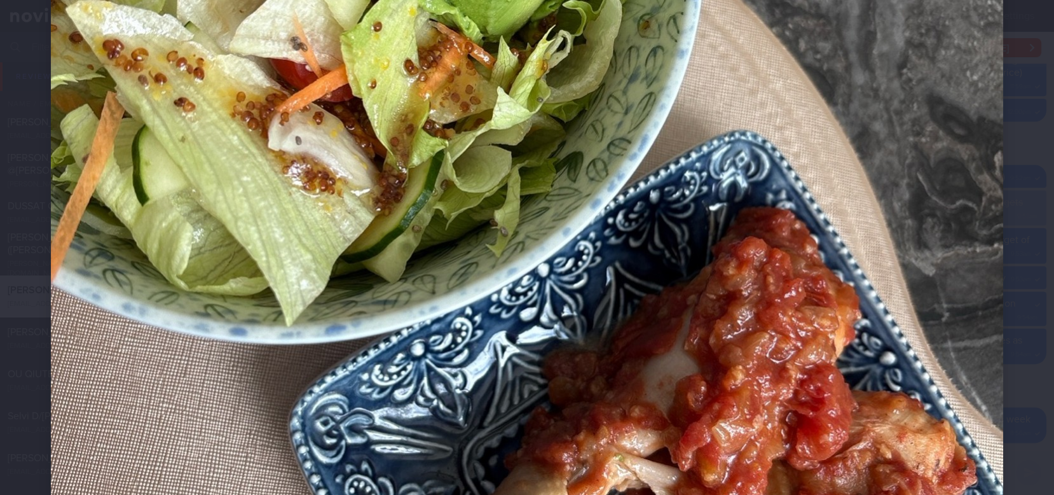
scroll to position [763, 0]
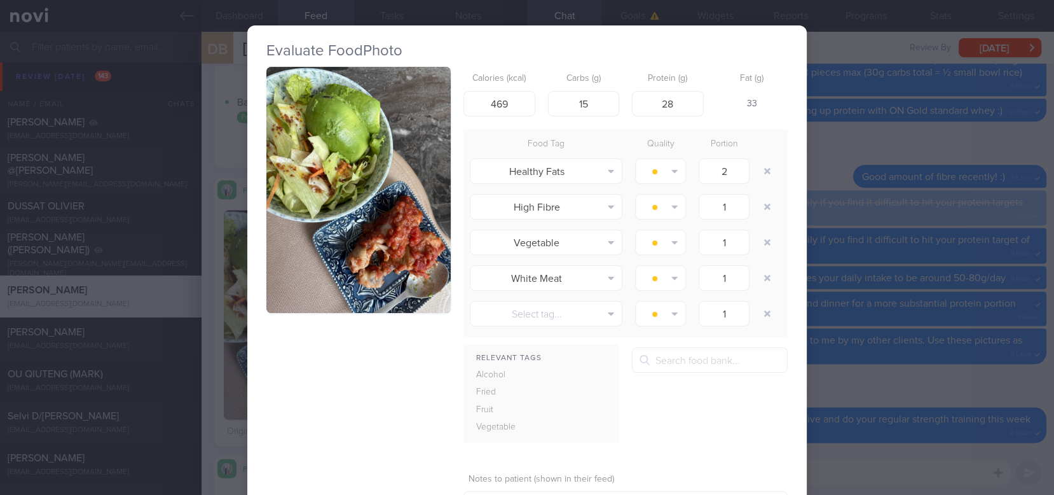
click at [970, 326] on div "Evaluate Food Photo Calories (kcal) 469 Carbs (g) 15 Protein (g) 28 Fat (g) 33 …" at bounding box center [527, 247] width 1054 height 495
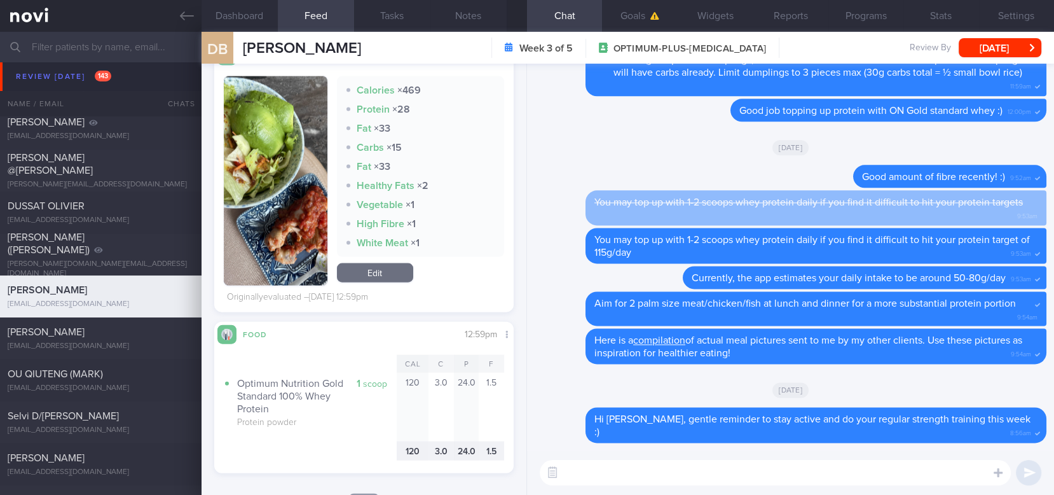
scroll to position [2882, 0]
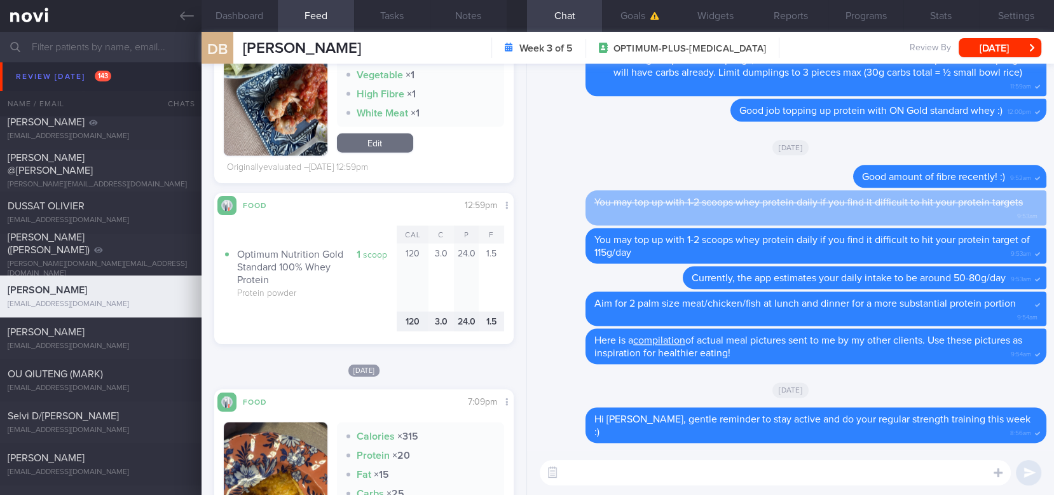
click at [615, 398] on div "[DATE]" at bounding box center [791, 389] width 512 height 36
click at [682, 460] on textarea at bounding box center [775, 472] width 471 height 25
click at [665, 460] on textarea at bounding box center [775, 472] width 471 height 25
type textarea "Thanks for logging your meals, David :)"
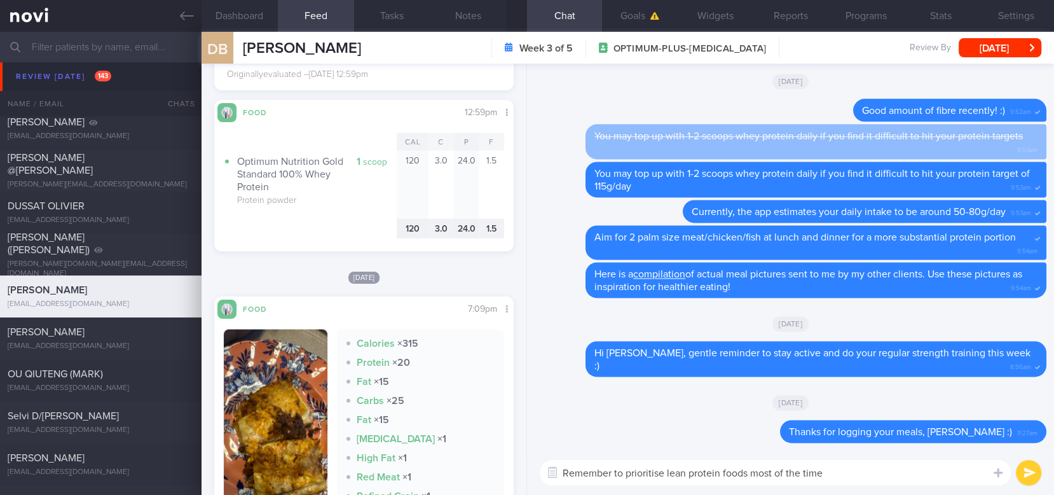
scroll to position [3061, 0]
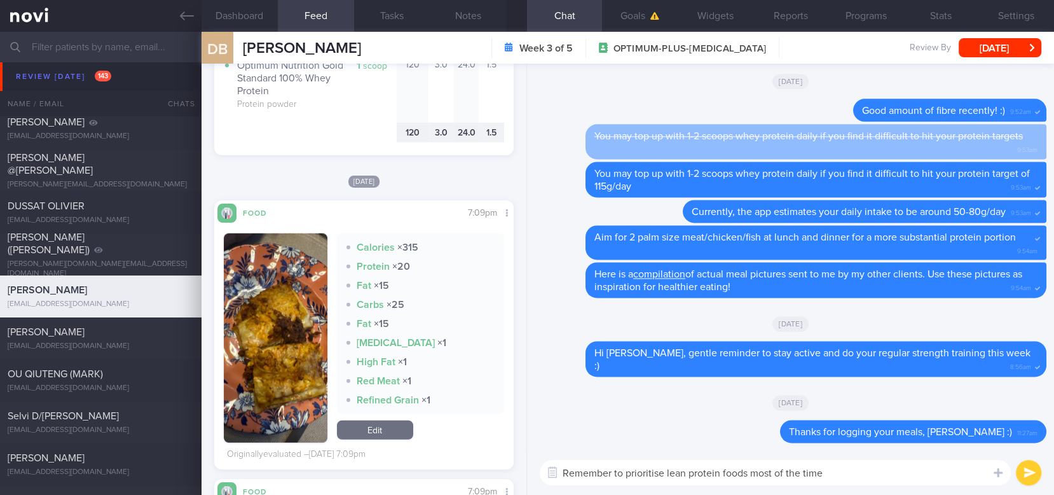
click at [289, 377] on img "button" at bounding box center [276, 337] width 104 height 209
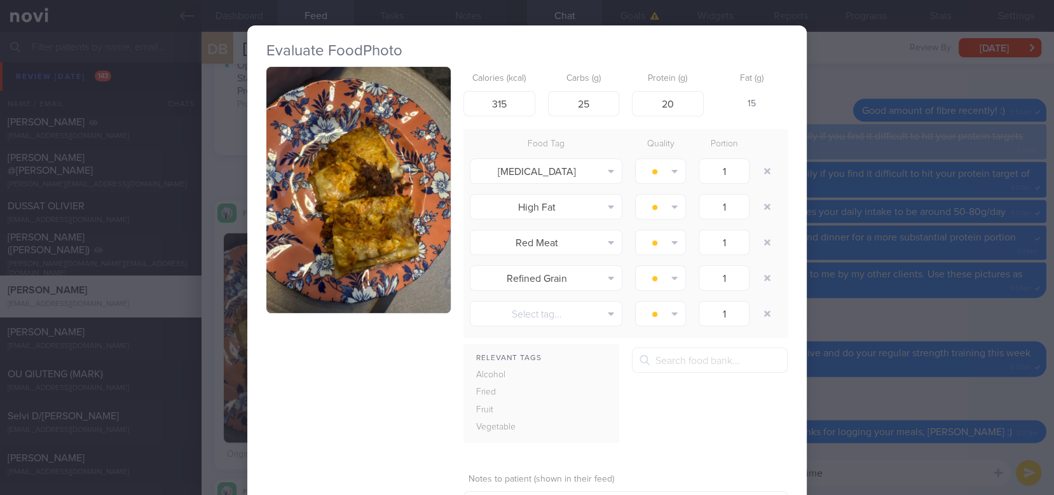
click at [362, 177] on button "button" at bounding box center [358, 190] width 184 height 246
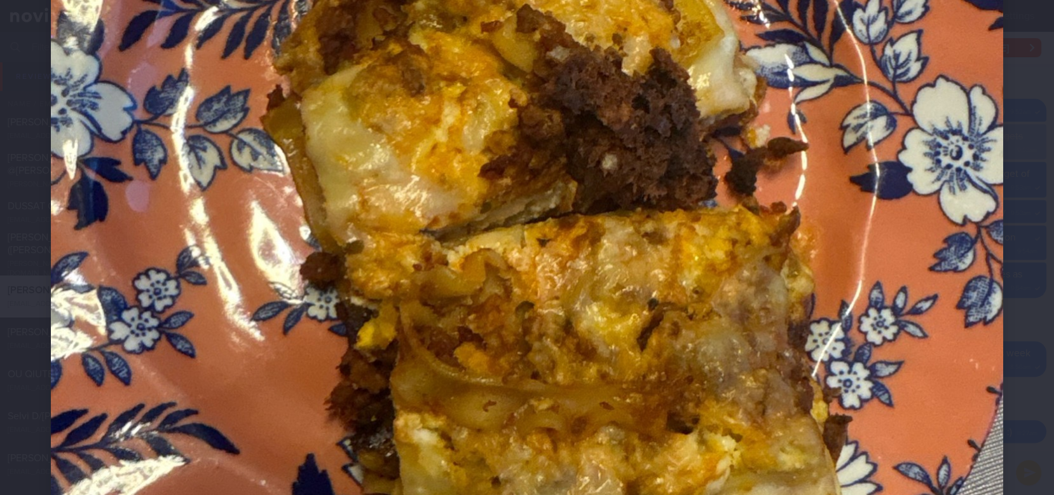
scroll to position [763, 0]
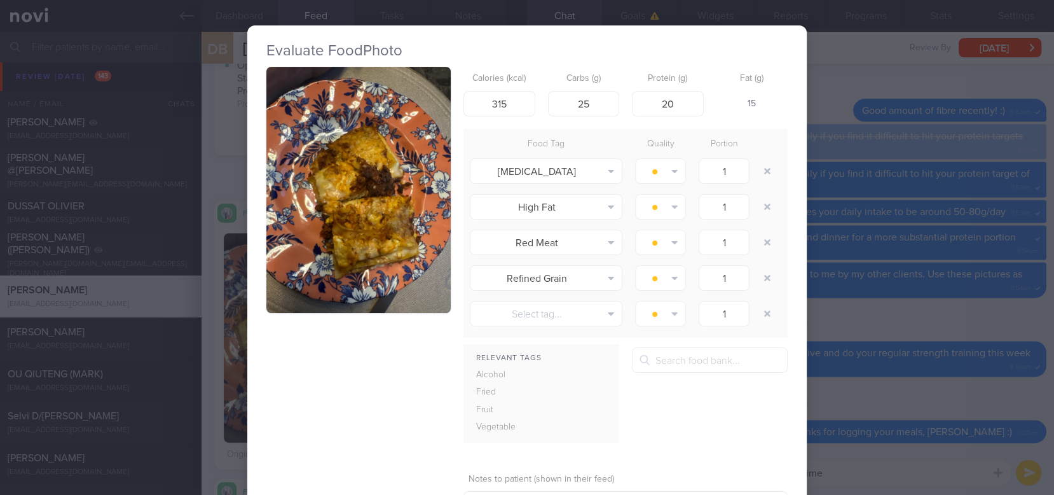
click at [956, 261] on div "Evaluate Food Photo Calories (kcal) 315 Carbs (g) 25 Protein (g) 20 Fat (g) 15 …" at bounding box center [527, 247] width 1054 height 495
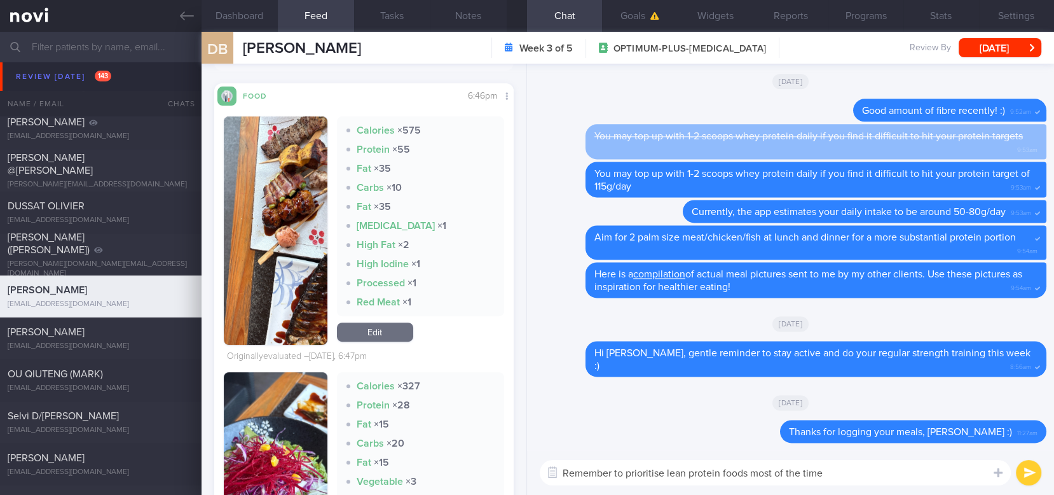
scroll to position [348, 0]
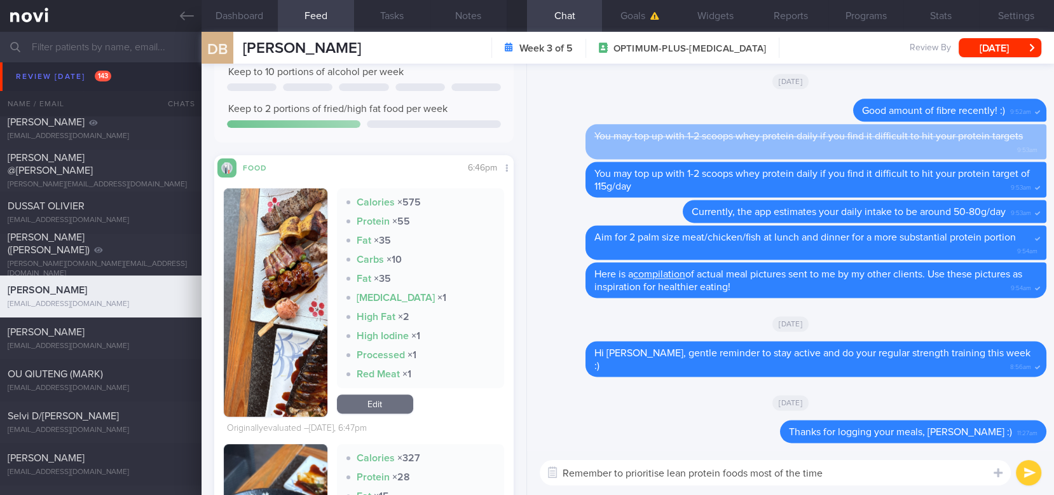
click at [282, 305] on button "button" at bounding box center [276, 302] width 104 height 228
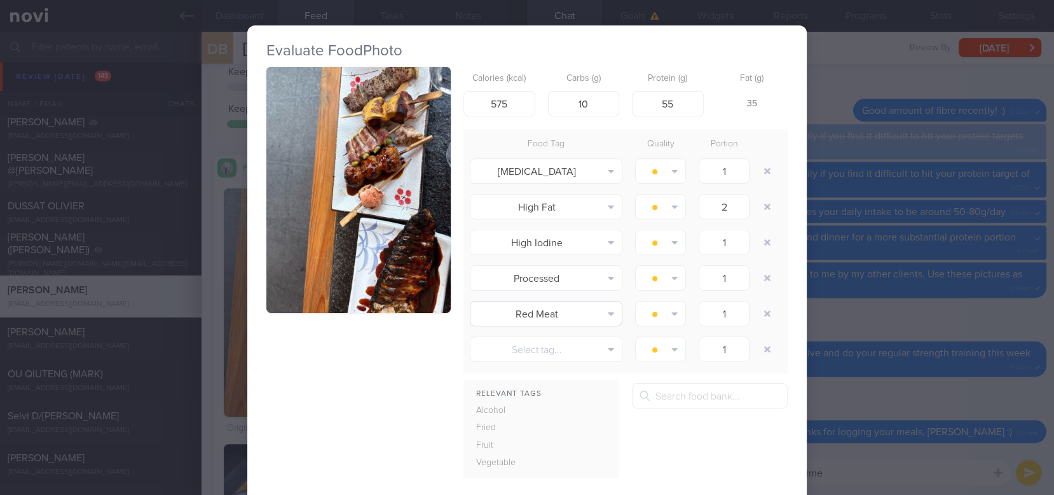
click at [390, 156] on img "button" at bounding box center [358, 190] width 184 height 246
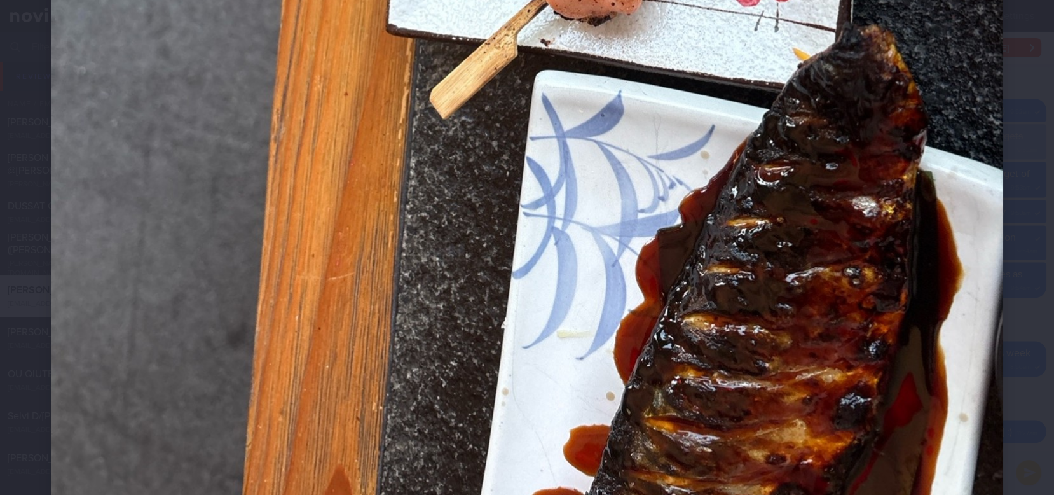
scroll to position [860, 0]
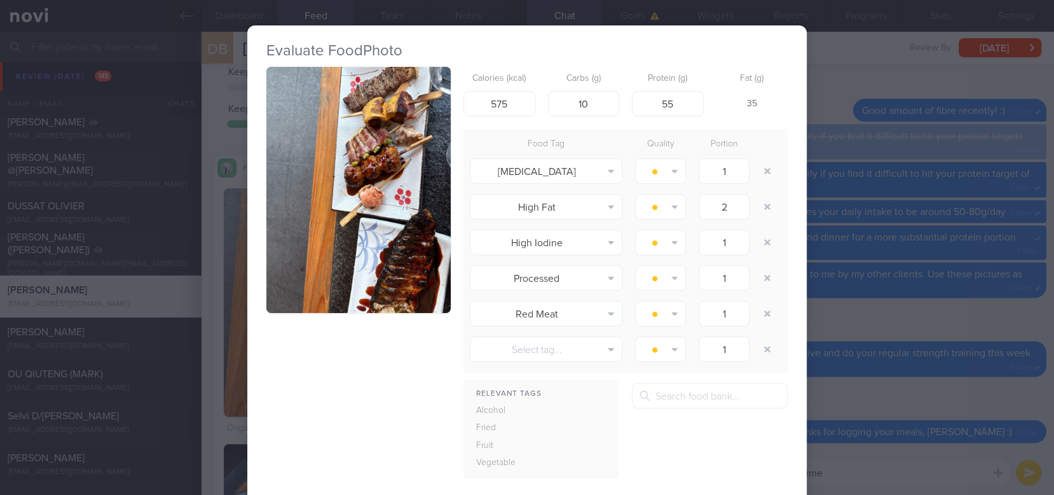
click at [945, 444] on div "Evaluate Food Photo Calories (kcal) 575 Carbs (g) 10 Protein (g) 55 Fat (g) 35 …" at bounding box center [527, 247] width 1054 height 495
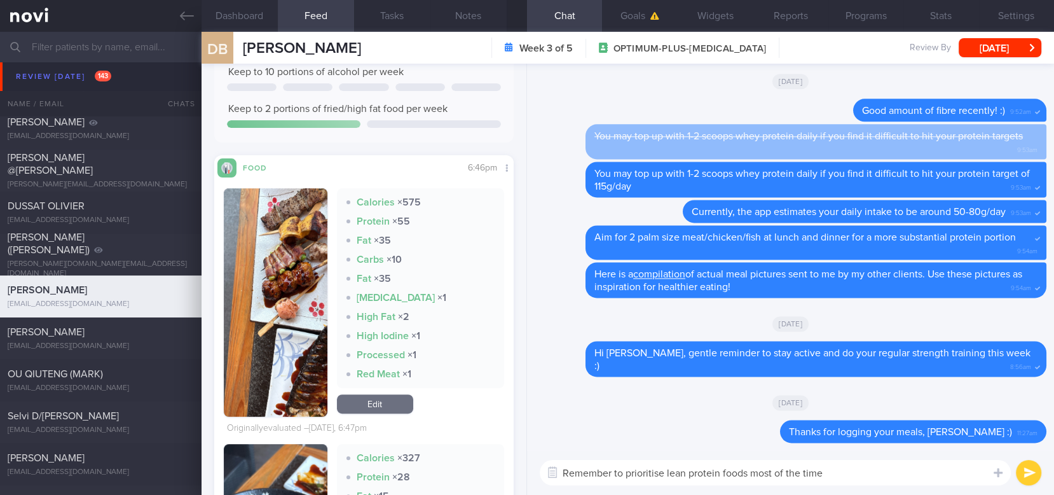
click at [870, 460] on textarea "Remember to prioritise lean protein foods most of the time" at bounding box center [775, 472] width 471 height 25
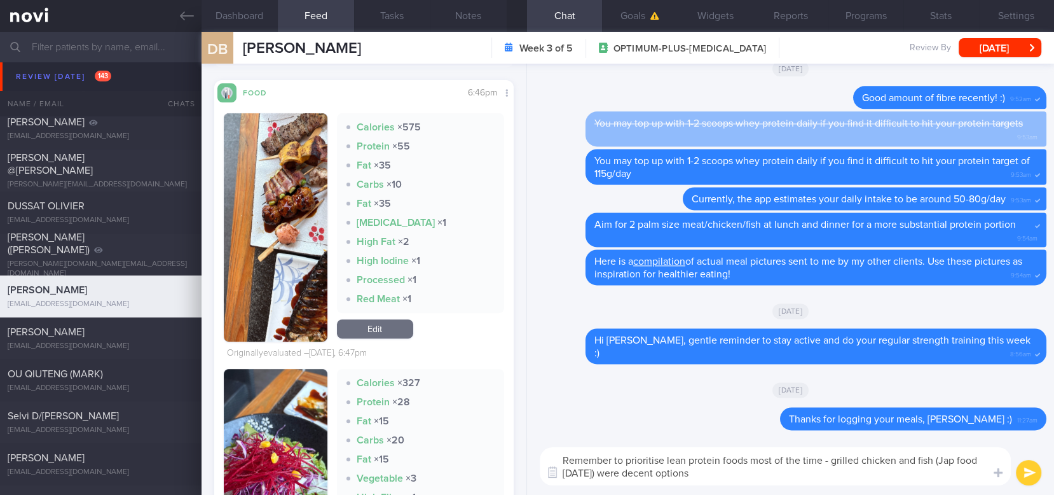
click at [267, 234] on button "button" at bounding box center [276, 227] width 104 height 228
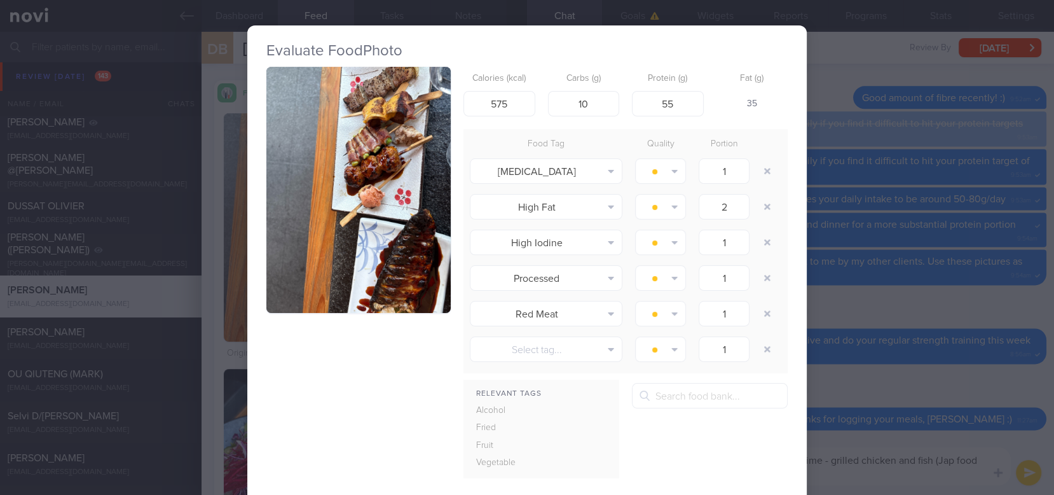
click at [383, 138] on img "button" at bounding box center [358, 190] width 184 height 246
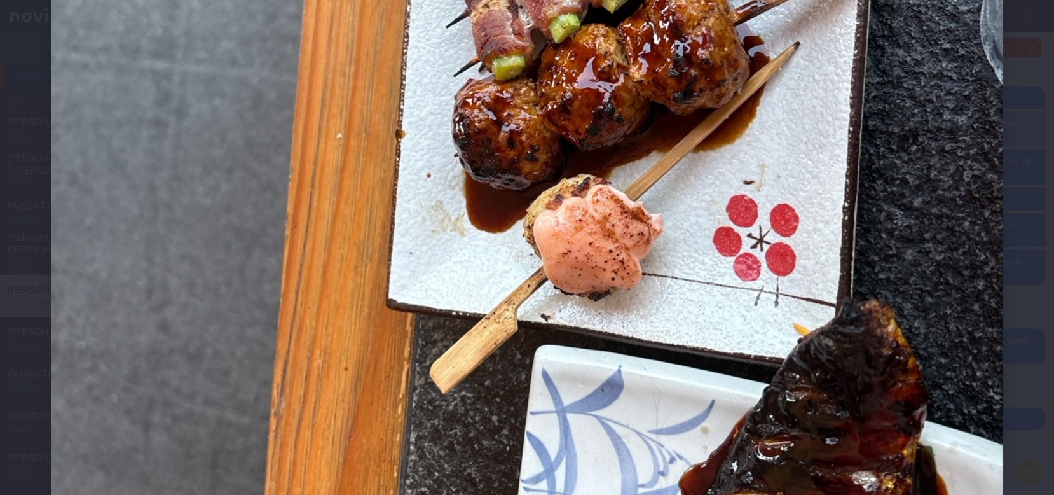
scroll to position [509, 0]
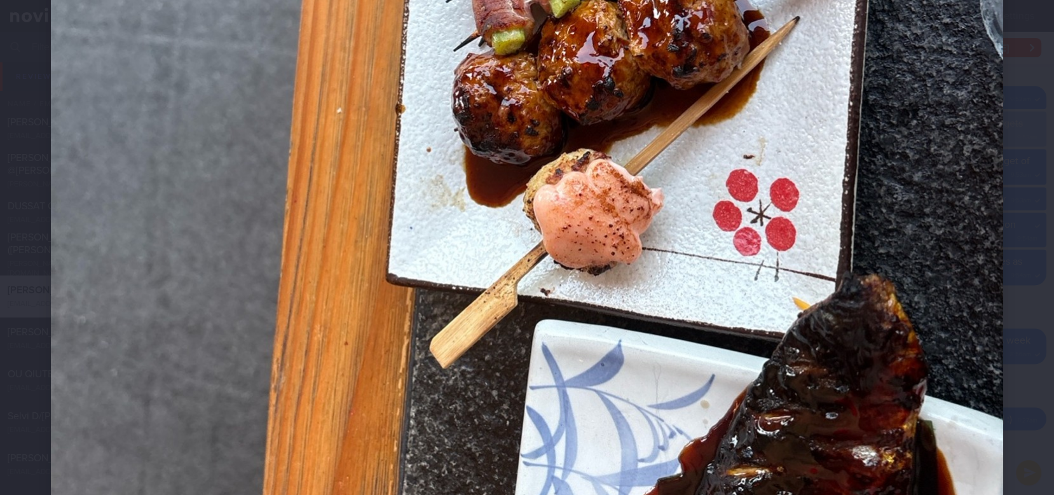
click at [973, 396] on img at bounding box center [527, 177] width 952 height 1270
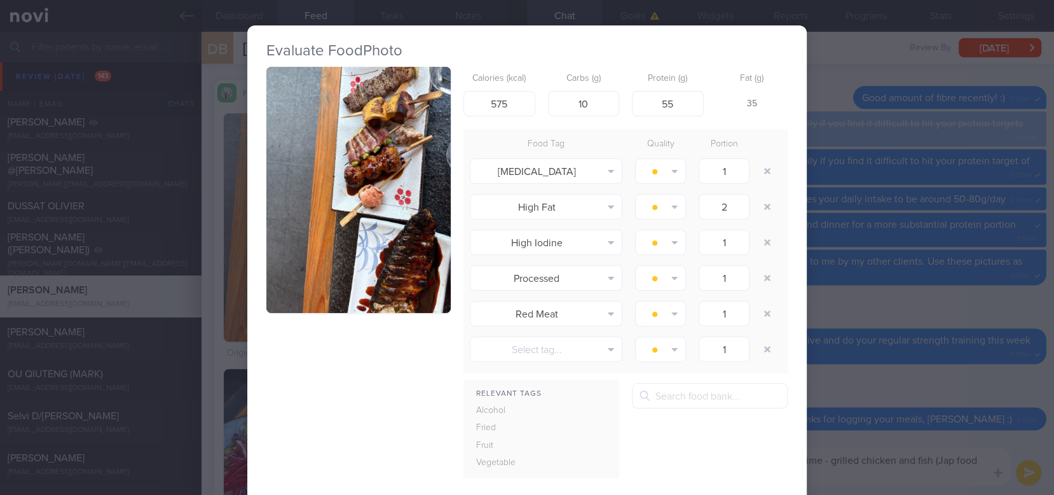
click at [944, 450] on div "Evaluate Food Photo Calories (kcal) 575 Carbs (g) 10 Protein (g) 55 Fat (g) 35 …" at bounding box center [527, 247] width 1054 height 495
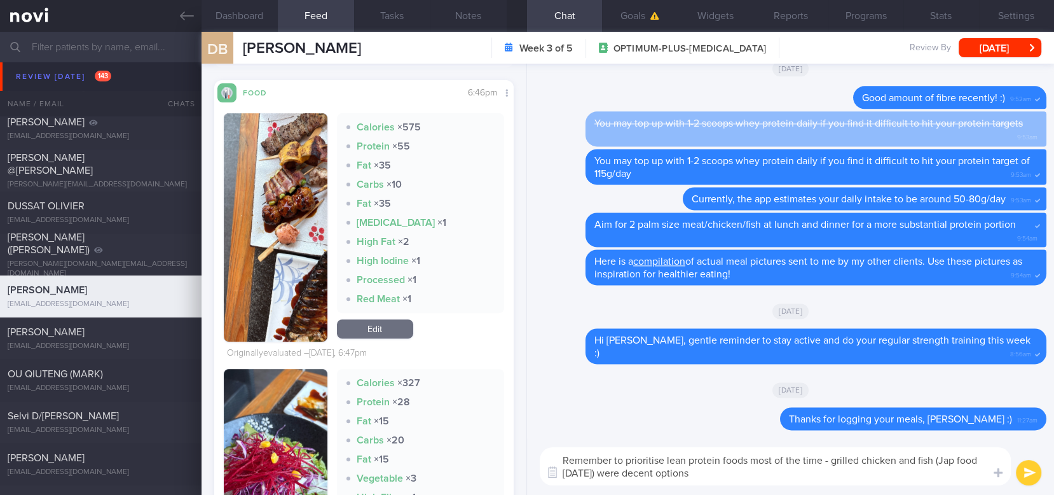
click at [825, 460] on textarea "Remember to prioritise lean protein foods most of the time - grilled chicken an…" at bounding box center [775, 466] width 471 height 38
type textarea "Remember to prioritise lean protein foods most of the time - grilled chicken an…"
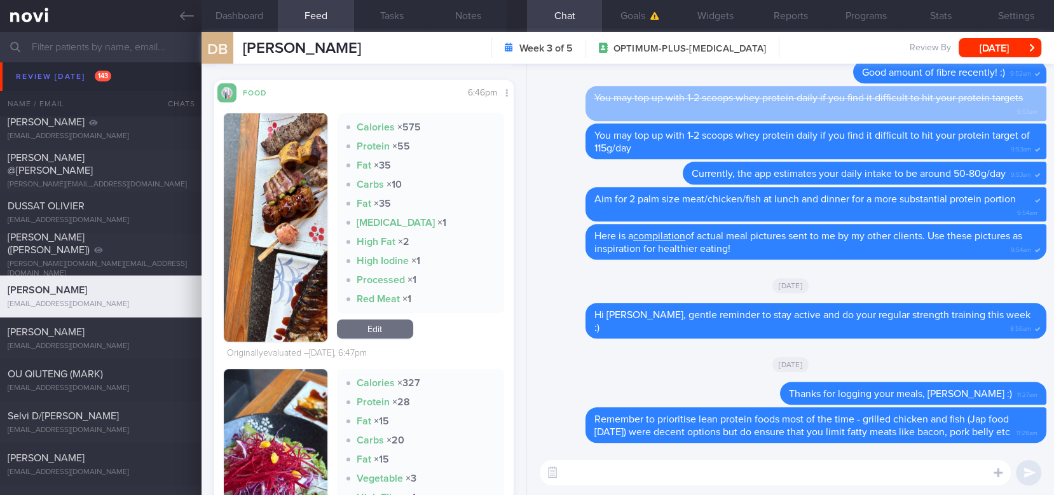
click at [725, 460] on textarea at bounding box center [775, 472] width 471 height 25
paste textarea "Try to choose lean proteins over fried/breaded/saucy/oily/processed/fatty forms…"
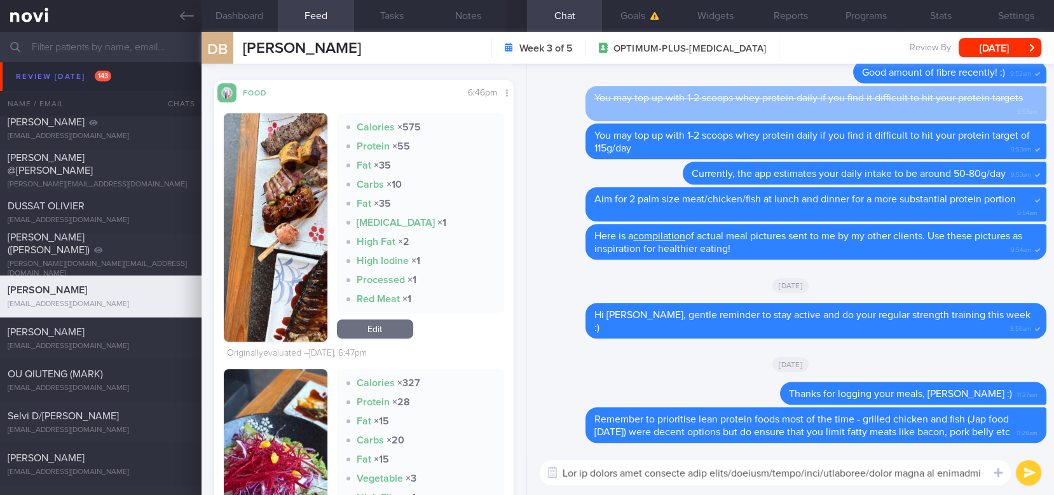
scroll to position [114, 0]
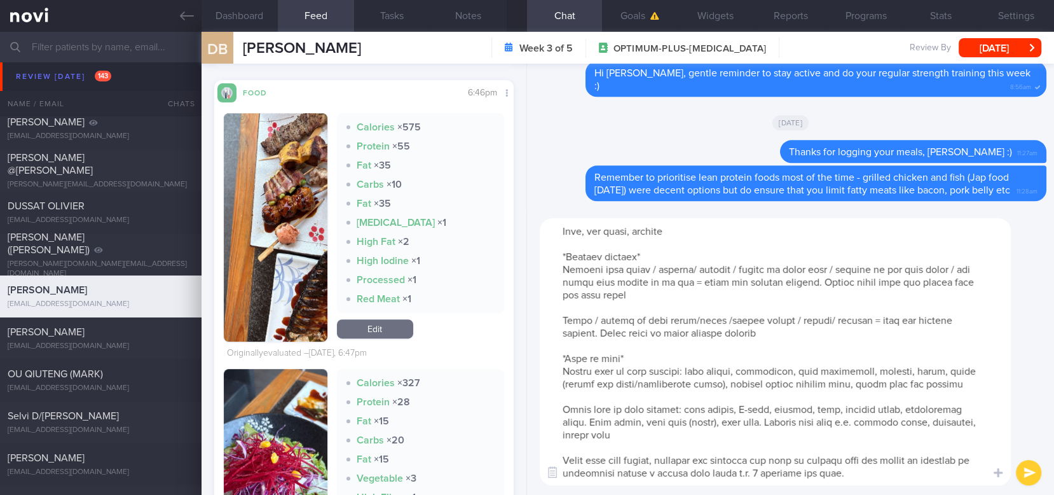
click at [716, 460] on textarea at bounding box center [775, 351] width 471 height 267
paste textarea "Try to choose lean proteins over fried/breaded/saucy/oily/processed/fatty forms…"
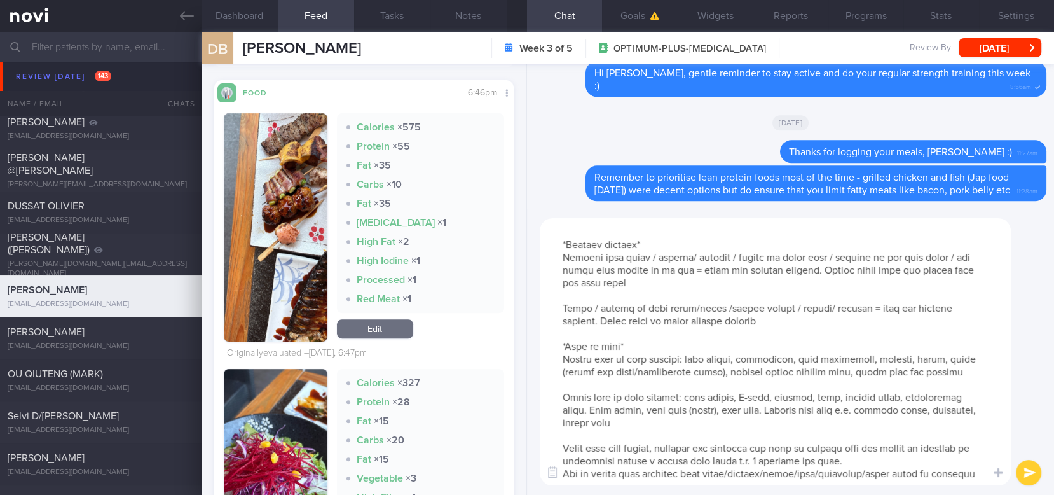
scroll to position [0, 0]
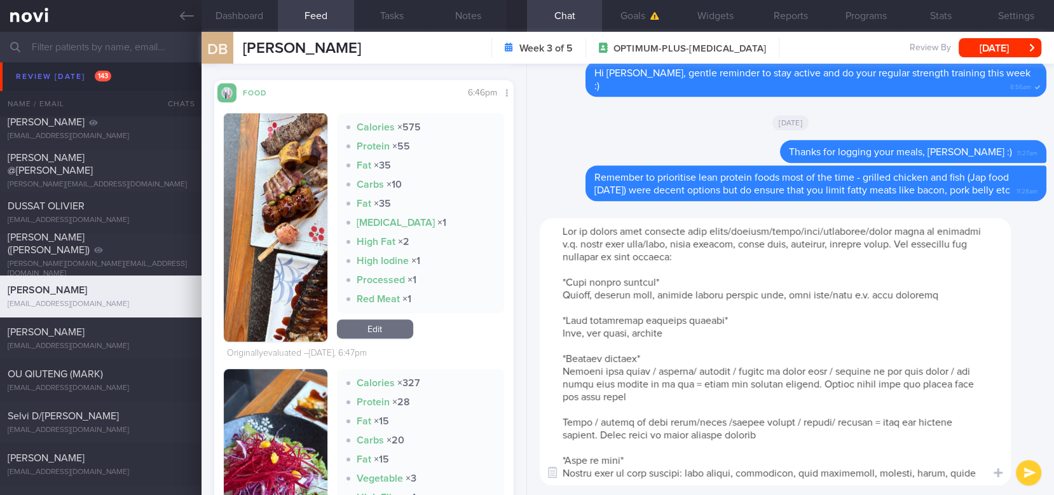
click at [755, 303] on textarea at bounding box center [775, 351] width 471 height 267
paste textarea
click at [785, 262] on textarea at bounding box center [775, 351] width 471 height 267
drag, startPoint x: 769, startPoint y: 261, endPoint x: 654, endPoint y: 211, distance: 126.1
click at [487, 202] on div "Dashboard Feed 18 Tasks Notes Chat Goals Widgets Reports Programs Stats Setting…" at bounding box center [628, 263] width 853 height 463
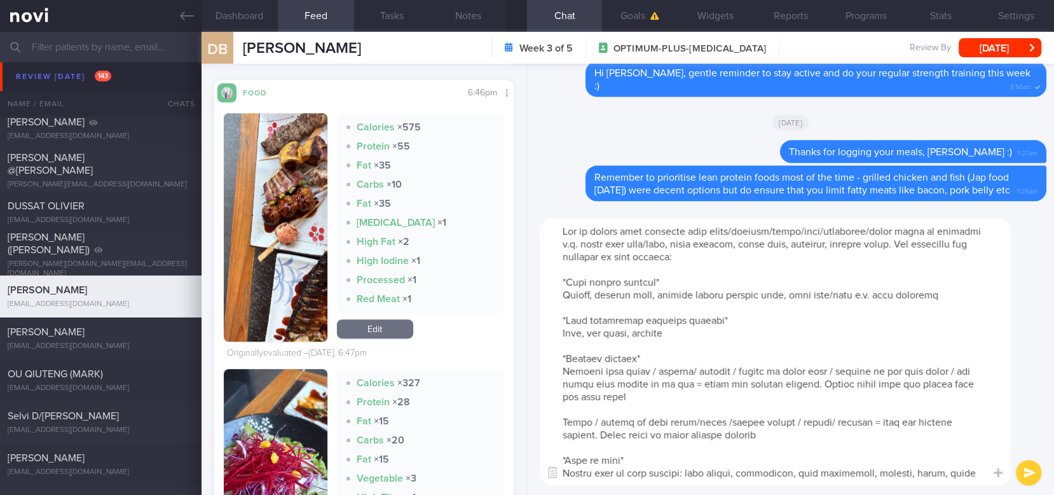
click at [1027, 305] on div "​ ​" at bounding box center [790, 352] width 527 height 286
drag, startPoint x: 908, startPoint y: 246, endPoint x: 539, endPoint y: 235, distance: 368.9
click at [539, 235] on div "​ ​" at bounding box center [790, 352] width 527 height 286
click at [926, 317] on textarea at bounding box center [775, 351] width 471 height 267
drag, startPoint x: 874, startPoint y: 242, endPoint x: 484, endPoint y: 232, distance: 389.9
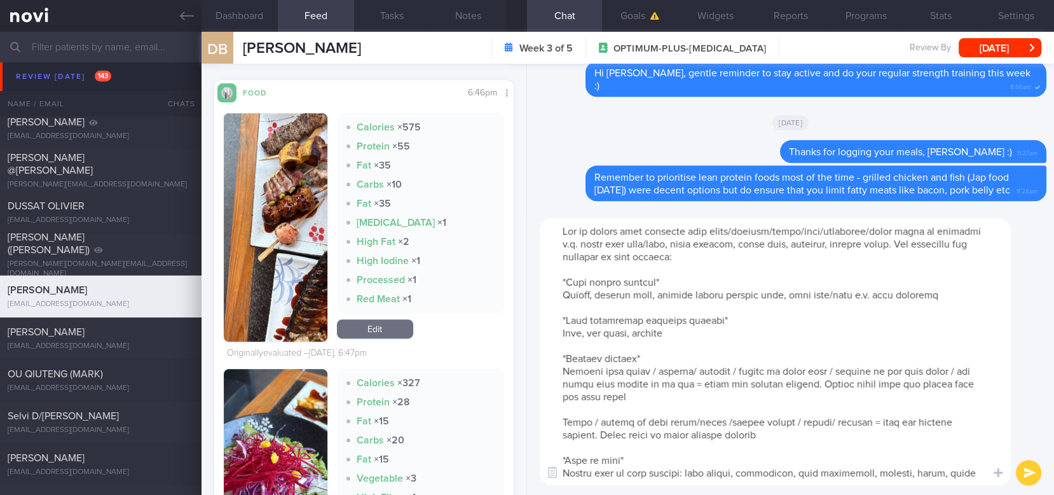
click at [484, 232] on div "Dashboard Feed 18 Tasks Notes Chat Goals Widgets Reports Programs Stats Setting…" at bounding box center [628, 263] width 853 height 463
type textarea "The following are examples of lean protein: *Lean animal protein* Prawns, steam…"
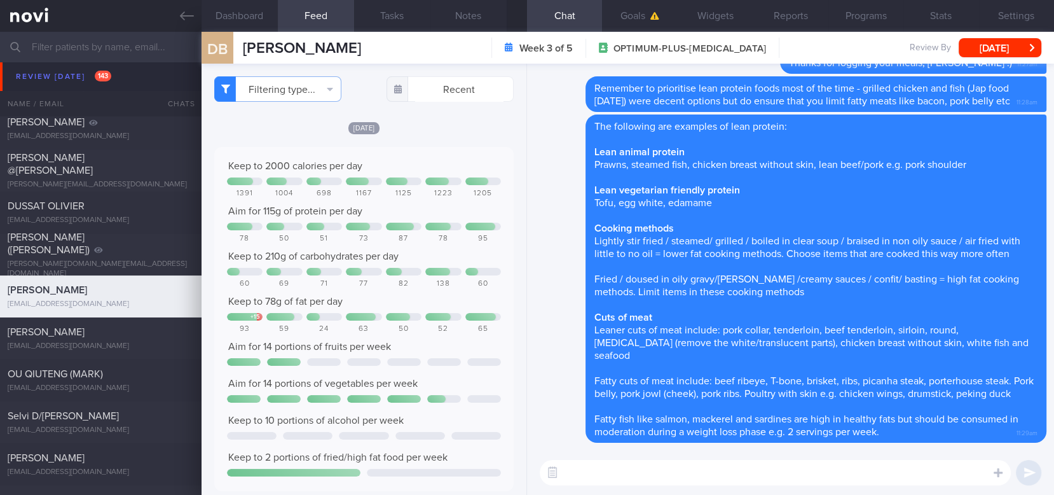
click at [634, 460] on textarea at bounding box center [775, 472] width 471 height 25
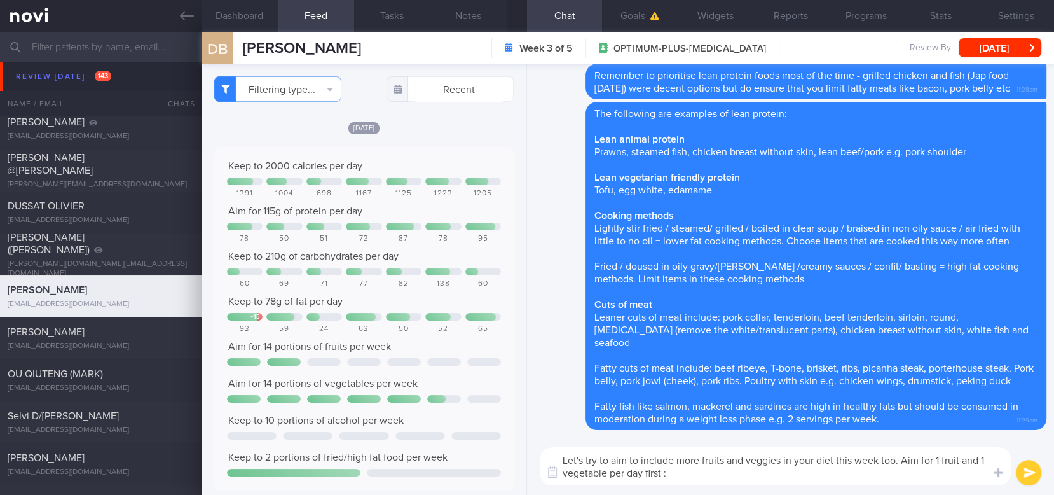
type textarea "Let's try to aim to include more fruits and veggies in your diet this week too.…"
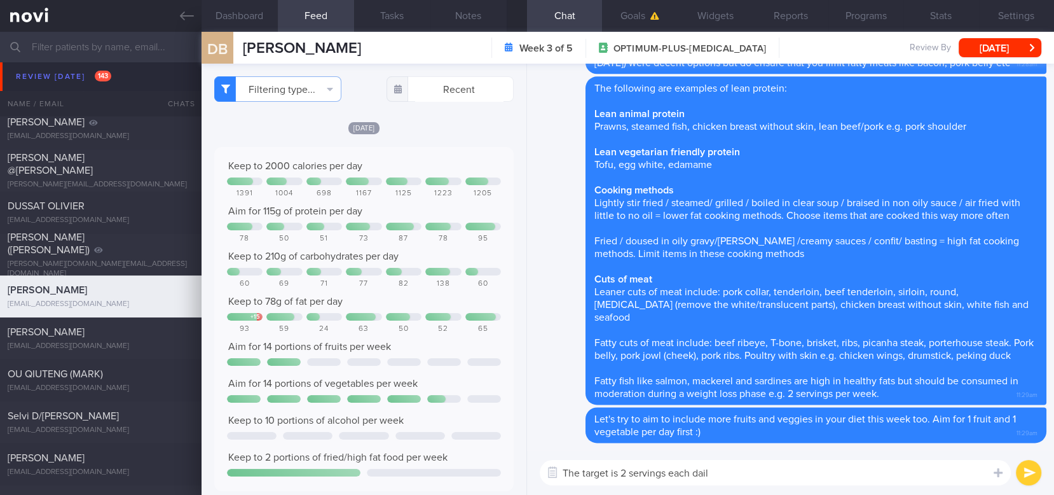
type textarea "The target is 2 servings each daily"
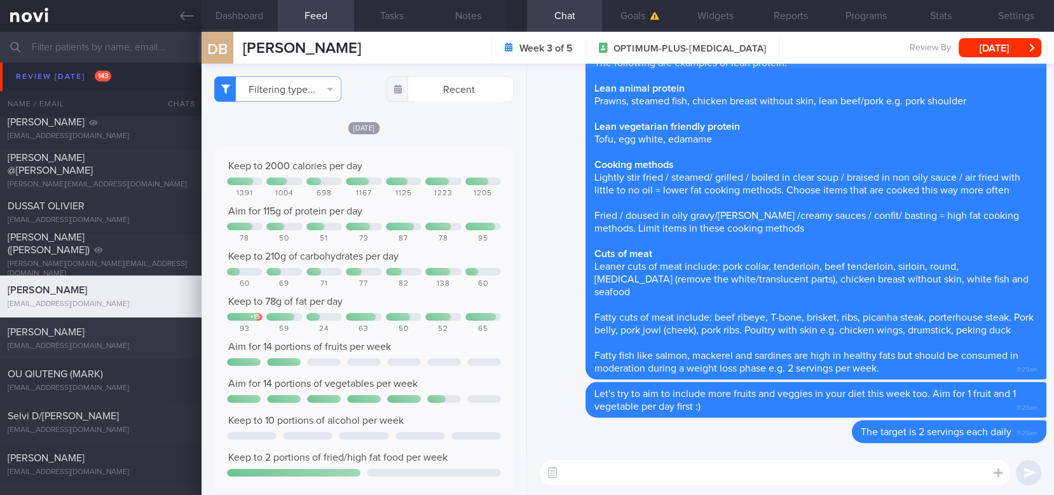
click at [131, 339] on div "Li Jie Tan tlijie97@gmail.com" at bounding box center [101, 338] width 202 height 25
click at [994, 39] on button "[DATE]" at bounding box center [1000, 47] width 83 height 19
click at [107, 351] on div "Li Jie Tan tlijie97@gmail.com Mon, 1 Sep – SAF-LIP tracked" at bounding box center [527, 338] width 1054 height 42
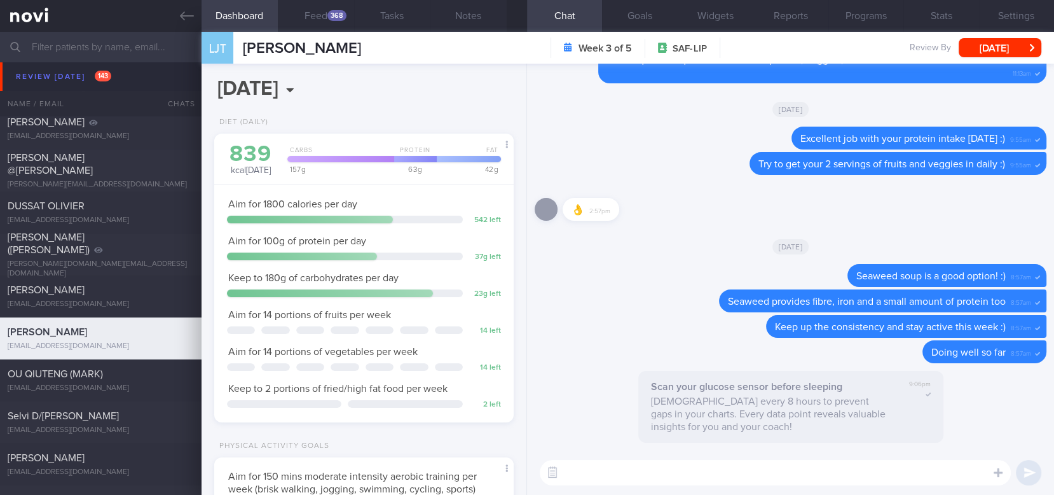
scroll to position [134, 269]
click at [340, 17] on div "368" at bounding box center [336, 15] width 19 height 11
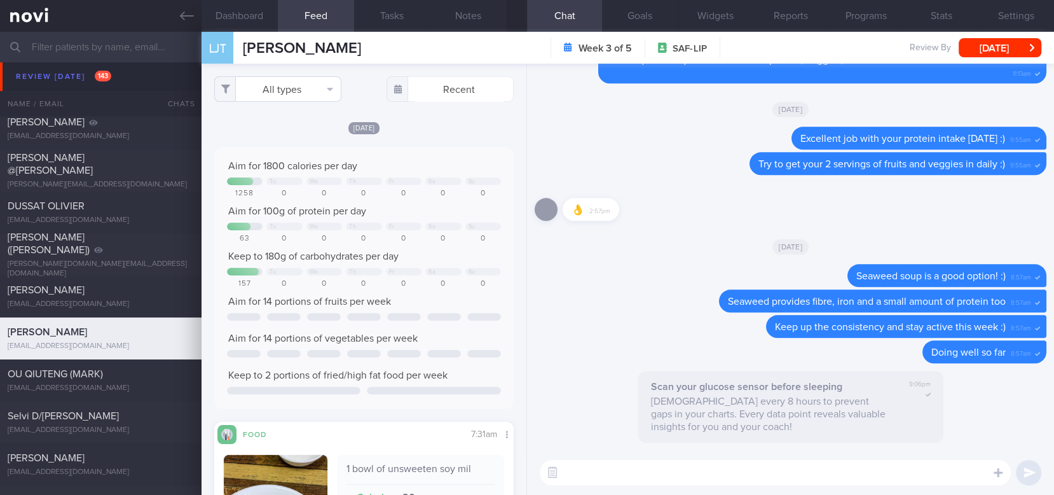
scroll to position [67, 270]
click at [322, 86] on button "All types" at bounding box center [277, 88] width 127 height 25
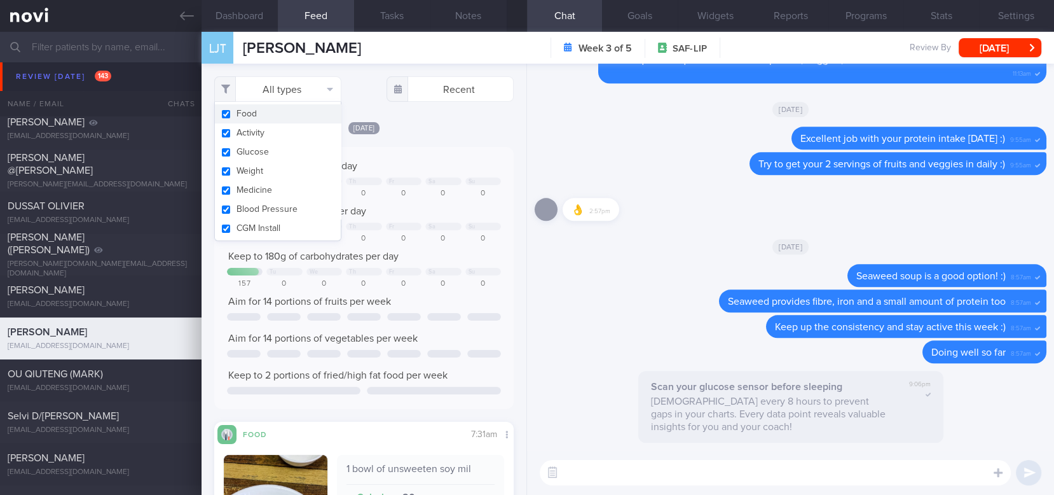
click at [284, 127] on button "Activity" at bounding box center [278, 132] width 126 height 19
checkbox input "false"
click at [418, 201] on div "Aim for 1800 calories per day Tu We Th Fr Sa Su 1258 0 0 0 0 0 0 Aim for 100g o…" at bounding box center [364, 278] width 274 height 237
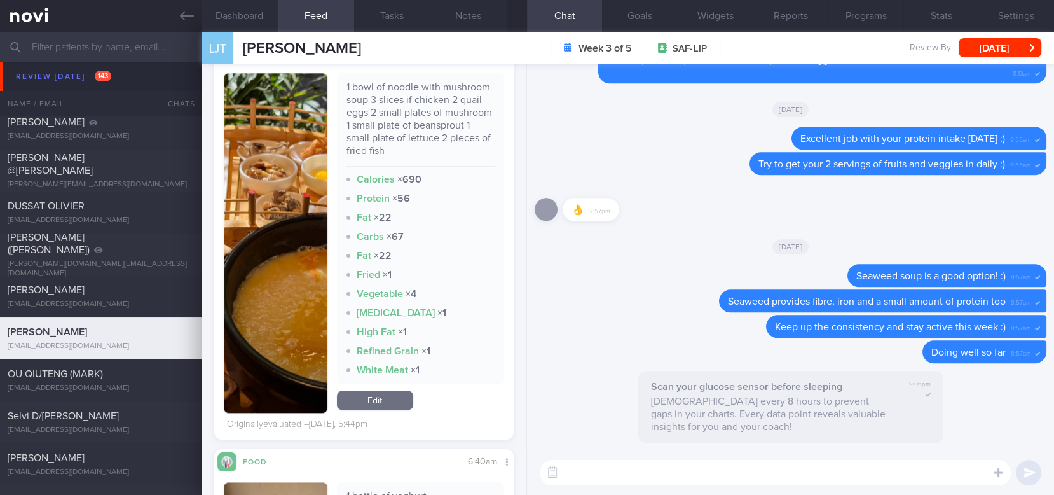
scroll to position [1441, 0]
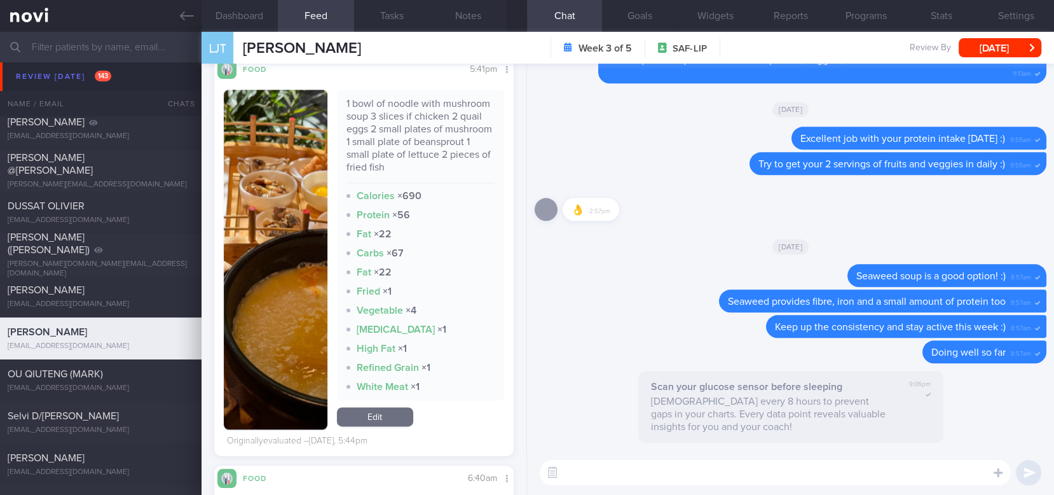
click at [282, 292] on button "button" at bounding box center [276, 260] width 104 height 340
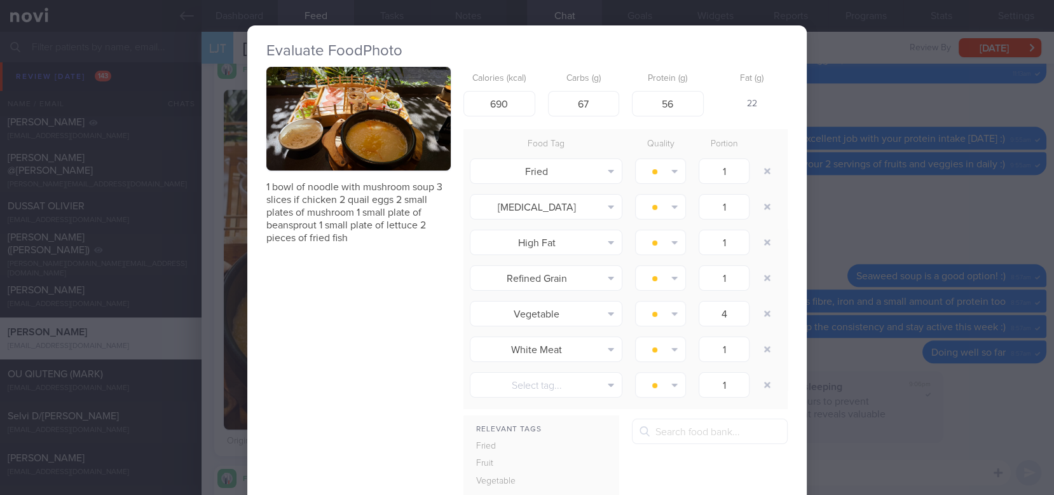
click at [390, 130] on img "button" at bounding box center [358, 119] width 184 height 104
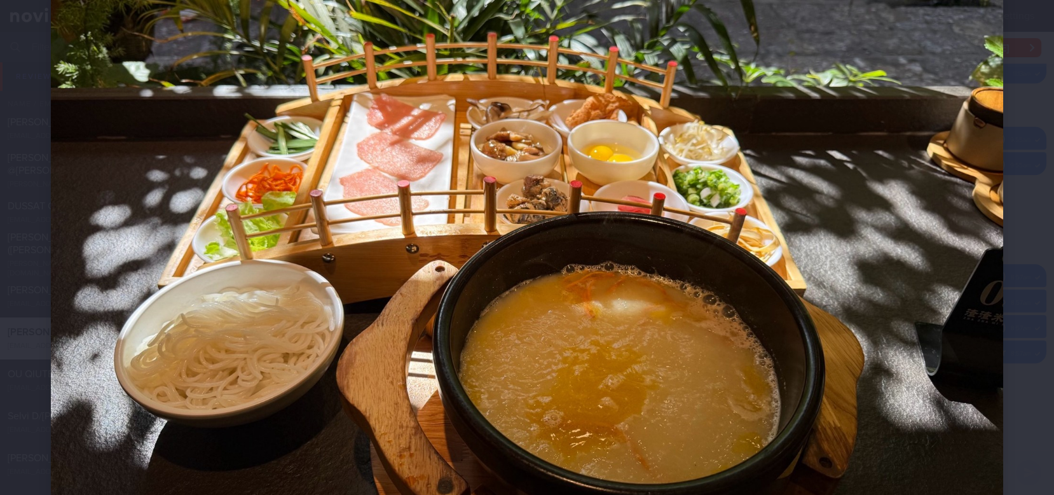
scroll to position [135, 0]
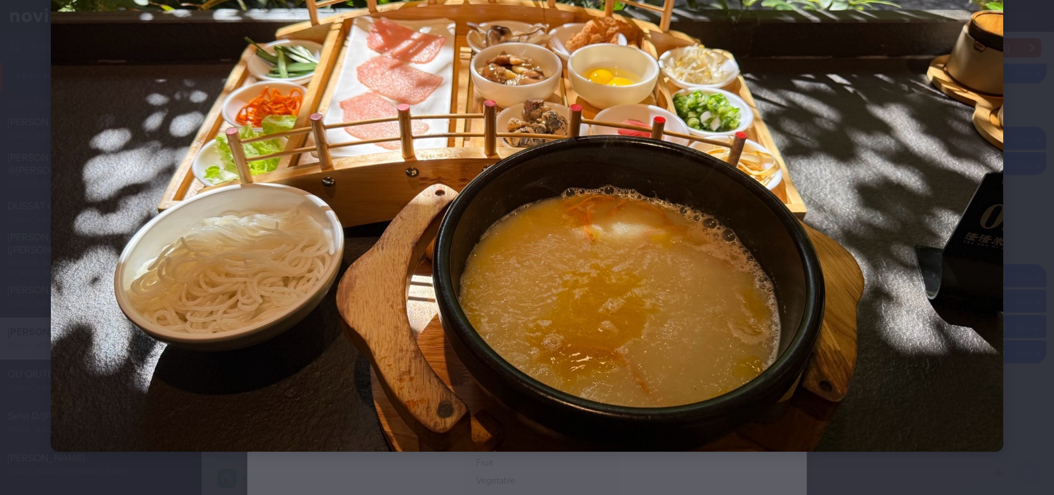
click at [931, 383] on img at bounding box center [527, 183] width 952 height 535
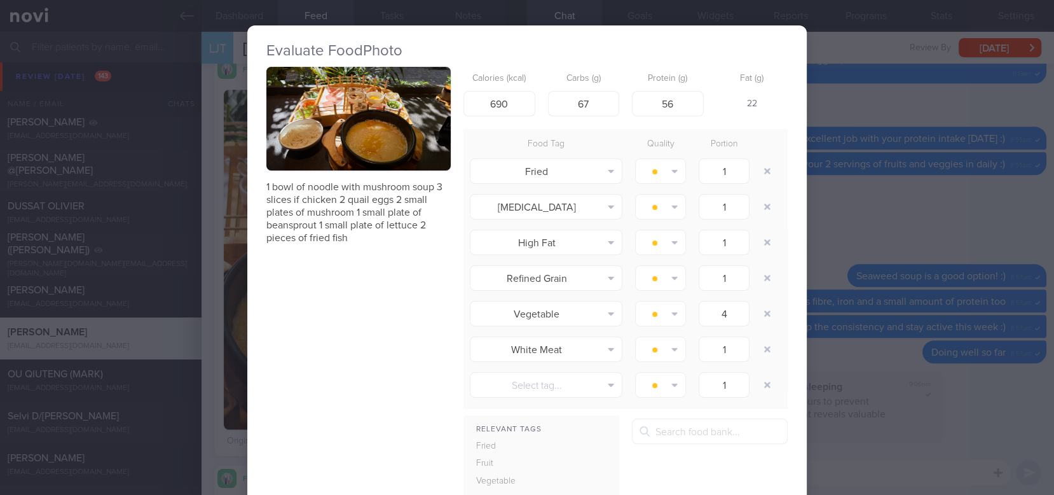
click at [935, 368] on div "Evaluate Food Photo 1 bowl of noodle with mushroom soup 3 slices if chicken 2 q…" at bounding box center [527, 247] width 1054 height 495
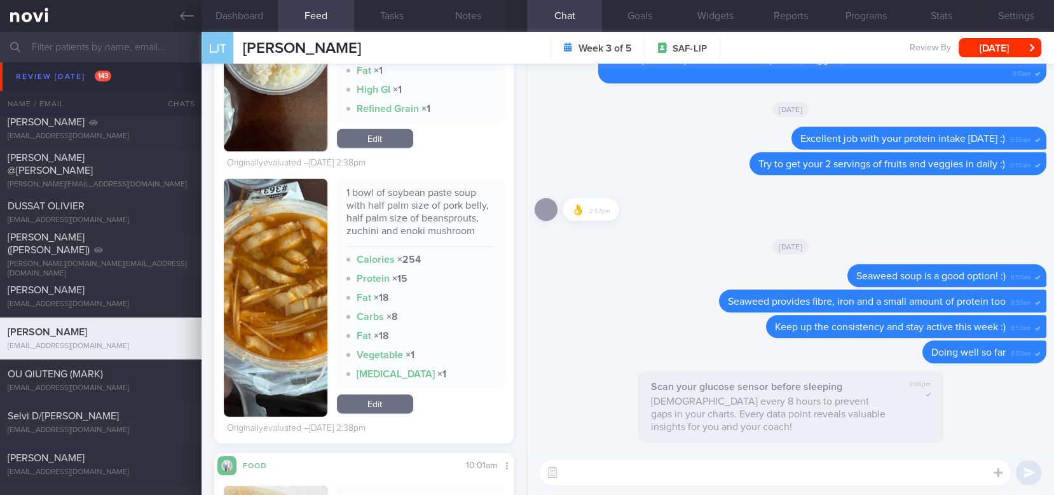
scroll to position [180, 275]
click at [287, 313] on button "button" at bounding box center [276, 298] width 104 height 238
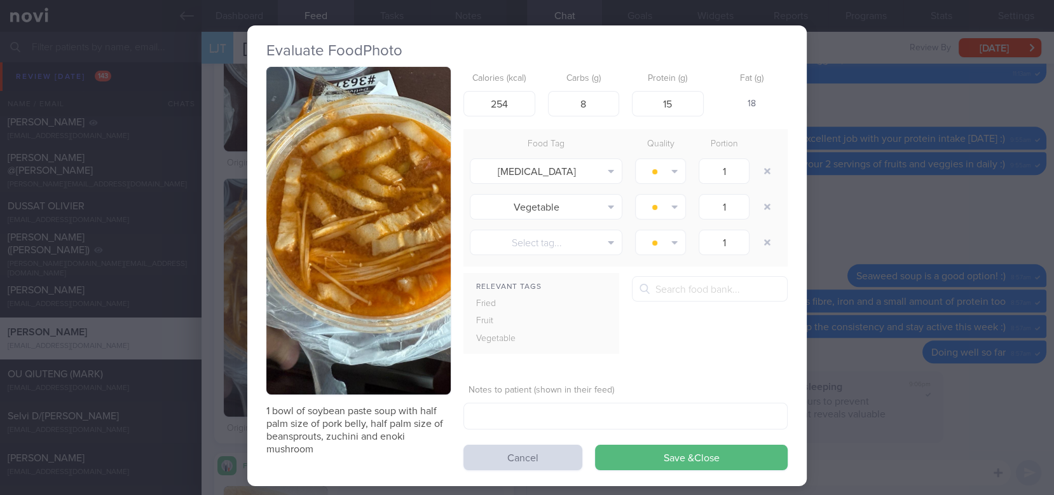
click at [370, 179] on button "button" at bounding box center [358, 230] width 184 height 327
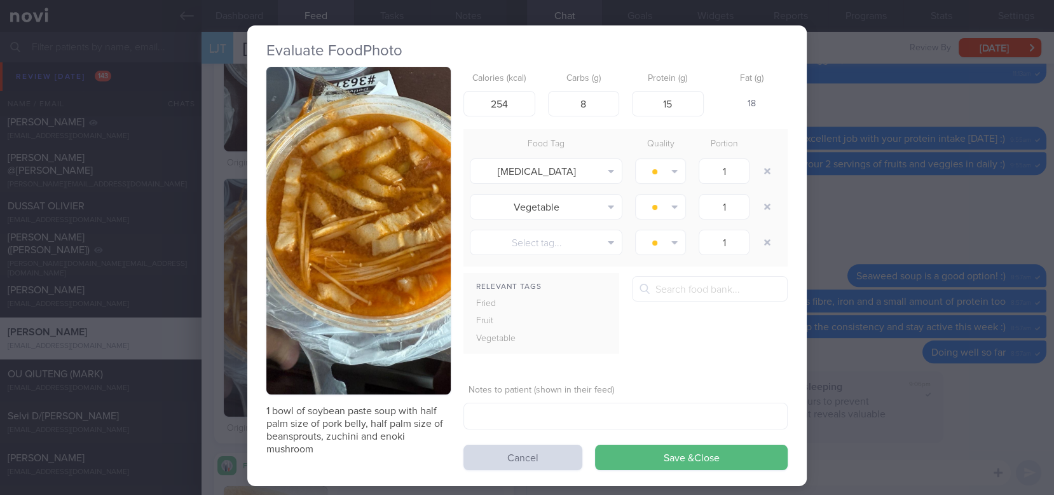
click at [860, 319] on div "Evaluate Food Photo 1 bowl of soybean paste soup with half palm size of pork be…" at bounding box center [527, 247] width 1054 height 495
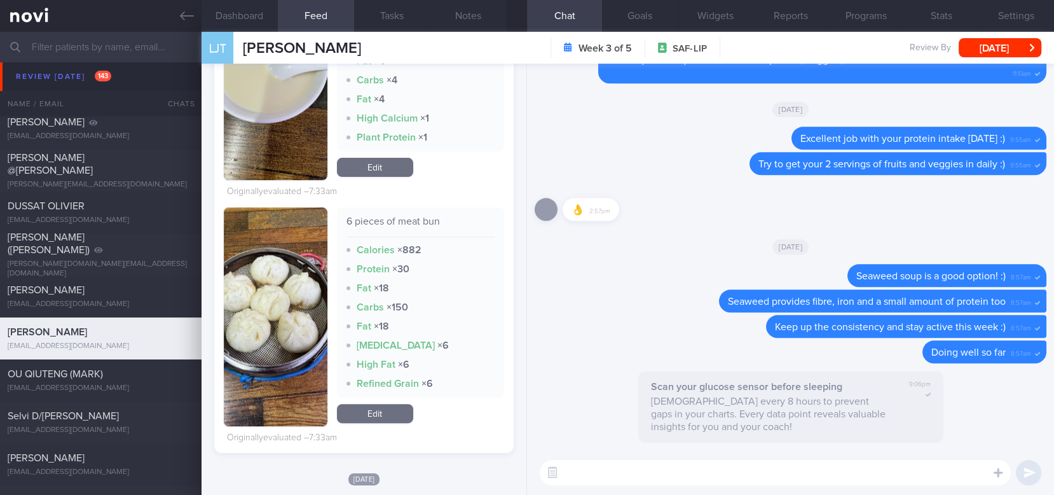
scroll to position [423, 0]
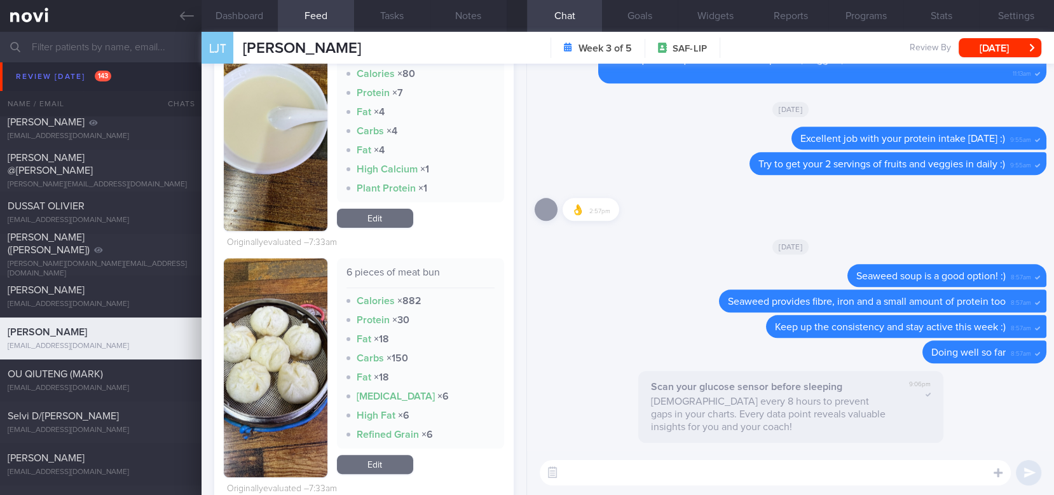
click at [612, 460] on textarea at bounding box center [775, 472] width 471 height 25
type textarea "Thanks for logging your emals,"
drag, startPoint x: 450, startPoint y: 275, endPoint x: 326, endPoint y: 272, distance: 124.7
click at [326, 272] on div "6 pieces of meat bun Calories × 882 Protein × 30 Fat × 18 Carbs × 150 Fat × 18 …" at bounding box center [364, 367] width 280 height 219
copy div "6 pieces of meat bun"
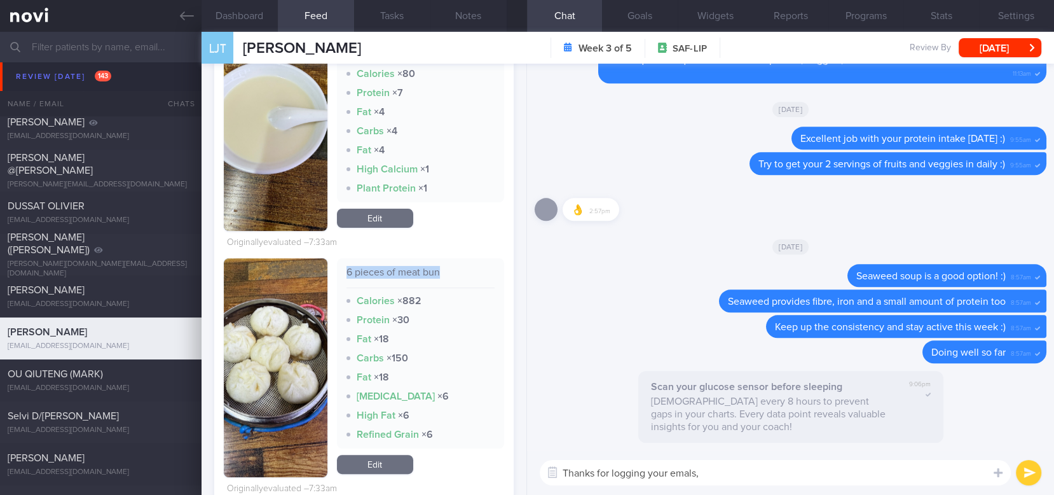
scroll to position [509, 0]
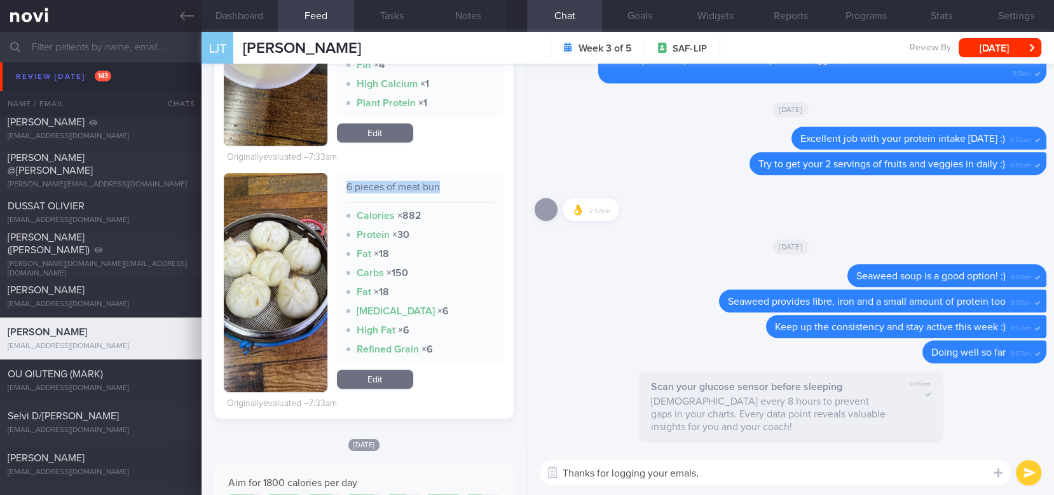
click at [394, 383] on link "Edit" at bounding box center [375, 378] width 76 height 19
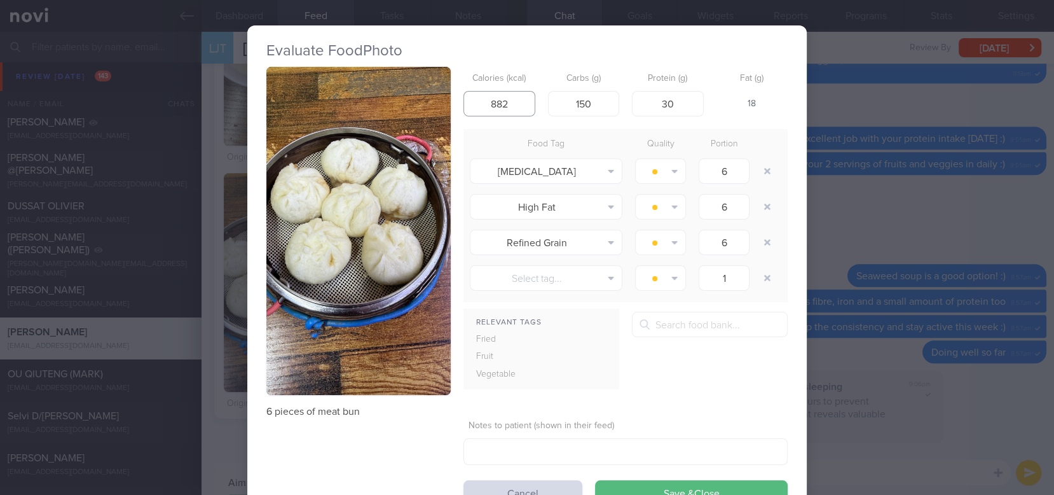
drag, startPoint x: 516, startPoint y: 106, endPoint x: 476, endPoint y: 103, distance: 40.8
click at [476, 103] on input "882" at bounding box center [500, 103] width 72 height 25
type input "420"
drag, startPoint x: 594, startPoint y: 104, endPoint x: 504, endPoint y: 104, distance: 90.9
click at [504, 104] on div "Calories (kcal) 420 Carbs (g) 150 Protein (g) 30 Fat (g) -" at bounding box center [626, 92] width 324 height 50
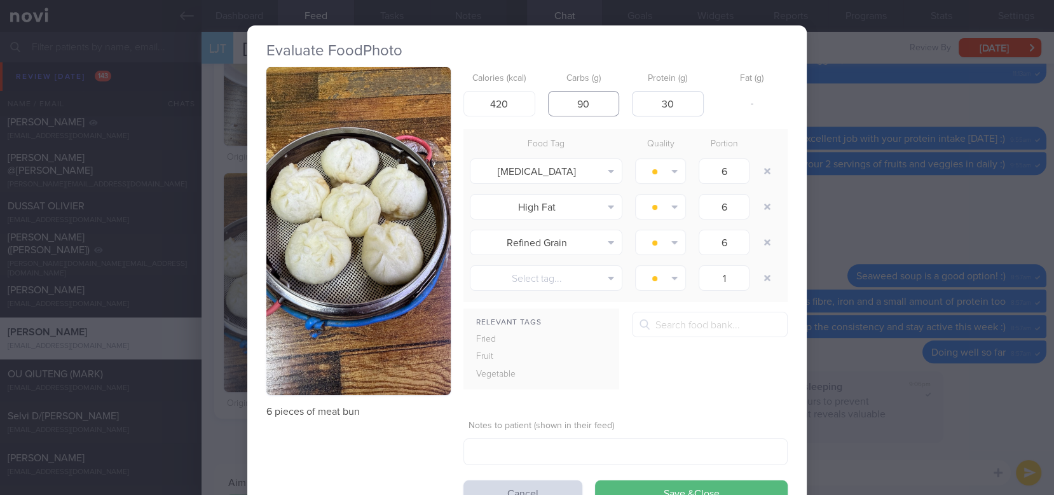
type input "90"
drag, startPoint x: 669, startPoint y: 109, endPoint x: 638, endPoint y: 111, distance: 31.2
click at [638, 111] on input "30" at bounding box center [668, 103] width 72 height 25
click at [680, 100] on input "42" at bounding box center [668, 103] width 72 height 25
type input "42"
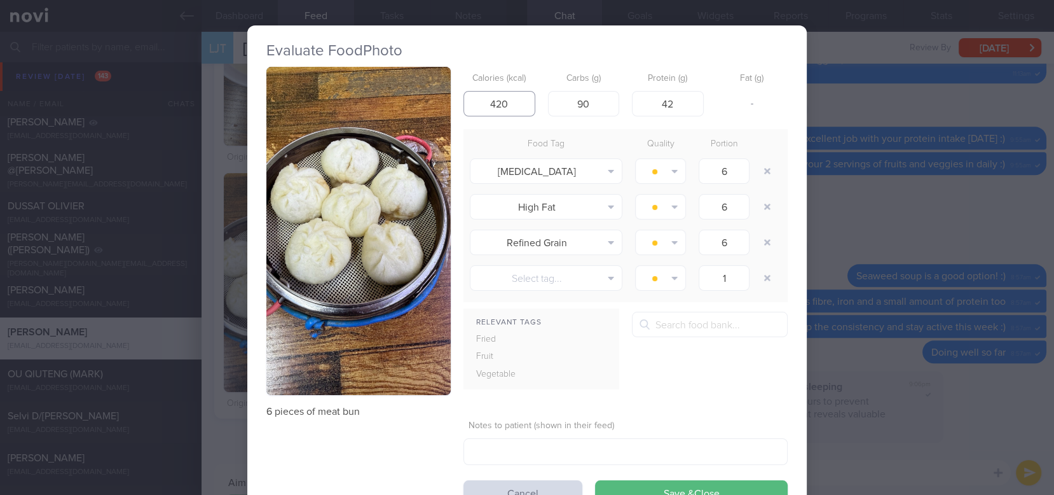
drag, startPoint x: 512, startPoint y: 102, endPoint x: 316, endPoint y: 94, distance: 196.0
click at [316, 94] on div "6 pieces of meat bun Calories (kcal) 420 Carbs (g) 90 Protein (g) 42 Fat (g) - …" at bounding box center [526, 286] width 521 height 439
drag, startPoint x: 513, startPoint y: 102, endPoint x: 373, endPoint y: 99, distance: 139.9
click at [373, 99] on div "6 pieces of meat bun Calories (kcal) 600 Carbs (g) 90 Protein (g) 42 Fat (g) 8 …" at bounding box center [526, 286] width 521 height 439
type input "600"
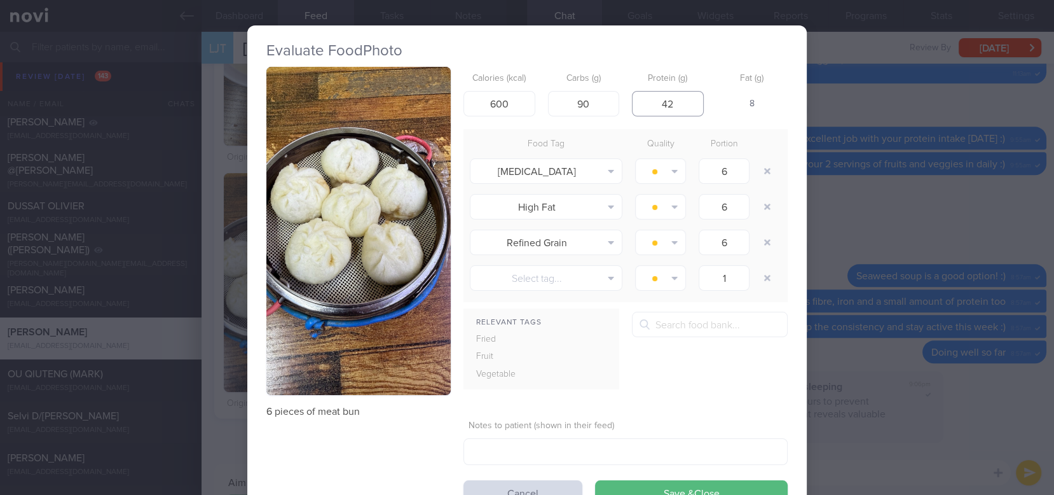
drag, startPoint x: 621, startPoint y: 118, endPoint x: 536, endPoint y: 131, distance: 85.6
click at [536, 133] on form "Calories (kcal) 600 Carbs (g) 90 Protein (g) 42 Fat (g) 8 Food Tag Quality Port…" at bounding box center [626, 286] width 324 height 439
type input "16"
drag, startPoint x: 518, startPoint y: 105, endPoint x: 430, endPoint y: 106, distance: 88.4
click at [430, 106] on div "6 pieces of meat bun Calories (kcal) 600 Carbs (g) 90 Protein (g) 16 Fat (g) 20…" at bounding box center [526, 286] width 521 height 439
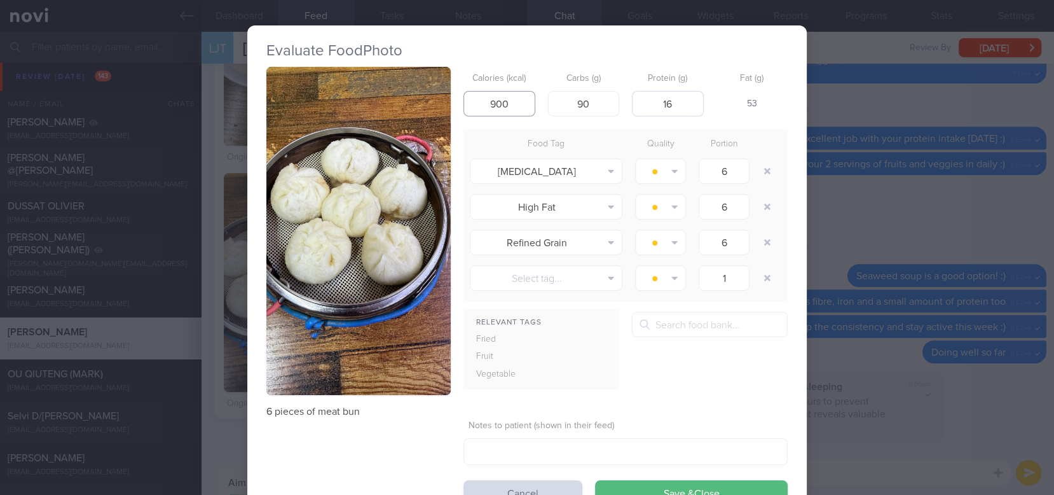
type input "900"
drag, startPoint x: 683, startPoint y: 109, endPoint x: 595, endPoint y: 108, distance: 87.7
click at [595, 108] on div "Calories (kcal) 900 Carbs (g) 90 Protein (g) 16 Fat (g) 53" at bounding box center [626, 92] width 324 height 50
type input "30"
click at [766, 171] on button "button" at bounding box center [767, 171] width 23 height 23
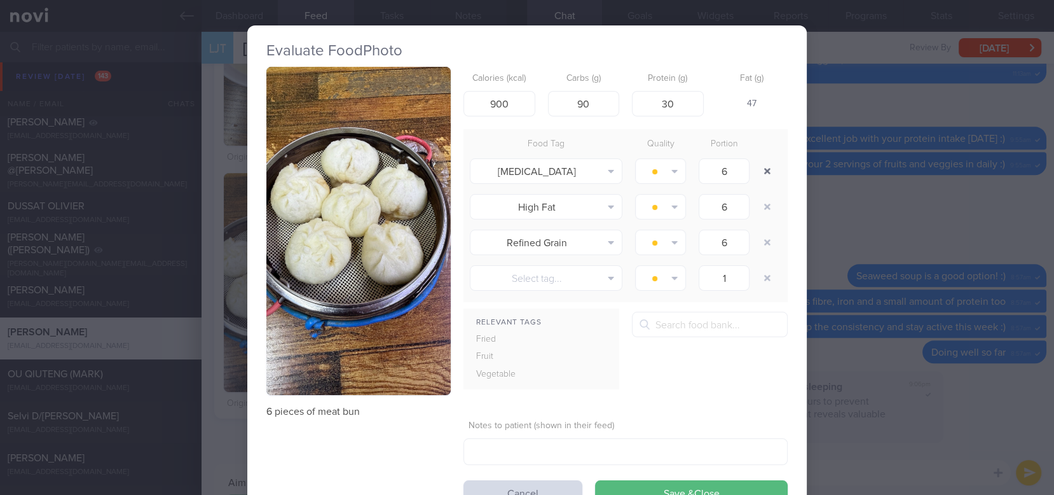
type input "1"
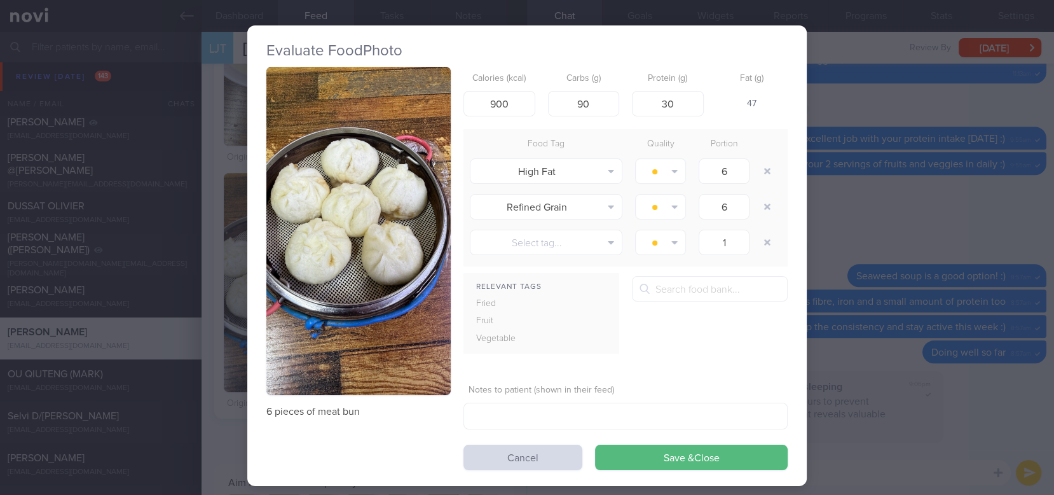
click at [760, 203] on button "button" at bounding box center [767, 206] width 23 height 23
type input "1"
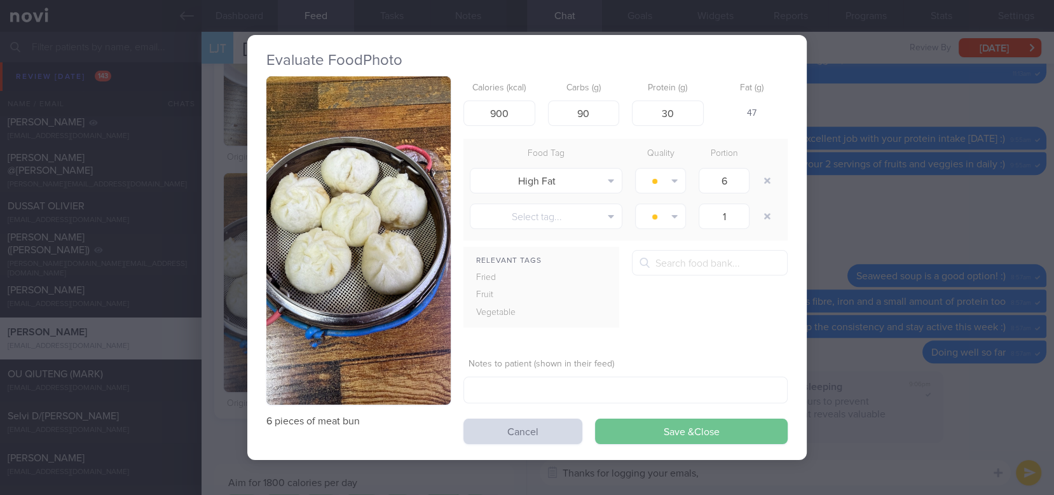
click at [694, 434] on button "Save & Close" at bounding box center [691, 430] width 193 height 25
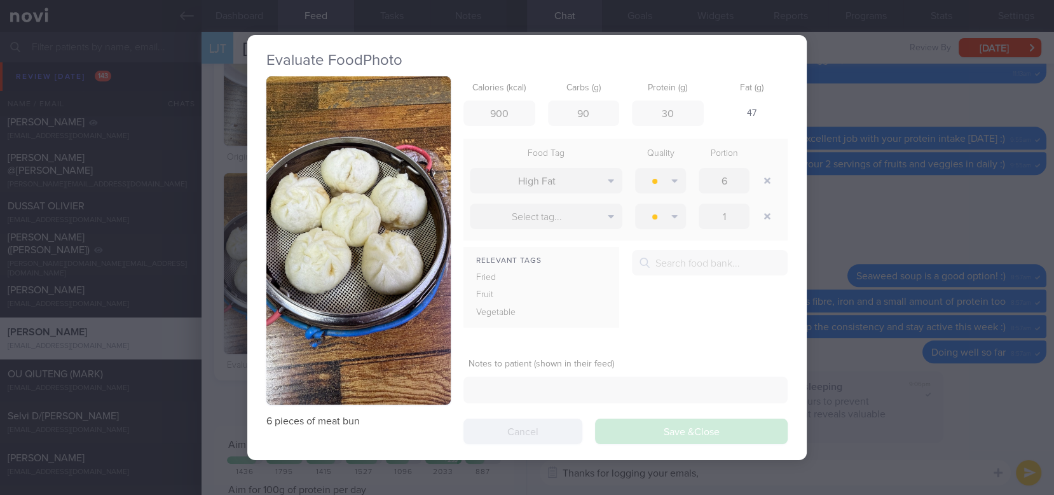
scroll to position [134, 269]
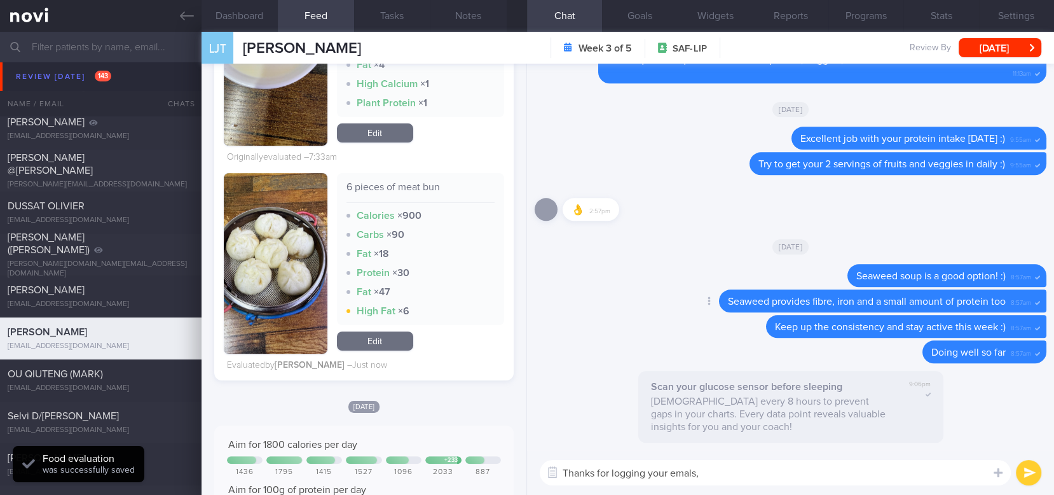
scroll to position [134, 269]
click at [398, 308] on strong "× 6" at bounding box center [403, 311] width 11 height 10
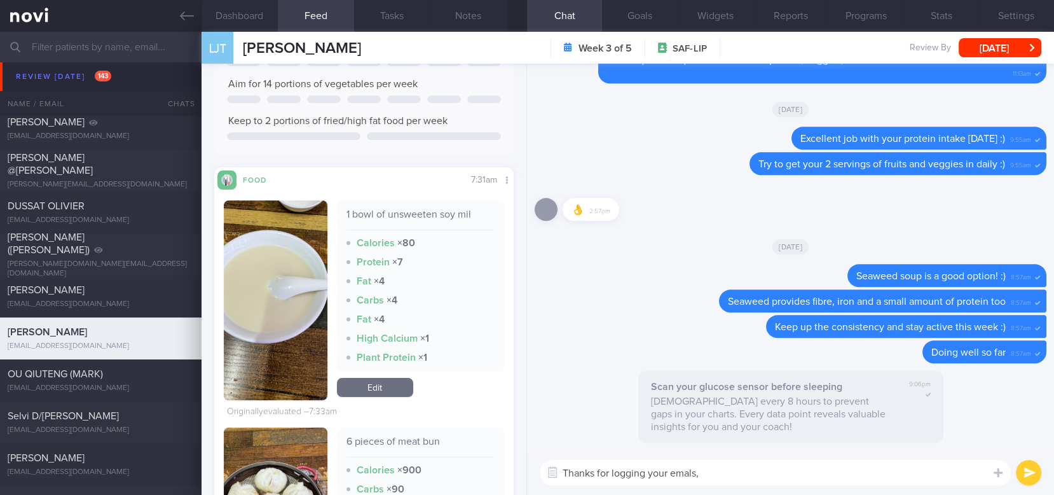
scroll to position [509, 0]
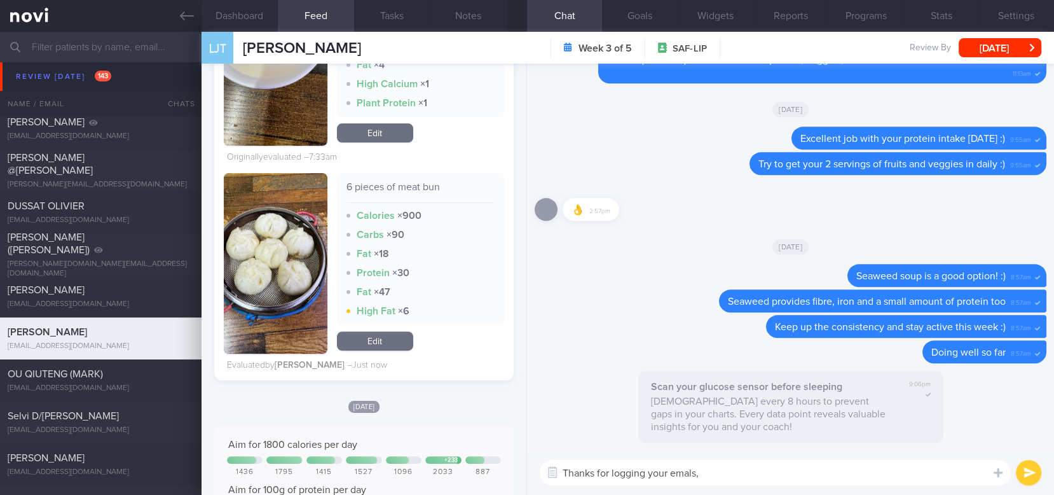
click at [727, 460] on textarea "Thanks for logging your emals," at bounding box center [775, 472] width 471 height 25
type textarea "Thanks for logging your meals, Li Jie :)"
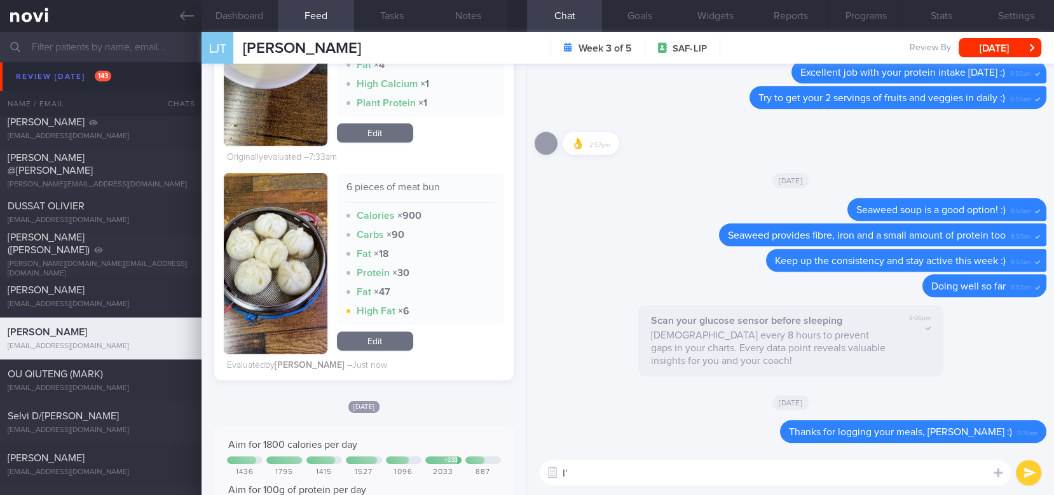
type textarea "I"
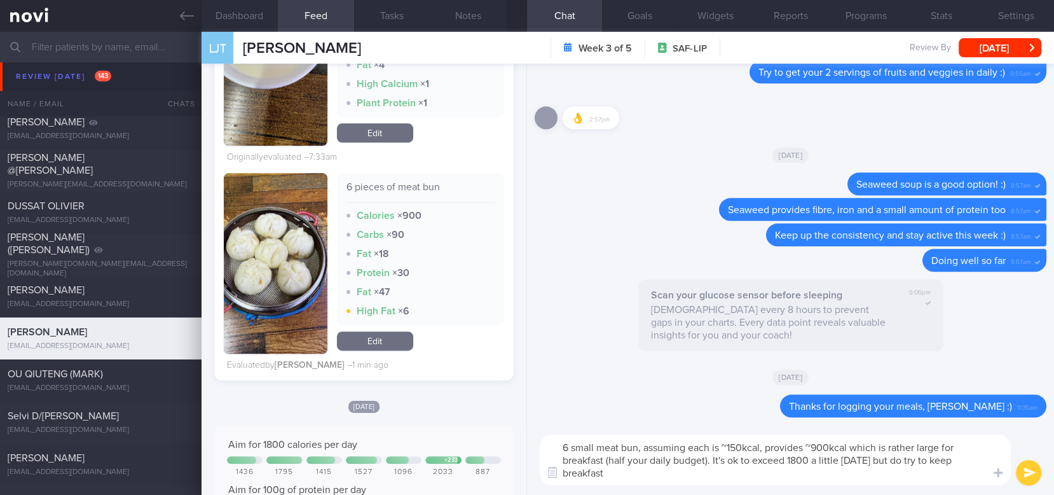
scroll to position [0, 0]
click at [972, 460] on textarea "6 small meat bun, assuming each is ~150kcal, provides ~900kcal which is rather …" at bounding box center [775, 459] width 471 height 51
click at [666, 460] on textarea "6 small meat bun, assuming each is ~150kcal, provides ~900kcal which is rather …" at bounding box center [775, 459] width 471 height 51
type textarea "6 small meat bun, assuming each is ~150kcal, provides ~900kcal which is rather …"
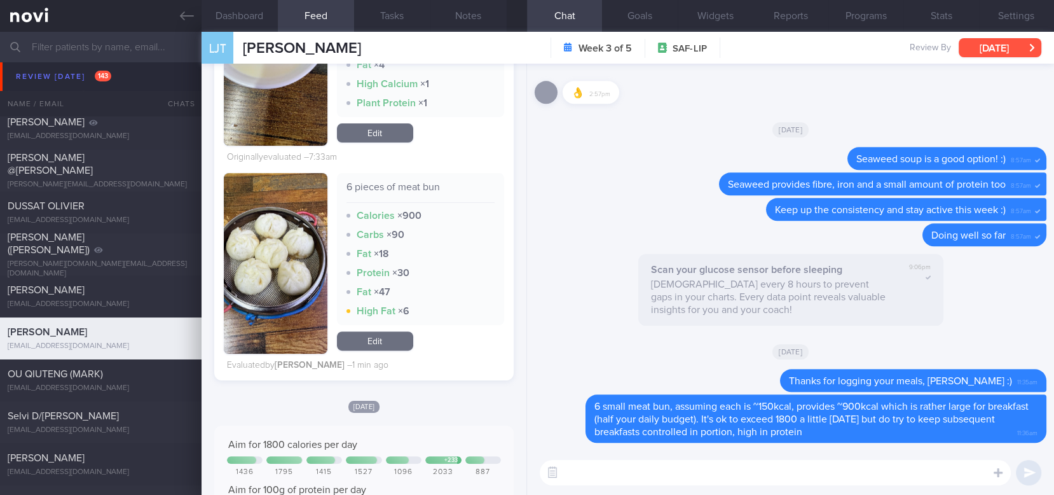
click at [975, 48] on button "[DATE]" at bounding box center [1000, 47] width 83 height 19
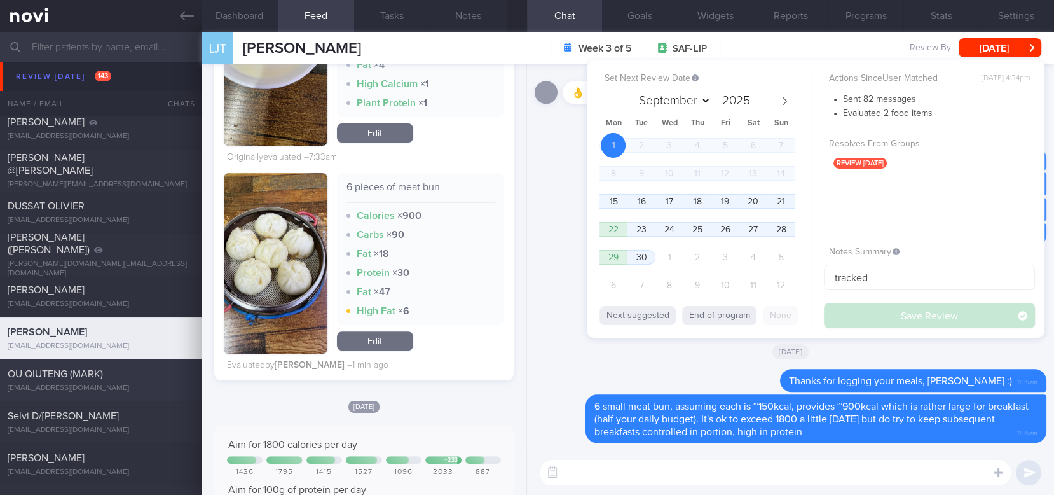
click at [90, 375] on span "OU QIUTENG (MARK)" at bounding box center [55, 374] width 95 height 10
type input "Tracked"
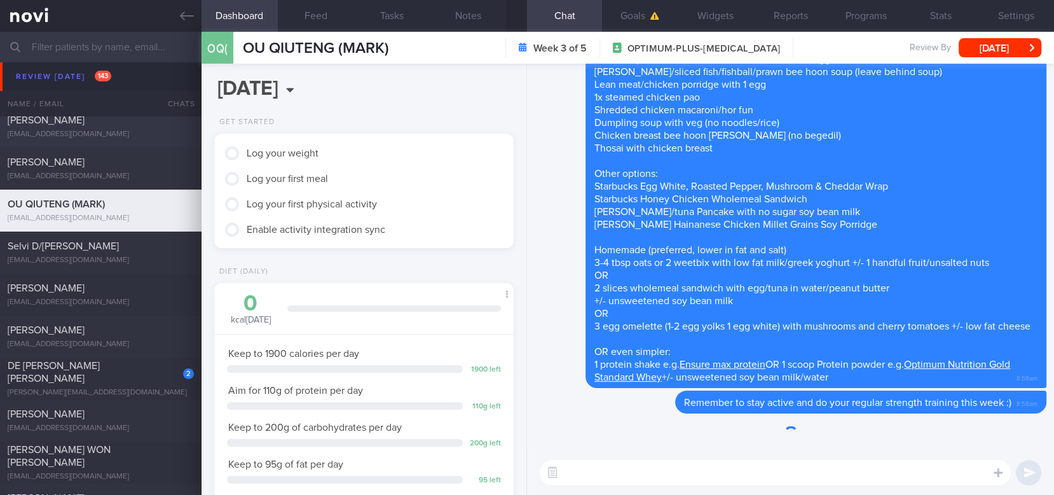
scroll to position [1186, 0]
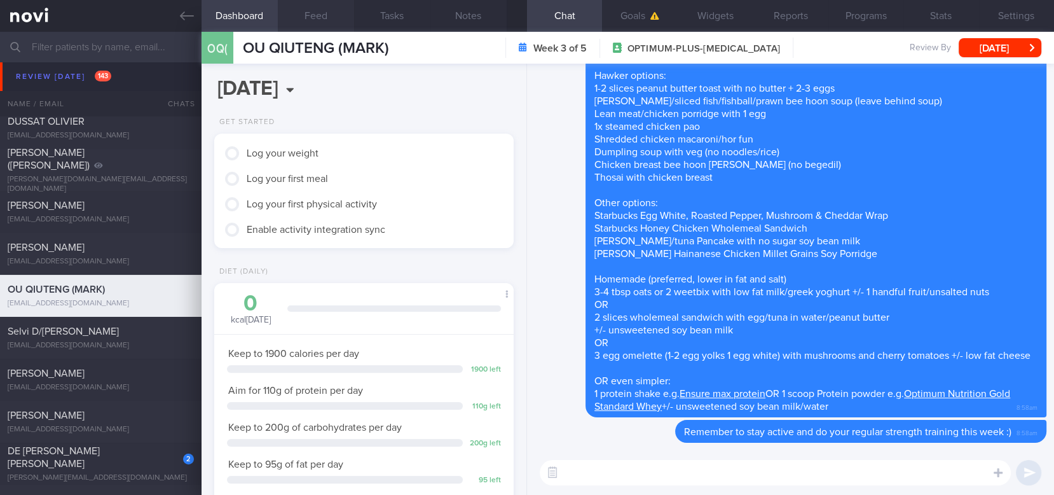
click at [319, 13] on button "Feed" at bounding box center [316, 16] width 76 height 32
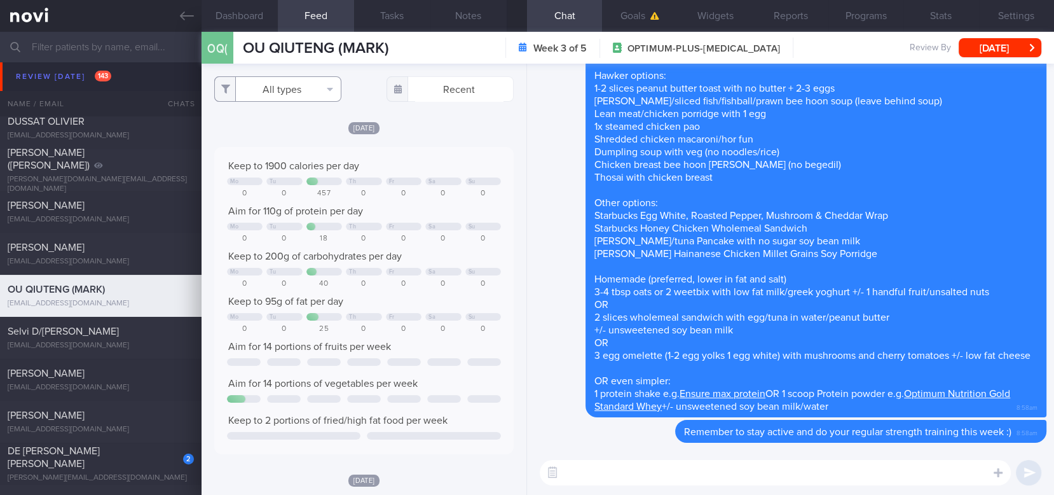
click at [291, 89] on button "All types" at bounding box center [277, 88] width 127 height 25
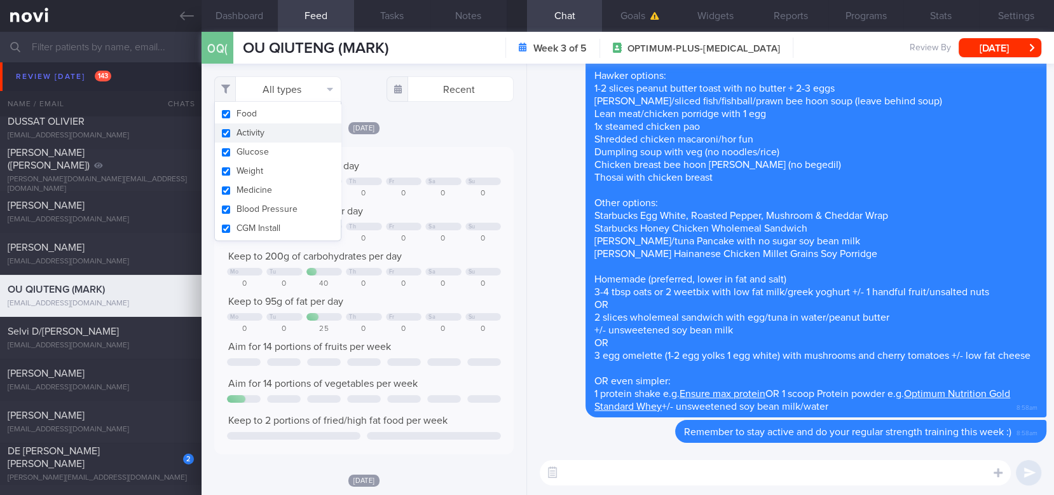
click at [258, 136] on button "Activity" at bounding box center [278, 132] width 126 height 19
checkbox input "false"
click at [403, 174] on div "Keep to 1900 calories per day Mo Tu Th Fr Sa Su 0 0 457 0 0 0 0 Aim for 110g of…" at bounding box center [364, 301] width 274 height 282
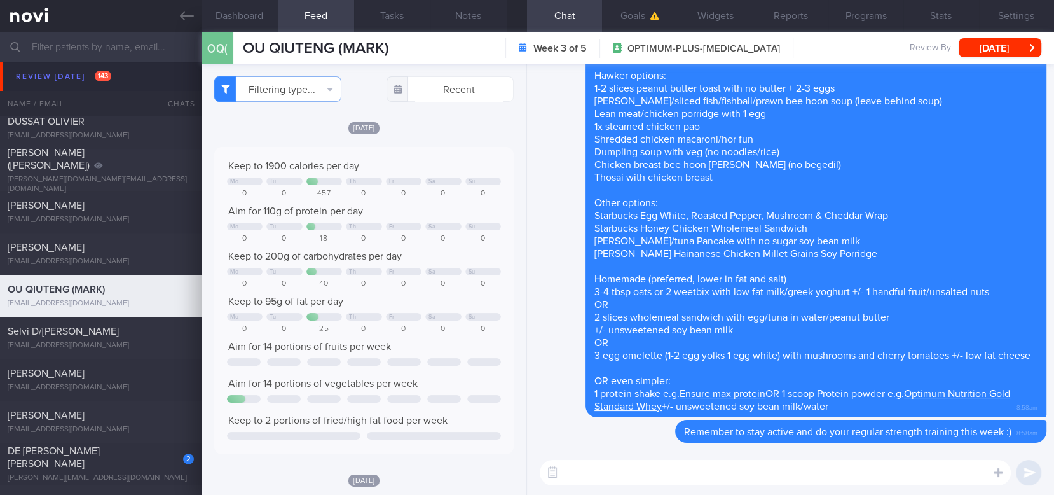
click at [609, 460] on textarea at bounding box center [775, 472] width 471 height 25
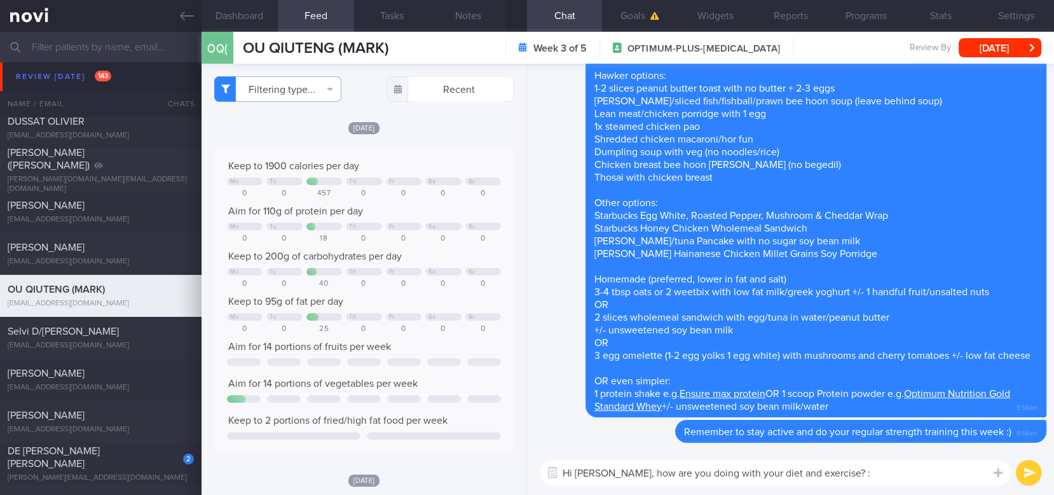
type textarea "Hi Mark, how are you doing with your diet and exercise? :)"
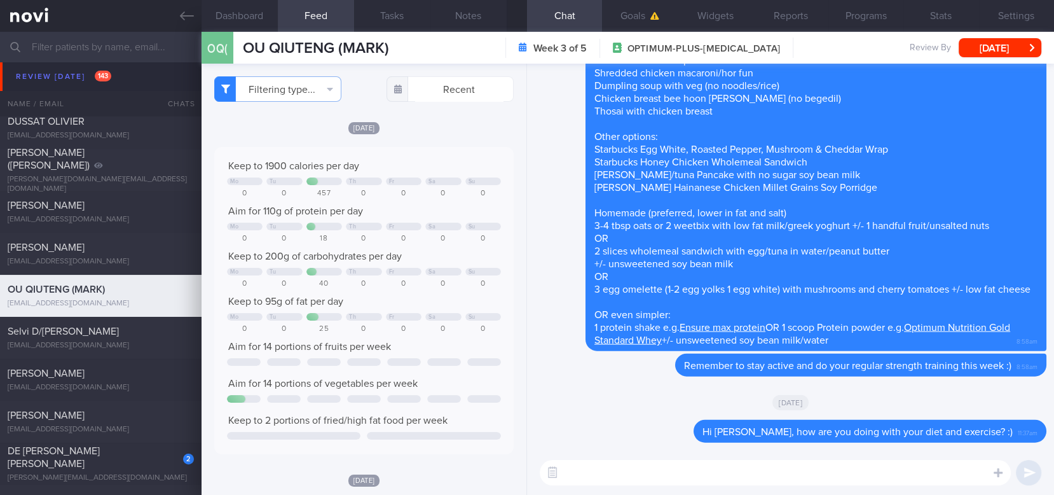
click at [1010, 60] on div "OQ( OU QIUTENG (MARK) OU QIUTENG (MARK) markvg2@gmail.com Week 3 of 5 OPTIMUM-P…" at bounding box center [628, 48] width 853 height 32
click at [993, 43] on button "[DATE]" at bounding box center [1000, 47] width 83 height 19
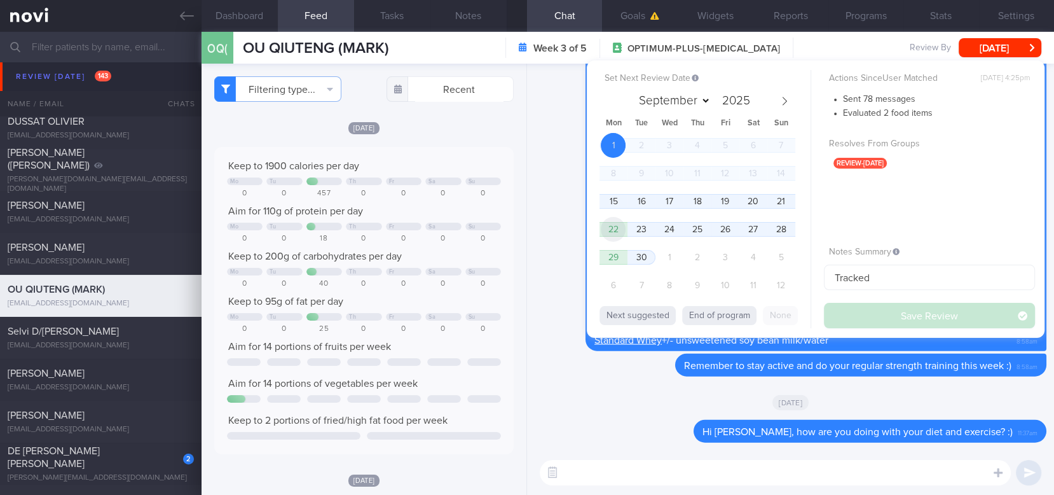
click at [601, 225] on span "22" at bounding box center [613, 229] width 25 height 25
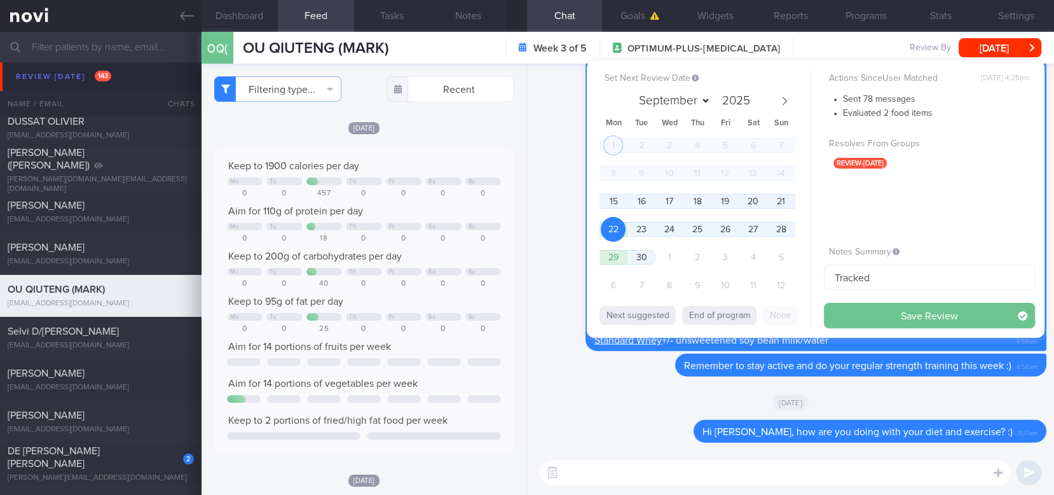
click at [910, 305] on button "Save Review" at bounding box center [929, 315] width 211 height 25
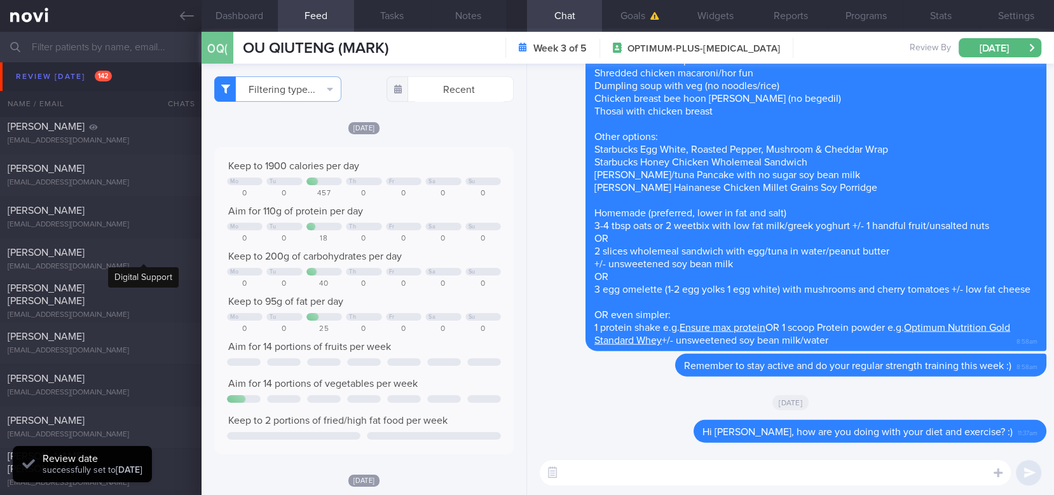
scroll to position [423, 0]
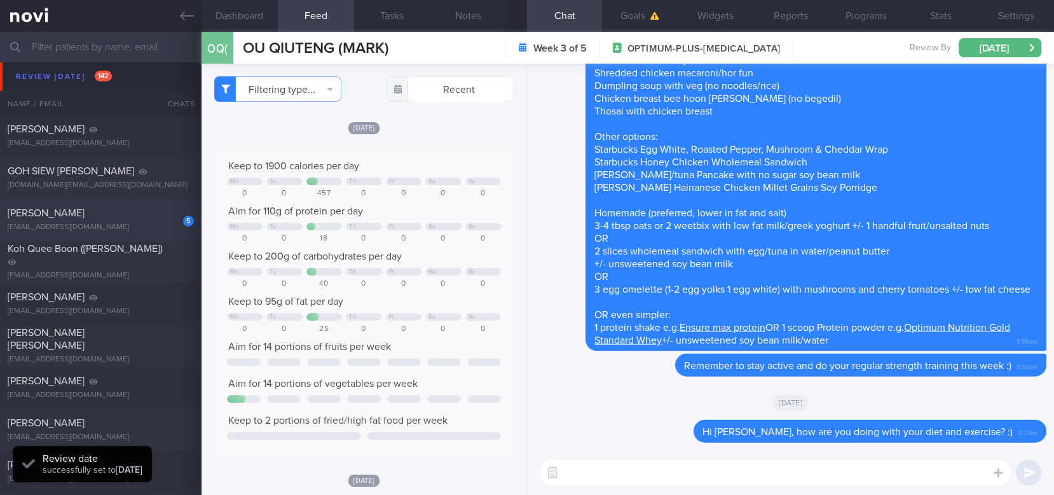
click at [153, 219] on div "5 Alex Lew alex.lew@gmail.com" at bounding box center [101, 219] width 202 height 25
type input "tracked. TLC - requires close monitoring, assistance with behaviour change. pt …"
select select "6"
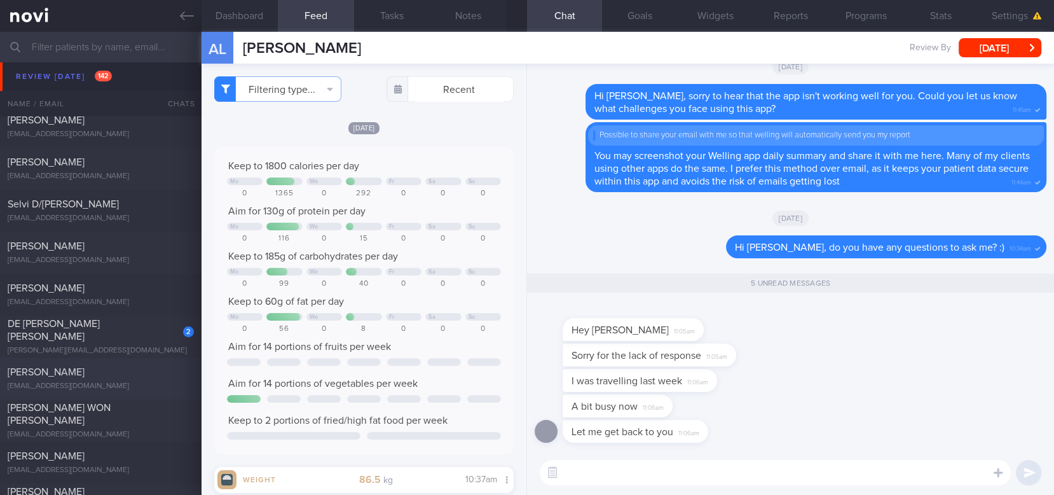
scroll to position [1102, 0]
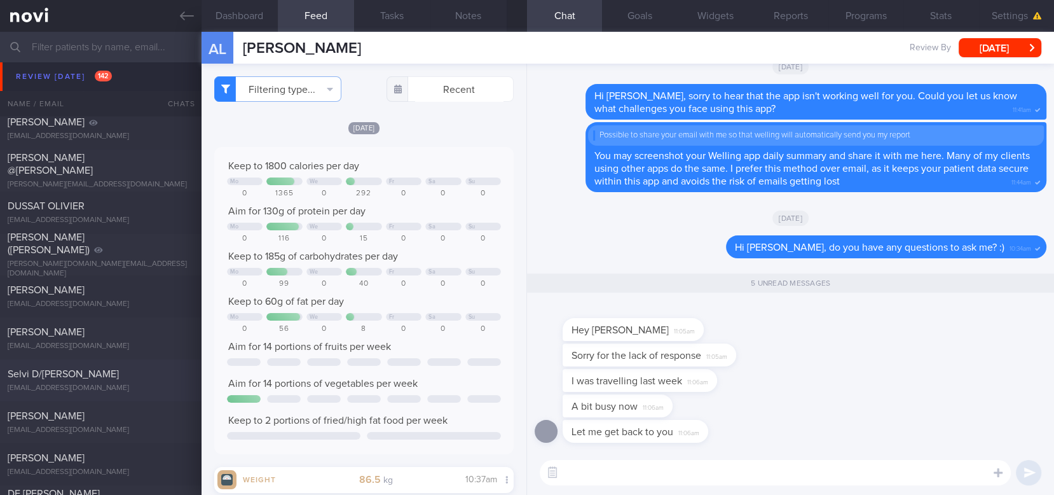
click at [117, 385] on div "[EMAIL_ADDRESS][DOMAIN_NAME]" at bounding box center [101, 388] width 186 height 10
type input "Tracked. TLC"
select select "8"
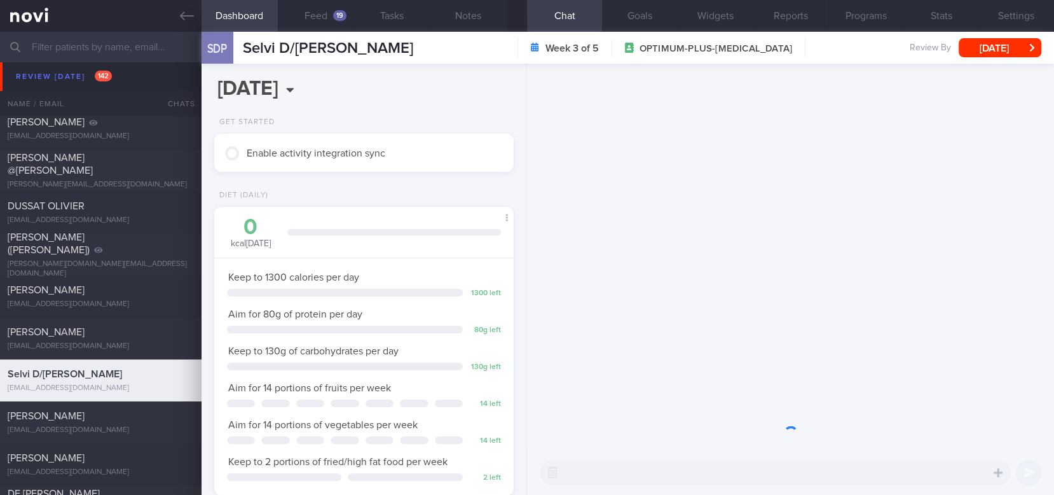
scroll to position [1186, 0]
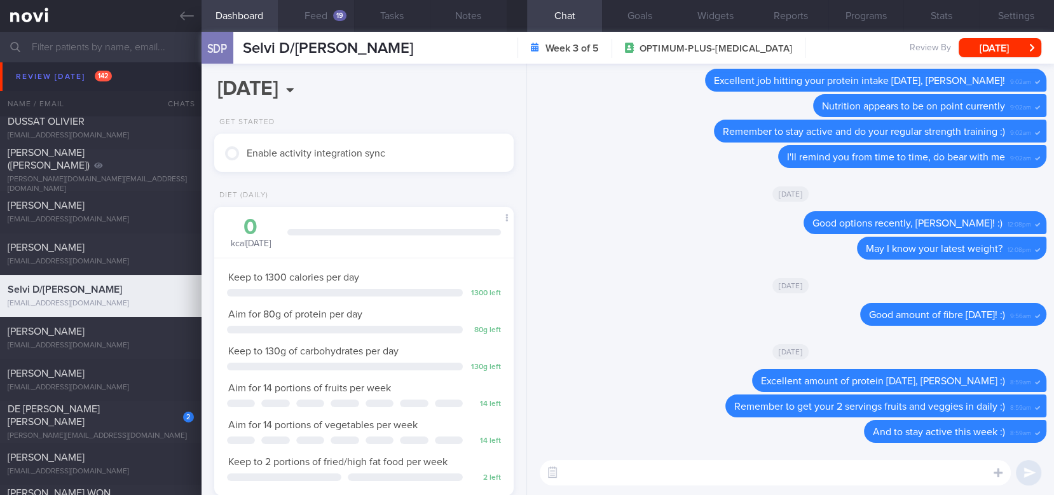
click at [338, 18] on div "19" at bounding box center [339, 15] width 13 height 11
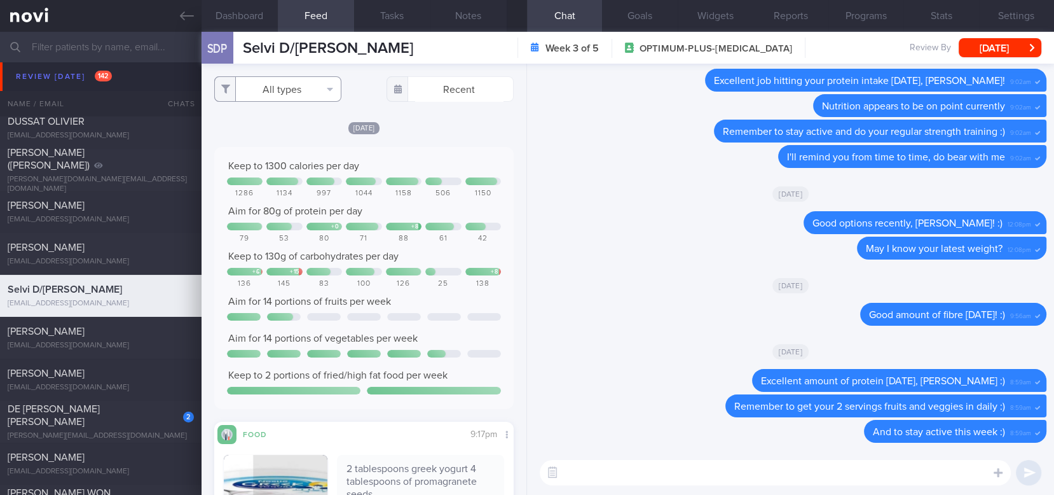
click at [291, 89] on button "All types" at bounding box center [277, 88] width 127 height 25
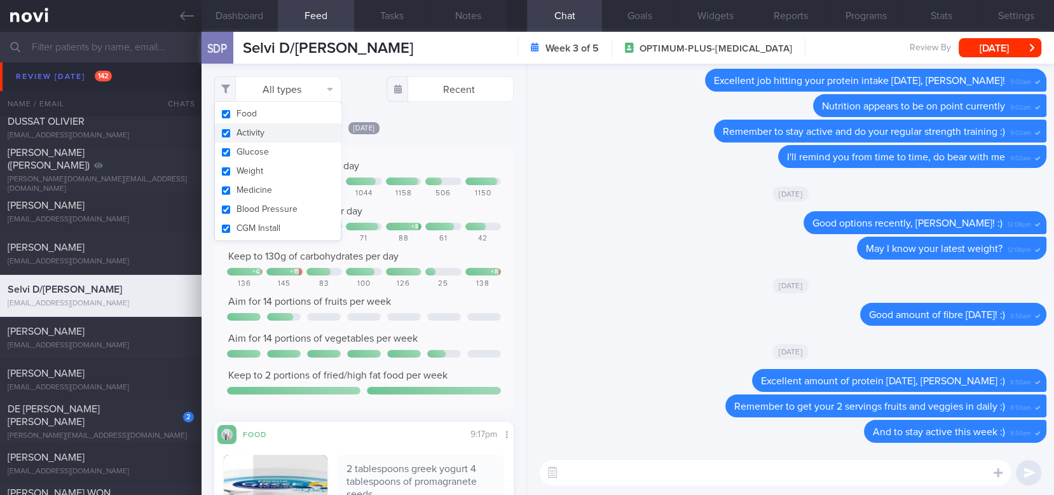
click at [264, 134] on button "Activity" at bounding box center [278, 132] width 126 height 19
checkbox input "false"
click at [422, 184] on div at bounding box center [432, 181] width 20 height 8
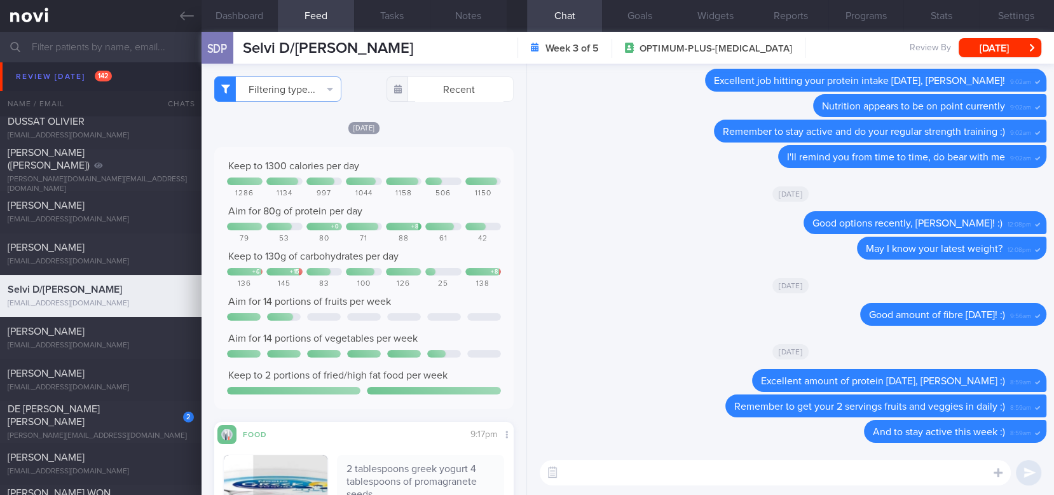
scroll to position [85, 0]
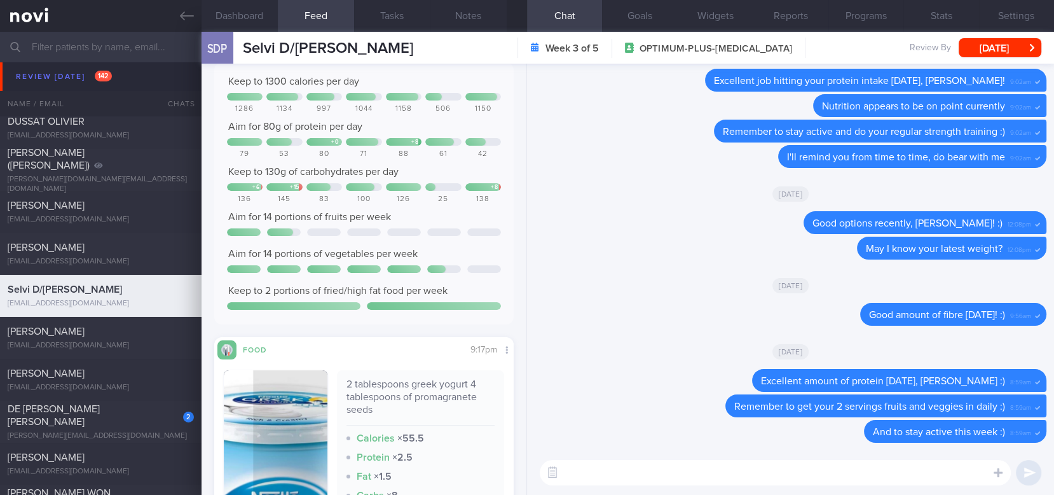
click at [612, 460] on textarea at bounding box center [775, 472] width 471 height 25
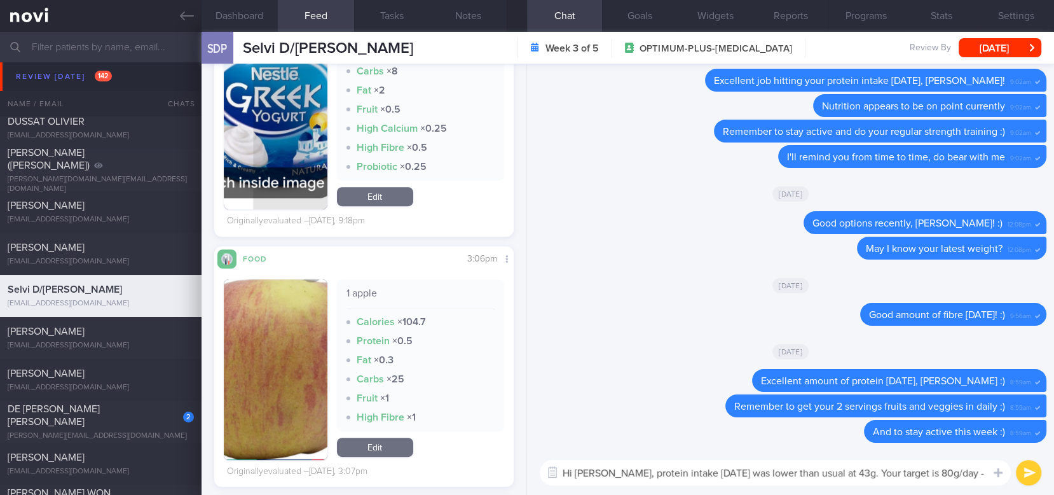
scroll to position [0, 0]
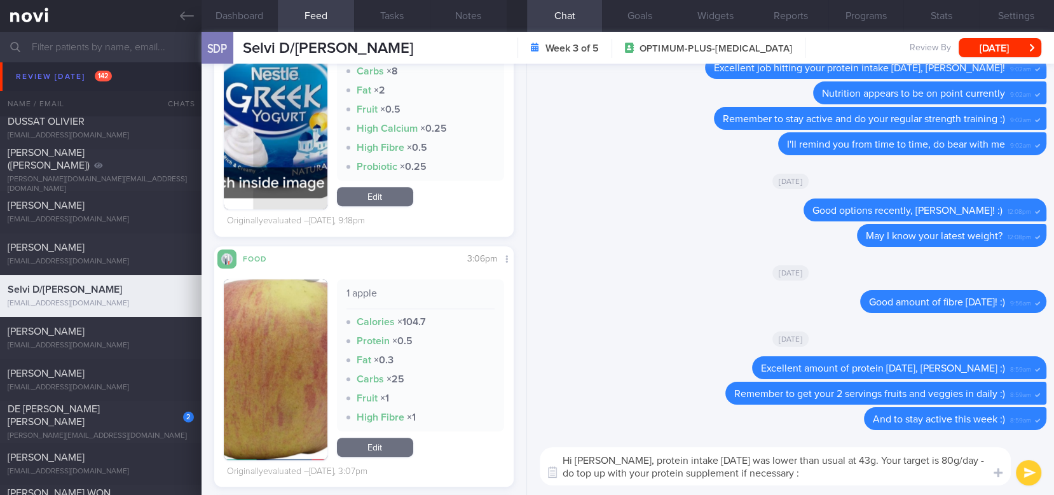
type textarea "Hi Ms Selvi, protein intake yesterday was lower than usual at 43g. Your target …"
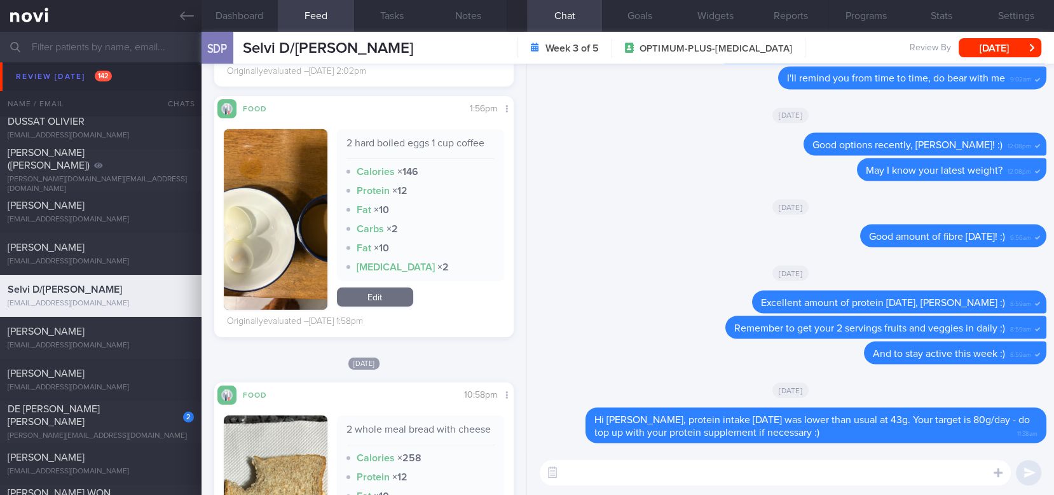
scroll to position [4154, 0]
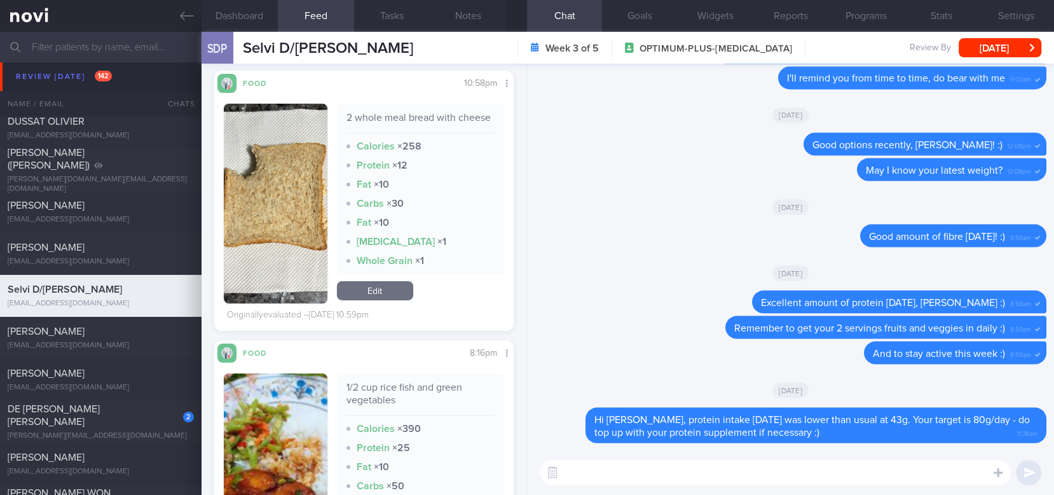
click at [611, 460] on textarea at bounding box center [775, 472] width 471 height 25
click at [684, 460] on textarea at bounding box center [775, 472] width 471 height 25
click at [673, 460] on textarea at bounding box center [775, 472] width 471 height 25
paste textarea "Treat fried bee hoon as an occasional meal. If really no choice and you *have* …"
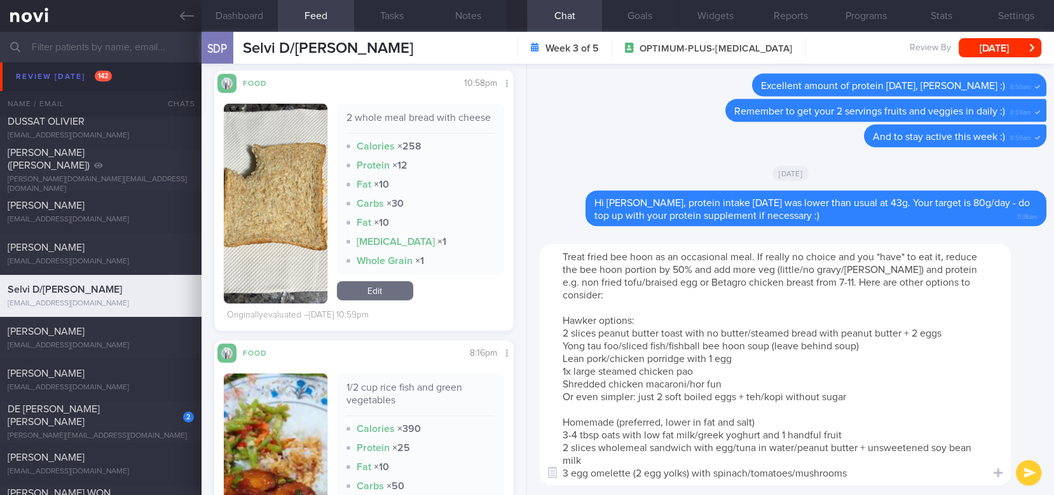
scroll to position [0, 0]
click at [778, 307] on textarea "Treat fried bee hoon as an occasional meal. If really no choice and you *have* …" at bounding box center [775, 365] width 471 height 242
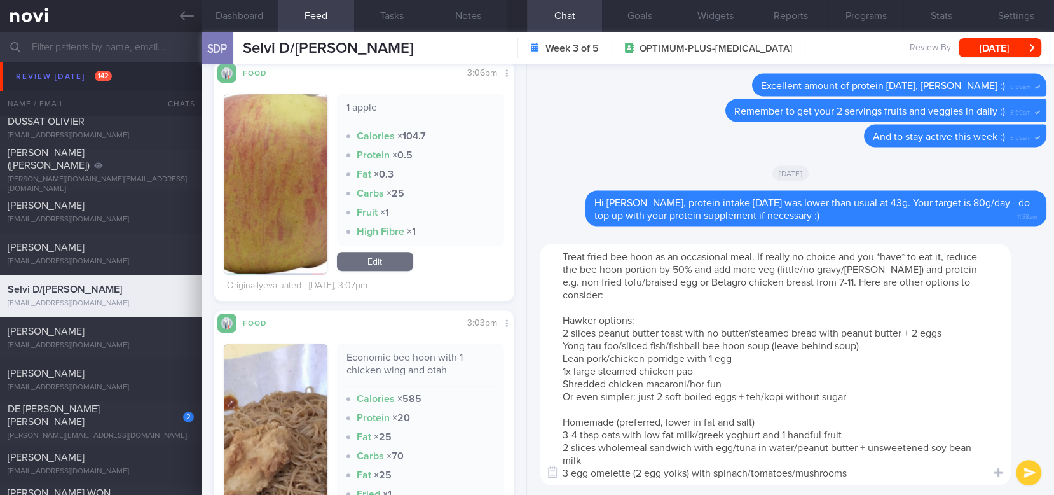
scroll to position [838, 0]
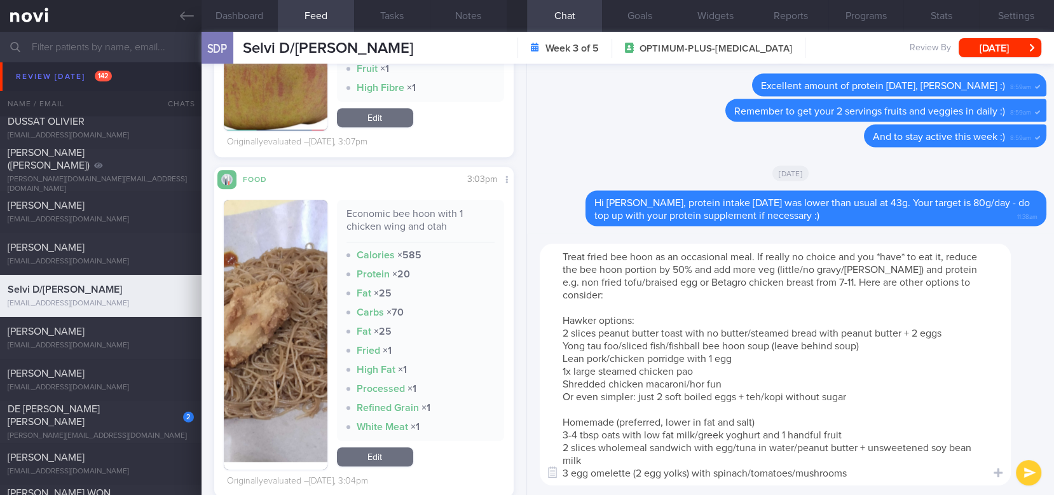
click at [788, 279] on textarea "Treat fried bee hoon as an occasional meal. If really no choice and you *have* …" at bounding box center [775, 365] width 471 height 242
drag, startPoint x: 587, startPoint y: 252, endPoint x: 485, endPoint y: 252, distance: 102.4
click at [485, 252] on div "Dashboard Feed 19 Tasks Notes Chat Goals Widgets Reports Programs Stats Setting…" at bounding box center [628, 263] width 853 height 463
drag, startPoint x: 635, startPoint y: 258, endPoint x: 736, endPoint y: 252, distance: 101.9
click at [736, 252] on textarea "Fried bee hoon as an occasional meal. If really no choice and you *have* to eat…" at bounding box center [775, 365] width 471 height 242
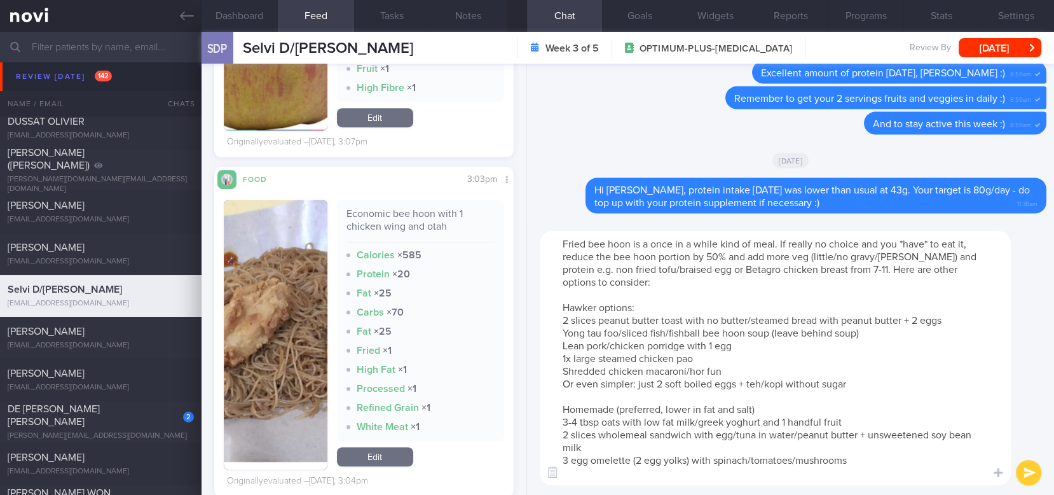
click at [788, 244] on textarea "Fried bee hoon is a once in a while kind of meal. If really no choice and you *…" at bounding box center [775, 358] width 471 height 254
type textarea "Fried bee hoon is a once in a while kind of meal. If you have no choice and you…"
click at [799, 286] on textarea "Fried bee hoon is a once in a while kind of meal. If you have no choice and you…" at bounding box center [775, 358] width 471 height 254
click at [725, 278] on textarea "Fried bee hoon is a once in a while kind of meal. If you have no choice and you…" at bounding box center [775, 358] width 471 height 254
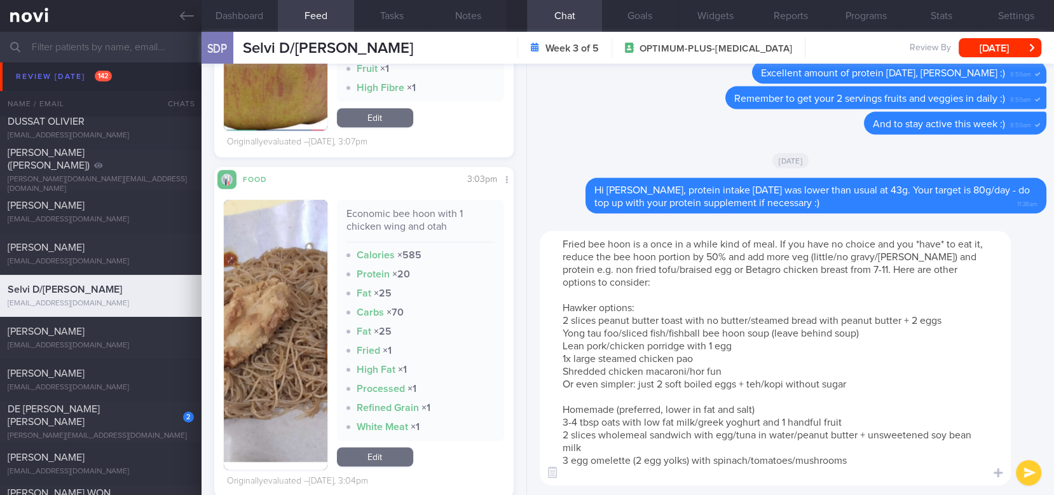
click at [702, 285] on textarea "Fried bee hoon is a once in a while kind of meal. If you have no choice and you…" at bounding box center [775, 358] width 471 height 254
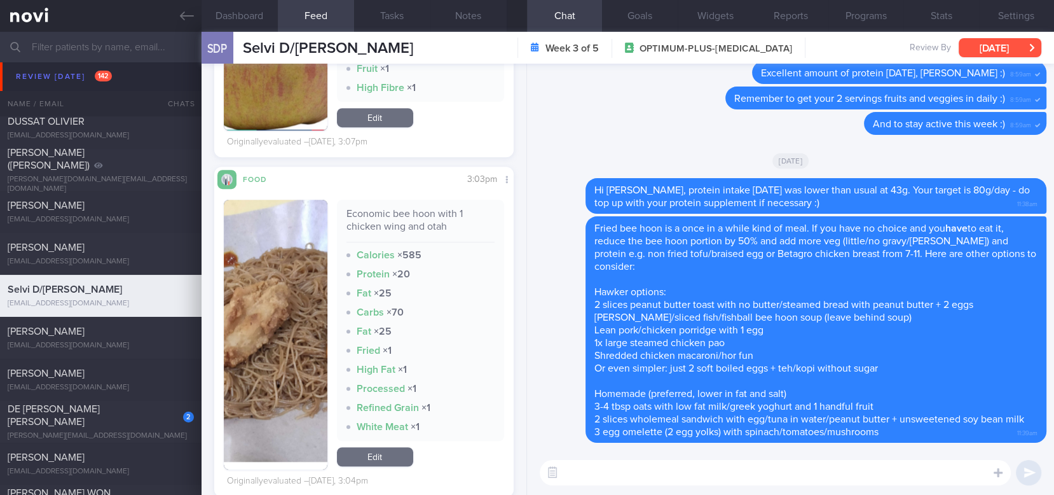
click at [988, 46] on button "[DATE]" at bounding box center [1000, 47] width 83 height 19
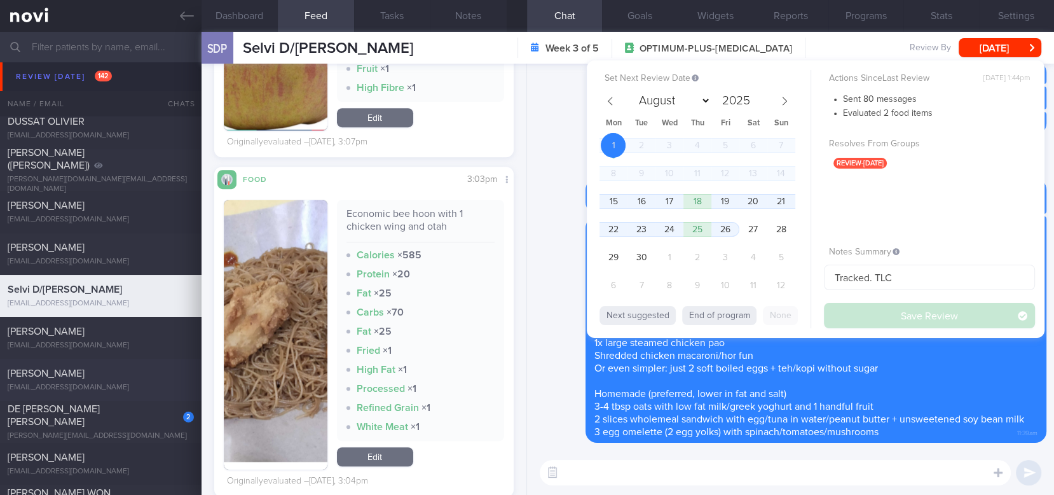
scroll to position [1356, 0]
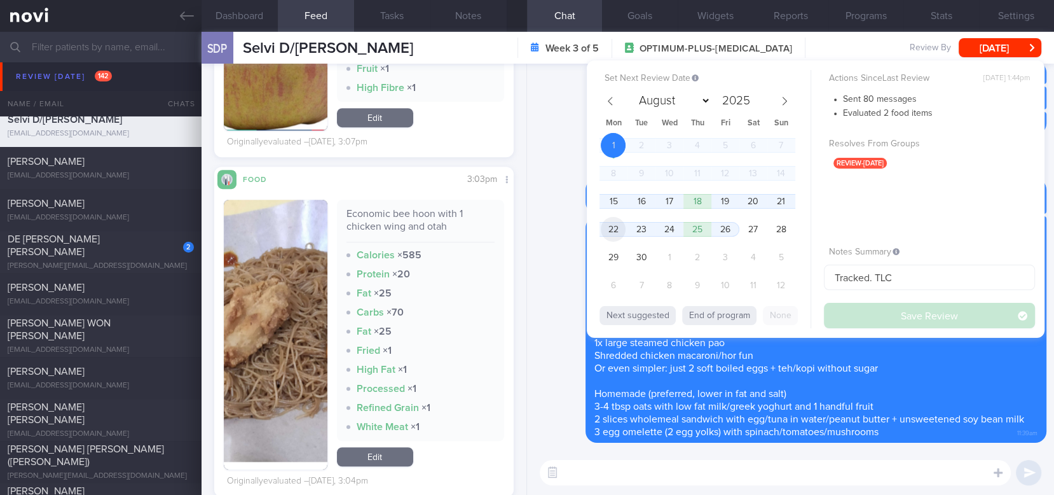
click at [615, 224] on span "22" at bounding box center [613, 229] width 25 height 25
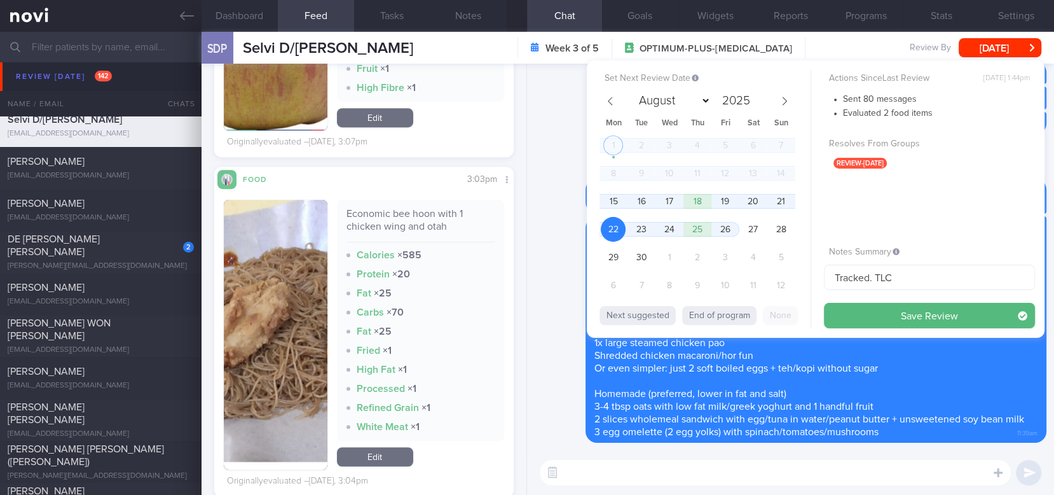
drag, startPoint x: 938, startPoint y: 325, endPoint x: 911, endPoint y: 306, distance: 32.5
click at [938, 324] on button "Save Review" at bounding box center [929, 315] width 211 height 25
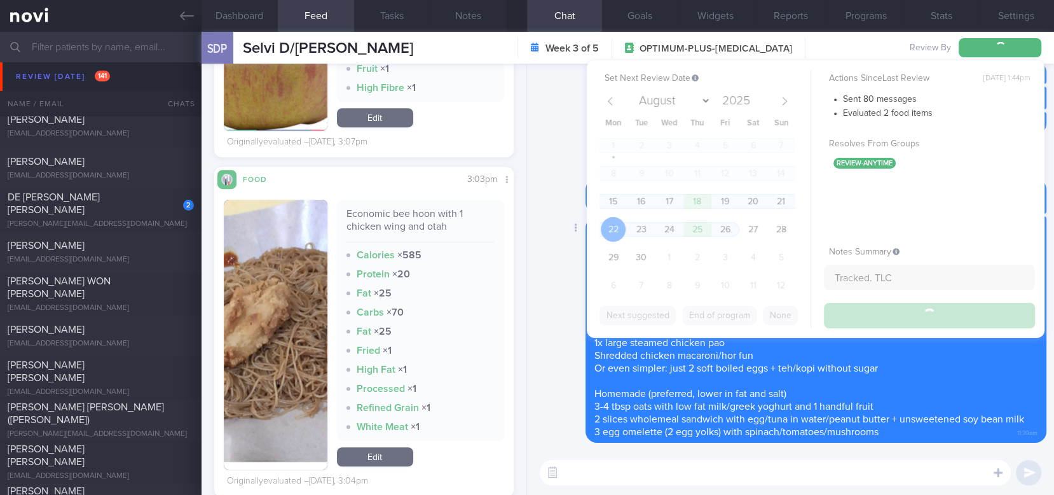
click at [560, 298] on div "Delete Fried bee hoon is a once in a while kind of meal. If you have no choice …" at bounding box center [791, 329] width 512 height 226
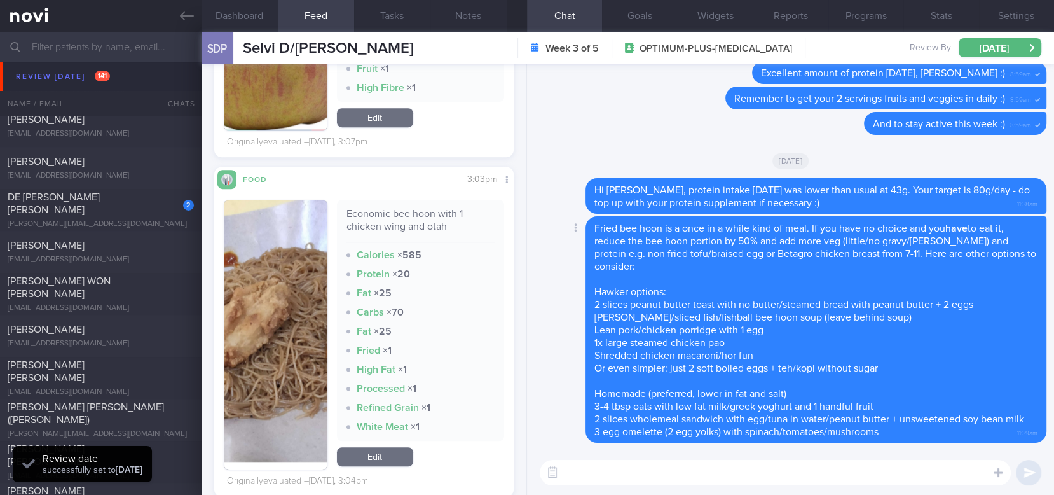
click at [577, 357] on div "Delete Fried bee hoon is a once in a while kind of meal. If you have no choice …" at bounding box center [791, 329] width 512 height 226
click at [666, 460] on textarea at bounding box center [775, 472] width 471 height 25
type textarea "t"
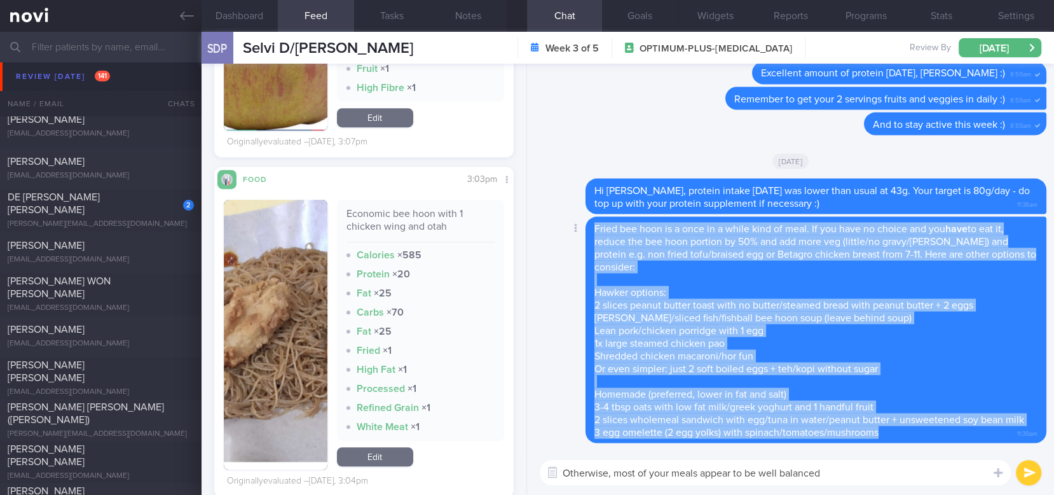
scroll to position [0, 0]
drag, startPoint x: 591, startPoint y: 231, endPoint x: 896, endPoint y: 440, distance: 369.6
click at [896, 440] on div "Fried bee hoon is a once in a while kind of meal. If you have no choice and you…" at bounding box center [816, 329] width 461 height 226
copy span "Fried bee hoon is a once in a while kind of meal. If you have no choice and you…"
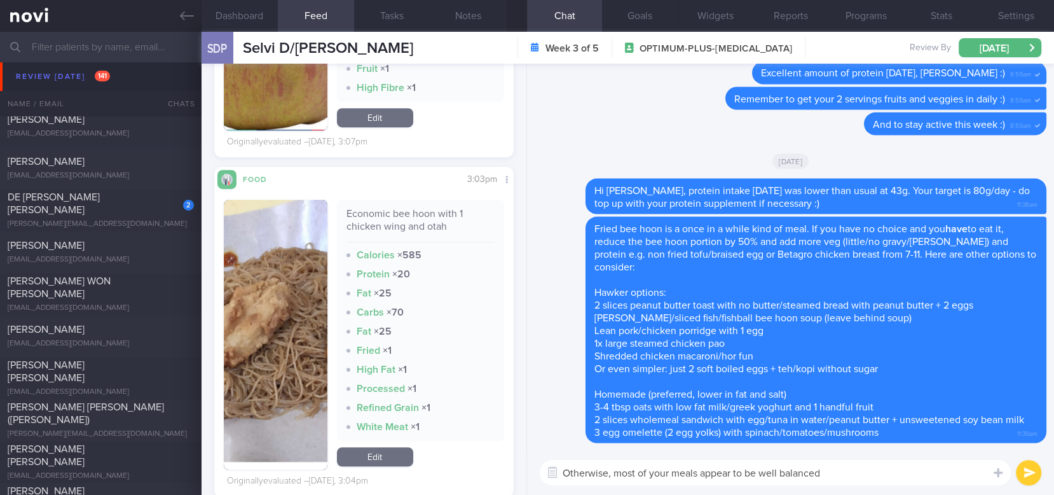
drag, startPoint x: 879, startPoint y: 474, endPoint x: 718, endPoint y: 453, distance: 161.7
click at [472, 460] on div "Dashboard Feed 19 Tasks Notes Chat Goals Widgets Reports Programs Stats Setting…" at bounding box center [628, 263] width 853 height 463
paste textarea "Fried bee hoon is a once in a while kind of meal. If you have no choice and you…"
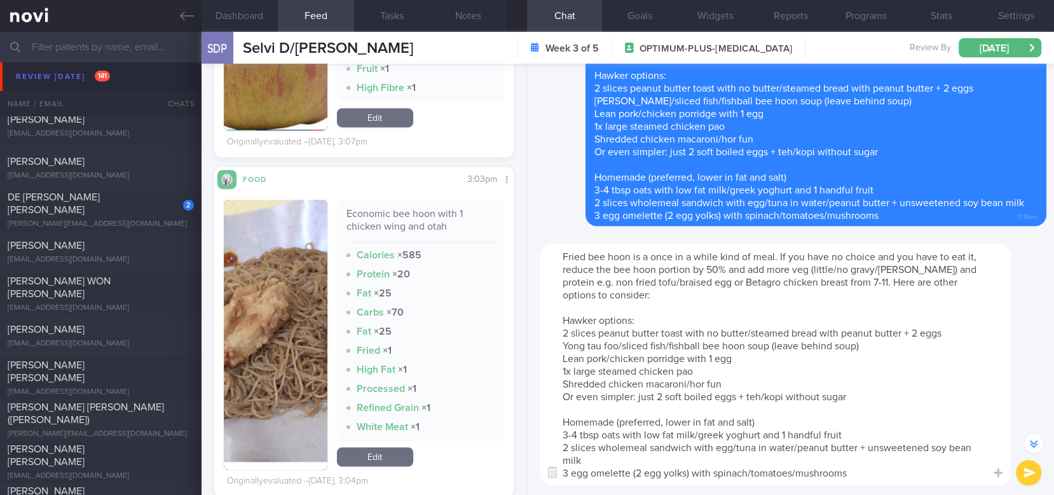
scroll to position [-85, 0]
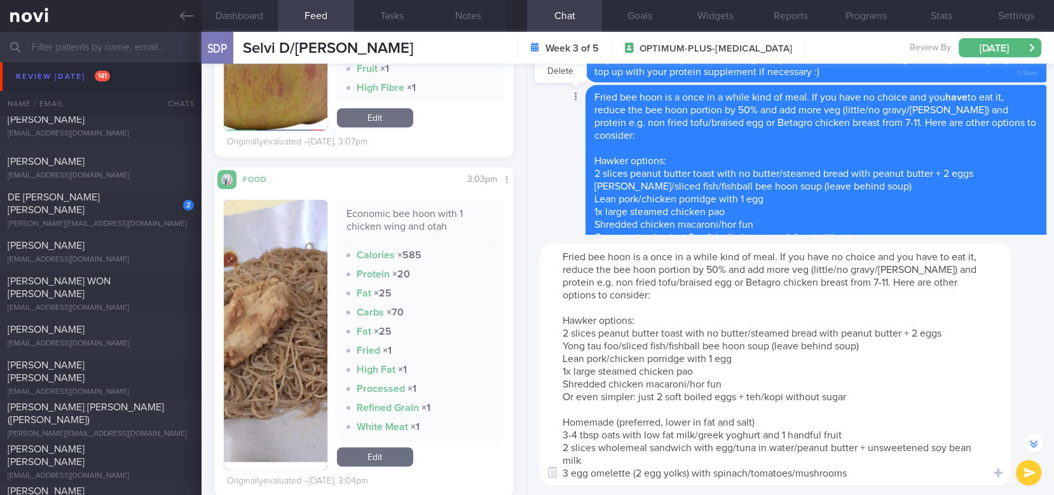
click at [574, 104] on div at bounding box center [574, 98] width 23 height 24
click at [565, 76] on button "Delete" at bounding box center [561, 71] width 52 height 19
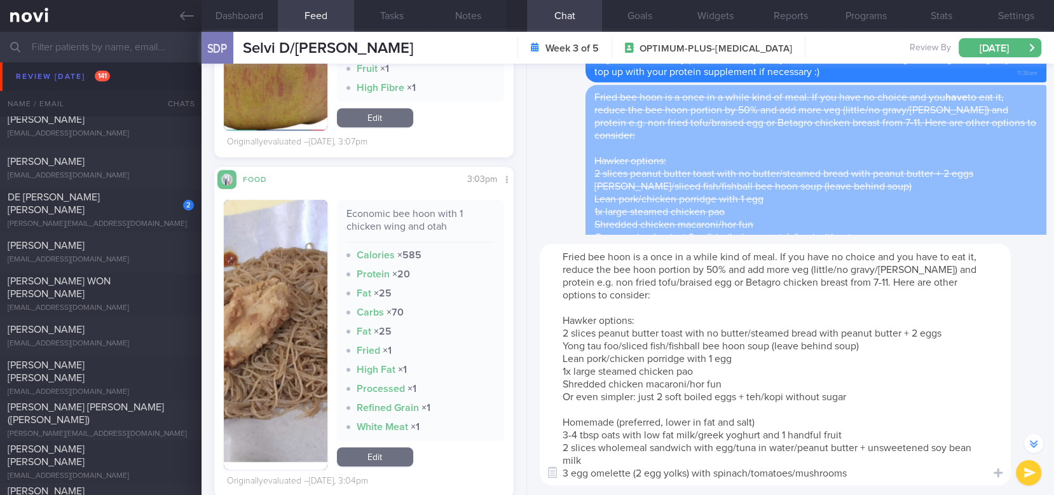
click at [751, 331] on textarea "Fried bee hoon is a once in a while kind of meal. If you have no choice and you…" at bounding box center [775, 365] width 471 height 242
drag, startPoint x: 780, startPoint y: 254, endPoint x: 595, endPoint y: 270, distance: 185.7
click at [595, 270] on textarea "Fried bee hoon is a once in a while kind of meal. If you have no choice and you…" at bounding box center [775, 365] width 471 height 242
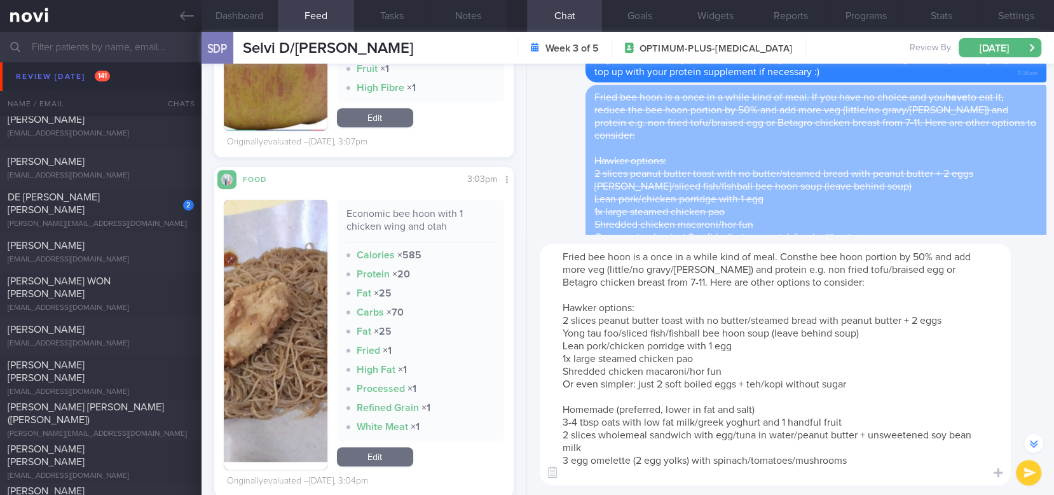
scroll to position [-71, 0]
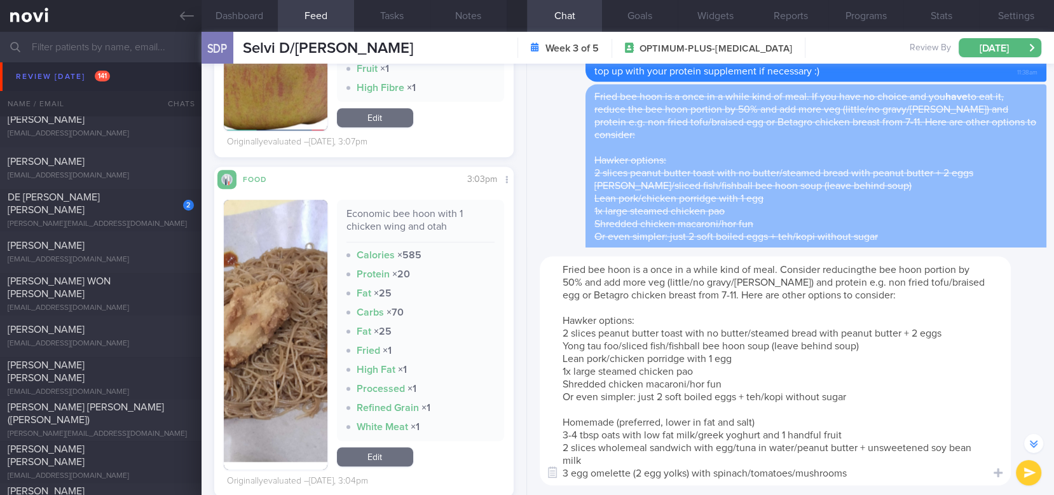
type textarea "Fried bee hoon is a once in a while kind of meal. Consider reducing the bee hoo…"
click at [873, 429] on textarea "Fried bee hoon is a once in a while kind of meal. Consider reducing the bee hoo…" at bounding box center [775, 370] width 471 height 229
click at [877, 460] on textarea "Fried bee hoon is a once in a while kind of meal. Consider reducing the bee hoo…" at bounding box center [775, 370] width 471 height 229
click at [886, 460] on textarea "Fried bee hoon is a once in a while kind of meal. Consider reducing the bee hoo…" at bounding box center [775, 370] width 471 height 229
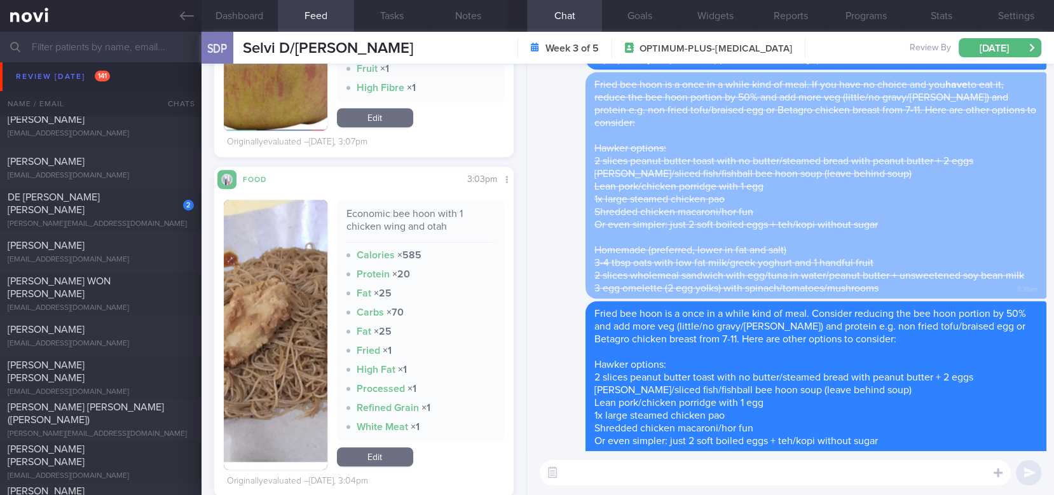
scroll to position [0, 0]
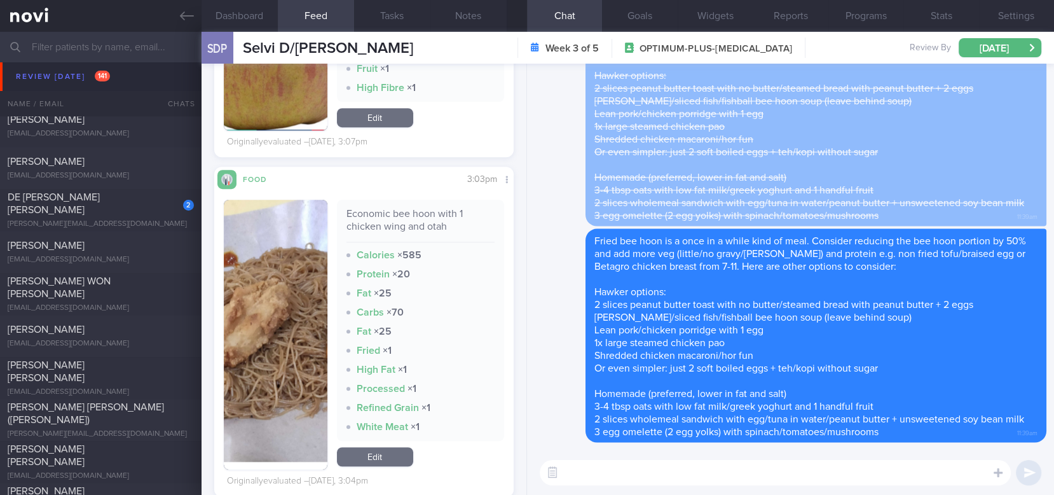
click at [886, 460] on textarea at bounding box center [775, 472] width 471 height 25
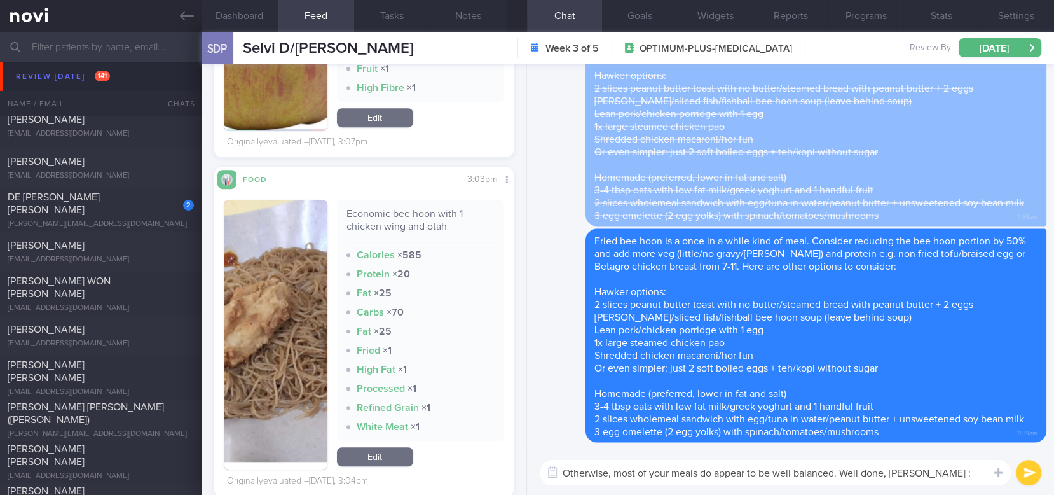
type textarea "Otherwise, most of your meals do appear to be well balanced. Well done, Ms Selv…"
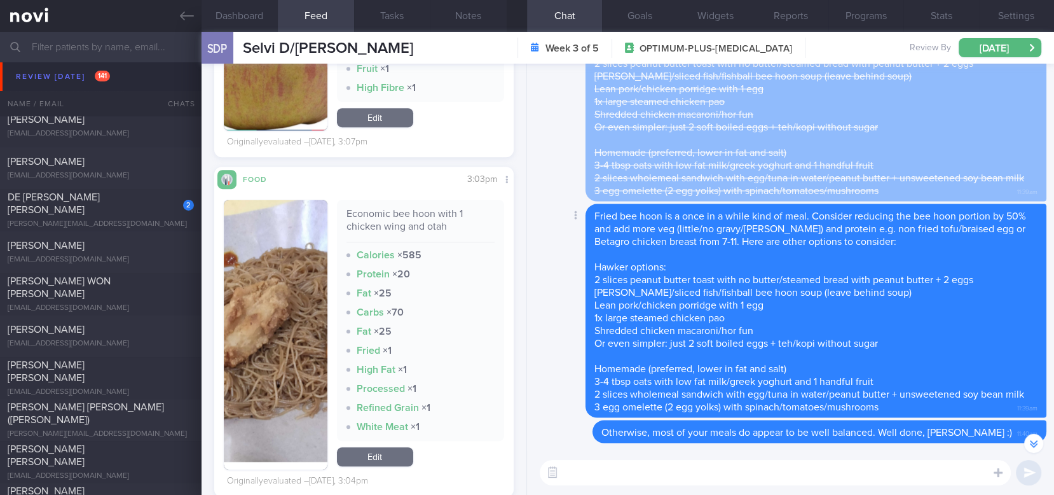
scroll to position [-339, 0]
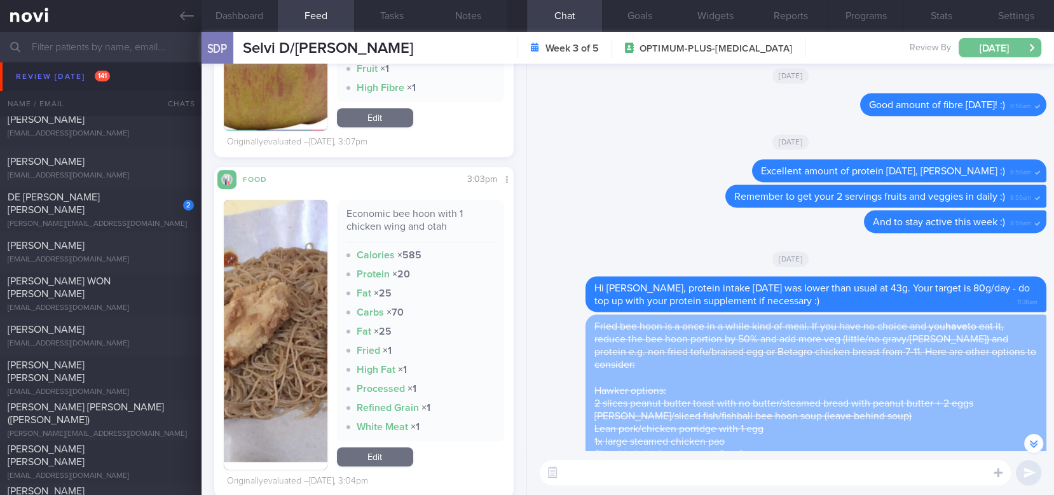
click at [987, 44] on button "[DATE]" at bounding box center [1000, 47] width 83 height 19
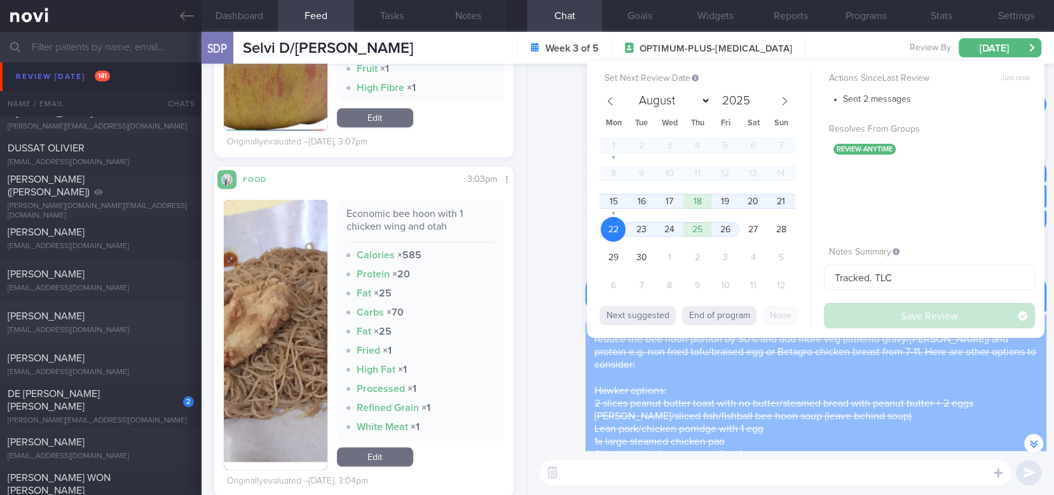
scroll to position [1272, 0]
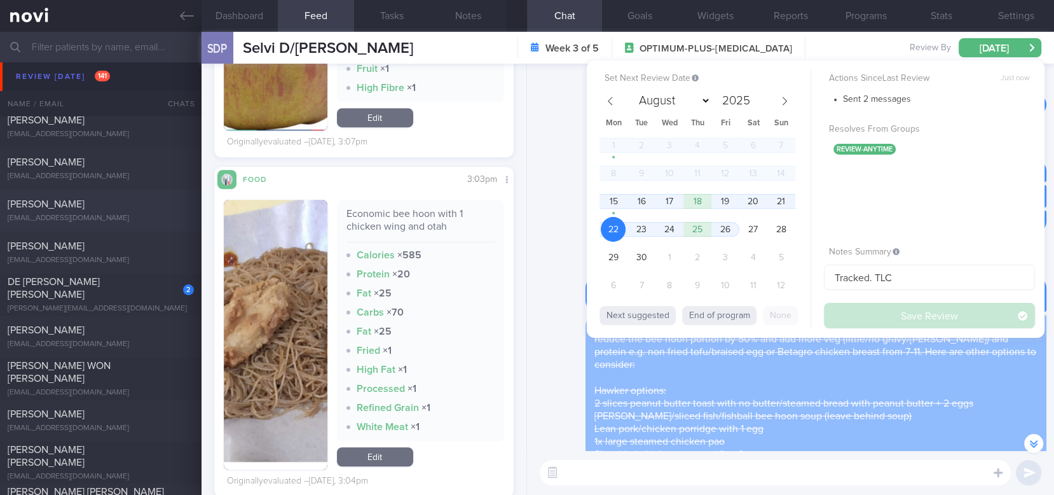
click at [134, 202] on div "[PERSON_NAME]" at bounding box center [99, 204] width 183 height 13
type input "tracked"
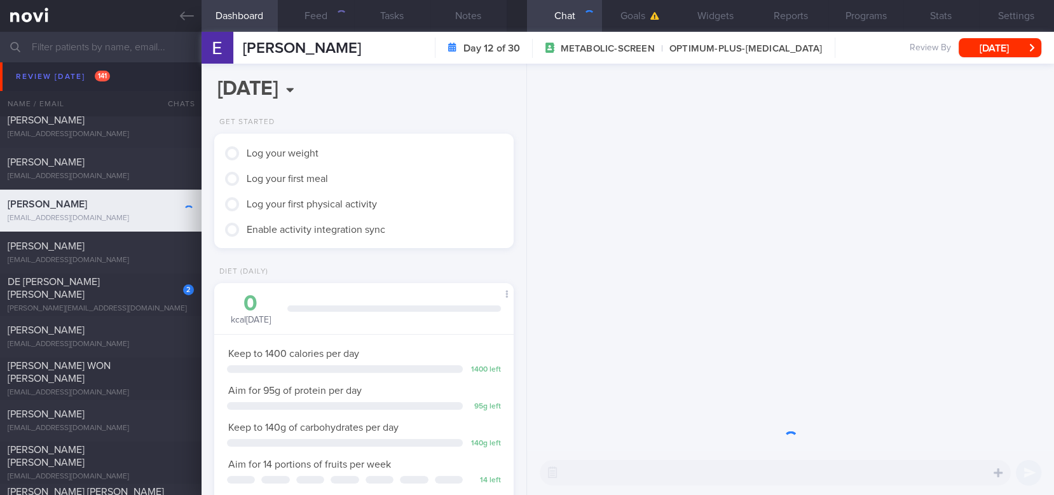
scroll to position [149, 264]
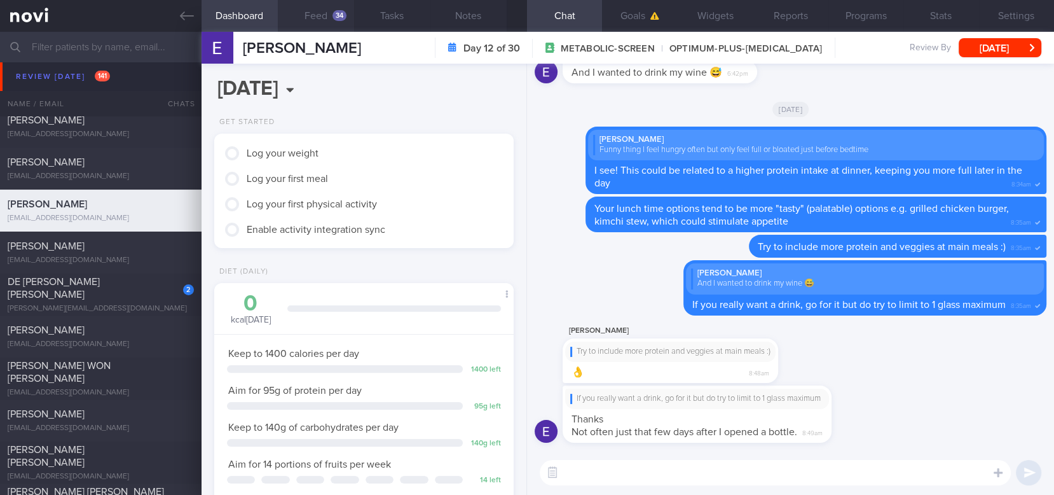
click at [320, 27] on button "Feed 34" at bounding box center [316, 16] width 76 height 32
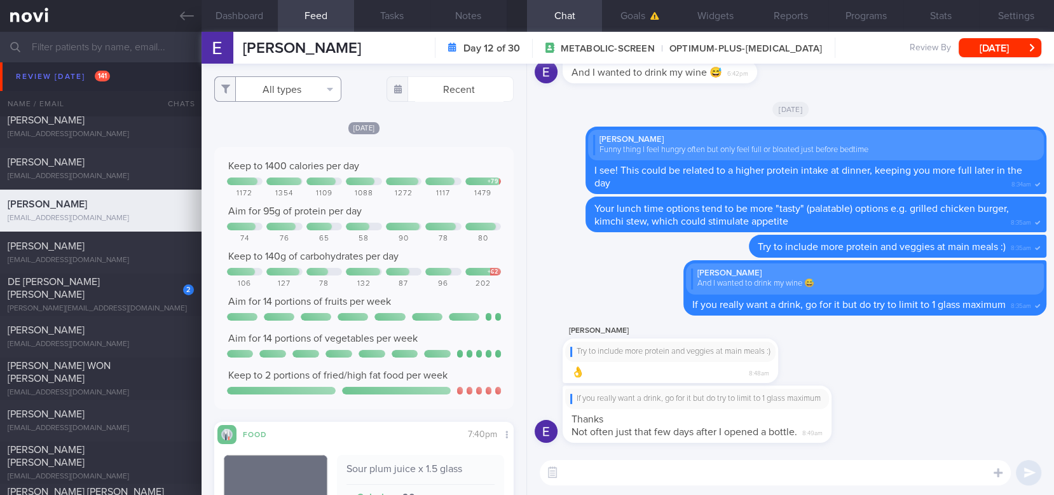
click at [286, 89] on button "All types" at bounding box center [277, 88] width 127 height 25
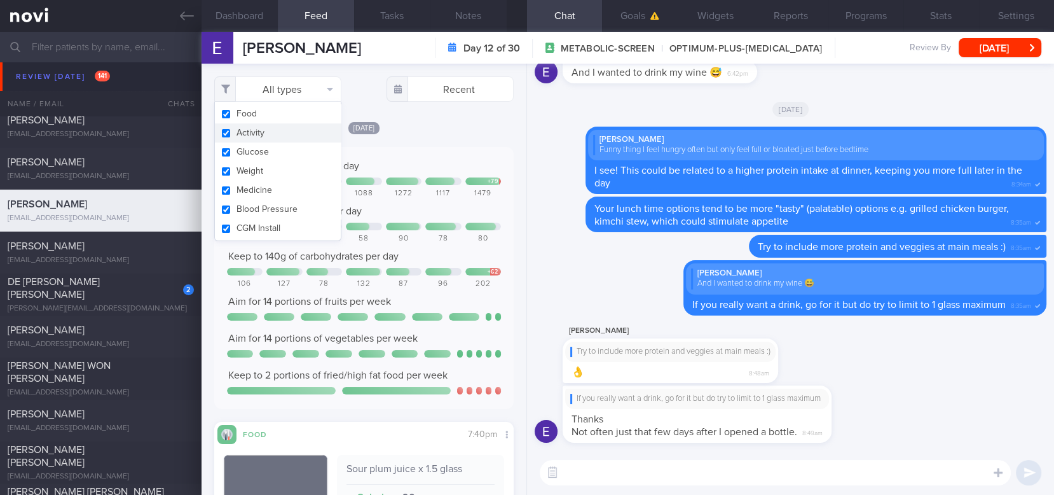
click at [263, 137] on button "Activity" at bounding box center [278, 132] width 126 height 19
checkbox input "false"
click at [408, 140] on div "Yesterday Keep to 1400 calories per day + 79 1172 1354 1109 1088 1272 1117 1479…" at bounding box center [363, 495] width 299 height 749
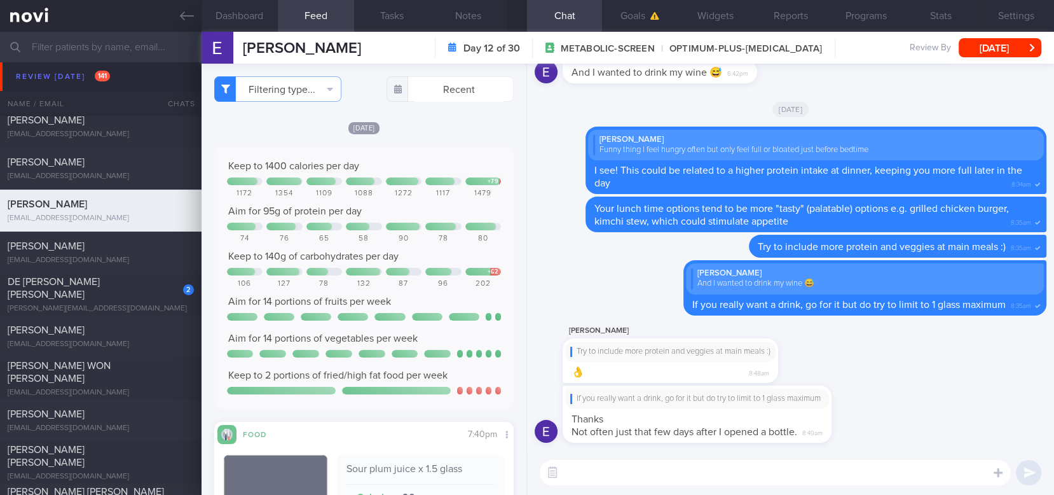
drag, startPoint x: 639, startPoint y: 491, endPoint x: 628, endPoint y: 479, distance: 16.6
click at [638, 460] on div "​ ​" at bounding box center [790, 472] width 527 height 45
click at [627, 460] on textarea at bounding box center [775, 472] width 471 height 25
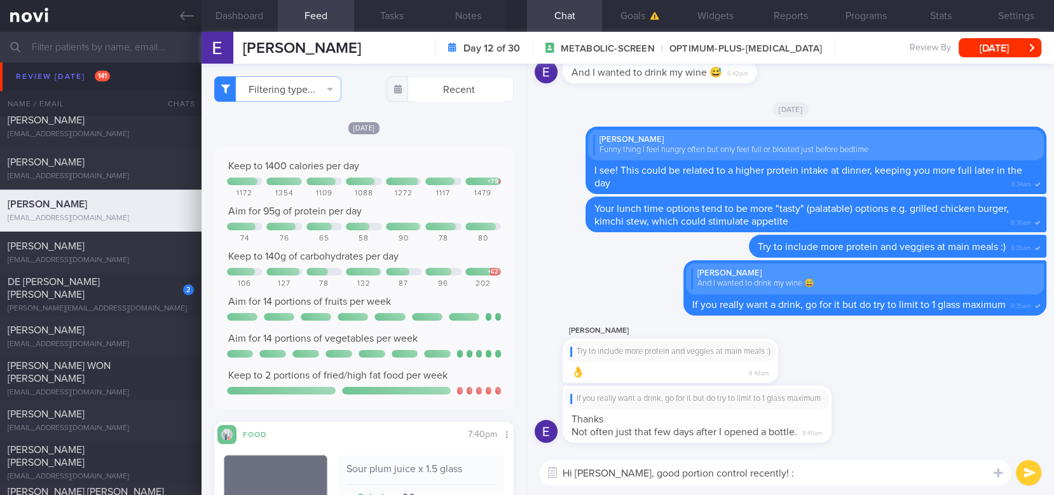
type textarea "Hi Erina, good portion control recently! :)"
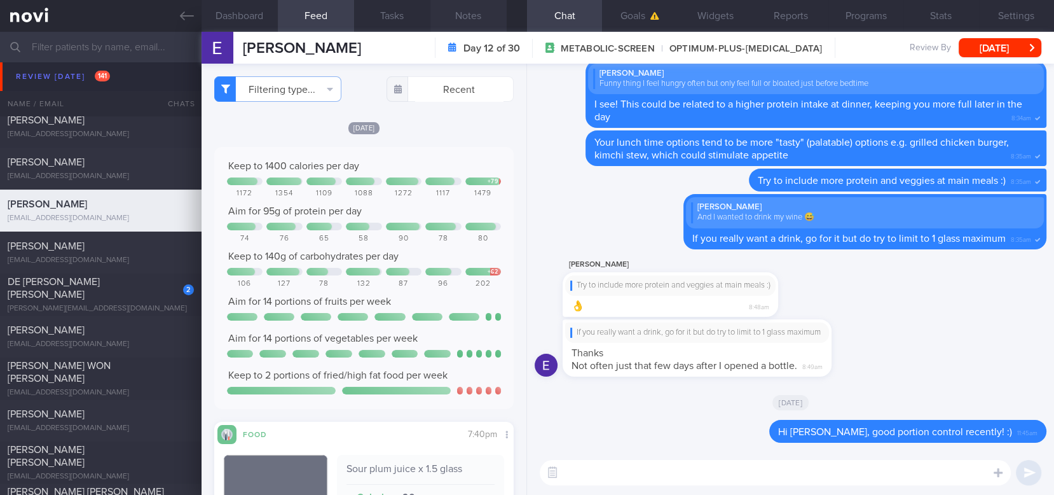
click at [471, 21] on button "Notes" at bounding box center [468, 16] width 76 height 32
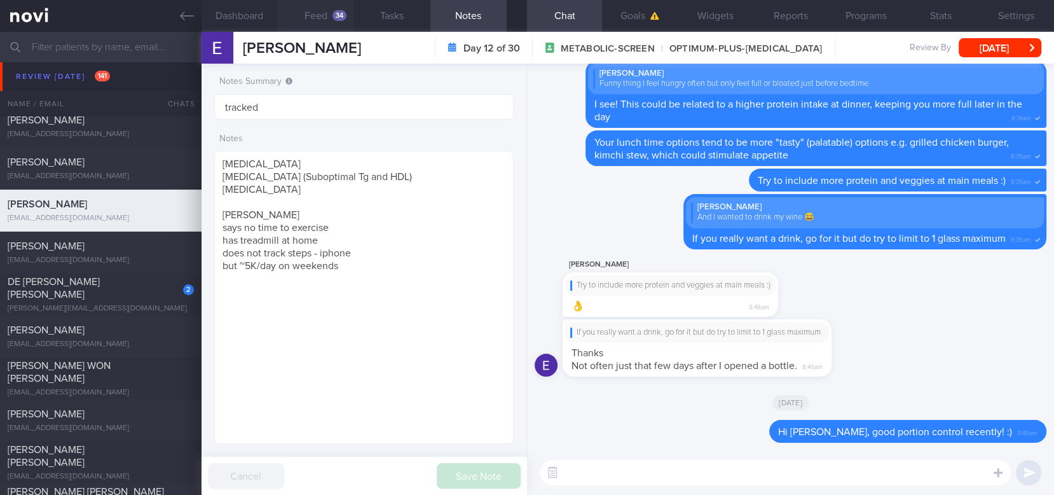
click at [322, 17] on button "Feed 34" at bounding box center [316, 16] width 76 height 32
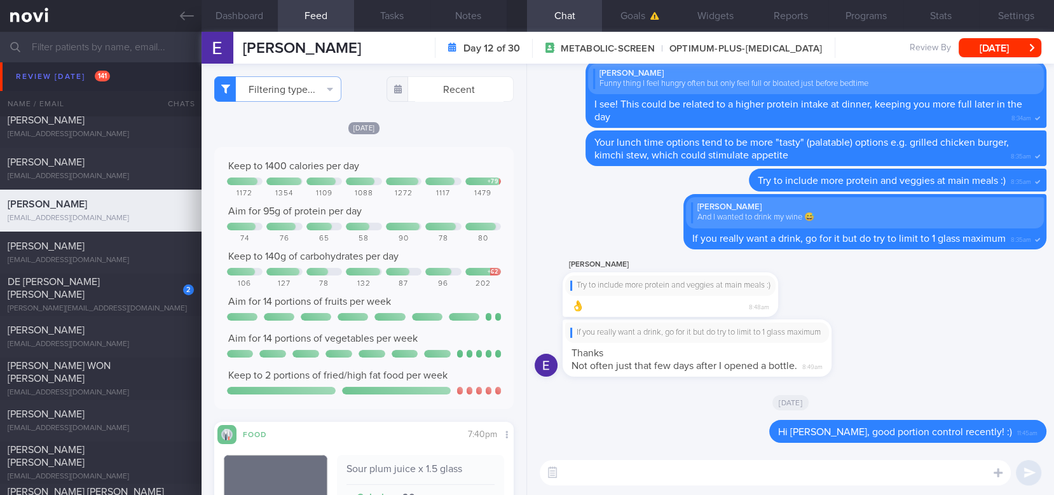
click at [743, 460] on textarea at bounding box center [775, 472] width 471 height 25
click at [702, 460] on textarea at bounding box center [775, 472] width 471 height 25
paste textarea "Roti Prata isn’t the best option during a weight loss phase as it is high in fa…"
type textarea "Roti Prata isn’t the best option during a weight loss phase as it is high in fa…"
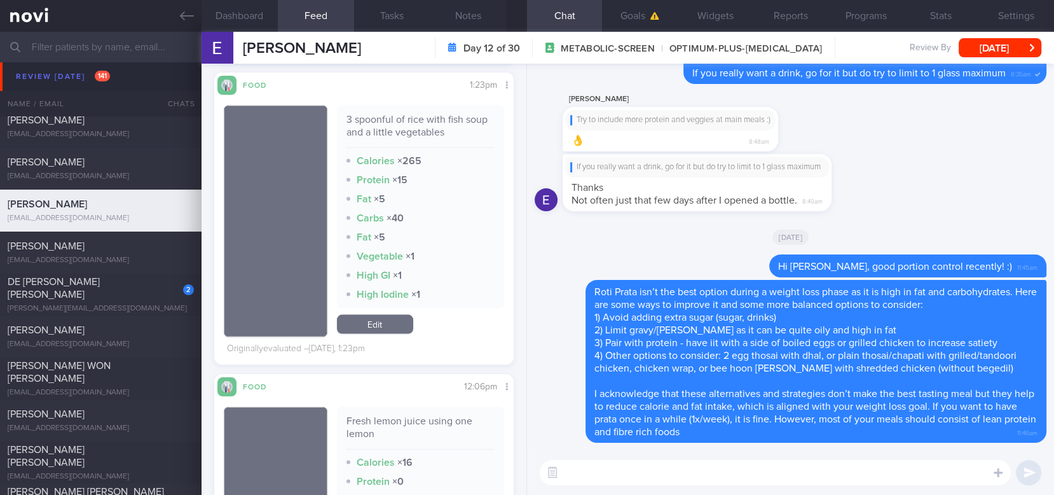
scroll to position [2798, 0]
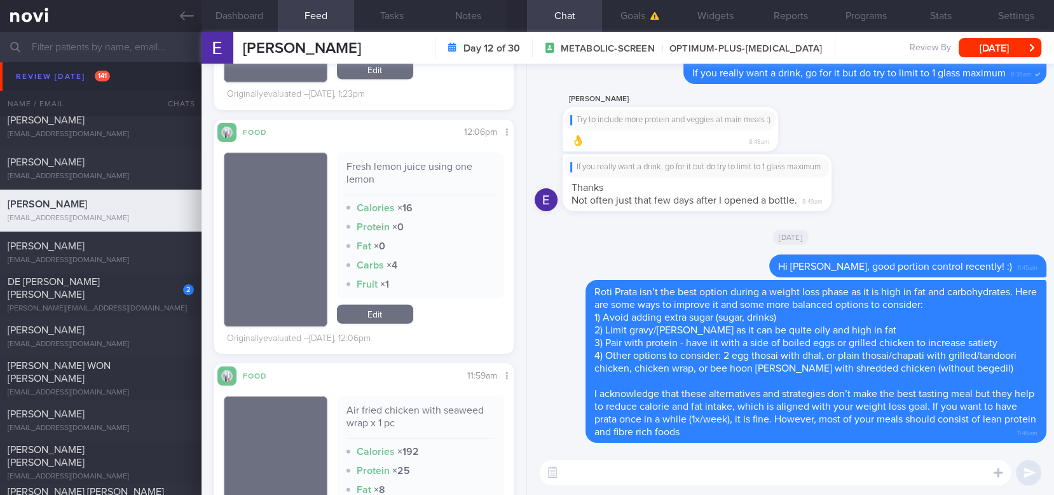
click at [636, 460] on textarea at bounding box center [775, 472] width 471 height 25
type textarea "H"
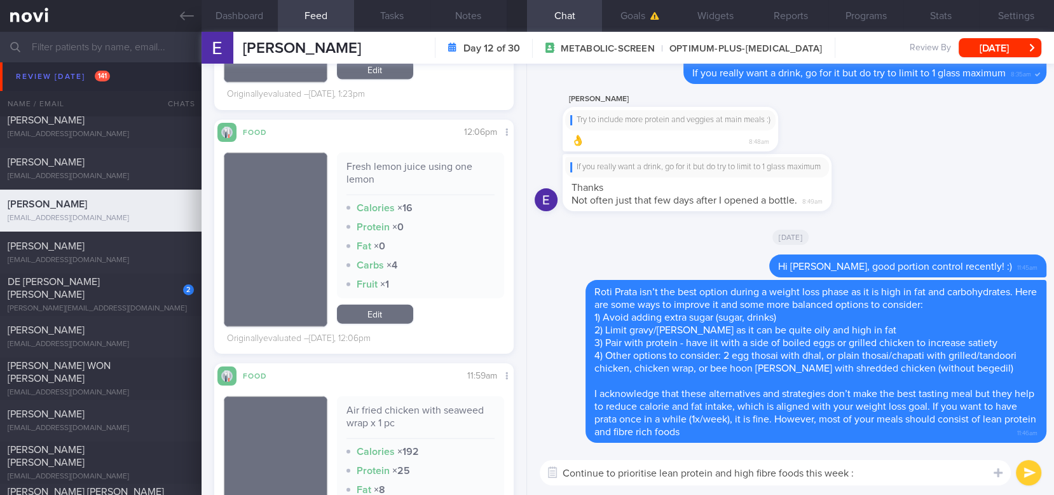
type textarea "Continue to prioritise lean protein and high fibre foods this week :)"
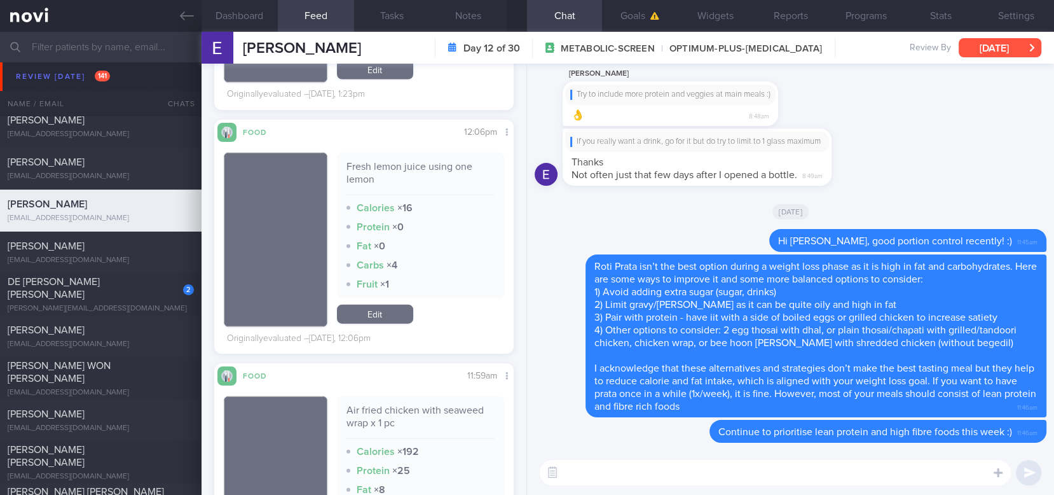
click at [989, 55] on button "[DATE]" at bounding box center [1000, 47] width 83 height 19
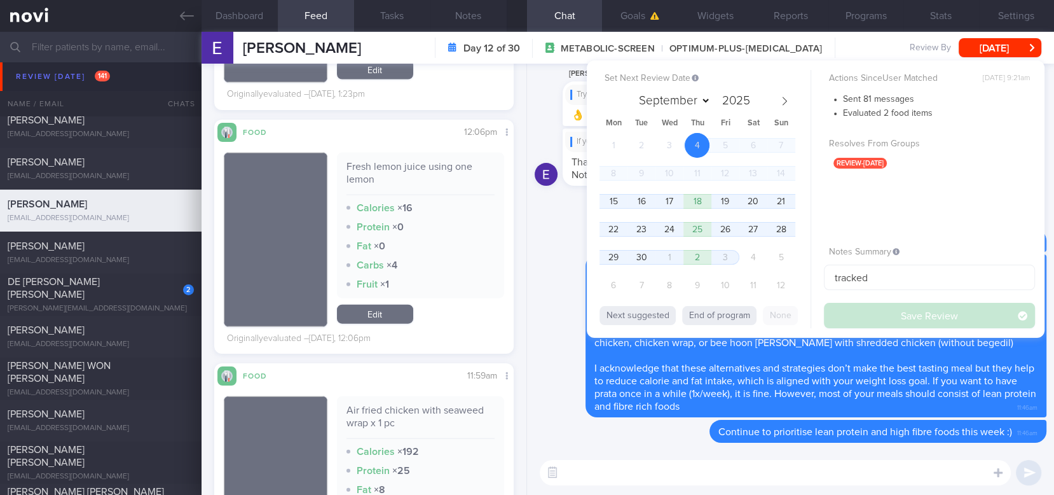
click at [606, 217] on div "1 2 3 4 5 6 7 8 9 10 11 12 13 14 15 16 17 18 19 20 21 22 23 24 25 26 27 28 29 3…" at bounding box center [698, 217] width 196 height 168
click at [611, 231] on span "22" at bounding box center [613, 229] width 25 height 25
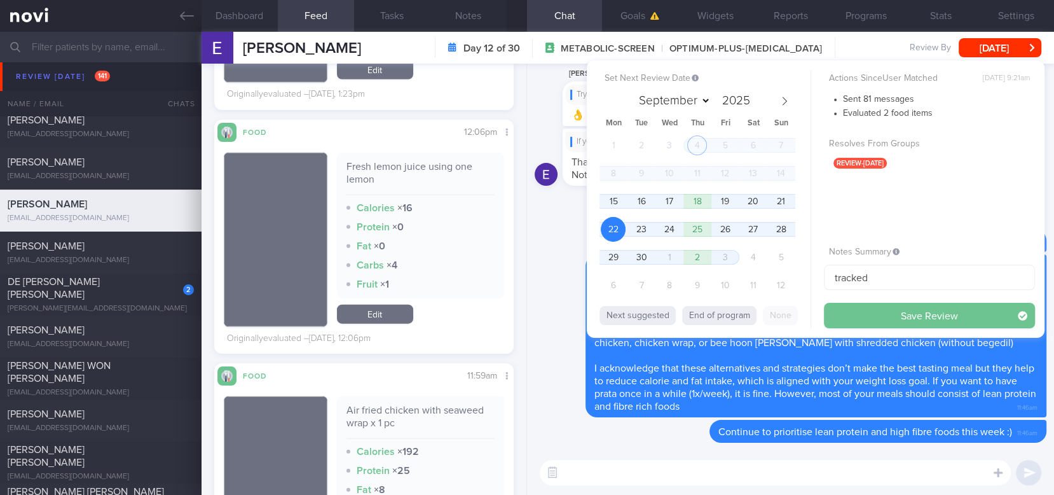
click at [865, 317] on button "Save Review" at bounding box center [929, 315] width 211 height 25
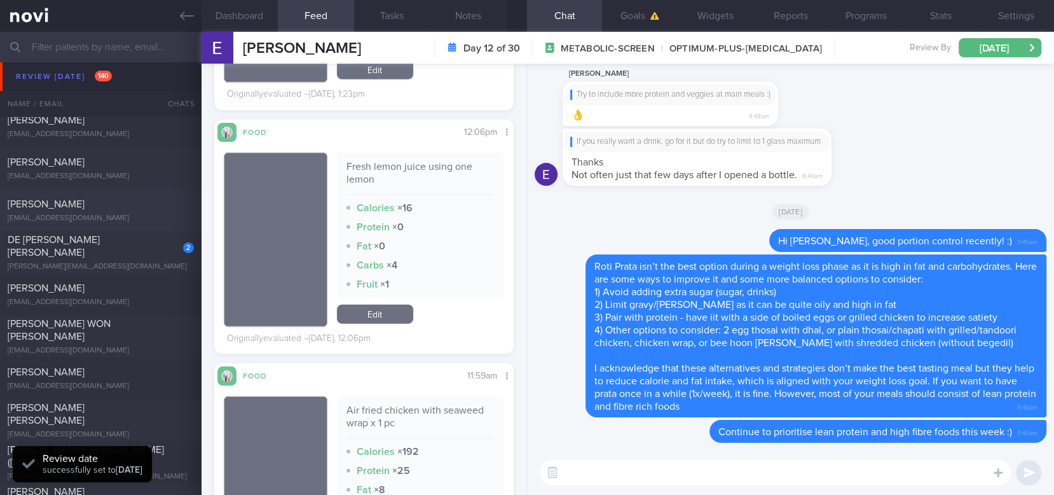
click at [107, 212] on div "Dawn Lee dawnlee1923@gmail.com" at bounding box center [101, 210] width 202 height 25
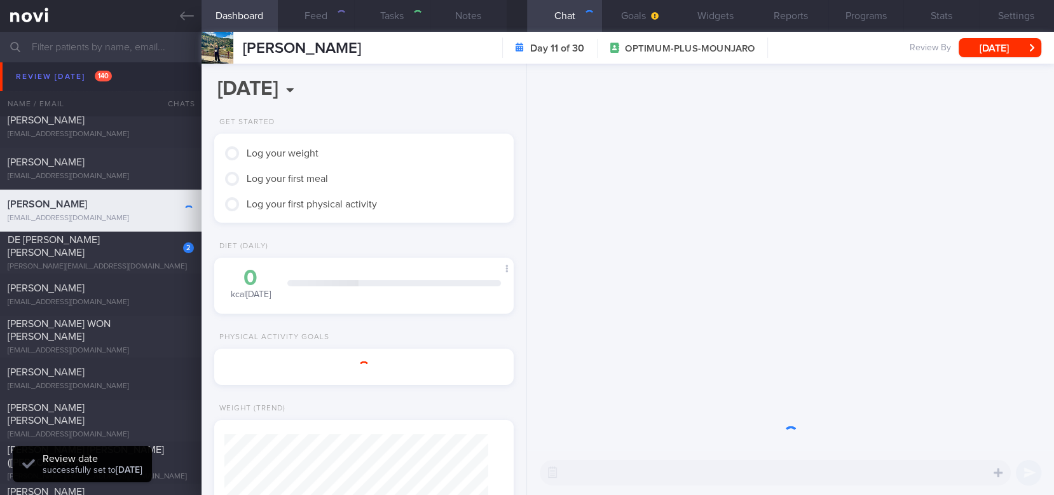
type textarea "47F Fatty liver HLD HTN Mounjaro nil other meds Google breakfast and lunch buff…"
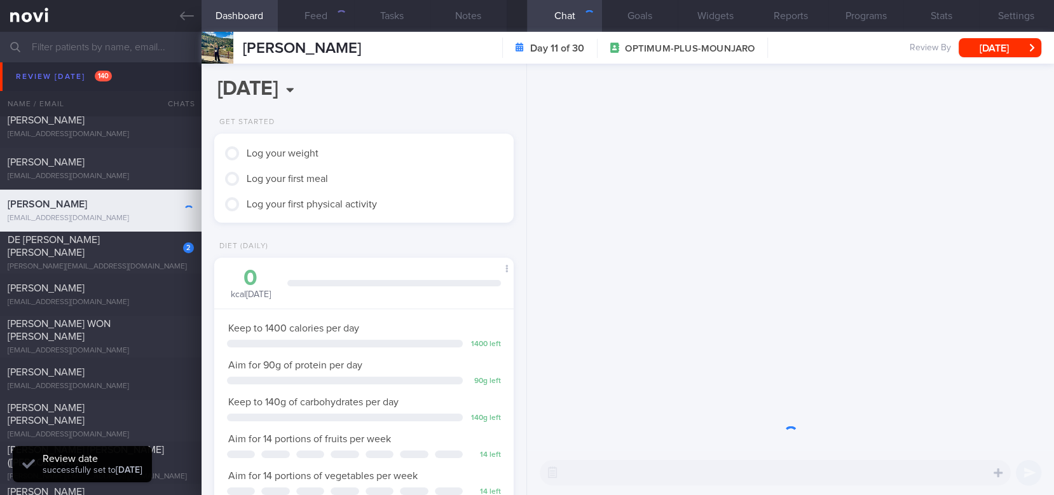
scroll to position [149, 264]
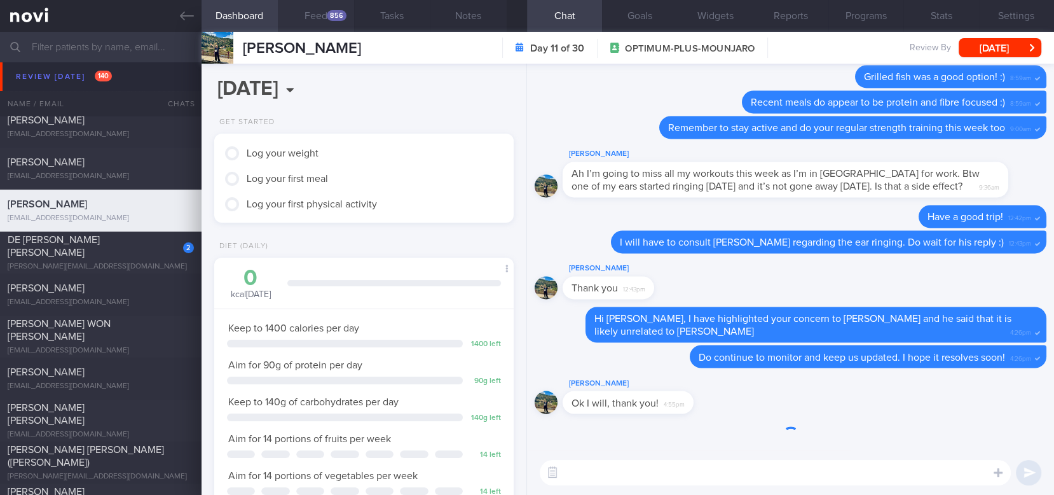
click at [327, 20] on button "Feed 856" at bounding box center [316, 16] width 76 height 32
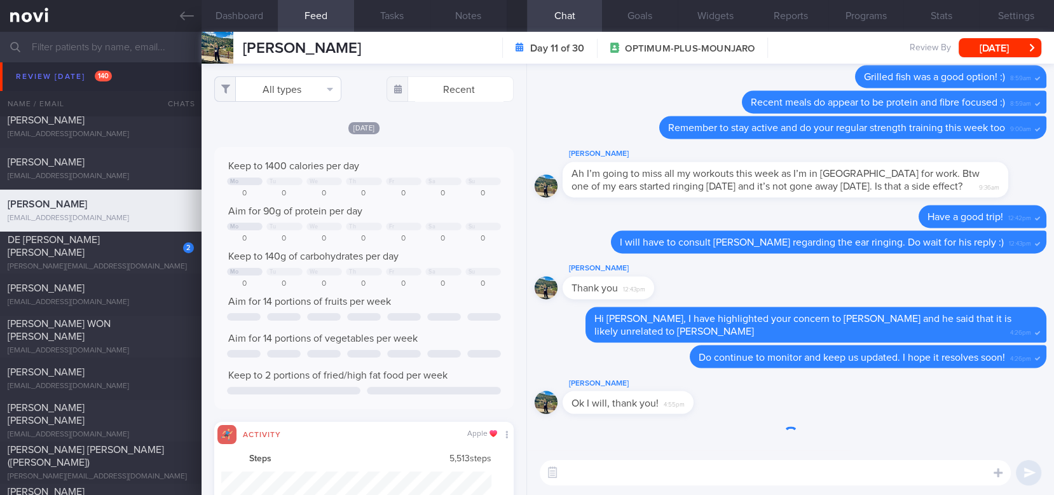
scroll to position [67, 270]
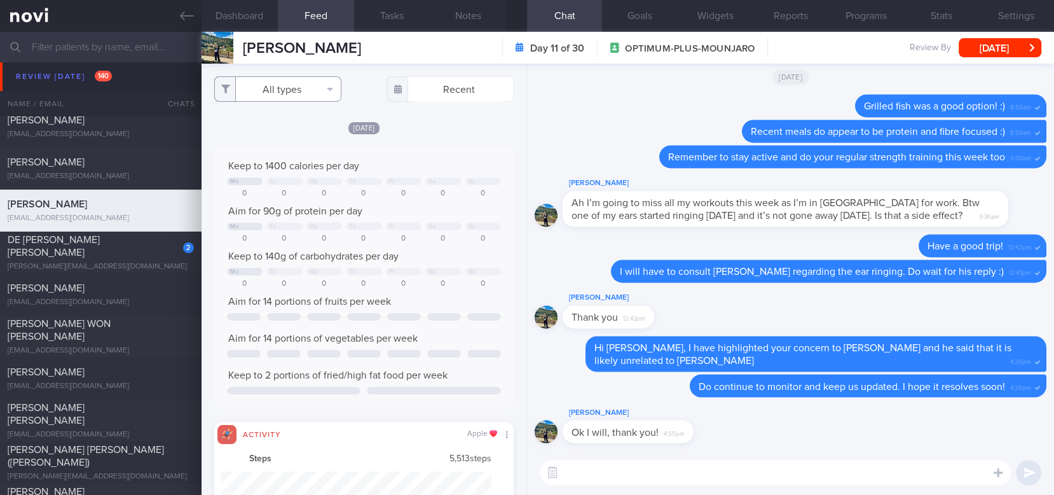
click at [290, 84] on button "All types" at bounding box center [277, 88] width 127 height 25
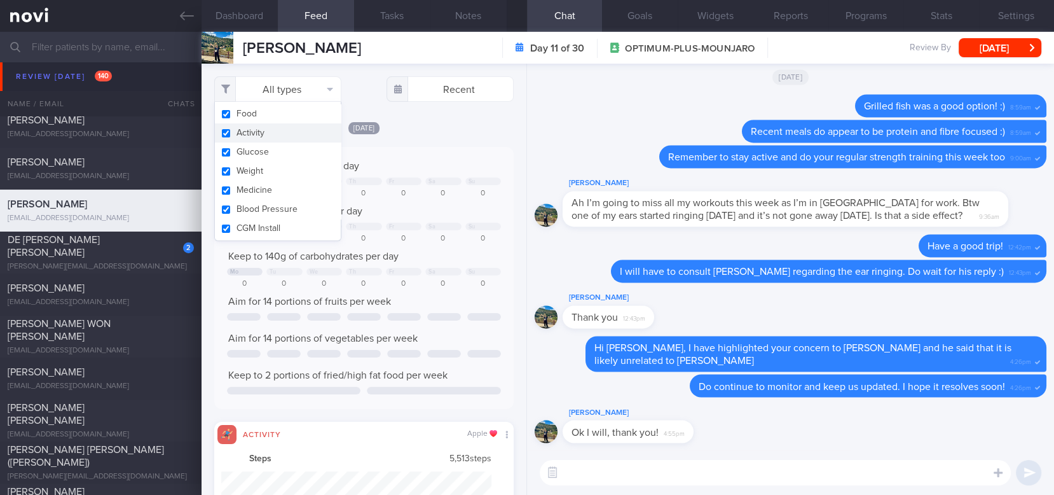
click at [276, 134] on button "Activity" at bounding box center [278, 132] width 126 height 19
click at [408, 163] on div "Keep to 1400 calories per day" at bounding box center [364, 166] width 274 height 13
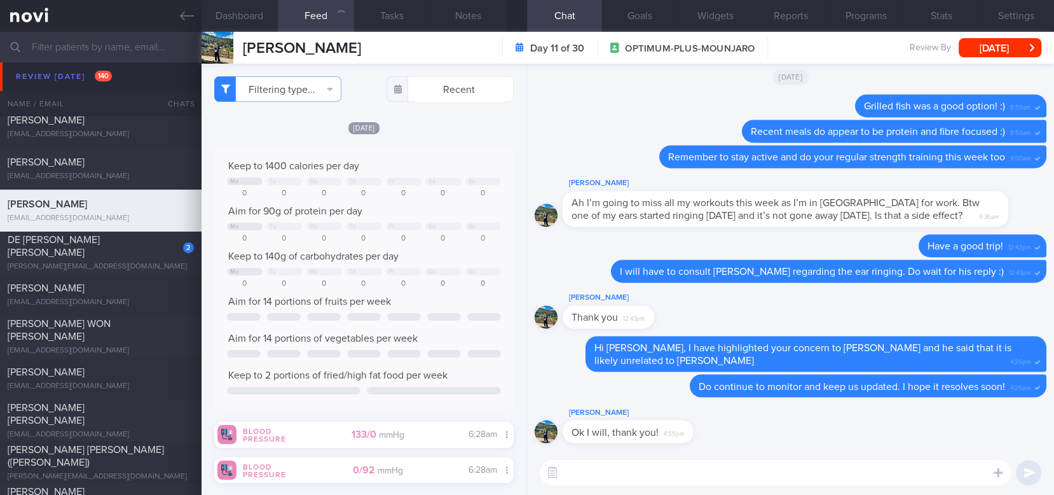
checkbox input "false"
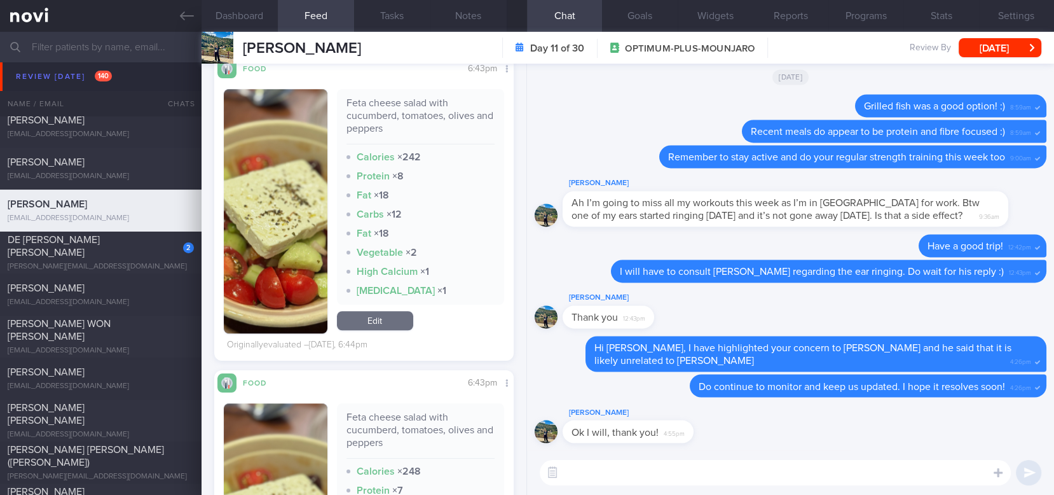
scroll to position [848, 0]
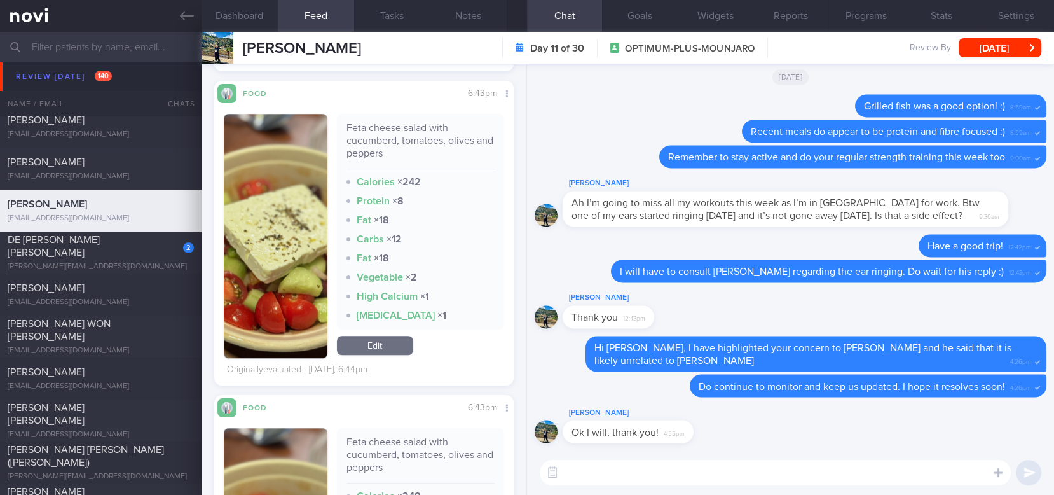
drag, startPoint x: 294, startPoint y: 278, endPoint x: 308, endPoint y: 318, distance: 41.8
click at [294, 278] on button "button" at bounding box center [276, 236] width 104 height 244
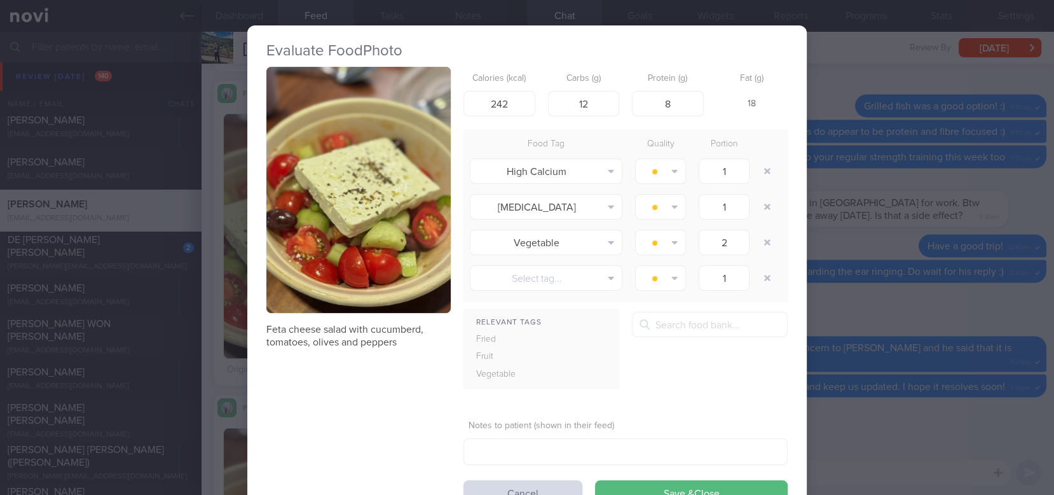
click at [849, 323] on div "Evaluate Food Photo Feta cheese salad with cucumberd, tomatoes, olives and pepp…" at bounding box center [527, 247] width 1054 height 495
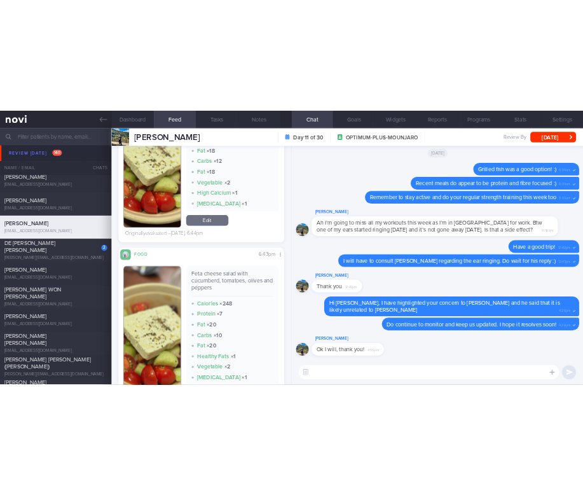
scroll to position [1102, 0]
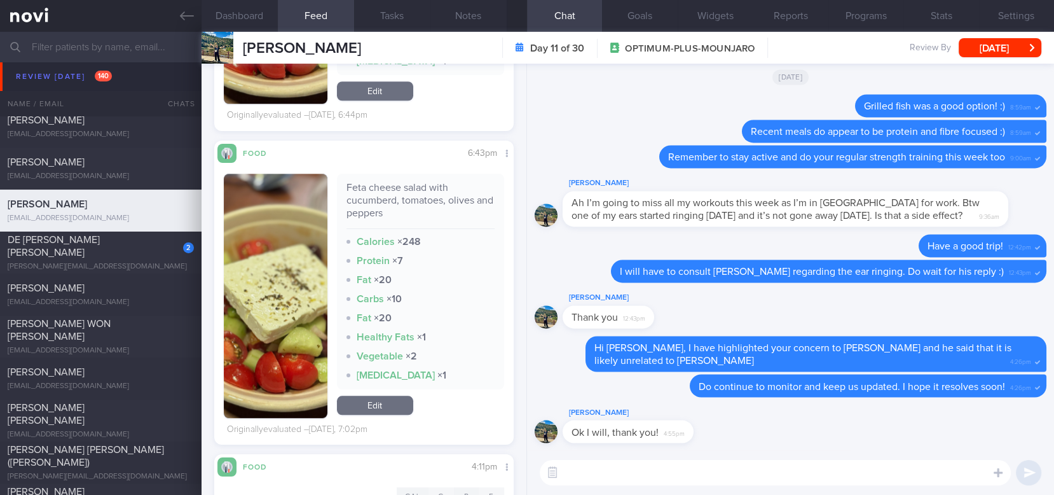
click at [393, 404] on link "Edit" at bounding box center [375, 404] width 76 height 19
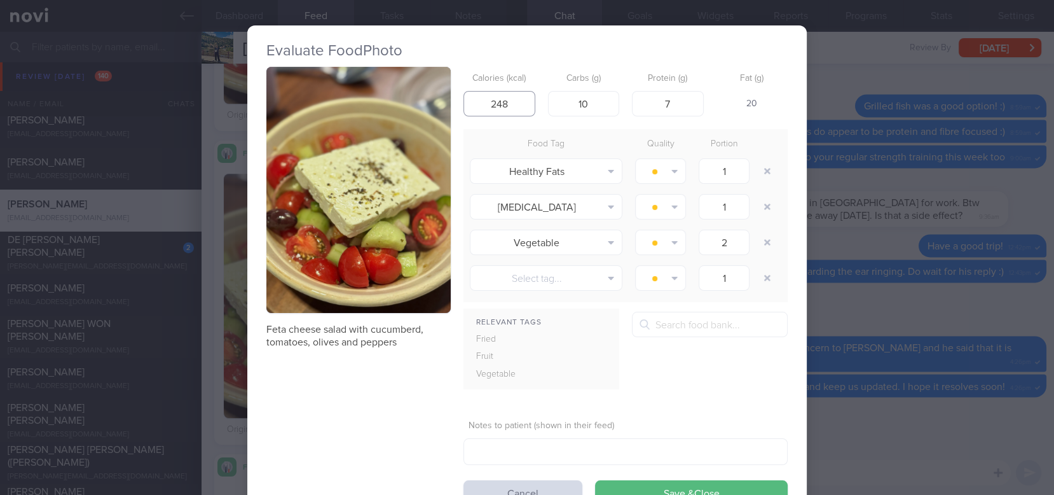
drag, startPoint x: 509, startPoint y: 109, endPoint x: 474, endPoint y: 109, distance: 35.6
click at [474, 109] on input "248" at bounding box center [500, 103] width 72 height 25
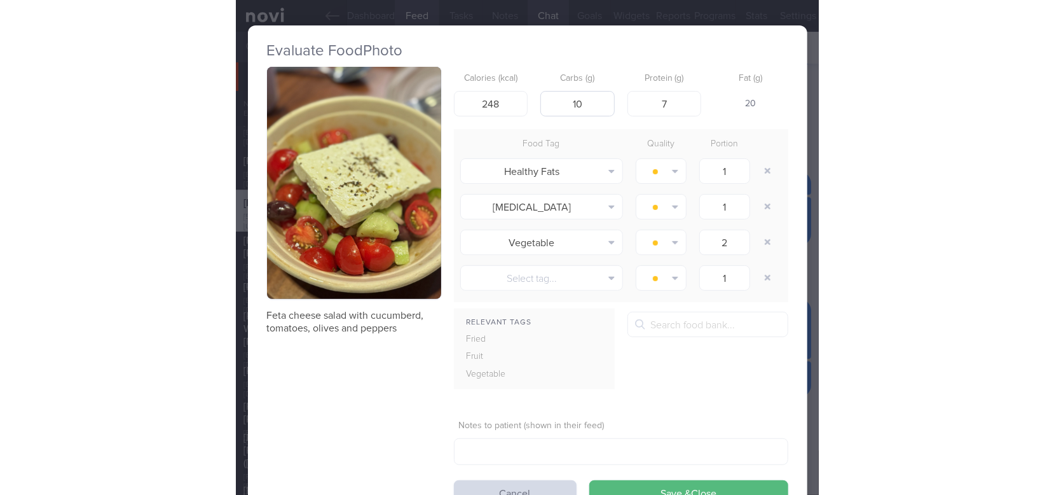
scroll to position [635728, 635687]
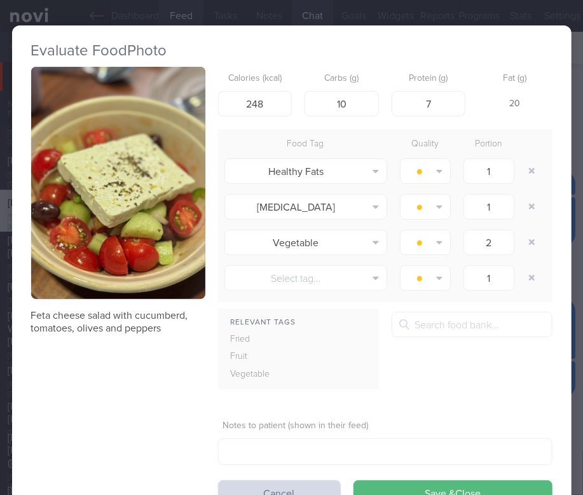
click at [474, 49] on h2 "Evaluate Food Photo" at bounding box center [291, 50] width 521 height 19
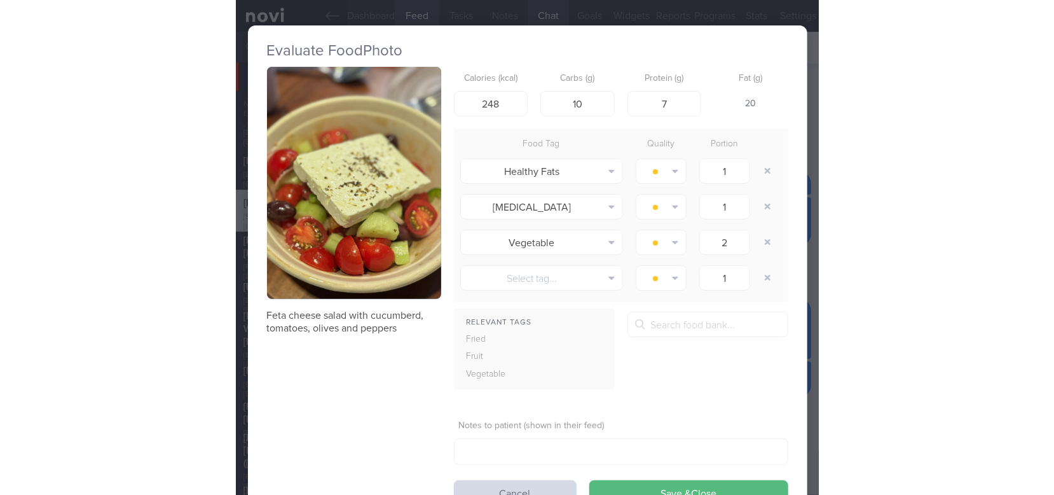
scroll to position [635655, 635541]
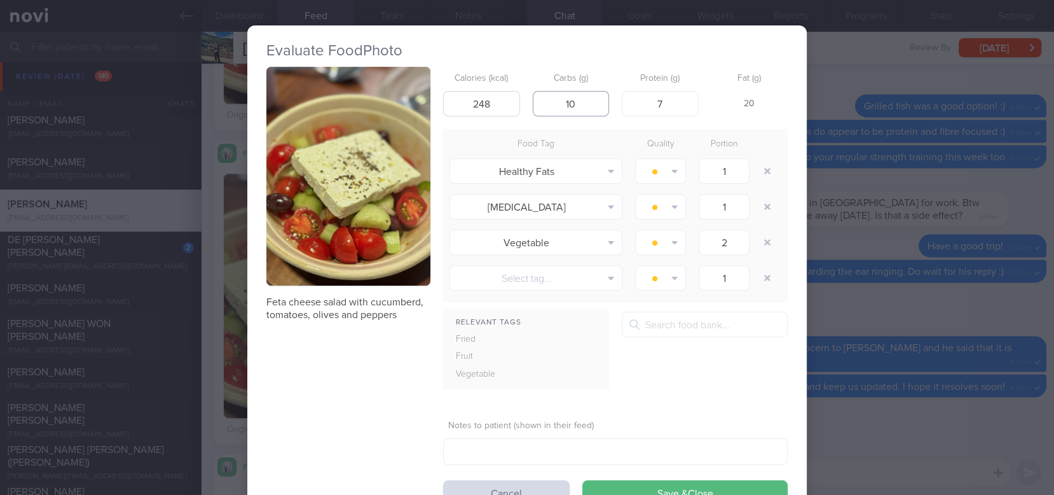
click at [534, 109] on input "10" at bounding box center [571, 103] width 77 height 25
drag, startPoint x: 493, startPoint y: 101, endPoint x: 412, endPoint y: 101, distance: 80.7
click at [412, 101] on div "Feta cheese salad with cucumberd, tomatoes, olives and peppers Calories (kcal) …" at bounding box center [526, 286] width 521 height 439
drag, startPoint x: 553, startPoint y: 102, endPoint x: 514, endPoint y: 99, distance: 38.9
click at [514, 99] on div "Calories (kcal) Carbs (g) 10 Protein (g) 7 Fat (g) -" at bounding box center [615, 92] width 345 height 50
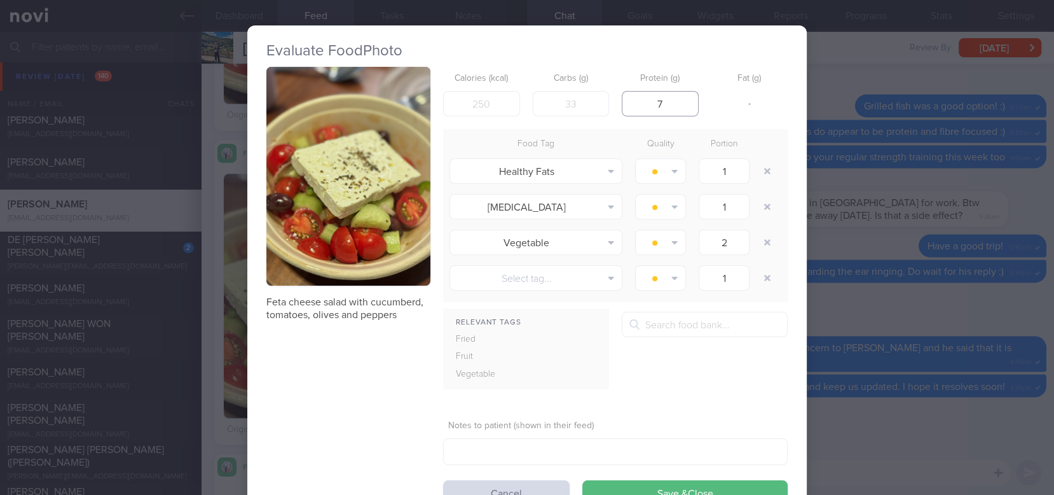
drag, startPoint x: 670, startPoint y: 111, endPoint x: 624, endPoint y: 102, distance: 46.5
click at [624, 102] on input "7" at bounding box center [660, 103] width 77 height 25
click at [757, 165] on button "button" at bounding box center [767, 171] width 23 height 23
type input "2"
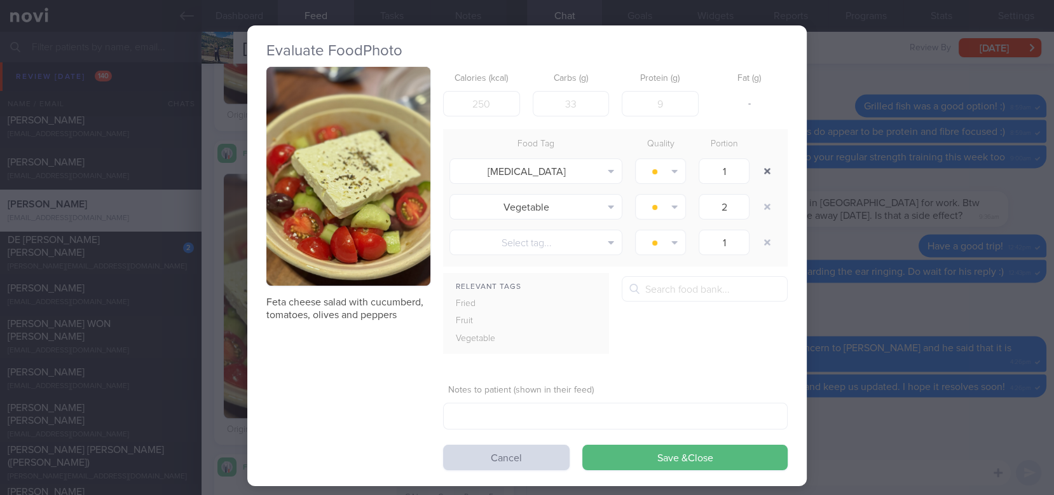
click at [757, 165] on button "button" at bounding box center [767, 171] width 23 height 23
click at [757, 165] on div at bounding box center [768, 171] width 25 height 36
type input "2"
type input "1"
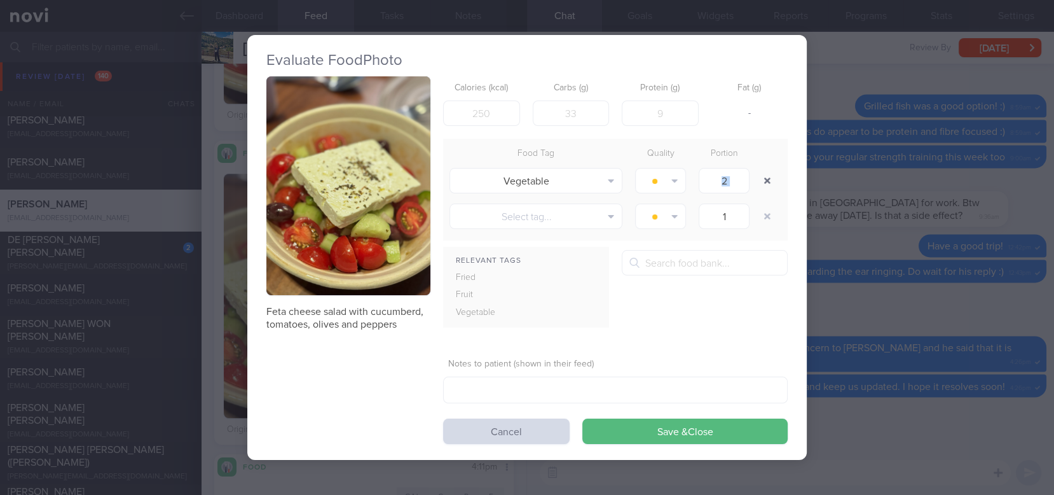
click at [757, 165] on div at bounding box center [768, 181] width 25 height 36
click at [759, 164] on div at bounding box center [768, 181] width 25 height 36
click at [760, 181] on button "button" at bounding box center [767, 180] width 23 height 23
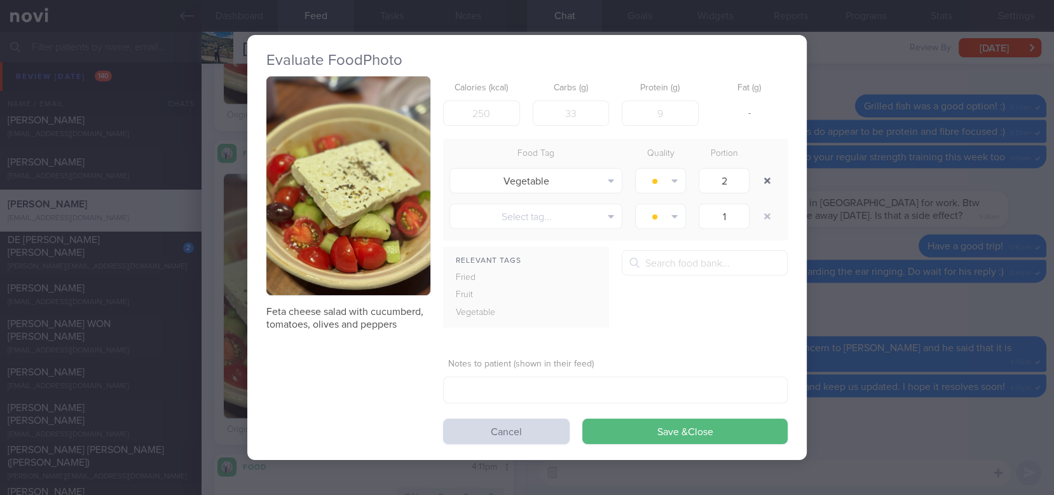
type input "1"
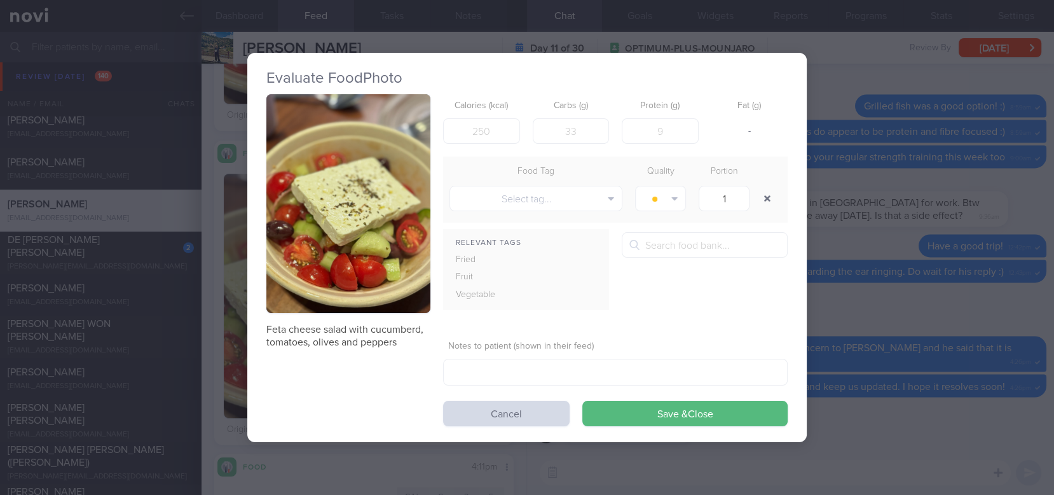
click at [760, 181] on div at bounding box center [768, 199] width 25 height 36
click at [763, 202] on button "button" at bounding box center [767, 198] width 23 height 23
click at [724, 417] on button "Save & Close" at bounding box center [684, 413] width 205 height 25
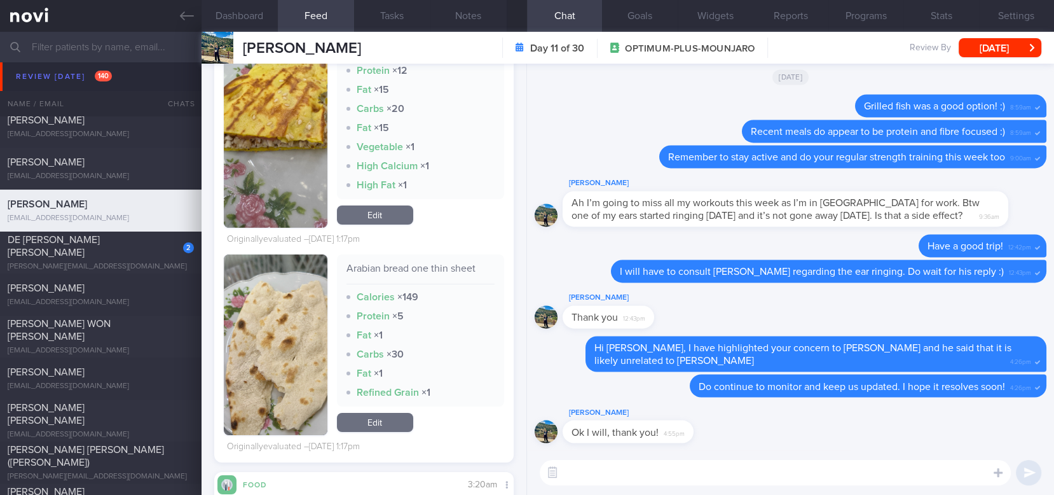
click at [621, 460] on textarea at bounding box center [775, 472] width 471 height 25
type textarea "Decent options recently, Dawn!"
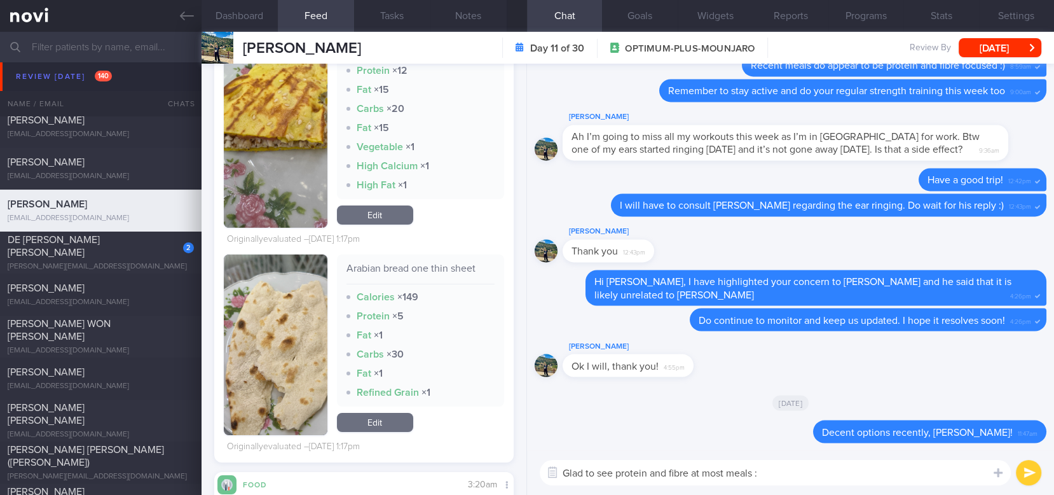
type textarea "Glad to see protein and fibre at most meals :)"
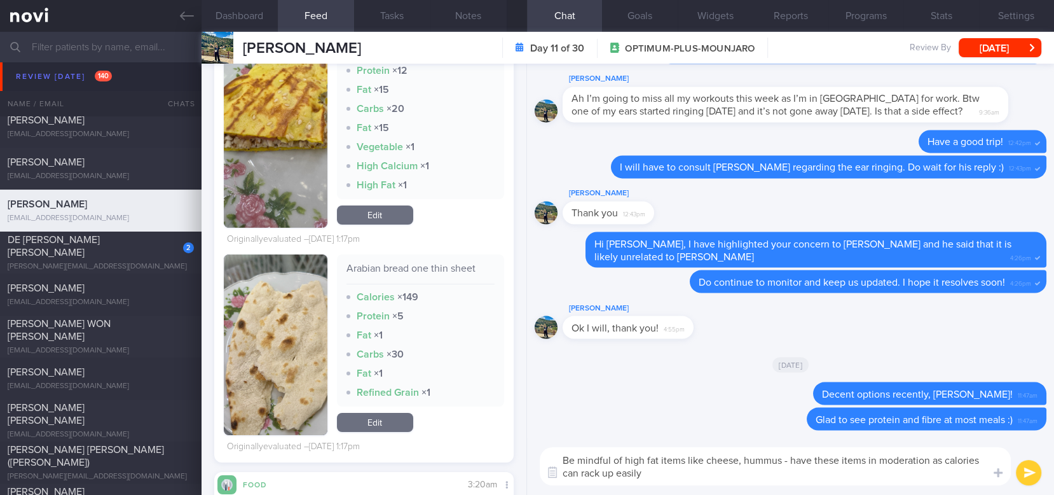
type textarea "Be mindful of high fat items like cheese, hummus - have these items in moderati…"
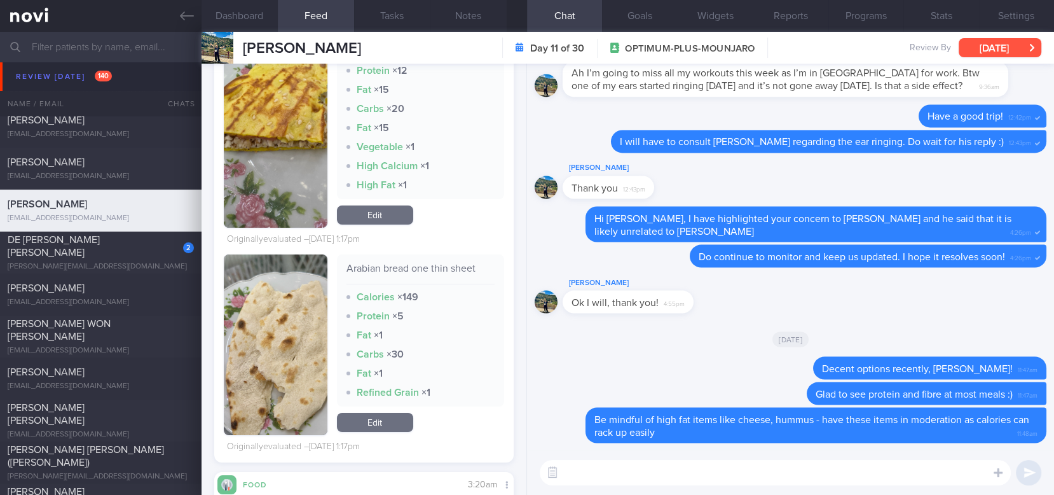
click at [987, 50] on button "[DATE]" at bounding box center [1000, 47] width 83 height 19
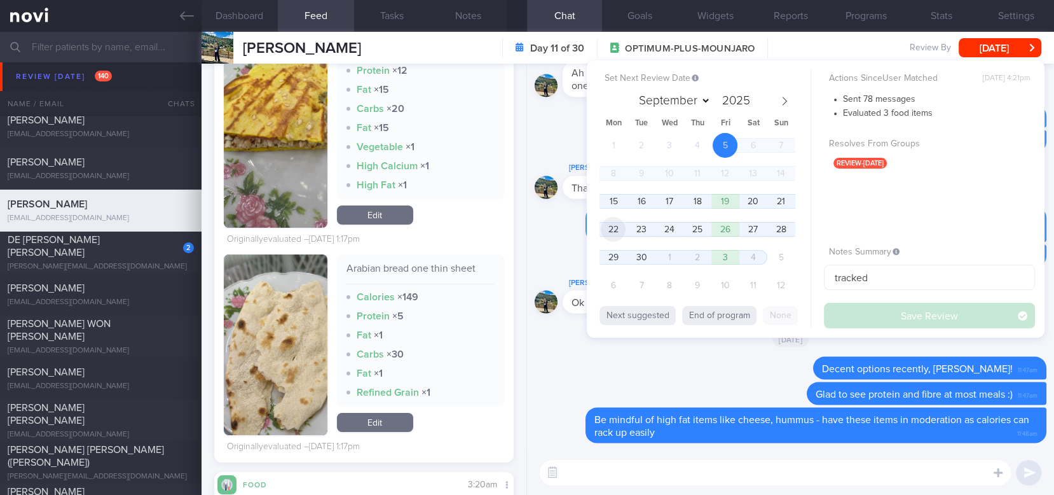
click at [612, 228] on span "22" at bounding box center [613, 229] width 25 height 25
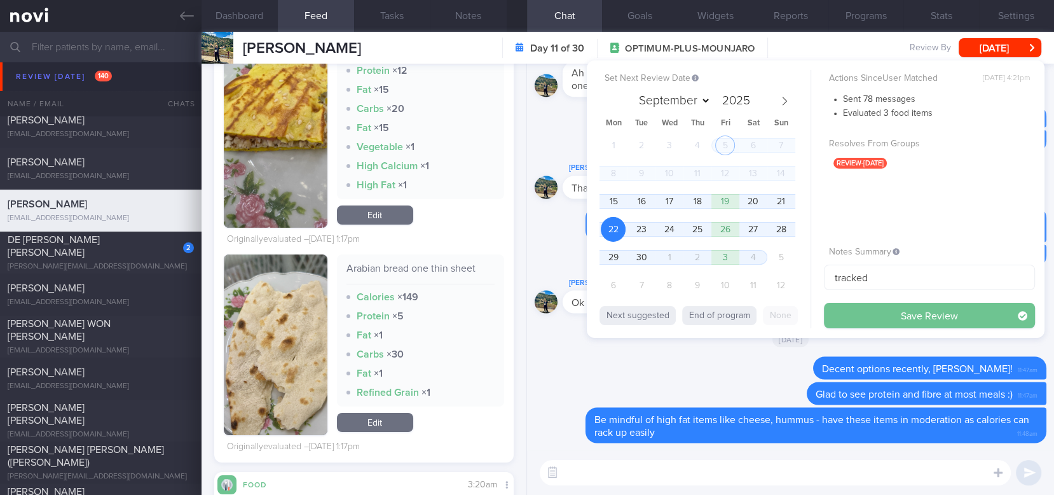
click at [882, 304] on button "Save Review" at bounding box center [929, 315] width 211 height 25
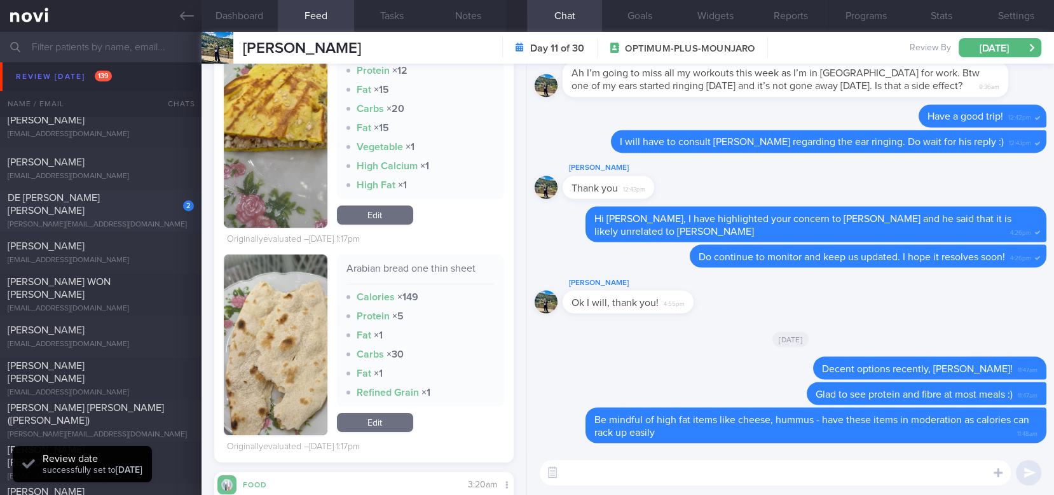
click at [143, 210] on div "DE [PERSON_NAME] [PERSON_NAME]" at bounding box center [99, 203] width 183 height 25
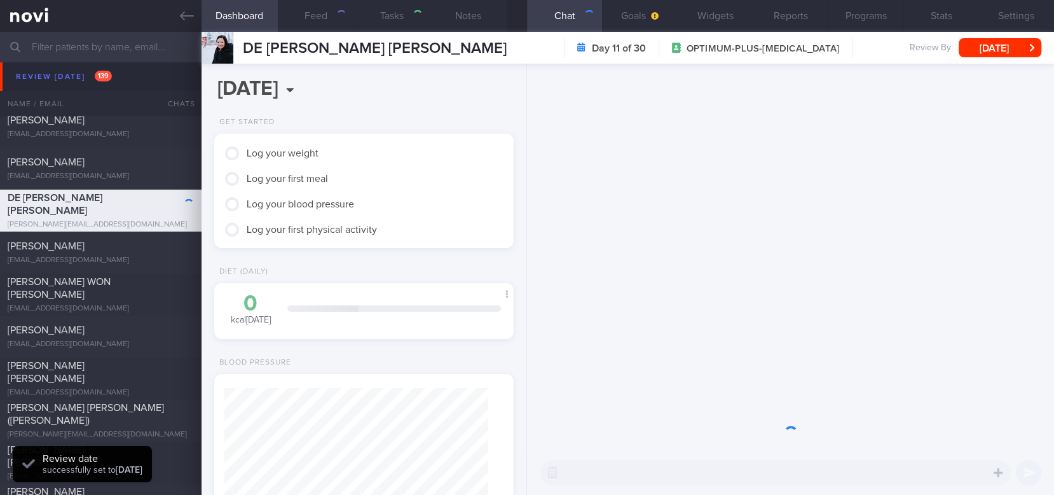
type textarea "50F nil PMH Rybelsus > Wegovy nil other meds practicing IF, low carb Eats out r…"
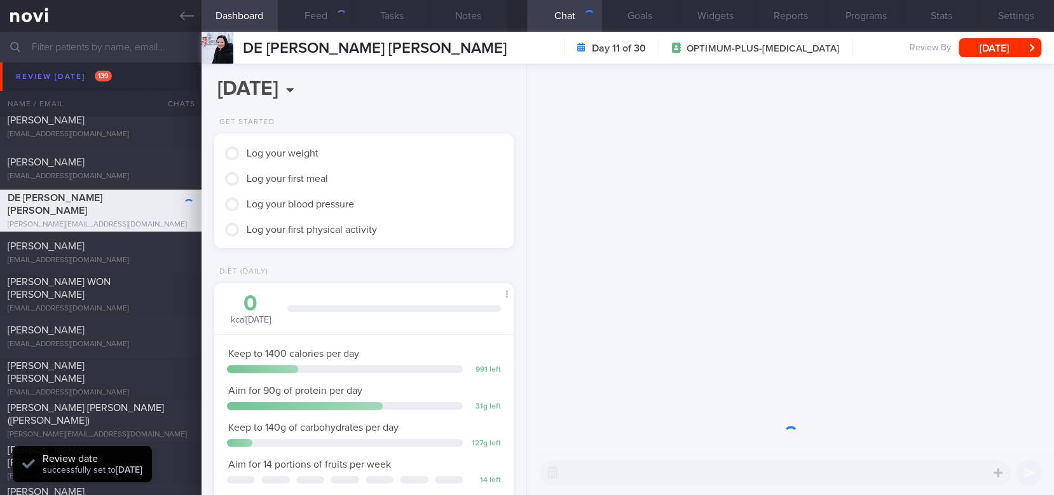
scroll to position [149, 264]
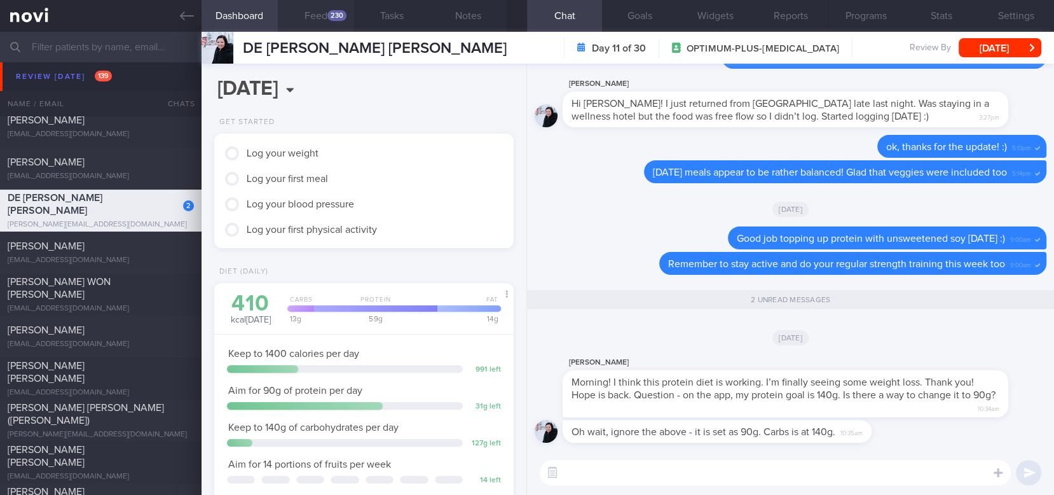
click at [326, 13] on button "Feed 230" at bounding box center [316, 16] width 76 height 32
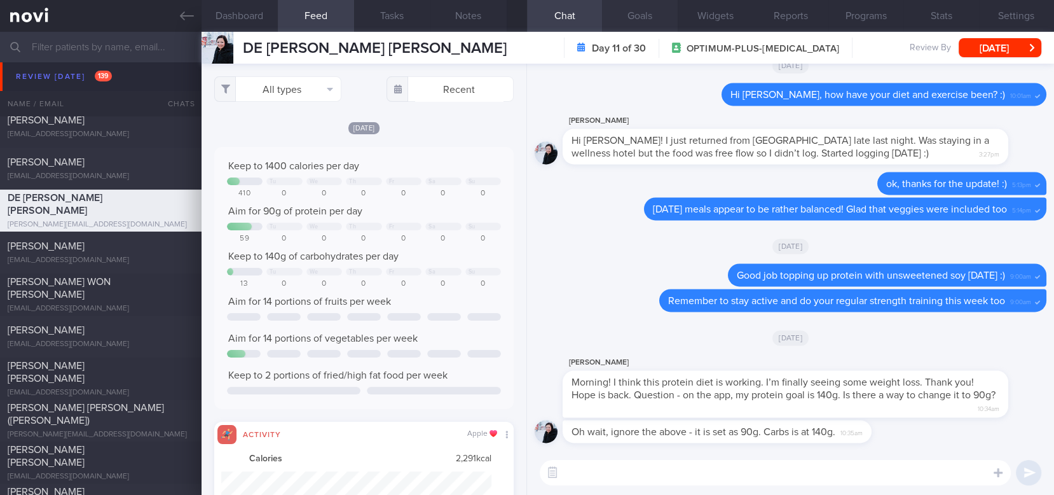
click at [652, 17] on button "Goals" at bounding box center [639, 16] width 75 height 32
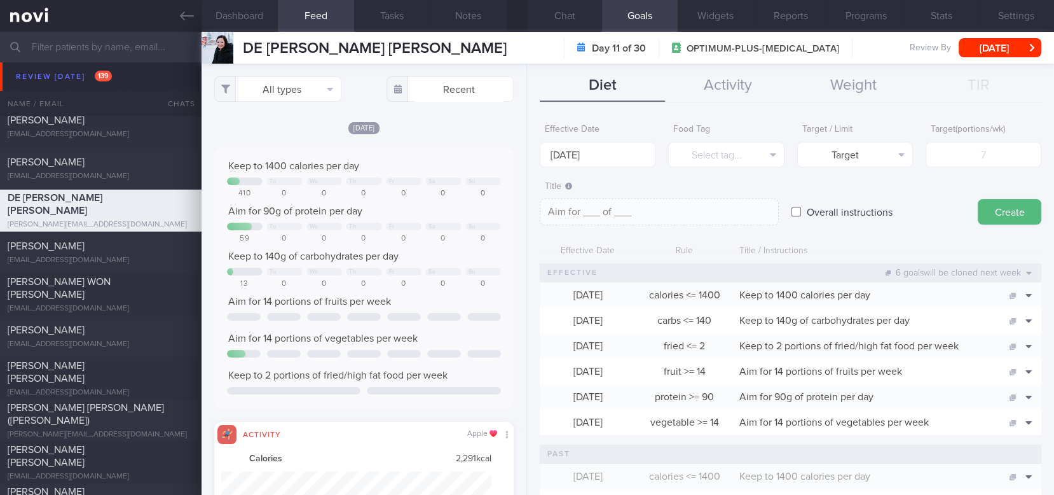
scroll to position [67, 270]
click at [568, 19] on button "Chat" at bounding box center [564, 16] width 75 height 32
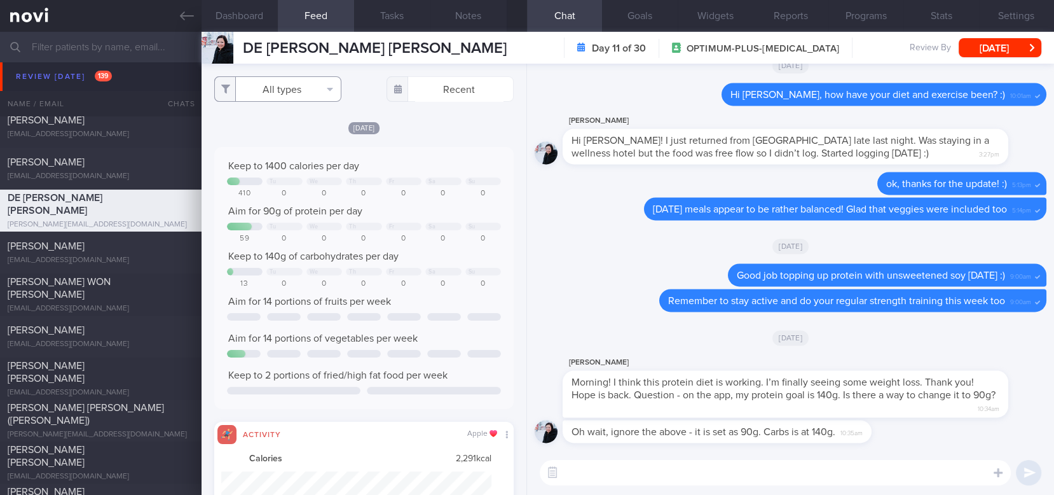
click at [309, 89] on button "All types" at bounding box center [277, 88] width 127 height 25
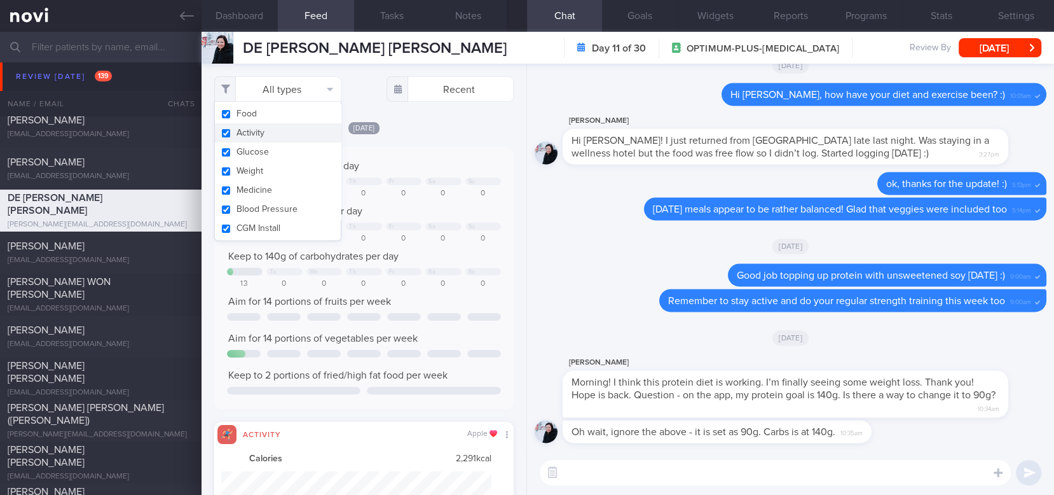
click at [275, 134] on button "Activity" at bounding box center [278, 132] width 126 height 19
checkbox input "false"
click at [702, 460] on textarea at bounding box center [775, 472] width 471 height 25
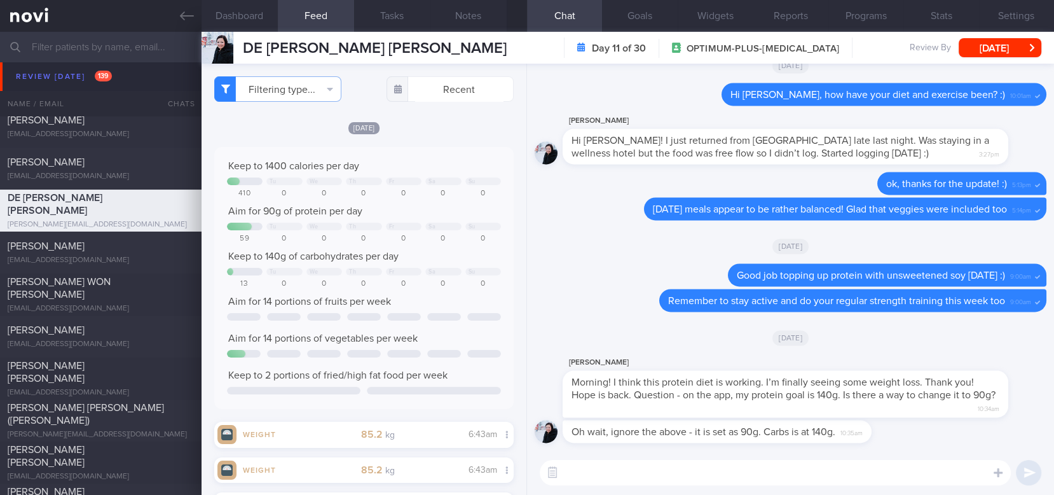
click at [697, 460] on textarea at bounding box center [775, 472] width 471 height 25
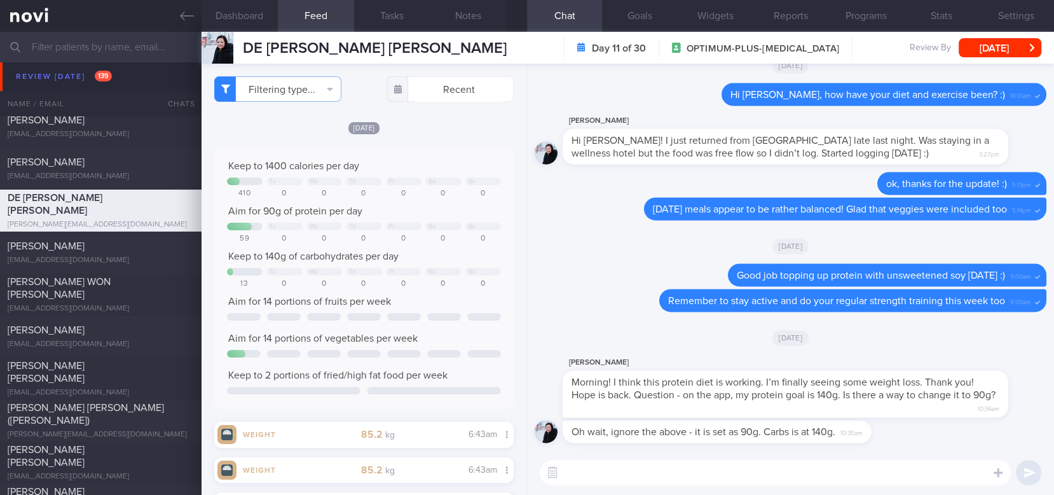
click at [697, 460] on textarea at bounding box center [775, 472] width 471 height 25
click at [266, 20] on button "Dashboard" at bounding box center [240, 16] width 76 height 32
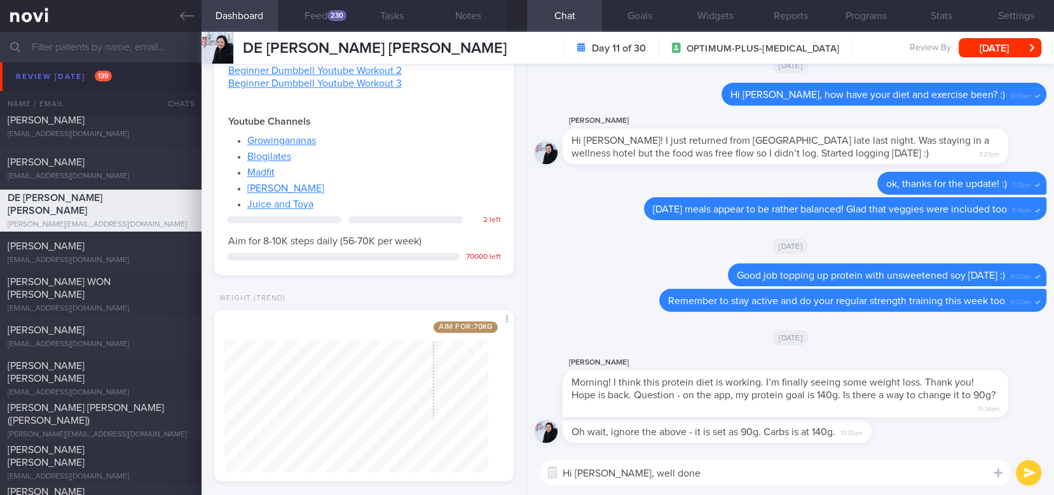
scroll to position [1231, 0]
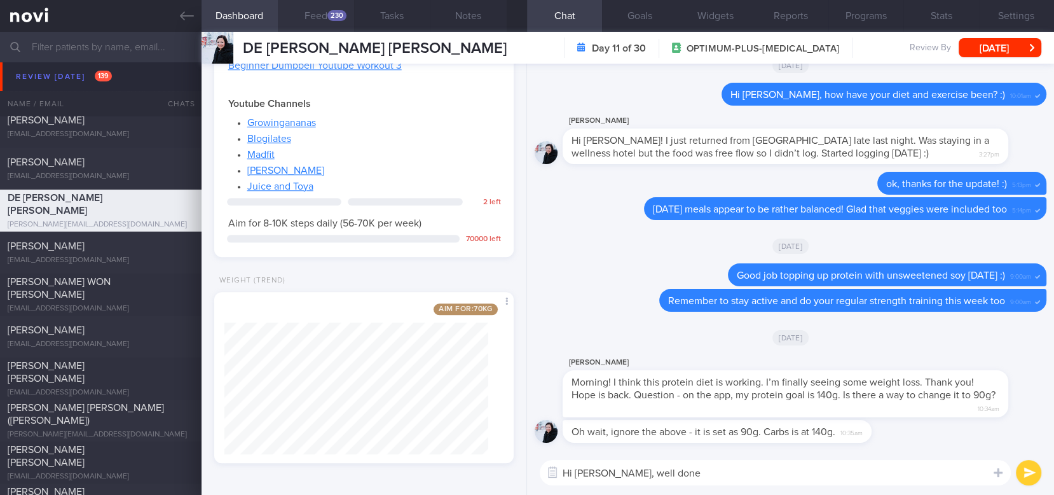
click at [334, 21] on button "Feed 230" at bounding box center [316, 16] width 76 height 32
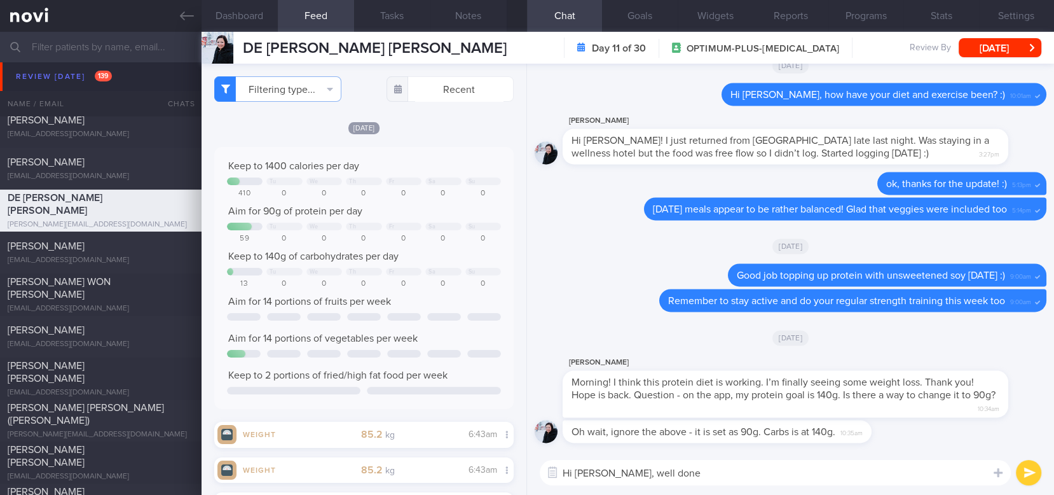
drag, startPoint x: 648, startPoint y: 476, endPoint x: 613, endPoint y: 476, distance: 35.0
click at [613, 460] on textarea "Hi Sandra, well done" at bounding box center [775, 472] width 471 height 25
type textarea "Hi Sandra, yes your weight appears to be downtrending :)"
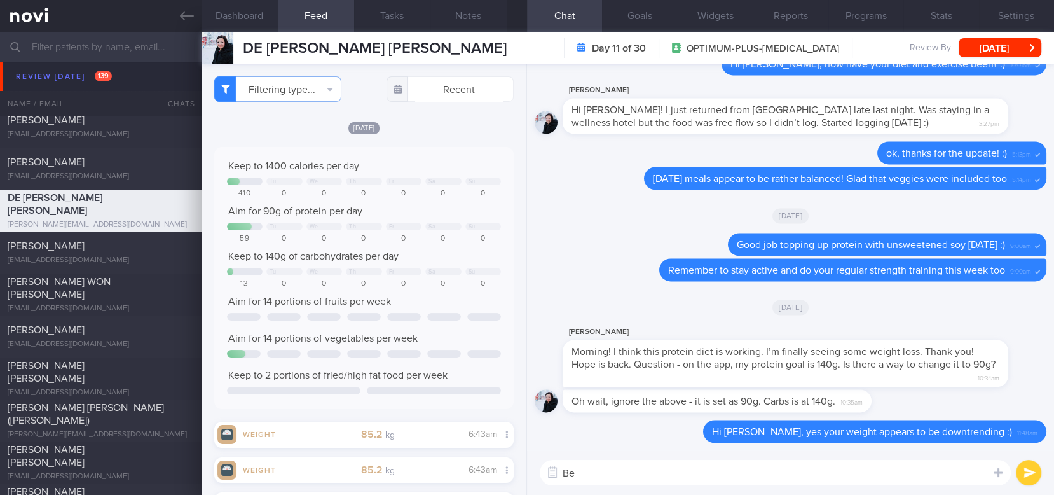
type textarea "B"
type textarea "Do watch your sleep and stress levels as this could impact weight as well"
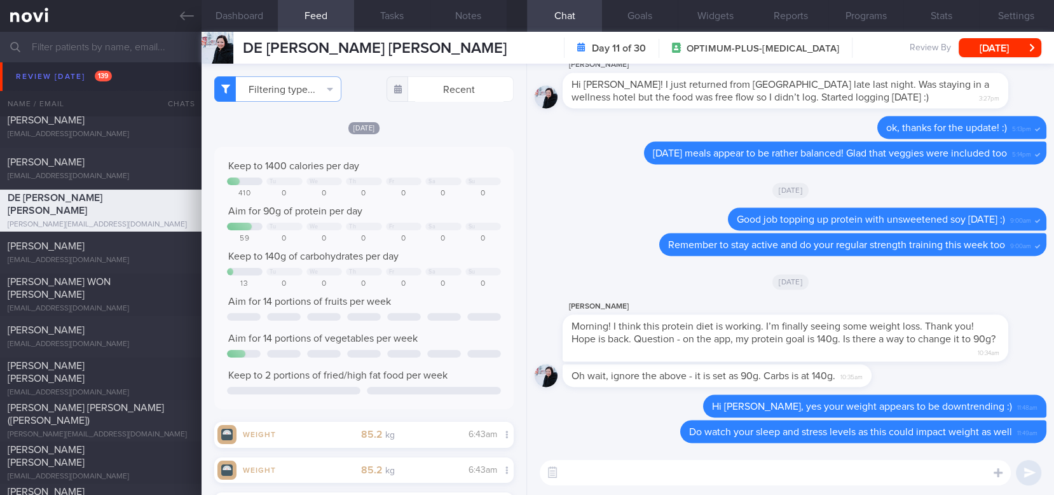
click at [613, 460] on textarea at bounding box center [775, 472] width 471 height 25
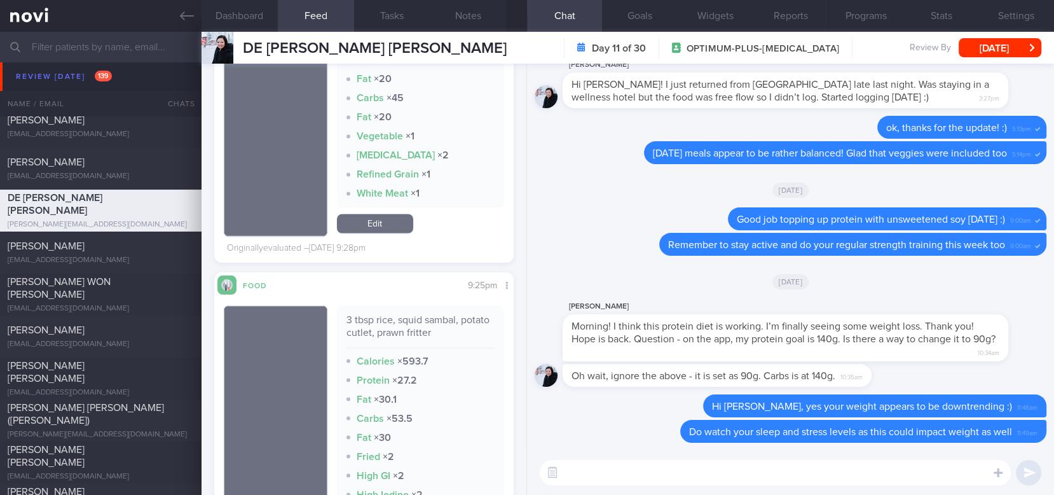
scroll to position [1855, 0]
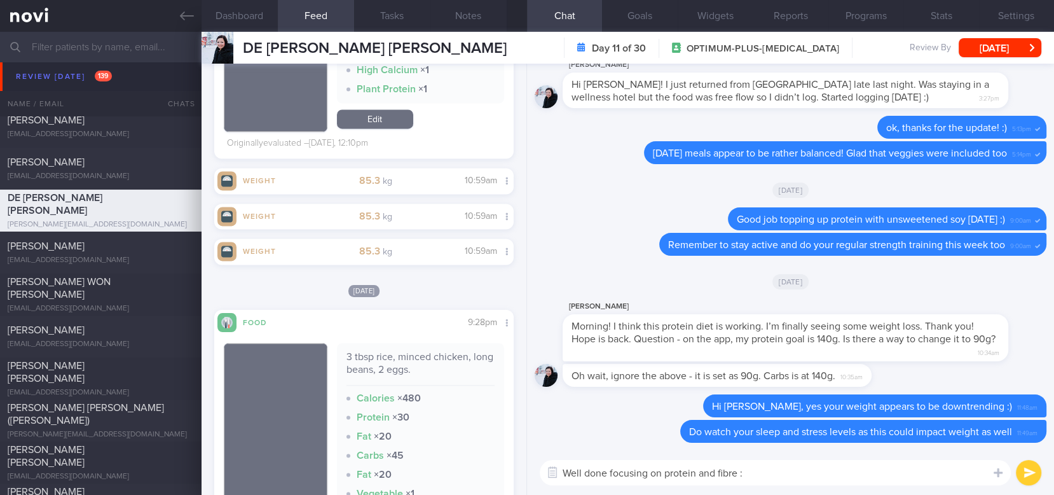
type textarea "Well done focusing on protein and fibre :)"
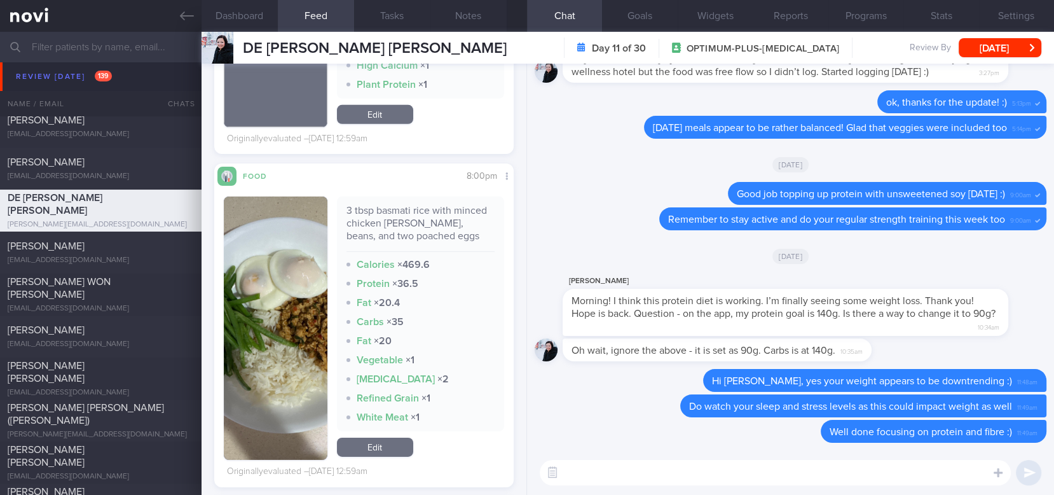
scroll to position [3974, 0]
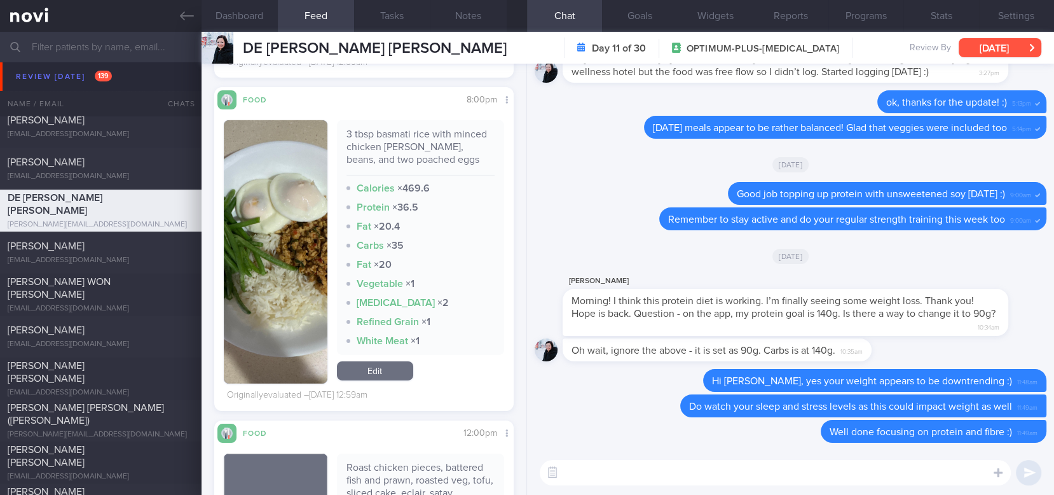
click at [1000, 48] on button "[DATE]" at bounding box center [1000, 47] width 83 height 19
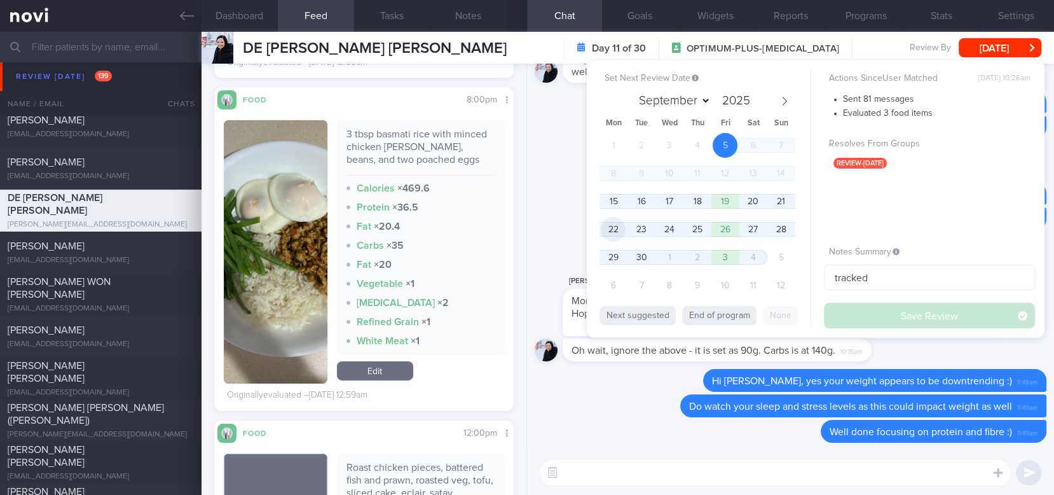
click at [610, 225] on span "22" at bounding box center [613, 229] width 25 height 25
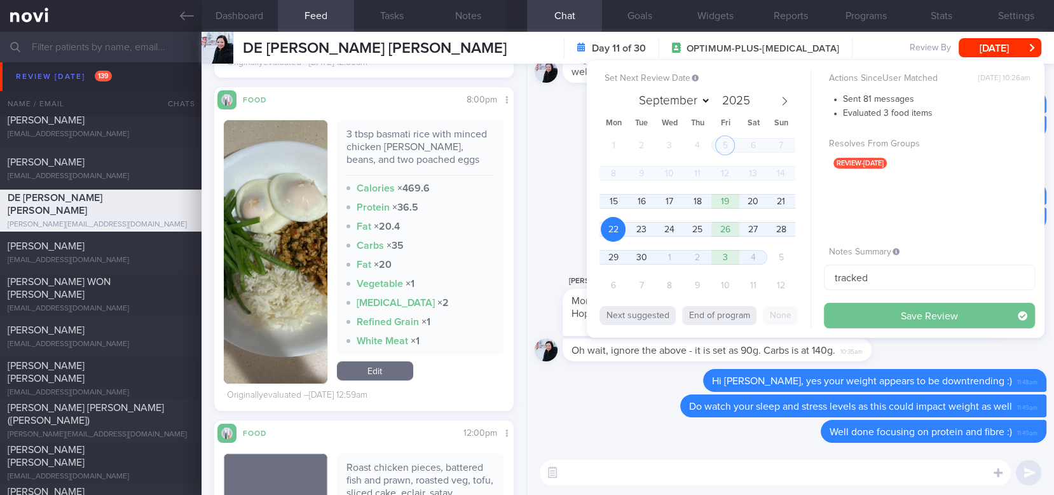
click at [884, 317] on button "Save Review" at bounding box center [929, 315] width 211 height 25
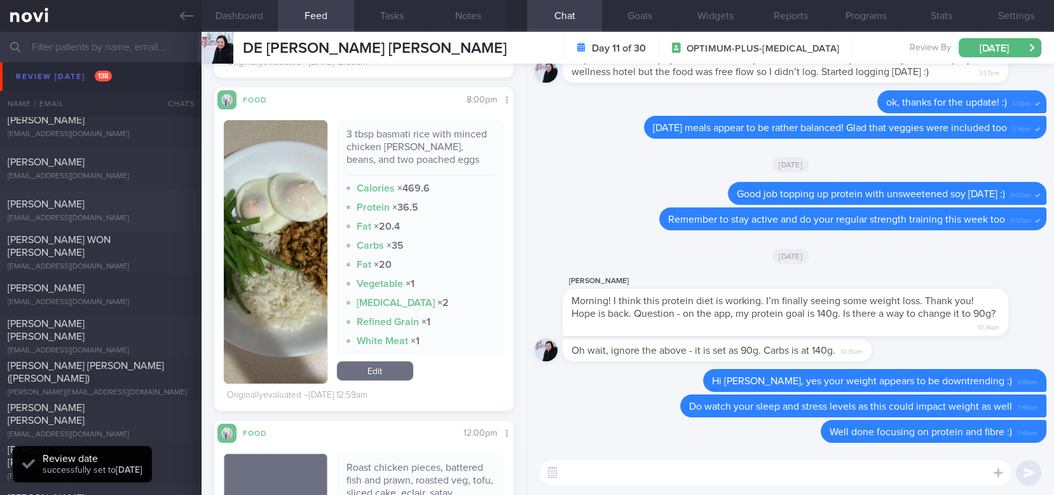
click at [151, 207] on div "[PERSON_NAME]" at bounding box center [99, 204] width 183 height 13
type textarea "45F Fatty Liver sedentary 2h walk every weekend nil access to gym/equipment"
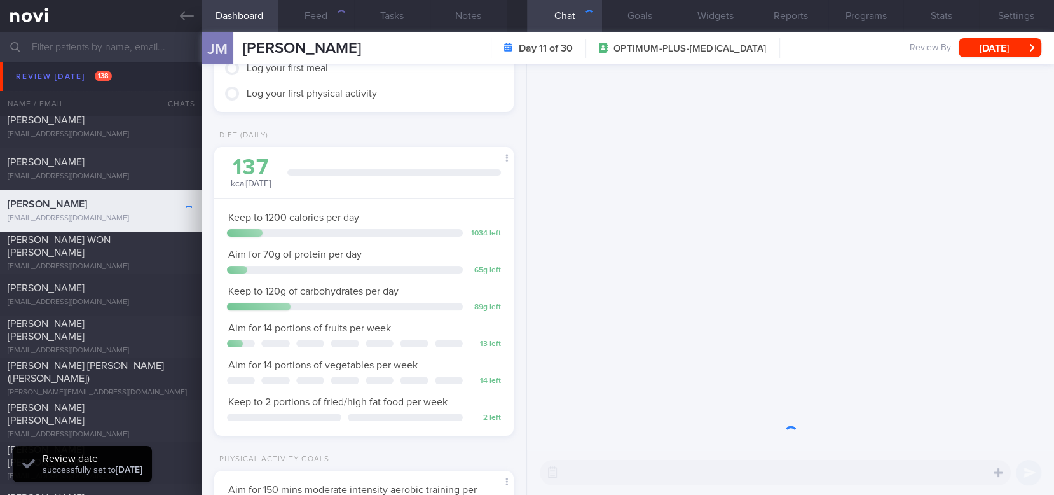
scroll to position [149, 264]
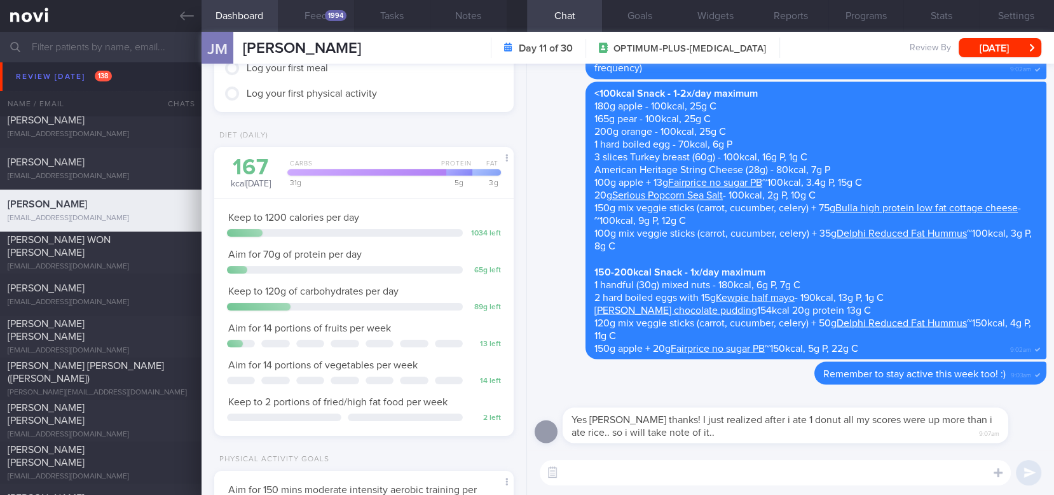
click at [333, 17] on div "1994" at bounding box center [336, 15] width 22 height 11
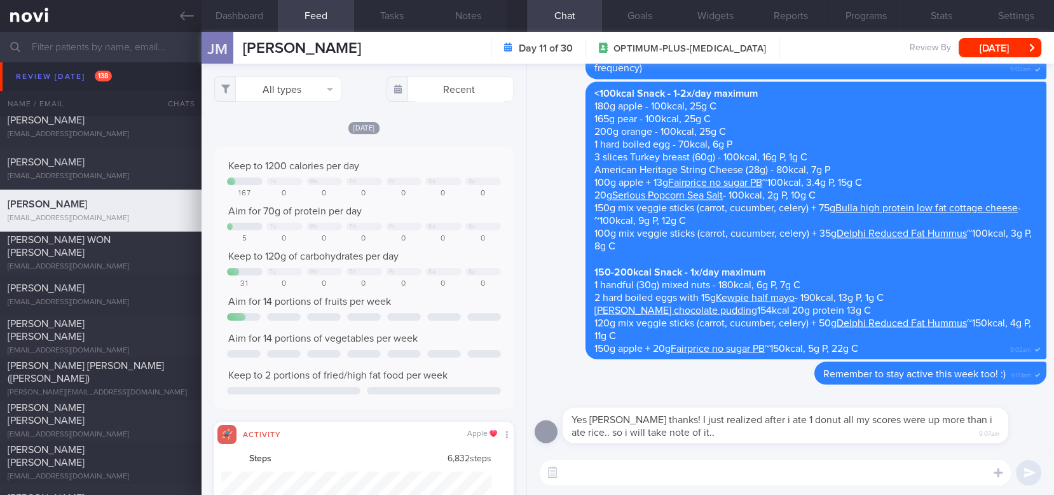
scroll to position [67, 270]
click at [310, 85] on button "All types" at bounding box center [277, 88] width 127 height 25
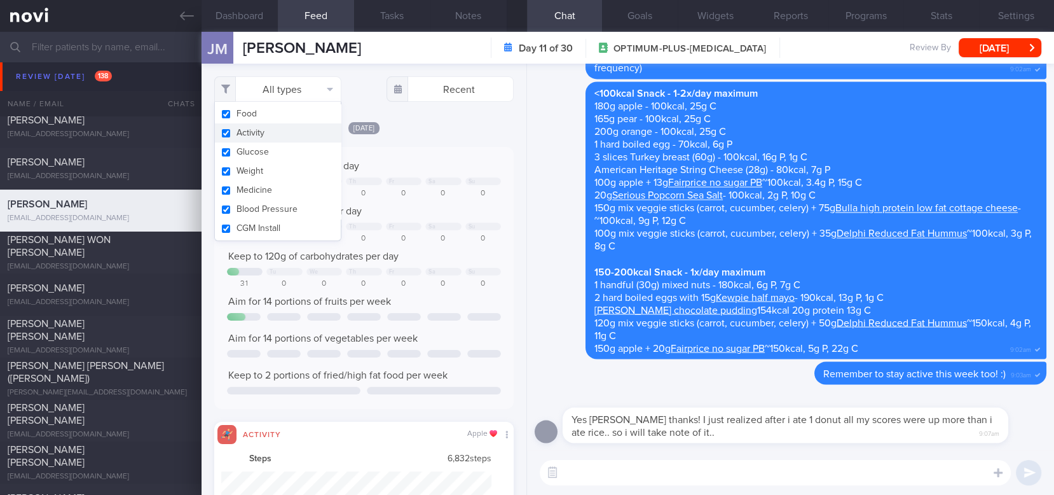
click at [264, 134] on button "Activity" at bounding box center [278, 132] width 126 height 19
checkbox input "false"
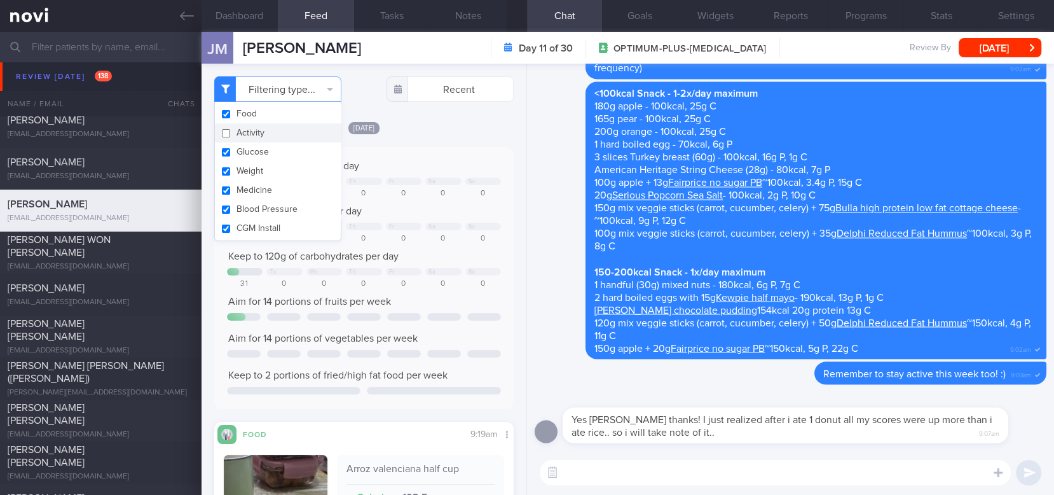
click at [425, 156] on div "Keep to 1200 calories per day Tu We Th Fr Sa Su 167 0 0 0 0 0 0 Aim for 70g of …" at bounding box center [363, 278] width 299 height 262
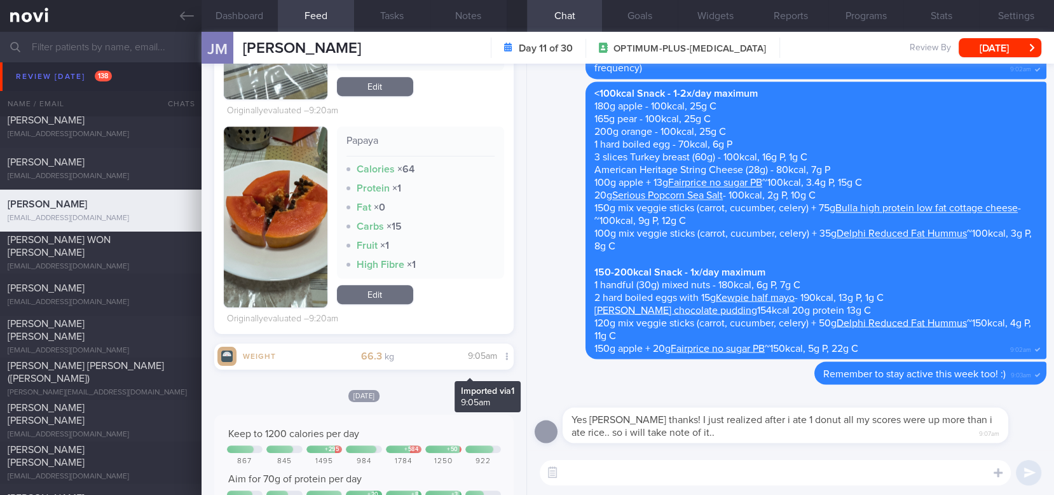
scroll to position [509, 0]
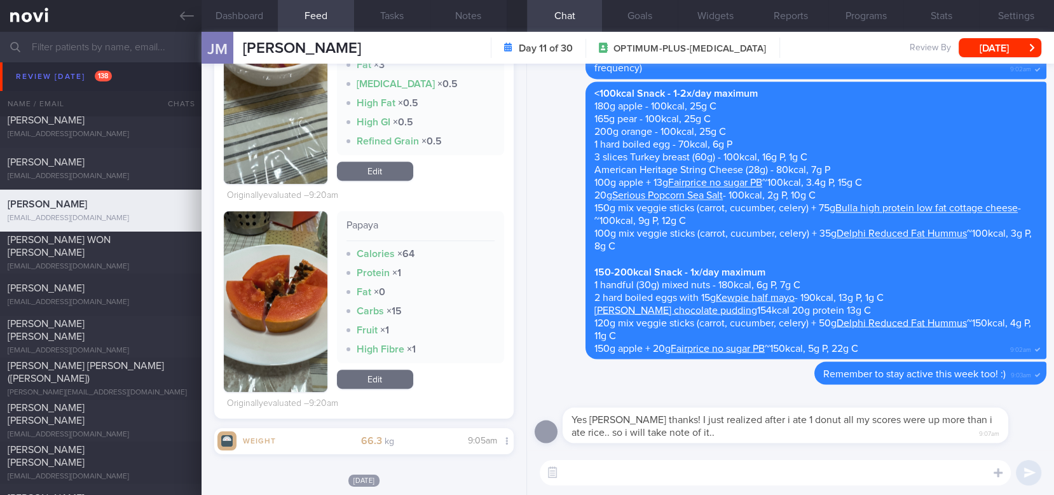
click at [288, 340] on button "button" at bounding box center [276, 301] width 104 height 181
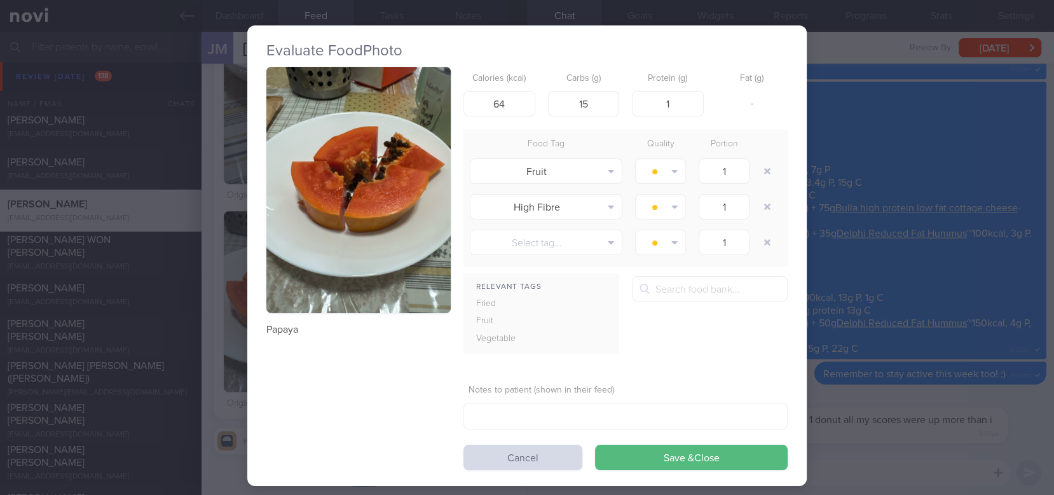
click at [390, 176] on button "button" at bounding box center [358, 190] width 184 height 246
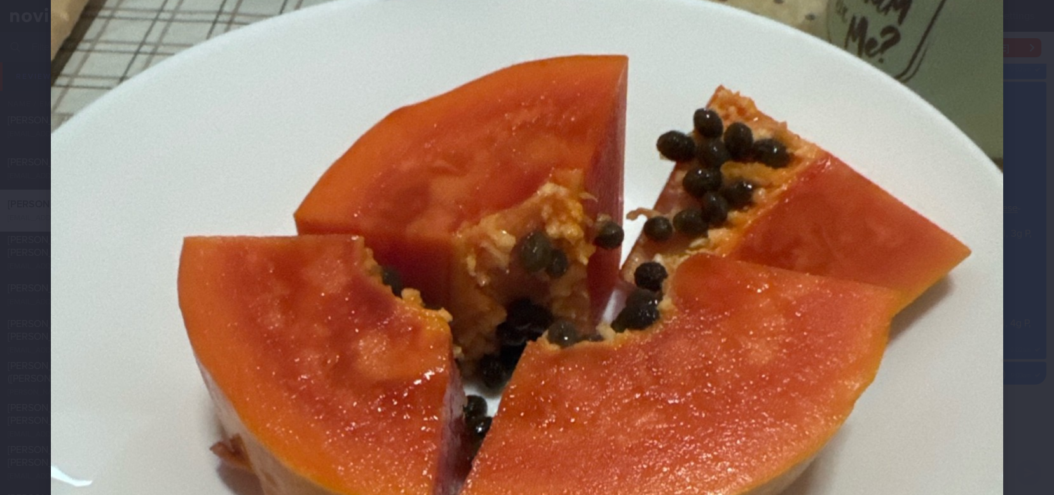
scroll to position [339, 0]
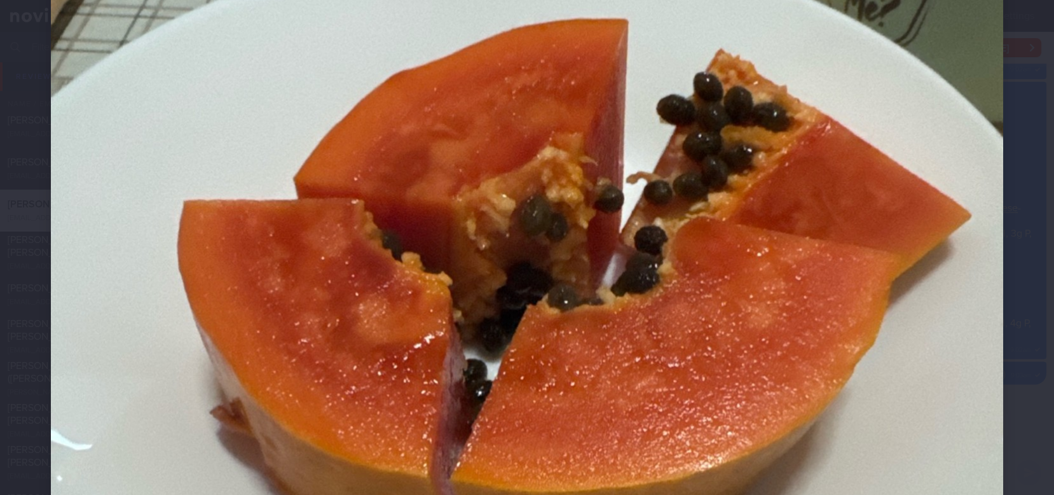
click at [970, 359] on img at bounding box center [527, 347] width 952 height 1270
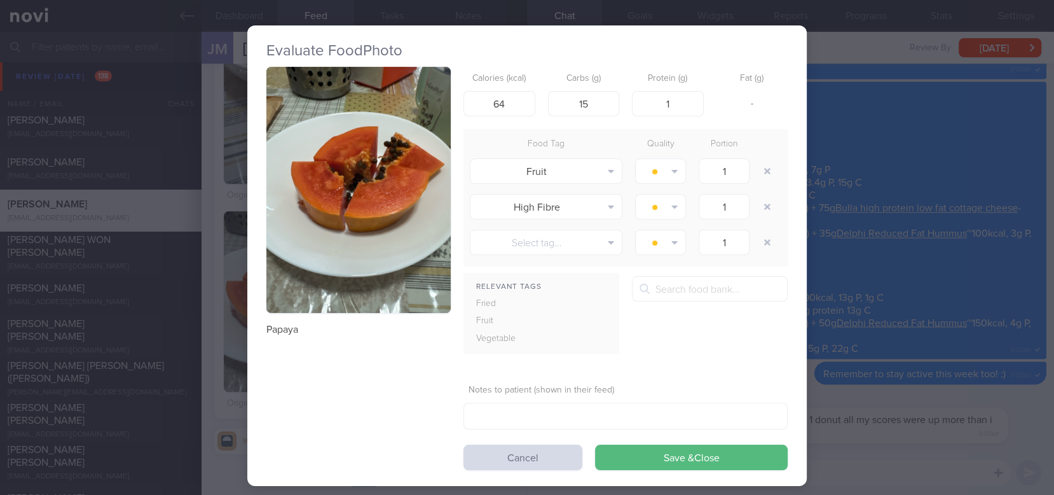
click at [977, 334] on div "Evaluate Food Photo Papaya Calories (kcal) 64 Carbs (g) 15 Protein (g) 1 Fat (g…" at bounding box center [527, 247] width 1054 height 495
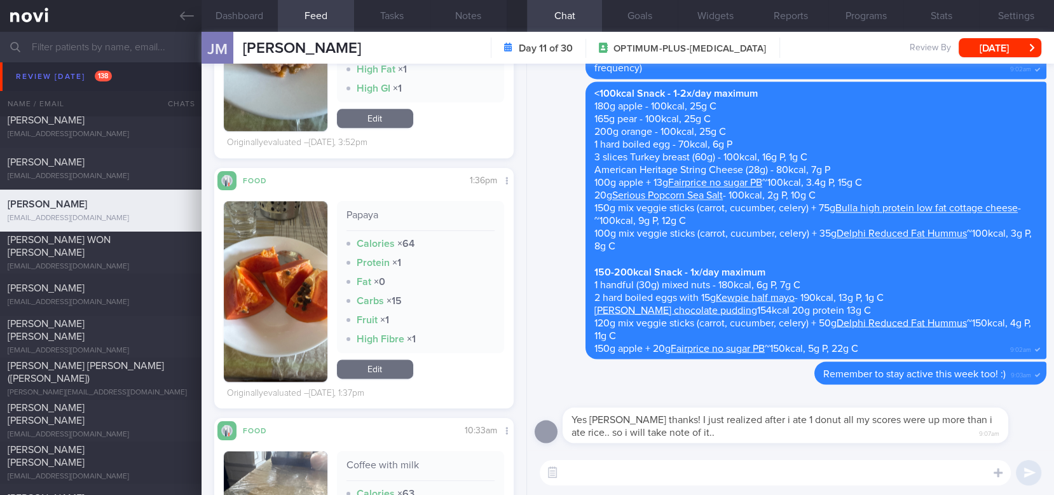
scroll to position [1441, 0]
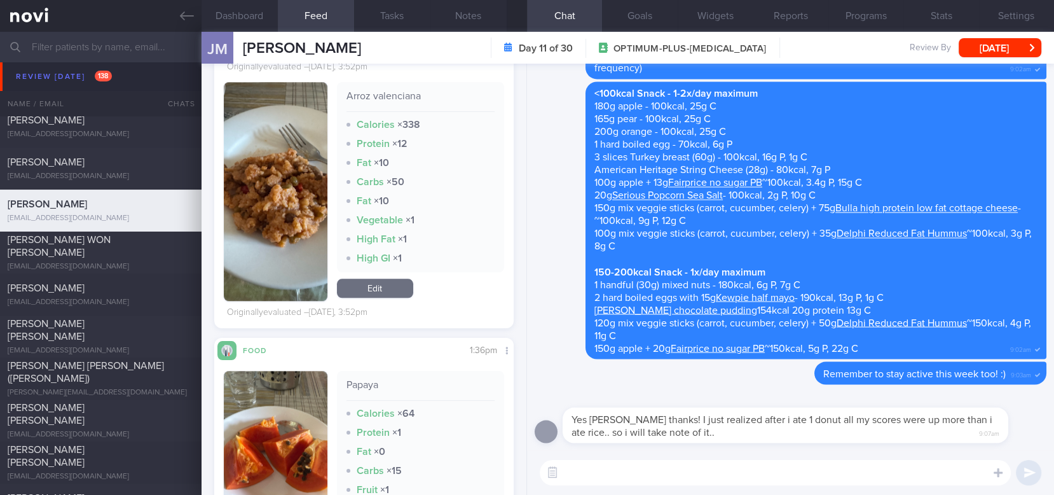
click at [251, 207] on button "button" at bounding box center [276, 191] width 104 height 219
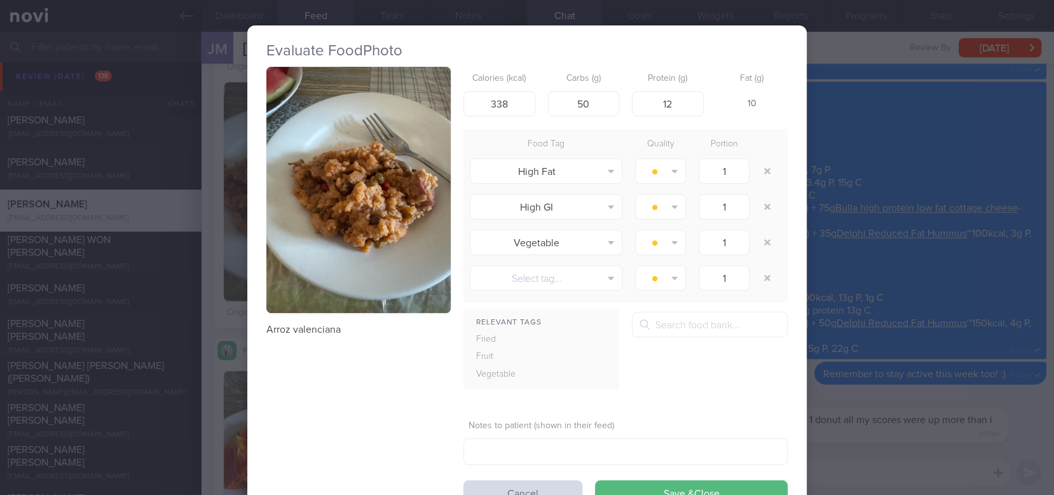
click at [374, 177] on button "button" at bounding box center [358, 190] width 184 height 246
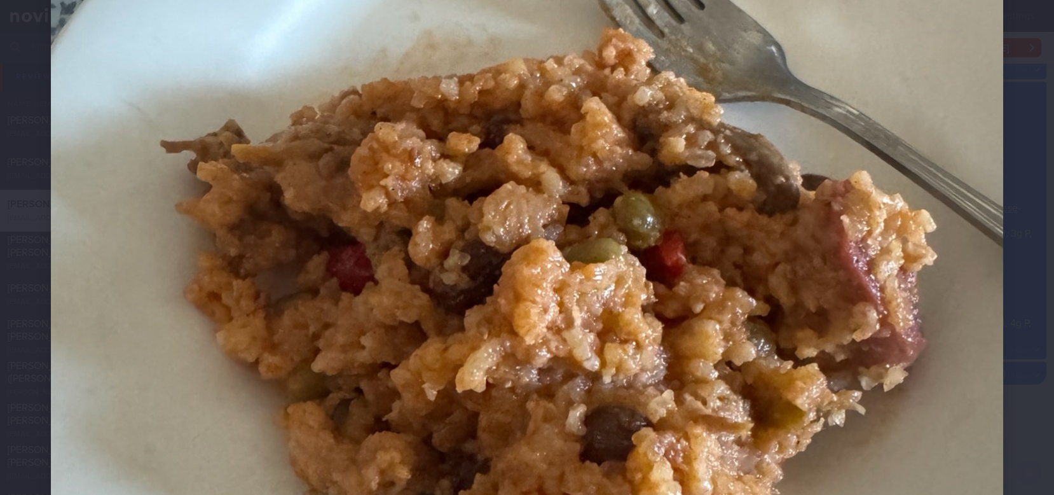
scroll to position [423, 0]
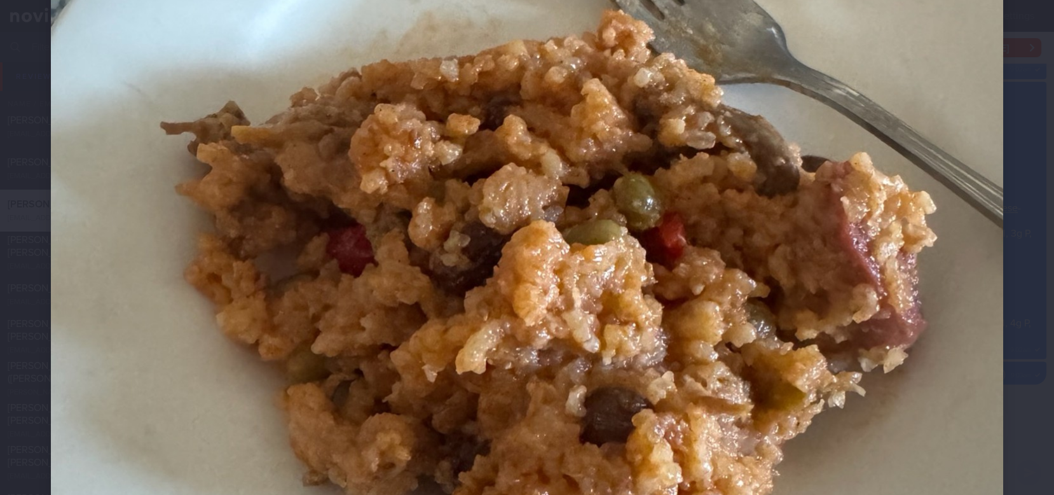
click at [933, 347] on img at bounding box center [527, 262] width 952 height 1270
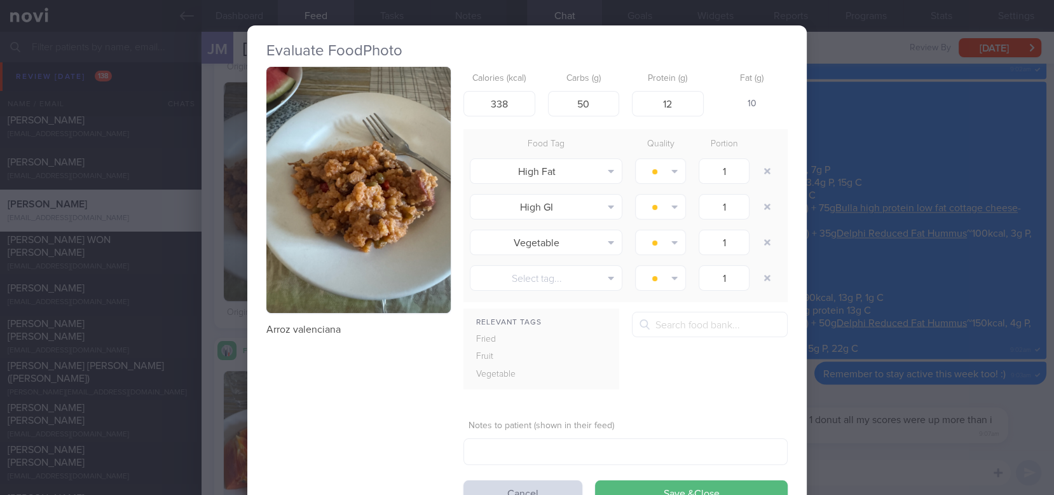
click at [947, 327] on div "Evaluate Food Photo Arroz valenciana Calories (kcal) 338 Carbs (g) 50 Protein (…" at bounding box center [527, 247] width 1054 height 495
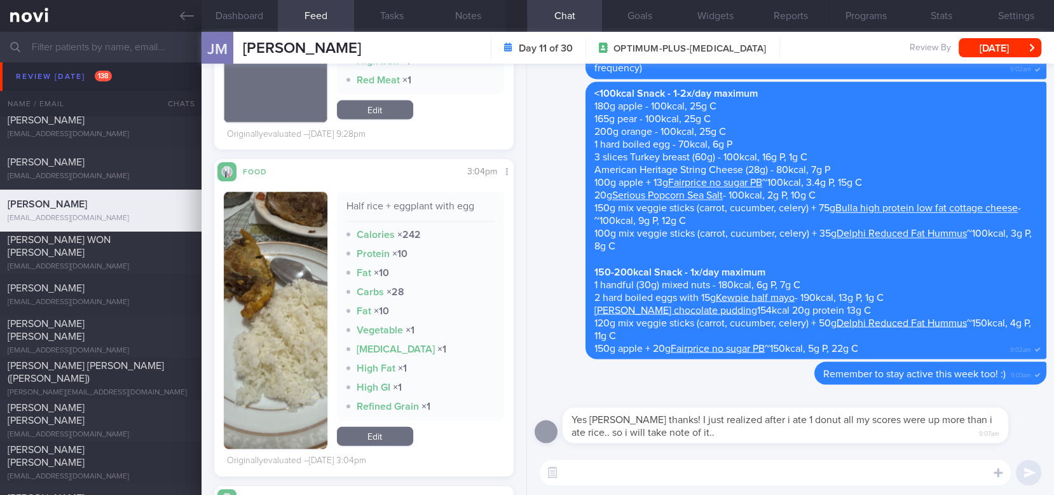
scroll to position [2882, 0]
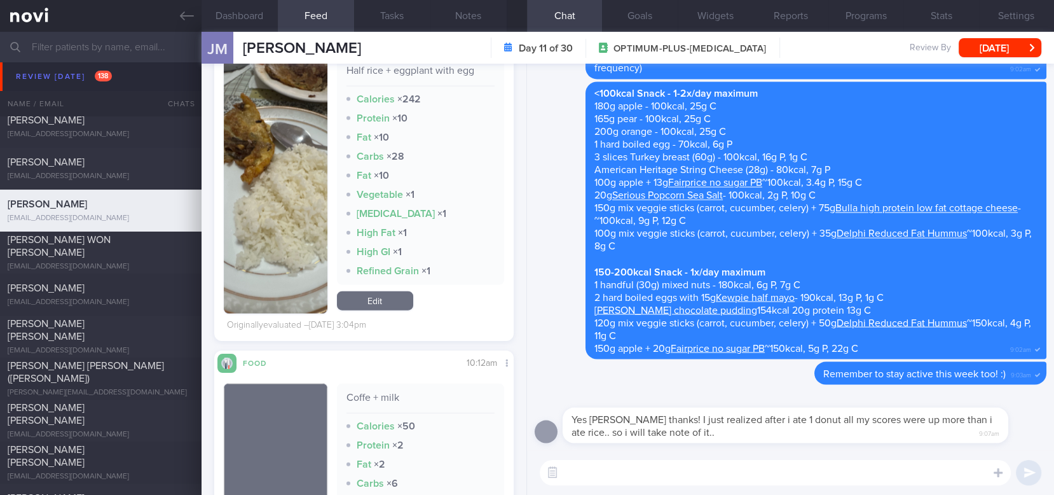
click at [663, 460] on textarea at bounding box center [775, 472] width 471 height 25
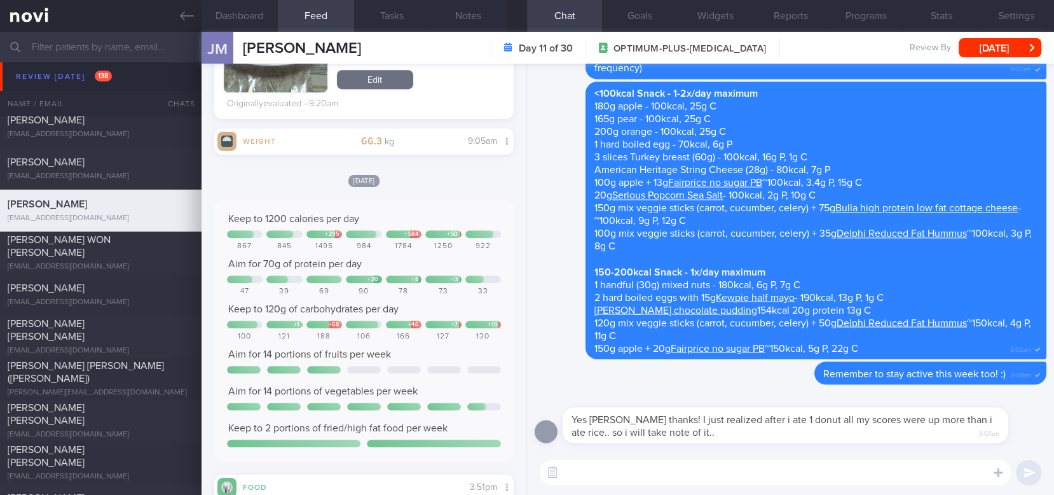
scroll to position [763, 0]
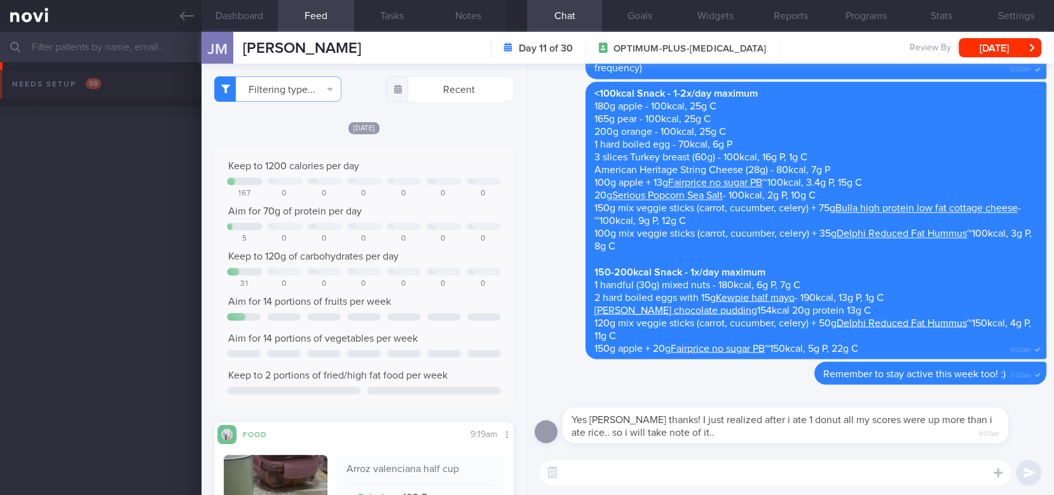
scroll to position [763, 0]
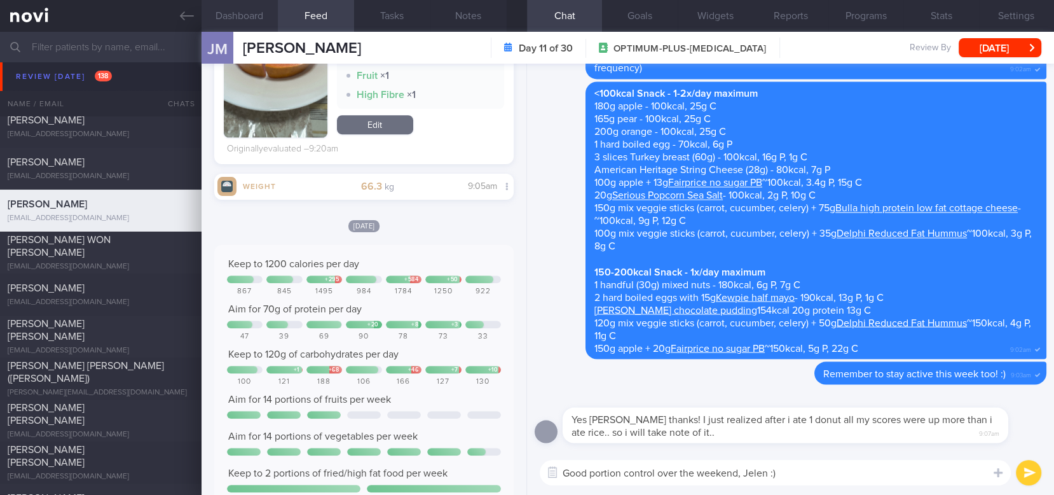
type textarea "Good portion control over the weekend, Jelen :)"
click at [226, 7] on button "Dashboard" at bounding box center [240, 16] width 76 height 32
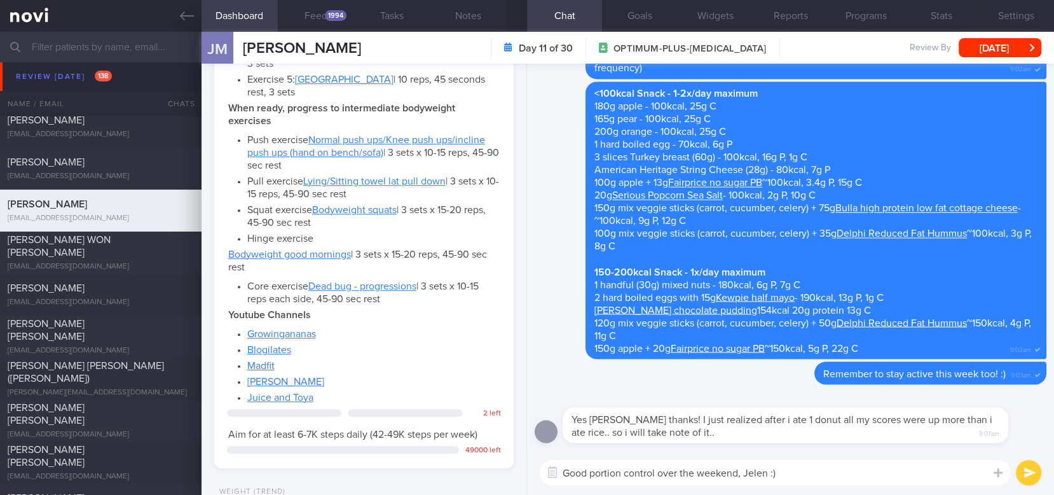
scroll to position [940, 0]
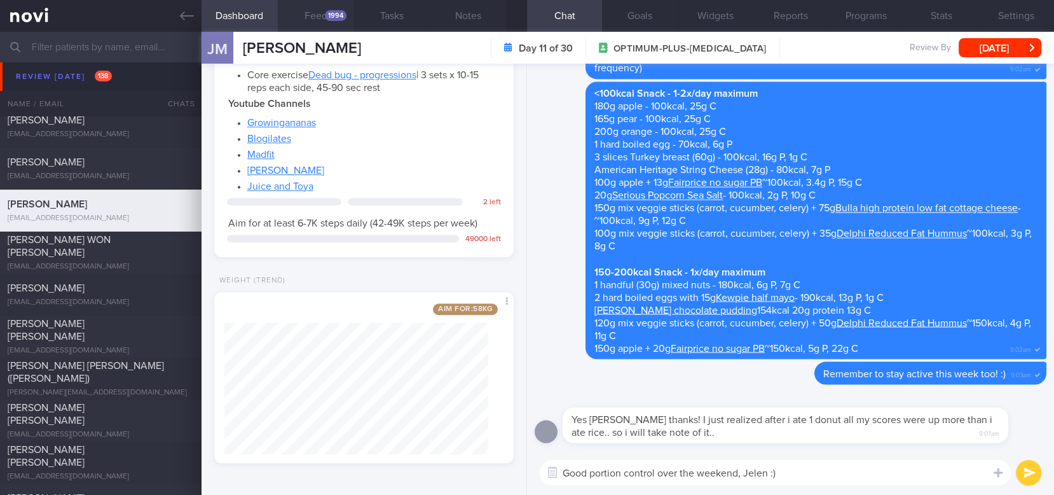
click at [341, 12] on div "1994" at bounding box center [336, 15] width 22 height 11
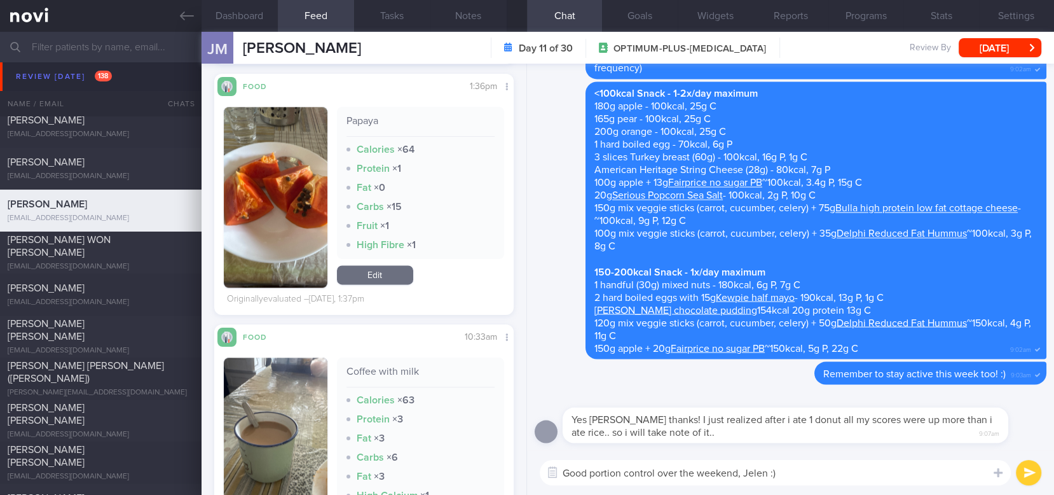
scroll to position [2119, 0]
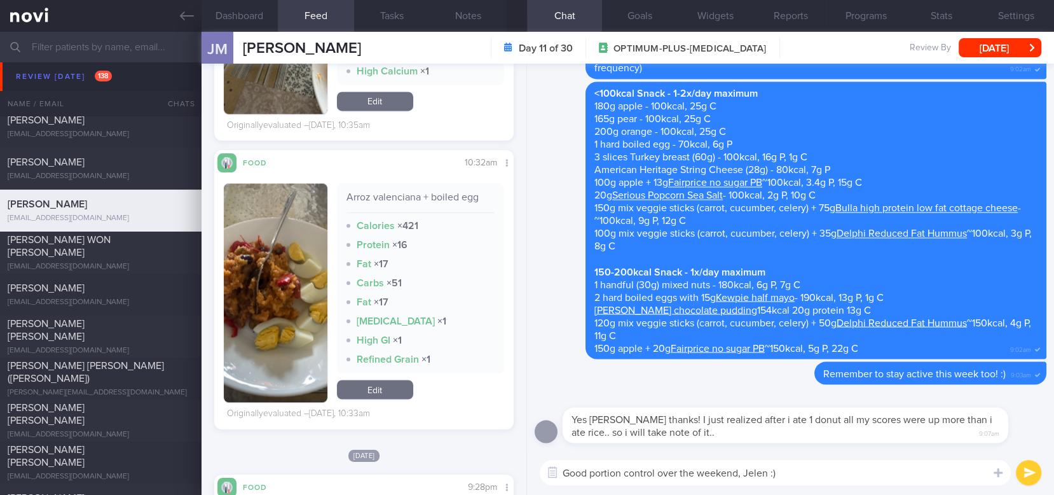
click at [813, 486] on div "Good portion control over the weekend, Jelen :) Good portion control over the w…" at bounding box center [790, 472] width 527 height 45
click at [823, 473] on textarea "Good portion control over the weekend, Jelen :)" at bounding box center [775, 472] width 471 height 25
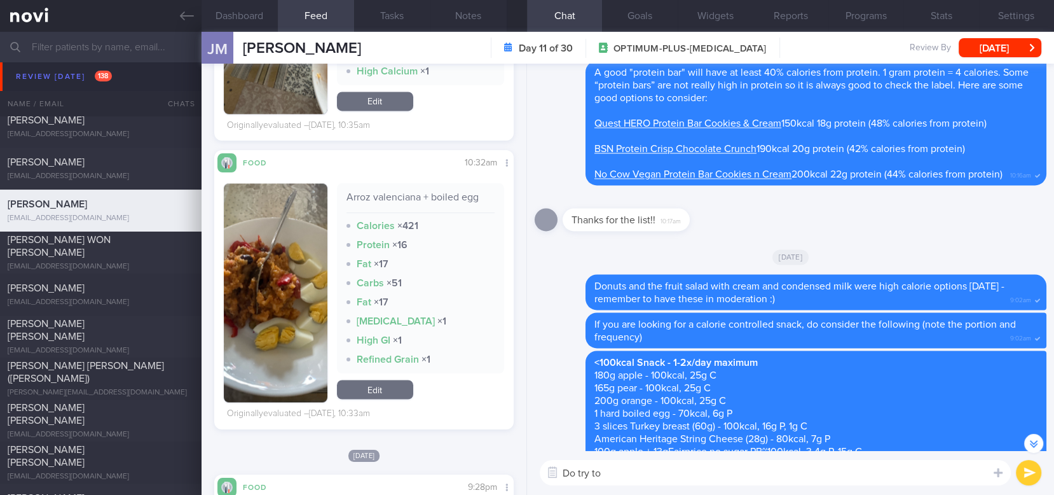
scroll to position [0, 0]
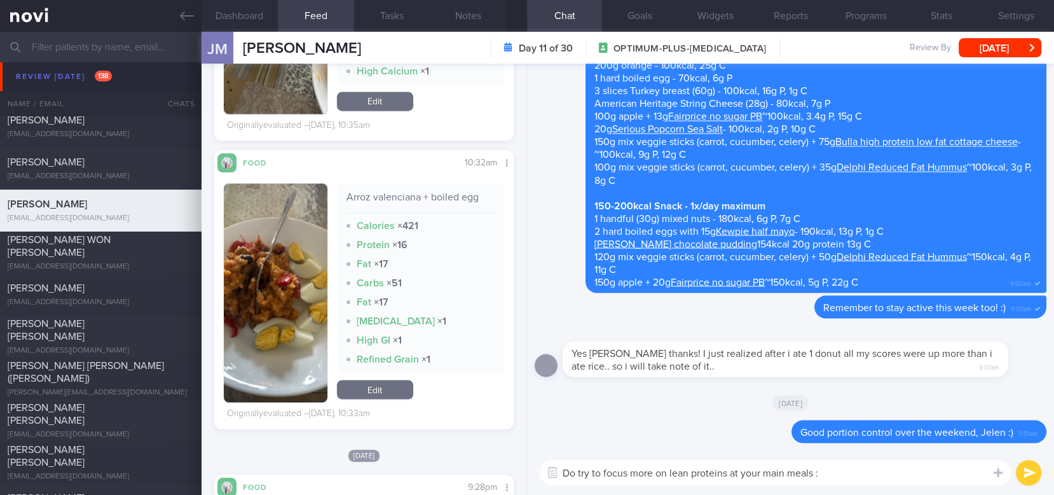
type textarea "Do try to focus more on lean proteins at your main meals :)"
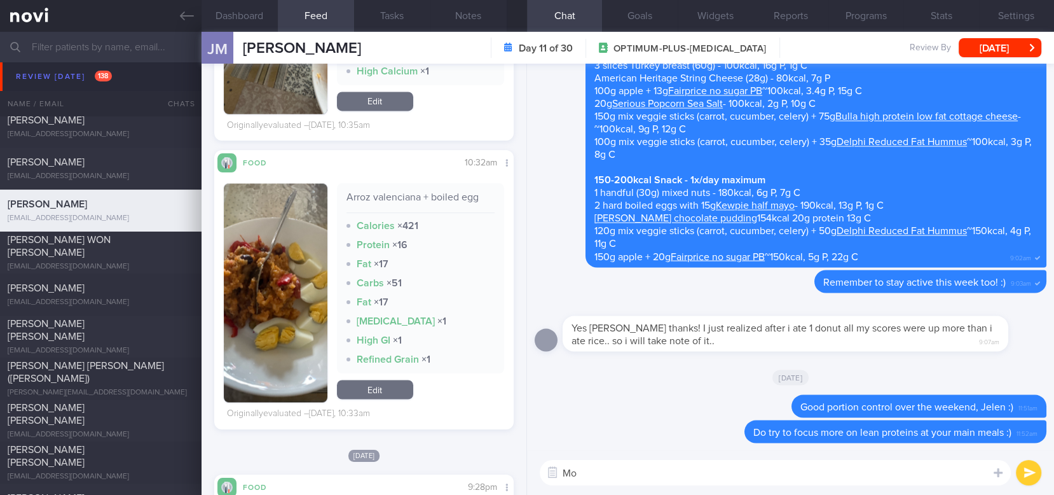
type textarea "M"
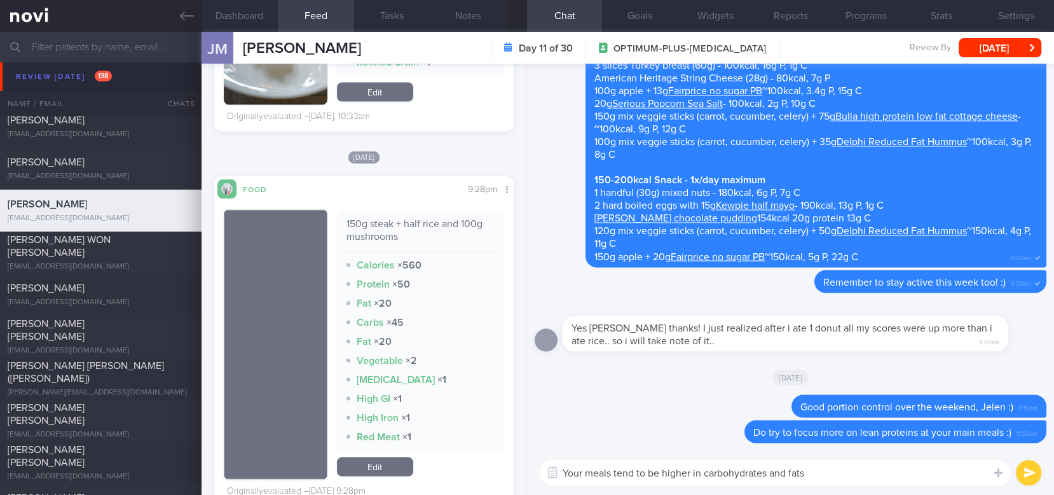
scroll to position [2204, 0]
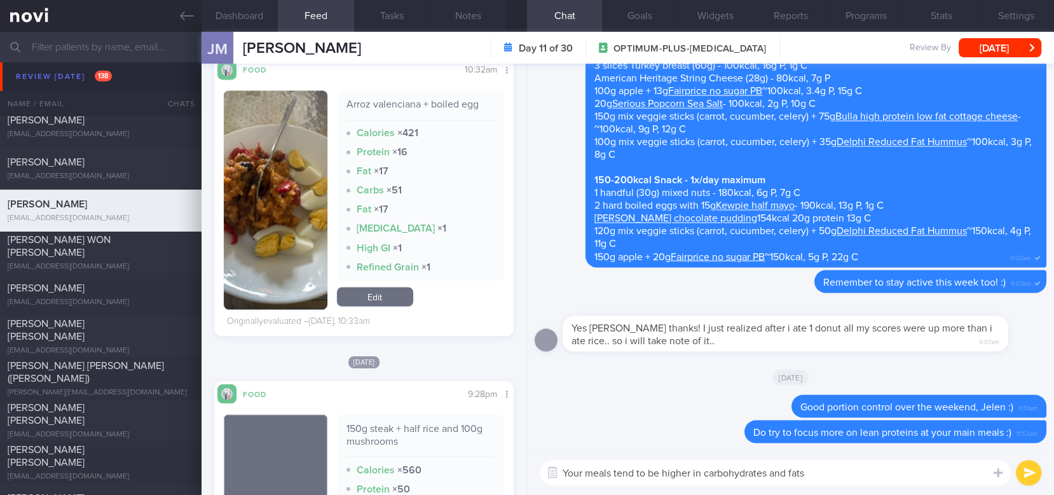
type textarea "Your meals tend to be higher in carbohydrates and fats"
drag, startPoint x: 416, startPoint y: 102, endPoint x: 323, endPoint y: 99, distance: 93.5
click at [323, 99] on div "Arroz valenciana + boiled egg Calories × 421 Protein × 16 Fat × 17 Carbs × 51 F…" at bounding box center [364, 199] width 280 height 219
copy div "Arroz valenciana"
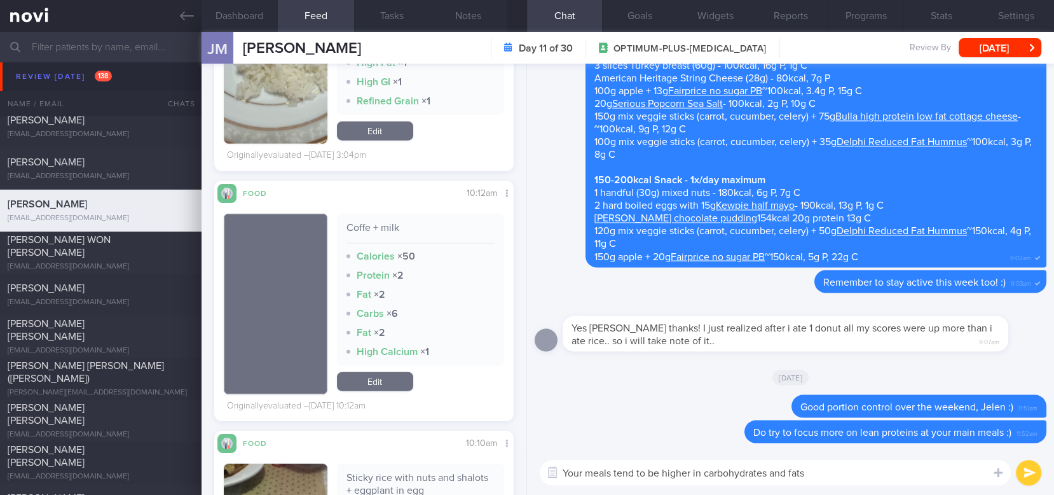
scroll to position [2798, 0]
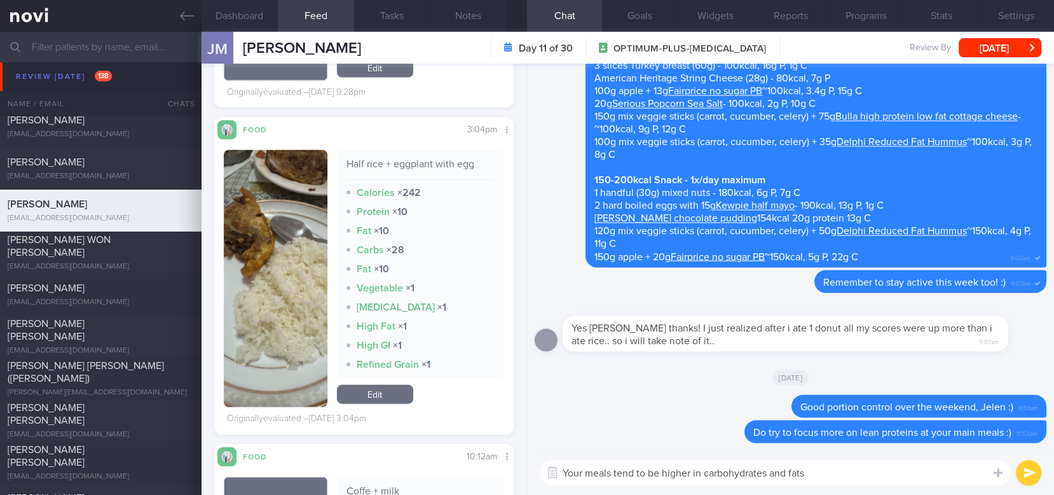
click at [813, 470] on textarea "Your meals tend to be higher in carbohydrates and fats" at bounding box center [775, 472] width 471 height 25
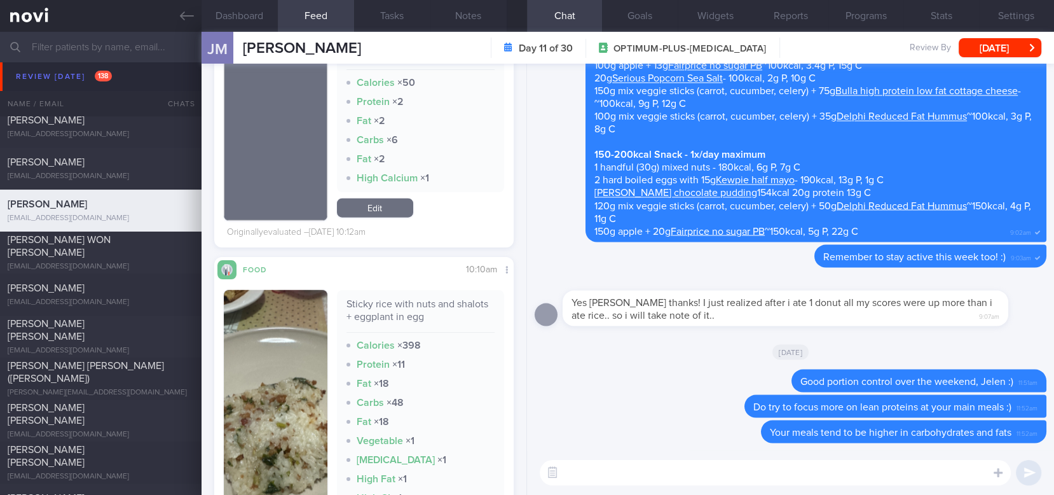
scroll to position [3221, 0]
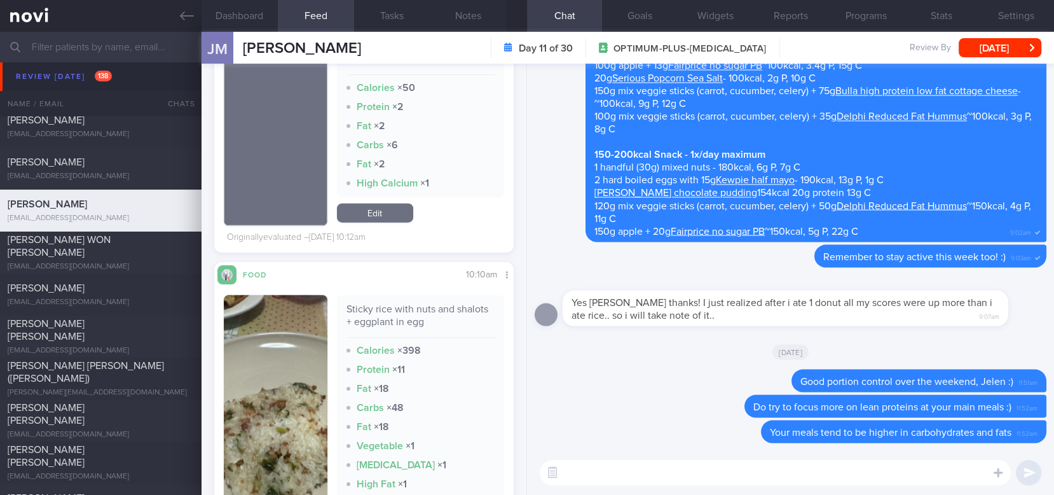
click at [595, 484] on div "​ ​" at bounding box center [790, 472] width 527 height 45
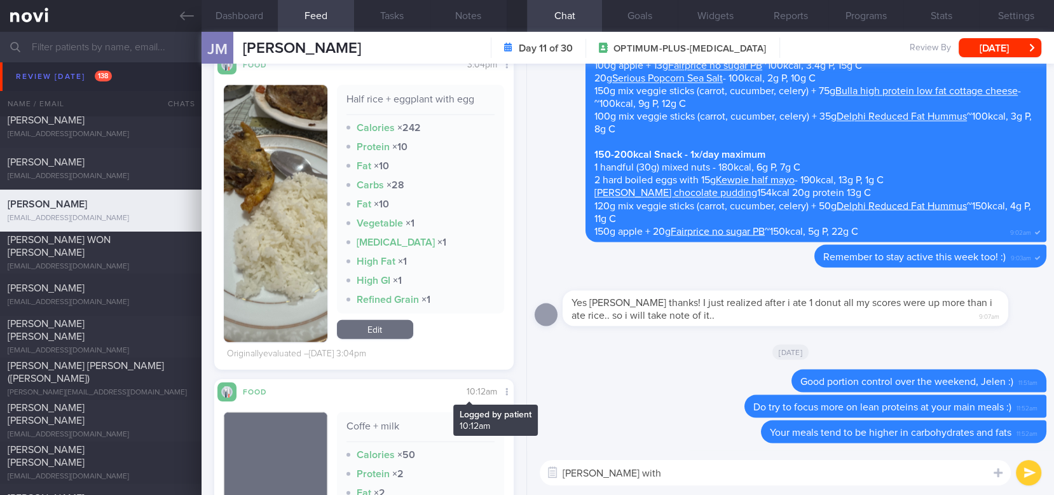
scroll to position [2798, 0]
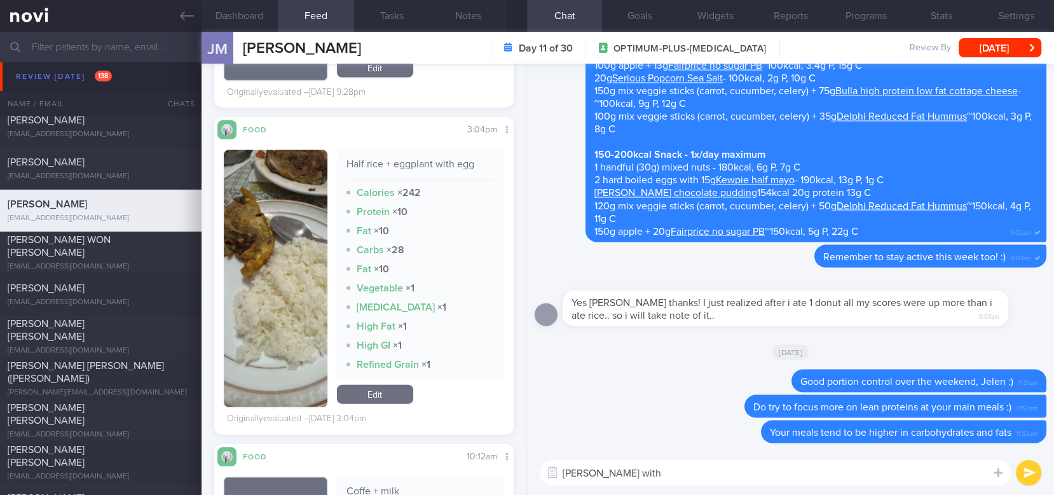
click at [256, 264] on button "button" at bounding box center [276, 278] width 104 height 257
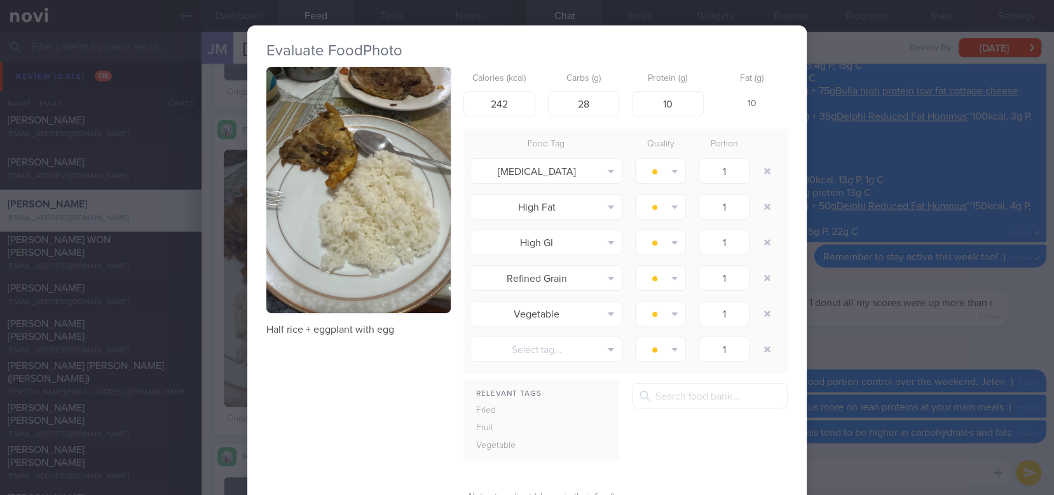
click at [346, 146] on button "button" at bounding box center [358, 190] width 184 height 246
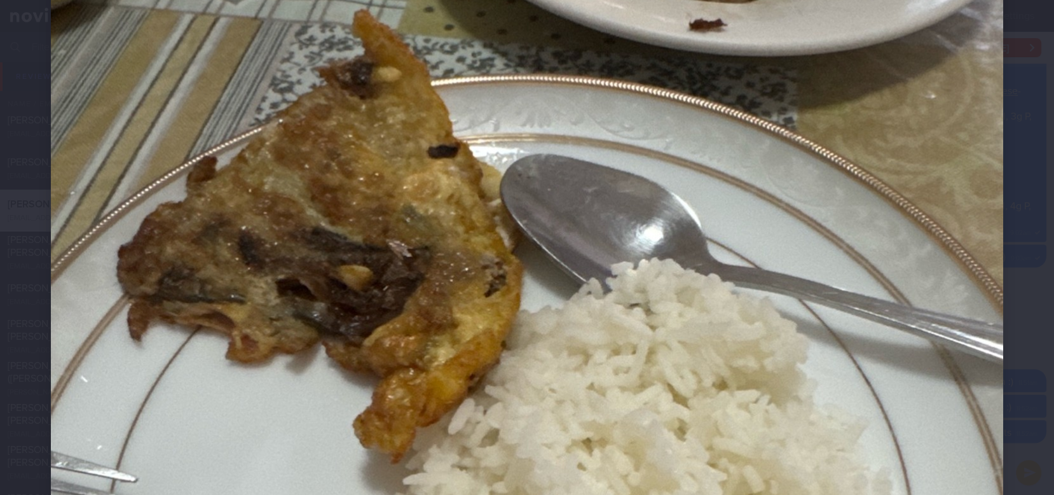
scroll to position [254, 0]
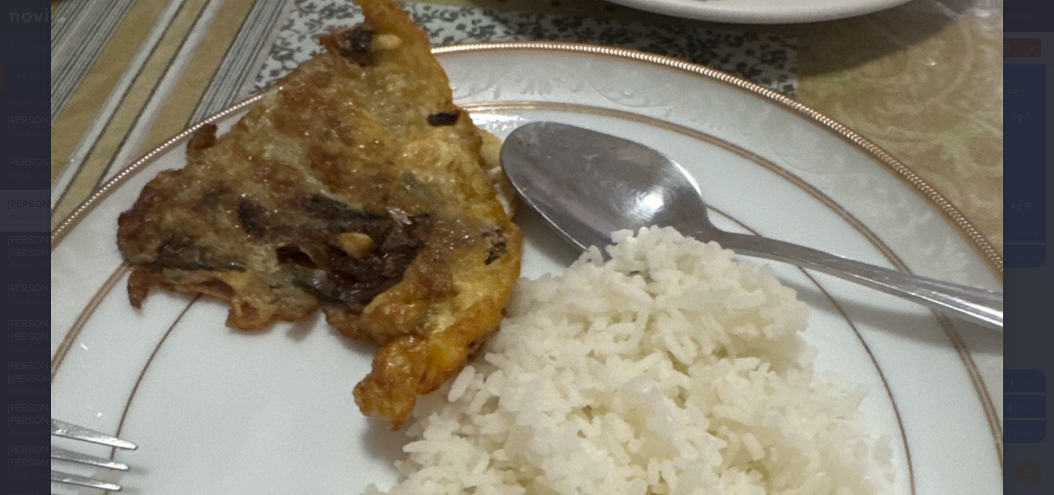
click at [987, 348] on img at bounding box center [527, 432] width 952 height 1270
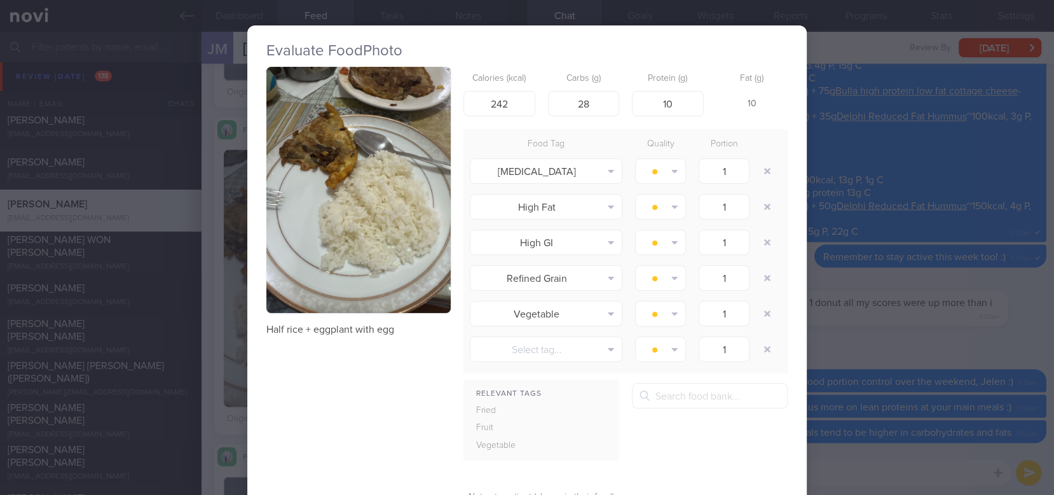
drag, startPoint x: 1038, startPoint y: 320, endPoint x: 892, endPoint y: 404, distance: 168.1
click at [1038, 320] on div "Evaluate Food Photo Half rice + eggplant with egg Calories (kcal) 242 Carbs (g)…" at bounding box center [527, 247] width 1054 height 495
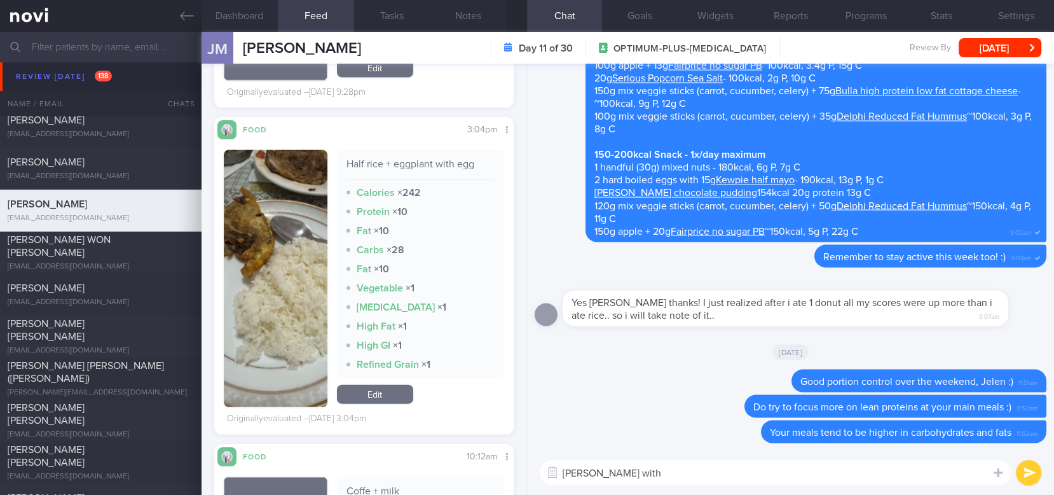
click at [795, 467] on textarea "E.g. rice with" at bounding box center [775, 472] width 471 height 25
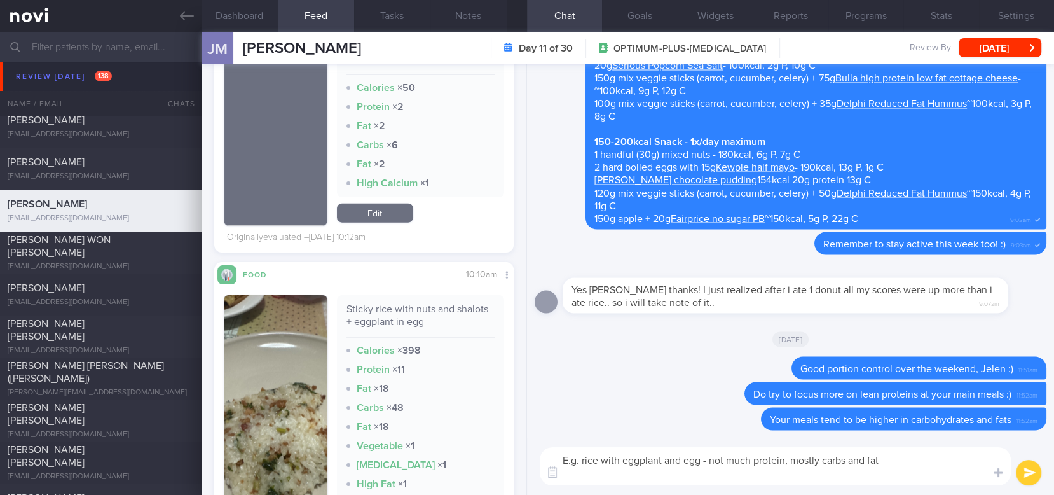
click at [699, 460] on textarea "E.g. rice with eggplant and egg - not much protein, mostly carbs and fat" at bounding box center [775, 466] width 471 height 38
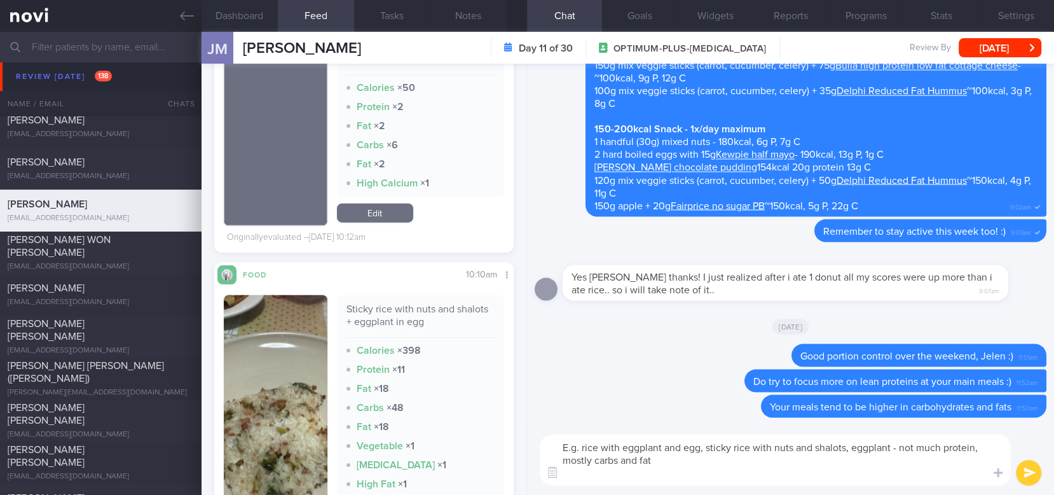
click at [859, 448] on textarea "E.g. rice with eggplant and egg, sticky rice with nuts and shalots, eggplant - …" at bounding box center [775, 459] width 471 height 51
click at [834, 441] on textarea "E.g. rice with eggplant and egg, sticky rice with nuts and shalots - not much p…" at bounding box center [775, 459] width 471 height 51
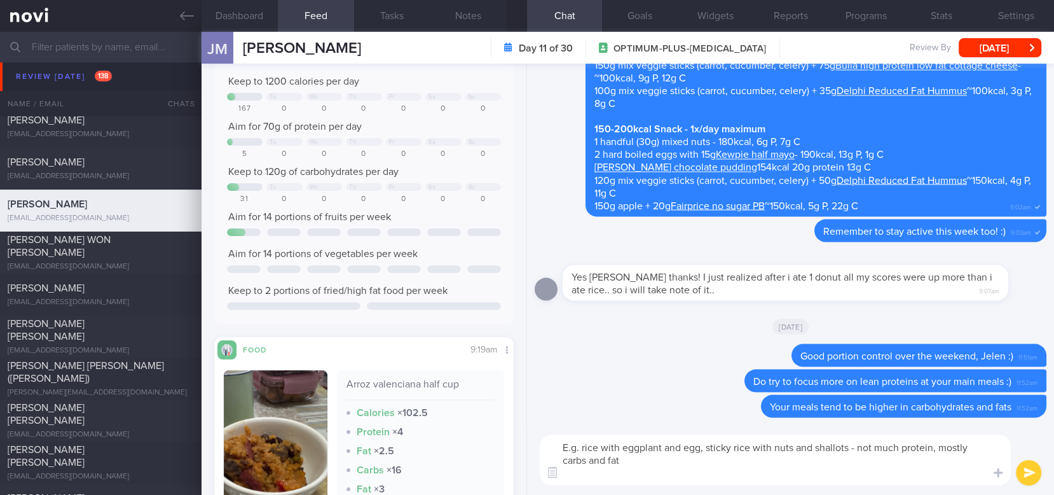
scroll to position [254, 0]
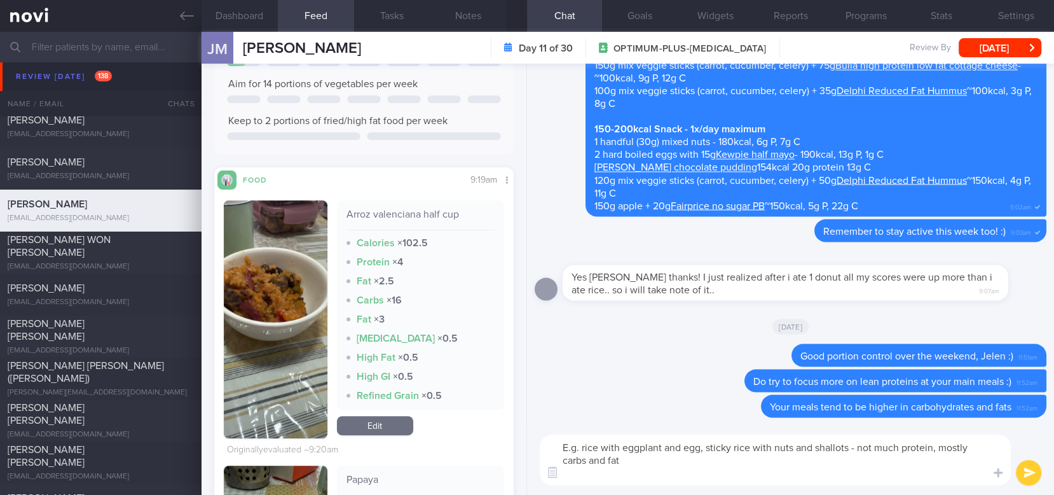
click at [848, 446] on textarea "E.g. rice with eggplant and egg, sticky rice with nuts and shallots - not much …" at bounding box center [775, 459] width 471 height 51
paste textarea "Arroz valenciana"
click at [592, 465] on textarea "E.g. rice with eggplant and egg, sticky rice with nuts and shallots, Arroz vale…" at bounding box center [775, 459] width 471 height 51
click at [752, 485] on div "E.g. rice with eggplant and egg, sticky rice with nuts and shallots, Arroz vale…" at bounding box center [790, 460] width 527 height 70
click at [755, 457] on textarea "E.g. rice with eggplant and egg, sticky rice with nuts and shallots, Arroz vale…" at bounding box center [775, 459] width 471 height 51
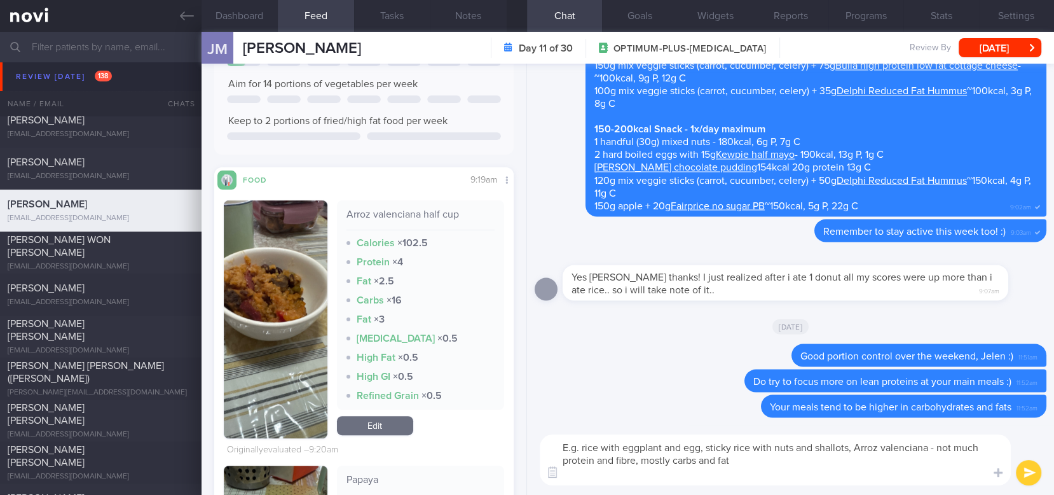
drag, startPoint x: 763, startPoint y: 461, endPoint x: 695, endPoint y: 461, distance: 68.0
click at [695, 461] on textarea "E.g. rice with eggplant and egg, sticky rice with nuts and shallots, Arroz vale…" at bounding box center [775, 459] width 471 height 51
type textarea "E.g. rice with eggplant and egg, sticky rice with nuts and shallots, Arroz vale…"
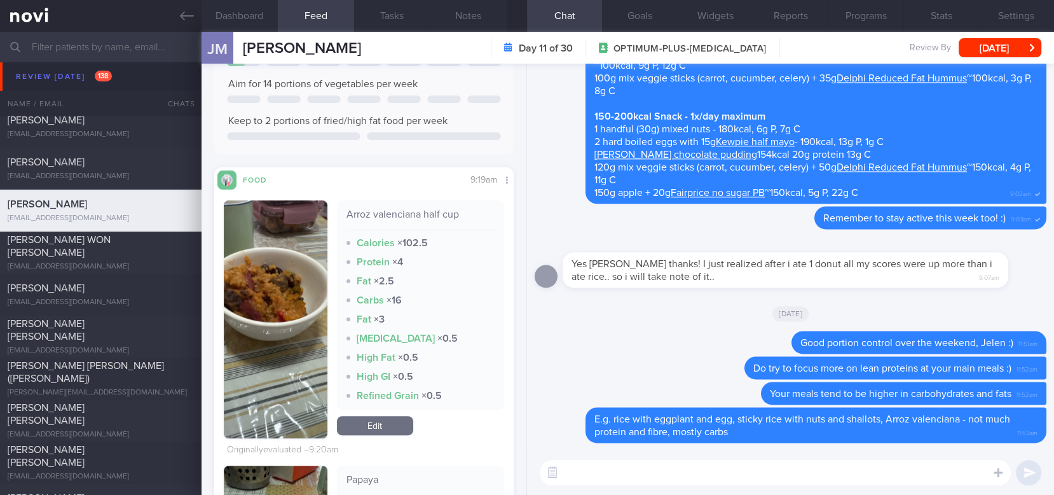
scroll to position [0, 0]
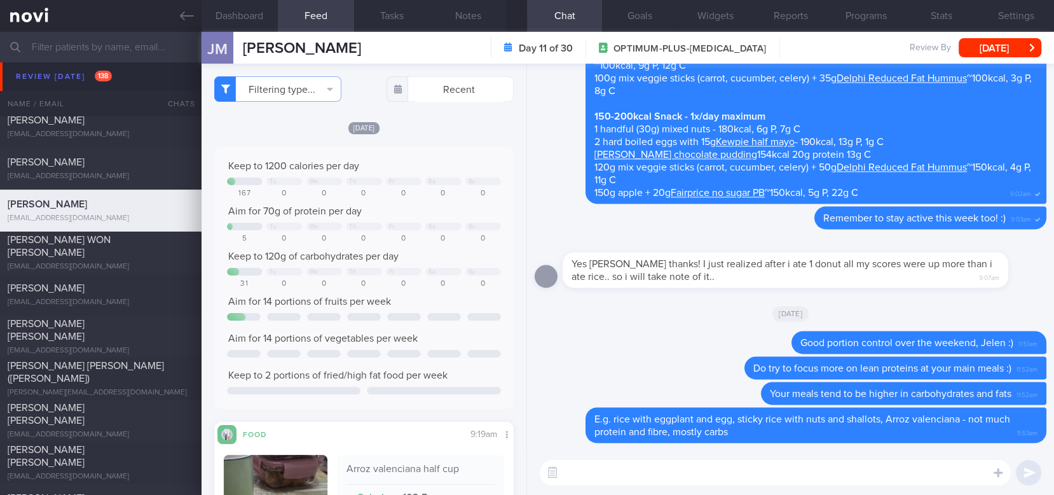
click at [259, 125] on div "[DATE]" at bounding box center [363, 127] width 299 height 13
click at [617, 465] on textarea at bounding box center [775, 472] width 471 height 25
paste textarea "Lower calorie Filipino dishes with protein include: Grilled chicken inasal (ski…"
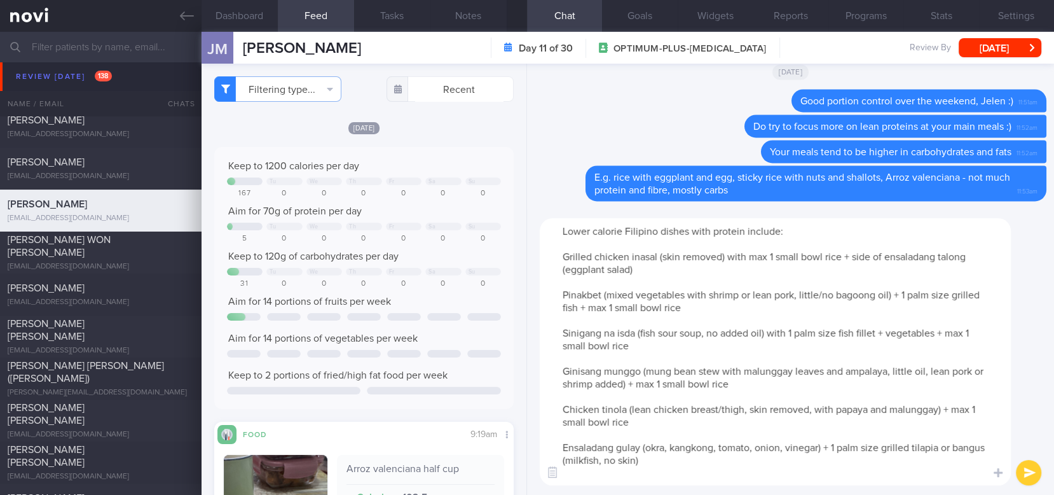
click at [560, 258] on textarea "Lower calorie Filipino dishes with protein include: Grilled chicken inasal (ski…" at bounding box center [775, 351] width 471 height 267
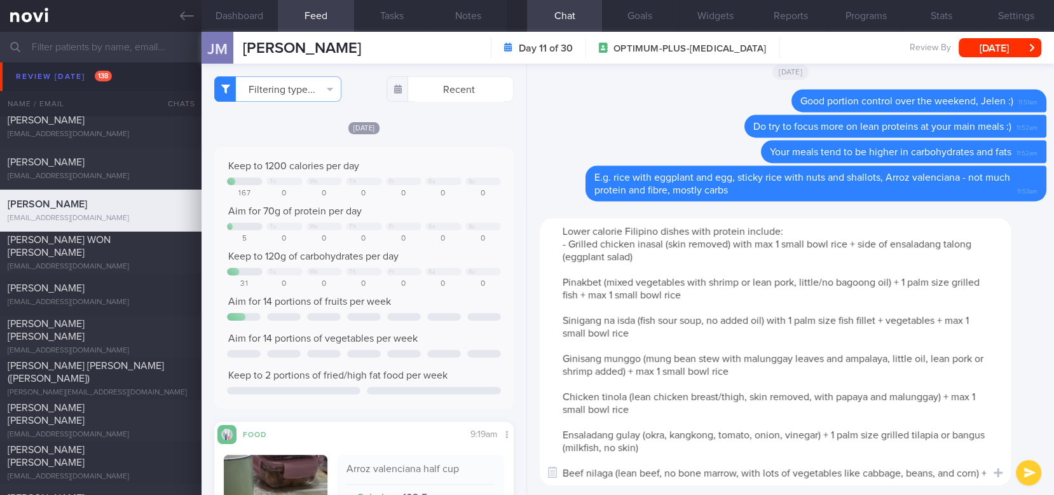
click at [559, 278] on textarea "Lower calorie Filipino dishes with protein include: - Grilled chicken inasal (s…" at bounding box center [775, 351] width 471 height 267
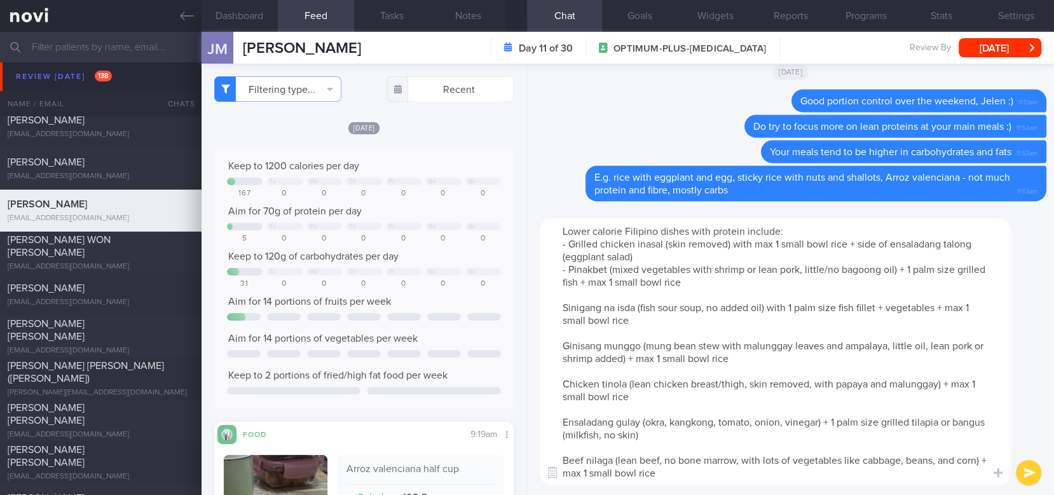
click at [574, 303] on textarea "Lower calorie Filipino dishes with protein include: - Grilled chicken inasal (s…" at bounding box center [775, 351] width 471 height 267
click at [561, 303] on textarea "Lower calorie Filipino dishes with protein include: - Grilled chicken inasal (s…" at bounding box center [775, 351] width 471 height 267
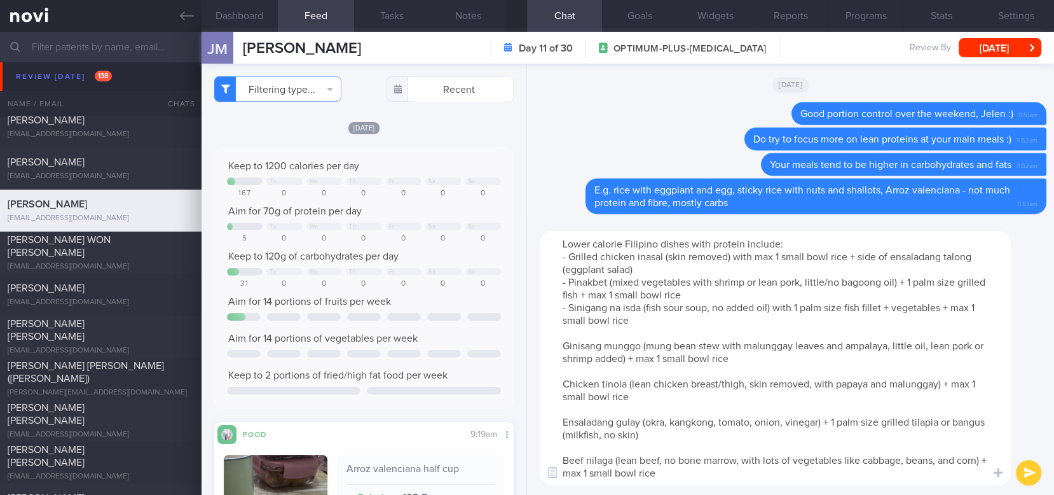
click at [605, 293] on textarea "Lower calorie Filipino dishes with protein include: - Grilled chicken inasal (s…" at bounding box center [775, 358] width 471 height 254
click at [561, 340] on textarea "Lower calorie Filipino dishes with protein include: - Grilled chicken inasal (s…" at bounding box center [775, 358] width 471 height 254
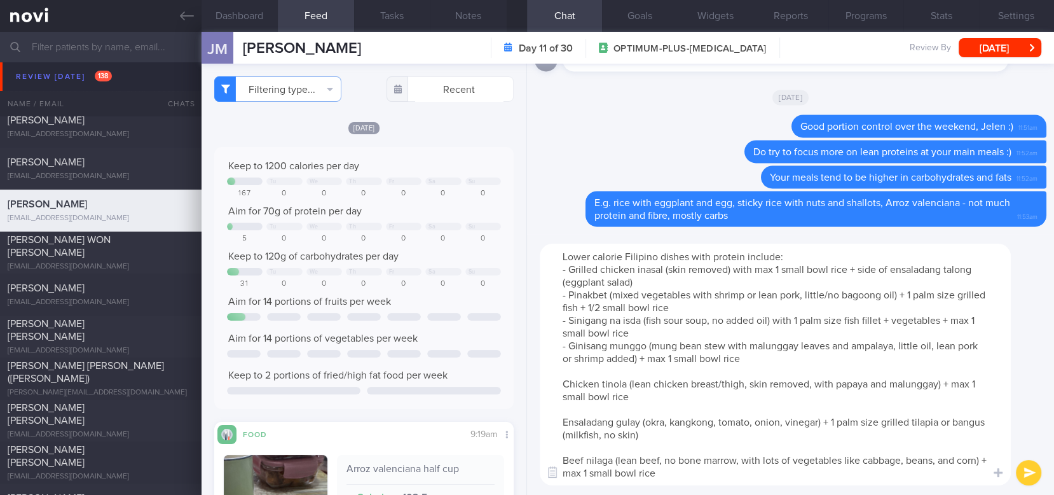
click at [674, 357] on textarea "Lower calorie Filipino dishes with protein include: - Grilled chicken inasal (s…" at bounding box center [775, 365] width 471 height 242
click at [776, 270] on textarea "Lower calorie Filipino dishes with protein include: - Grilled chicken inasal (s…" at bounding box center [775, 365] width 471 height 242
click at [781, 269] on textarea "Lower calorie Filipino dishes with protein include: - Grilled chicken inasal (s…" at bounding box center [775, 365] width 471 height 242
click at [561, 378] on textarea "Lower calorie Filipino dishes with protein include: - Grilled chicken inasal (s…" at bounding box center [775, 365] width 471 height 242
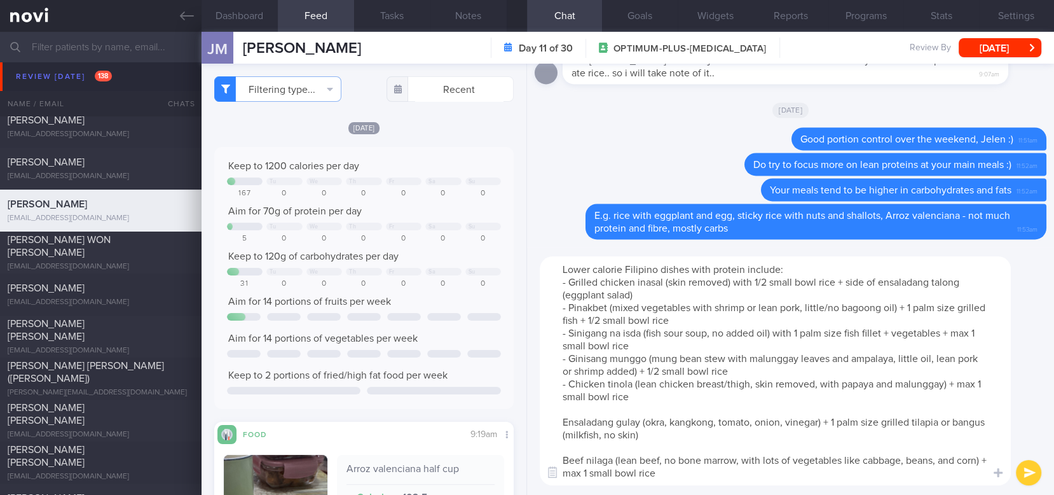
click at [982, 389] on textarea "Lower calorie Filipino dishes with protein include: - Grilled chicken inasal (s…" at bounding box center [775, 370] width 471 height 229
click at [559, 420] on textarea "Lower calorie Filipino dishes with protein include: - Grilled chicken inasal (s…" at bounding box center [775, 370] width 471 height 229
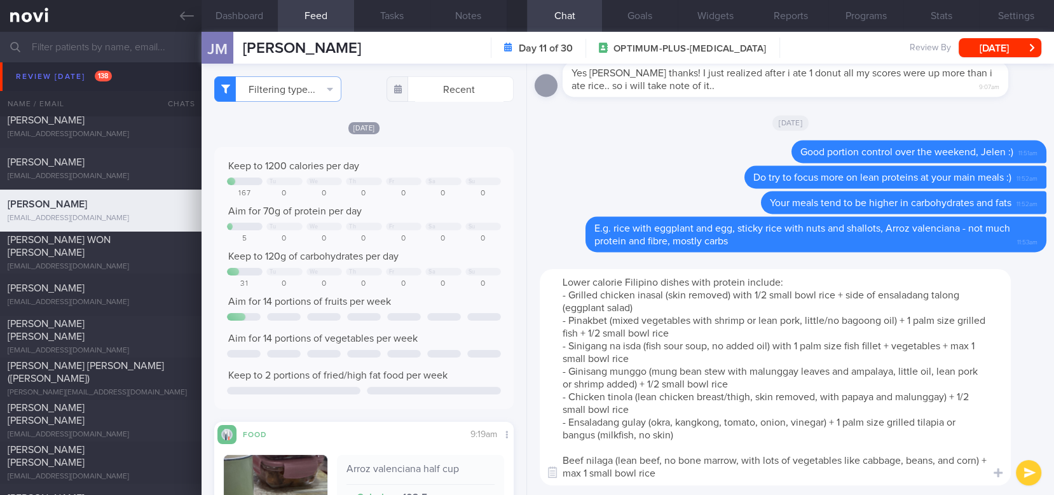
click at [842, 420] on textarea "Lower calorie Filipino dishes with protein include: - Grilled chicken inasal (s…" at bounding box center [775, 377] width 471 height 216
click at [567, 456] on textarea "Lower calorie Filipino dishes with protein include: - Grilled chicken inasal (s…" at bounding box center [775, 377] width 471 height 216
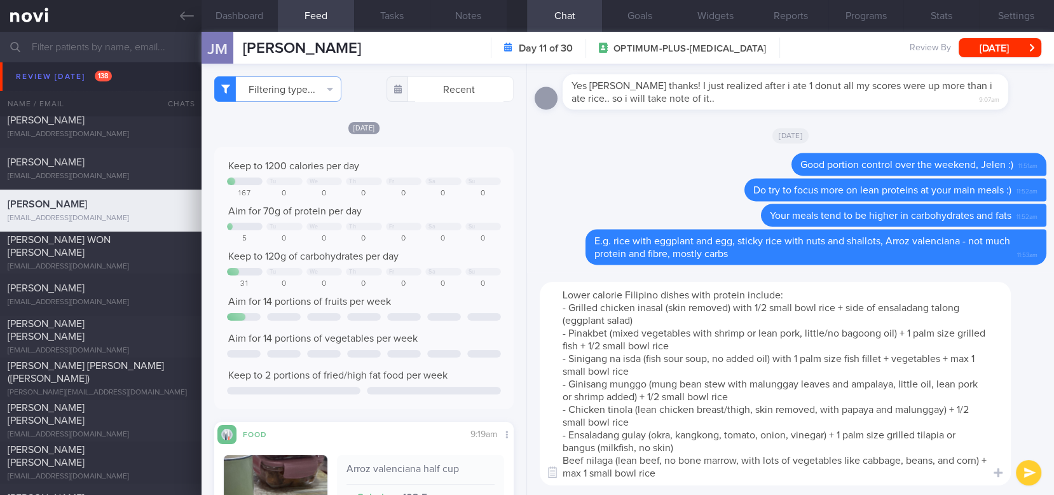
click at [594, 472] on textarea "Lower calorie Filipino dishes with protein include: - Grilled chicken inasal (s…" at bounding box center [775, 383] width 471 height 203
drag, startPoint x: 717, startPoint y: 446, endPoint x: 948, endPoint y: 436, distance: 231.0
click at [948, 436] on textarea "Lower calorie Filipino dishes with protein include: - Grilled chicken inasal (s…" at bounding box center [775, 383] width 471 height 203
click at [795, 444] on textarea "Lower calorie Filipino dishes with protein include: - Grilled chicken inasal (s…" at bounding box center [775, 383] width 471 height 203
drag, startPoint x: 706, startPoint y: 447, endPoint x: 633, endPoint y: 445, distance: 72.5
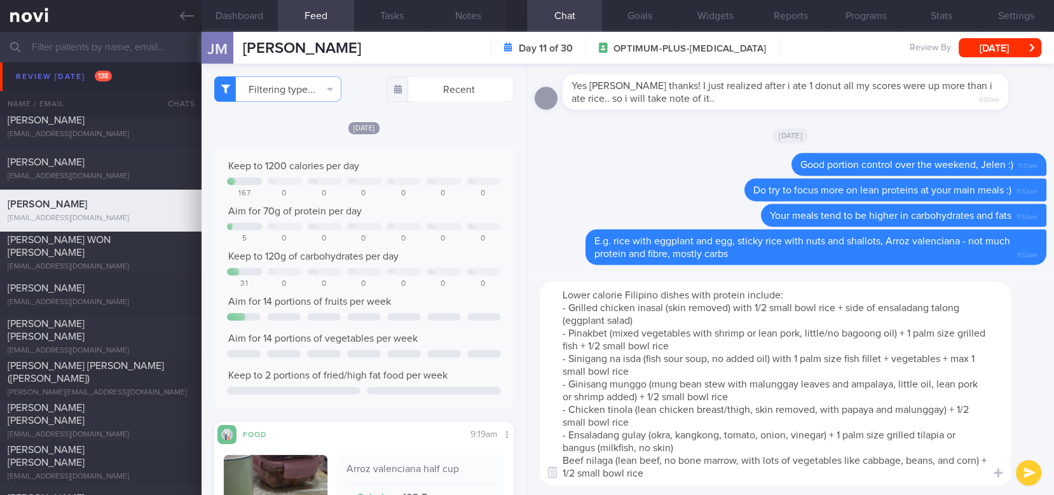
click at [633, 445] on textarea "Lower calorie Filipino dishes with protein include: - Grilled chicken inasal (s…" at bounding box center [775, 383] width 471 height 203
click at [814, 407] on textarea "Lower calorie Filipino dishes with protein include: - Grilled chicken inasal (s…" at bounding box center [775, 383] width 471 height 203
click at [773, 441] on textarea "Lower calorie Filipino dishes with protein include: - Grilled chicken inasal (s…" at bounding box center [775, 383] width 471 height 203
click at [708, 468] on textarea "Lower calorie Filipino dishes with protein include: - Grilled chicken inasal (s…" at bounding box center [775, 383] width 471 height 203
type textarea "Lower calorie Filipino dishes with protein include: - Grilled chicken inasal (s…"
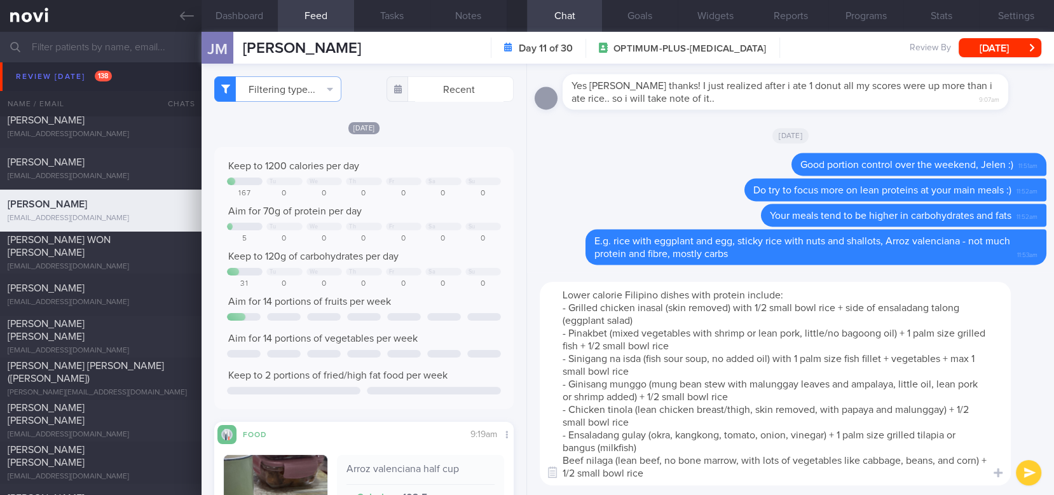
click at [1025, 469] on button "submit" at bounding box center [1028, 472] width 25 height 25
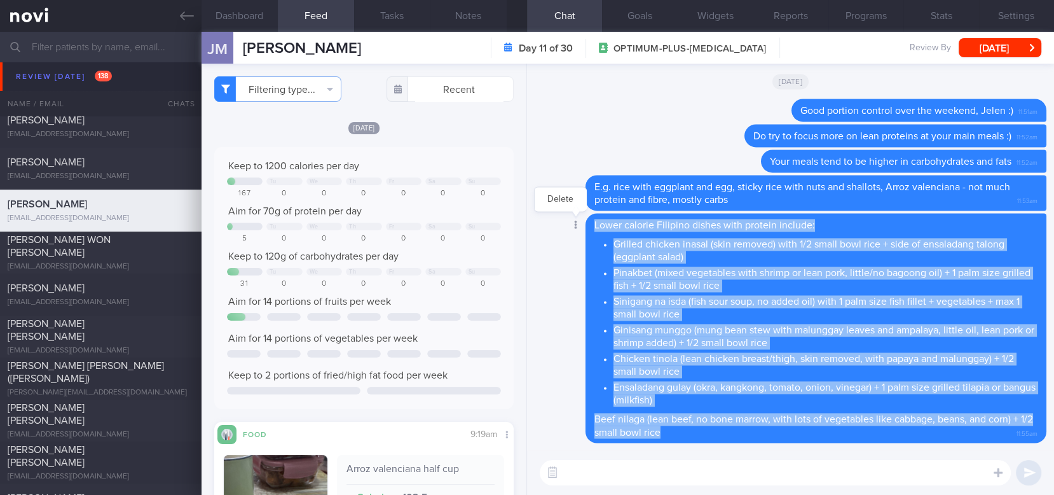
drag, startPoint x: 700, startPoint y: 434, endPoint x: 585, endPoint y: 226, distance: 237.1
click at [585, 226] on div "Delete Lower calorie Filipino dishes with protein include: Grilled chicken inas…" at bounding box center [791, 328] width 512 height 230
copy span "Lower calorie Filipino dishes with protein include: Grilled chicken inasal (ski…"
click at [722, 467] on textarea at bounding box center [775, 472] width 471 height 25
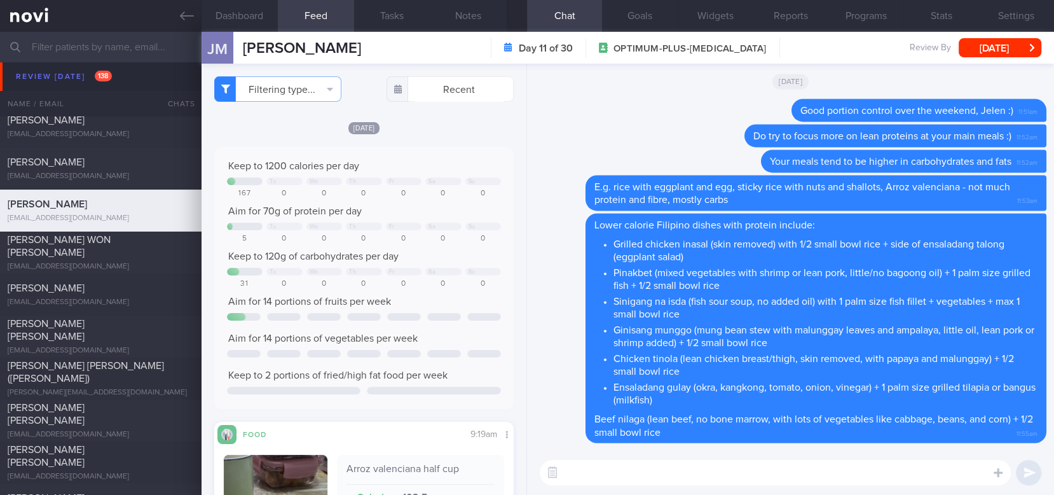
click at [718, 468] on textarea at bounding box center [775, 472] width 471 height 25
paste textarea "Here is a [compilation]([URL][DOMAIN_NAME]) of actual meal pictures sent to me …"
type textarea "Here is a [compilation]([URL][DOMAIN_NAME]) of actual meal pictures sent to me …"
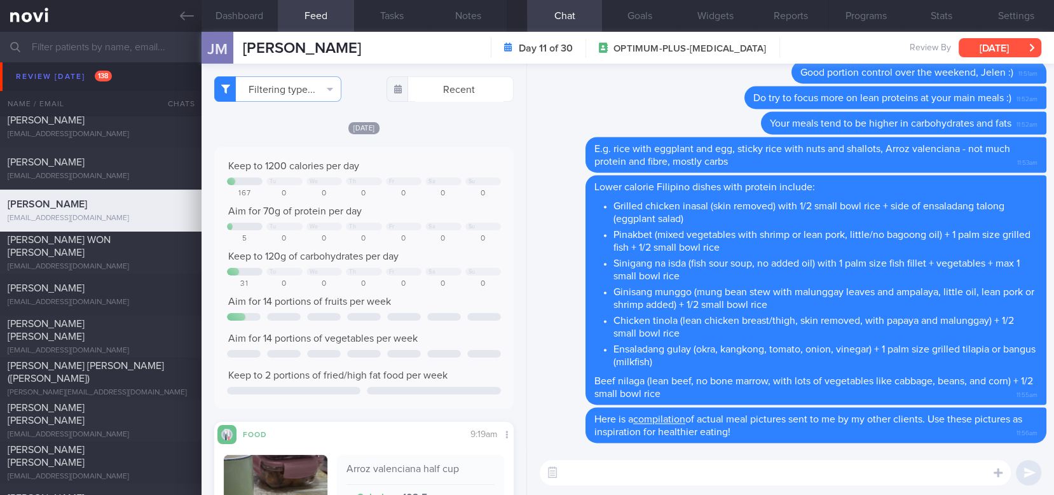
click at [997, 56] on button "[DATE]" at bounding box center [1000, 47] width 83 height 19
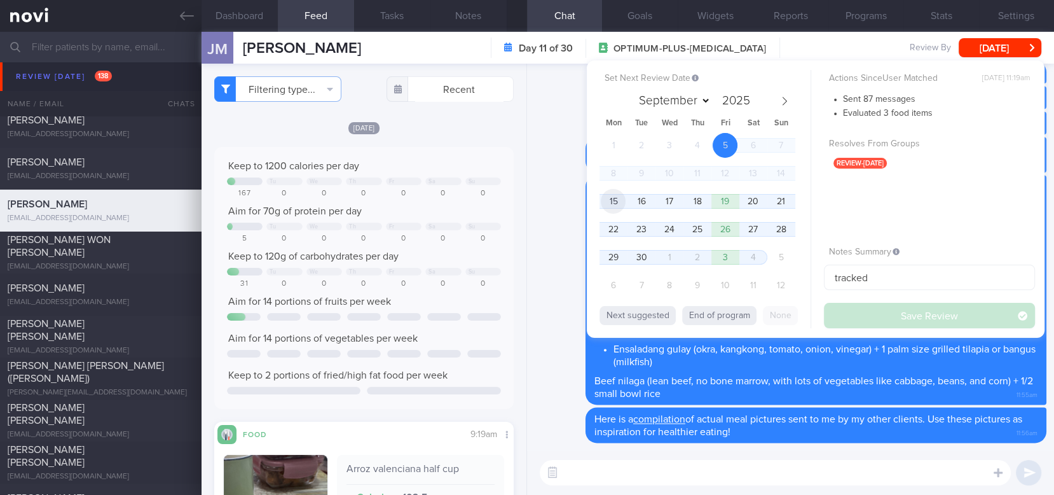
click at [616, 194] on span "15" at bounding box center [613, 201] width 25 height 25
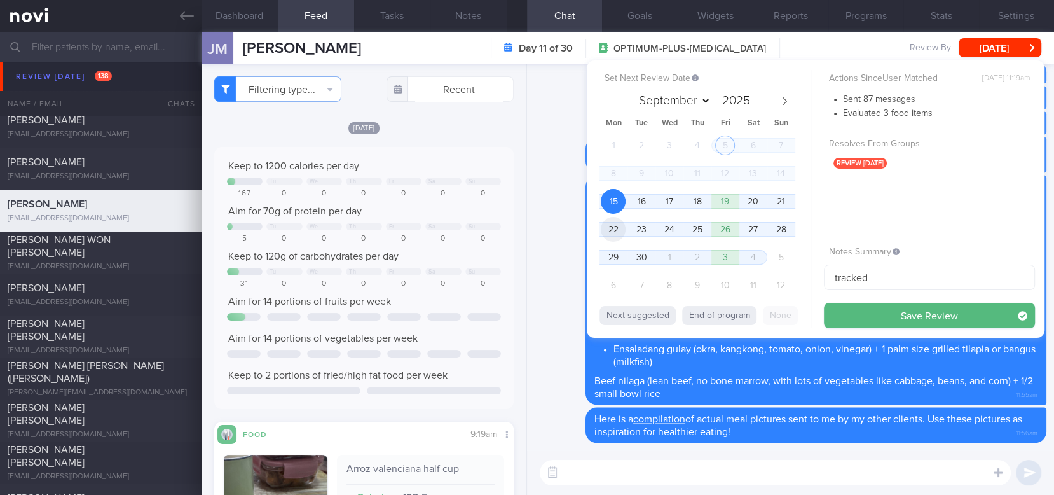
click at [619, 226] on span "22" at bounding box center [613, 229] width 25 height 25
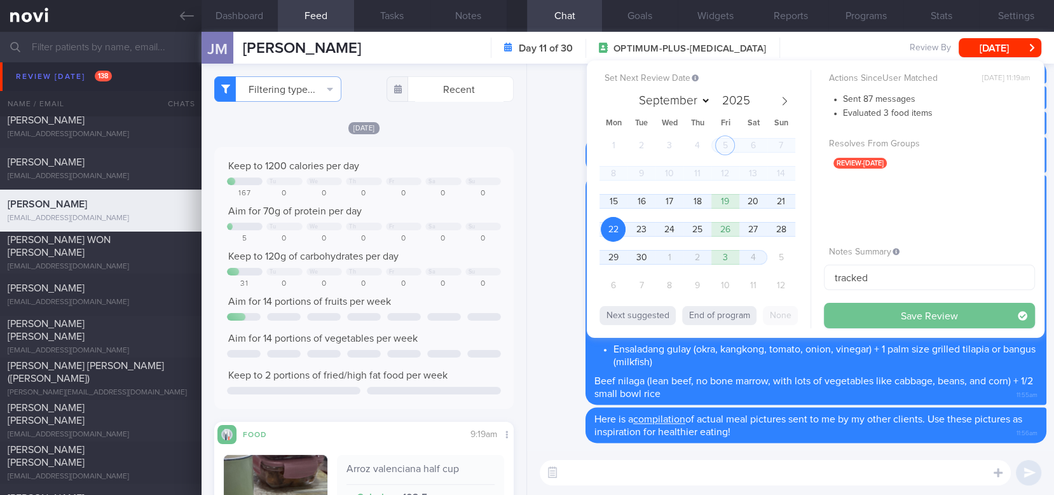
click at [869, 318] on button "Save Review" at bounding box center [929, 315] width 211 height 25
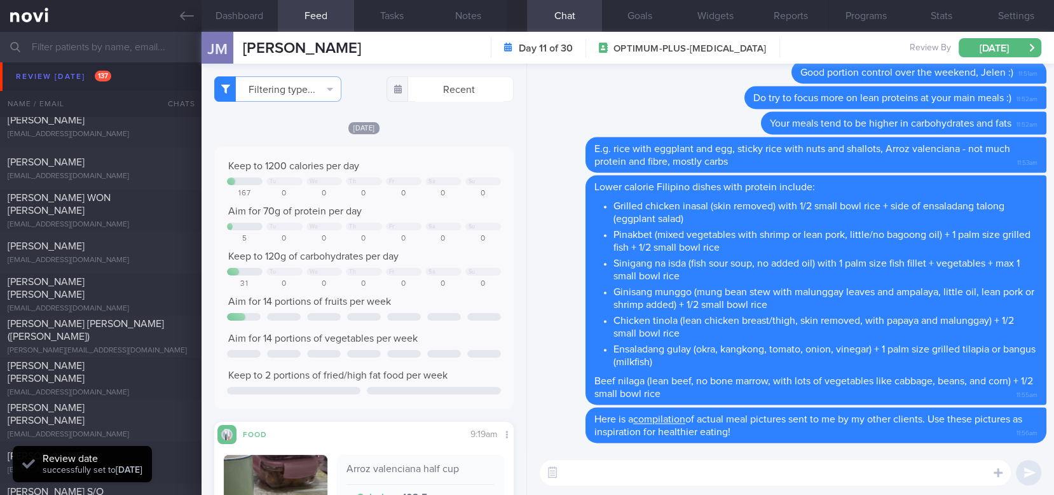
click at [145, 220] on div "[EMAIL_ADDRESS][DOMAIN_NAME]" at bounding box center [101, 225] width 186 height 10
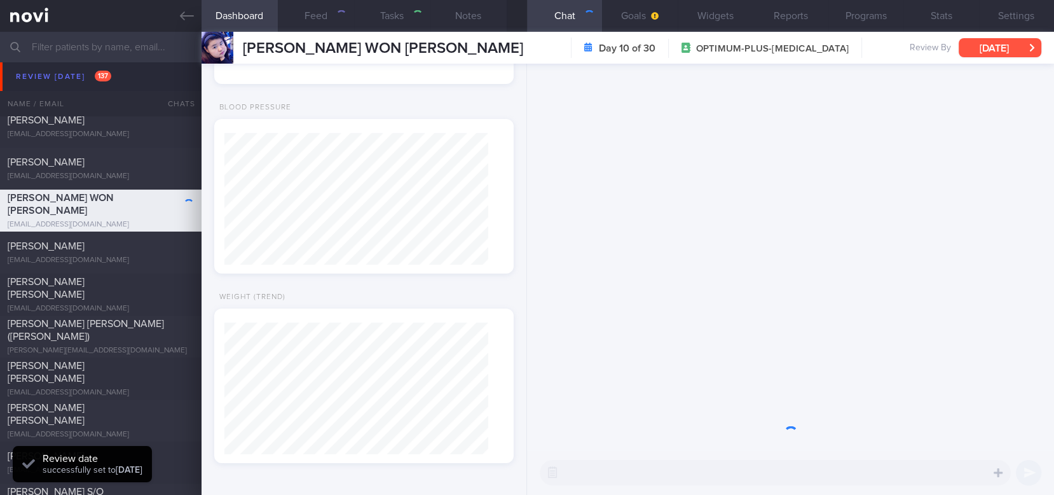
type input "tracked. Diet restrictions: nil fish/seafood (dislikes fish, [MEDICAL_DATA])"
type textarea "Ms JUSTYNE WON YAN NI S9544683C 07 August 2025 7 Dec 1995 justyne1995@gmail.com…"
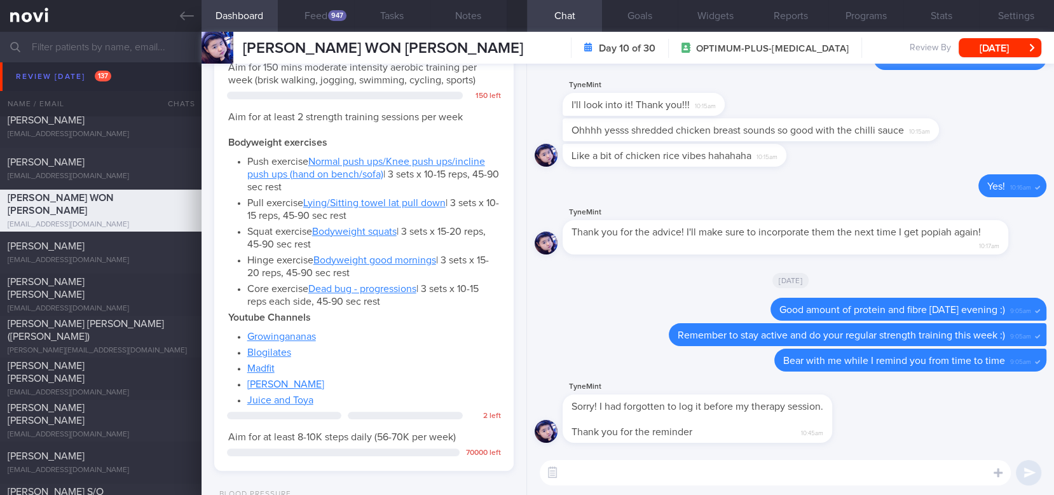
scroll to position [149, 264]
click at [324, 9] on button "Feed 947" at bounding box center [316, 16] width 76 height 32
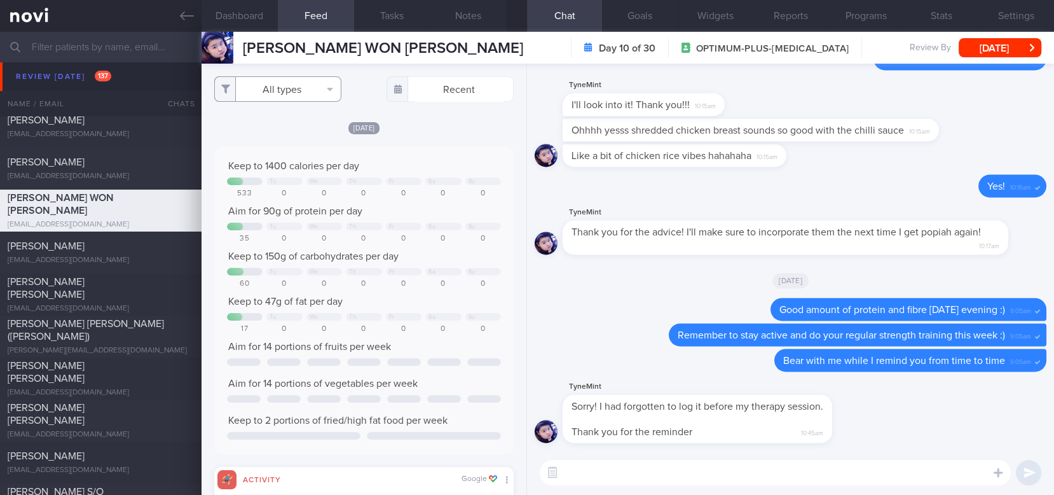
click at [298, 90] on button "All types" at bounding box center [277, 88] width 127 height 25
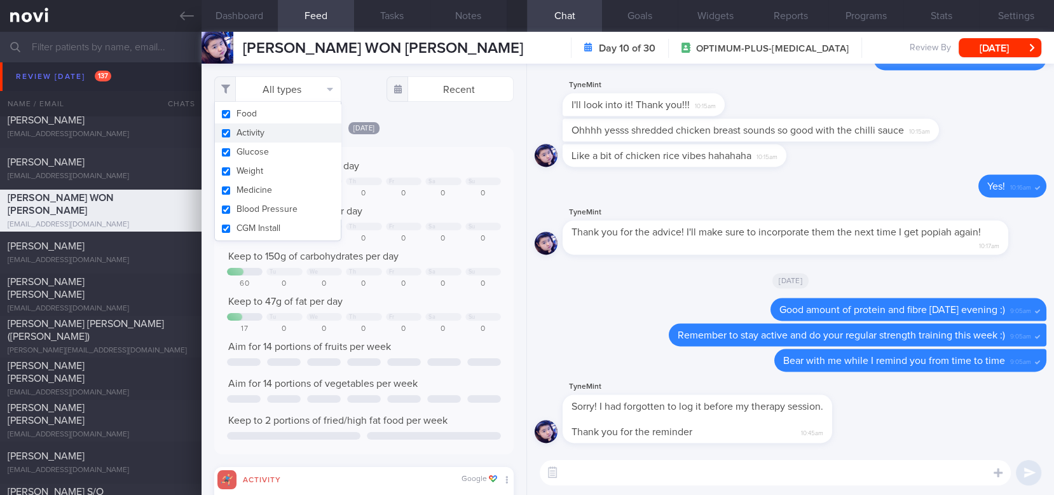
click at [298, 135] on button "Activity" at bounding box center [278, 132] width 126 height 19
checkbox input "false"
click at [443, 187] on div "Keep to 1400 calories per day Tu We Th Fr Sa Su 533 0 0 0 0 0 0 Aim for 90g of …" at bounding box center [364, 301] width 274 height 282
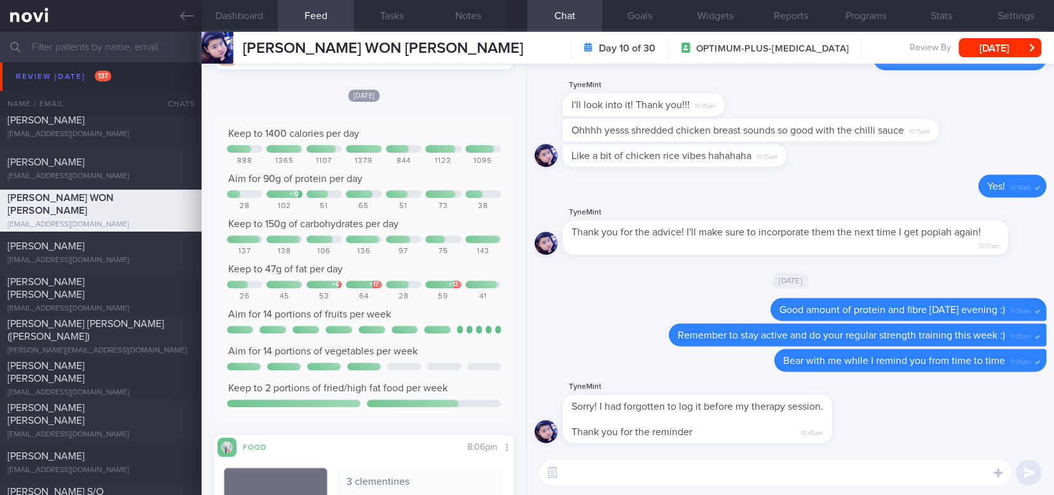
click at [586, 470] on textarea at bounding box center [775, 472] width 471 height 25
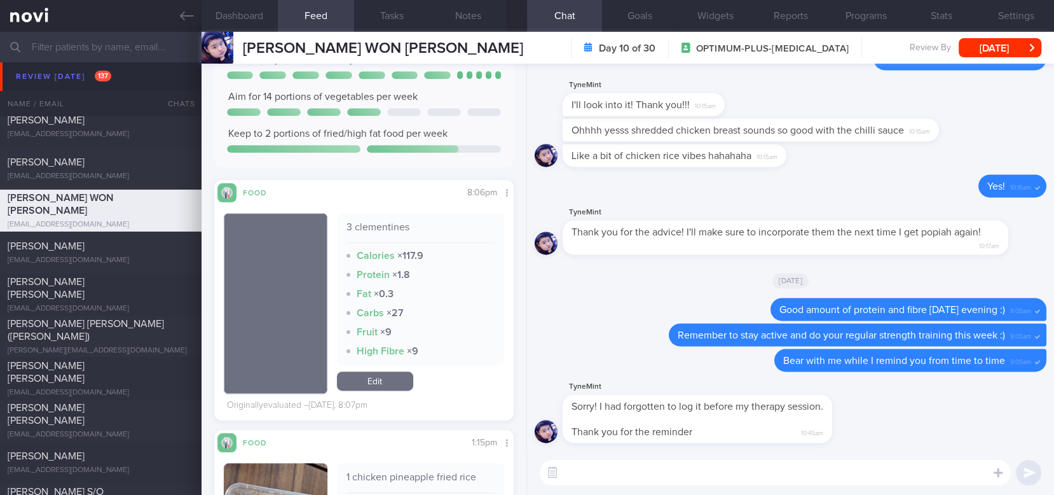
scroll to position [509, 0]
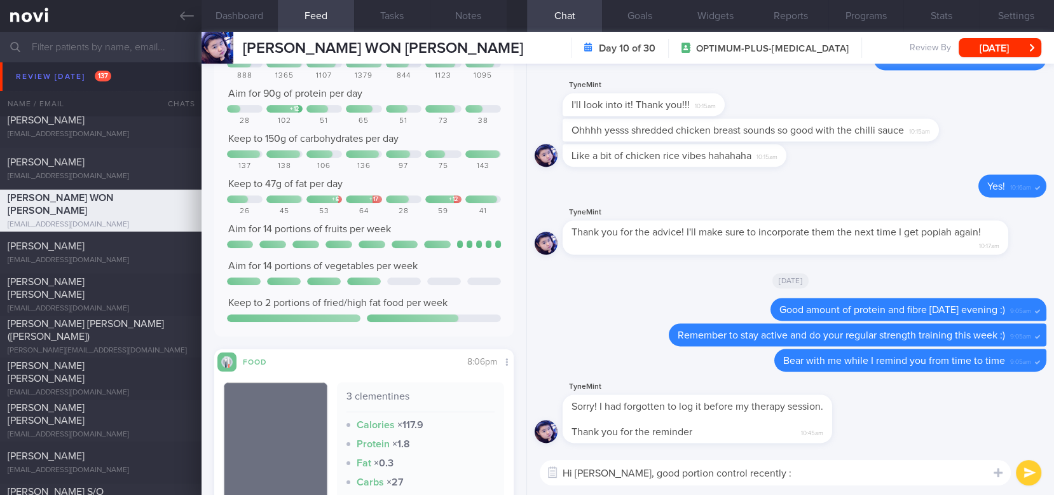
type textarea "Hi Justyne, good portion control recently :)"
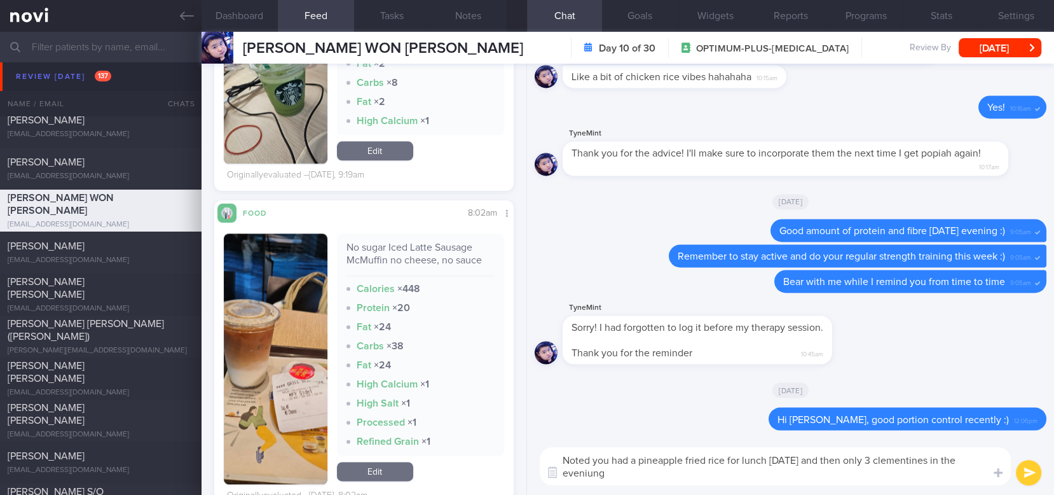
scroll to position [1610, 0]
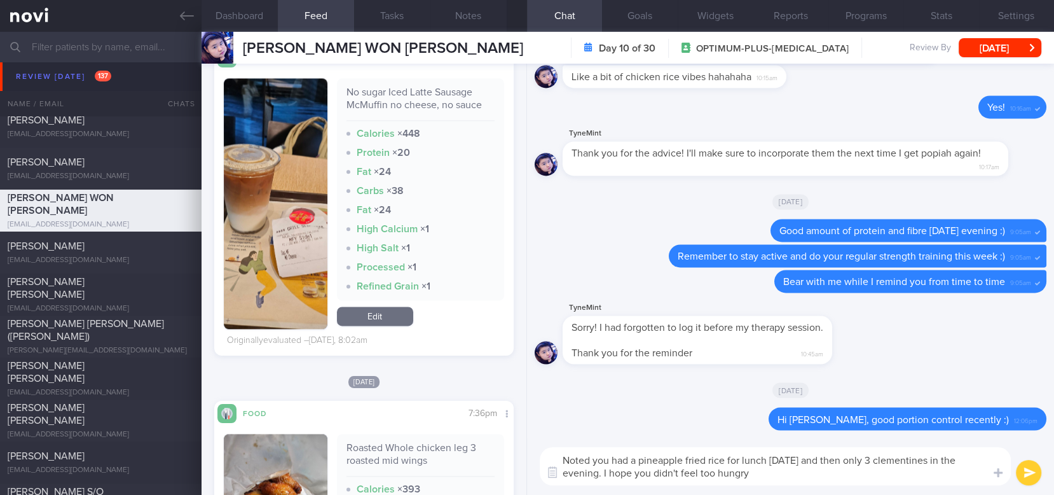
type textarea "Noted you had a pineapple fried rice for lunch yesterday and then only 3 clemen…"
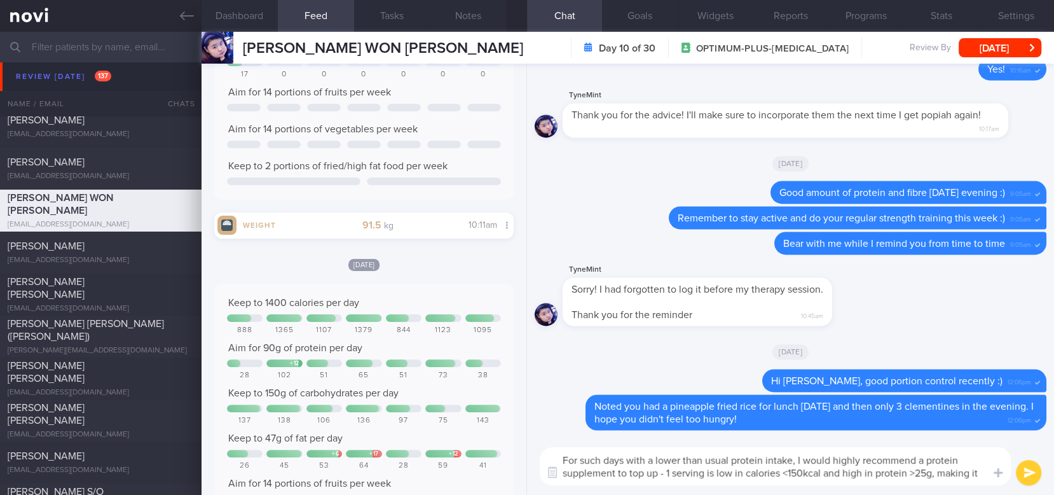
scroll to position [0, 0]
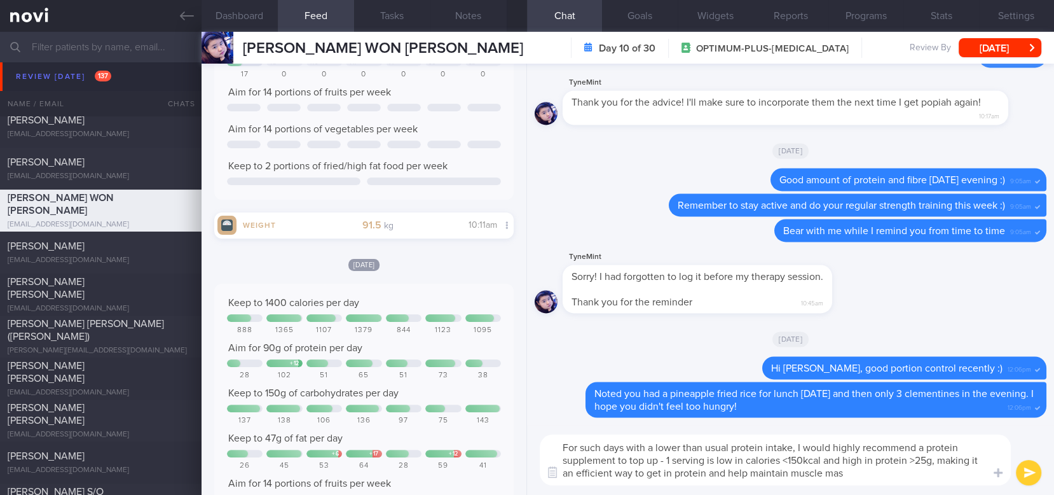
type textarea "For such days with a lower than usual protein intake, I would highly recommend …"
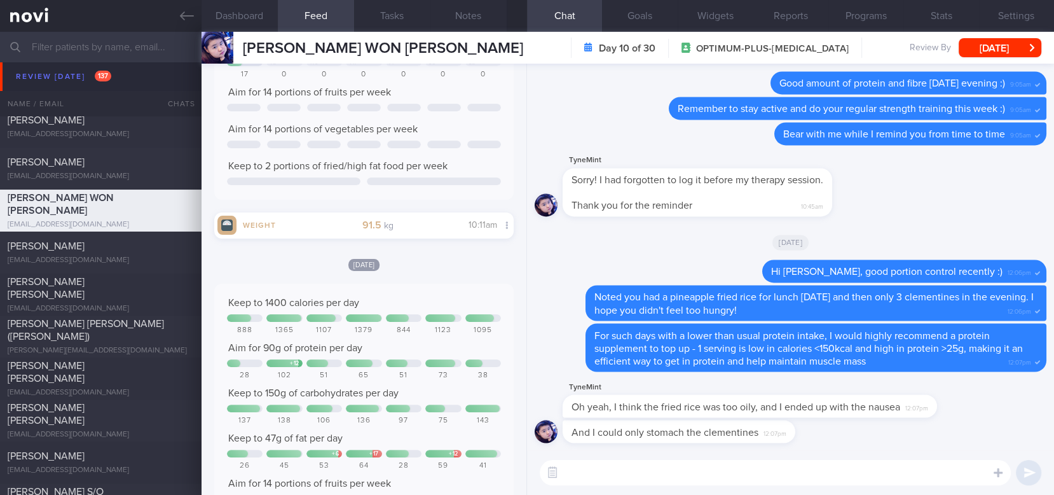
click at [663, 469] on textarea at bounding box center [775, 472] width 471 height 25
click at [696, 462] on textarea at bounding box center [775, 472] width 471 height 25
click at [689, 469] on textarea at bounding box center [775, 472] width 471 height 25
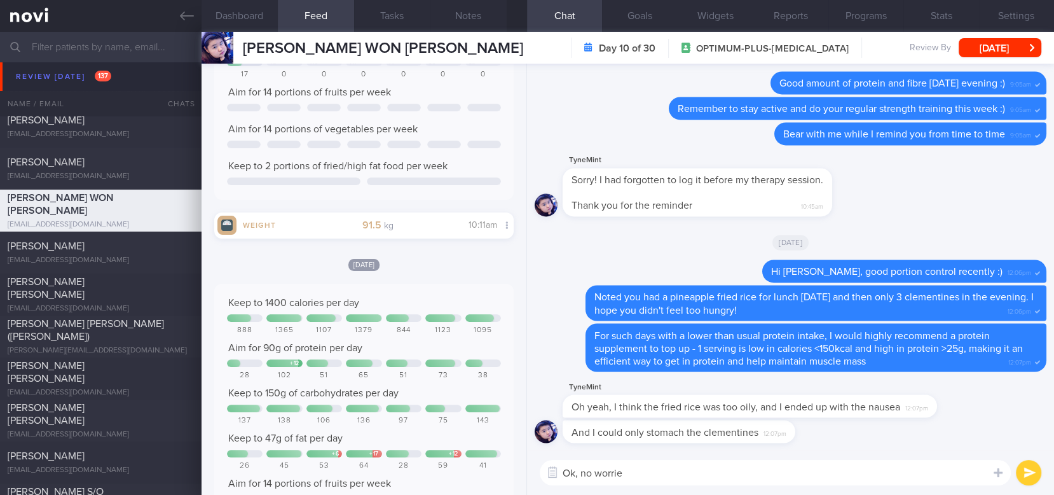
type textarea "Ok, no worries"
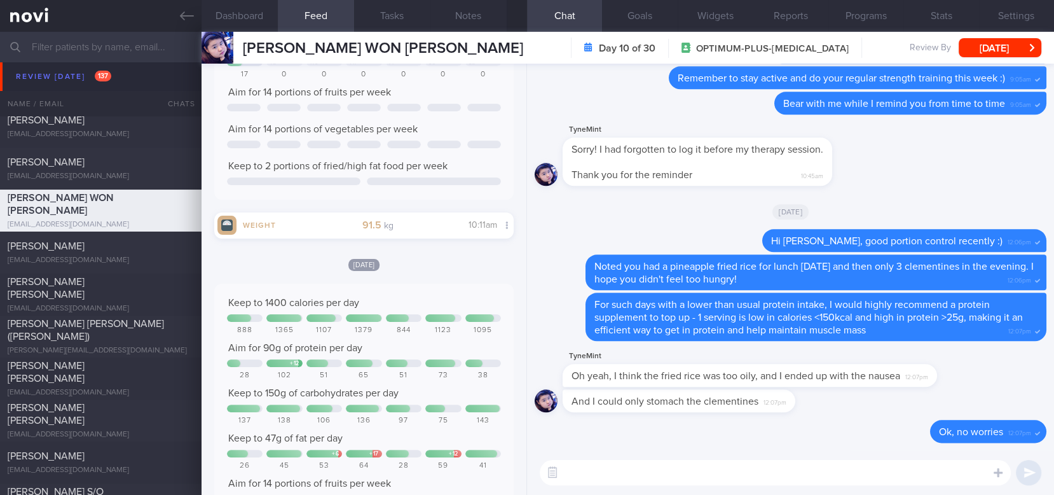
type textarea "!"
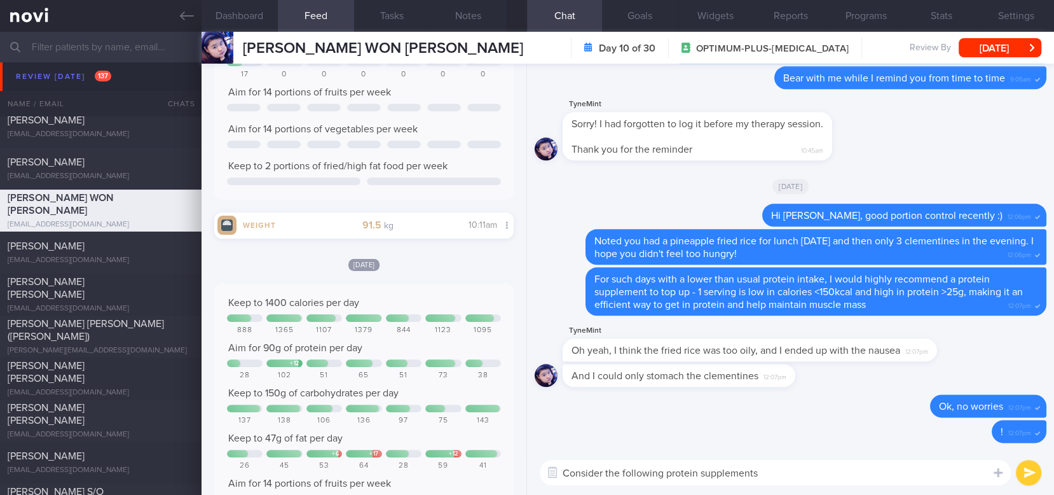
type textarea "Consider the following protein supplements:"
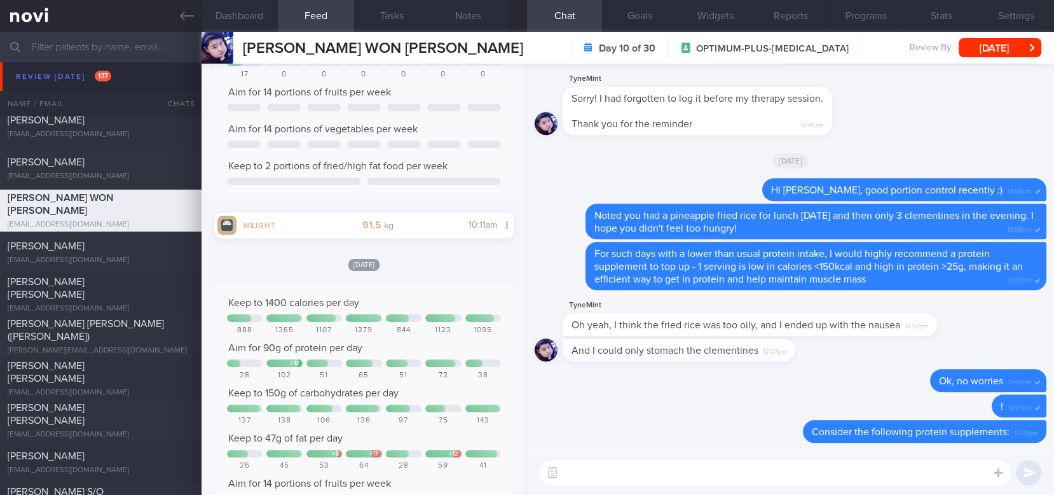
click at [639, 463] on textarea at bounding box center [775, 472] width 471 height 25
paste textarea "If you find it difficult to meet your protein targets from food, you may consid…"
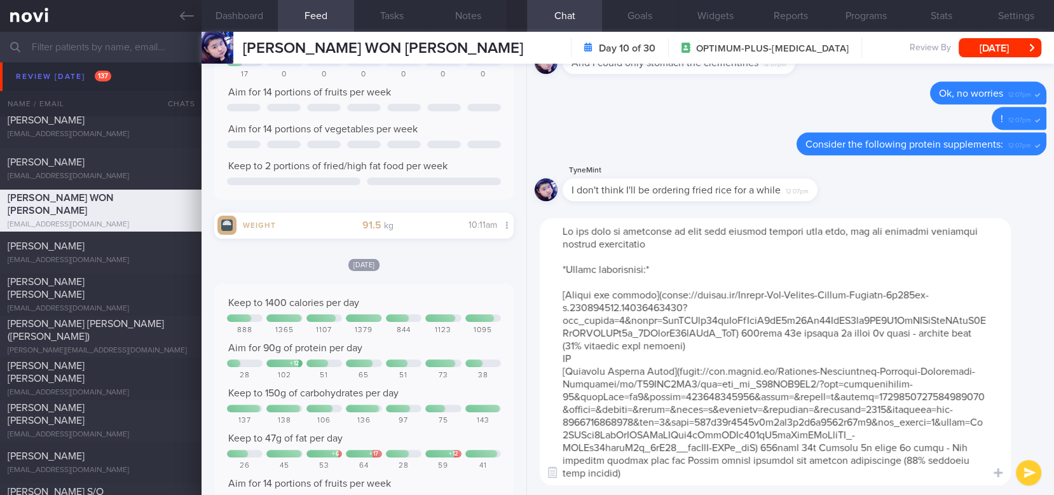
click at [718, 300] on textarea at bounding box center [775, 351] width 471 height 267
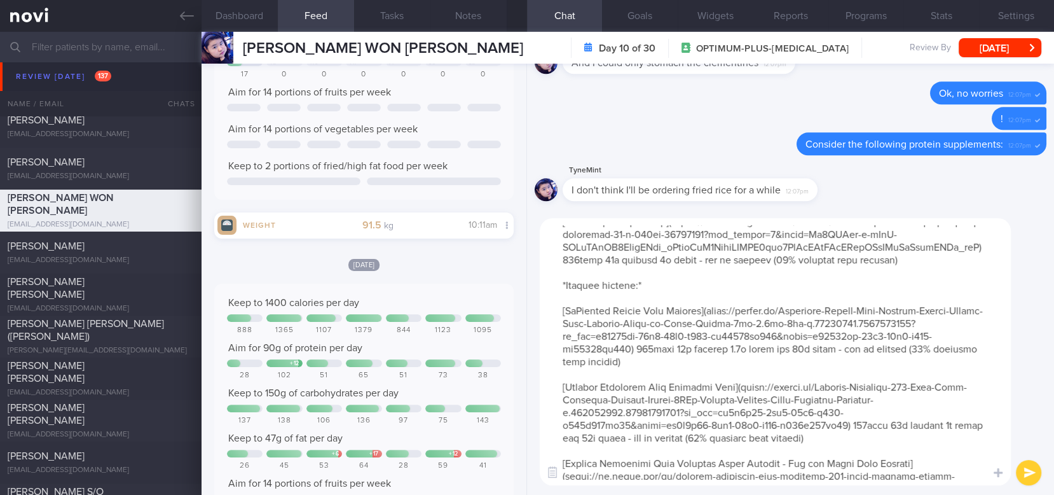
scroll to position [317, 0]
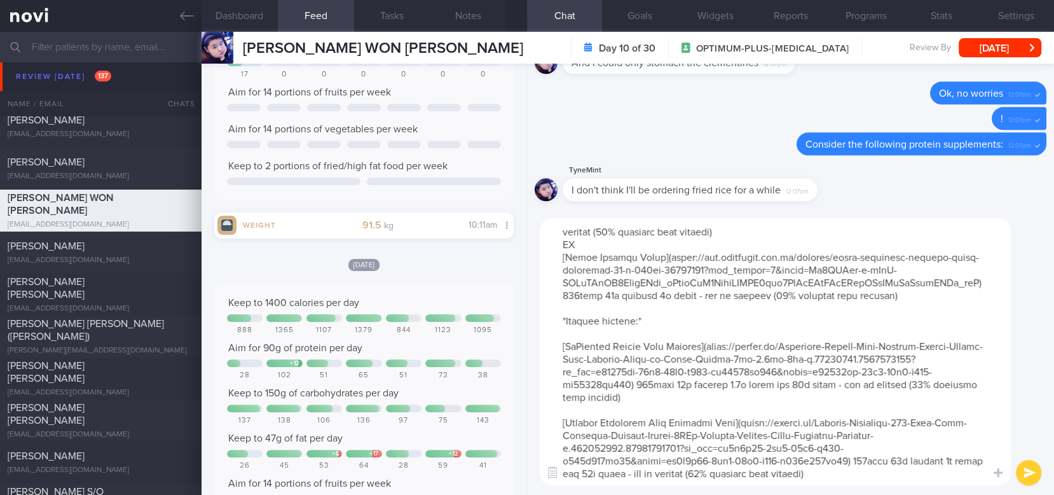
drag, startPoint x: 561, startPoint y: 273, endPoint x: 1004, endPoint y: 322, distance: 445.9
click at [1004, 322] on textarea at bounding box center [775, 351] width 471 height 267
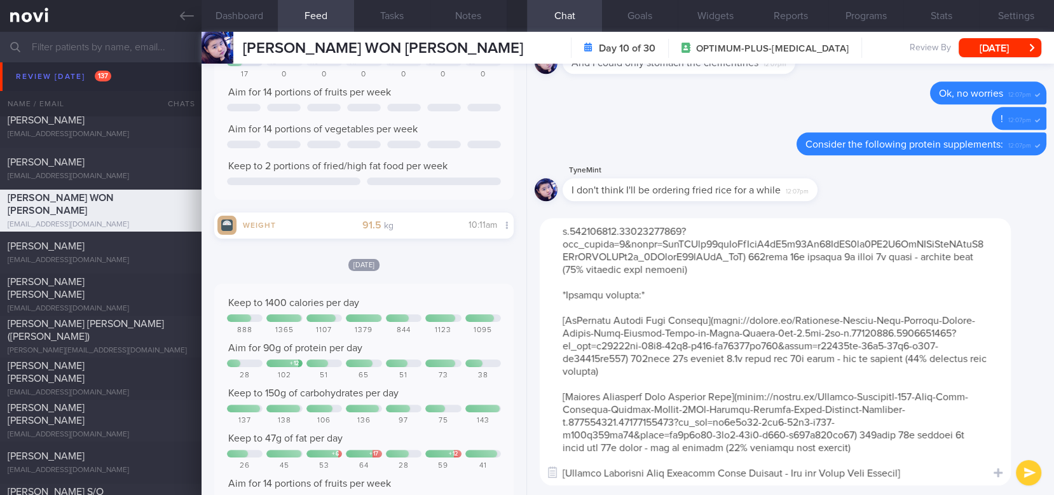
scroll to position [110, 0]
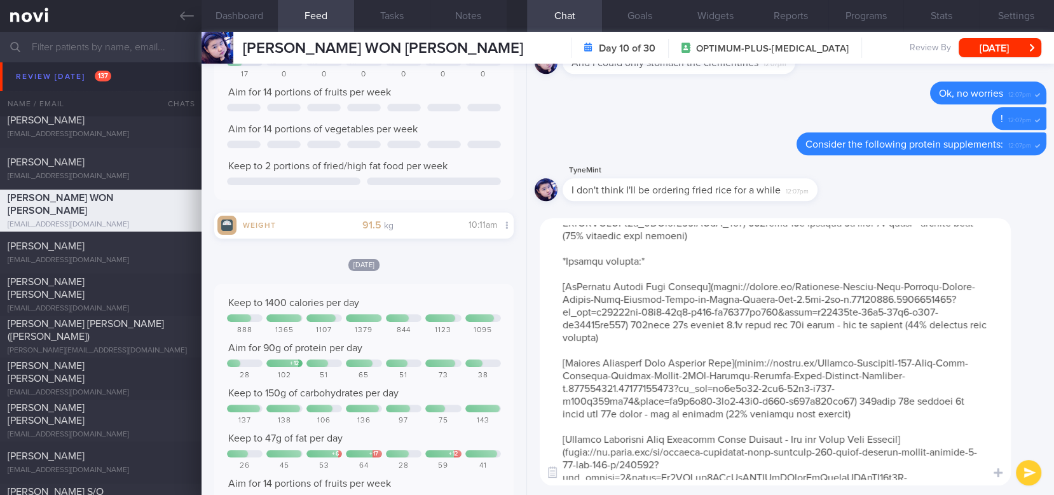
drag, startPoint x: 579, startPoint y: 273, endPoint x: 717, endPoint y: 342, distance: 154.1
click at [717, 342] on textarea at bounding box center [775, 351] width 471 height 267
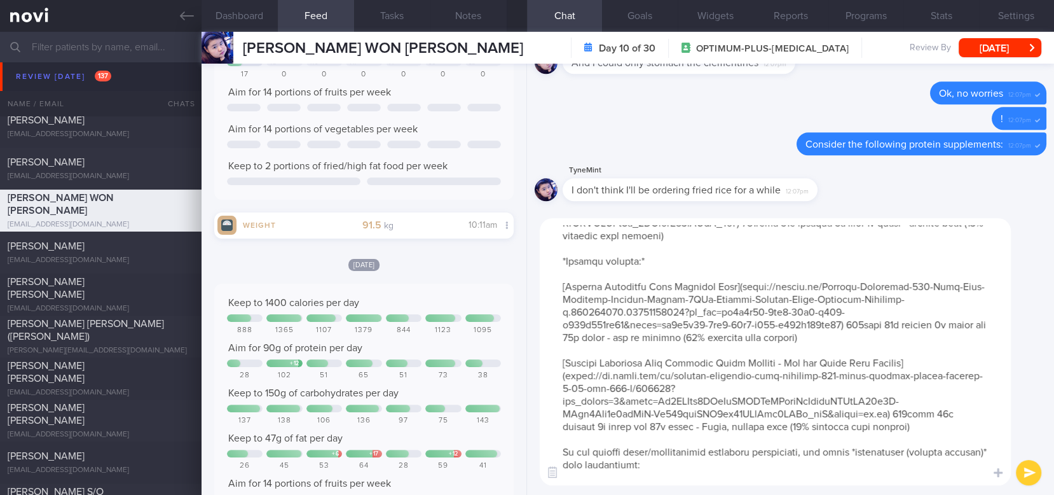
drag, startPoint x: 681, startPoint y: 348, endPoint x: 951, endPoint y: 432, distance: 282.3
click at [951, 432] on textarea at bounding box center [775, 351] width 471 height 267
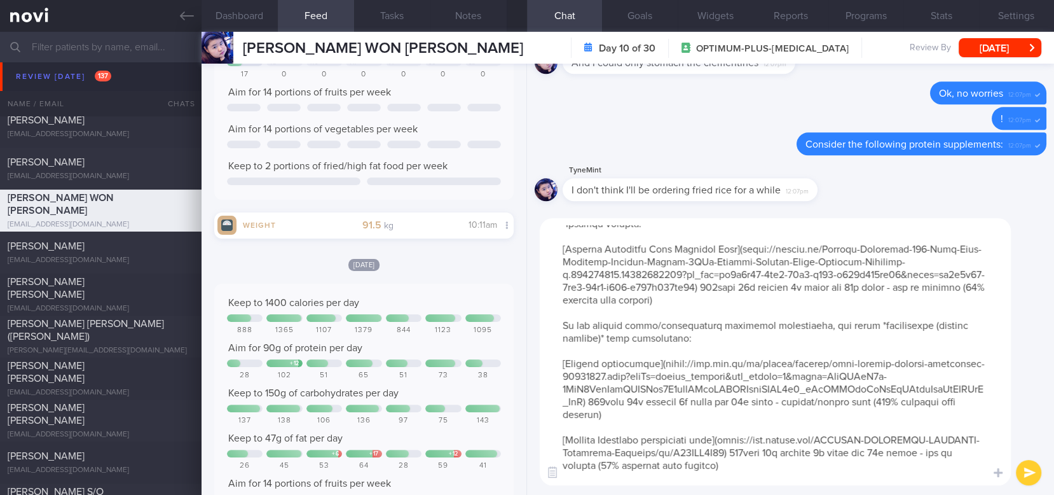
scroll to position [266, 0]
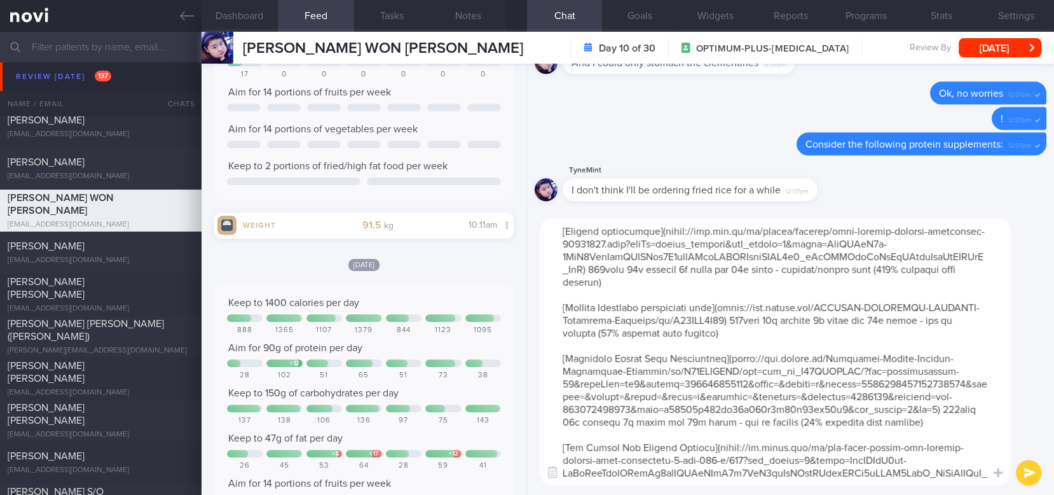
drag, startPoint x: 628, startPoint y: 293, endPoint x: 954, endPoint y: 430, distance: 353.1
click at [954, 430] on textarea at bounding box center [775, 351] width 471 height 267
type textarea "If you find it difficult to meet your protein targets from food, you may consid…"
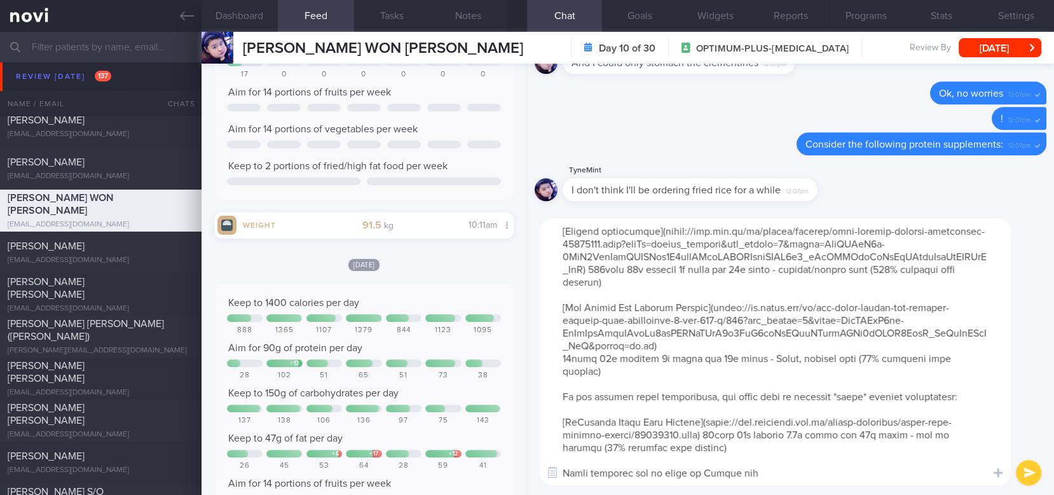
click at [930, 450] on textarea at bounding box center [775, 351] width 471 height 267
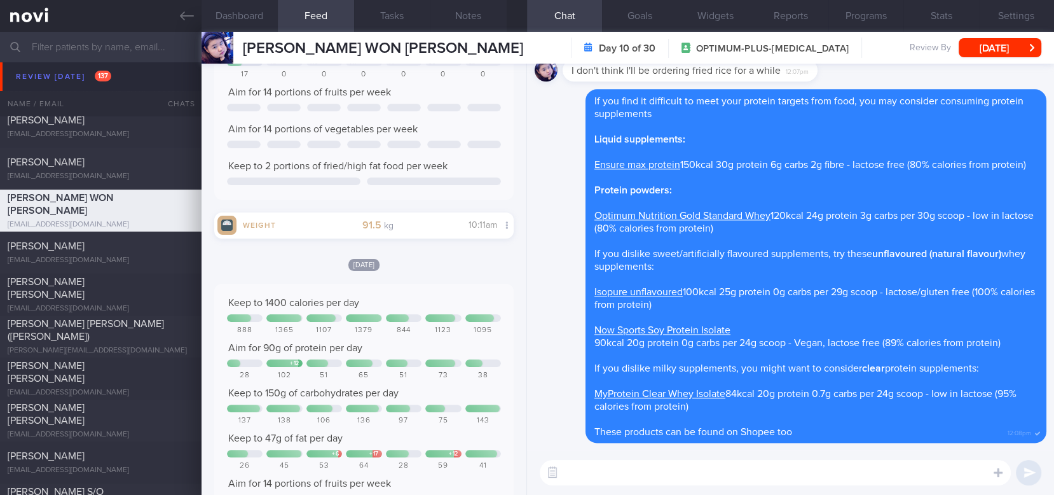
click at [676, 470] on textarea at bounding box center [775, 472] width 471 height 25
type textarea "O"
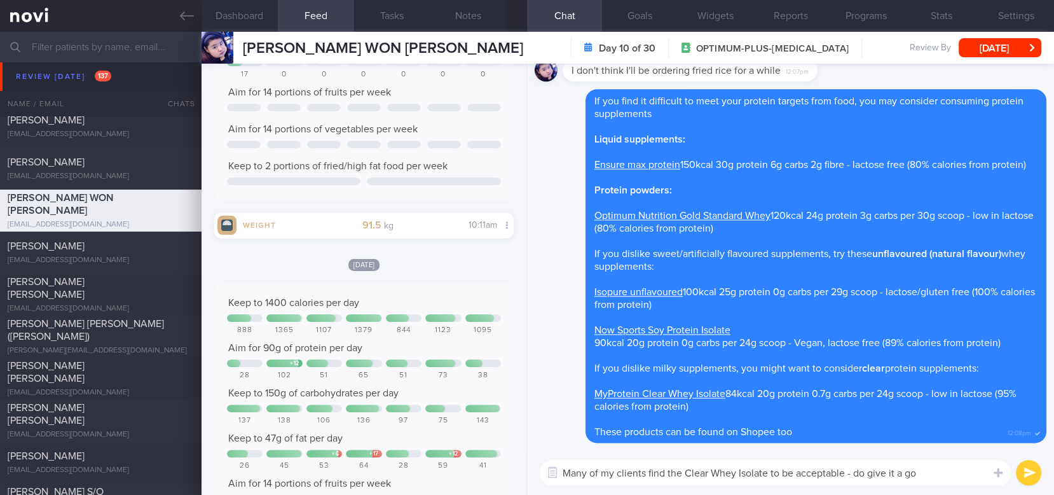
type textarea "Many of my clients find the Clear Whey Isolate to be acceptable - do give it a …"
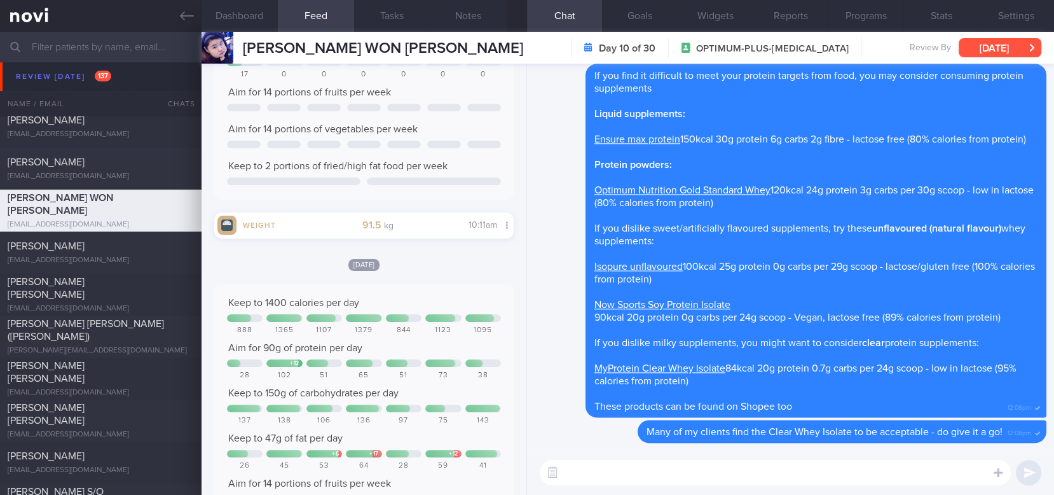
drag, startPoint x: 1010, startPoint y: 40, endPoint x: 999, endPoint y: 52, distance: 15.7
click at [1010, 40] on button "[DATE]" at bounding box center [1000, 47] width 83 height 19
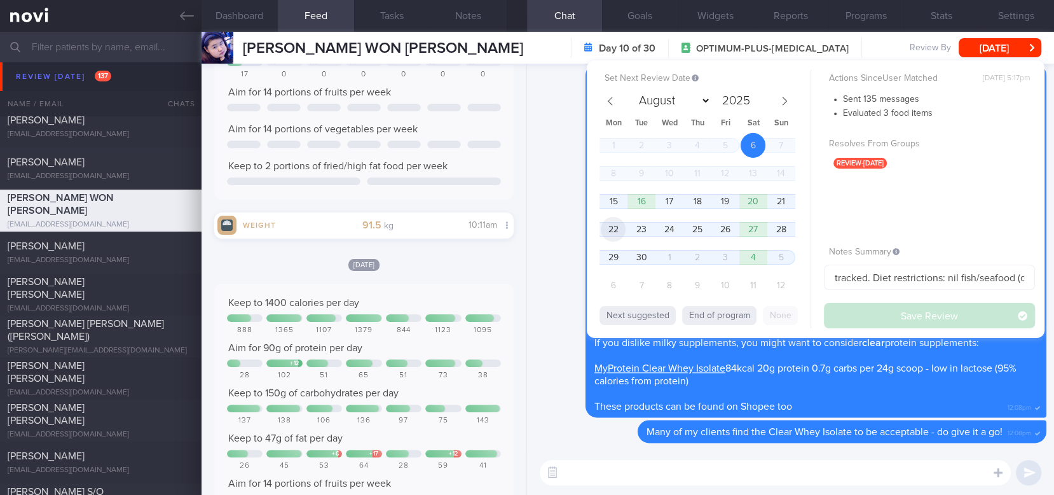
click at [614, 224] on span "22" at bounding box center [613, 229] width 25 height 25
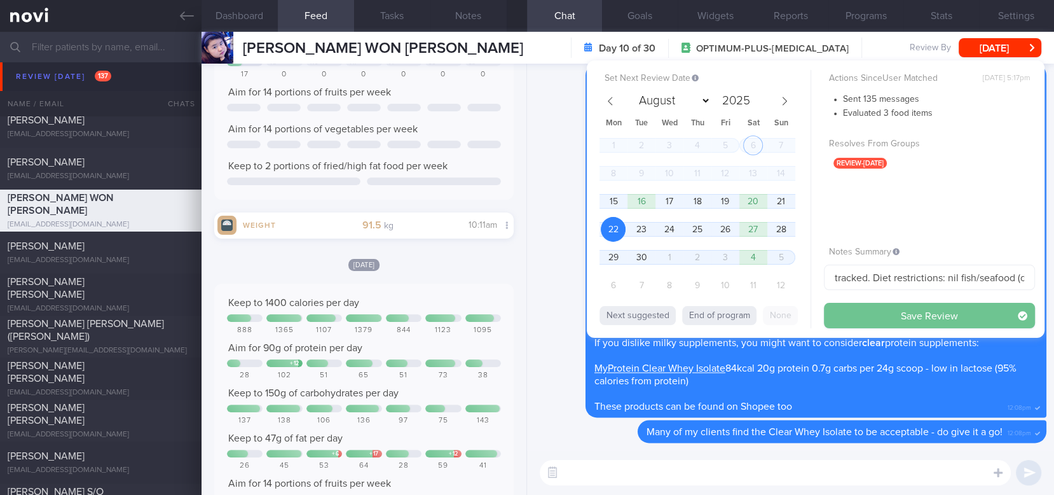
click at [886, 307] on button "Save Review" at bounding box center [929, 315] width 211 height 25
